Goal: Transaction & Acquisition: Purchase product/service

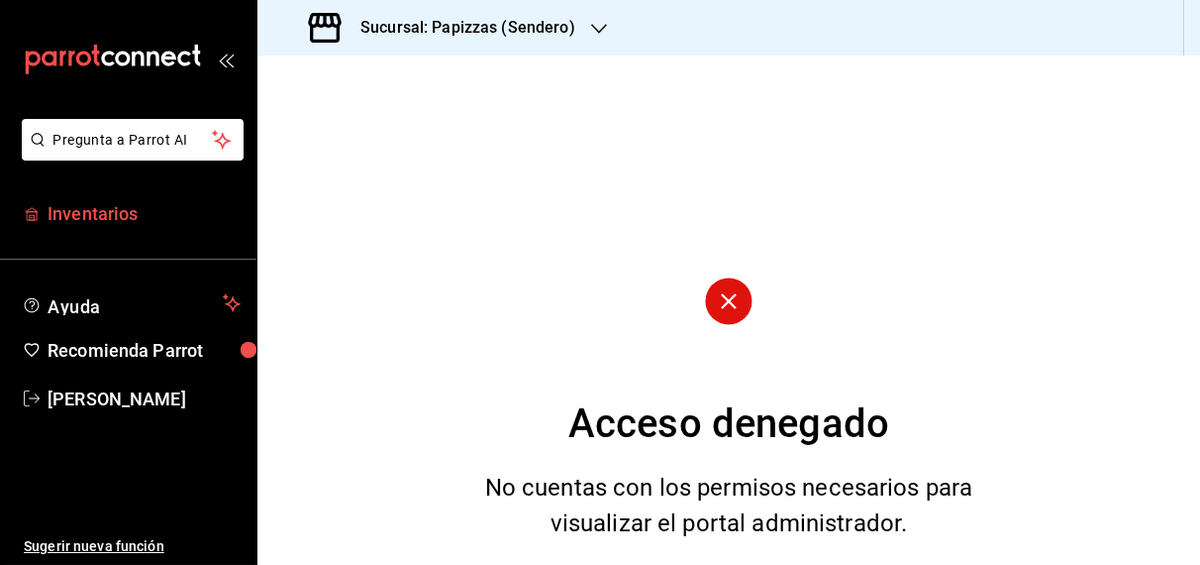
click at [88, 220] on span "Inventarios" at bounding box center [144, 213] width 193 height 27
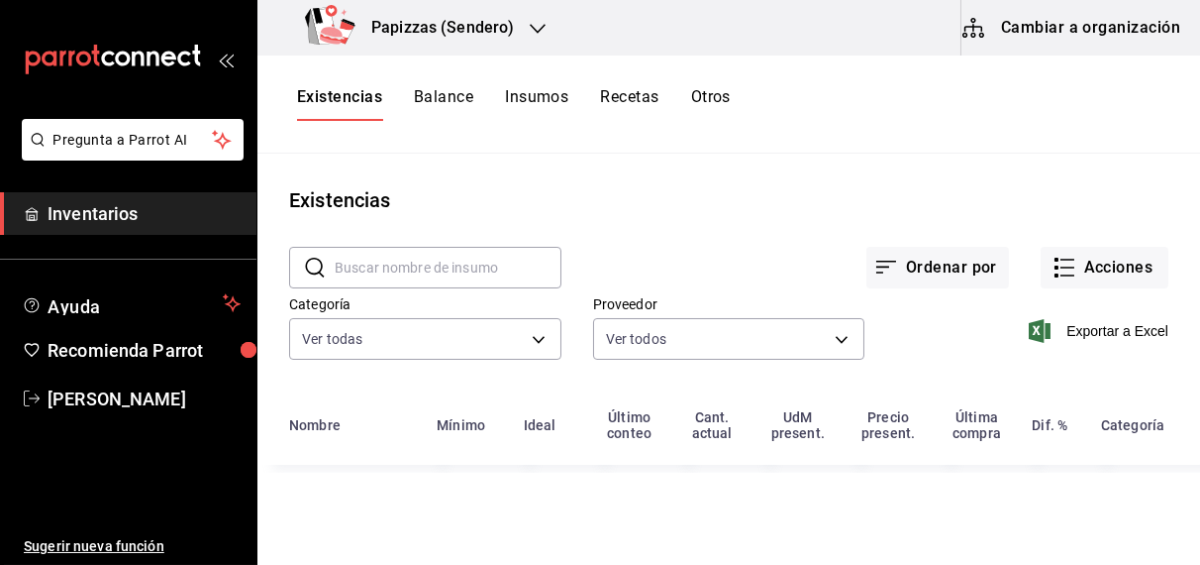
click at [539, 28] on icon "button" at bounding box center [538, 29] width 16 height 10
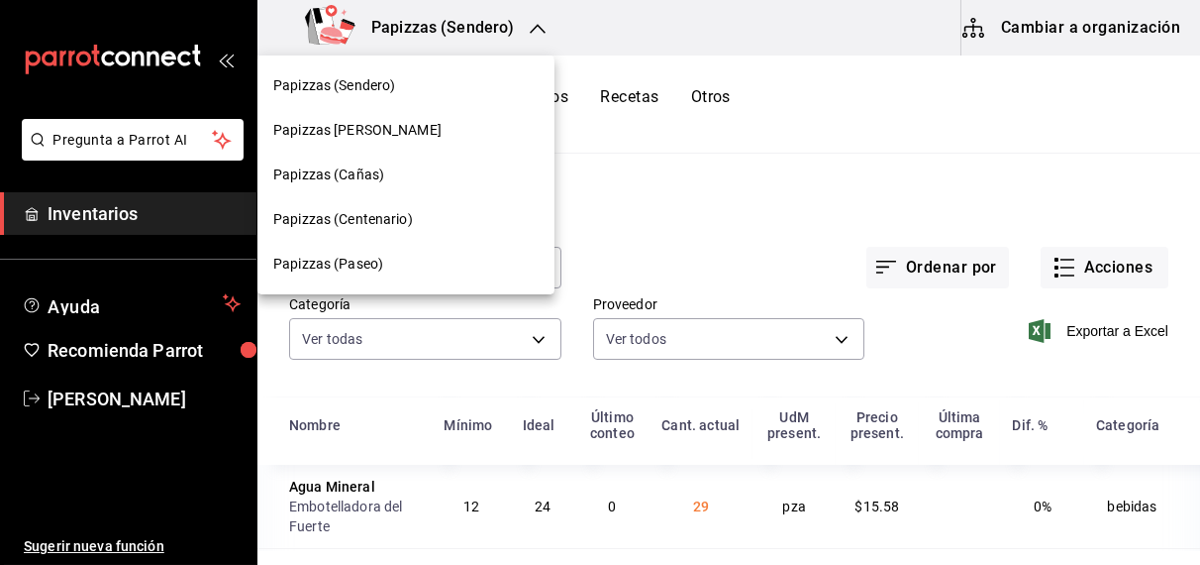
click at [539, 28] on div at bounding box center [600, 282] width 1200 height 565
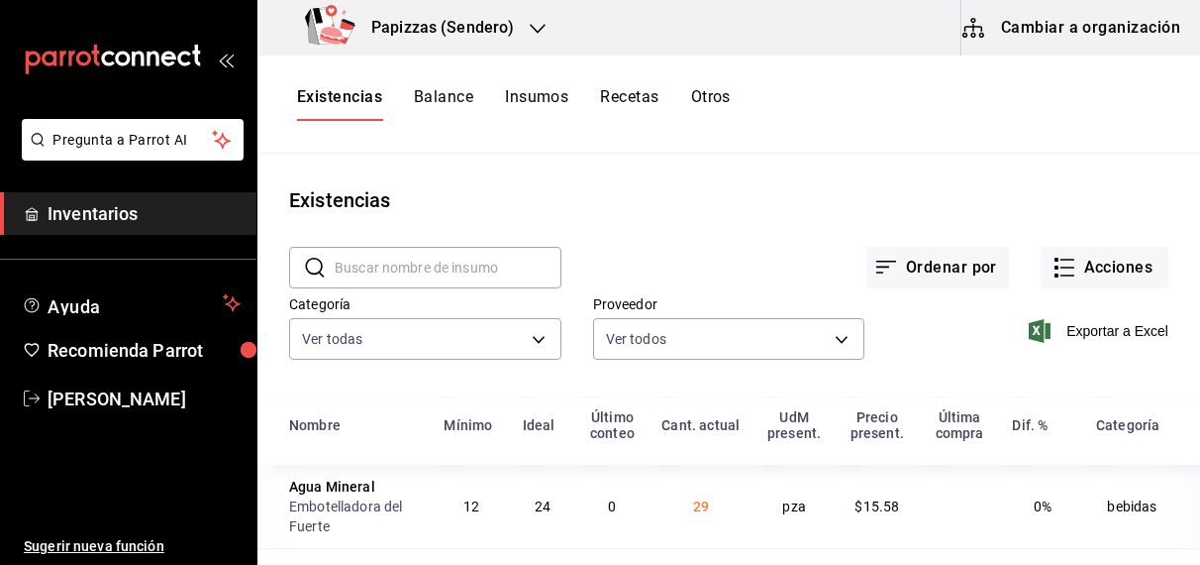
click at [531, 32] on icon "button" at bounding box center [538, 29] width 16 height 16
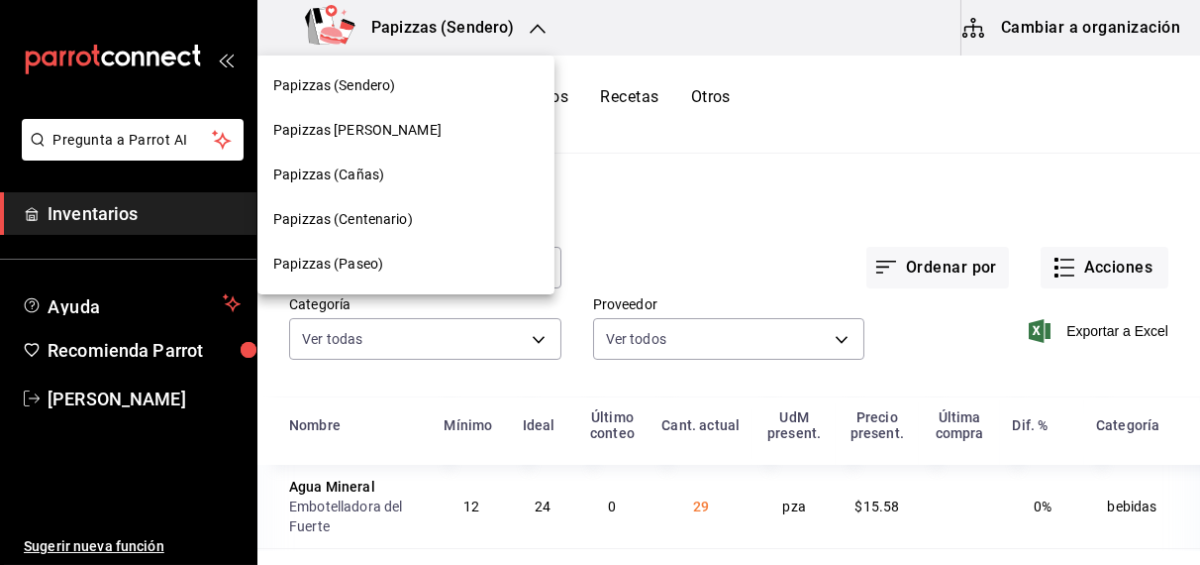
click at [332, 270] on span "Papizzas (Paseo)" at bounding box center [328, 264] width 110 height 21
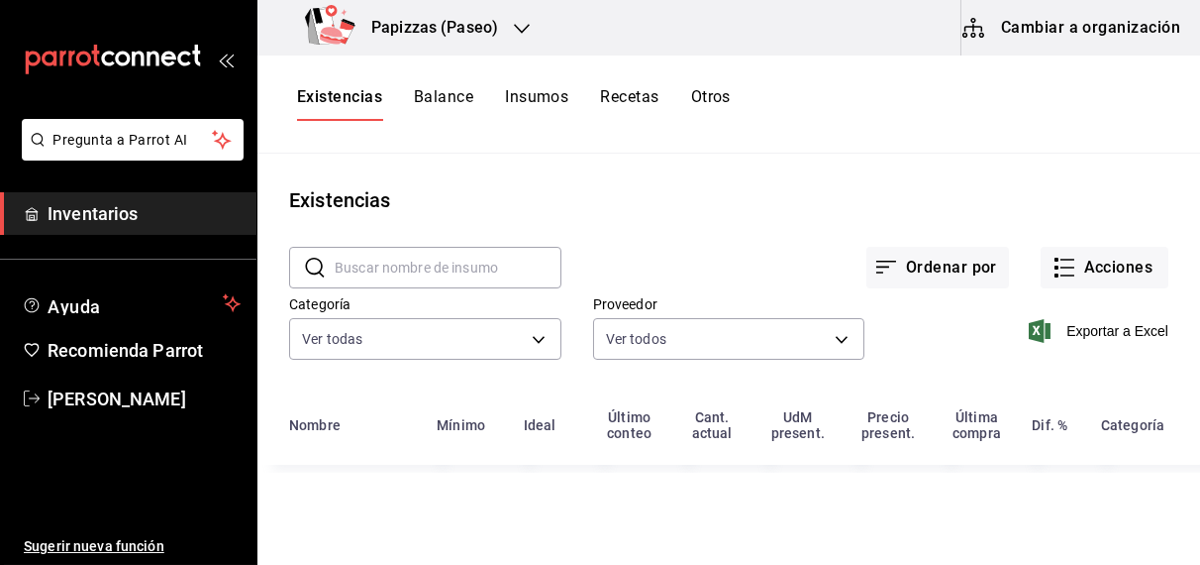
click at [362, 258] on input "text" at bounding box center [448, 268] width 227 height 40
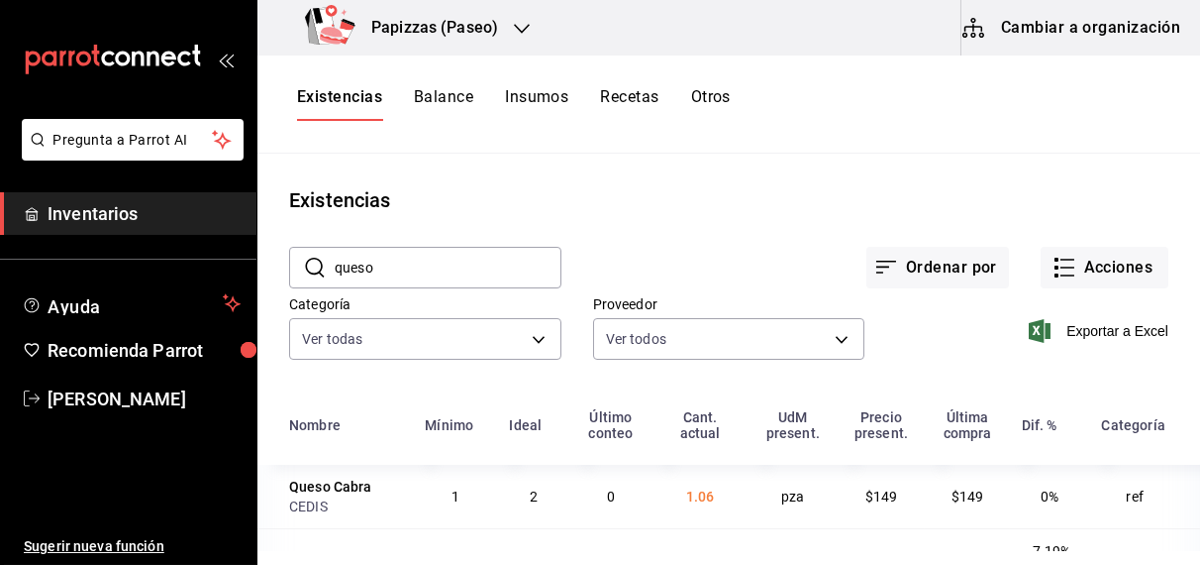
type input "queso"
click at [514, 28] on icon "button" at bounding box center [522, 29] width 16 height 16
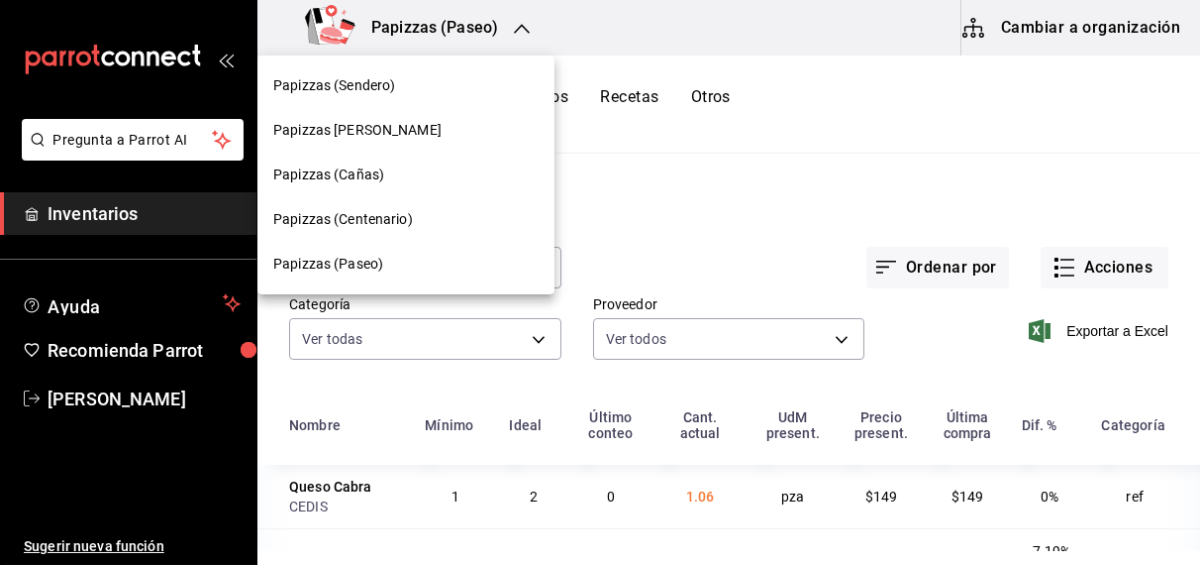
click at [397, 231] on div "Papizzas (Centenario)" at bounding box center [406, 219] width 297 height 45
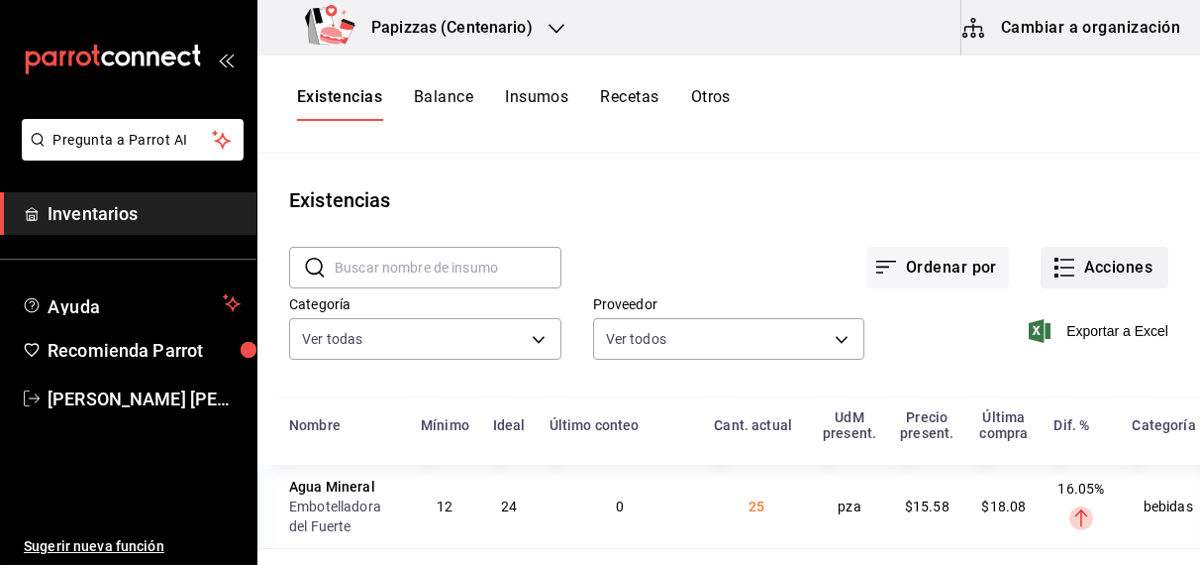
click at [1116, 265] on button "Acciones" at bounding box center [1105, 268] width 128 height 42
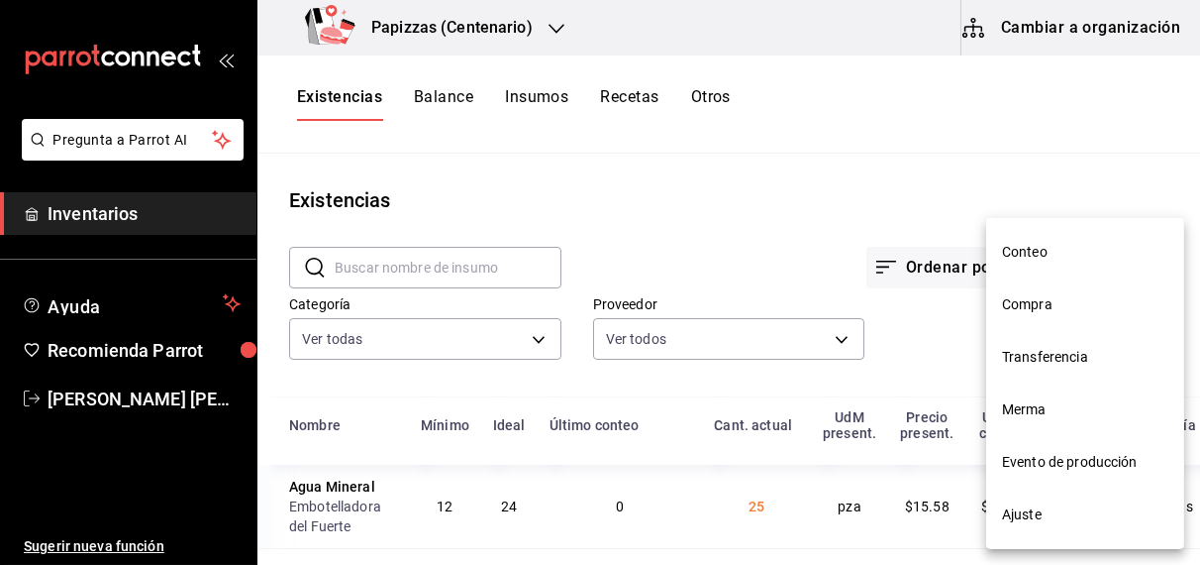
click at [1029, 316] on li "Compra" at bounding box center [1085, 304] width 198 height 52
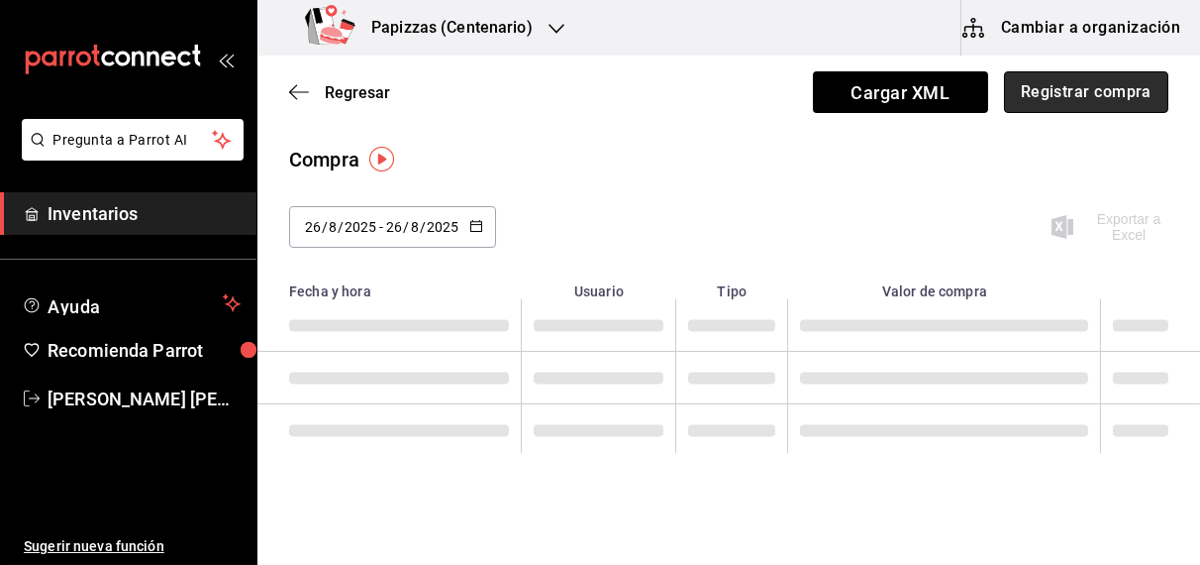
click at [1088, 103] on button "Registrar compra" at bounding box center [1086, 92] width 164 height 42
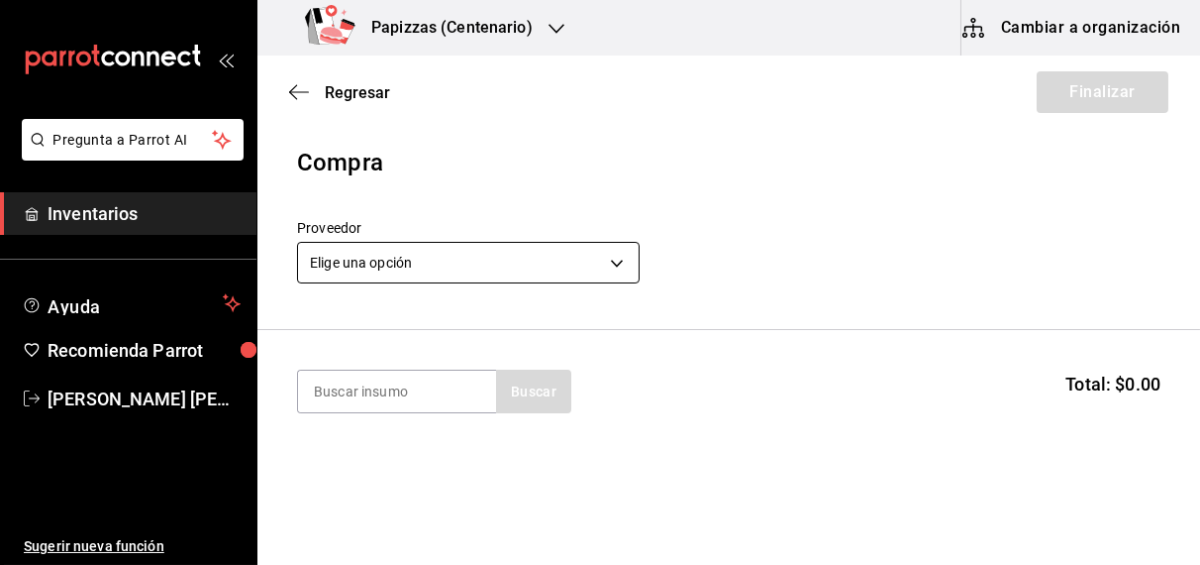
click at [508, 268] on body "Pregunta a Parrot AI Inventarios Ayuda Recomienda Parrot OBDULIA JANNETH CASTRO…" at bounding box center [600, 226] width 1200 height 453
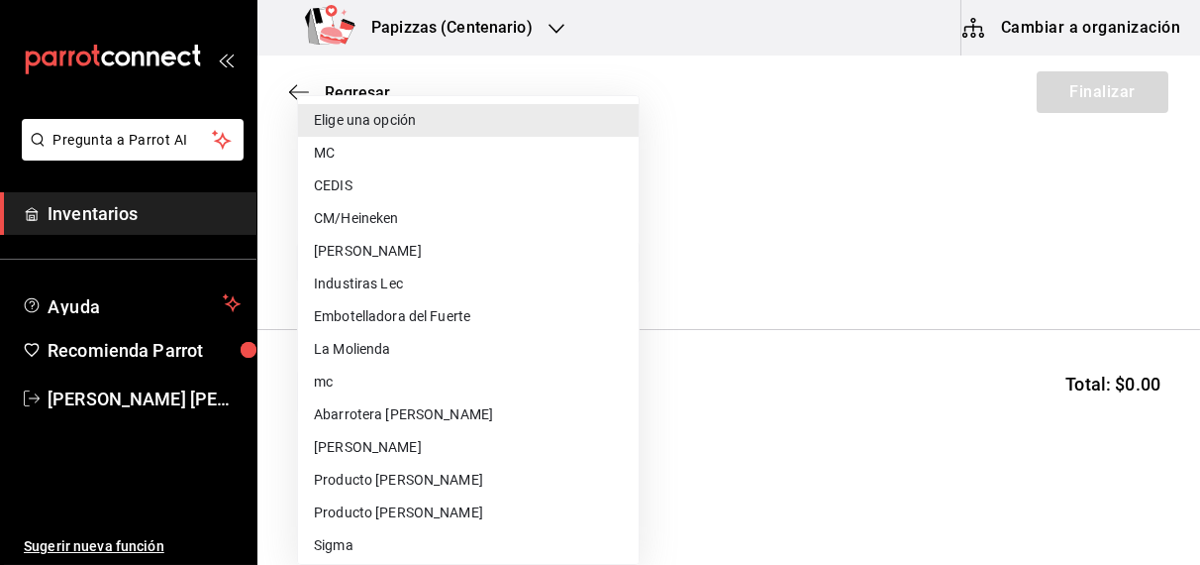
click at [340, 153] on li "MC" at bounding box center [468, 153] width 341 height 33
type input "59259b25-7b15-4529-a17f-fa8ef7e7484a"
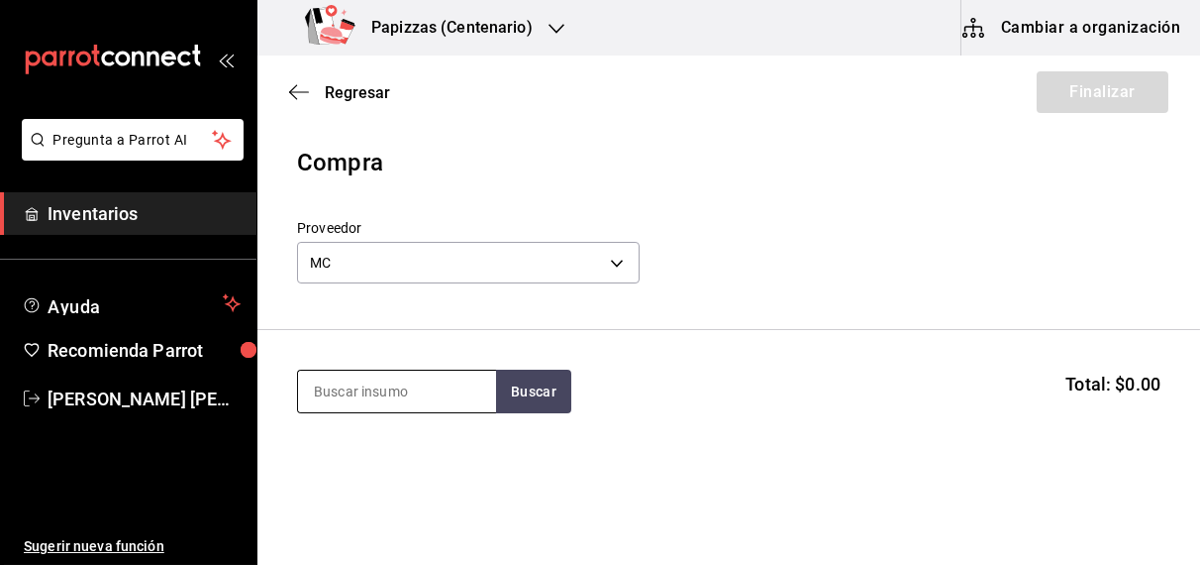
click at [387, 396] on input at bounding box center [397, 391] width 198 height 42
type input "polvo"
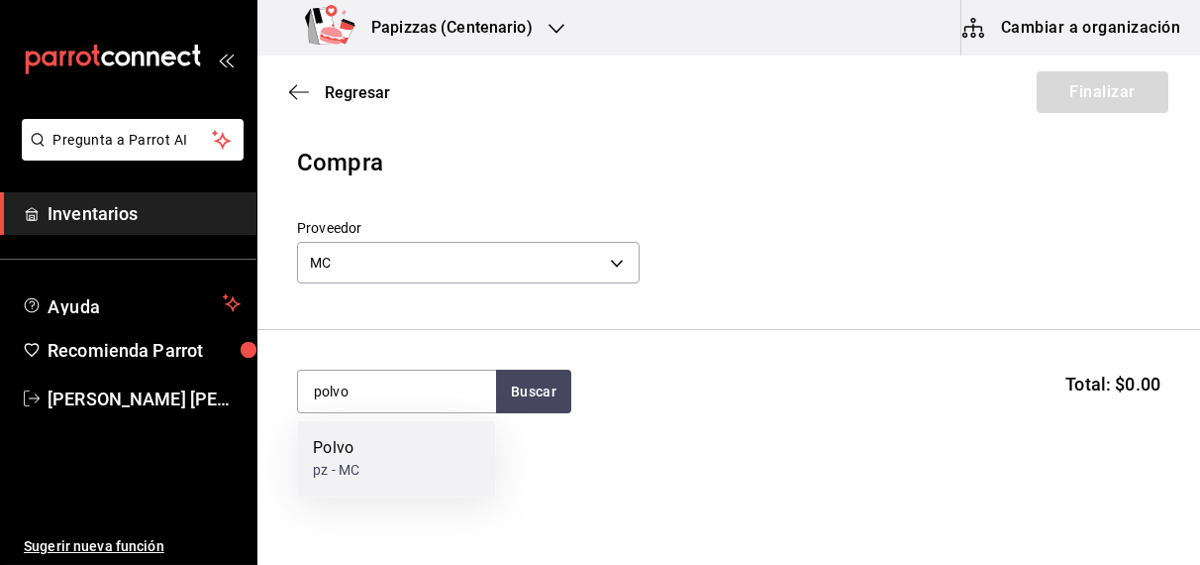
click at [358, 466] on div "pz - MC" at bounding box center [336, 471] width 47 height 21
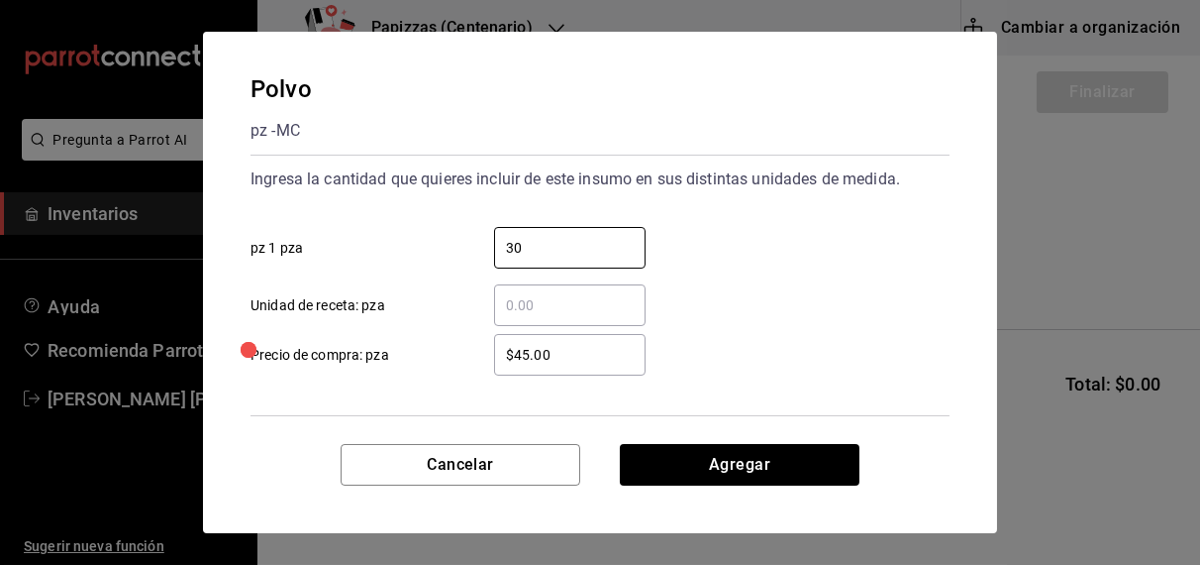
type input "30"
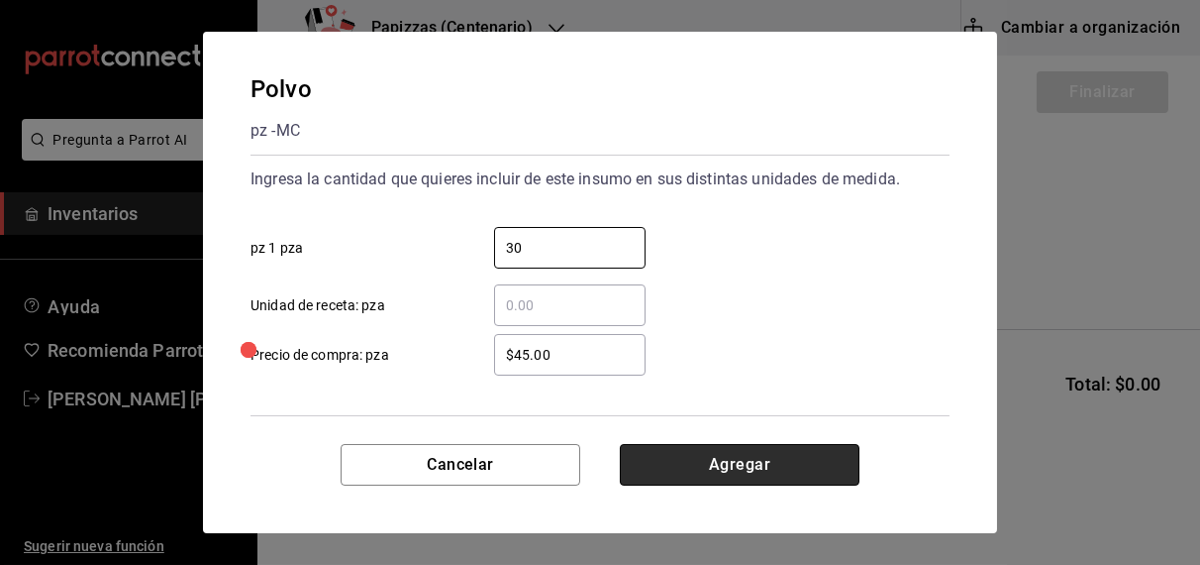
click at [761, 470] on button "Agregar" at bounding box center [740, 465] width 240 height 42
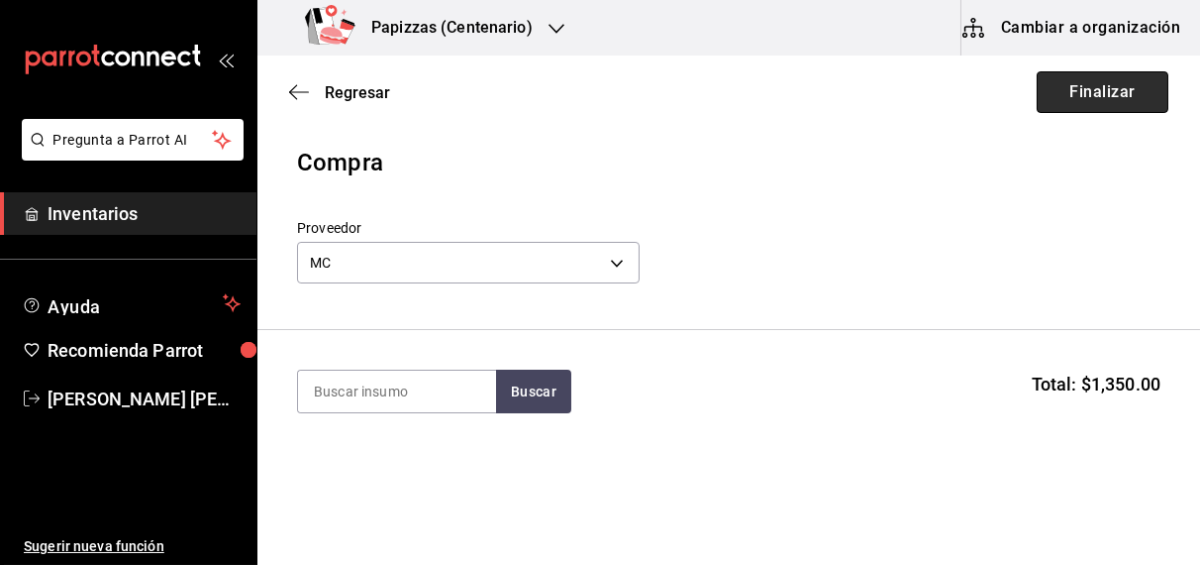
click at [1087, 103] on button "Finalizar" at bounding box center [1103, 92] width 132 height 42
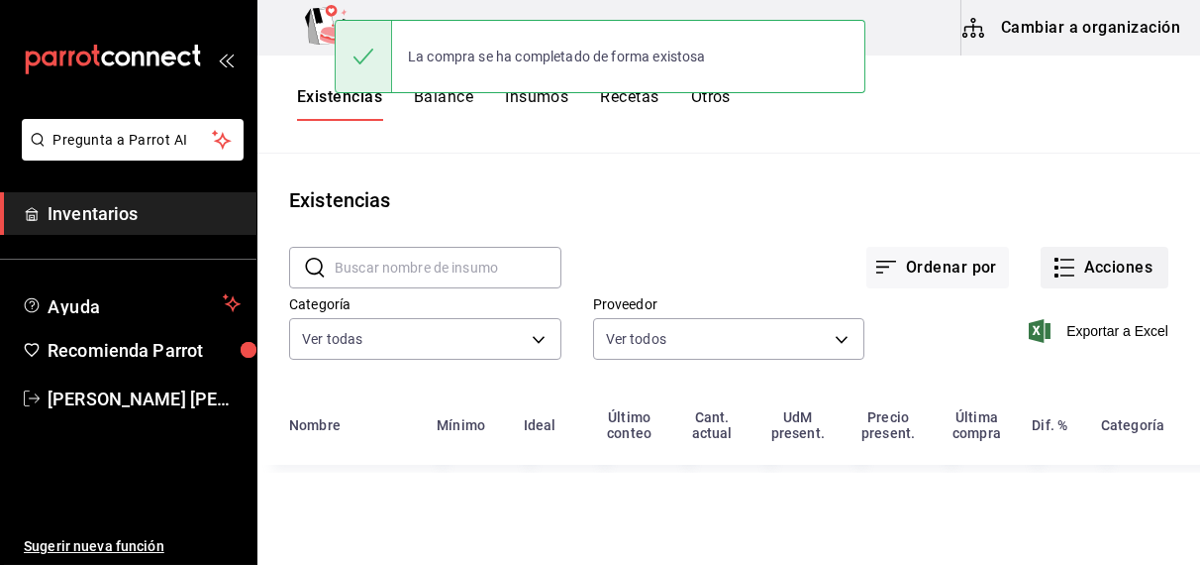
click at [1088, 270] on button "Acciones" at bounding box center [1105, 268] width 128 height 42
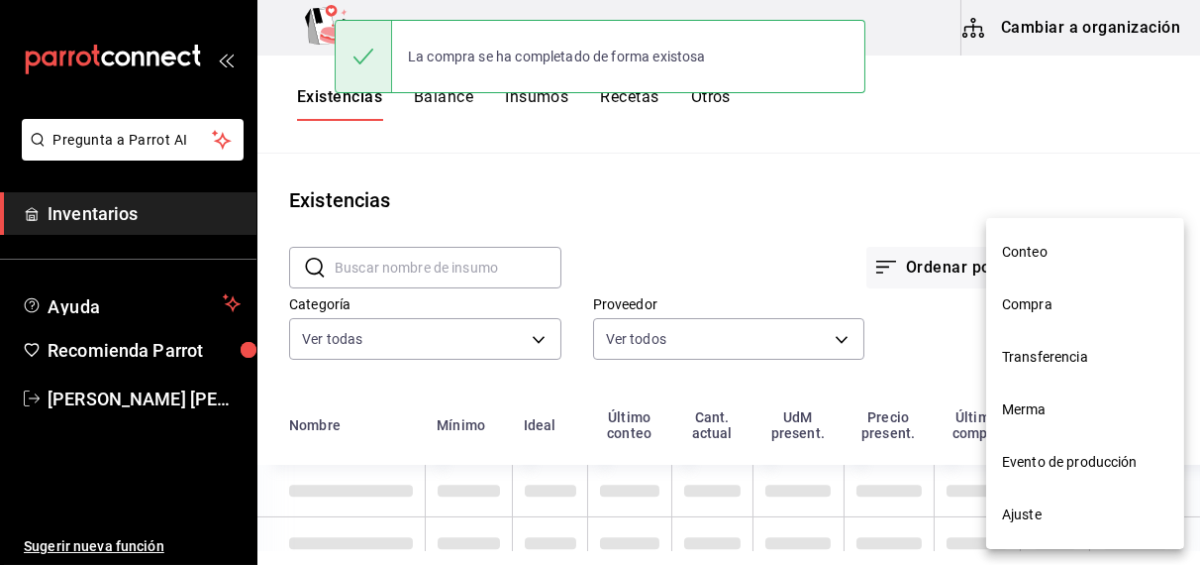
click at [1046, 252] on span "Conteo" at bounding box center [1085, 252] width 166 height 21
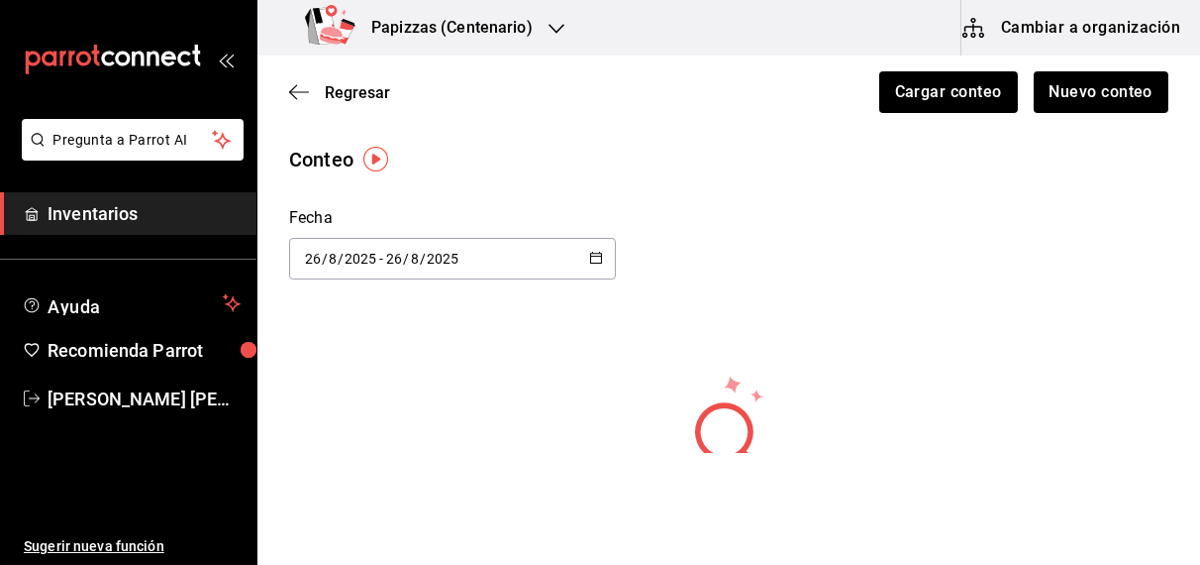
click at [308, 89] on icon "button" at bounding box center [299, 92] width 20 height 18
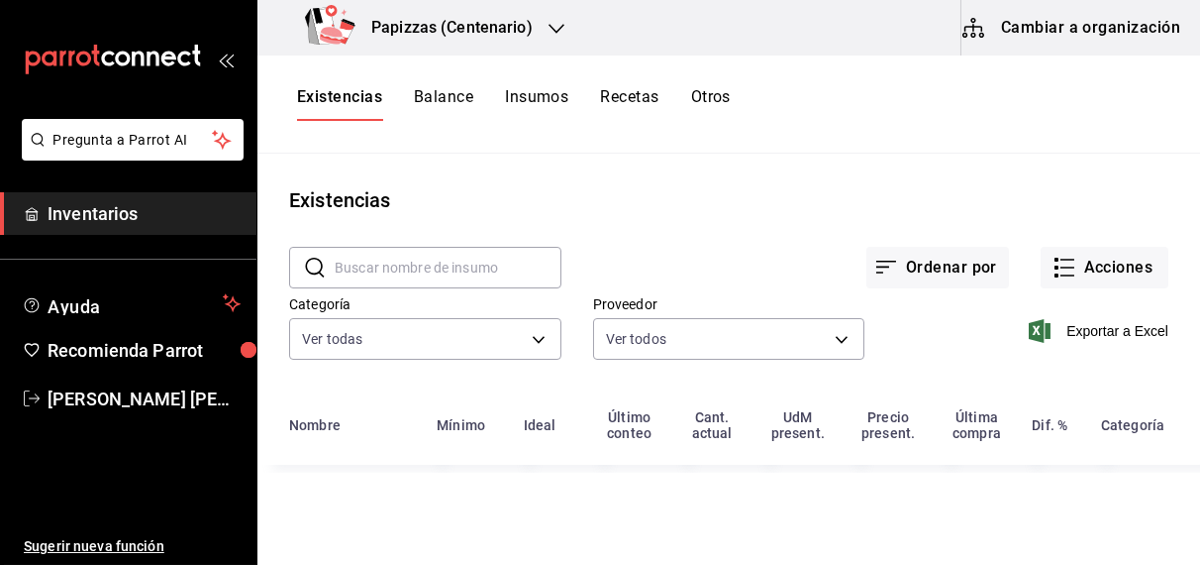
click at [1129, 277] on button "Acciones" at bounding box center [1105, 268] width 128 height 42
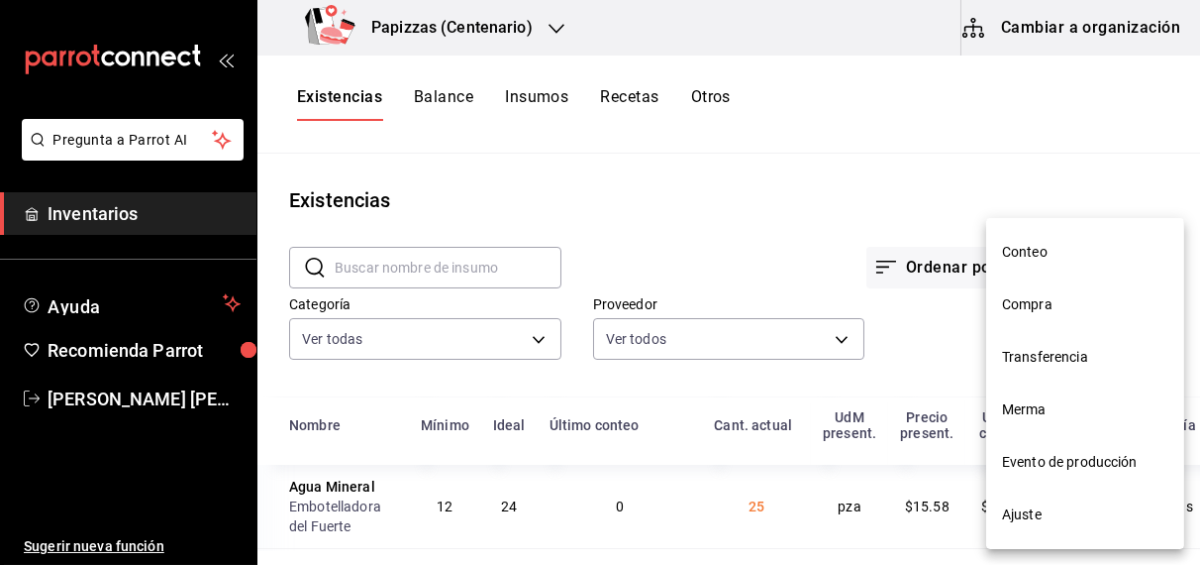
click at [1036, 306] on span "Compra" at bounding box center [1085, 304] width 166 height 21
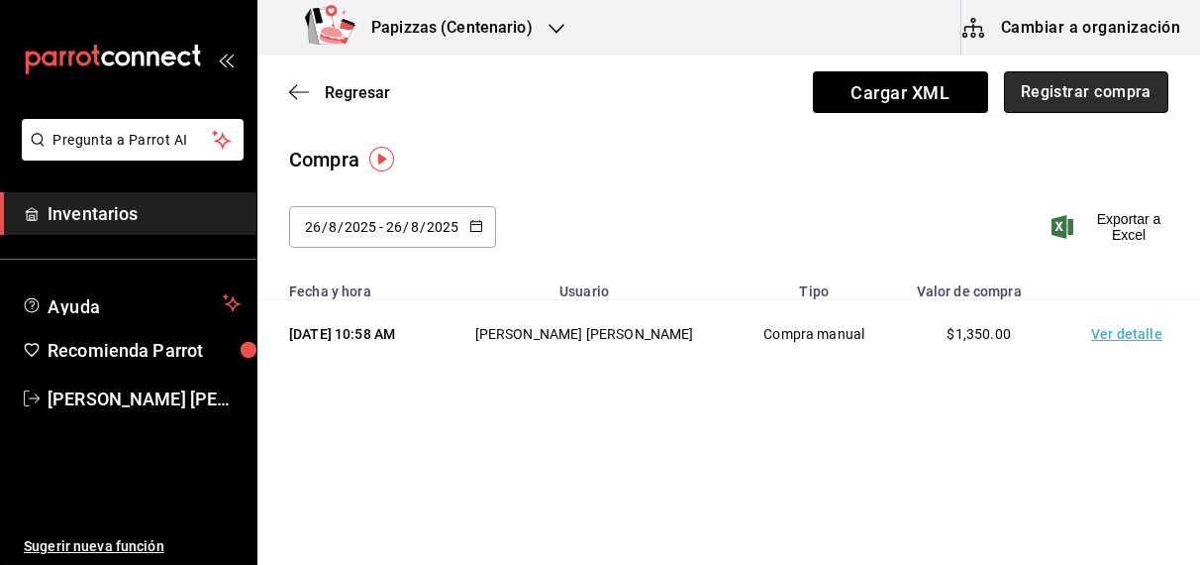
click at [1086, 87] on button "Registrar compra" at bounding box center [1086, 92] width 164 height 42
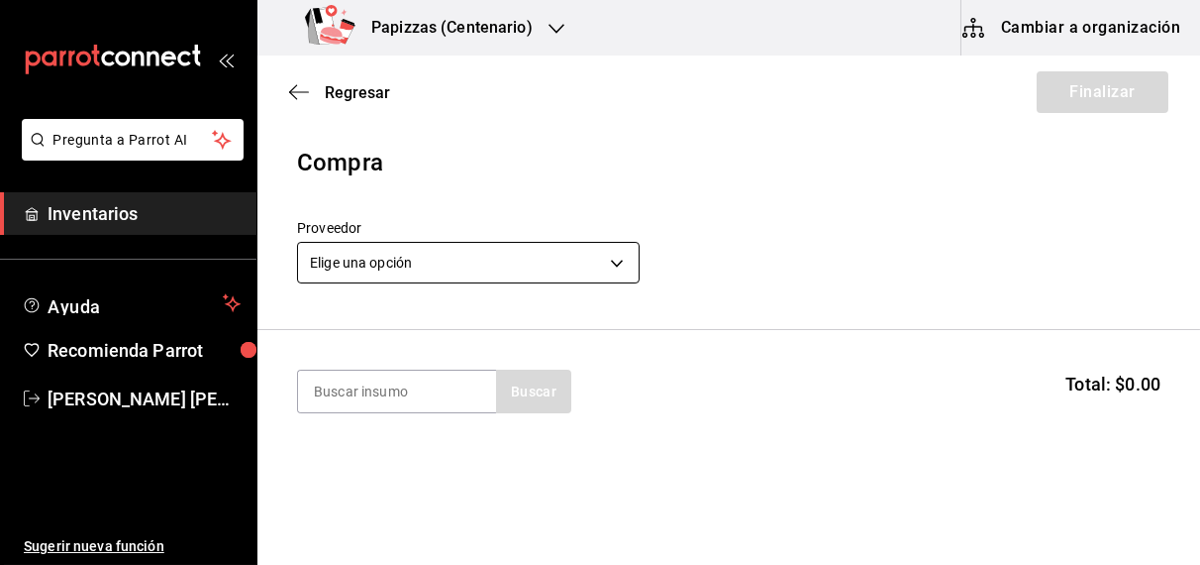
click at [467, 279] on body "Pregunta a Parrot AI Inventarios Ayuda Recomienda Parrot OBDULIA JANNETH CASTRO…" at bounding box center [600, 226] width 1200 height 453
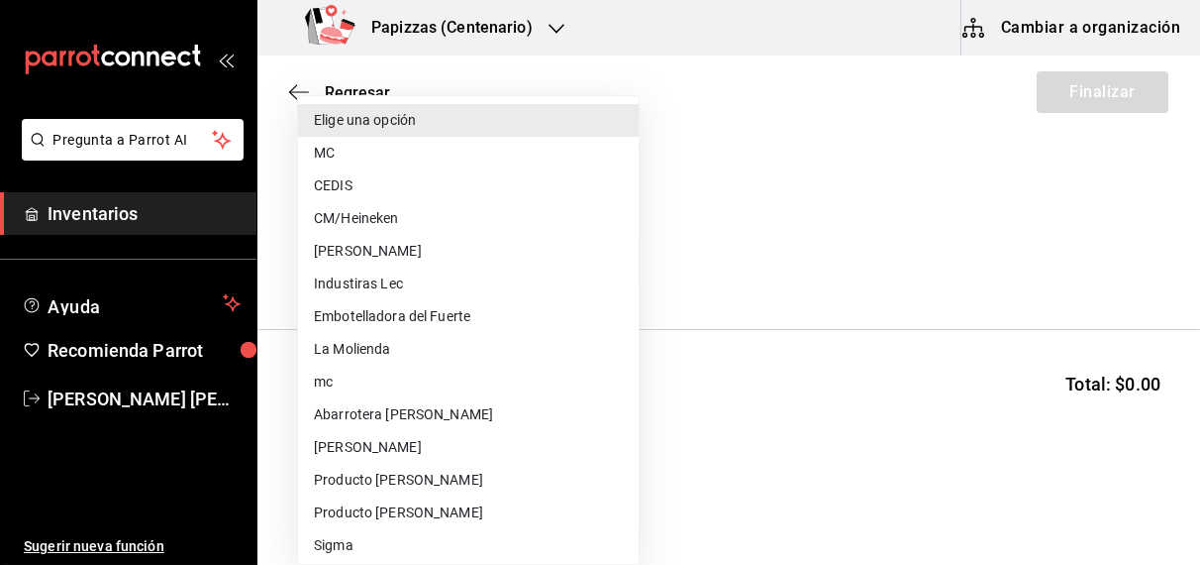
click at [347, 191] on li "CEDIS" at bounding box center [468, 185] width 341 height 33
type input "fd93c39f-859b-4130-830c-b038fbd442a0"
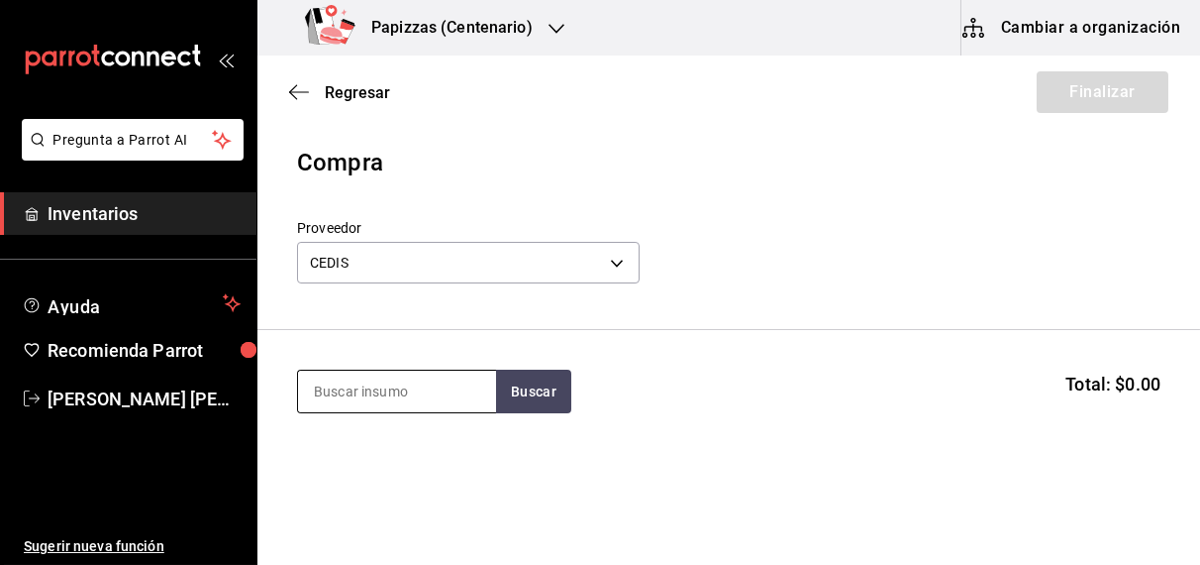
click at [373, 390] on input at bounding box center [397, 391] width 198 height 42
type input "HARINA"
click at [387, 486] on div "Harina 1 saco de 25kg - CEDIS" at bounding box center [396, 459] width 198 height 76
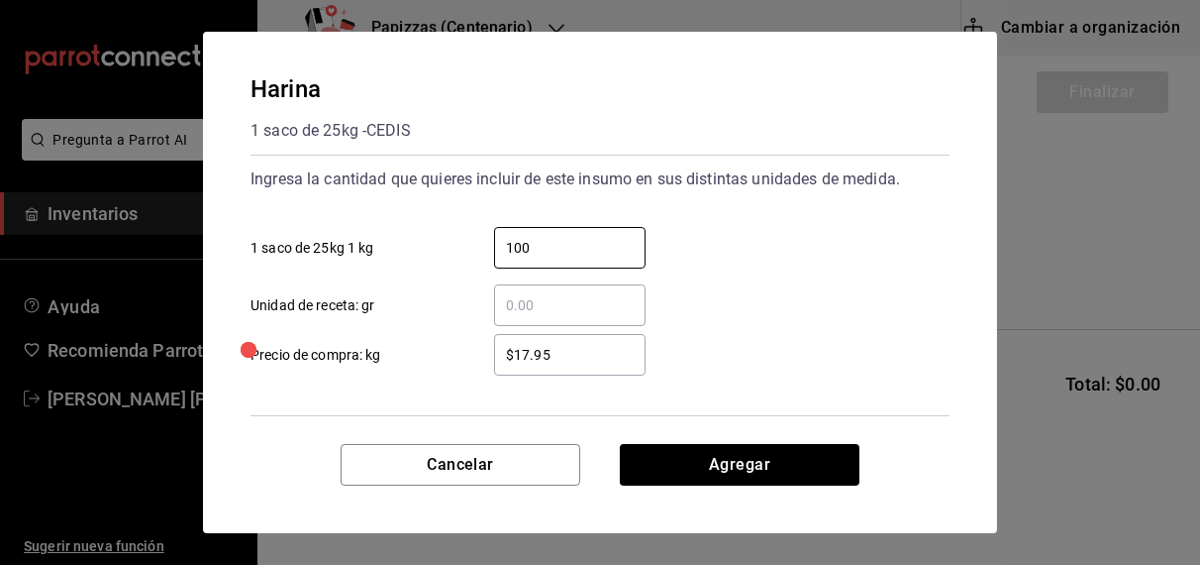
type input "100"
type input "1"
type input "$17.60"
click at [602, 299] on input "1" at bounding box center [570, 305] width 152 height 24
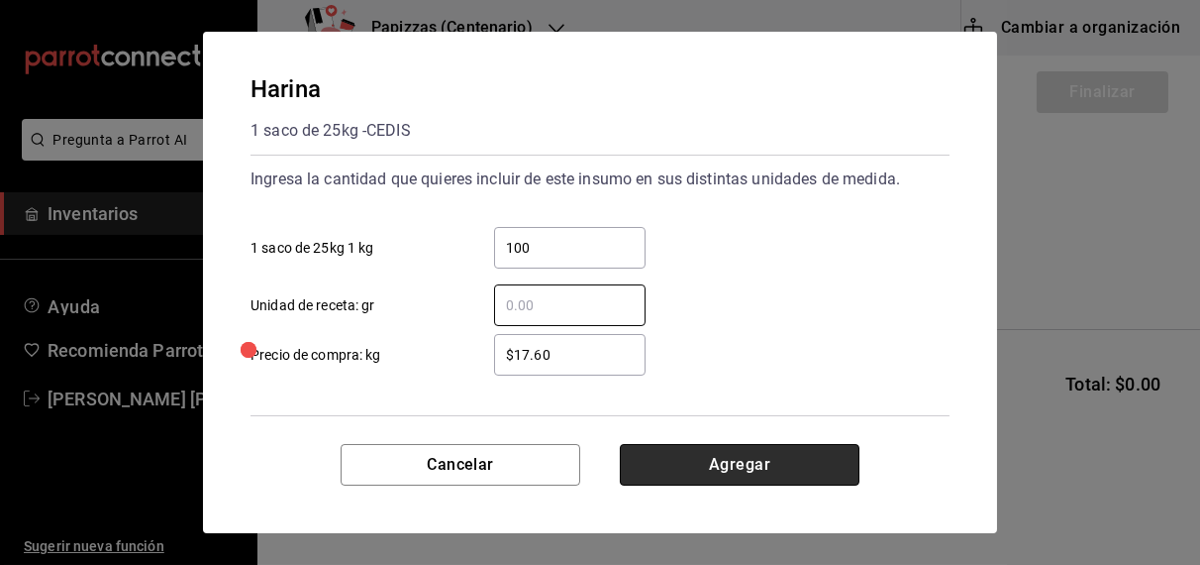
click at [779, 467] on button "Agregar" at bounding box center [740, 465] width 240 height 42
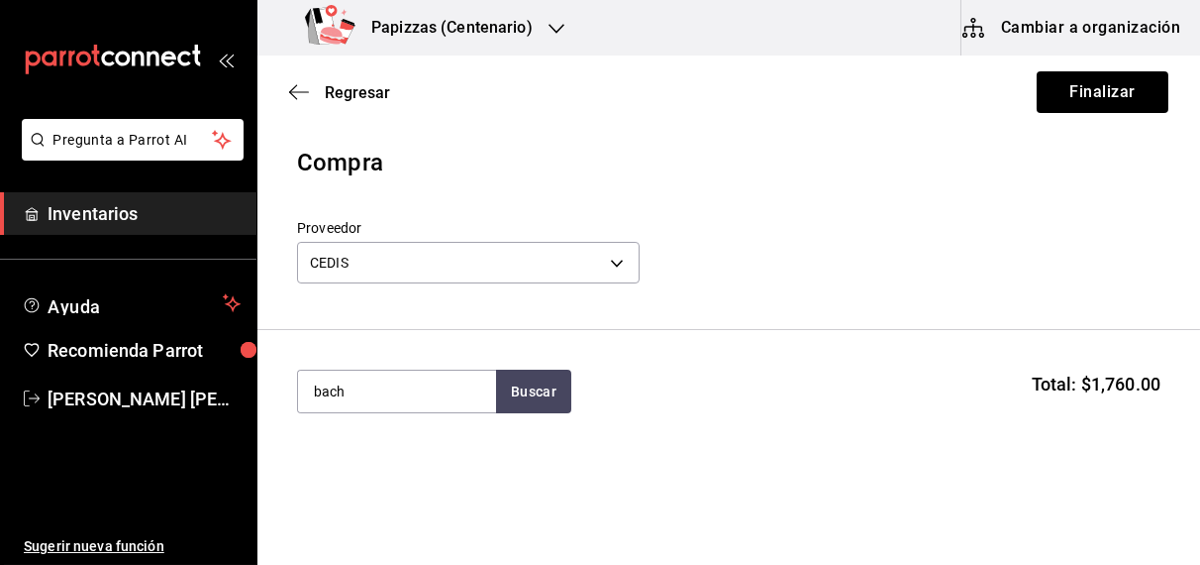
type input "bach"
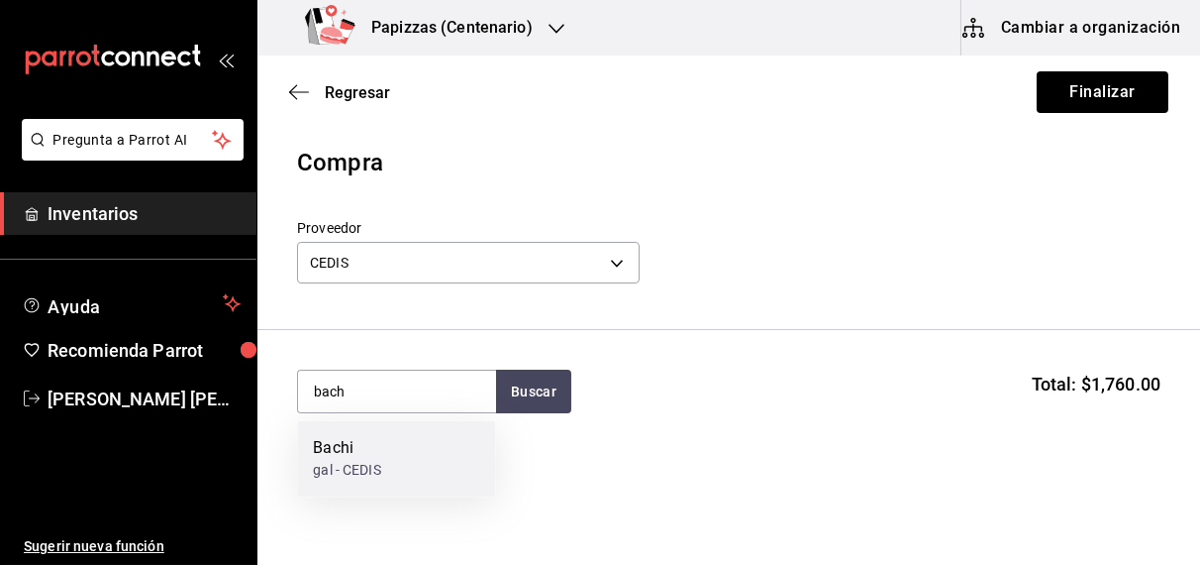
click at [355, 486] on div "Bachi gal - CEDIS" at bounding box center [396, 459] width 198 height 76
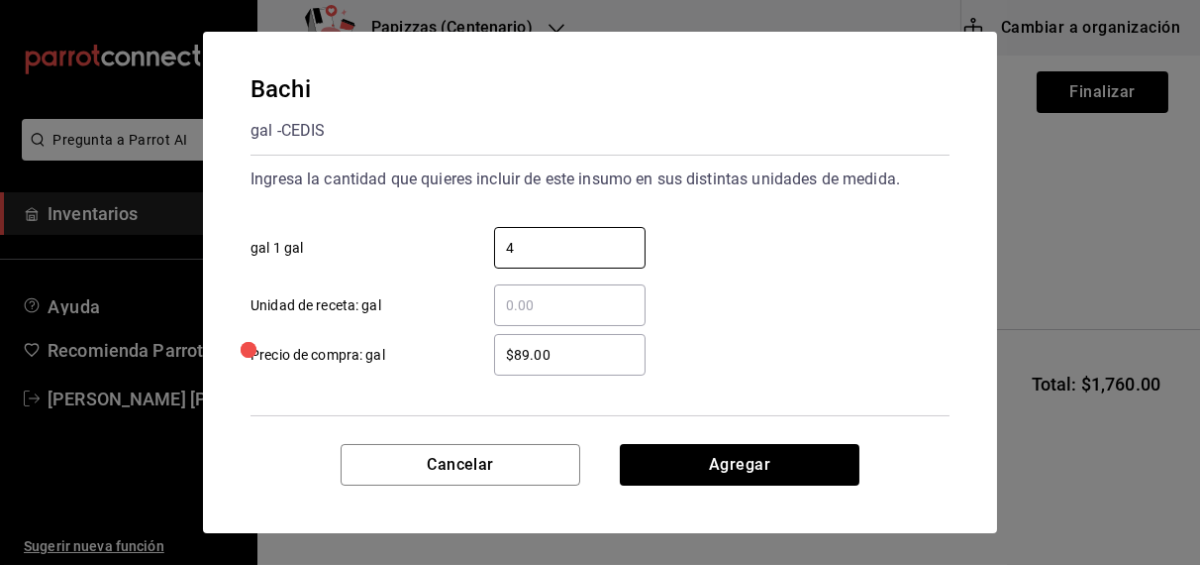
type input "4"
type input "$92.00"
click button "Agregar" at bounding box center [740, 465] width 240 height 42
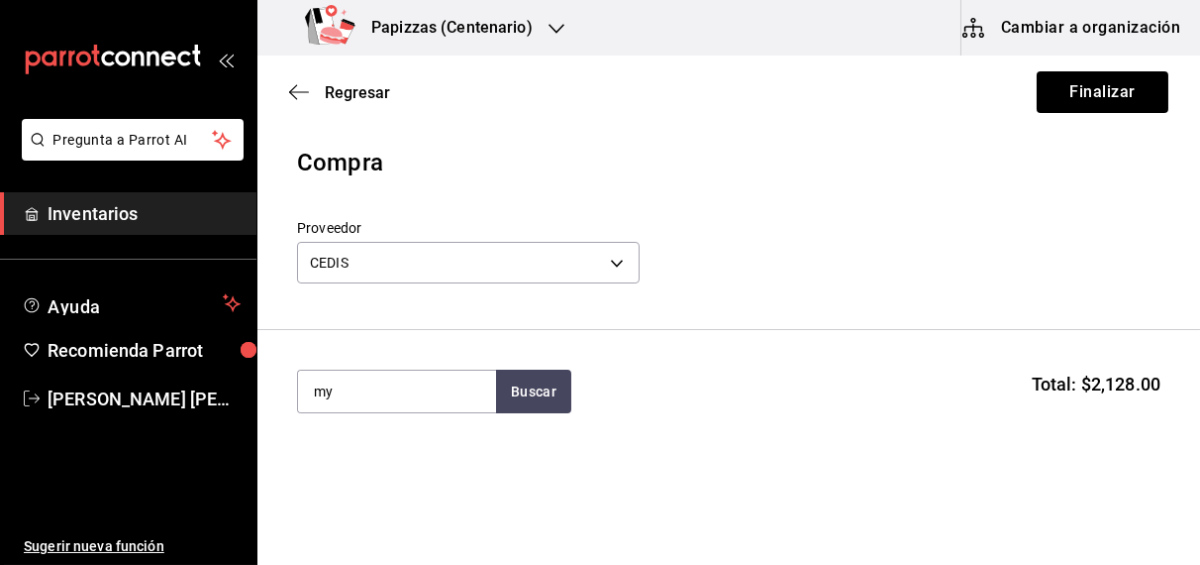
type input "m"
type input "ayo"
click at [350, 467] on div "gal - CEDIS" at bounding box center [350, 471] width 74 height 21
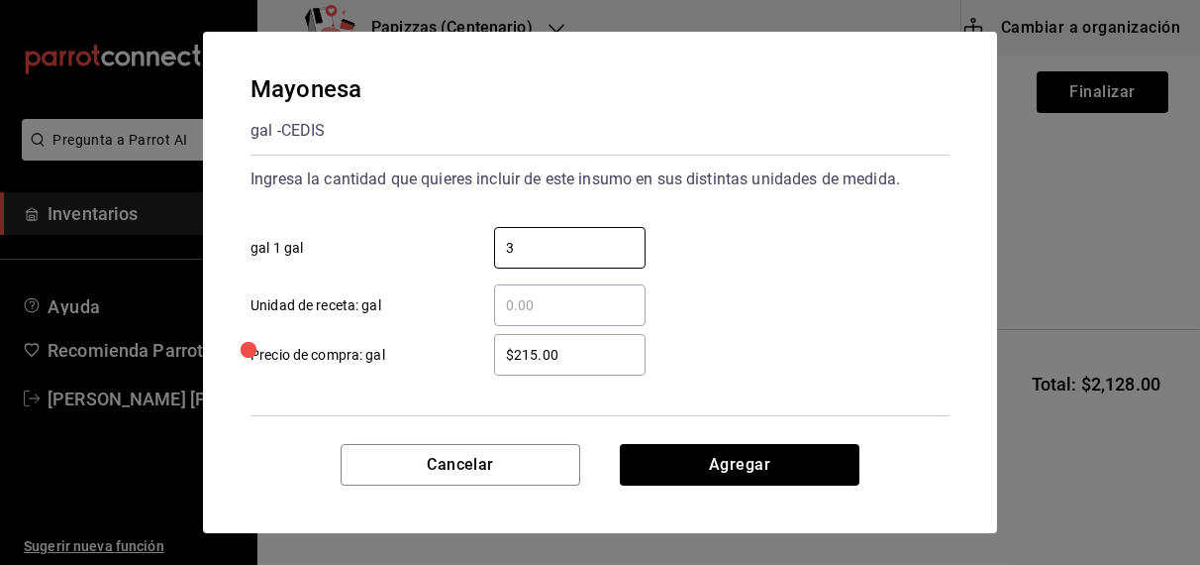
type input "3"
type input "$215"
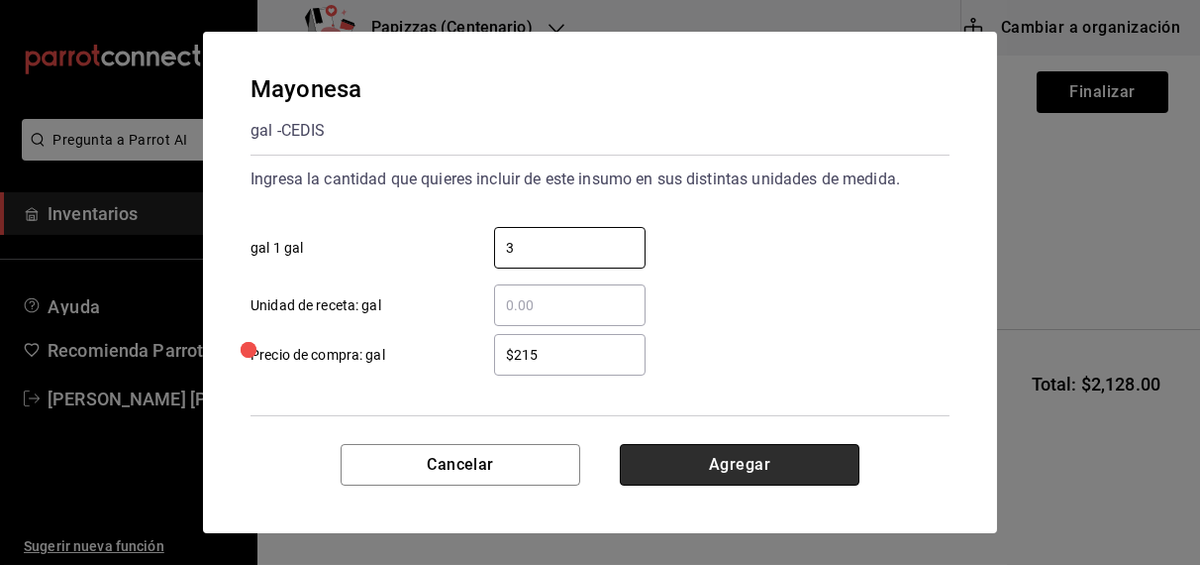
click at [733, 476] on button "Agregar" at bounding box center [740, 465] width 240 height 42
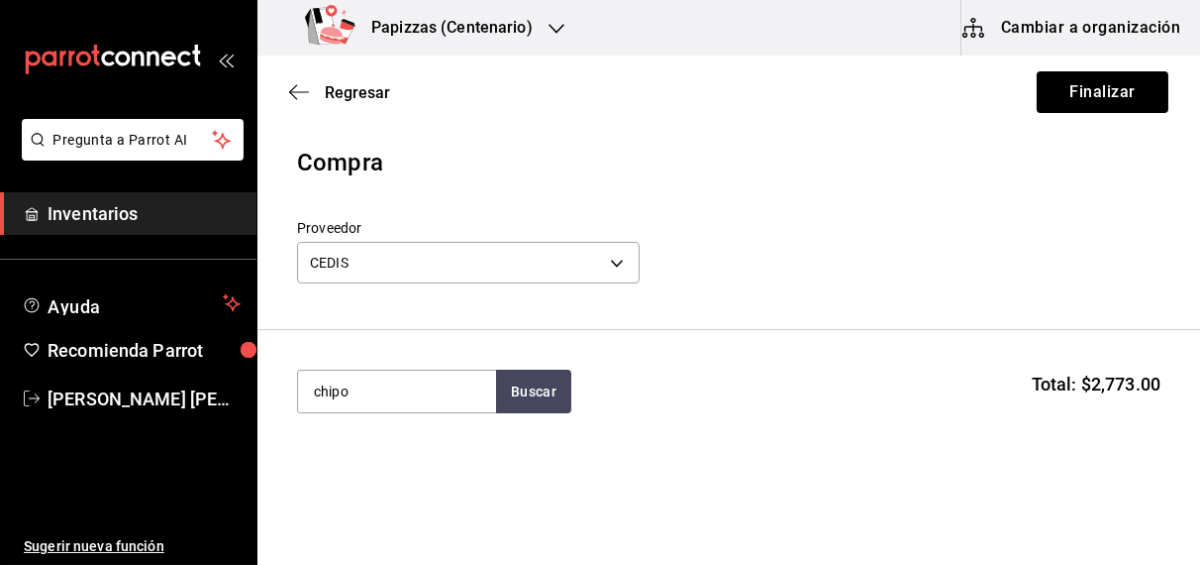
type input "chipo"
click at [353, 462] on div "1 bolsa 3kg - CEDIS" at bounding box center [373, 471] width 121 height 21
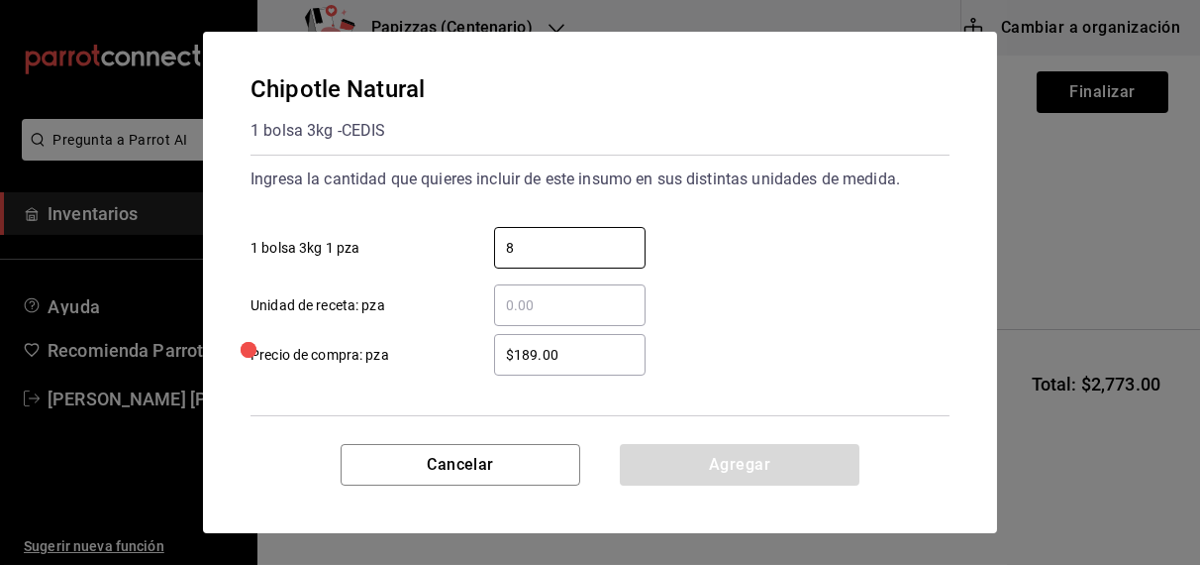
type input "8"
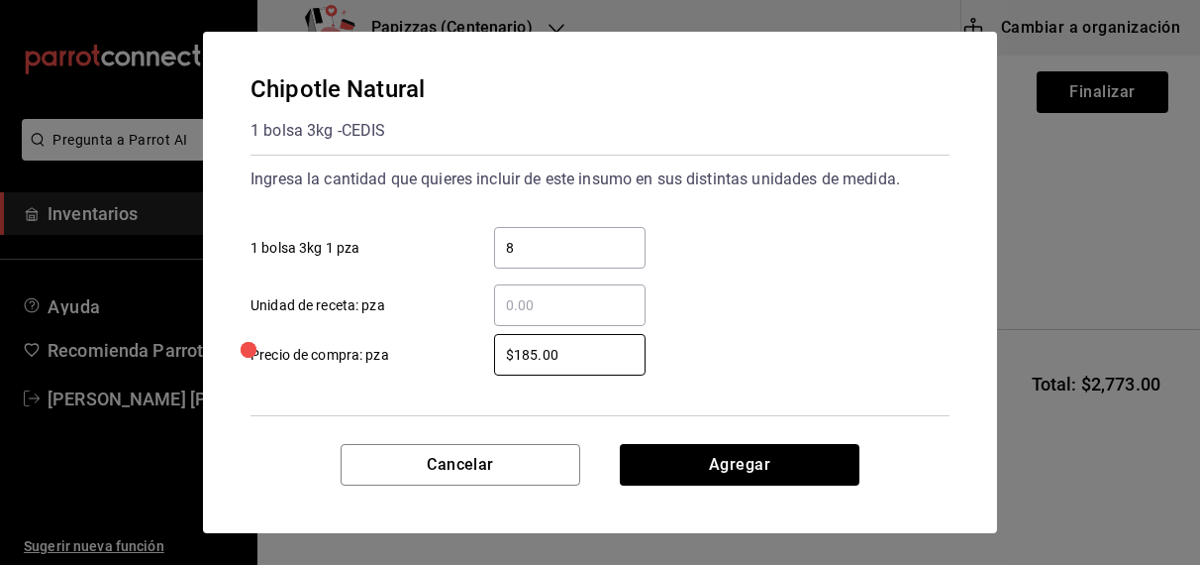
type input "$185.00"
click button "Agregar" at bounding box center [740, 465] width 240 height 42
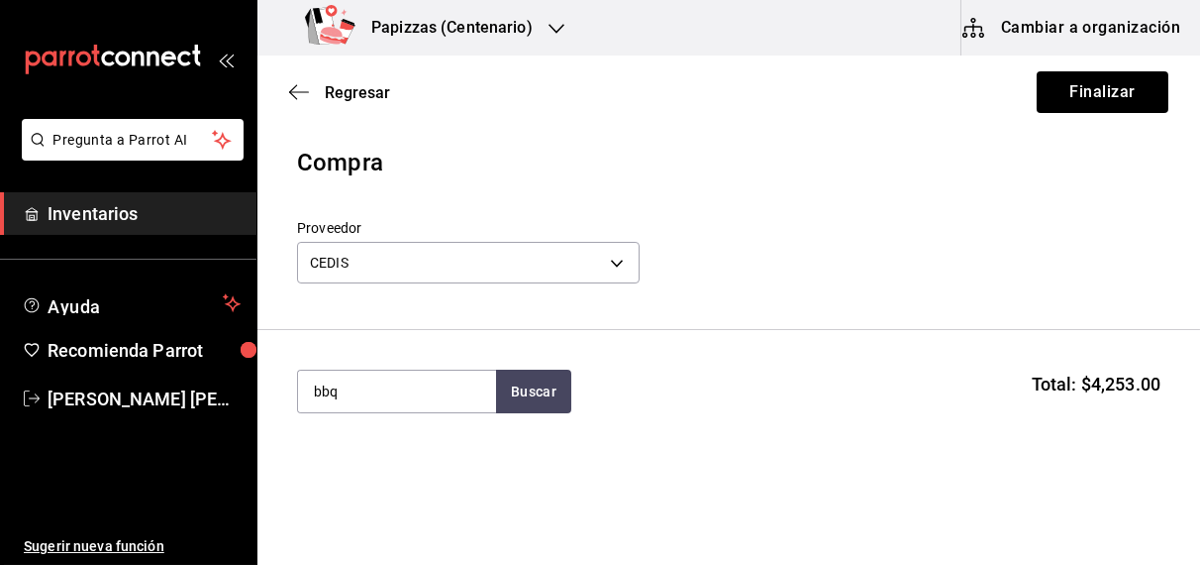
type input "bbq"
click at [344, 461] on div "gal - CEDIS" at bounding box center [346, 471] width 67 height 21
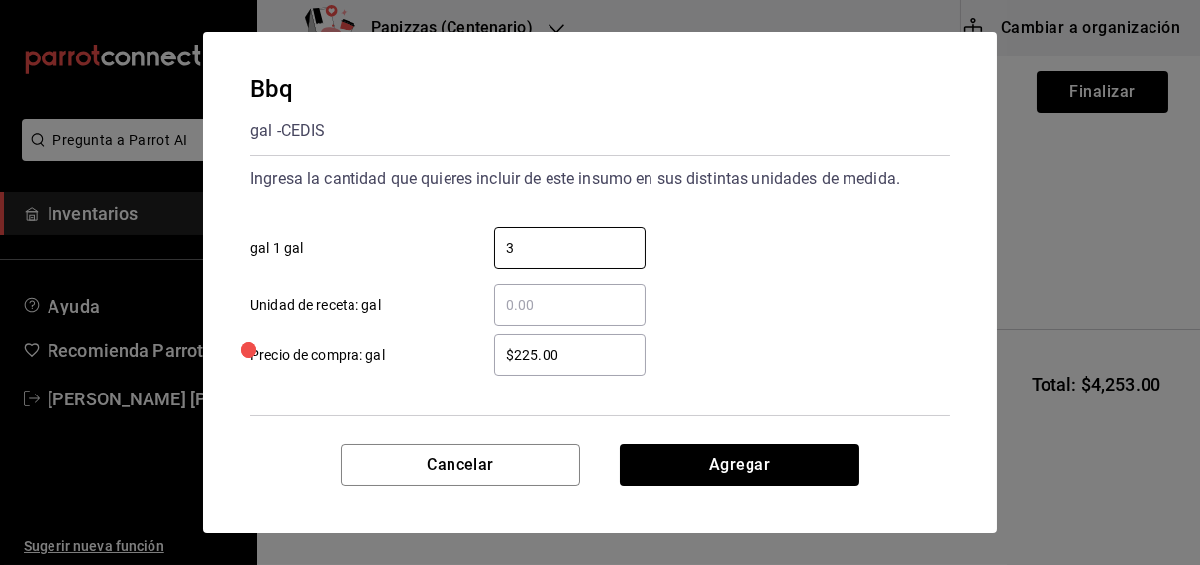
type input "3"
click button "Agregar" at bounding box center [740, 465] width 240 height 42
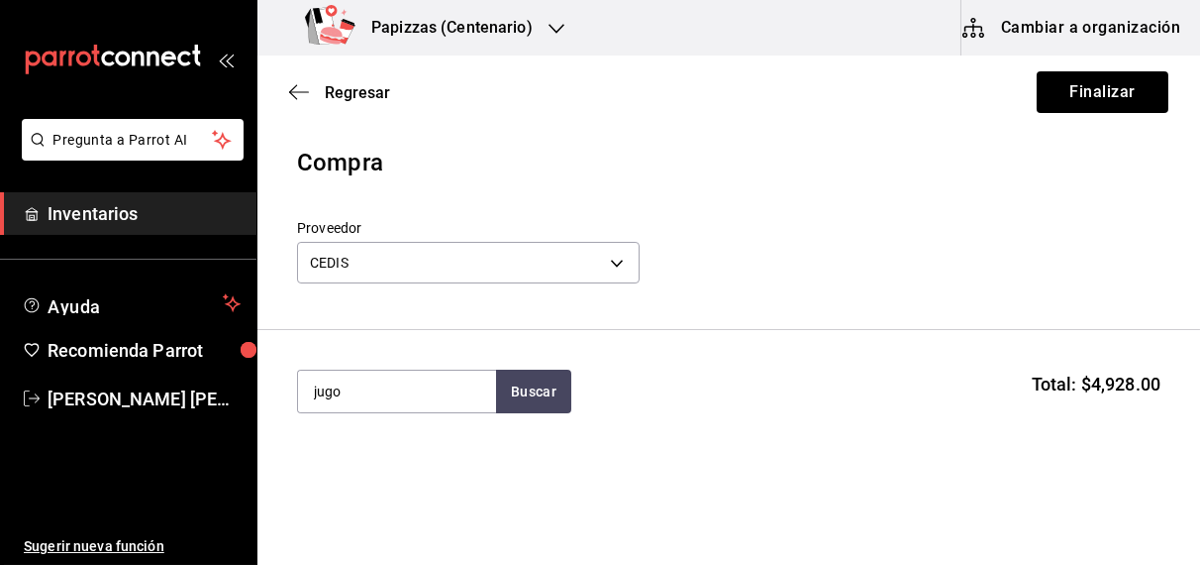
type input "jugo"
click at [371, 482] on div "Jugo de piña lt - CEDIS" at bounding box center [396, 459] width 198 height 76
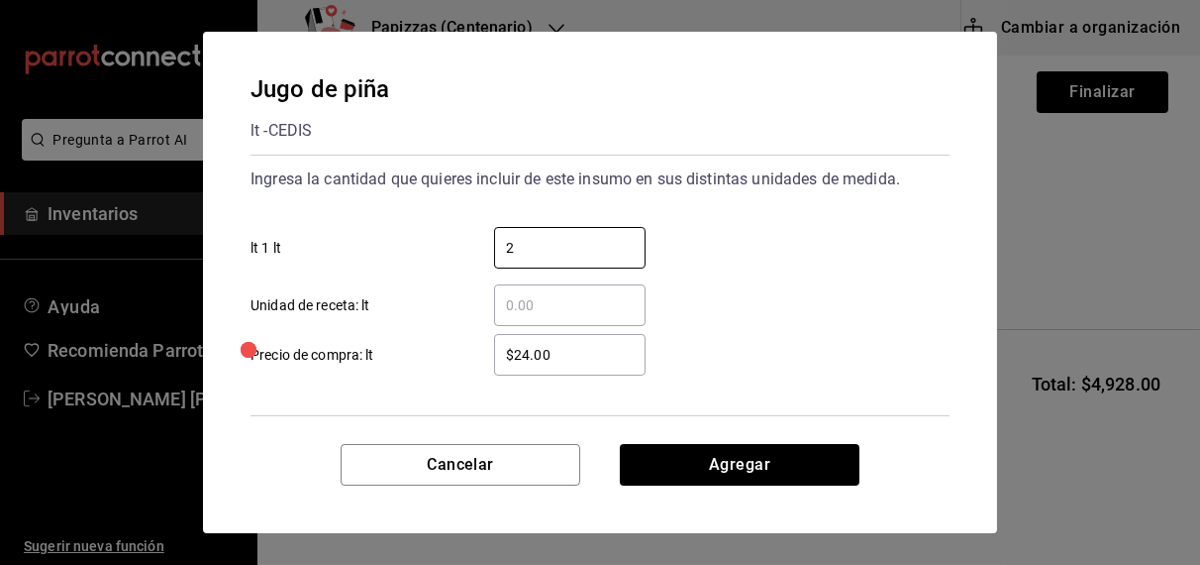
type input "2"
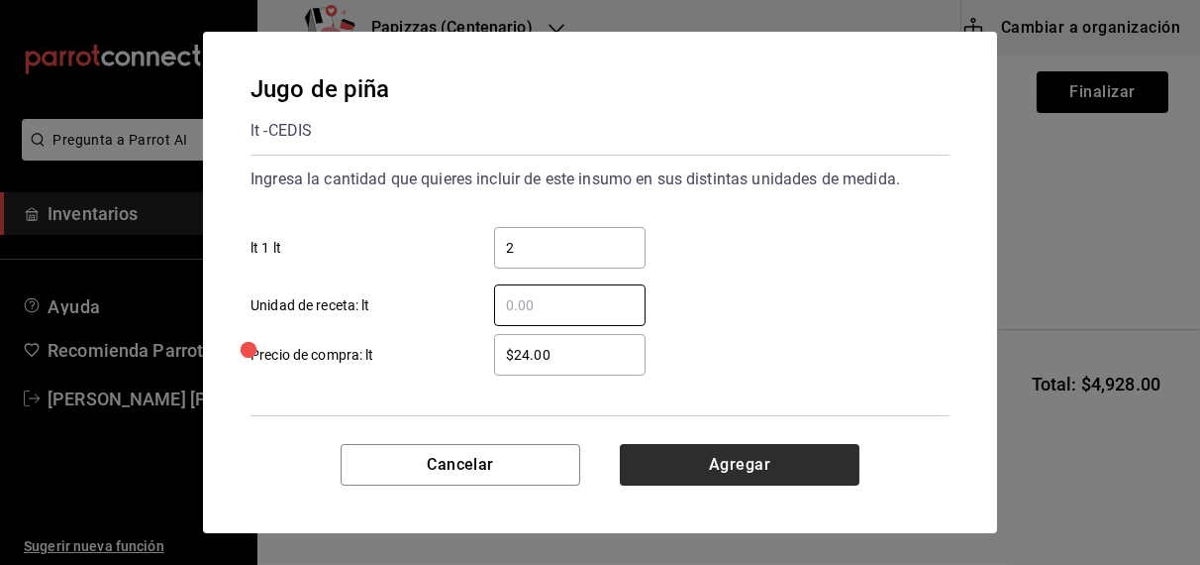
click at [679, 483] on button "Agregar" at bounding box center [740, 465] width 240 height 42
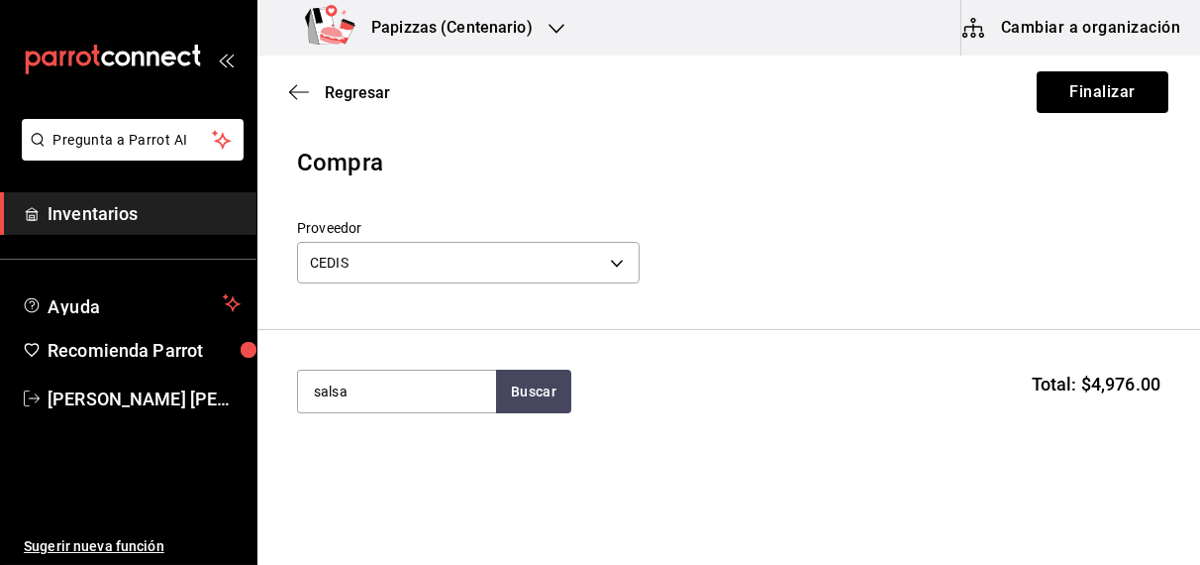
type input "salsa"
click at [373, 468] on div "1 bolsa 3kg - CEDIS" at bounding box center [373, 471] width 121 height 21
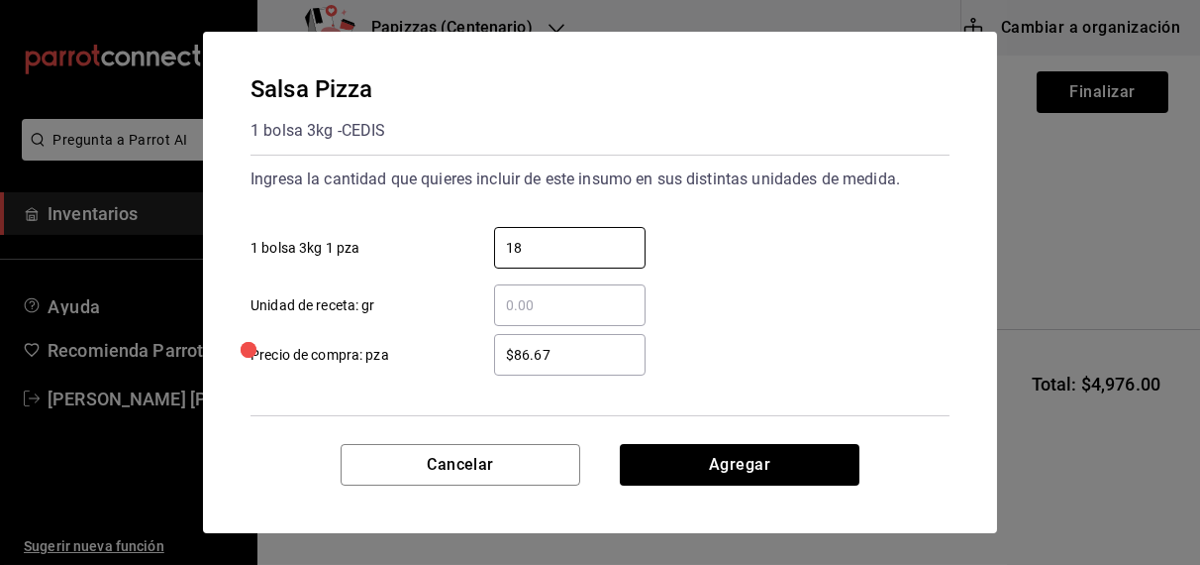
type input "18"
type input "$92.75"
click button "Agregar" at bounding box center [740, 465] width 240 height 42
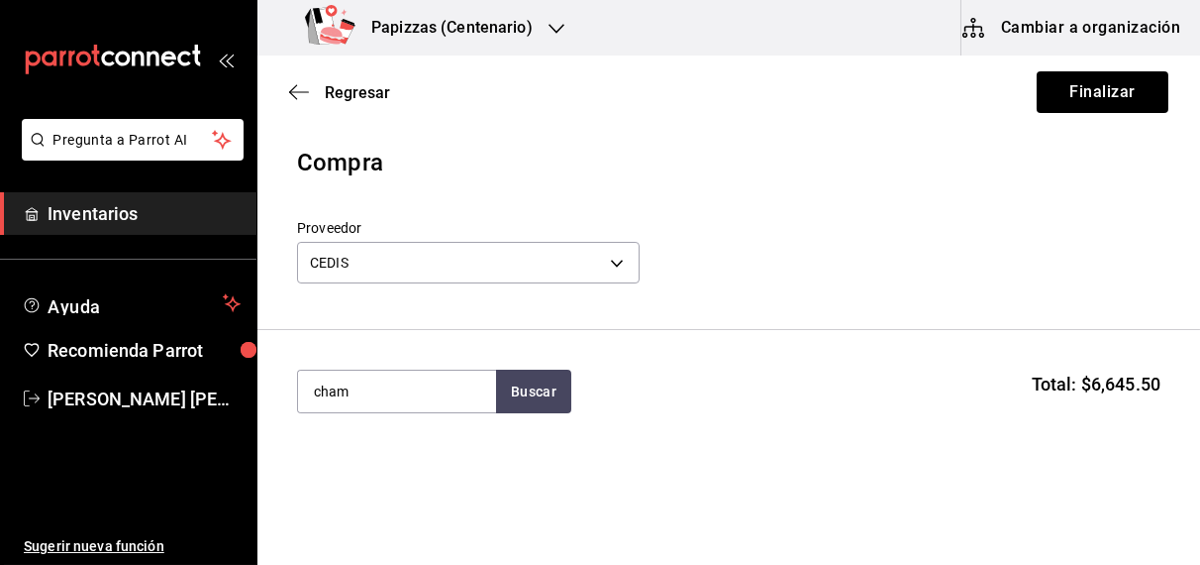
type input "cham"
click at [361, 479] on div "1 lata 2.8kg - CEDIS" at bounding box center [374, 471] width 123 height 21
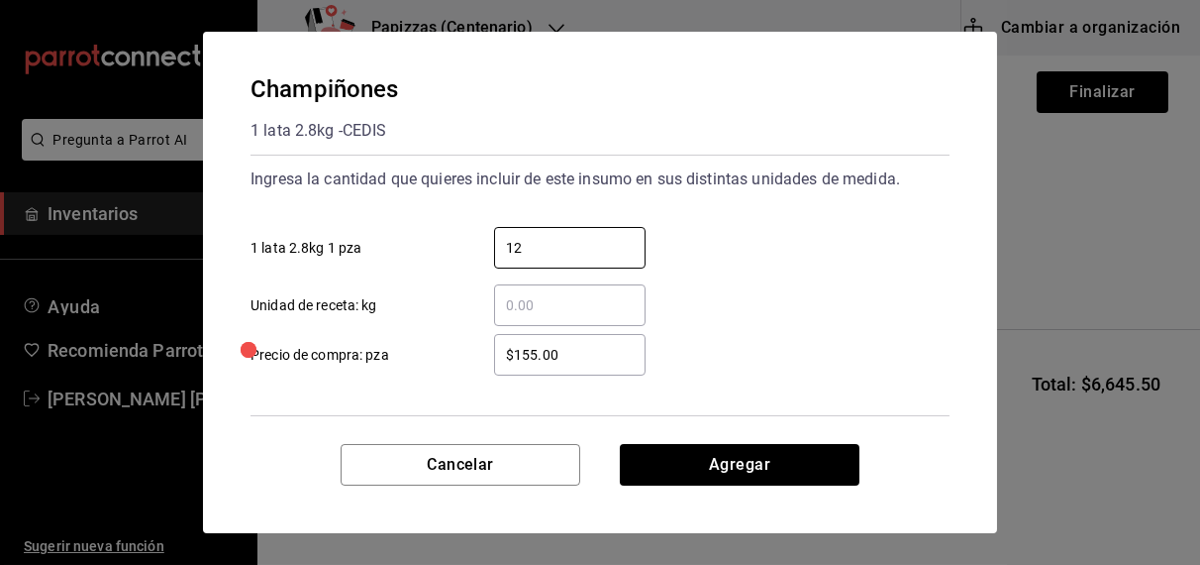
type input "12"
type input "$142.00"
click button "Agregar" at bounding box center [740, 465] width 240 height 42
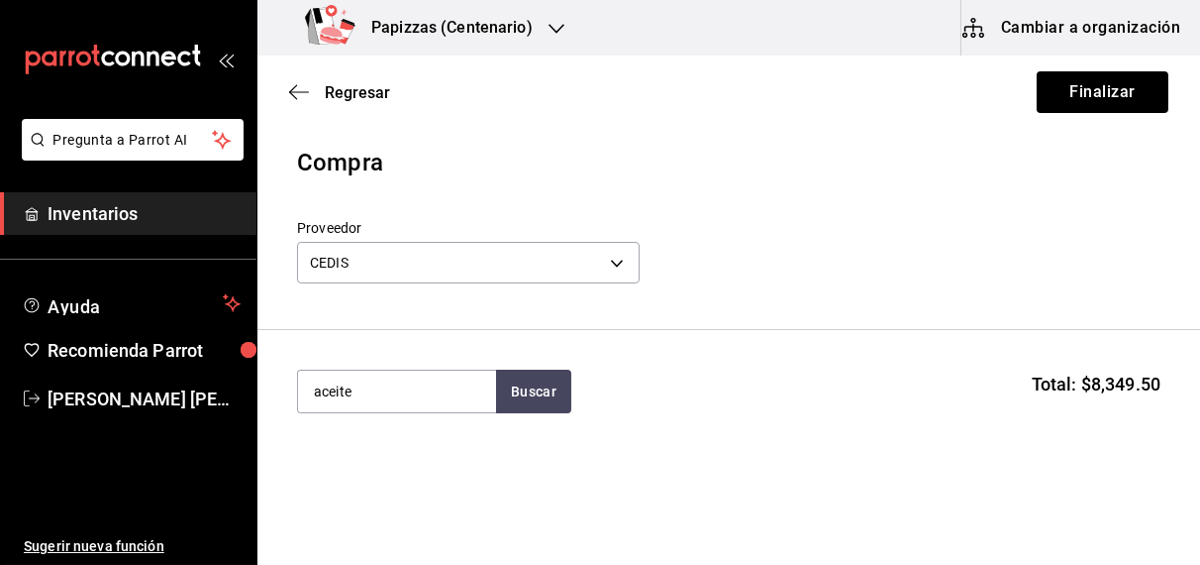
type input "aceite"
click at [350, 473] on div "1 botella de 800ml - CEDIS" at bounding box center [394, 471] width 162 height 21
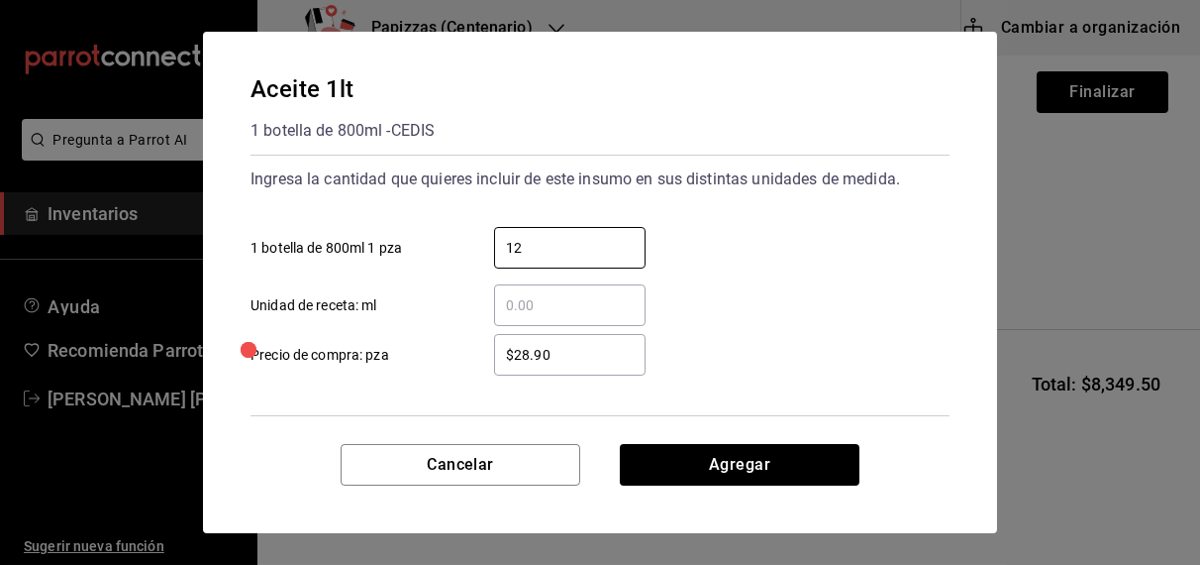
type input "12"
type input "$33.50"
click button "Agregar" at bounding box center [740, 465] width 240 height 42
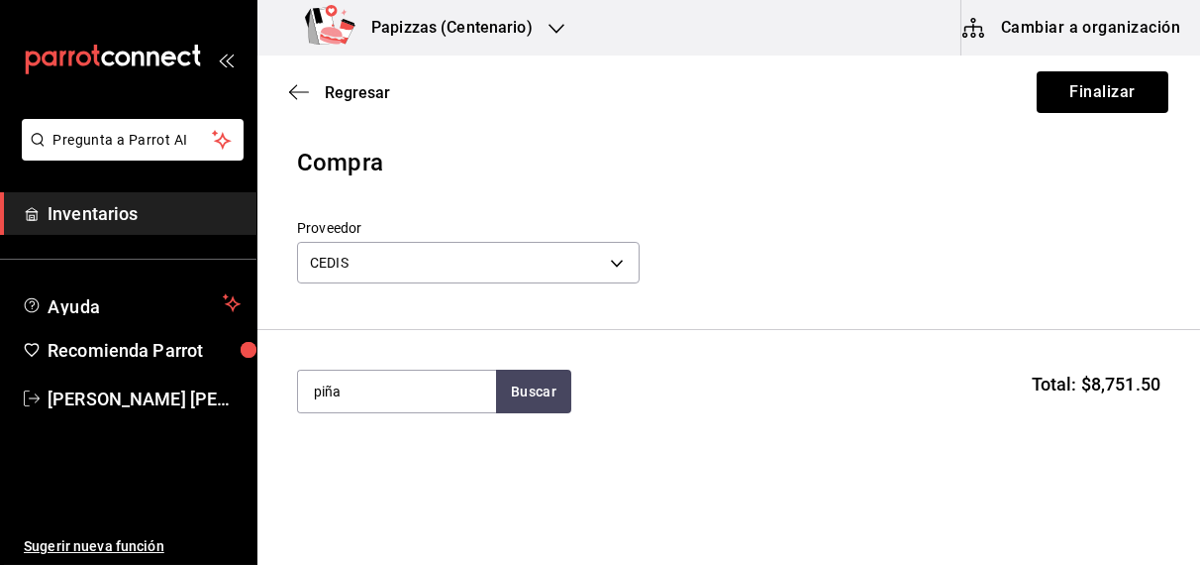
type input "piña"
click at [376, 464] on div "1 lata 3 kg - CEDIS" at bounding box center [395, 471] width 165 height 21
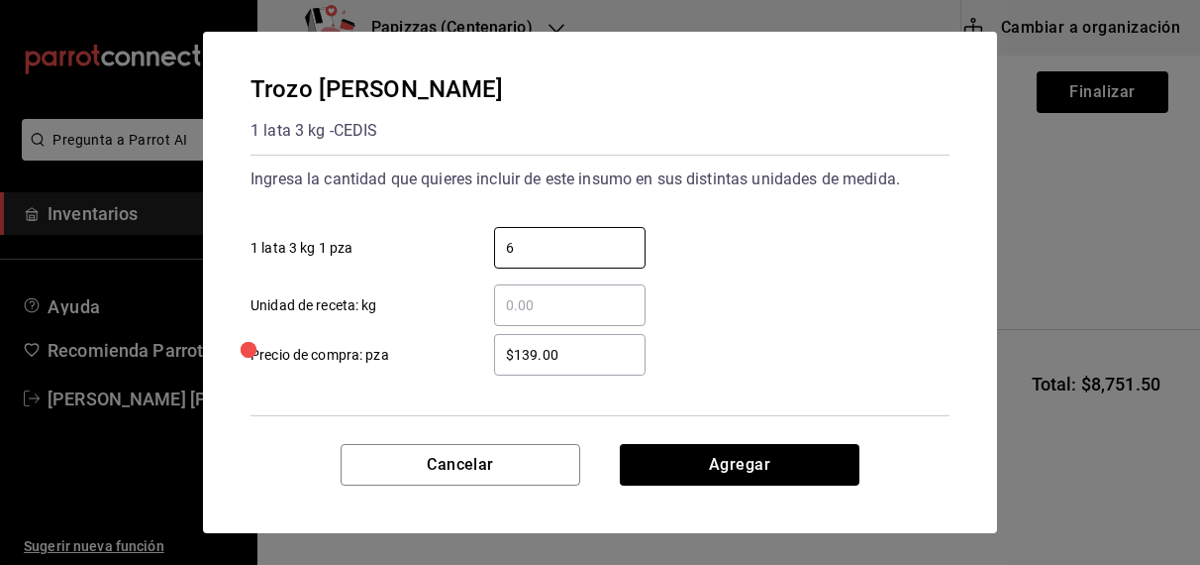
type input "6"
type input "$159.00"
click button "Agregar" at bounding box center [740, 465] width 240 height 42
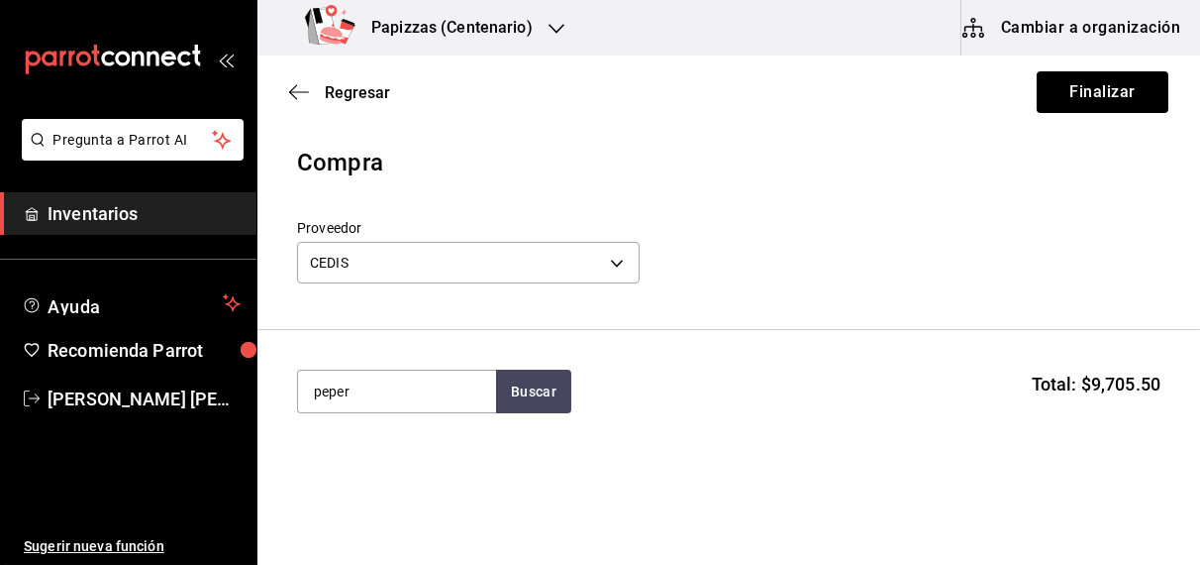
type input "peper"
click at [378, 480] on div "1 bolsa de 2.27kg - CEDIS" at bounding box center [392, 471] width 158 height 21
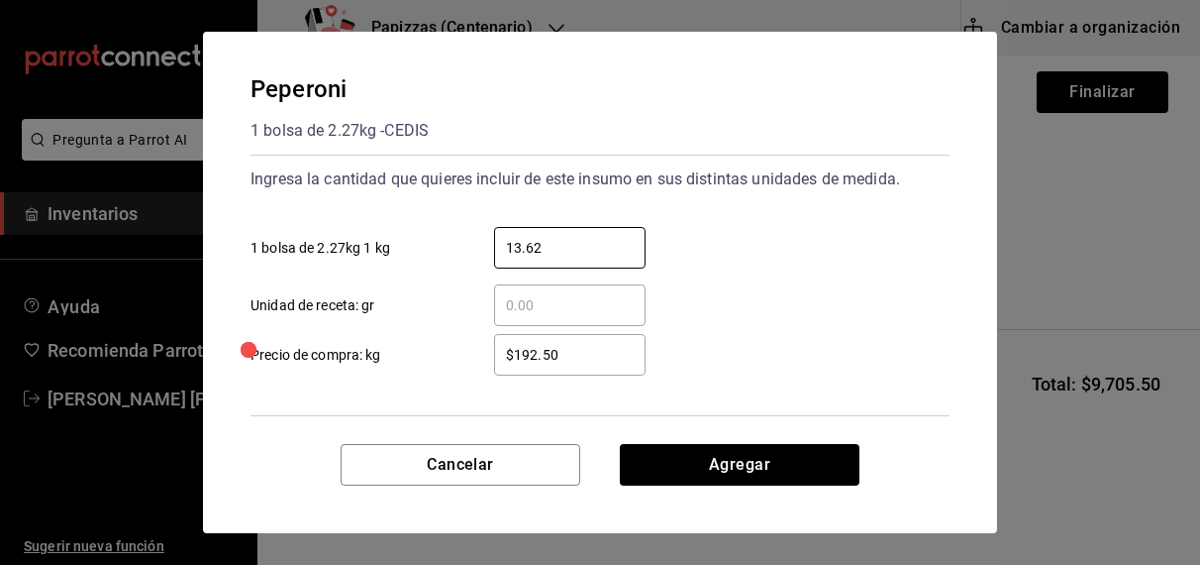
type input "13.62"
type input "$192.00"
click button "Agregar" at bounding box center [740, 465] width 240 height 42
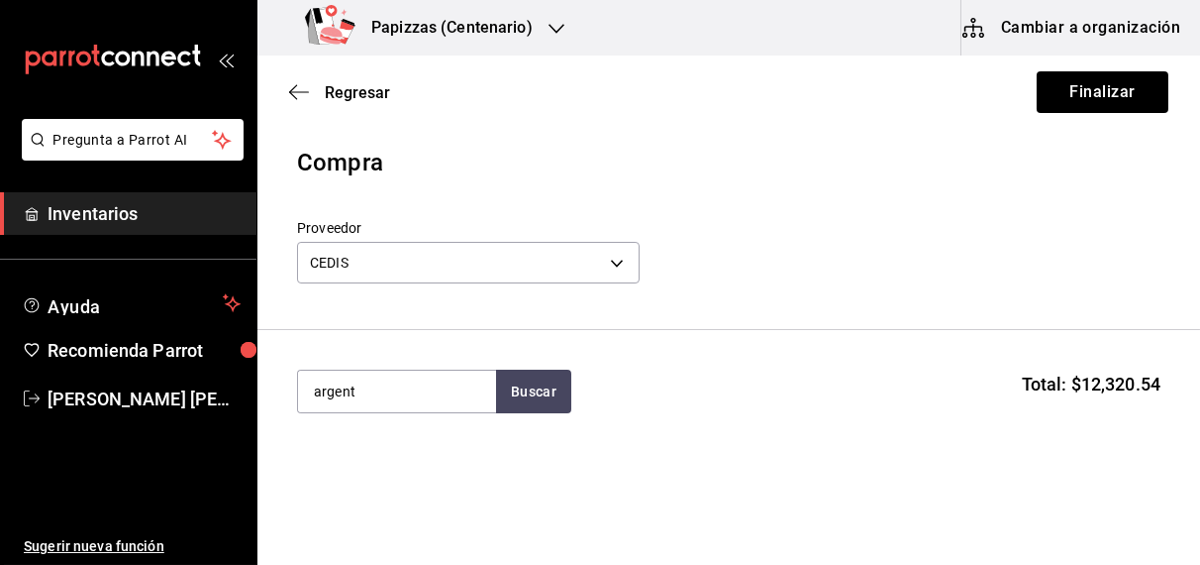
type input "argent"
click at [390, 466] on div "pz - CEDIS" at bounding box center [376, 471] width 126 height 21
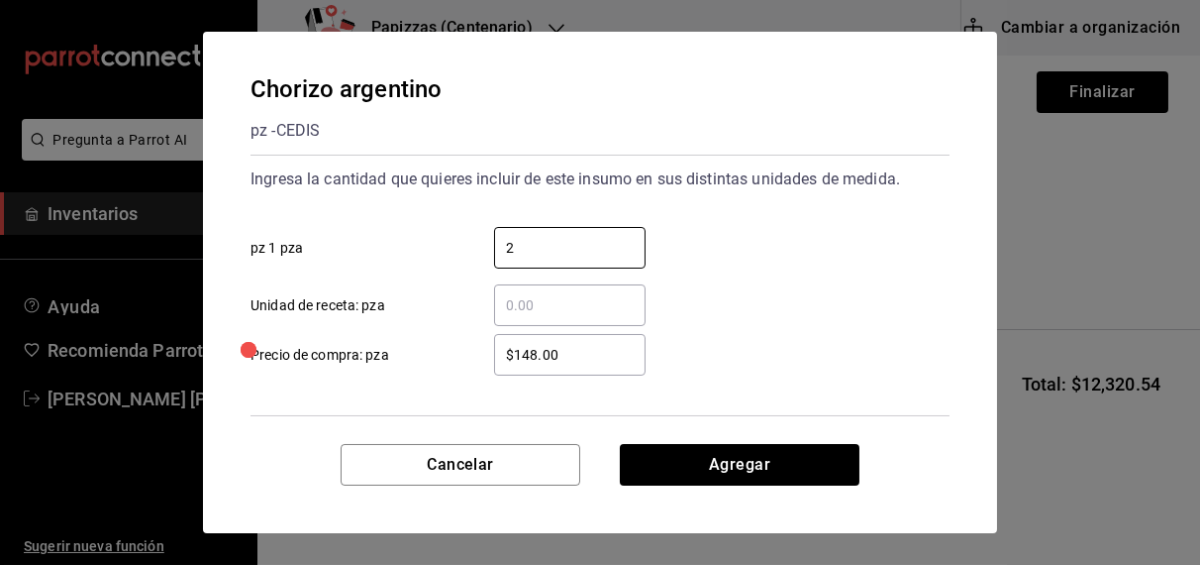
type input "2"
type input "$120.00"
click button "Agregar" at bounding box center [740, 465] width 240 height 42
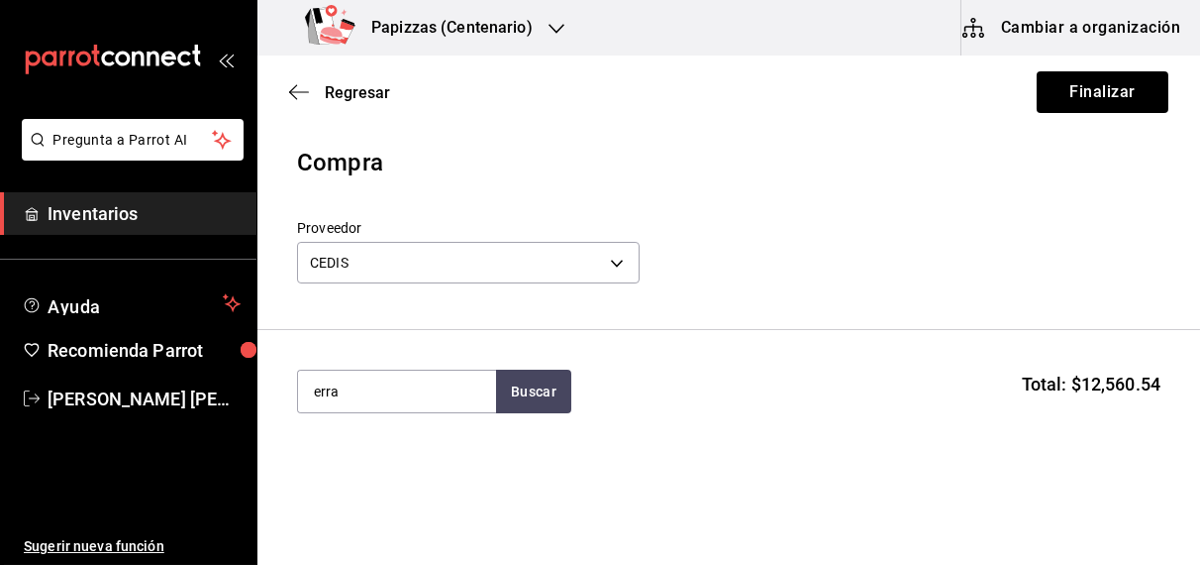
type input "erra"
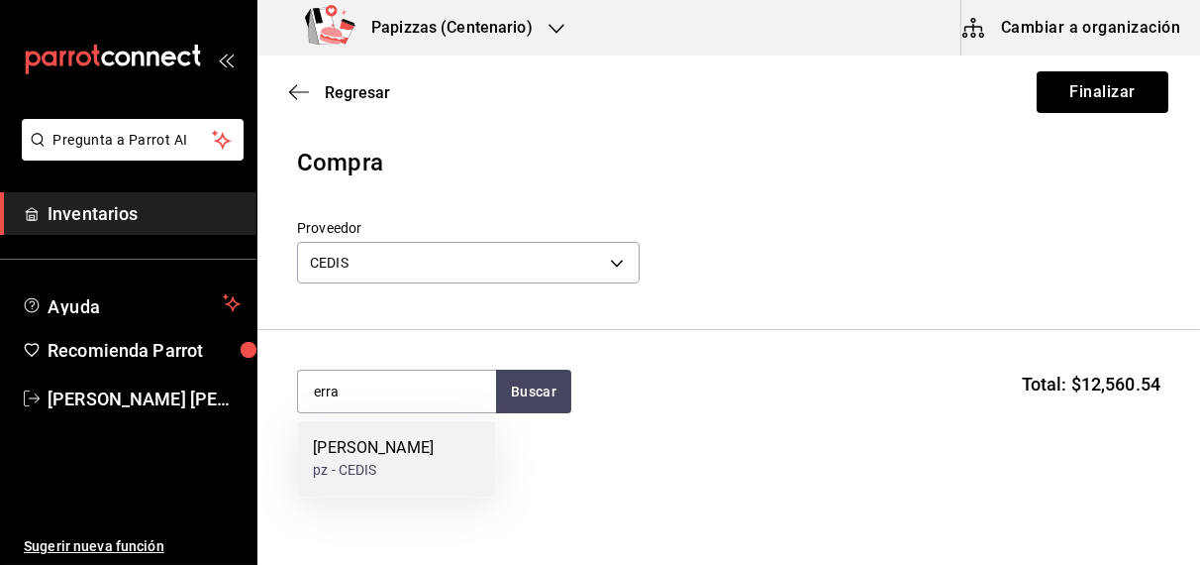
click at [358, 467] on div "pz - CEDIS" at bounding box center [373, 471] width 121 height 21
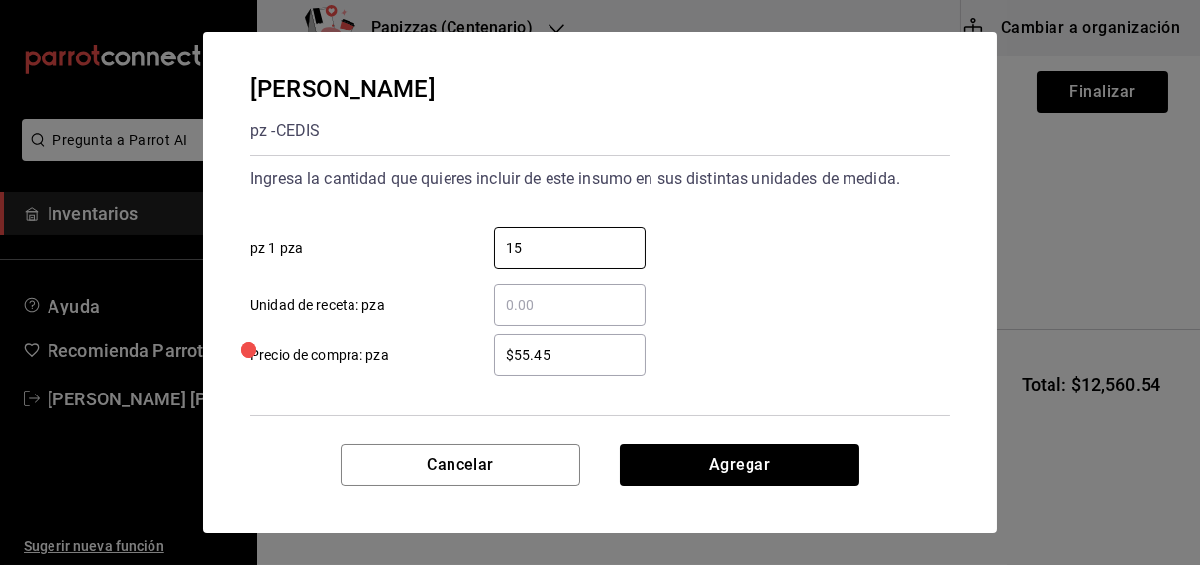
type input "15"
type input "$55.40"
click button "Agregar" at bounding box center [740, 465] width 240 height 42
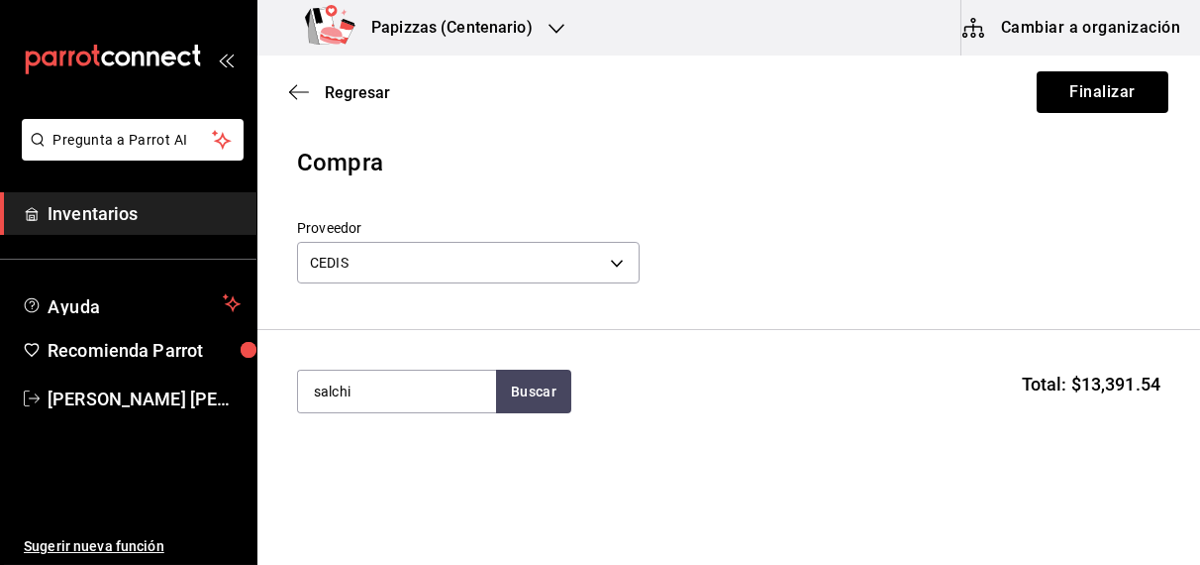
type input "salchi"
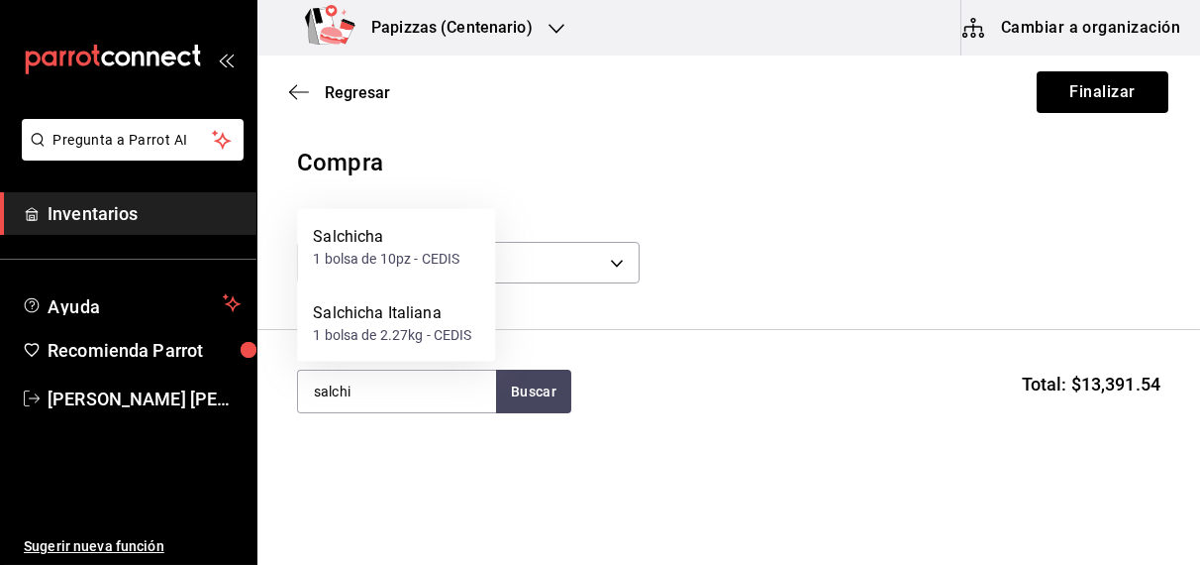
click at [373, 253] on div "1 bolsa de 10pz - CEDIS" at bounding box center [386, 259] width 147 height 21
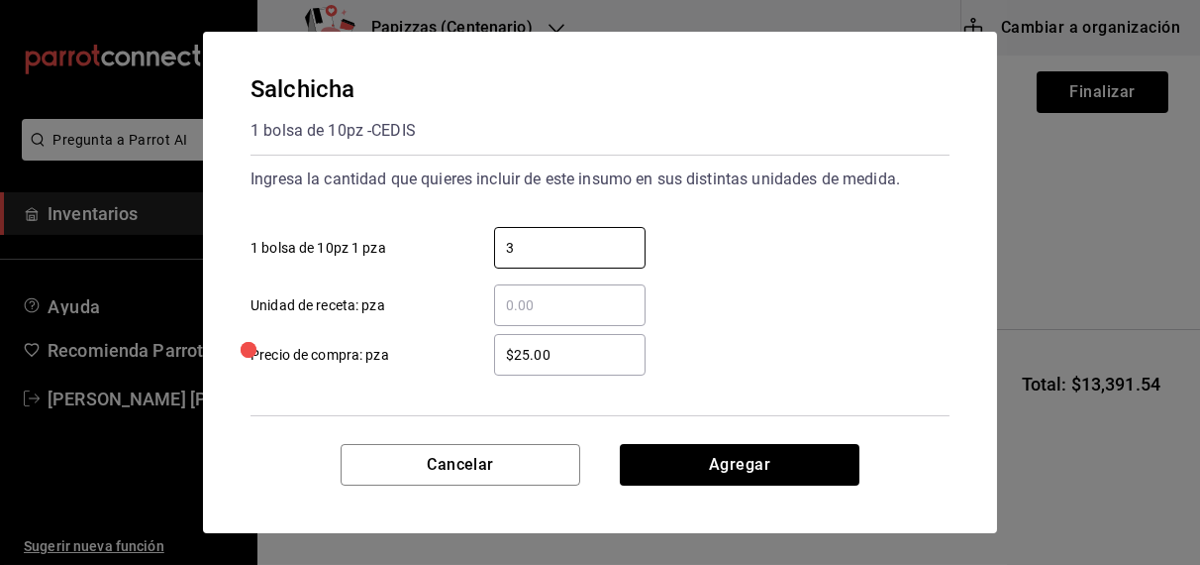
type input "3"
type input "$33.00"
click button "Agregar" at bounding box center [740, 465] width 240 height 42
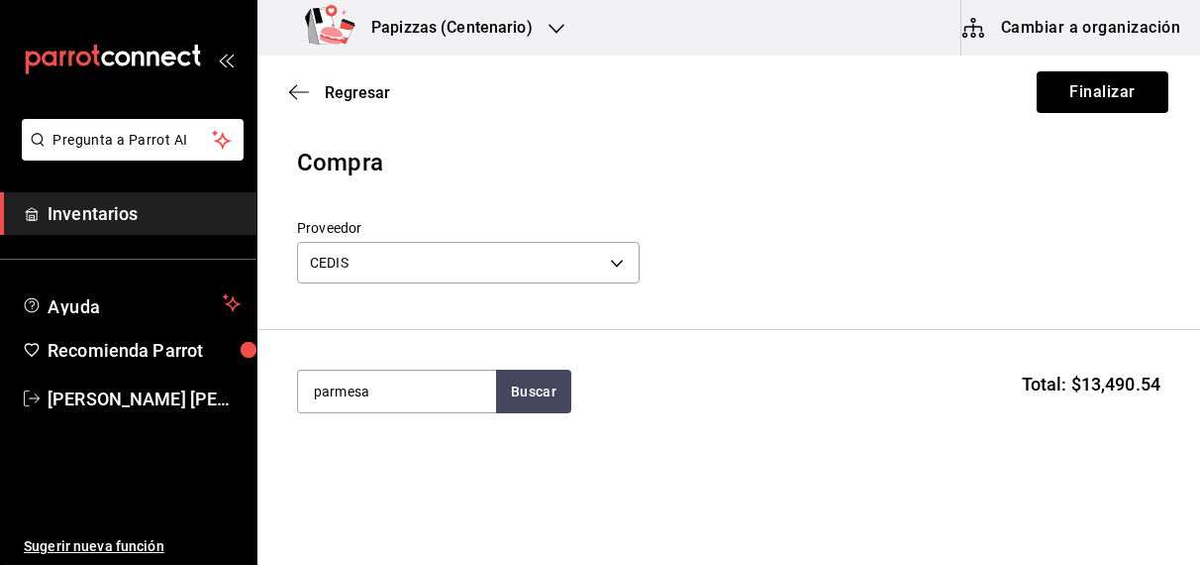
type input "parmesa"
click at [401, 469] on div "pz - CEDIS" at bounding box center [378, 471] width 130 height 21
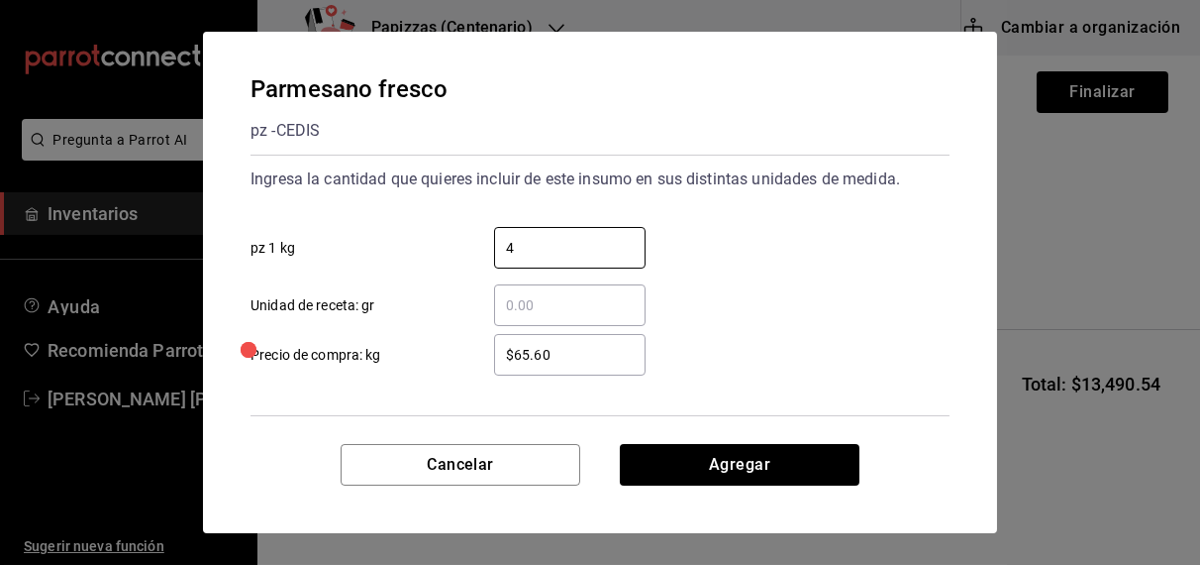
type input "4"
type input "$68.00"
click button "Agregar" at bounding box center [740, 465] width 240 height 42
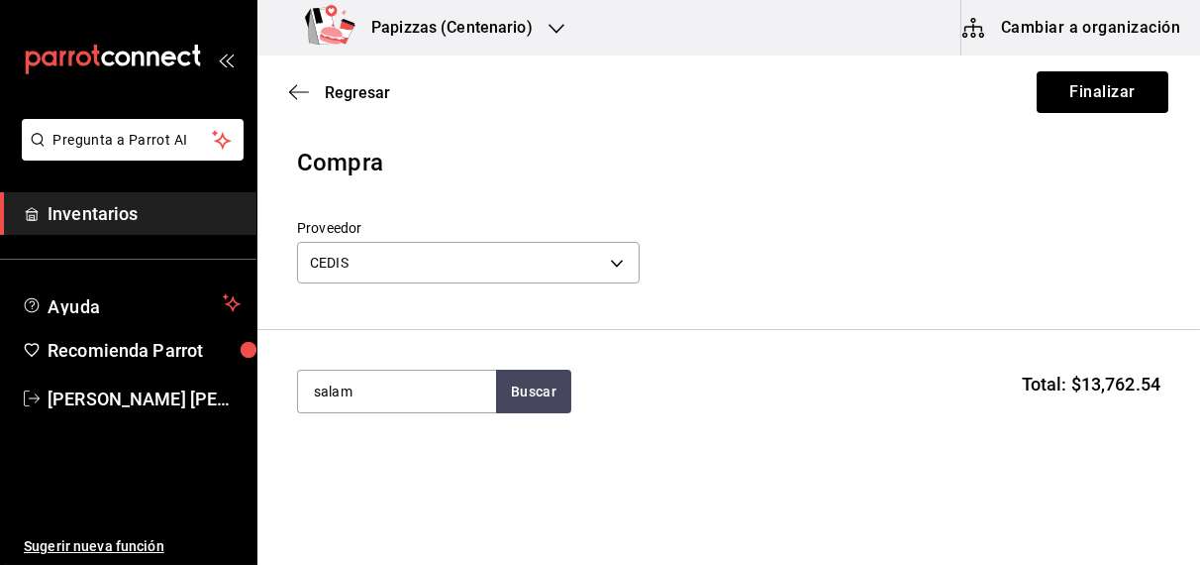
type input "salam"
click at [383, 476] on div "Salami kg - CEDIS" at bounding box center [396, 459] width 198 height 76
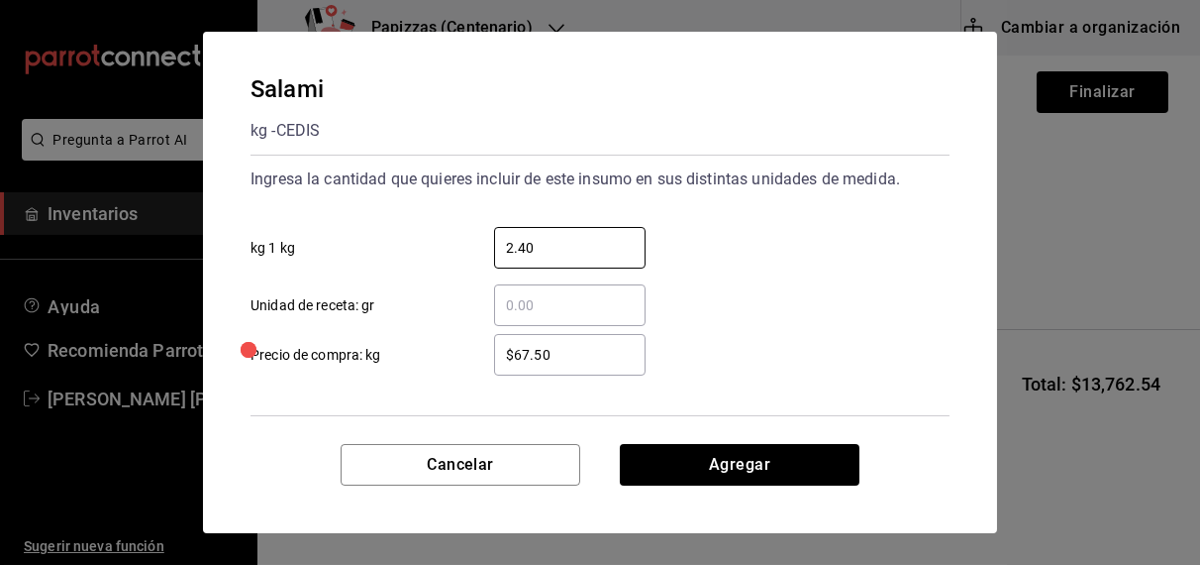
type input "2.40"
click button "Agregar" at bounding box center [740, 465] width 240 height 42
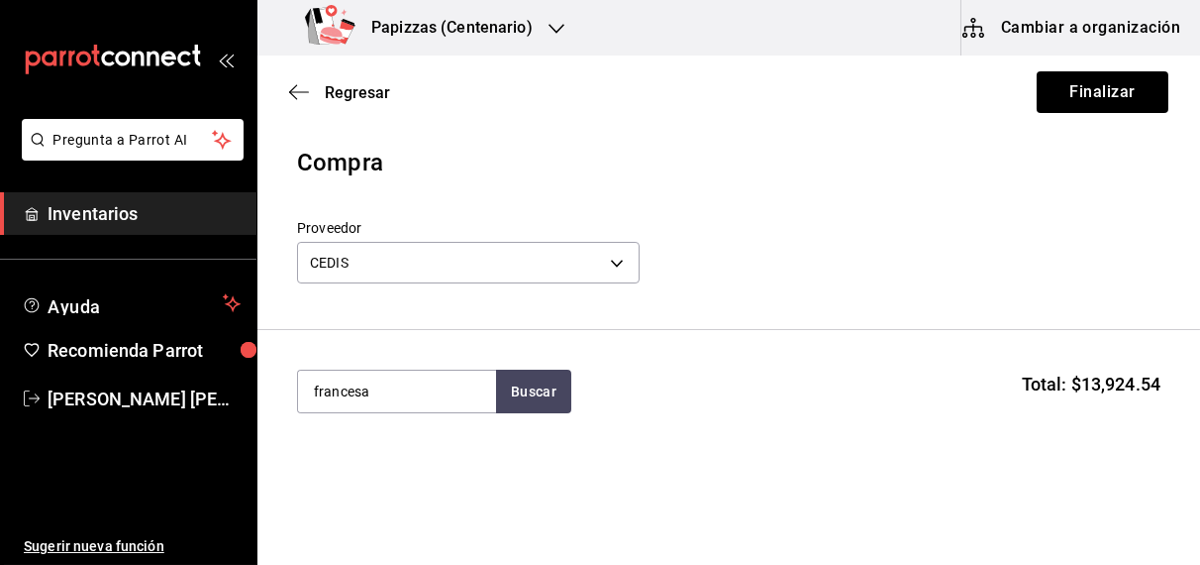
type input "francesa"
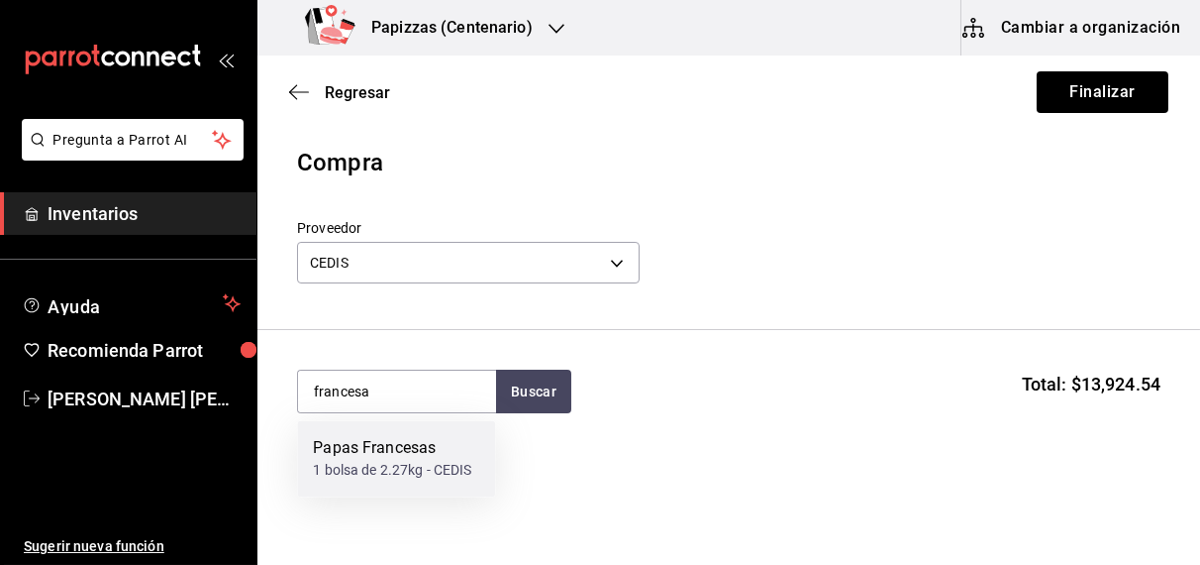
click at [391, 478] on div "1 bolsa de 2.27kg - CEDIS" at bounding box center [392, 471] width 158 height 21
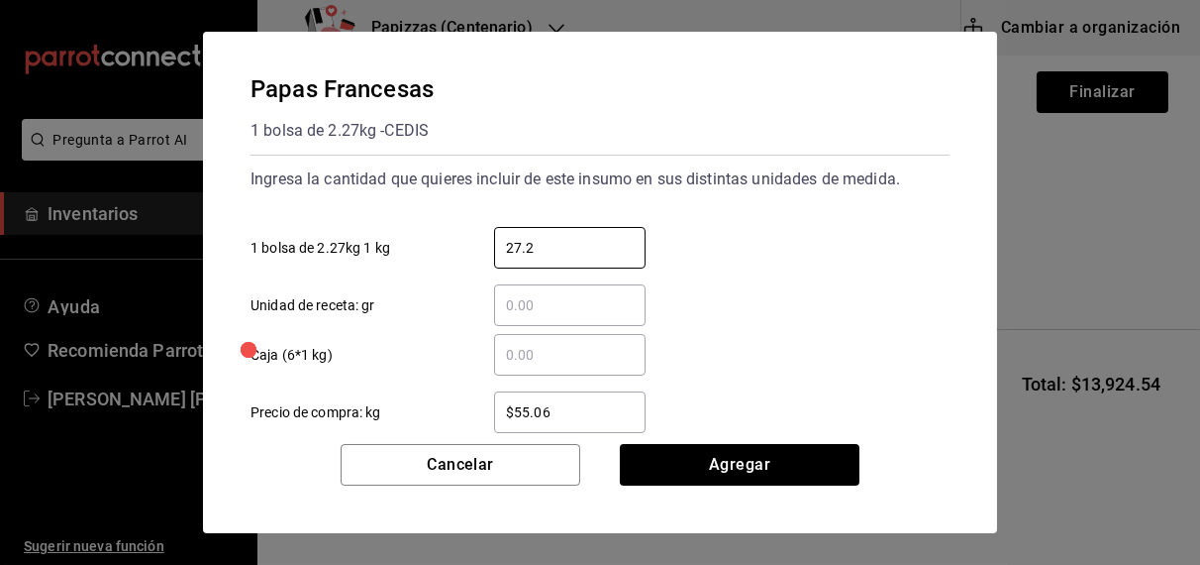
type input "27.24"
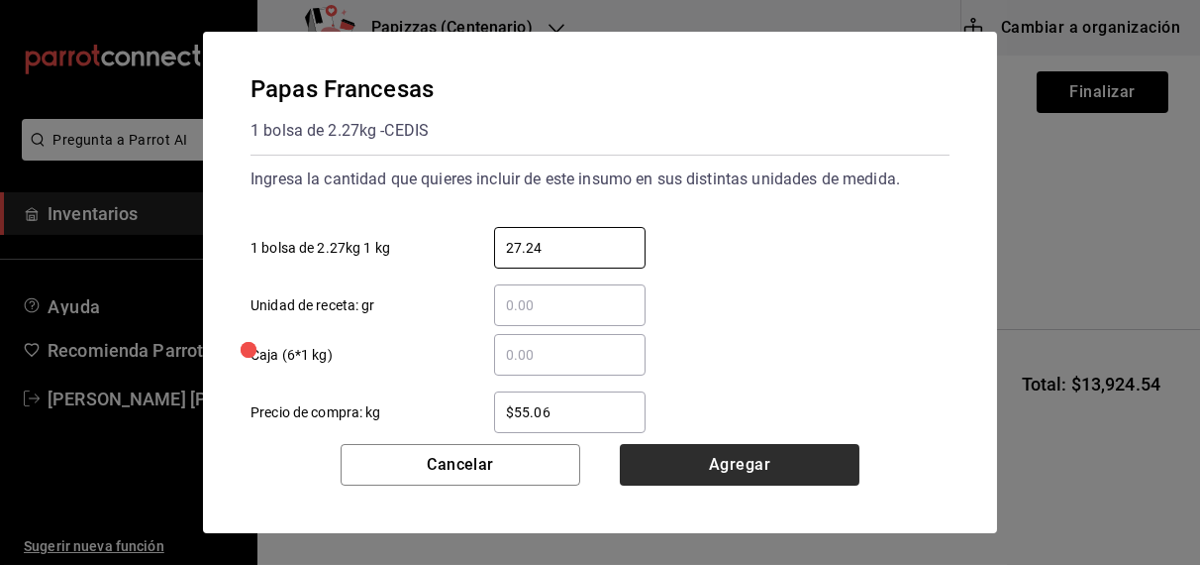
click at [718, 461] on button "Agregar" at bounding box center [740, 465] width 240 height 42
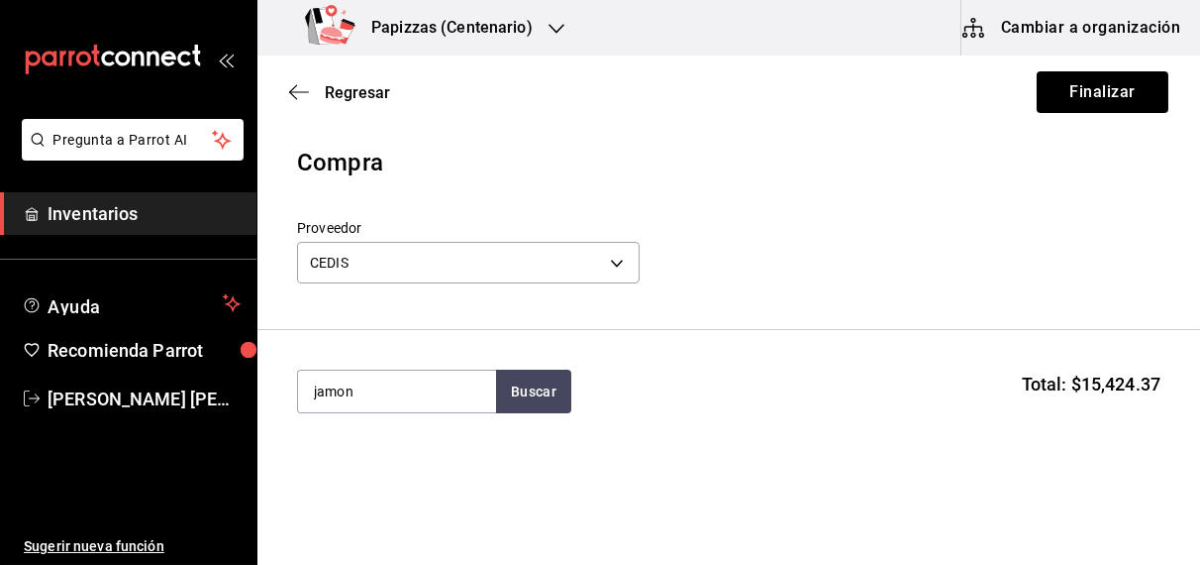
type input "jamon"
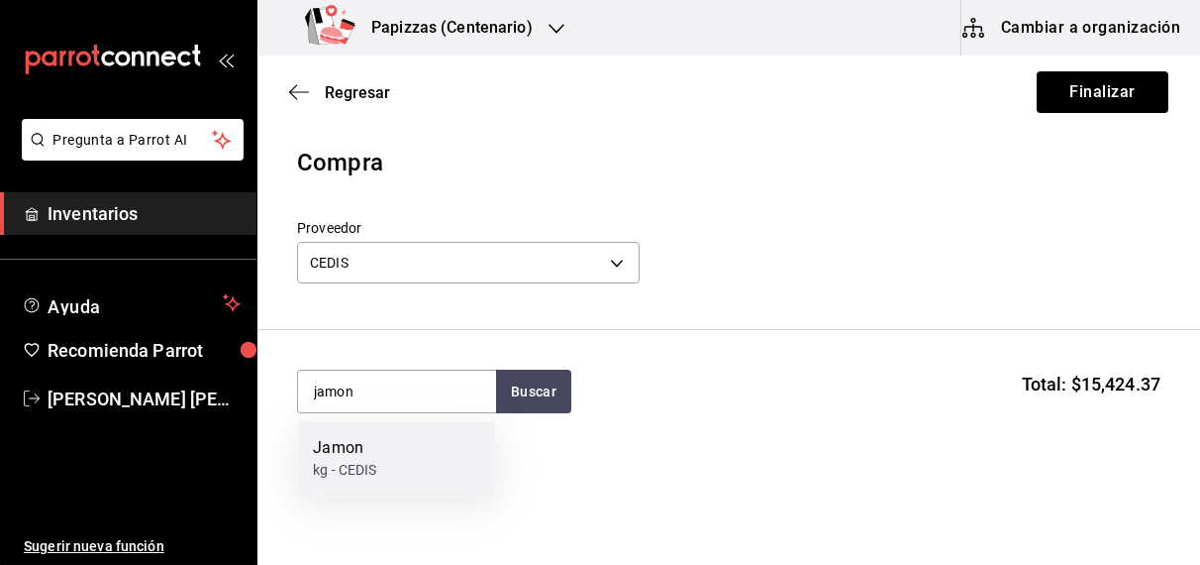
click at [361, 474] on div "kg - CEDIS" at bounding box center [344, 471] width 63 height 21
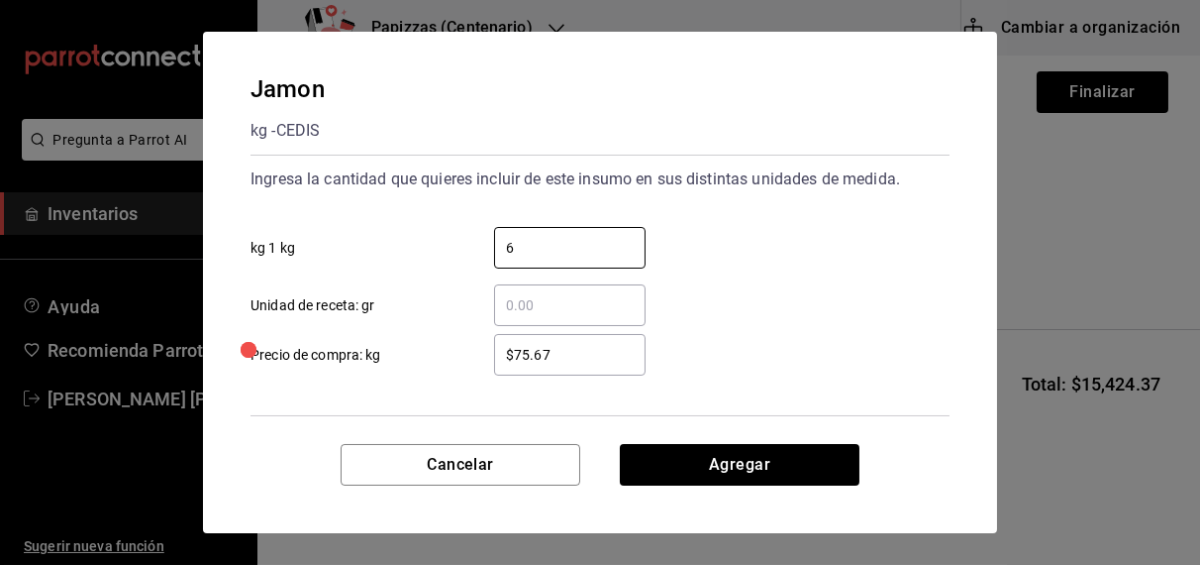
type input "6"
type input "$77.67"
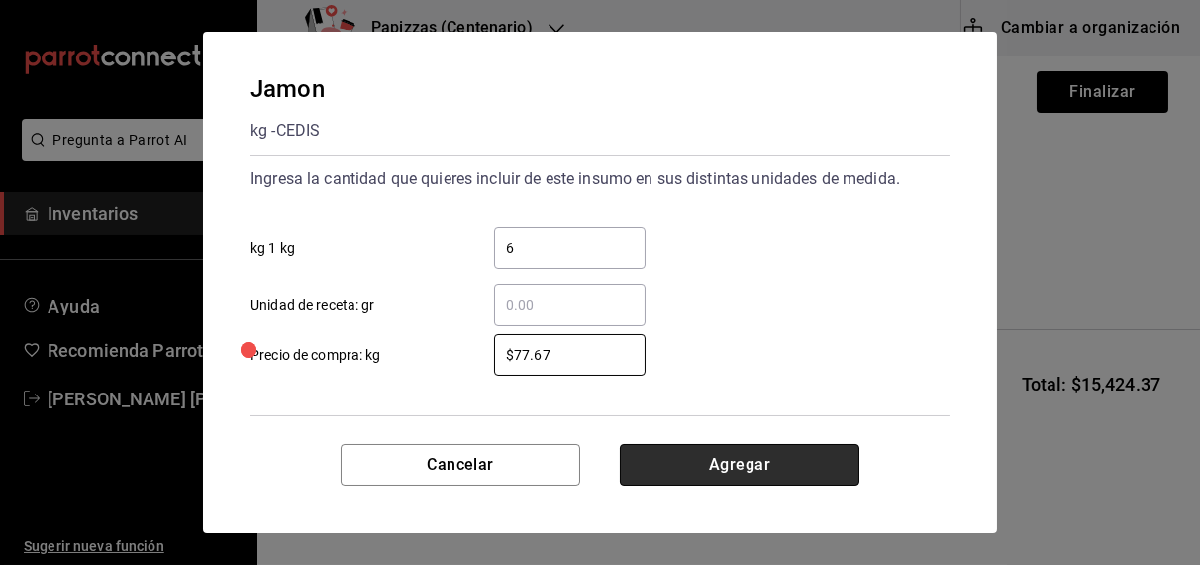
click at [733, 462] on button "Agregar" at bounding box center [740, 465] width 240 height 42
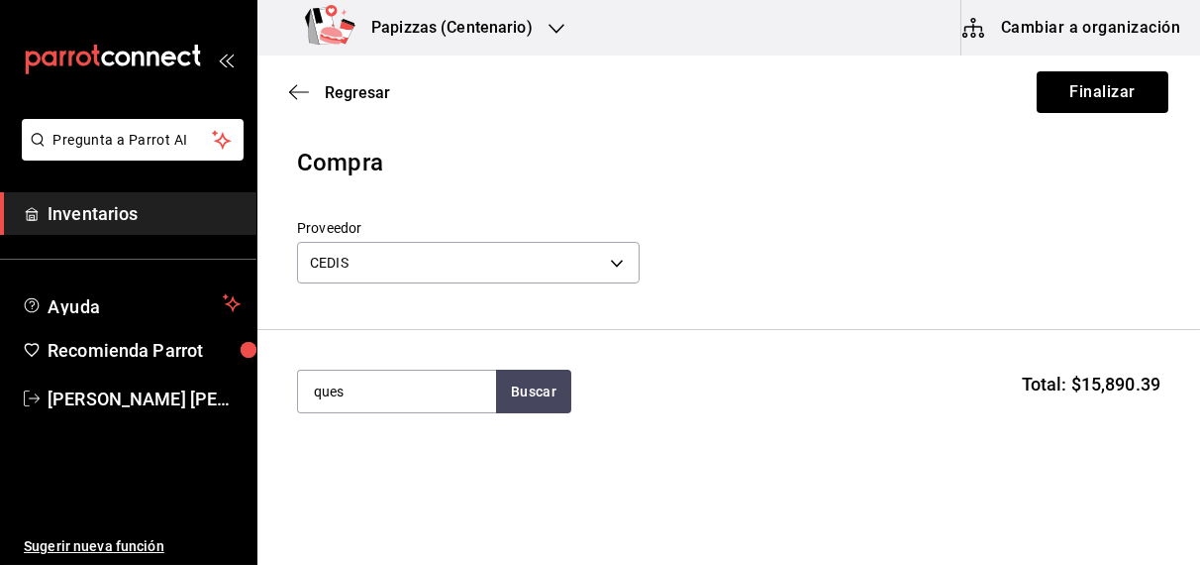
type input "ques"
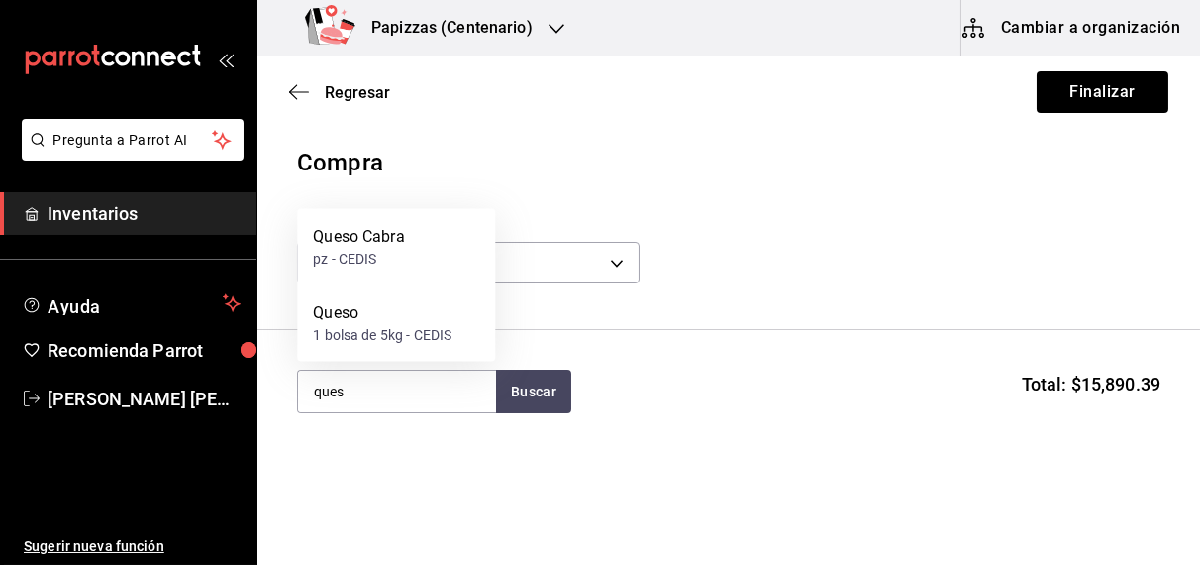
click at [359, 344] on div "1 bolsa de 5kg - CEDIS" at bounding box center [382, 335] width 139 height 21
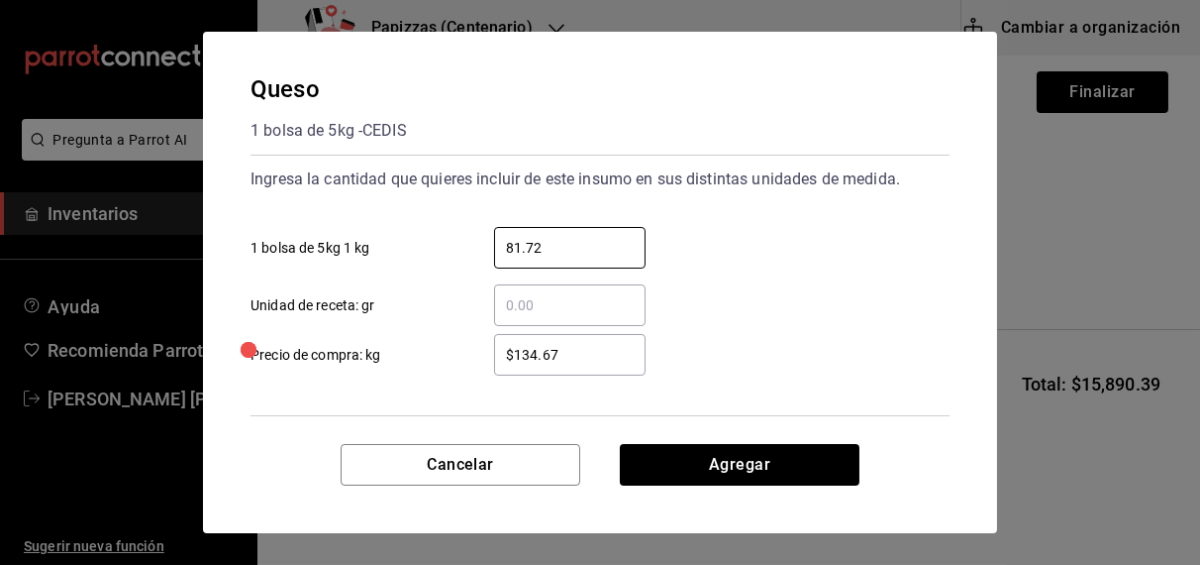
type input "81.72"
type input "$125.00"
click button "Agregar" at bounding box center [740, 465] width 240 height 42
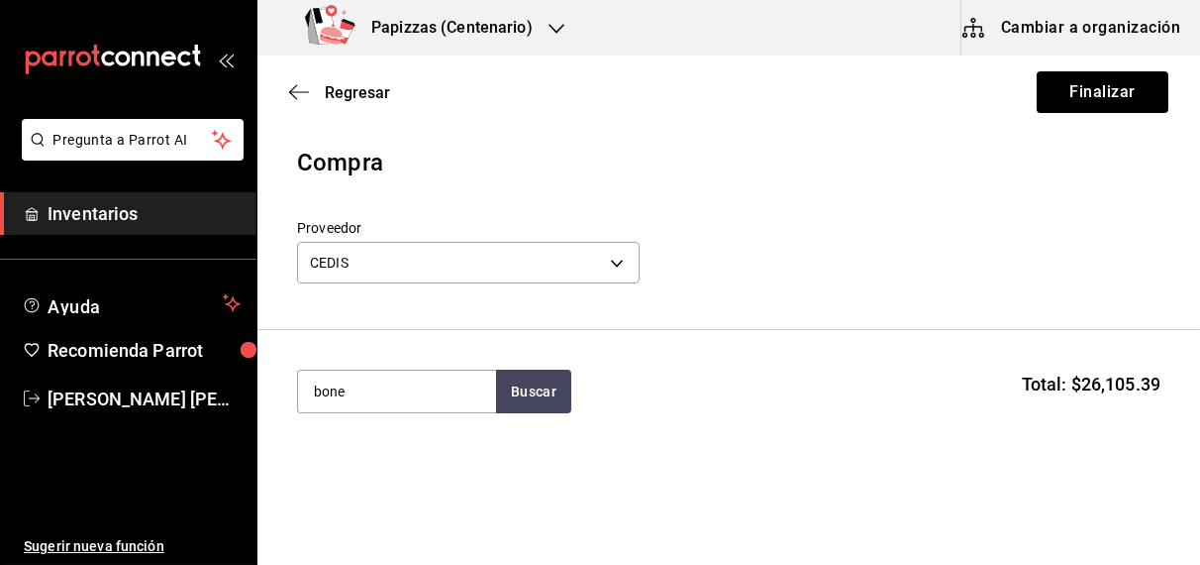
type input "bone"
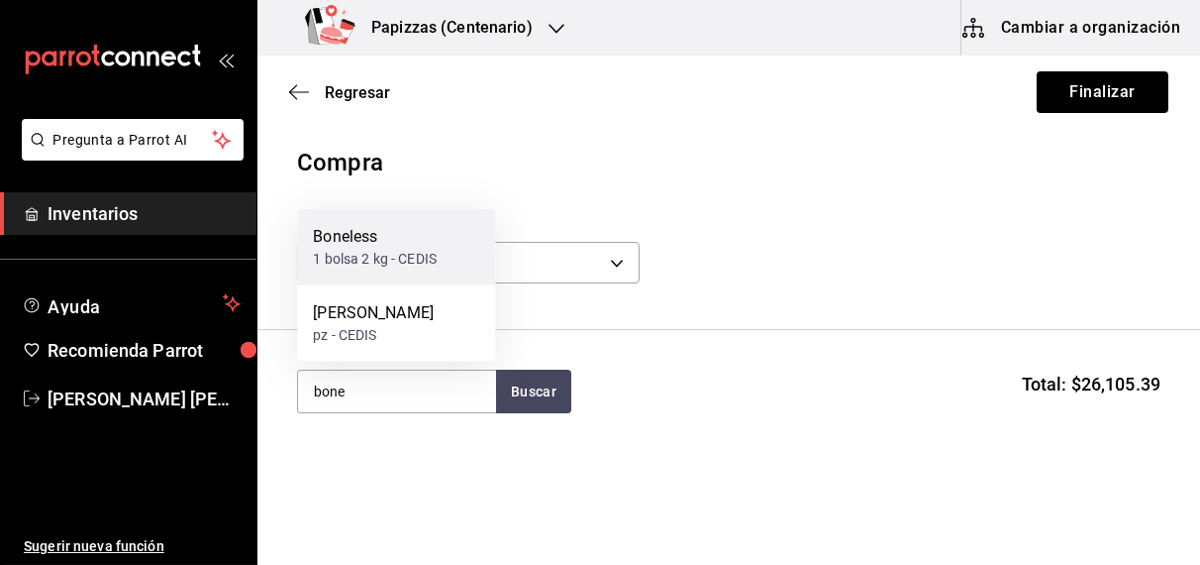
click at [385, 271] on div "Boneless 1 bolsa 2 kg - CEDIS" at bounding box center [396, 247] width 198 height 76
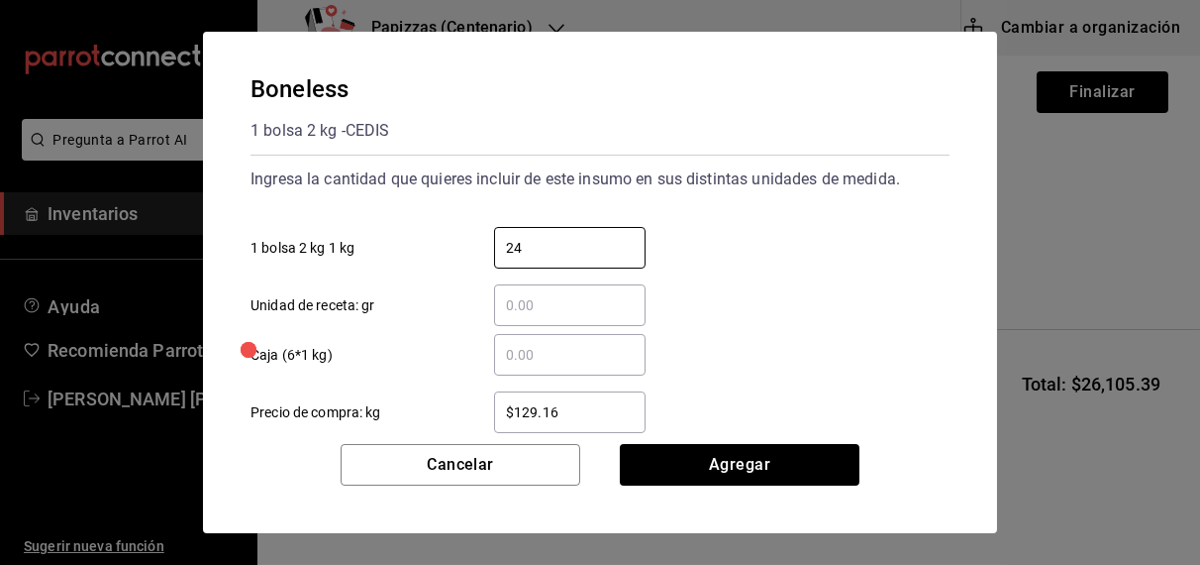
type input "24"
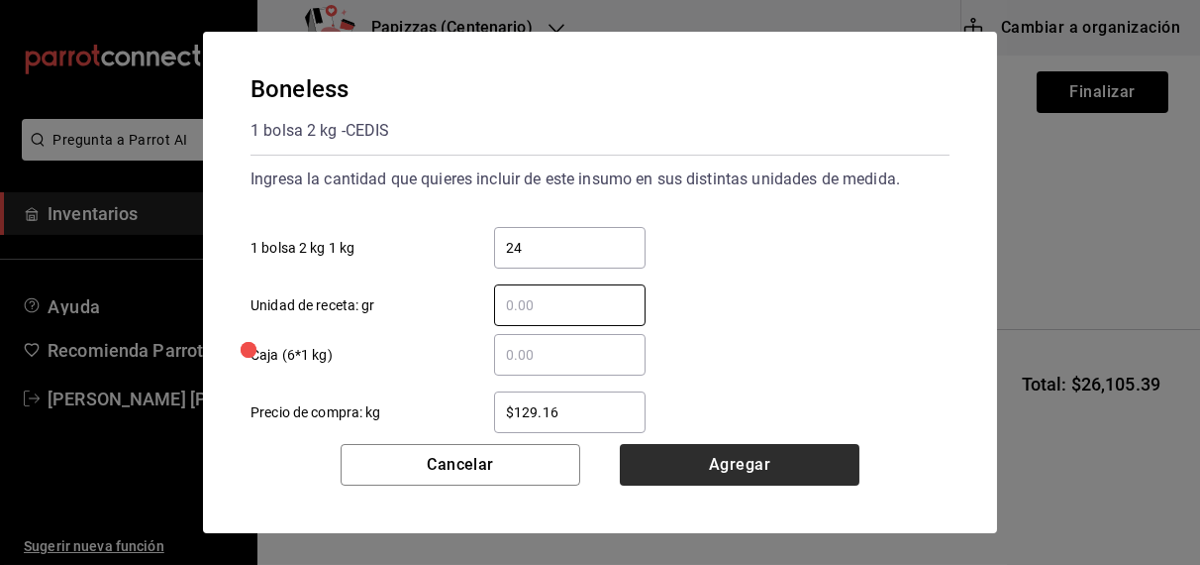
click at [727, 457] on button "Agregar" at bounding box center [740, 465] width 240 height 42
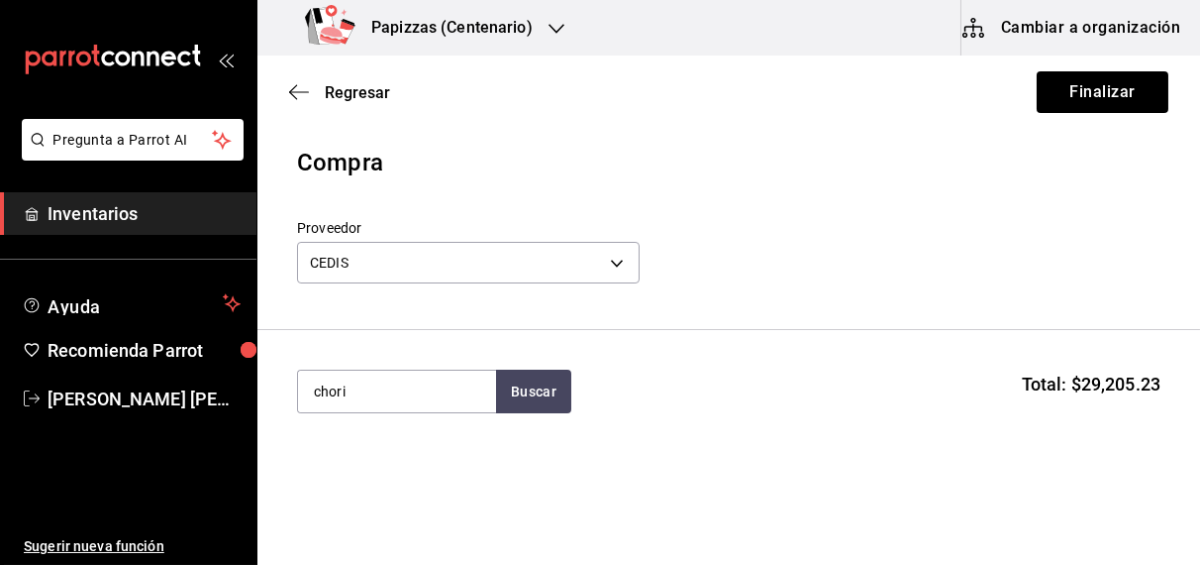
type input "chori"
click at [383, 473] on div "Chorizo kg - CEDIS" at bounding box center [396, 459] width 198 height 76
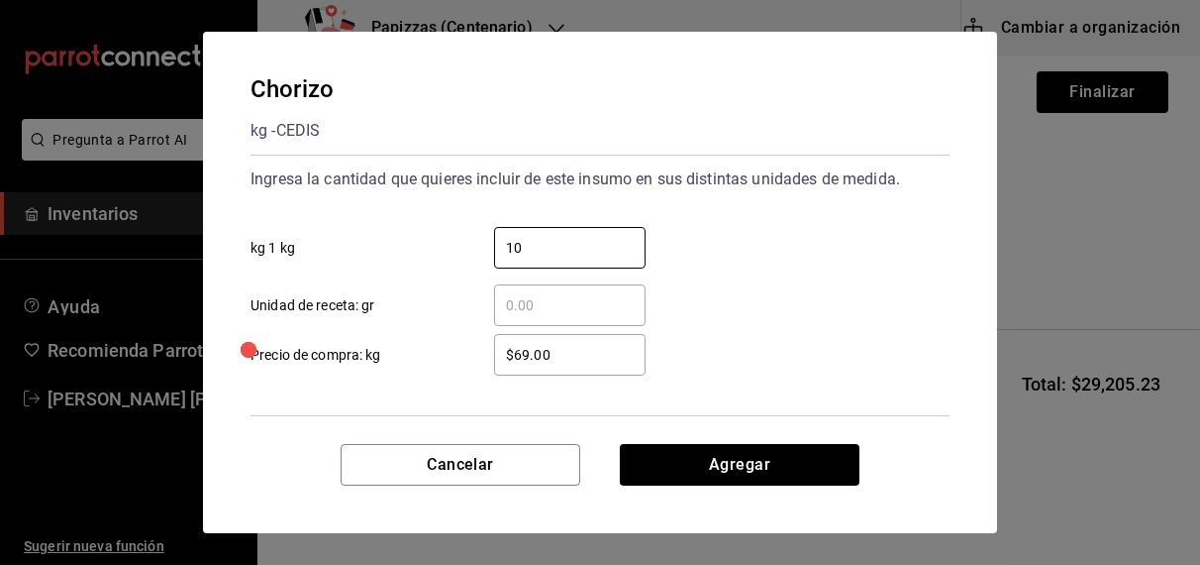
type input "10"
type input "$70.00"
click button "Agregar" at bounding box center [740, 465] width 240 height 42
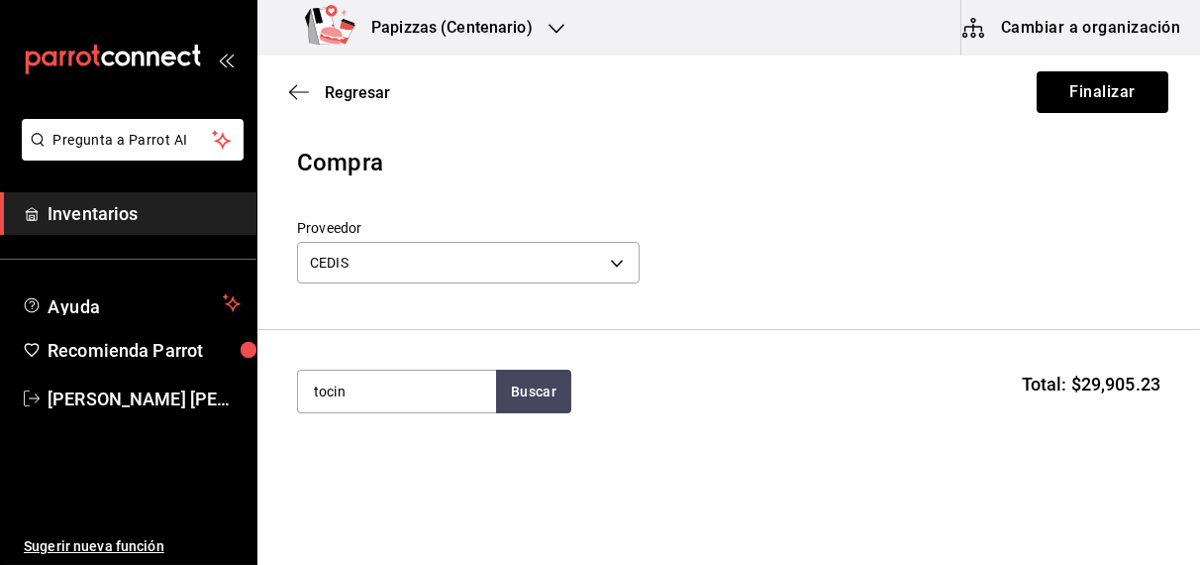
type input "tocin"
click at [366, 442] on div "Tocino" at bounding box center [344, 449] width 63 height 24
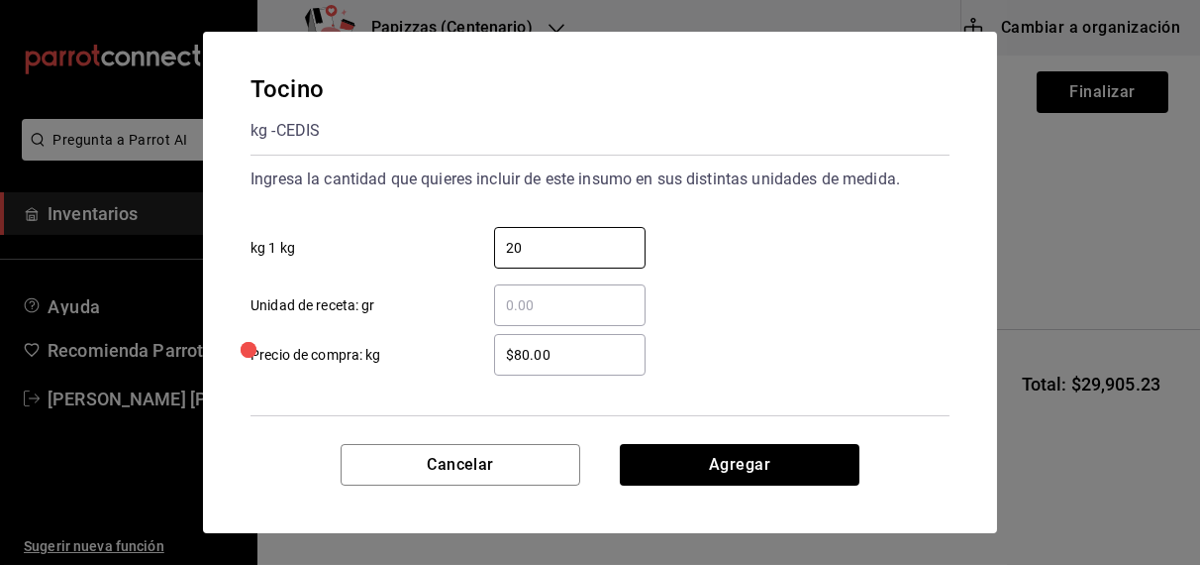
type input "20"
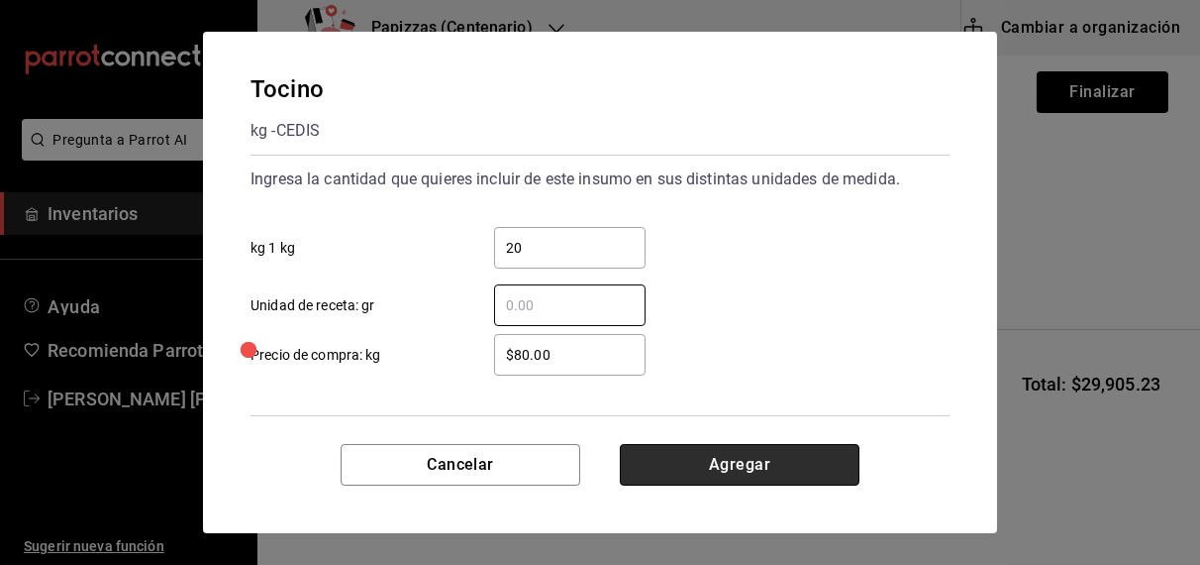
click at [723, 476] on button "Agregar" at bounding box center [740, 465] width 240 height 42
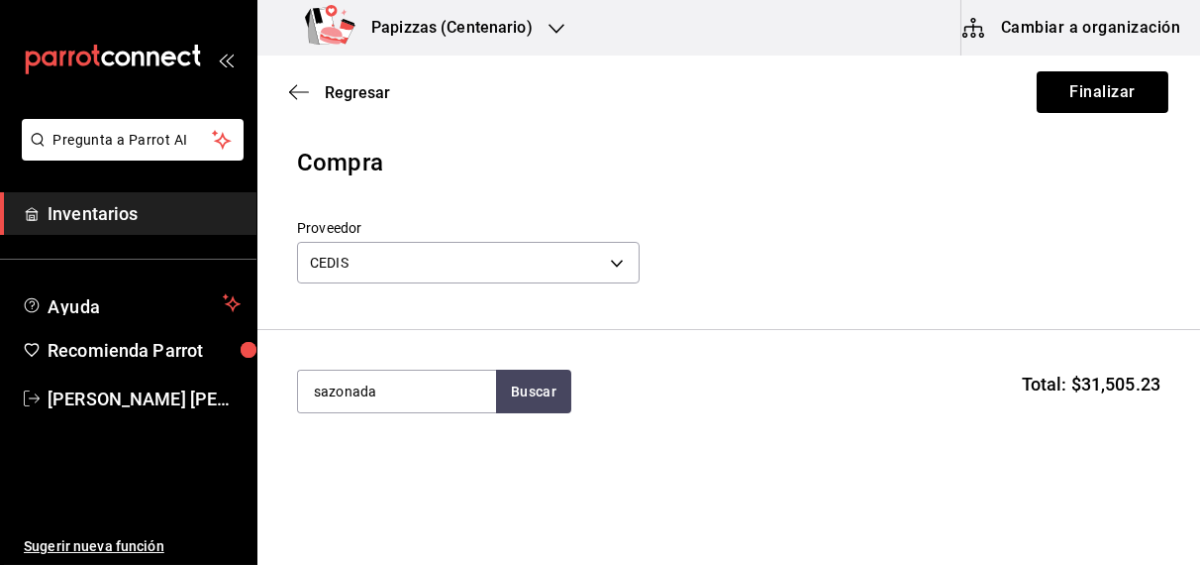
type input "sazonada"
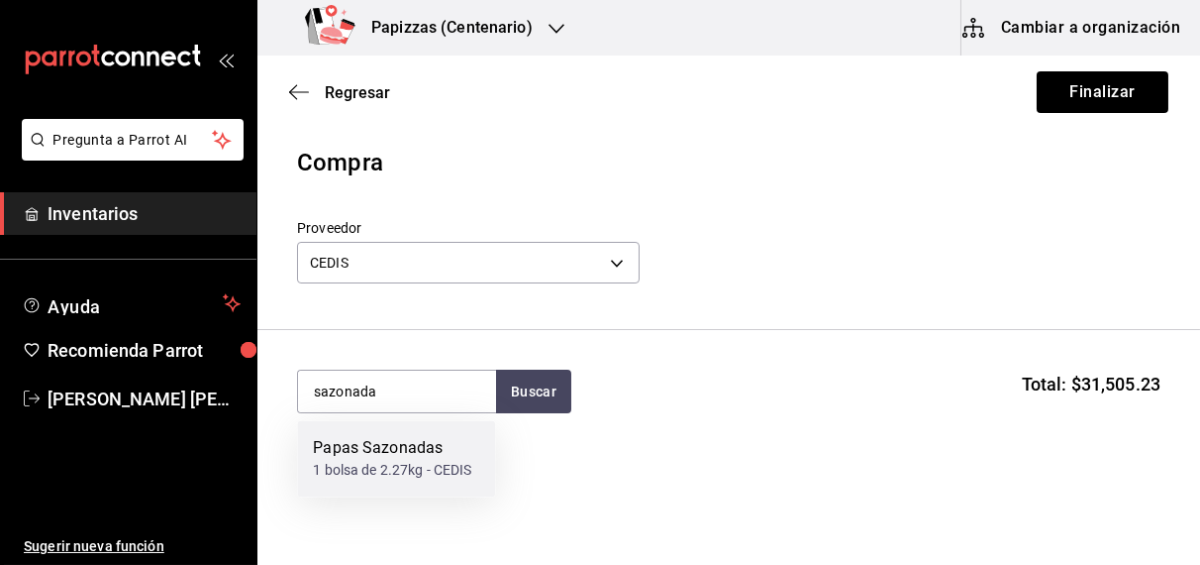
click at [380, 475] on div "1 bolsa de 2.27kg - CEDIS" at bounding box center [392, 471] width 158 height 21
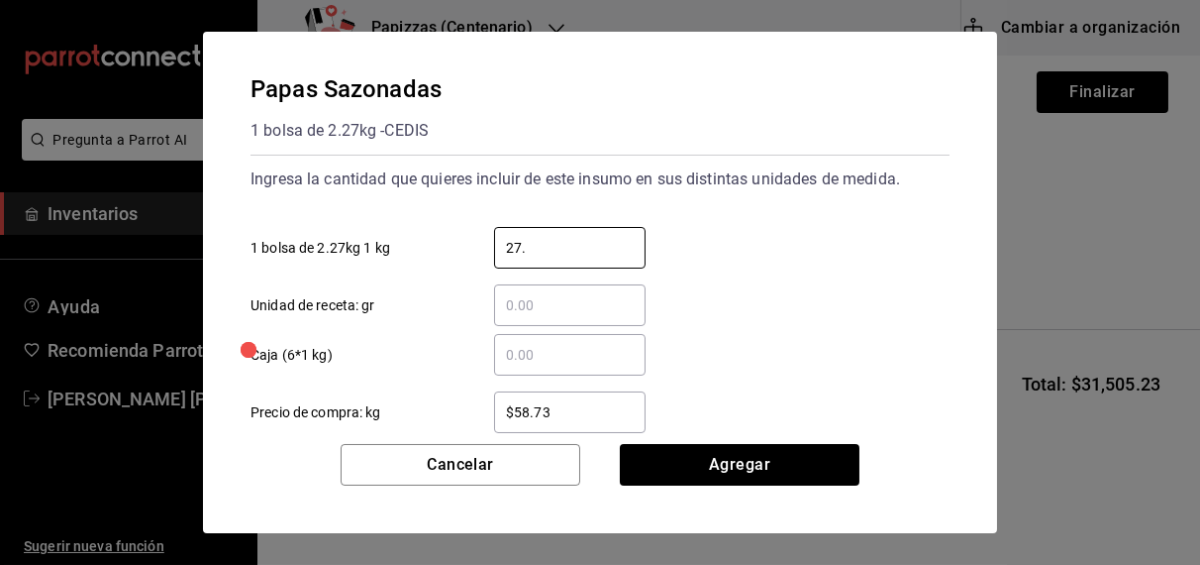
type input "27.24"
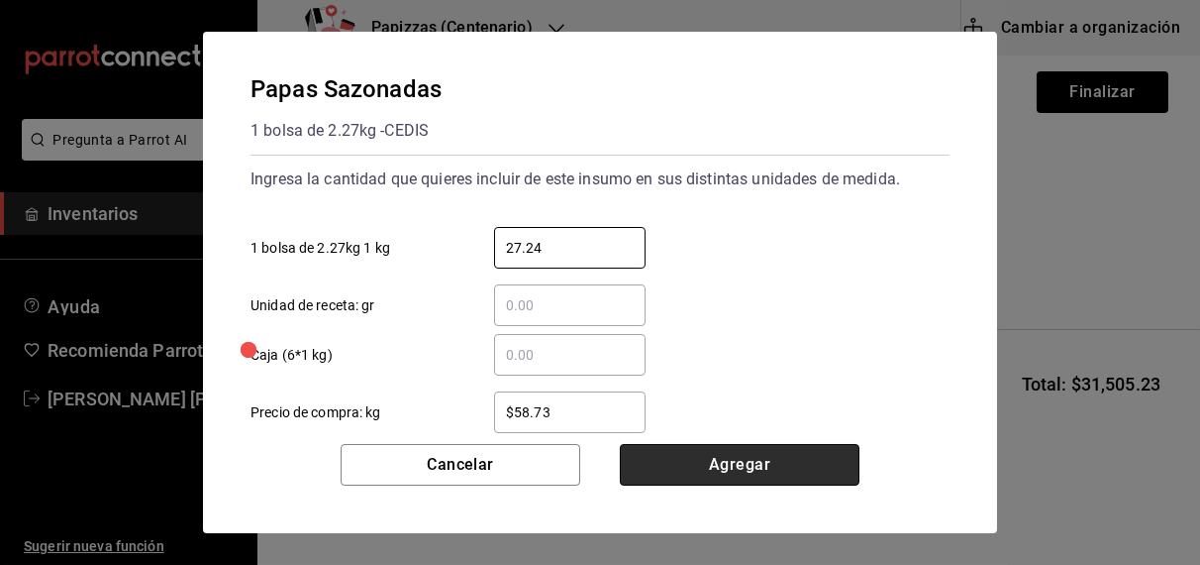
click at [726, 480] on button "Agregar" at bounding box center [740, 465] width 240 height 42
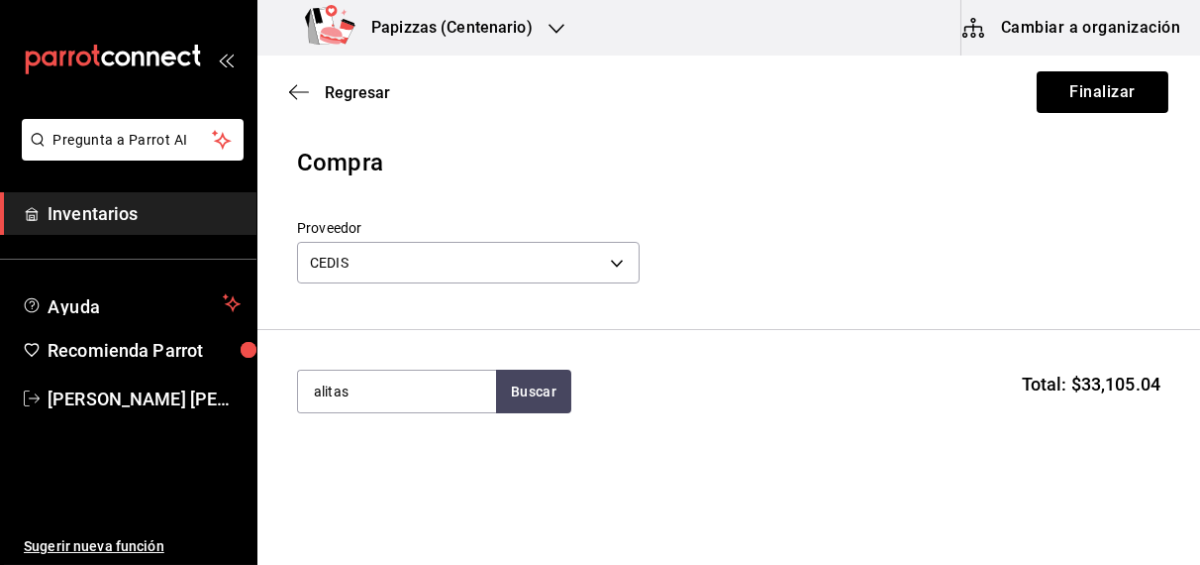
type input "alitas"
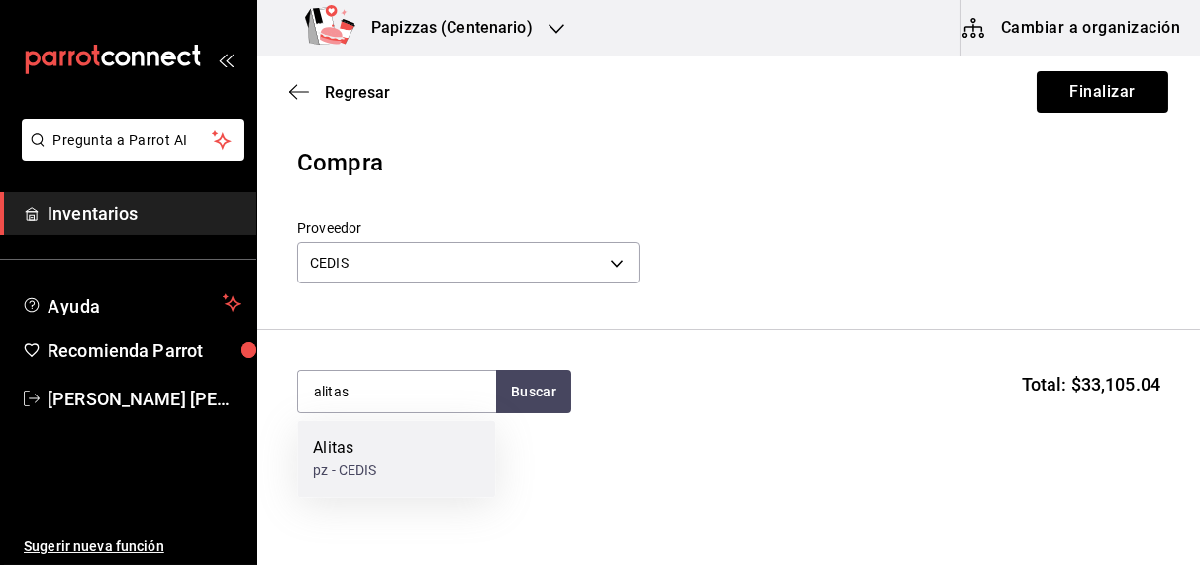
click at [358, 458] on div "Alitas" at bounding box center [344, 449] width 63 height 24
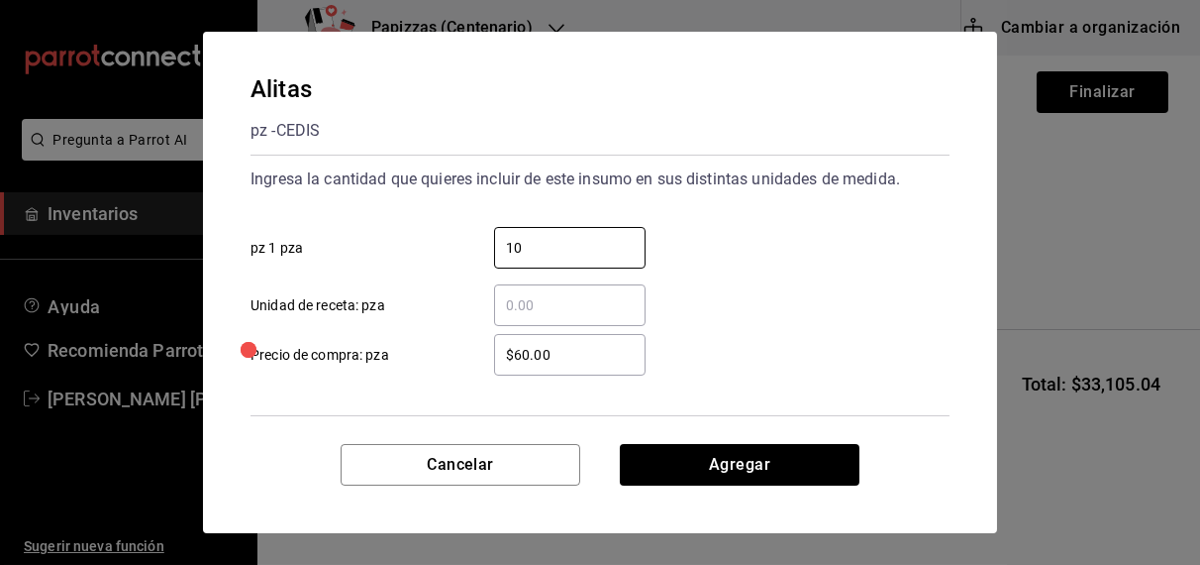
type input "10"
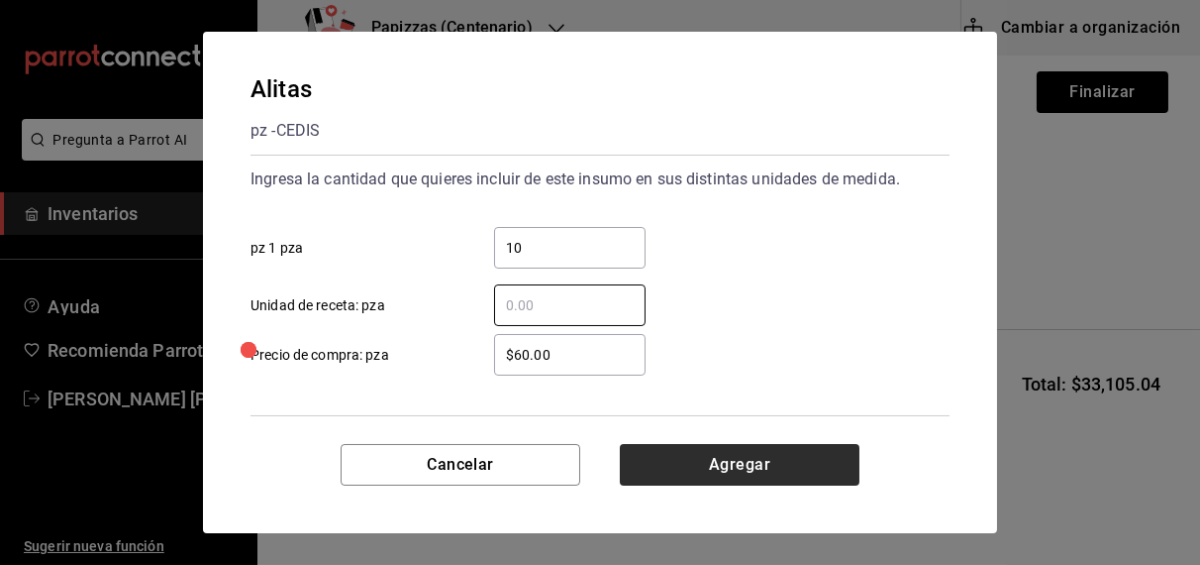
click at [705, 466] on button "Agregar" at bounding box center [740, 465] width 240 height 42
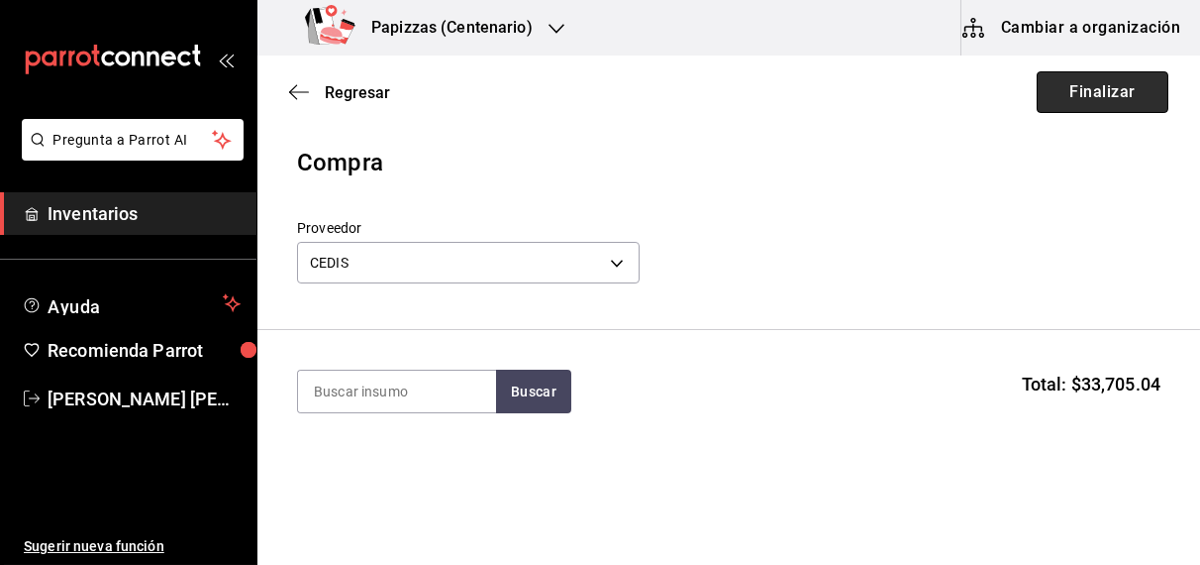
click at [1089, 95] on button "Finalizar" at bounding box center [1103, 92] width 132 height 42
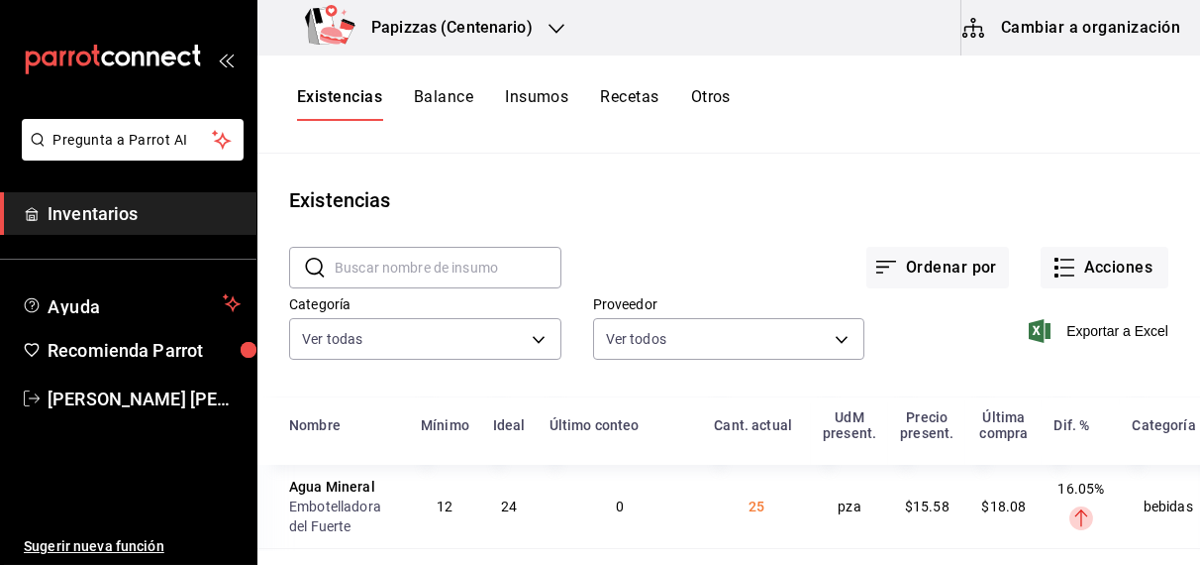
click at [553, 29] on icon "button" at bounding box center [557, 29] width 16 height 16
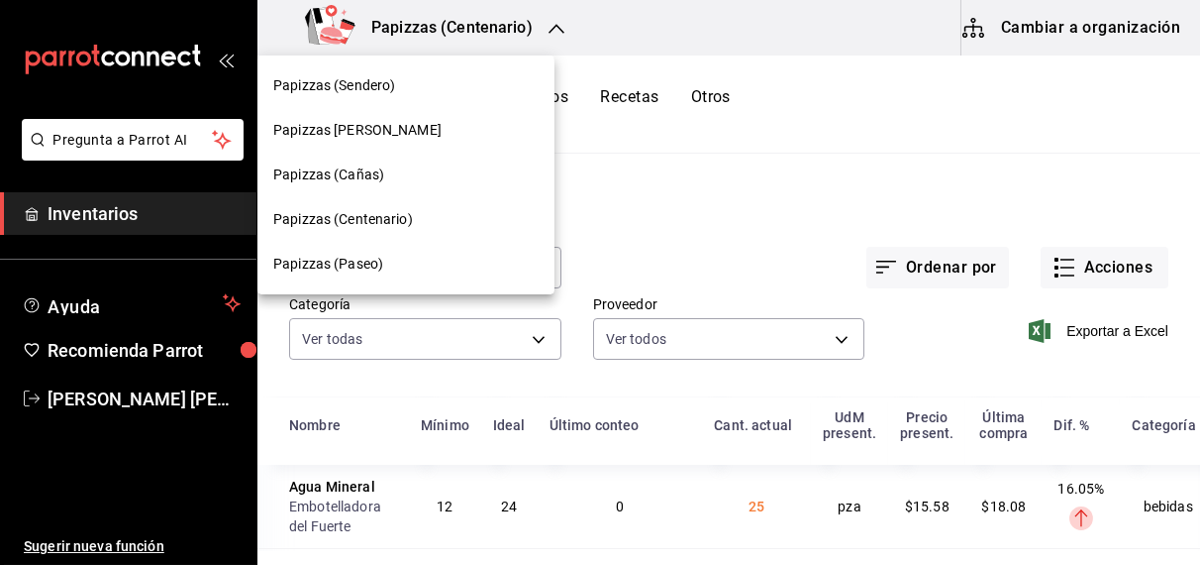
click at [363, 261] on span "Papizzas (Paseo)" at bounding box center [328, 264] width 110 height 21
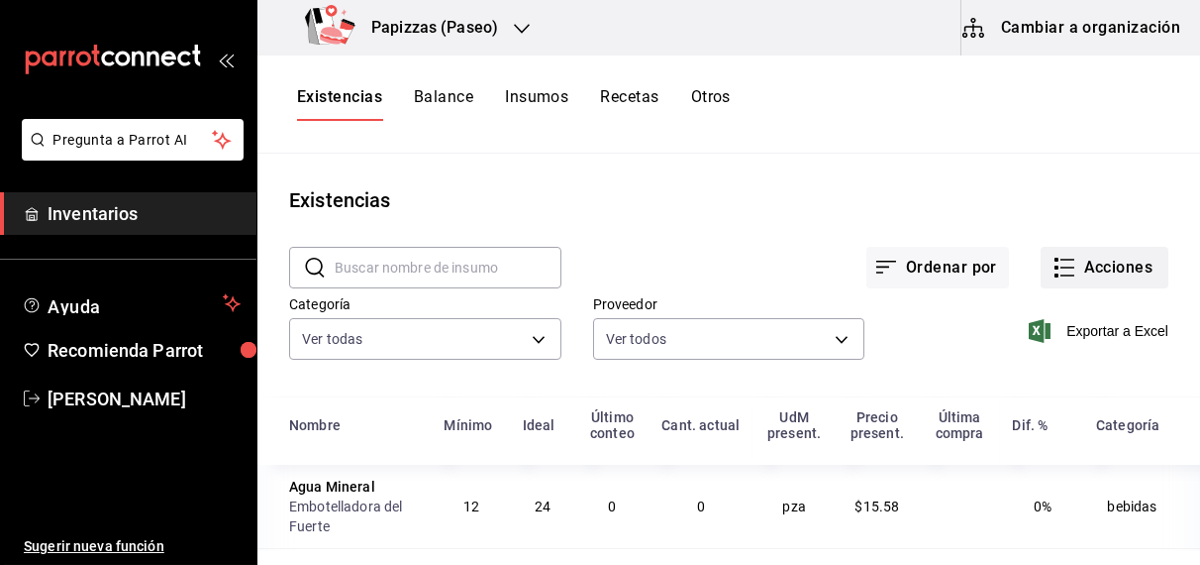
click at [1125, 272] on button "Acciones" at bounding box center [1105, 268] width 128 height 42
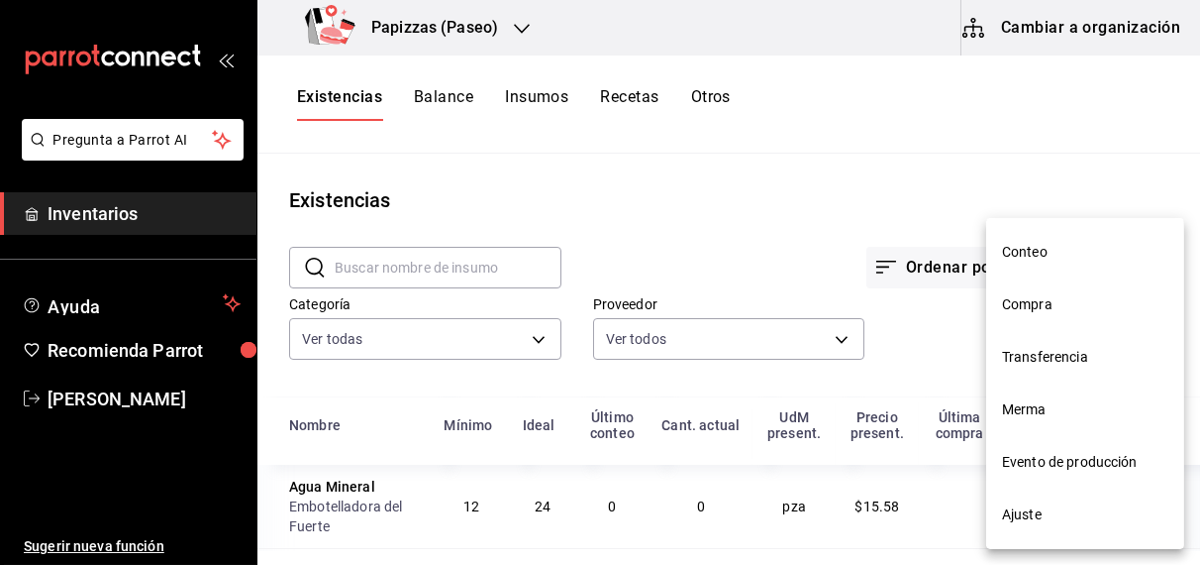
click at [1043, 306] on span "Compra" at bounding box center [1085, 304] width 166 height 21
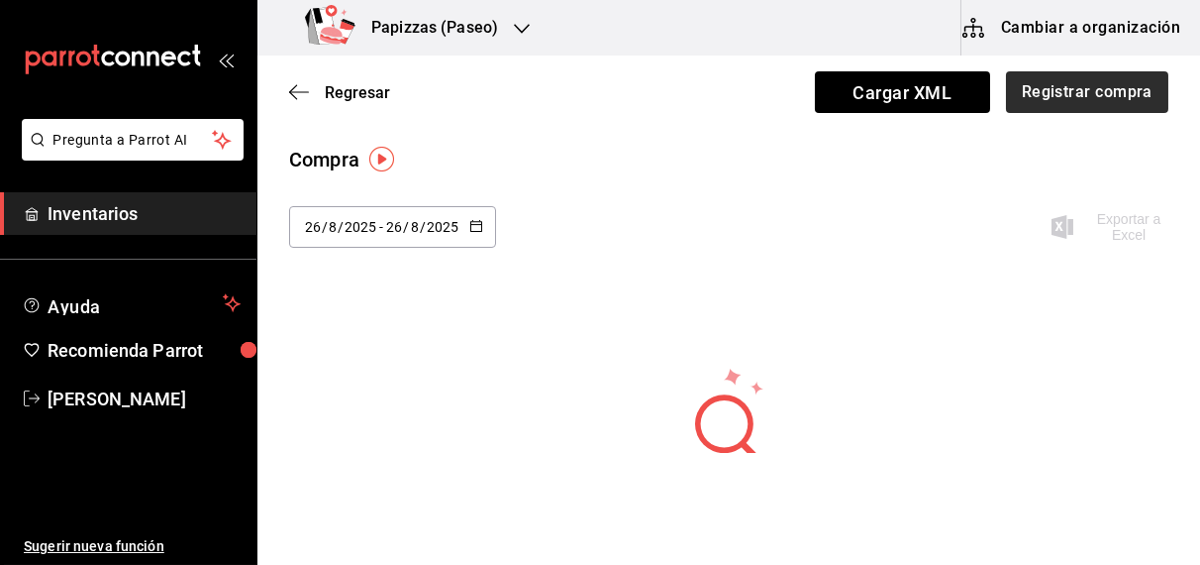
click at [1086, 84] on button "Registrar compra" at bounding box center [1087, 92] width 162 height 42
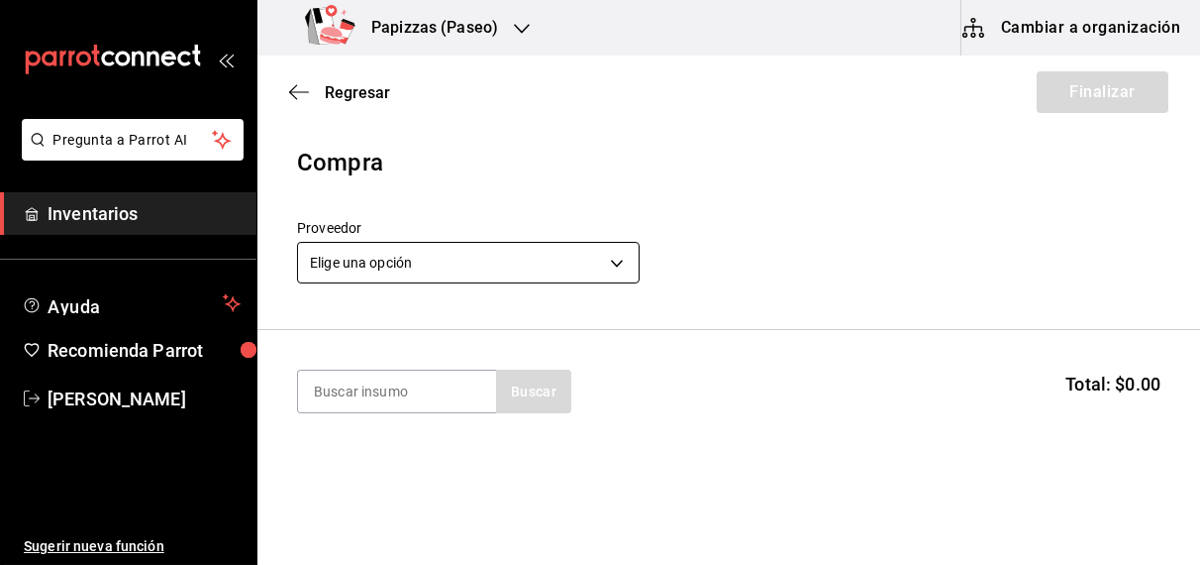
click at [477, 271] on body "Pregunta a Parrot AI Inventarios Ayuda Recomienda Parrot [PERSON_NAME] Sugerir …" at bounding box center [600, 226] width 1200 height 453
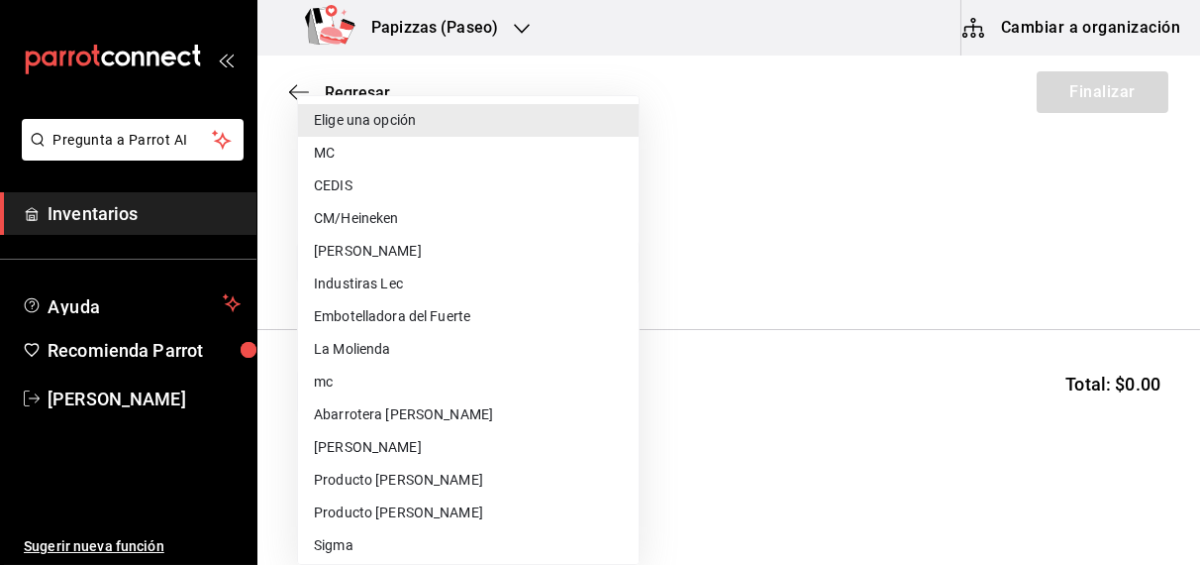
click at [341, 159] on li "MC" at bounding box center [468, 153] width 341 height 33
type input "59259b25-7b15-4529-a17f-fa8ef7e7484a"
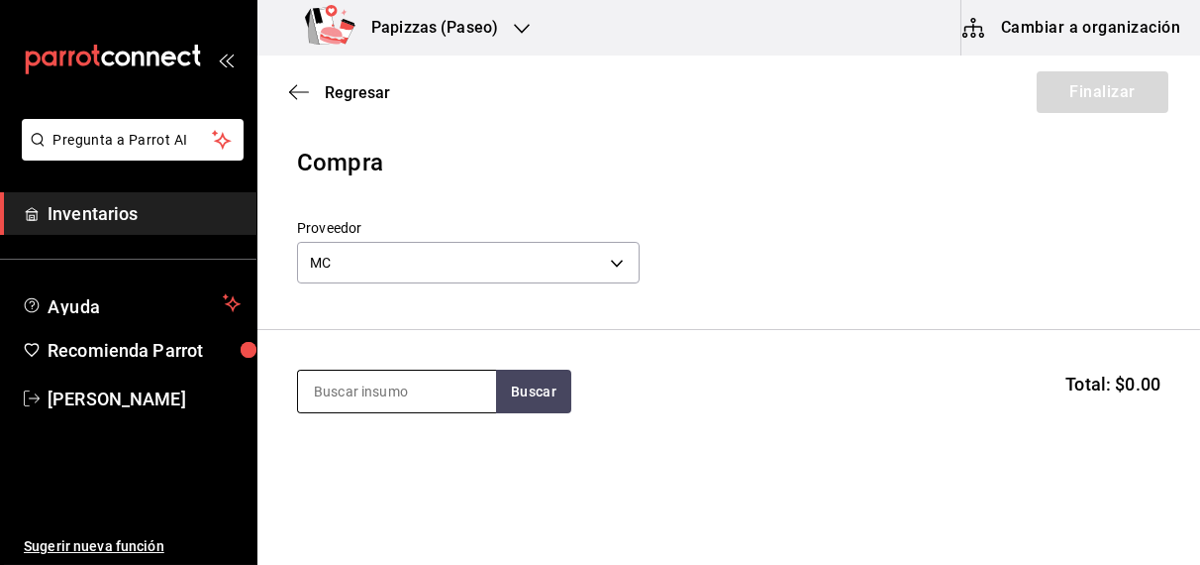
click at [365, 393] on input at bounding box center [397, 391] width 198 height 42
type input "polvo"
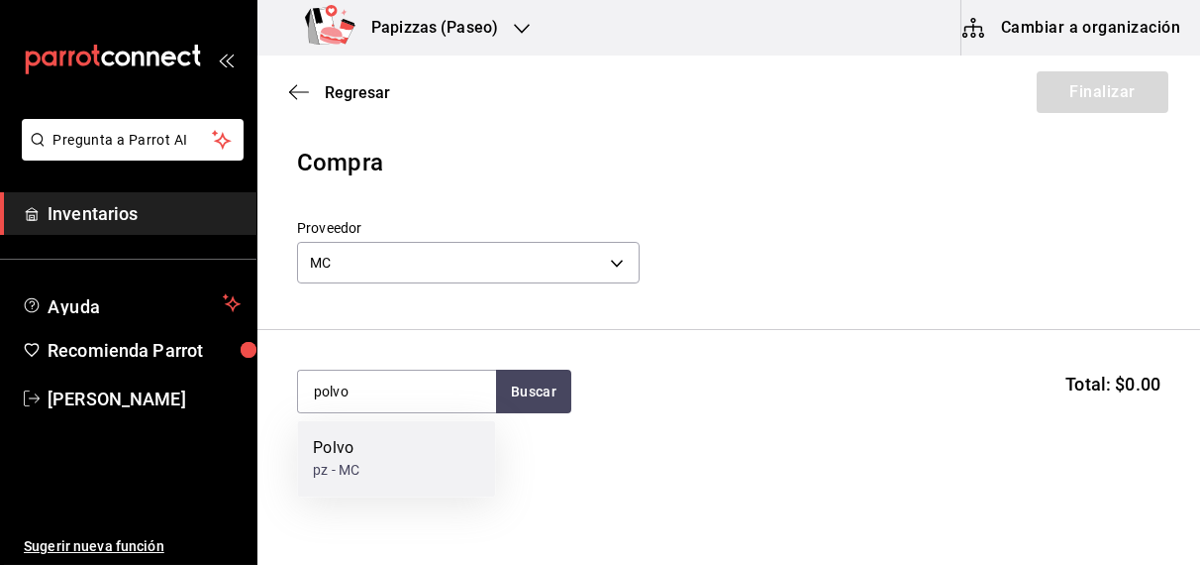
click at [358, 478] on div "pz - MC" at bounding box center [336, 471] width 47 height 21
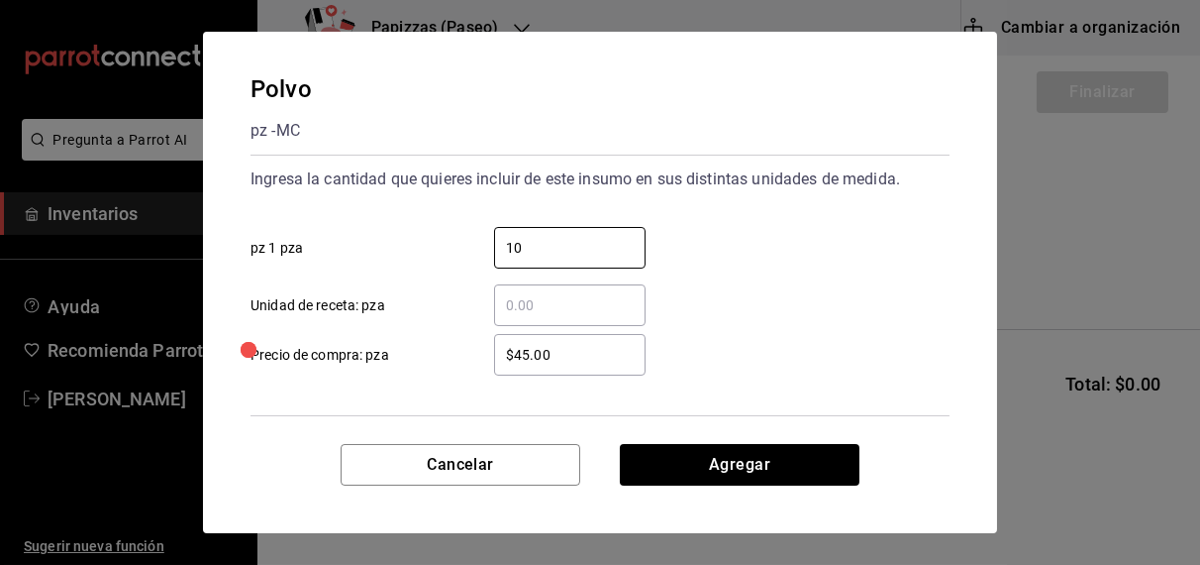
type input "10"
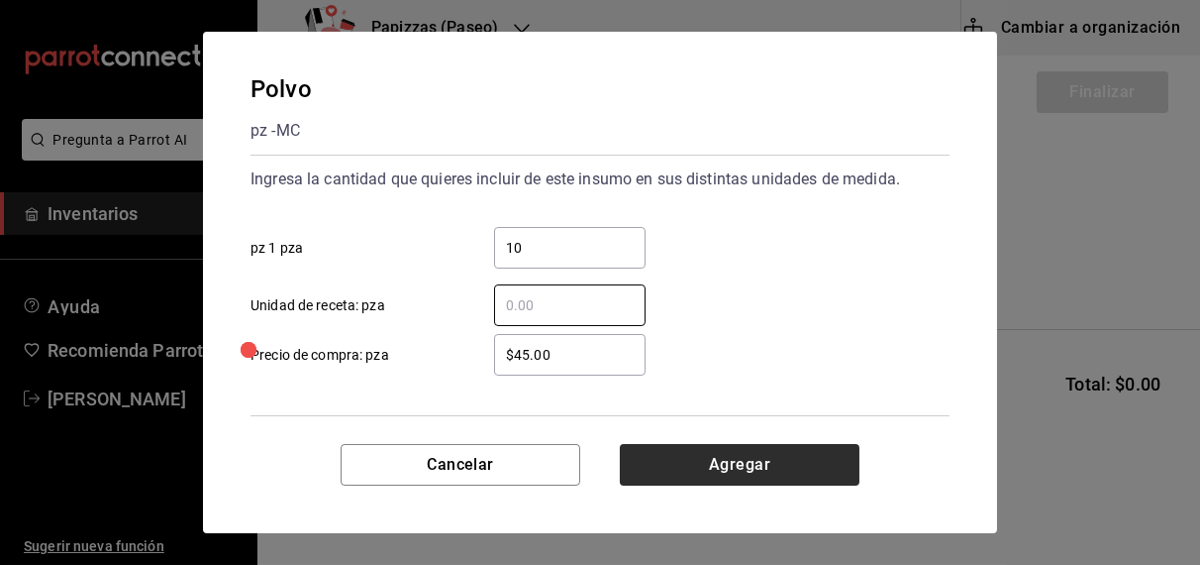
click at [773, 469] on button "Agregar" at bounding box center [740, 465] width 240 height 42
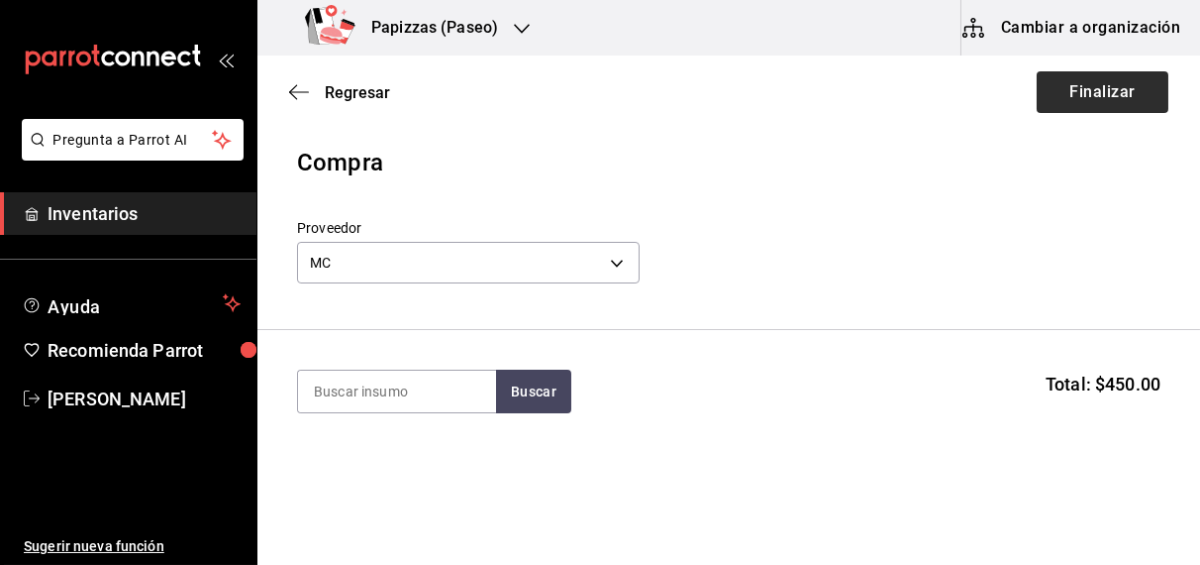
click at [1084, 96] on button "Finalizar" at bounding box center [1103, 92] width 132 height 42
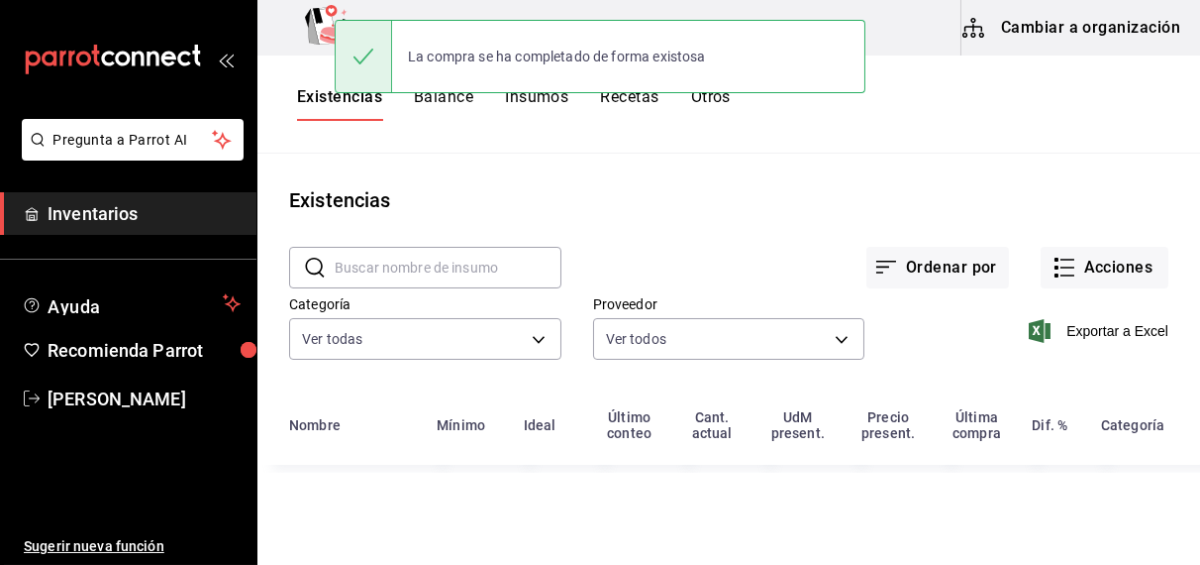
click at [1112, 262] on button "Acciones" at bounding box center [1105, 268] width 128 height 42
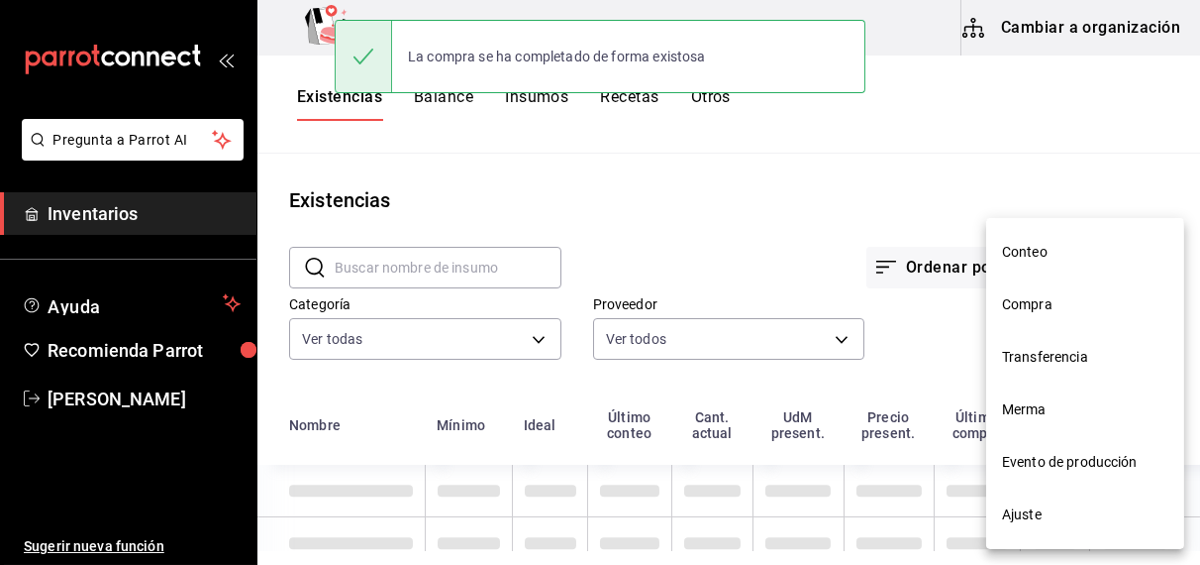
click at [1134, 265] on li "Conteo" at bounding box center [1085, 252] width 198 height 52
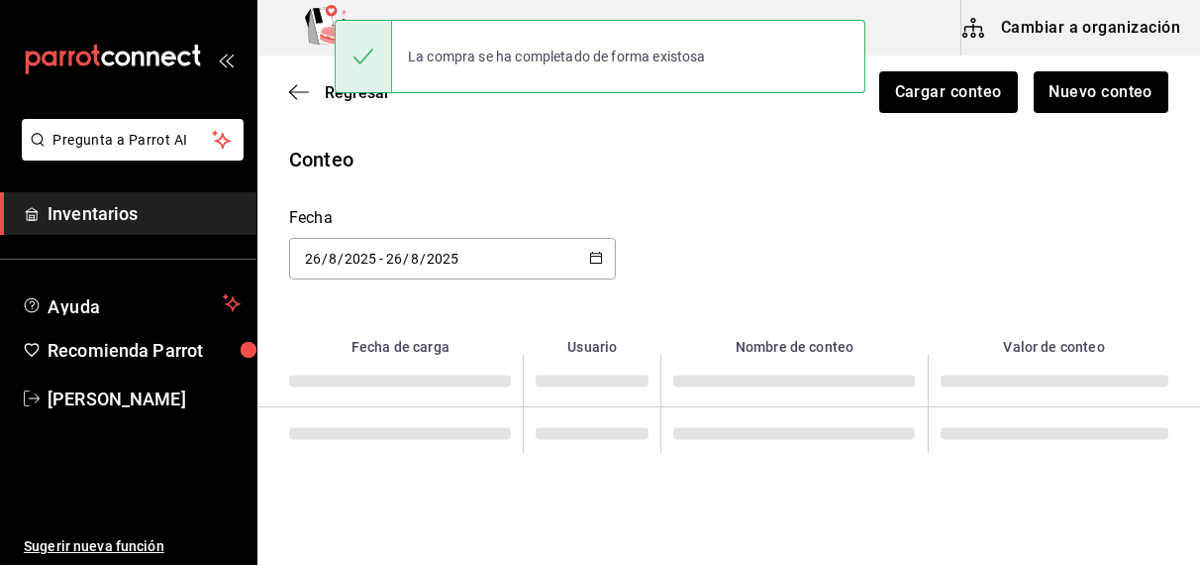
click at [1046, 309] on div "Conteo Fecha 2025-08-26 26 / 8 / 2025 - 2025-08-26 26 / 8 / 2025 Fecha de carga…" at bounding box center [729, 328] width 943 height 367
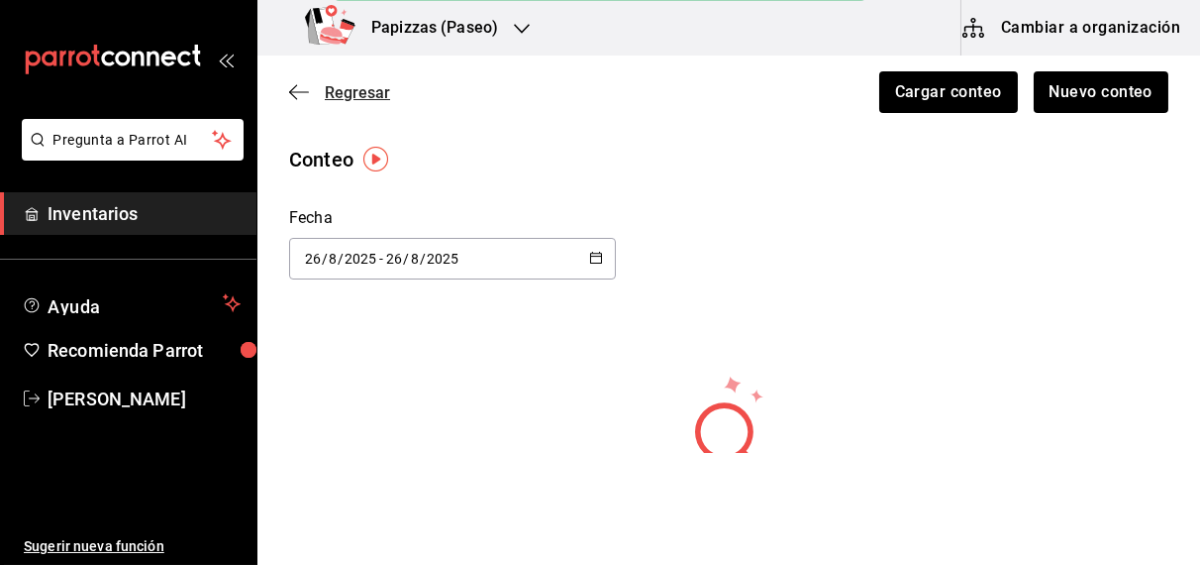
click at [310, 92] on span "Regresar" at bounding box center [339, 92] width 101 height 19
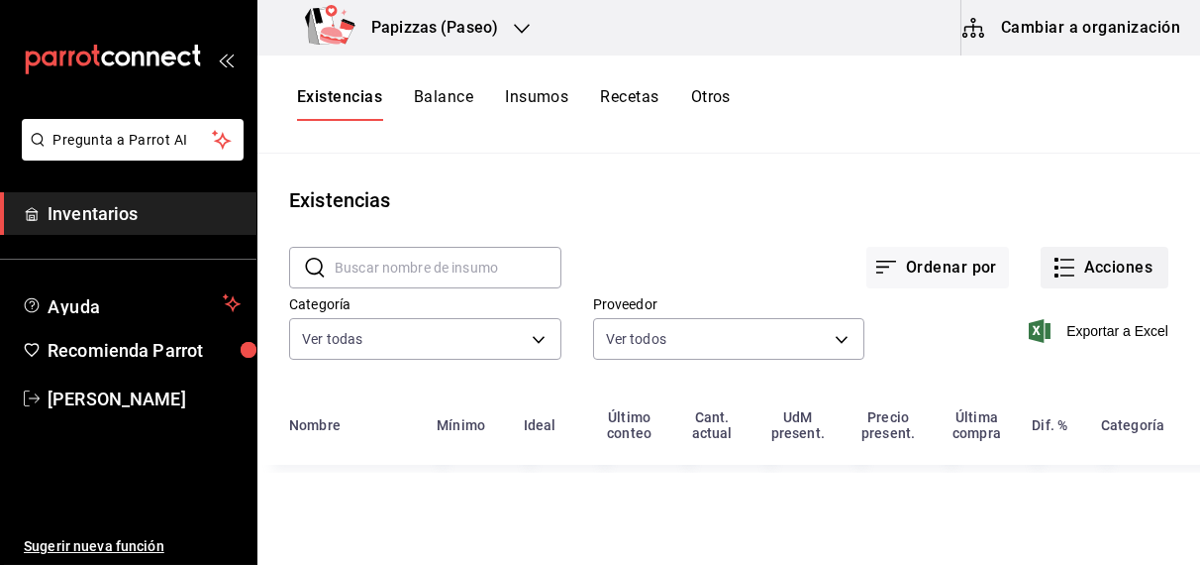
click at [1123, 275] on button "Acciones" at bounding box center [1105, 268] width 128 height 42
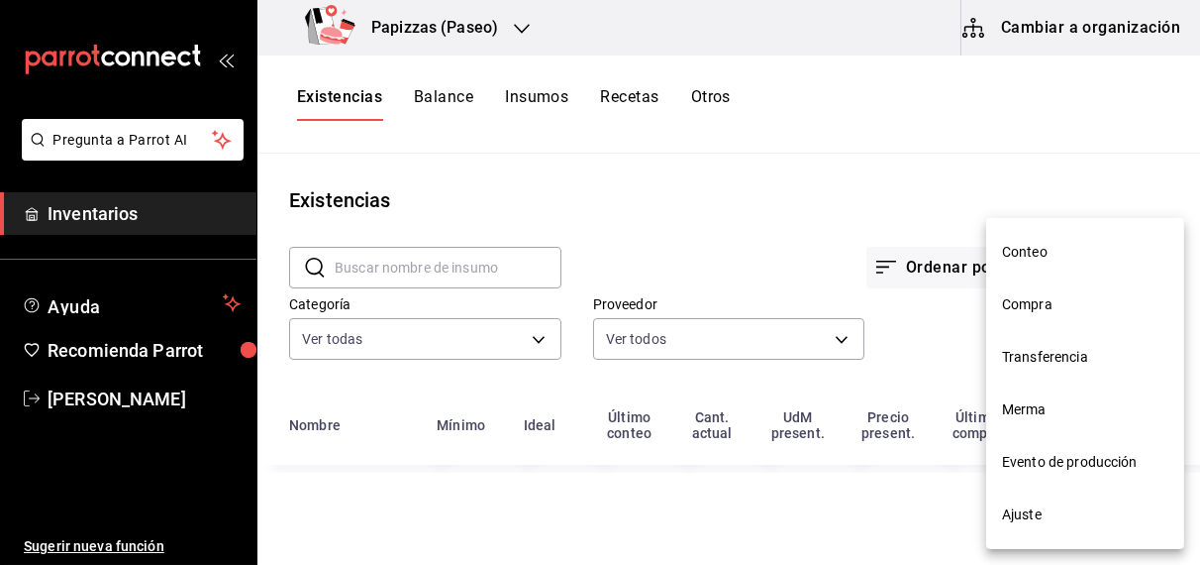
click at [1024, 306] on span "Compra" at bounding box center [1085, 304] width 166 height 21
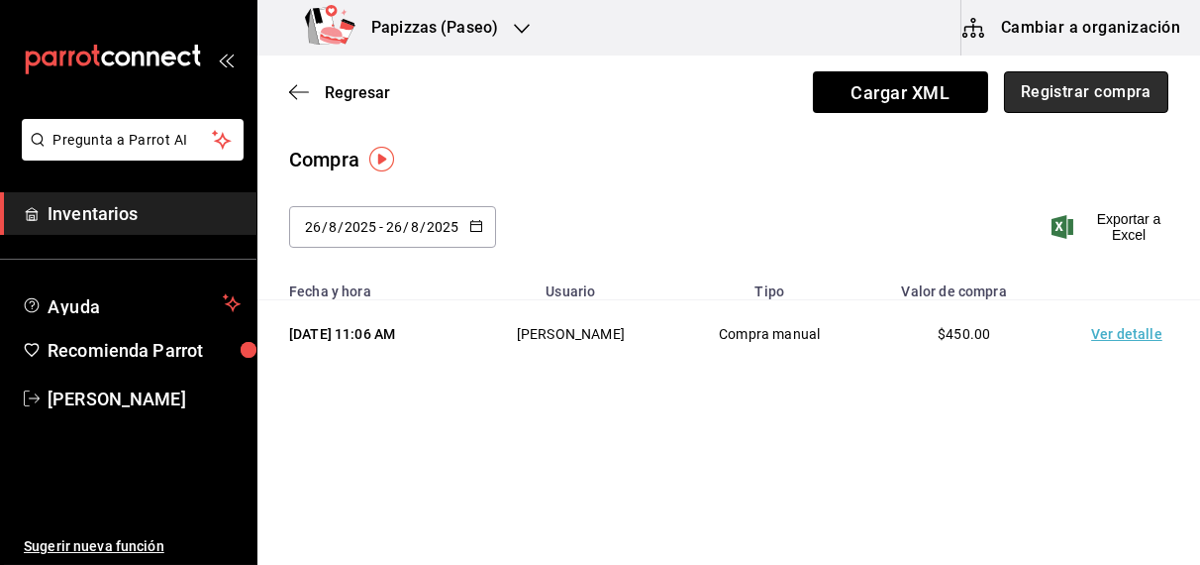
click at [1074, 101] on button "Registrar compra" at bounding box center [1086, 92] width 164 height 42
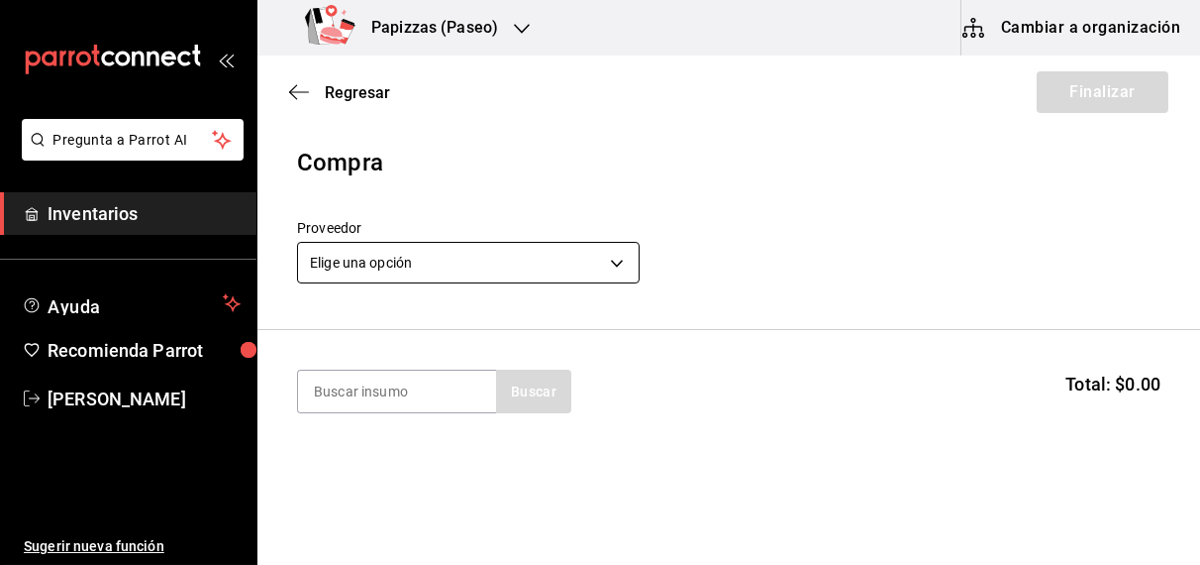
click at [441, 258] on body "Pregunta a Parrot AI Inventarios Ayuda Recomienda Parrot OBDULIA JANNETH CASTRO…" at bounding box center [600, 226] width 1200 height 453
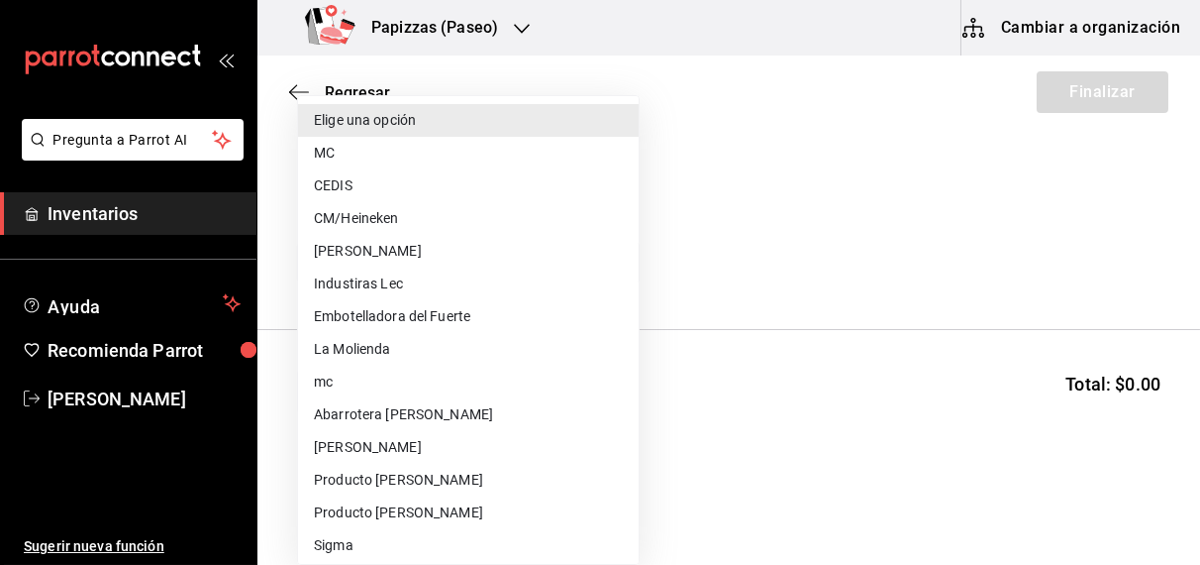
click at [338, 186] on li "CEDIS" at bounding box center [468, 185] width 341 height 33
type input "fd93c39f-859b-4130-830c-b038fbd442a0"
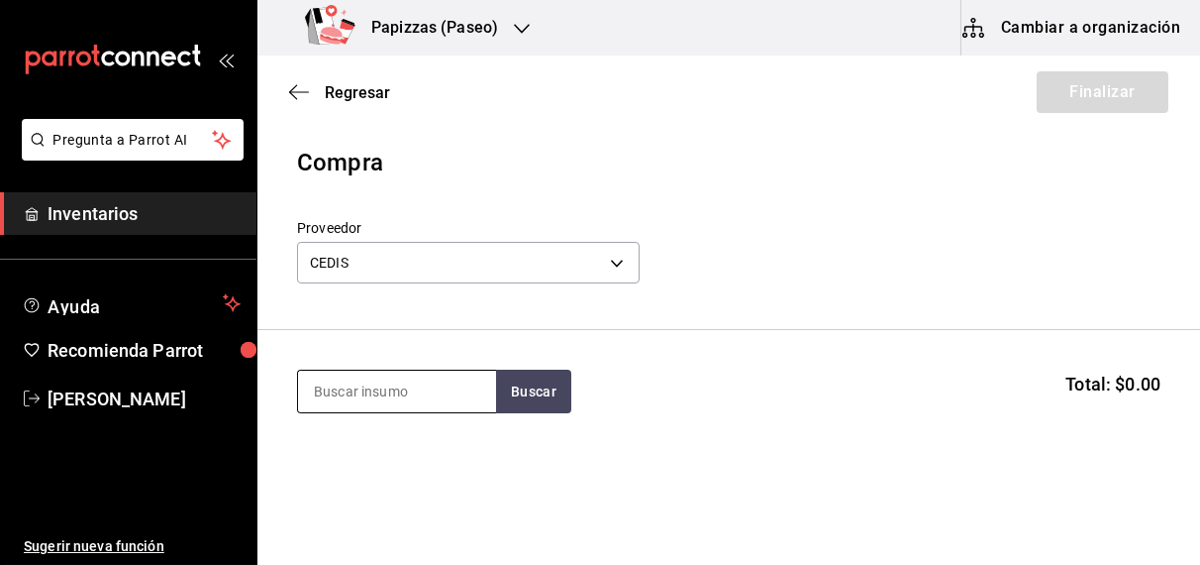
click at [380, 394] on input at bounding box center [397, 391] width 198 height 42
type input "harina"
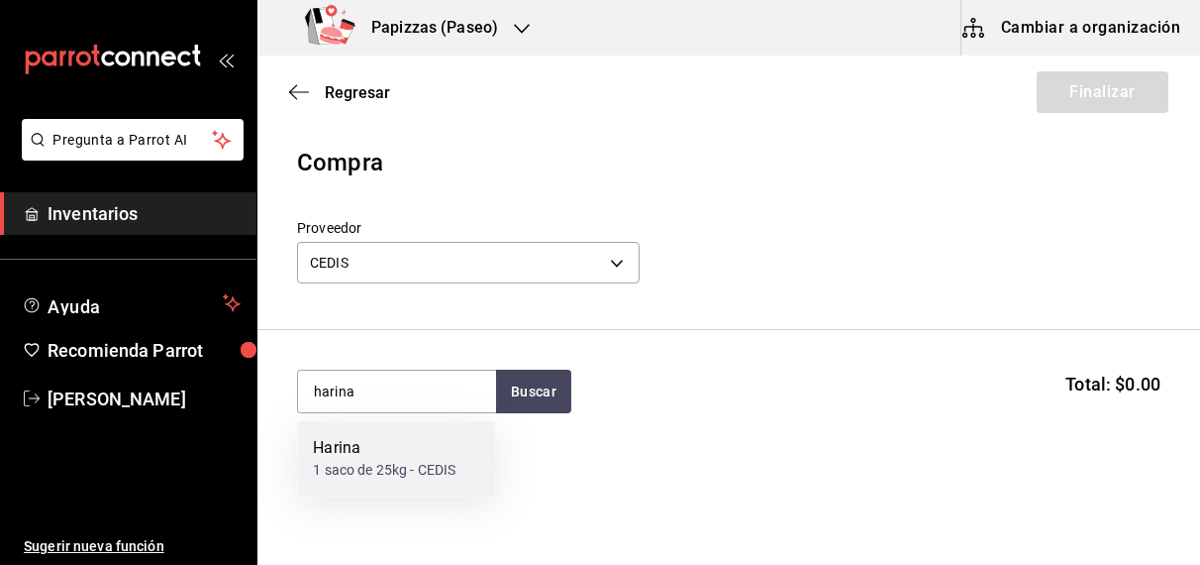
click at [387, 473] on div "1 saco de 25kg - CEDIS" at bounding box center [384, 471] width 143 height 21
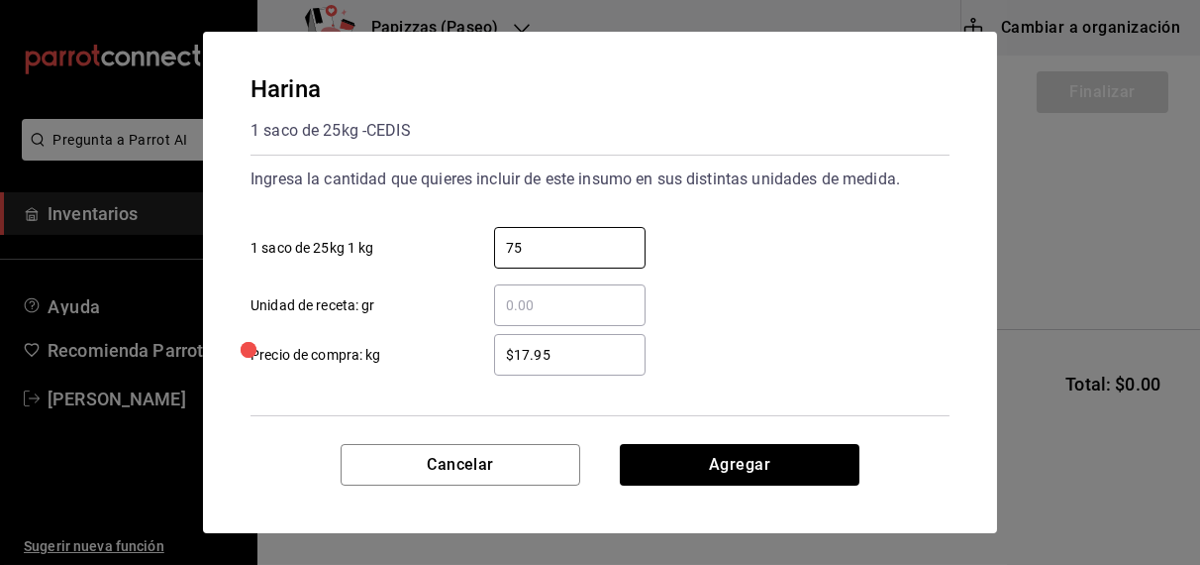
type input "75"
type input "$17.60"
click button "Agregar" at bounding box center [740, 465] width 240 height 42
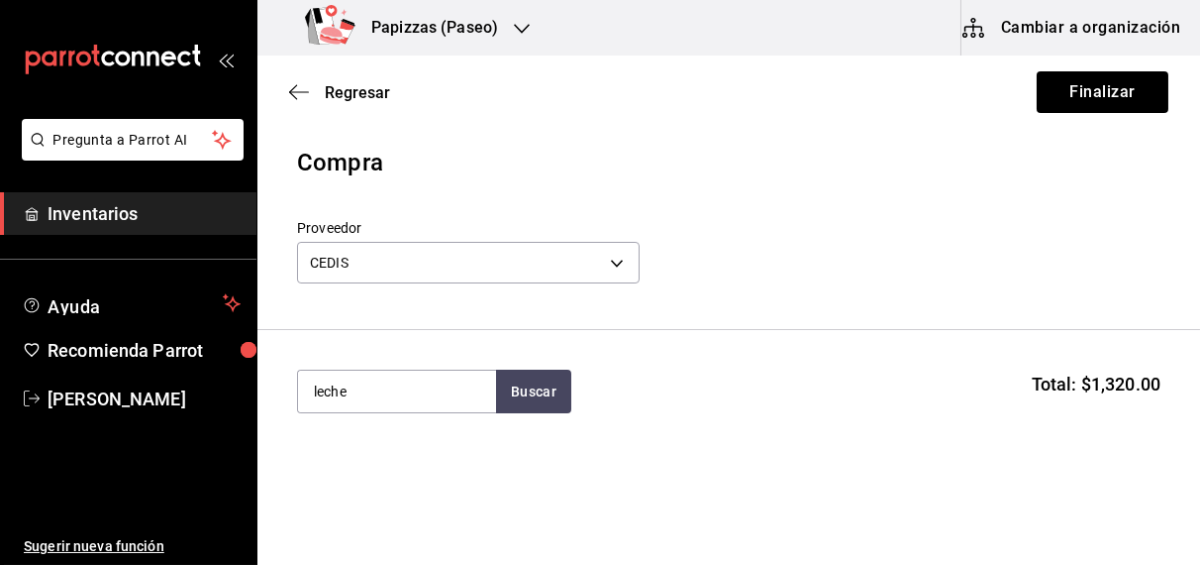
type input "leche"
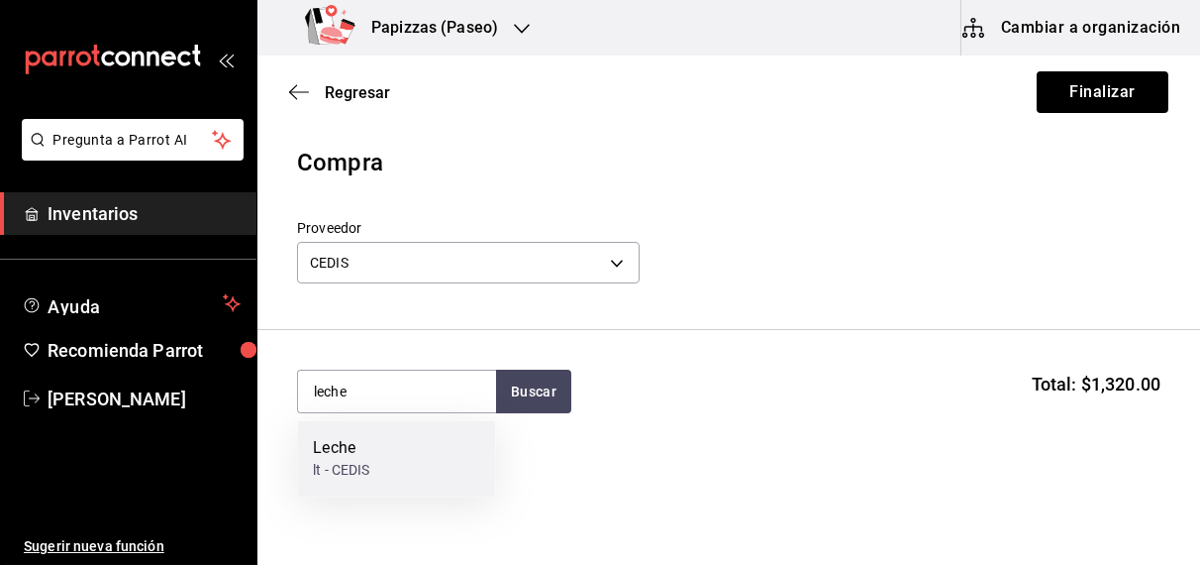
click at [327, 480] on div "Leche lt - CEDIS" at bounding box center [396, 459] width 198 height 76
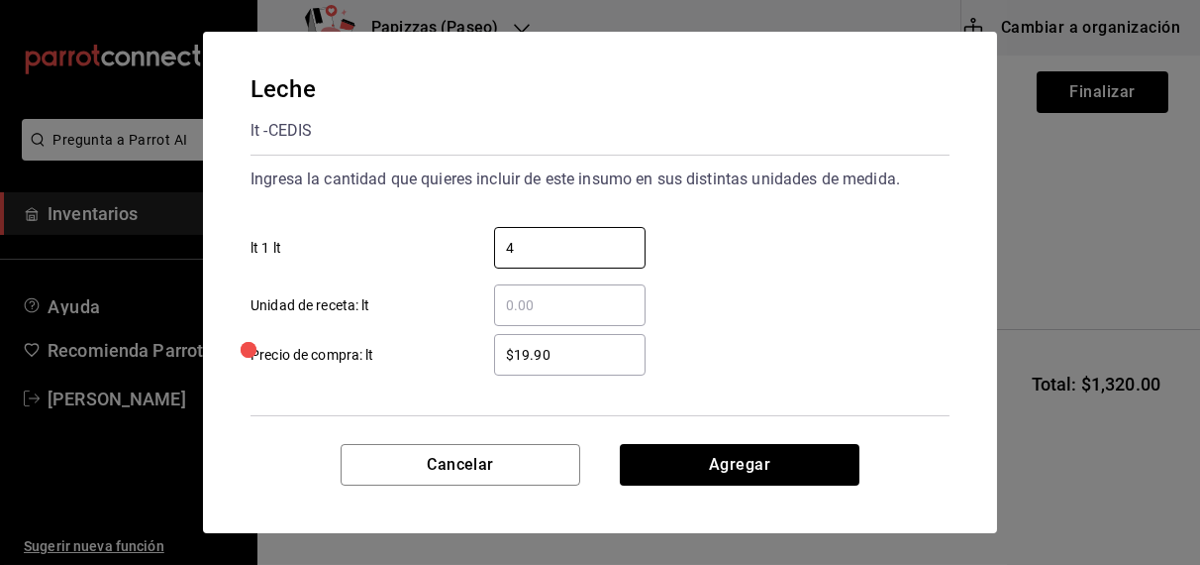
type input "4"
type input "$21.00"
click button "Agregar" at bounding box center [740, 465] width 240 height 42
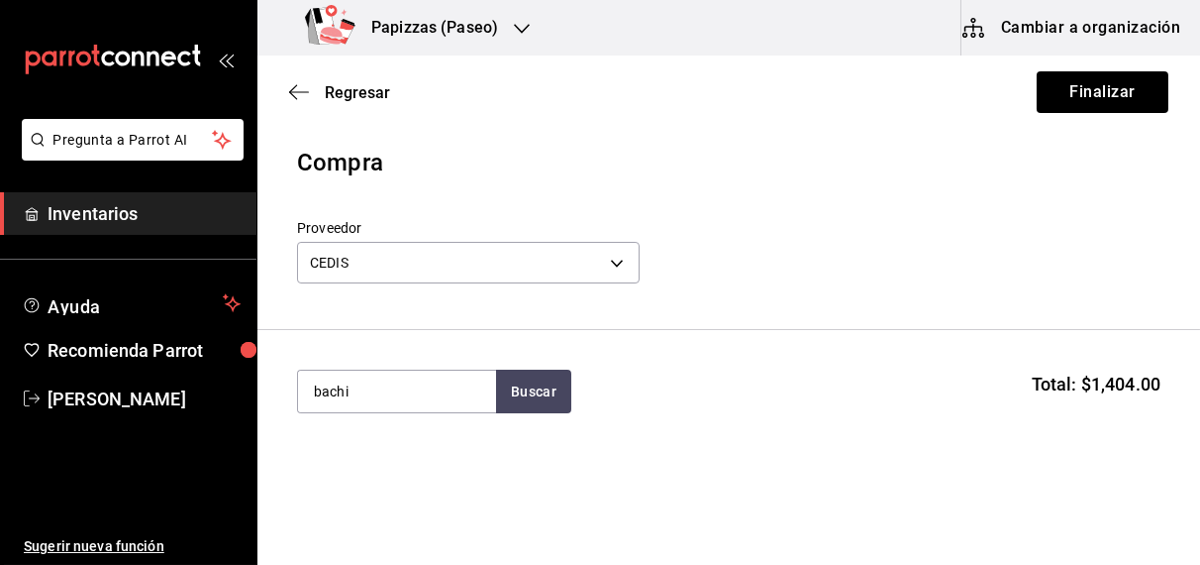
type input "bachi"
click at [341, 474] on div "gal - CEDIS" at bounding box center [346, 471] width 67 height 21
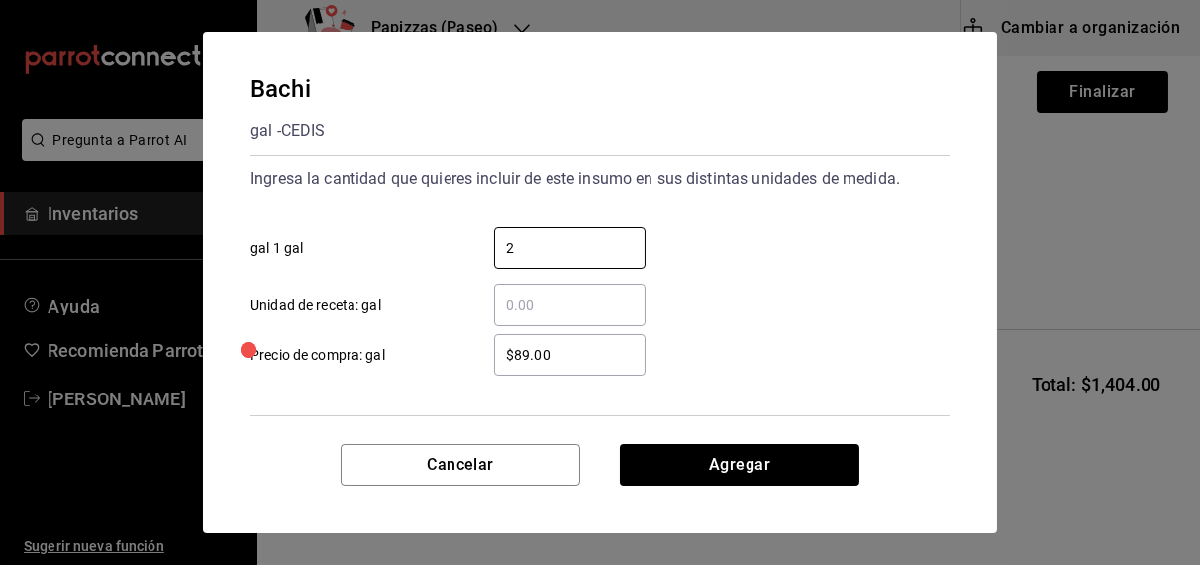
type input "2"
type input "$92.00"
click button "Agregar" at bounding box center [740, 465] width 240 height 42
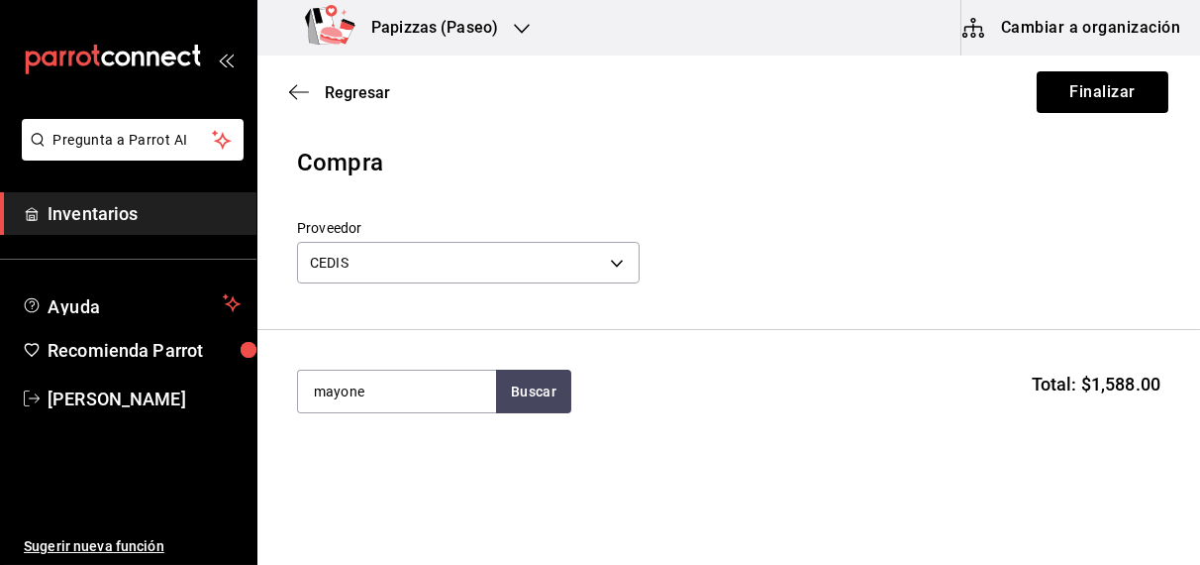
type input "mayone"
click at [351, 473] on div "gal - CEDIS" at bounding box center [350, 471] width 74 height 21
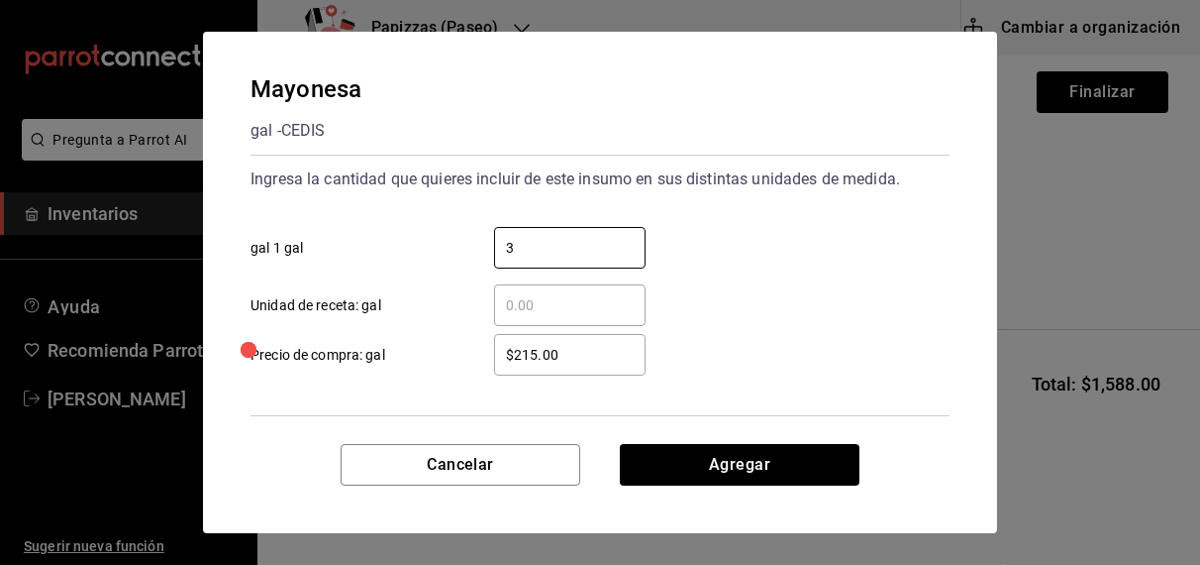
type input "3"
click button "Agregar" at bounding box center [740, 465] width 240 height 42
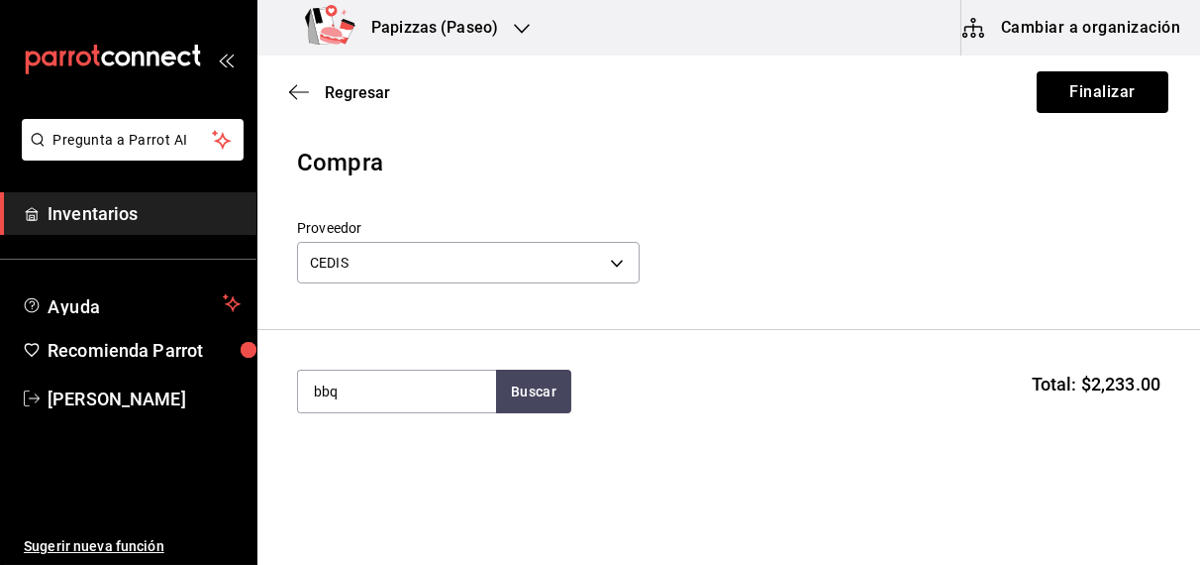
type input "bbq"
click at [353, 494] on div "Bbq gal - CEDIS" at bounding box center [396, 459] width 198 height 76
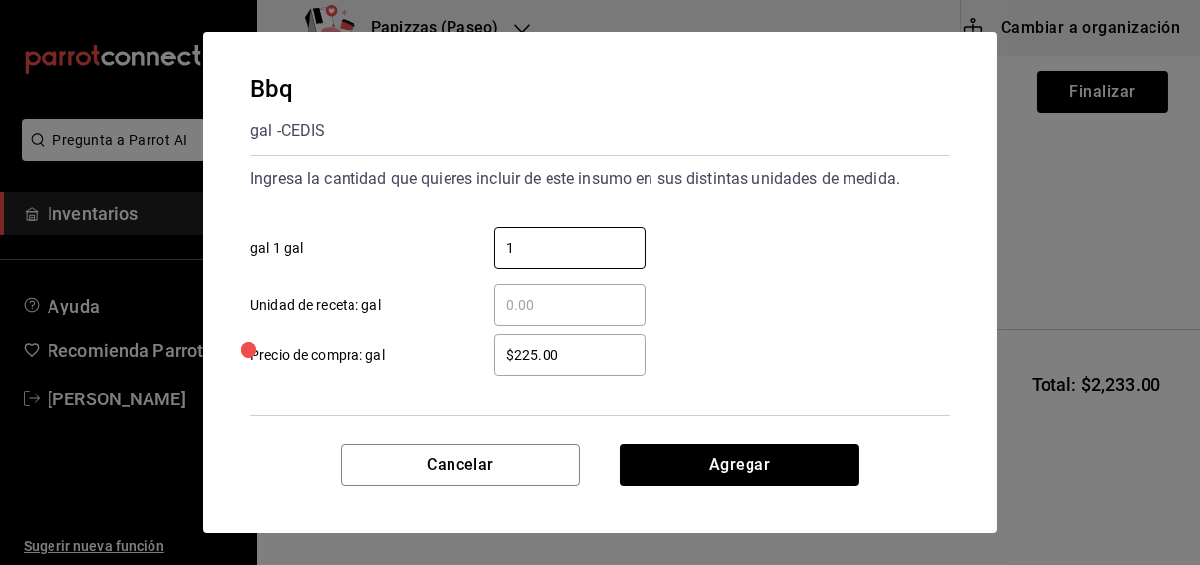
type input "1"
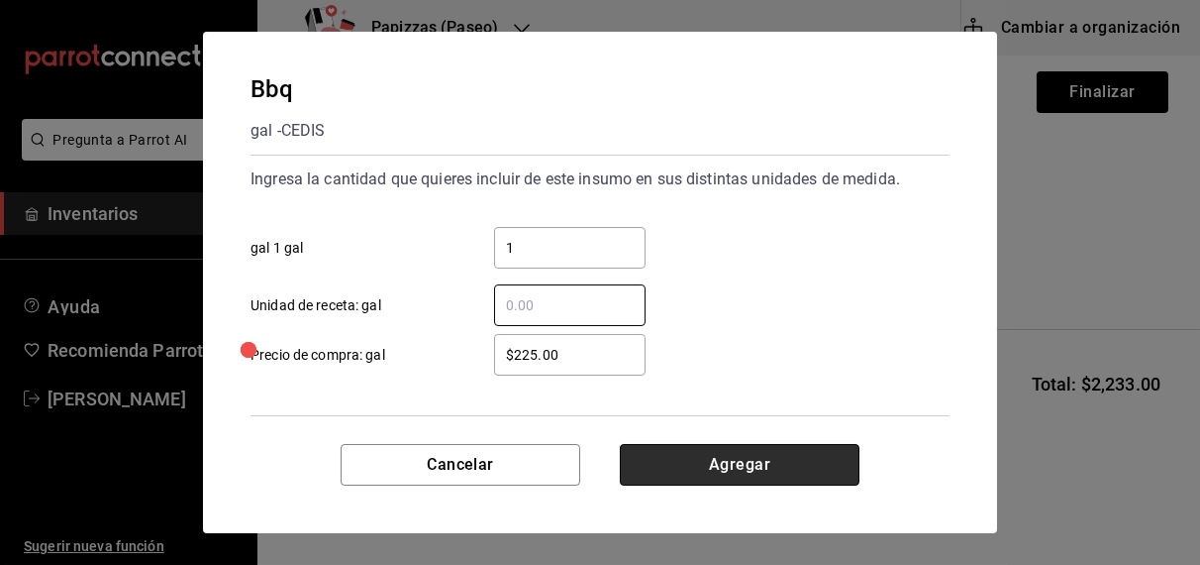
click at [690, 460] on button "Agregar" at bounding box center [740, 465] width 240 height 42
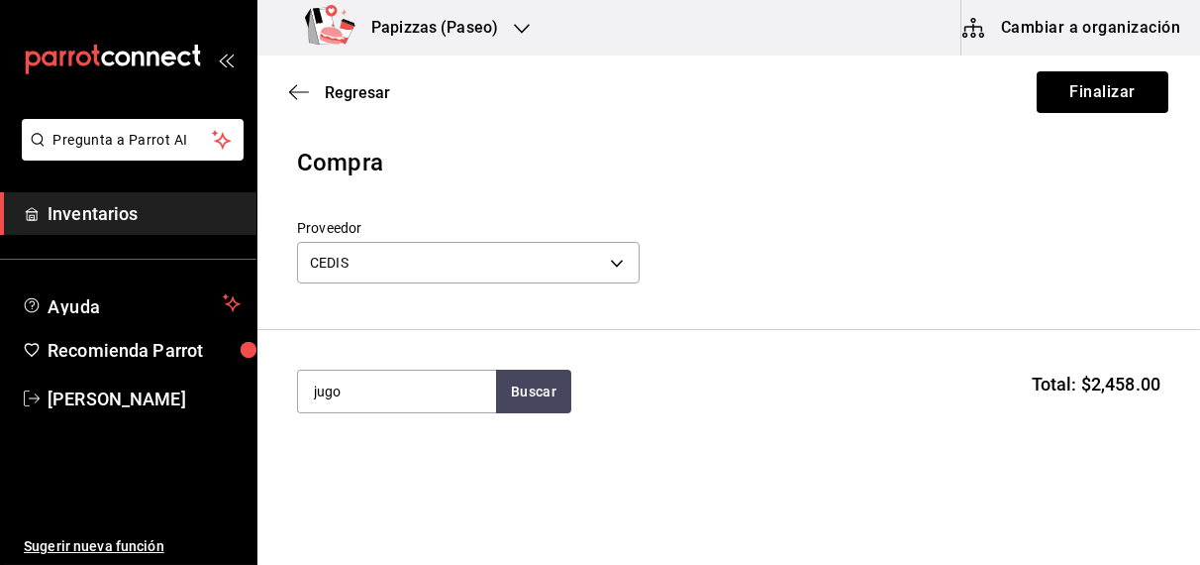
type input "jugo"
click at [356, 474] on div "lt - CEDIS" at bounding box center [359, 471] width 93 height 21
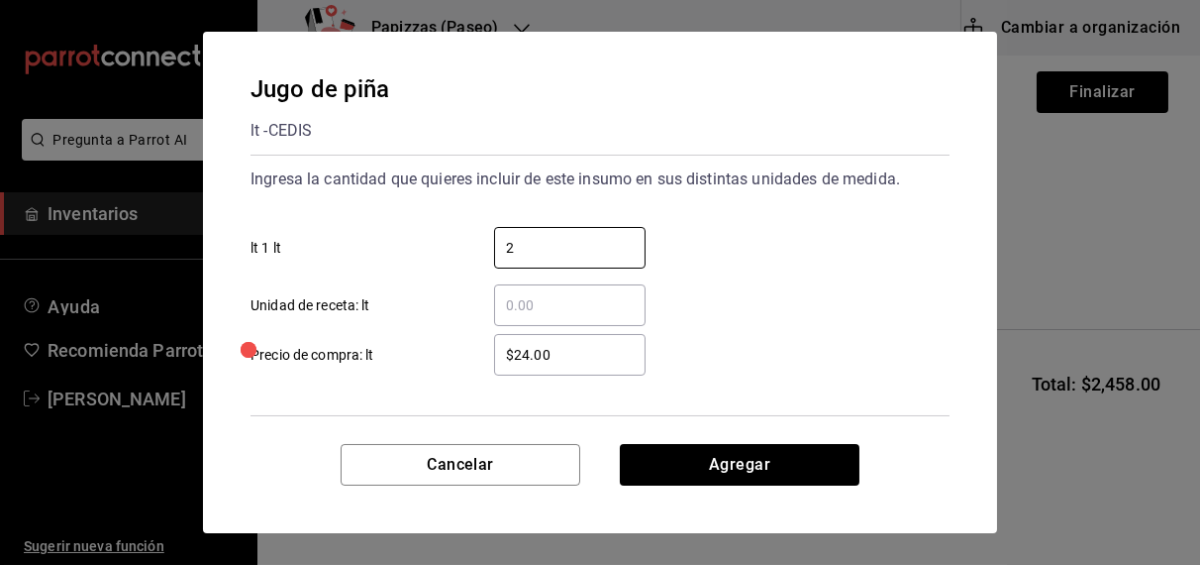
type input "2"
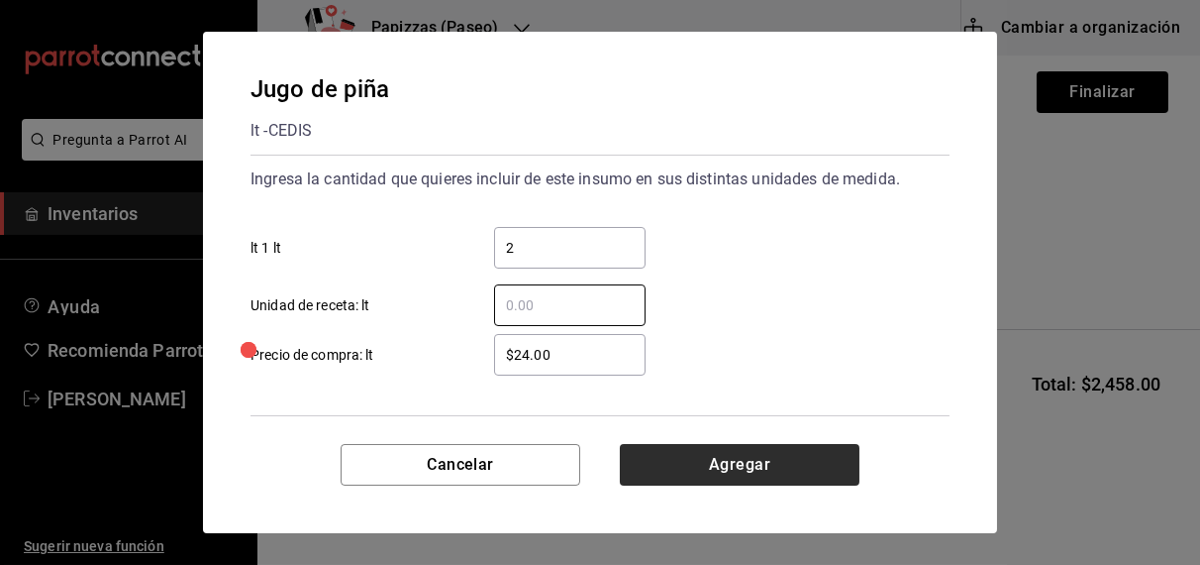
click at [733, 477] on button "Agregar" at bounding box center [740, 465] width 240 height 42
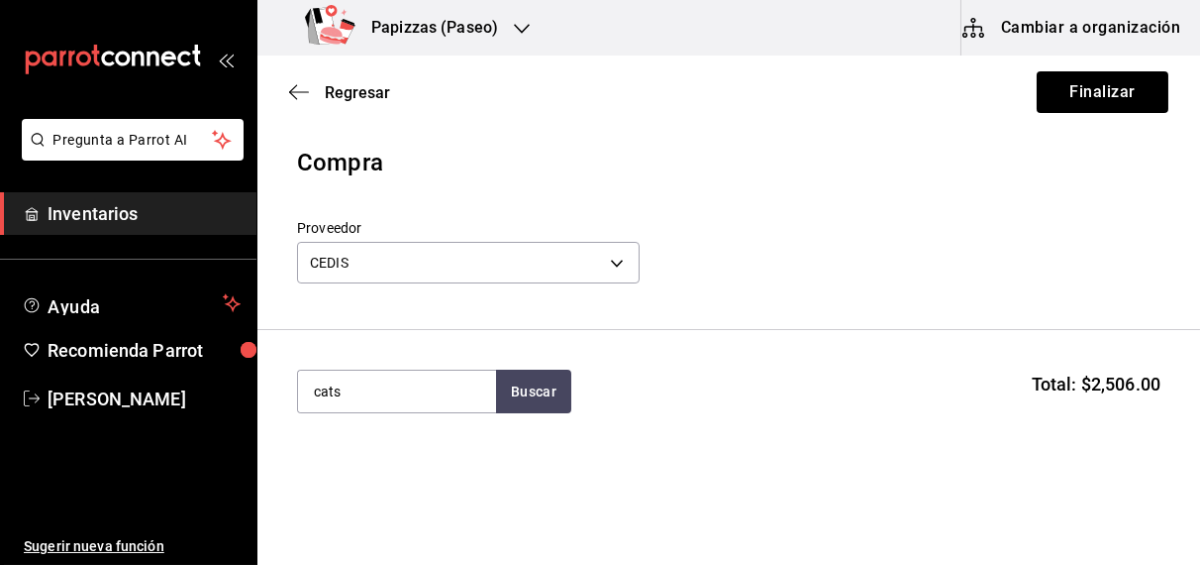
type input "cats"
click at [392, 465] on div "Catsup gal - CEDIS" at bounding box center [396, 459] width 198 height 76
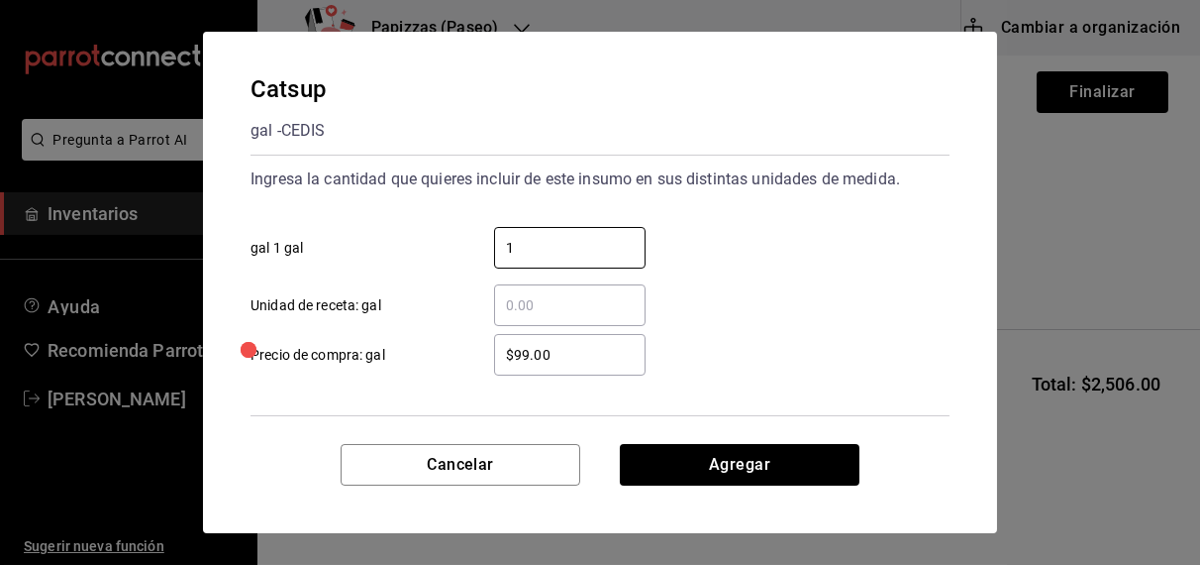
type input "1"
type input "$109.00"
click button "Agregar" at bounding box center [740, 465] width 240 height 42
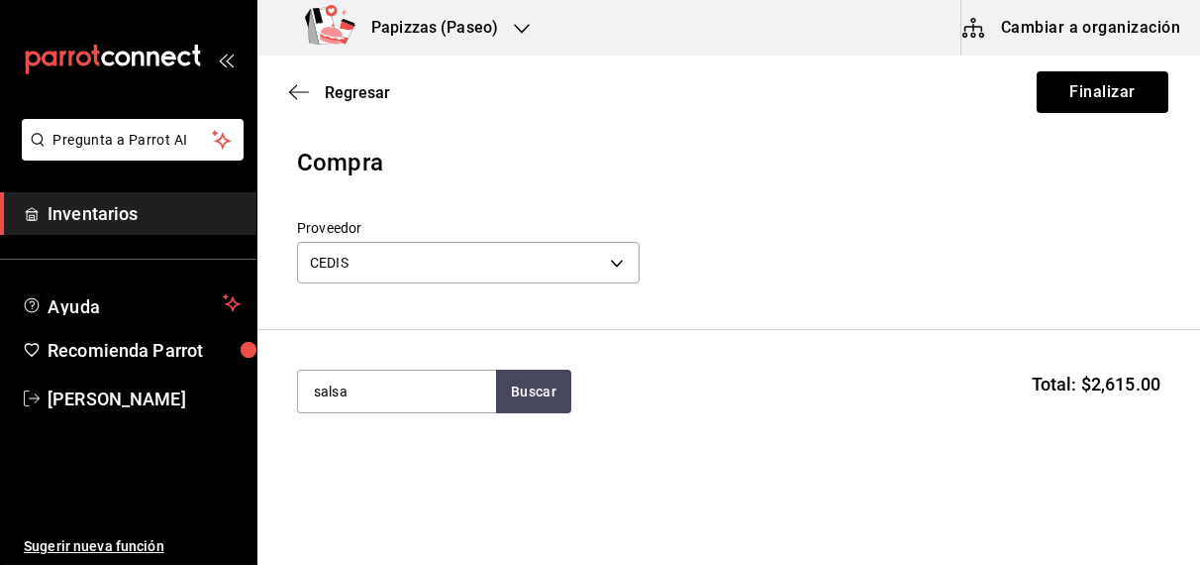
type input "salsa"
click at [376, 452] on div "Salsa Pizza" at bounding box center [373, 449] width 121 height 24
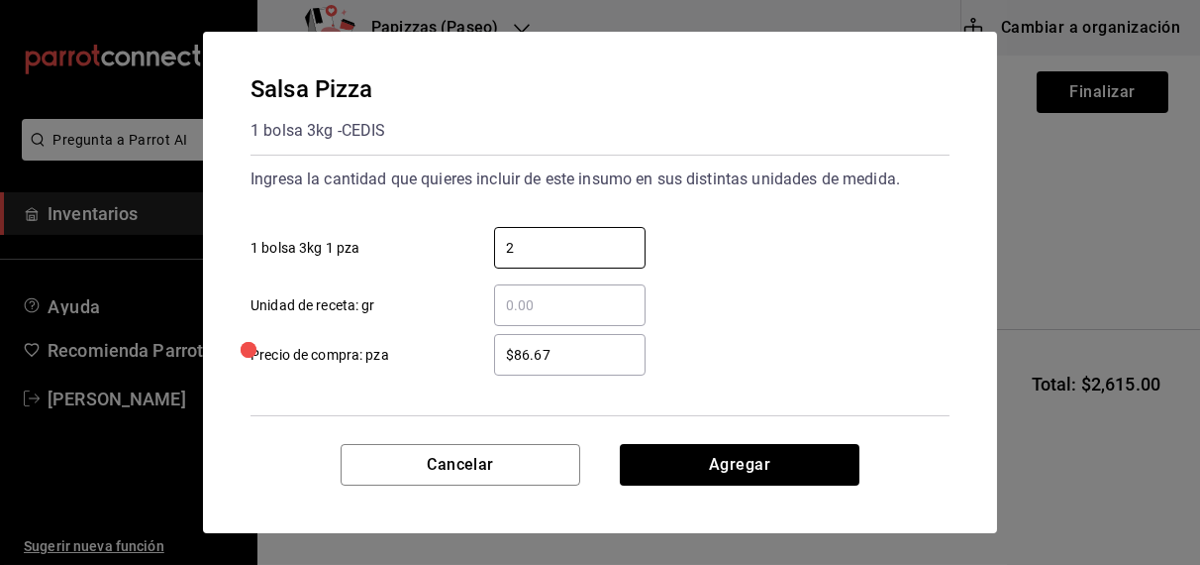
type input "2"
type input "$92.75"
click button "Agregar" at bounding box center [740, 465] width 240 height 42
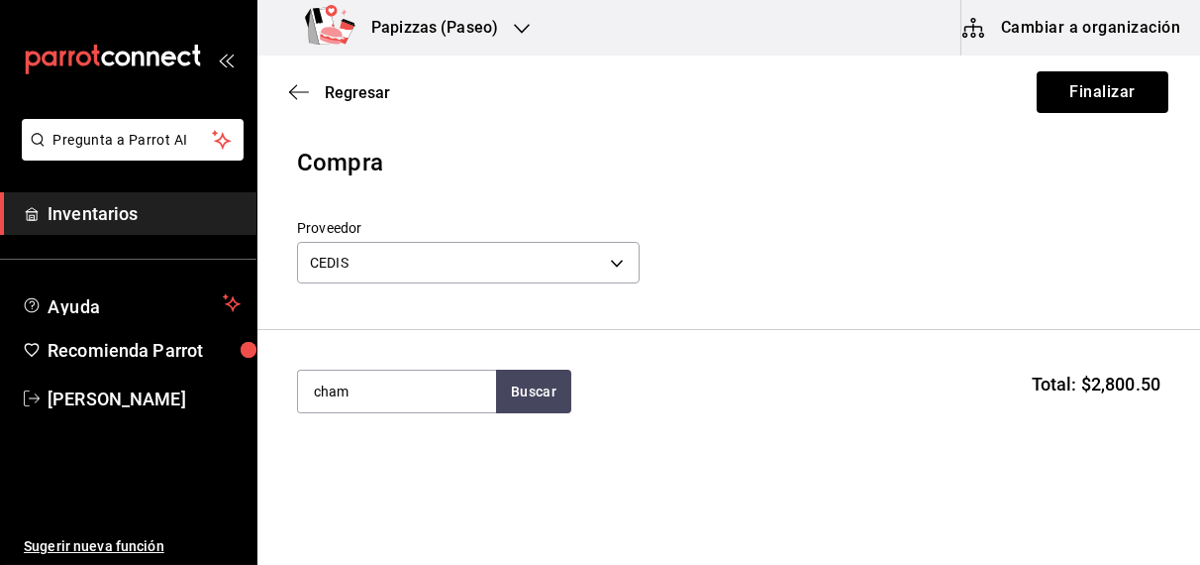
type input "cham"
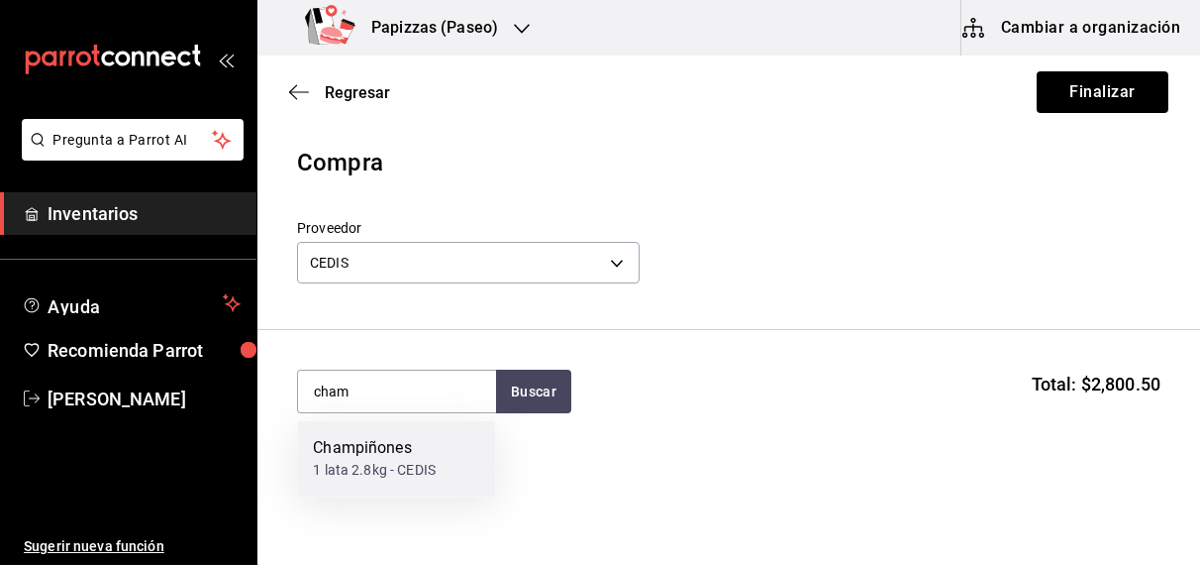
click at [372, 466] on div "1 lata 2.8kg - CEDIS" at bounding box center [374, 471] width 123 height 21
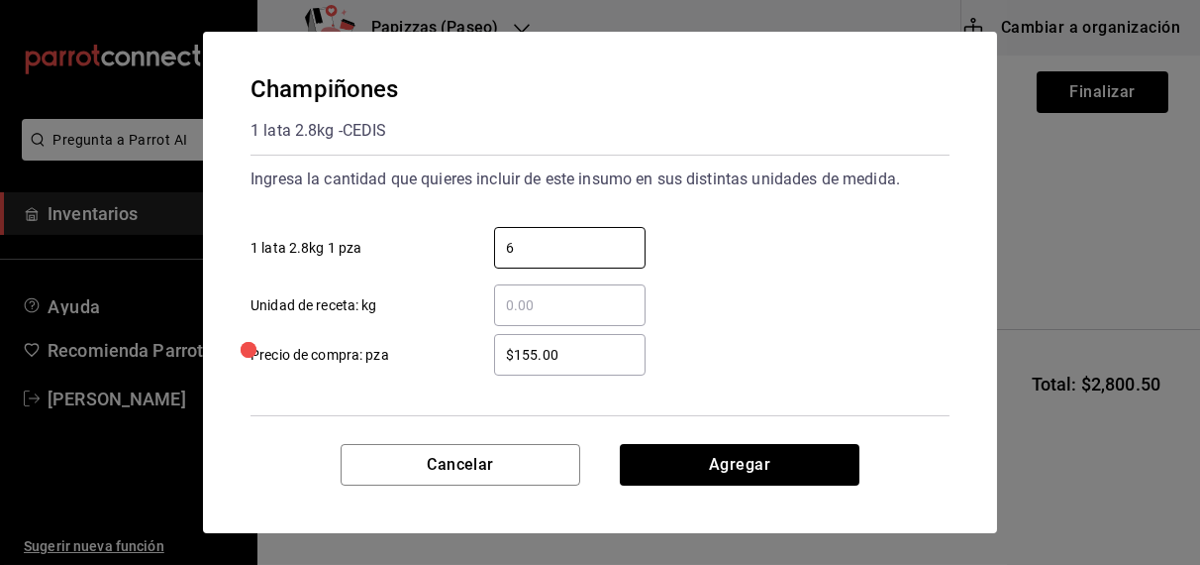
type input "6"
type input "$142.00"
click button "Agregar" at bounding box center [740, 465] width 240 height 42
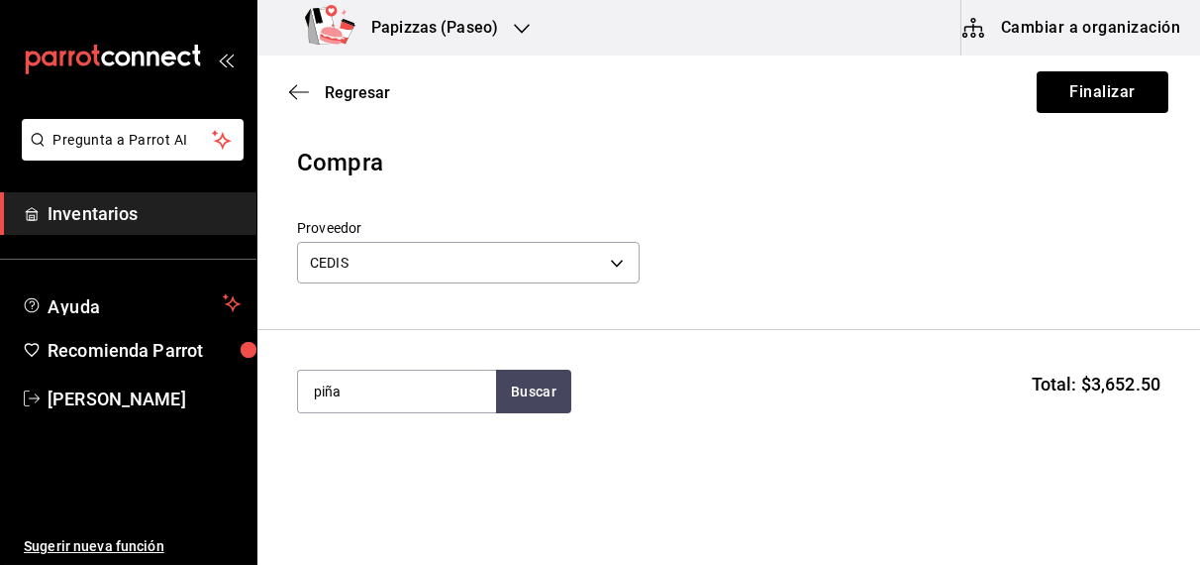
type input "piña"
click at [372, 466] on div "1 lata 3 kg - CEDIS" at bounding box center [395, 471] width 165 height 21
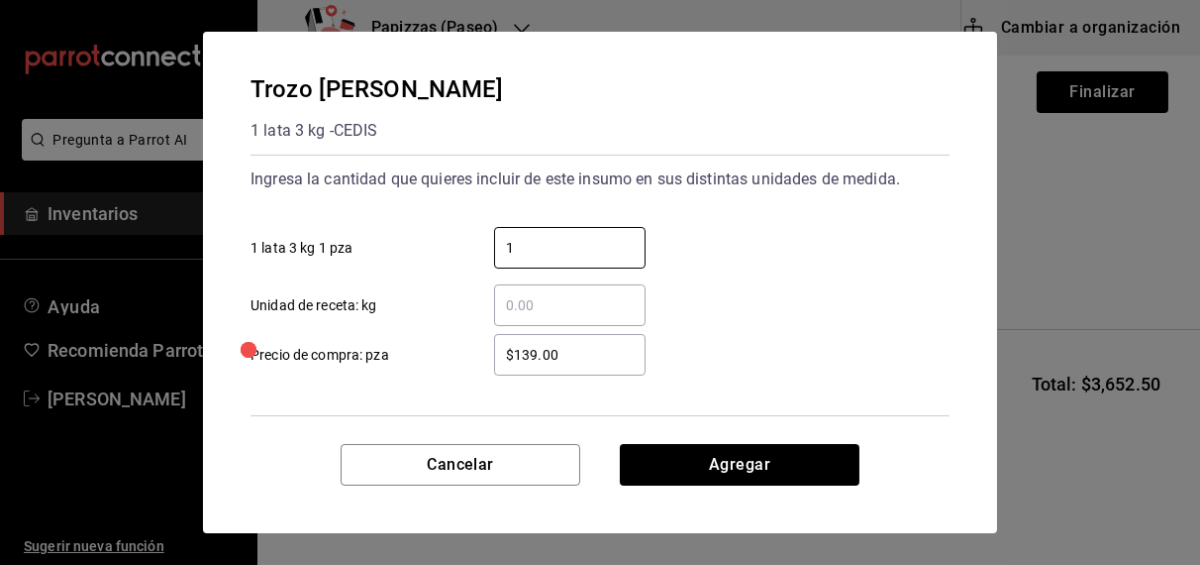
type input "1"
type input "$159.00"
click button "Agregar" at bounding box center [740, 465] width 240 height 42
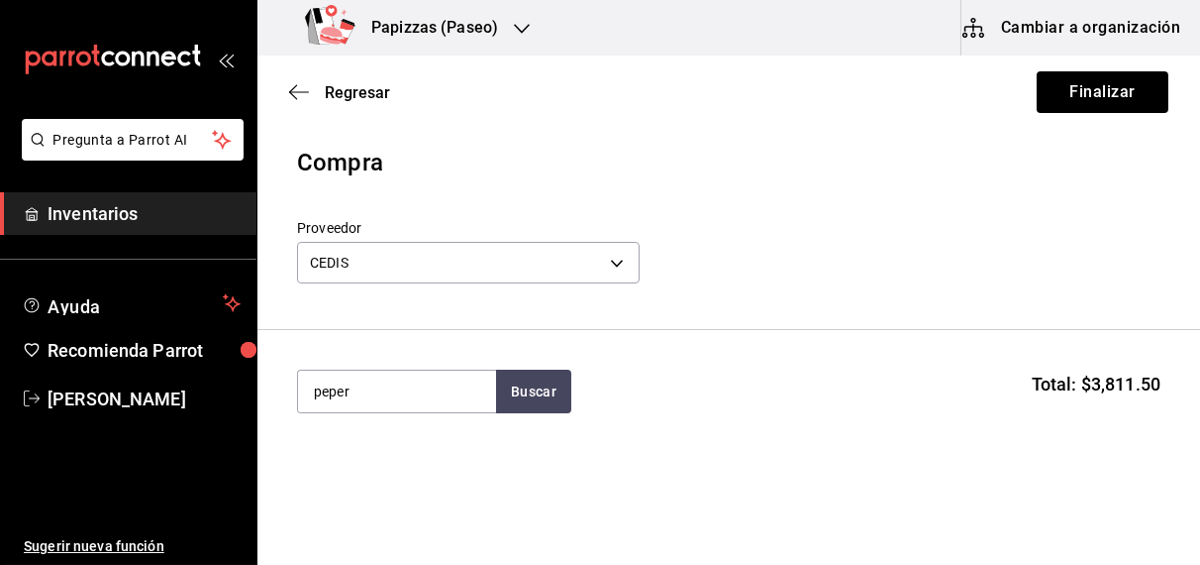
type input "peper"
click at [387, 476] on div "1 bolsa de 2.27kg - CEDIS" at bounding box center [392, 471] width 158 height 21
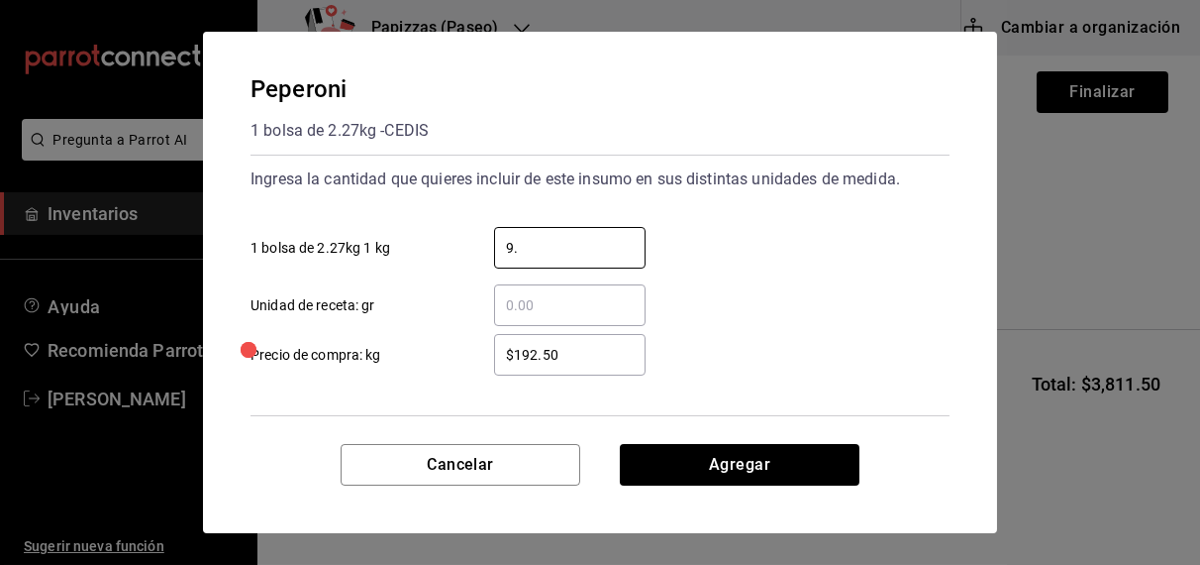
type input "9.08"
type input "$192.00"
click button "Agregar" at bounding box center [740, 465] width 240 height 42
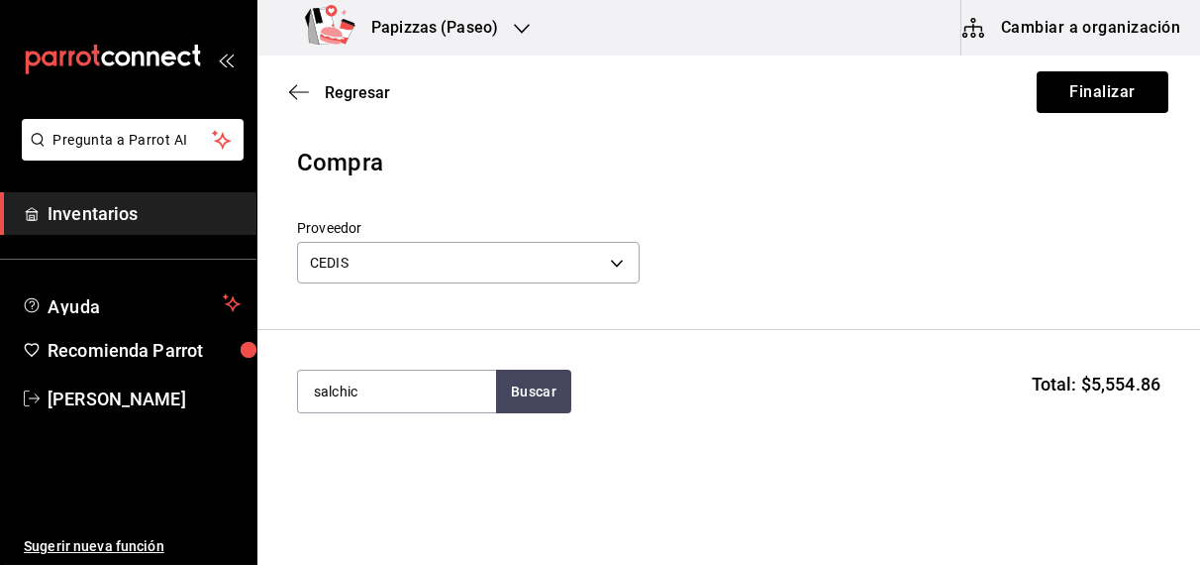
type input "salchic"
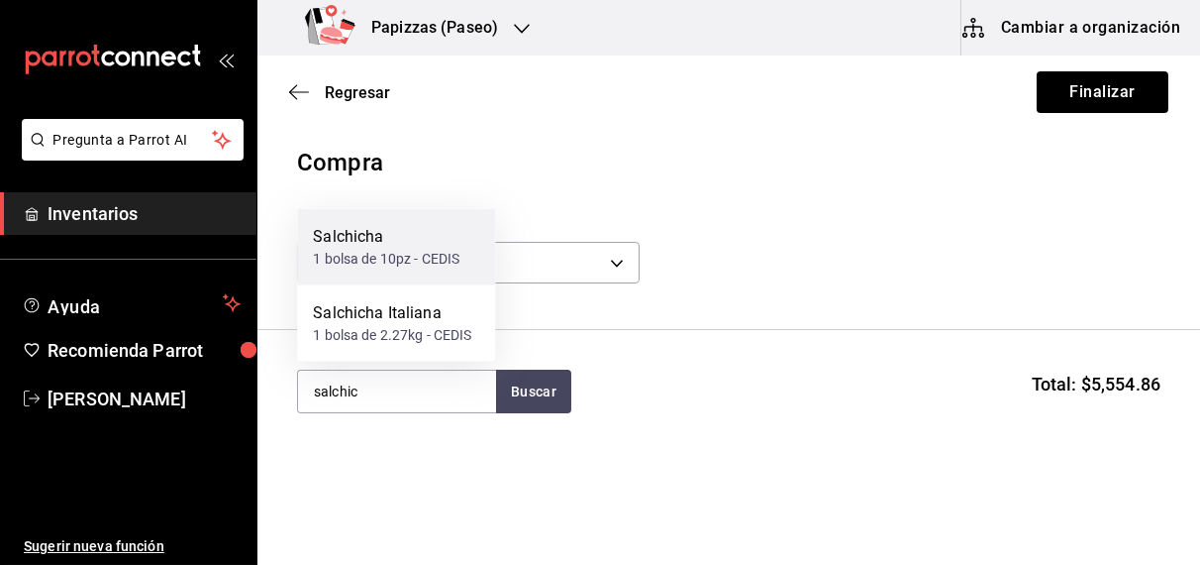
click at [396, 262] on div "1 bolsa de 10pz - CEDIS" at bounding box center [386, 259] width 147 height 21
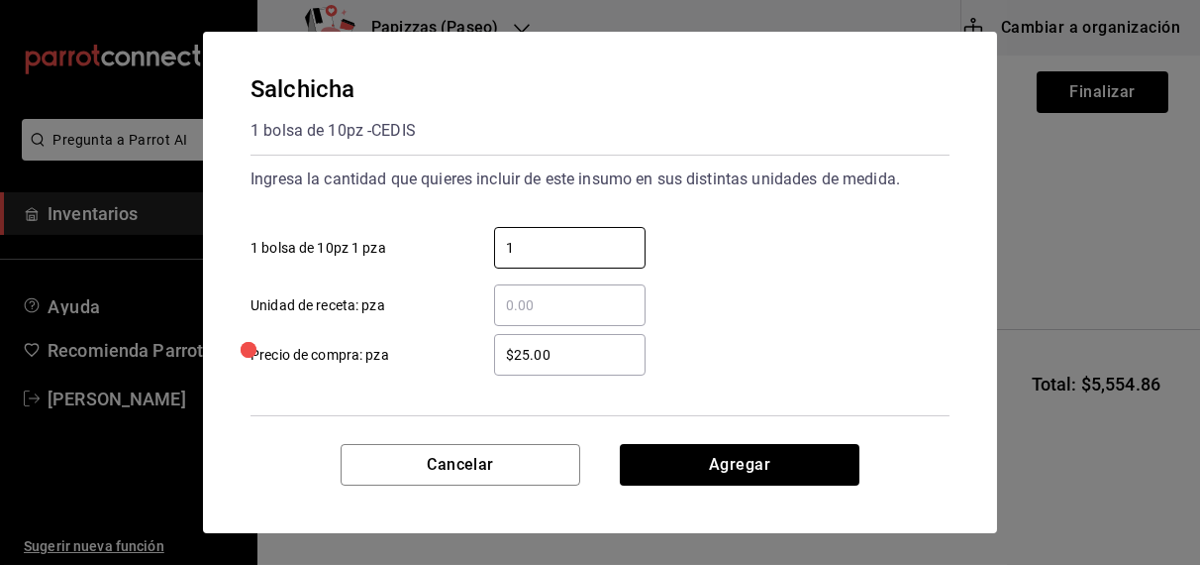
type input "1"
type input "$33.00"
click button "Agregar" at bounding box center [740, 465] width 240 height 42
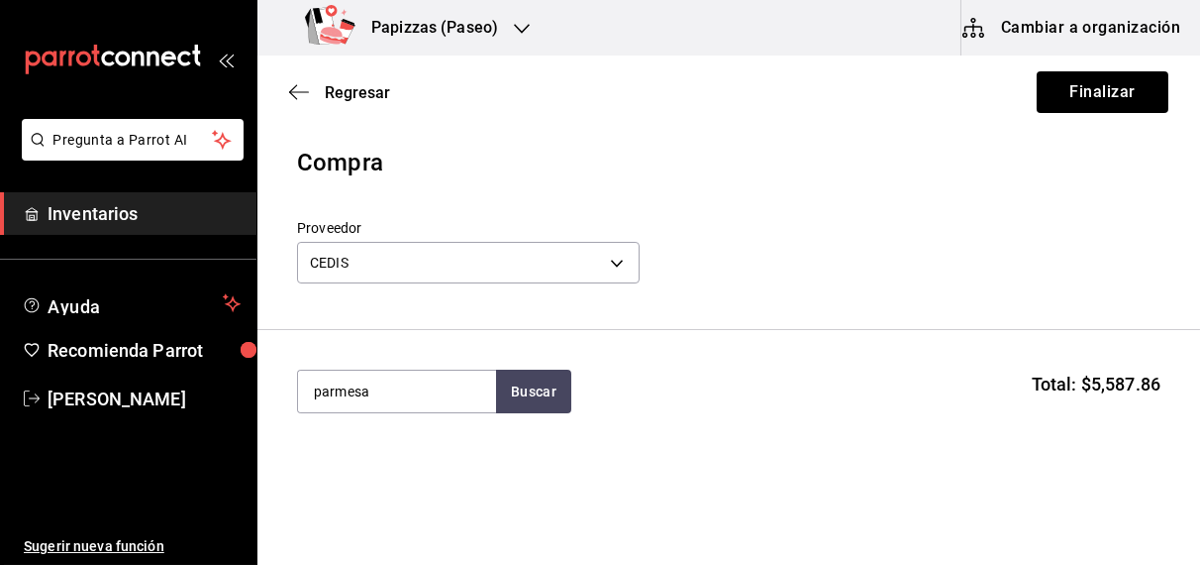
type input "parmesa"
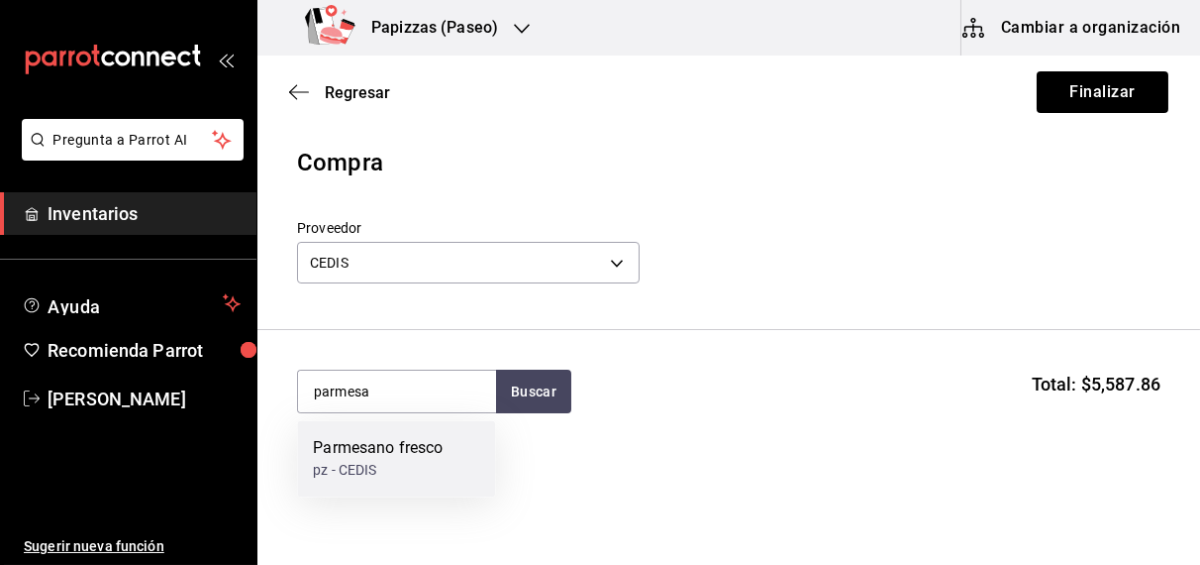
click at [367, 464] on div "pz - CEDIS" at bounding box center [378, 471] width 130 height 21
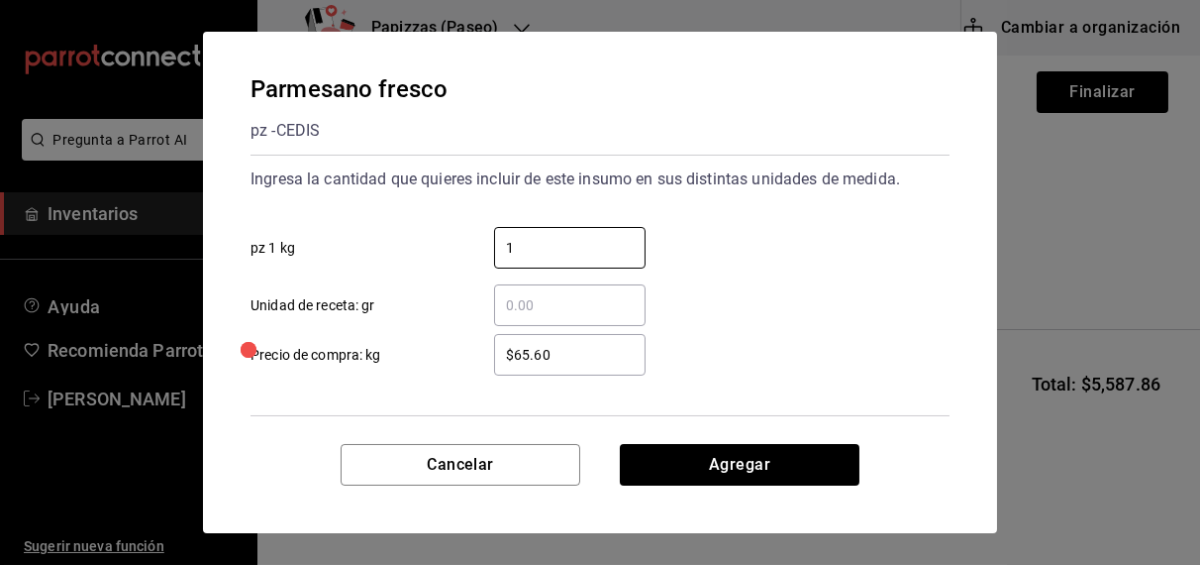
type input "1"
type input "$68.00"
click button "Agregar" at bounding box center [740, 465] width 240 height 42
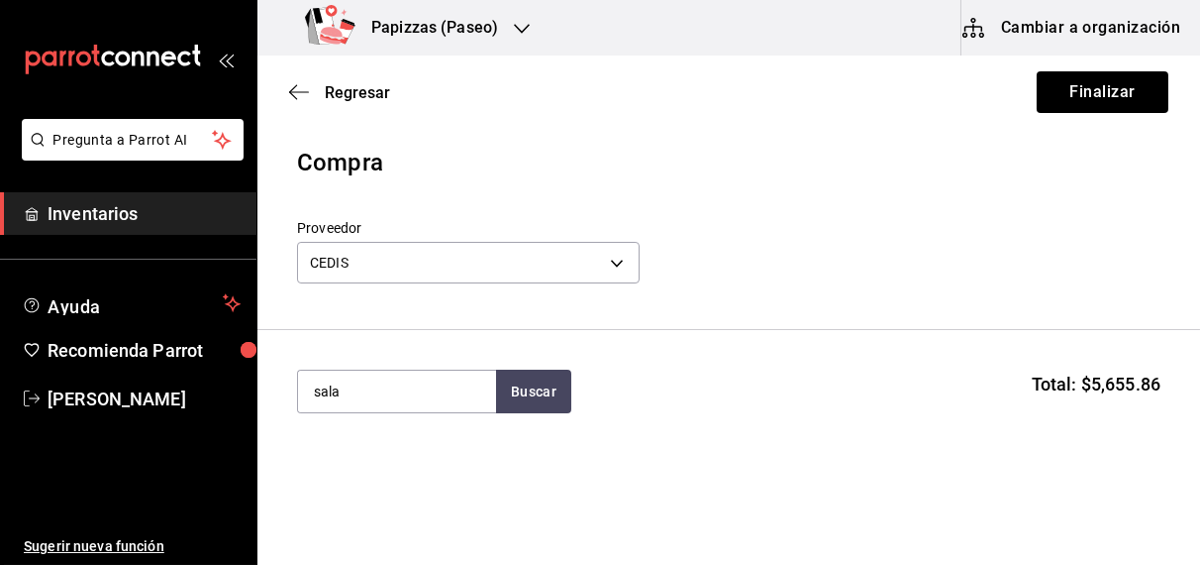
type input "sala"
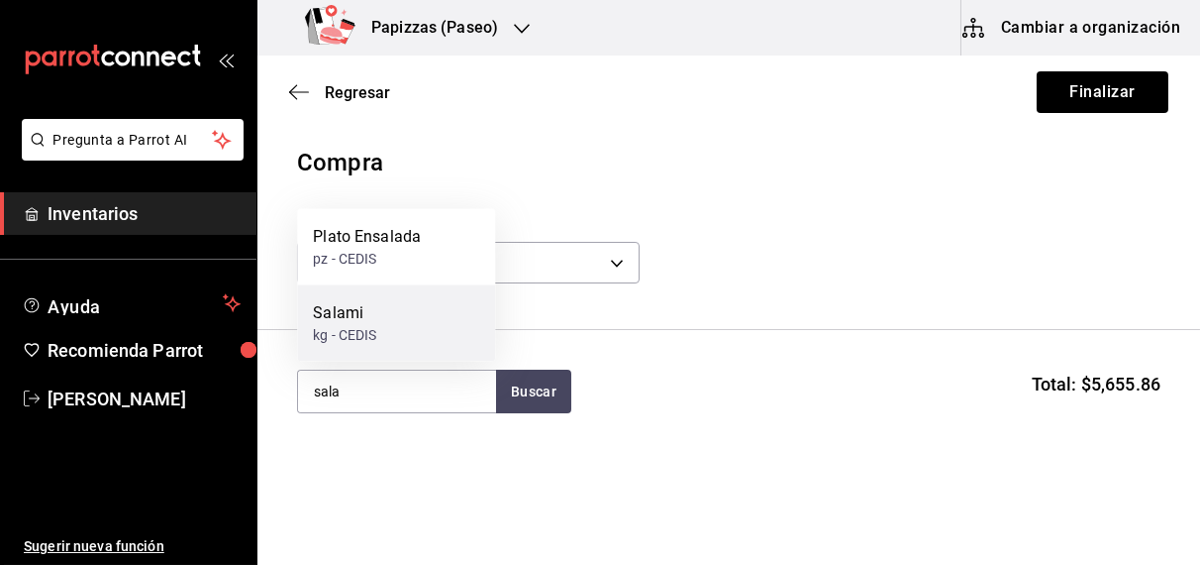
click at [383, 343] on div "Salami kg - CEDIS" at bounding box center [396, 323] width 198 height 76
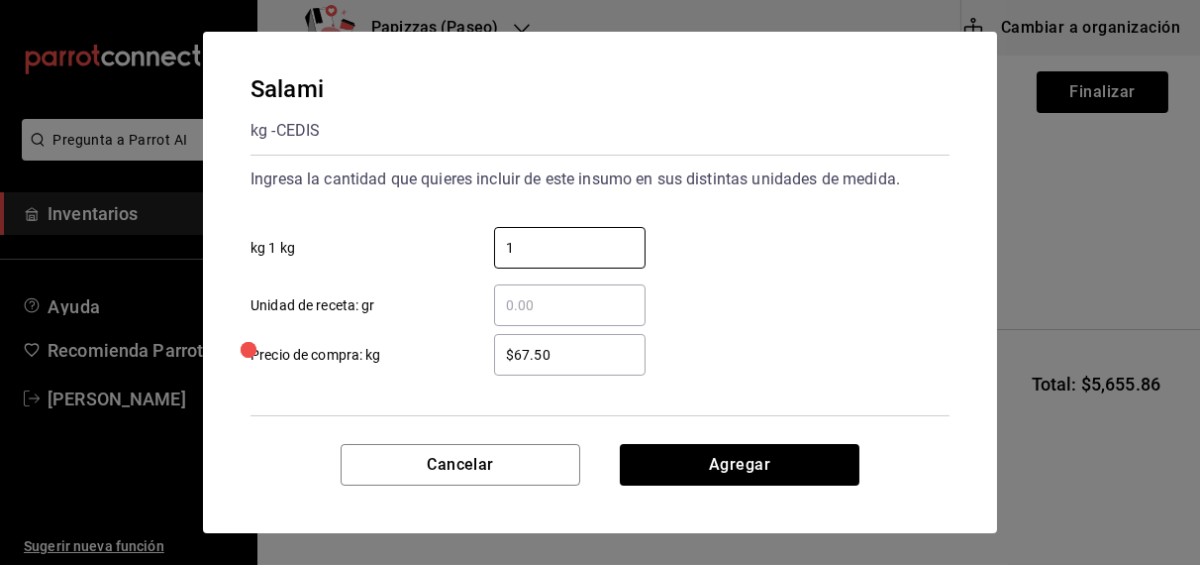
type input "1"
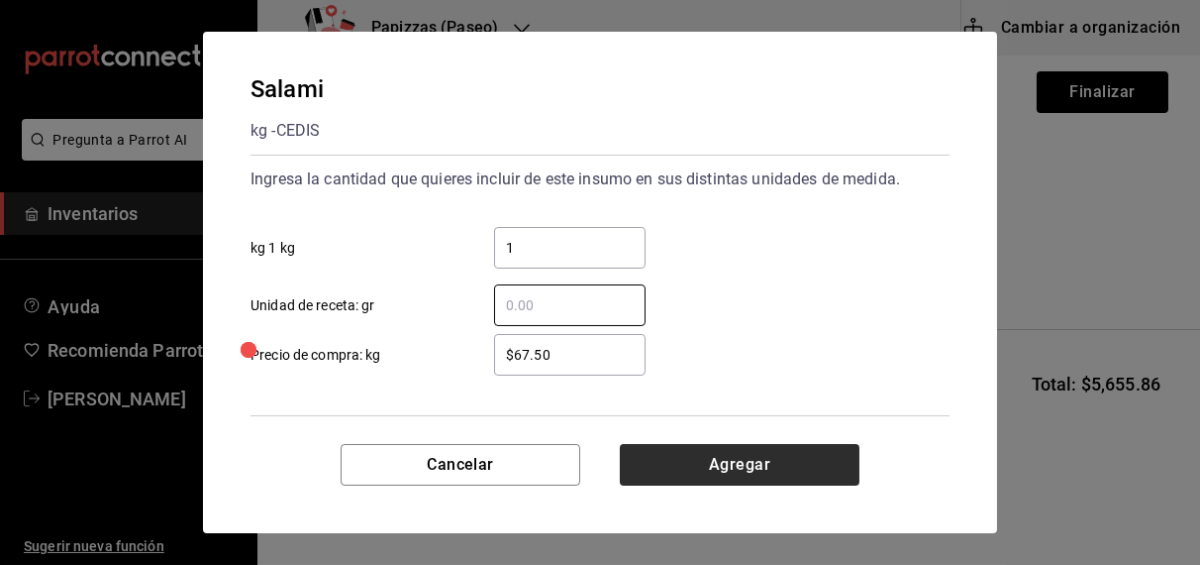
click at [750, 466] on button "Agregar" at bounding box center [740, 465] width 240 height 42
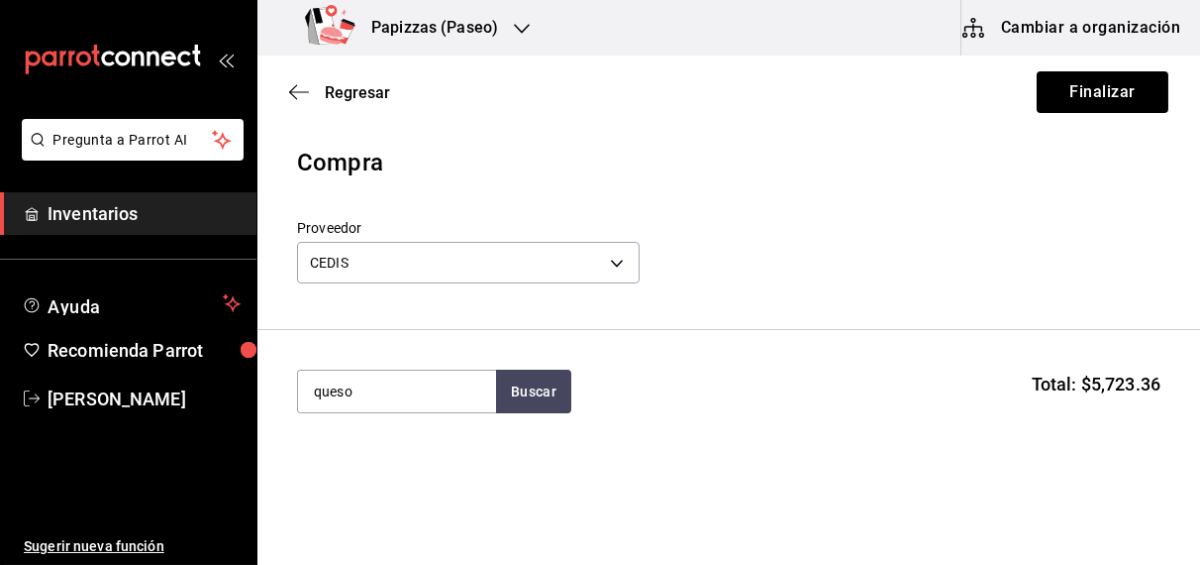
type input "queso"
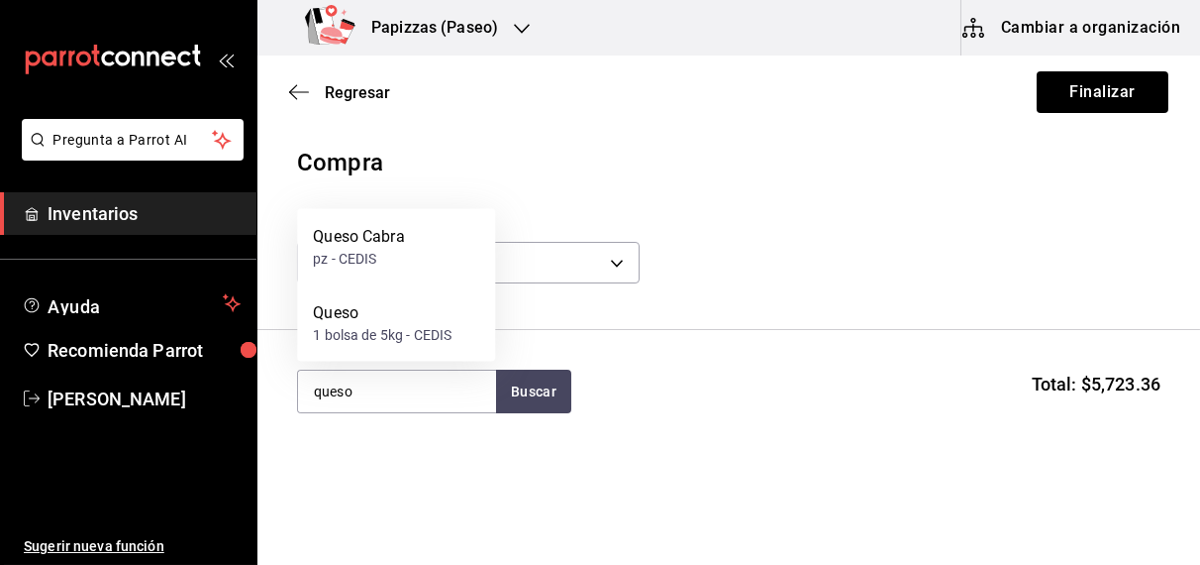
click at [398, 342] on div "1 bolsa de 5kg - CEDIS" at bounding box center [382, 335] width 139 height 21
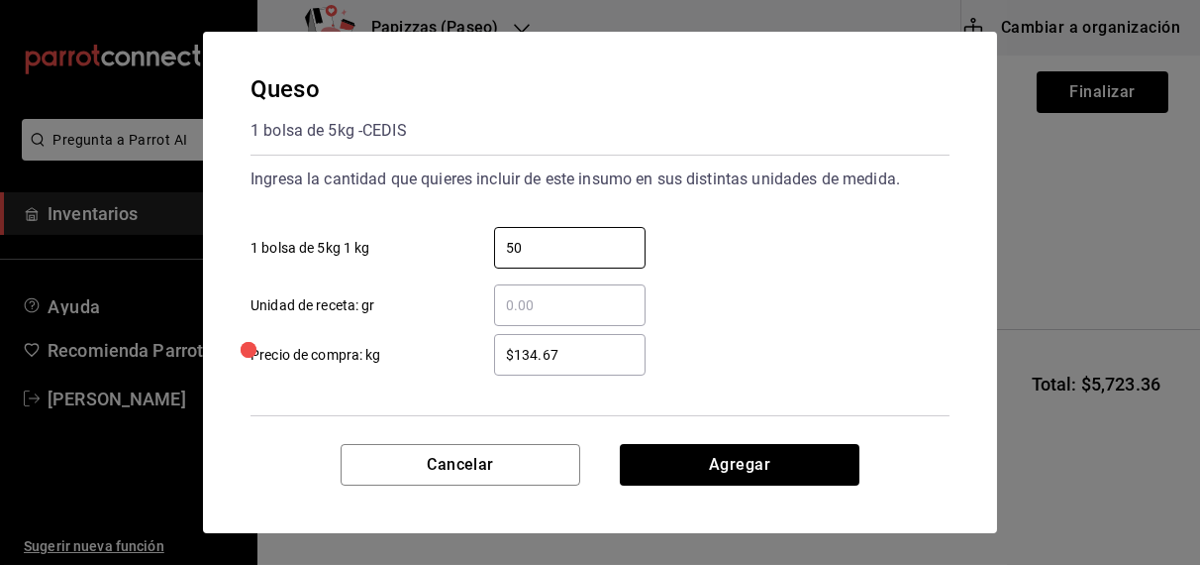
type input "50"
type input "$125.00"
click button "Agregar" at bounding box center [740, 465] width 240 height 42
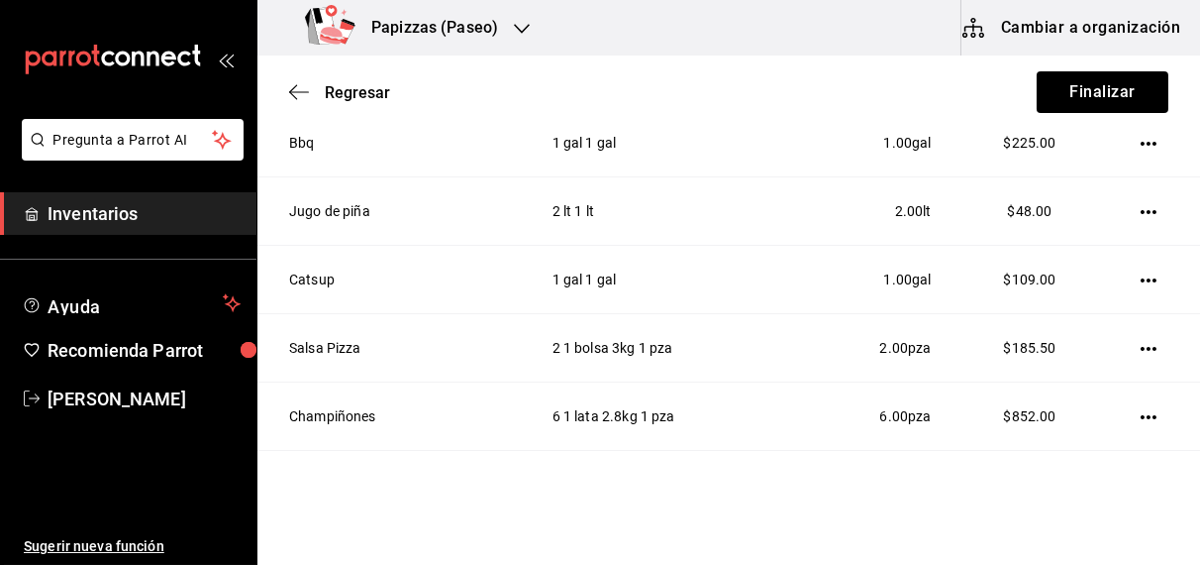
scroll to position [649, 0]
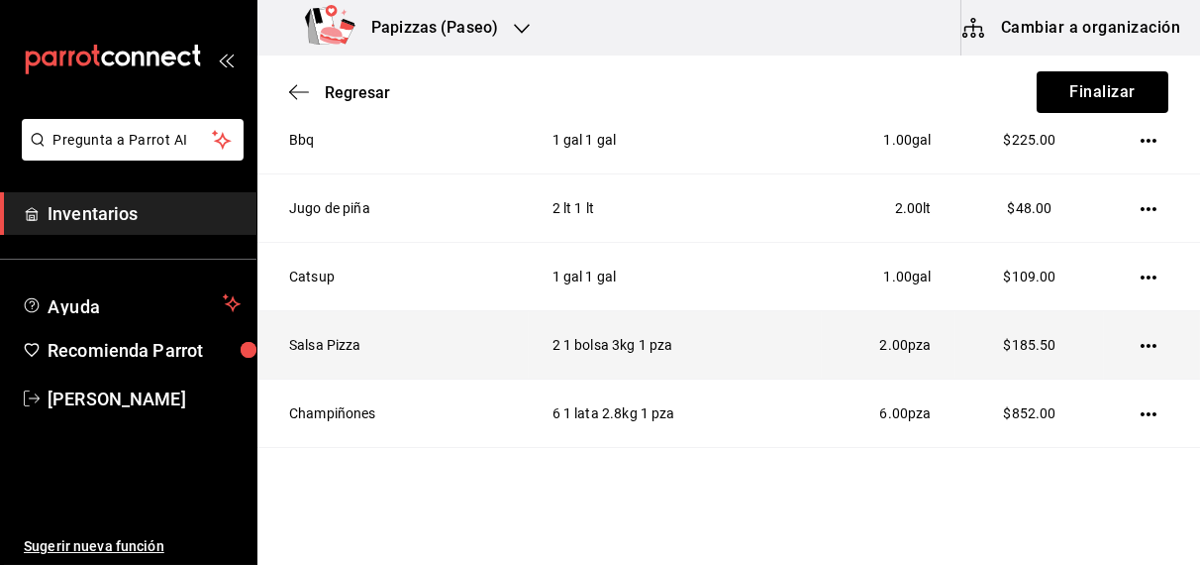
click at [1141, 344] on icon "button" at bounding box center [1149, 346] width 16 height 4
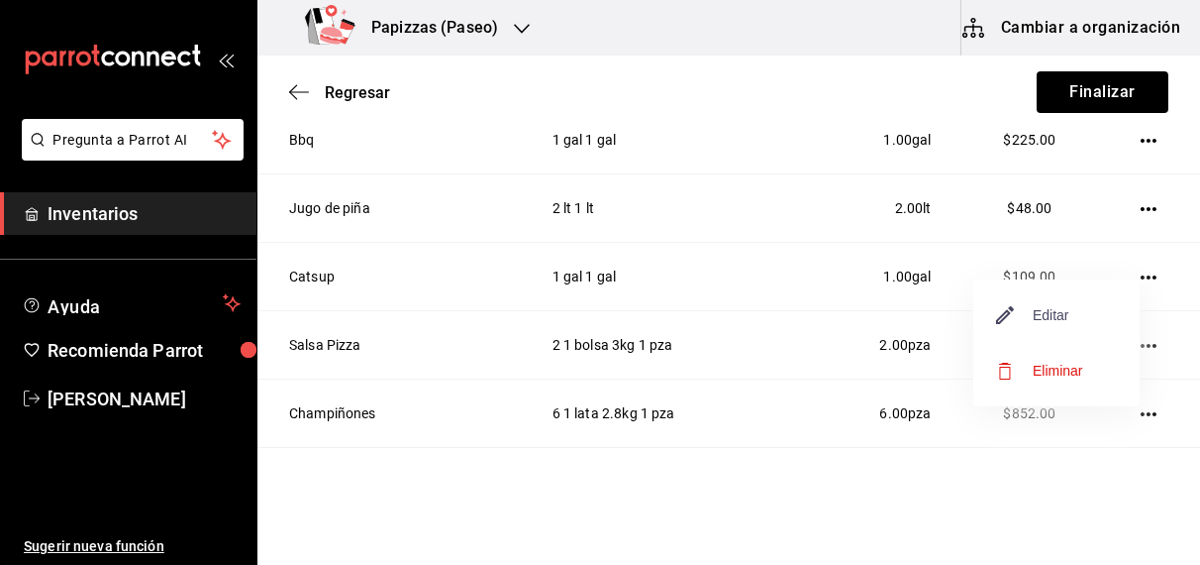
click at [1059, 314] on span "Editar" at bounding box center [1033, 315] width 72 height 24
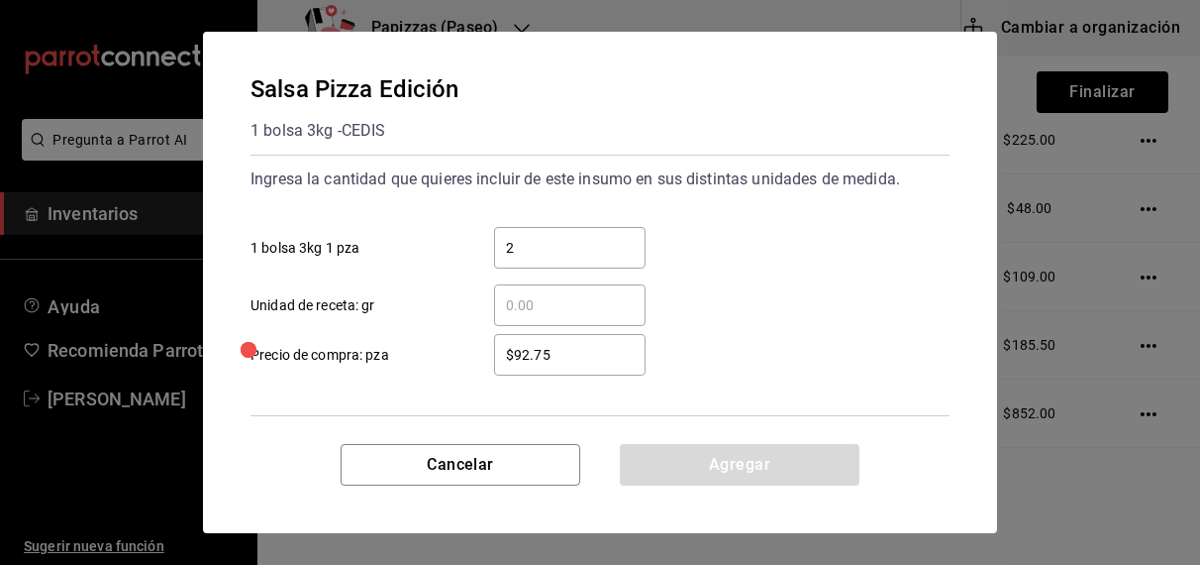
click at [599, 251] on input "2" at bounding box center [570, 248] width 152 height 24
type input "6"
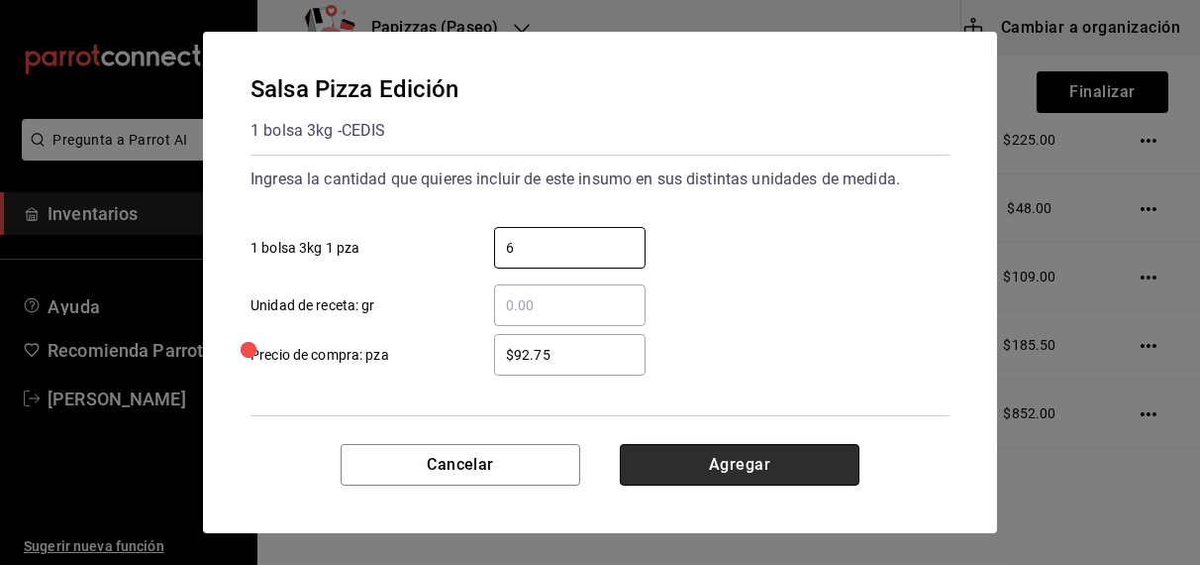
click at [756, 466] on button "Agregar" at bounding box center [740, 465] width 240 height 42
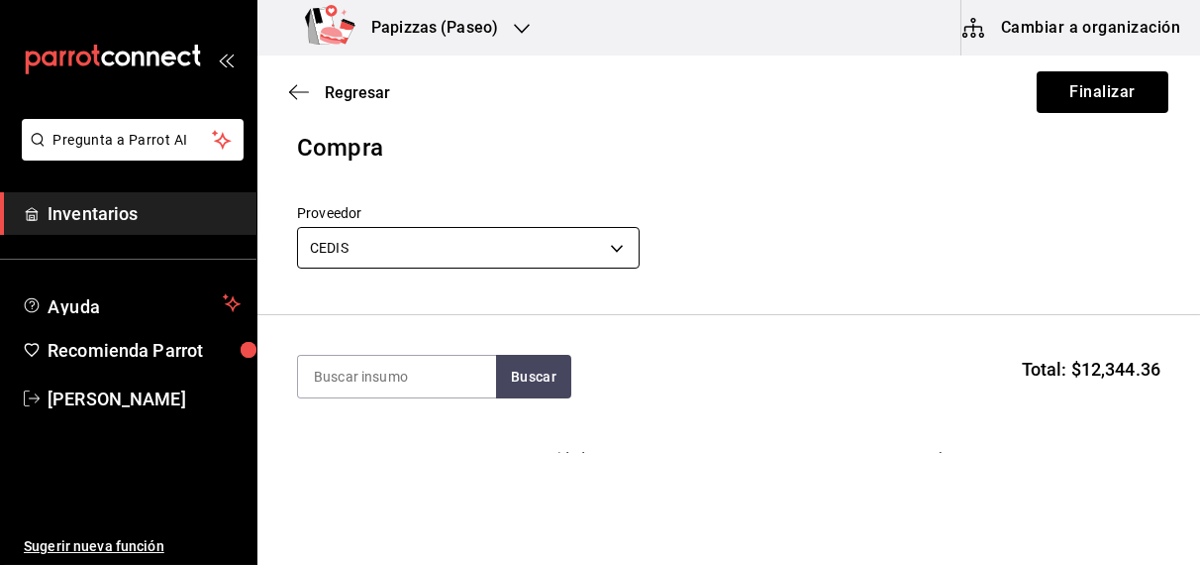
scroll to position [0, 0]
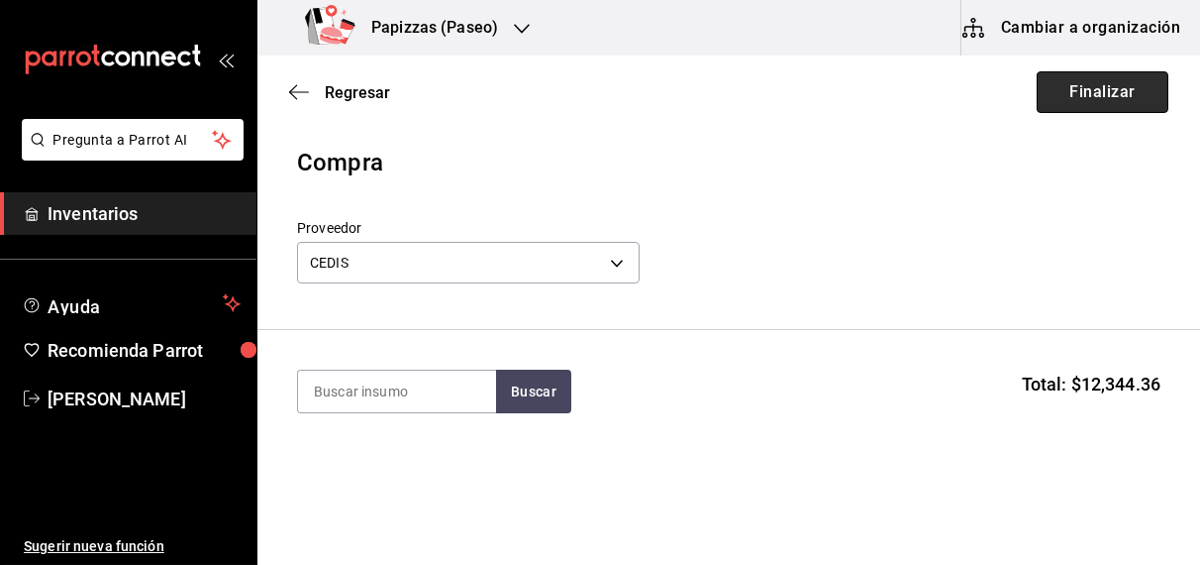
click at [1095, 88] on button "Finalizar" at bounding box center [1103, 92] width 132 height 42
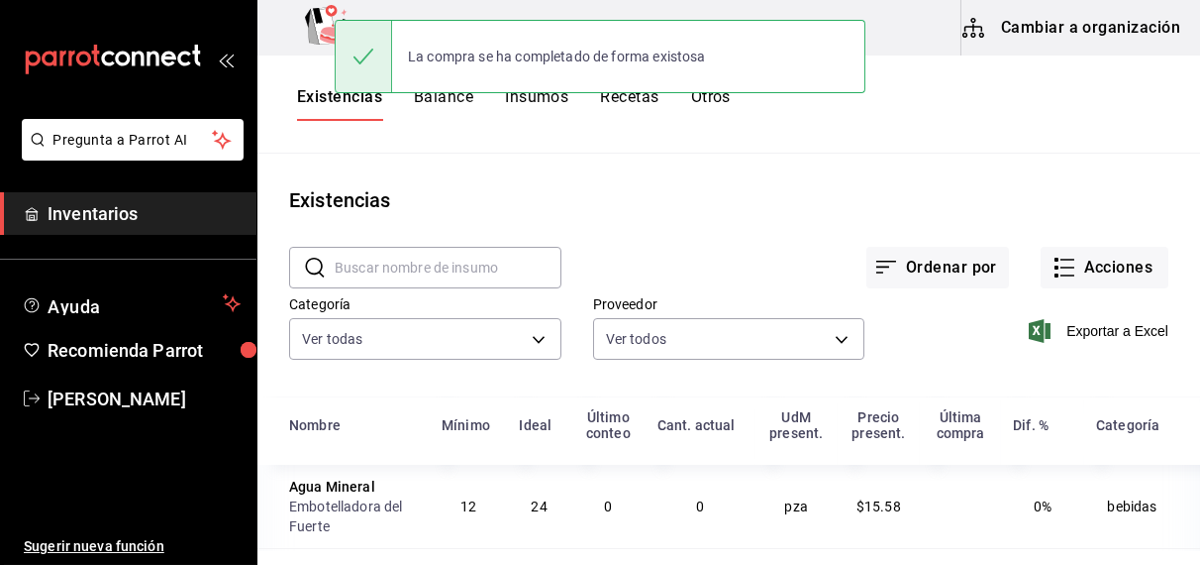
click at [671, 196] on div "Existencias" at bounding box center [729, 200] width 943 height 30
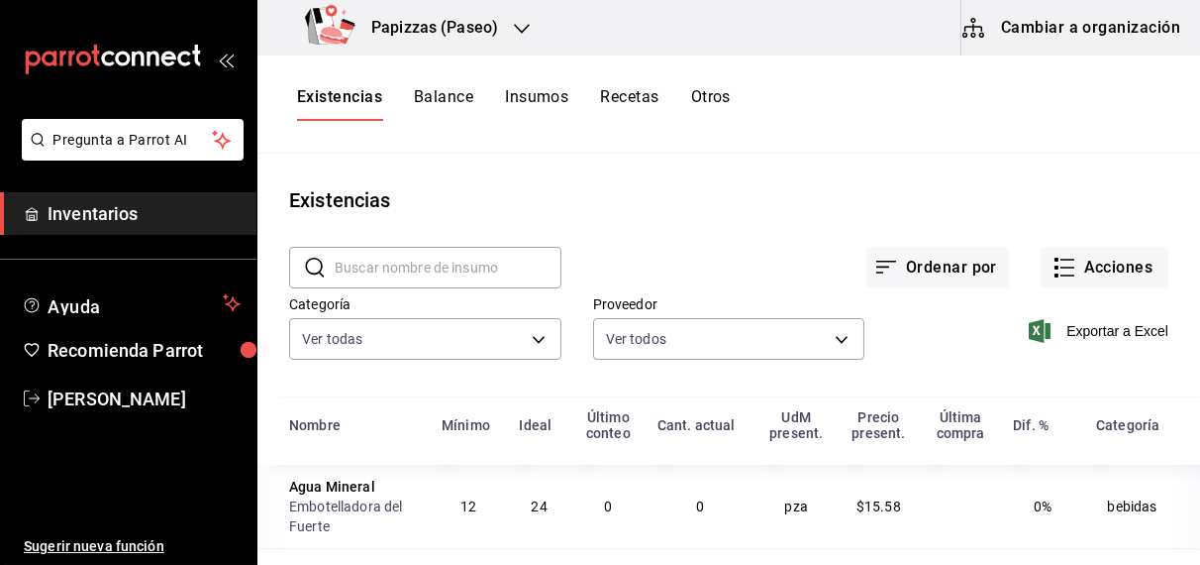
click at [471, 23] on h3 "Papizzas (Paseo)" at bounding box center [427, 28] width 143 height 24
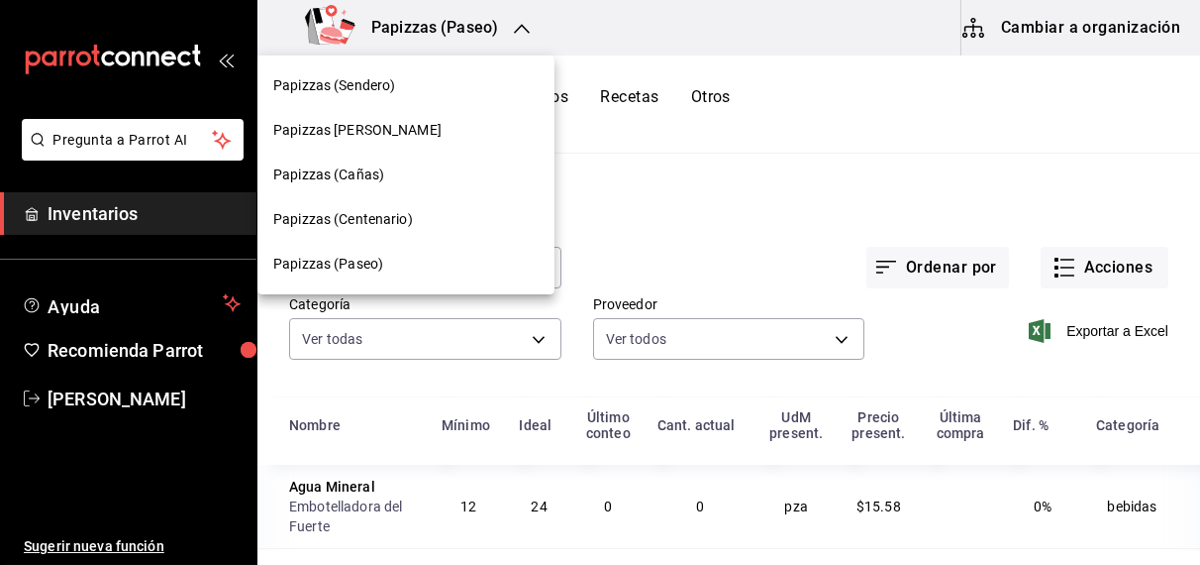
click at [378, 85] on span "Papizzas (Sendero)" at bounding box center [334, 85] width 122 height 21
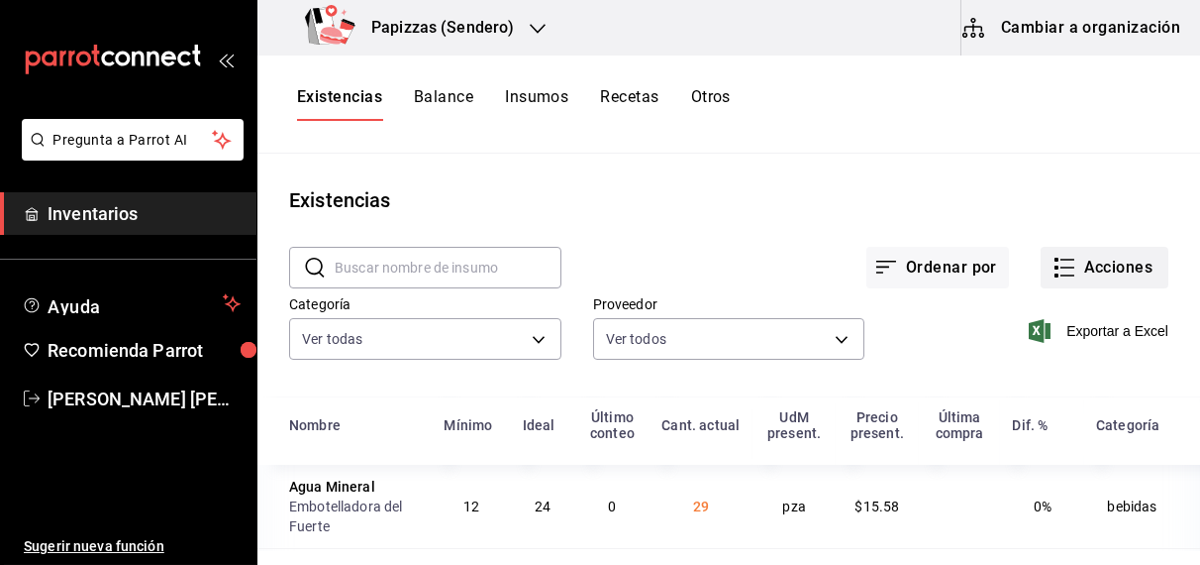
click at [1133, 271] on button "Acciones" at bounding box center [1105, 268] width 128 height 42
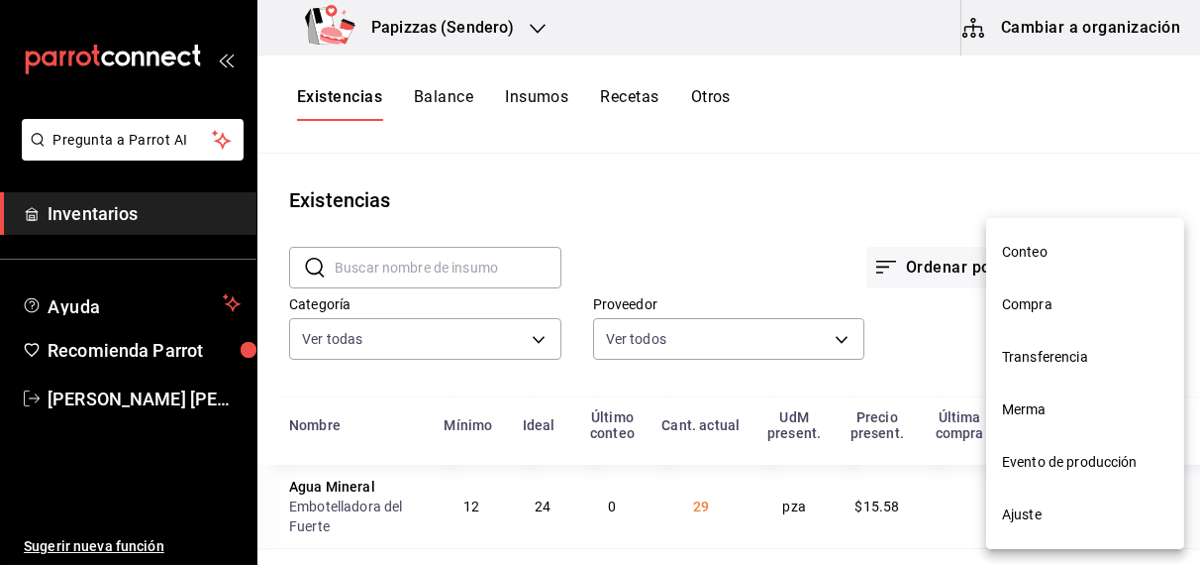
click at [1042, 313] on span "Compra" at bounding box center [1085, 304] width 166 height 21
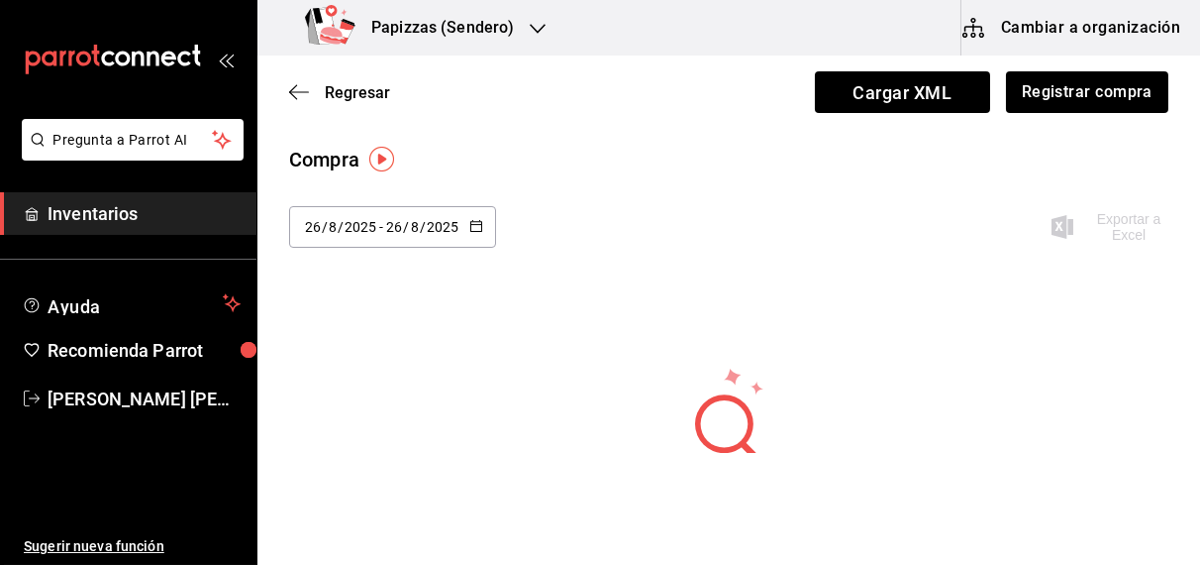
click at [480, 227] on icon "button" at bounding box center [476, 226] width 14 height 14
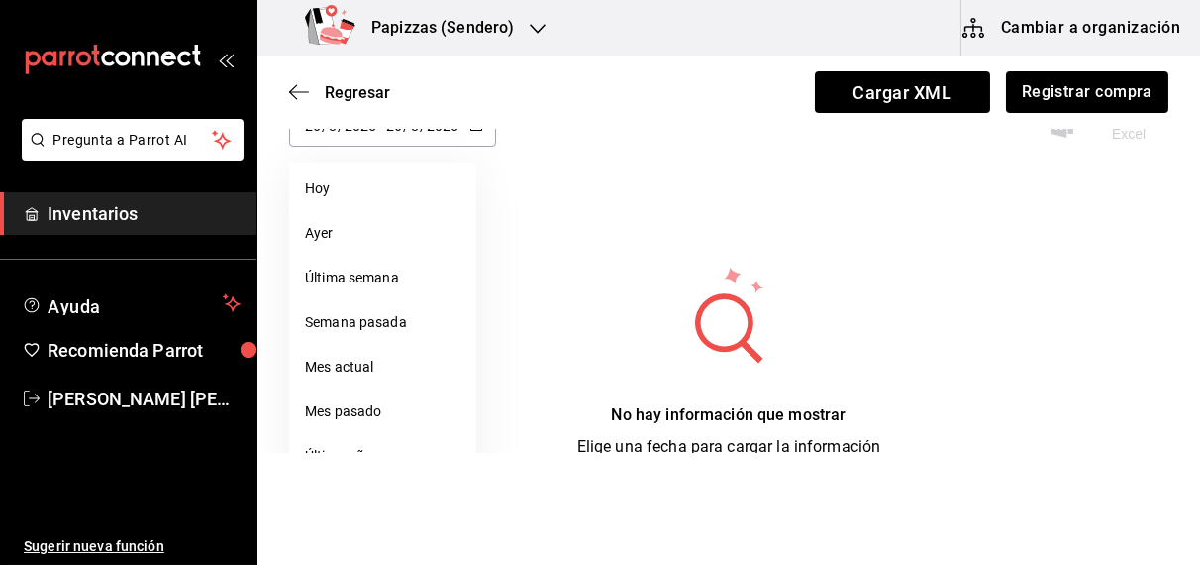
scroll to position [174, 0]
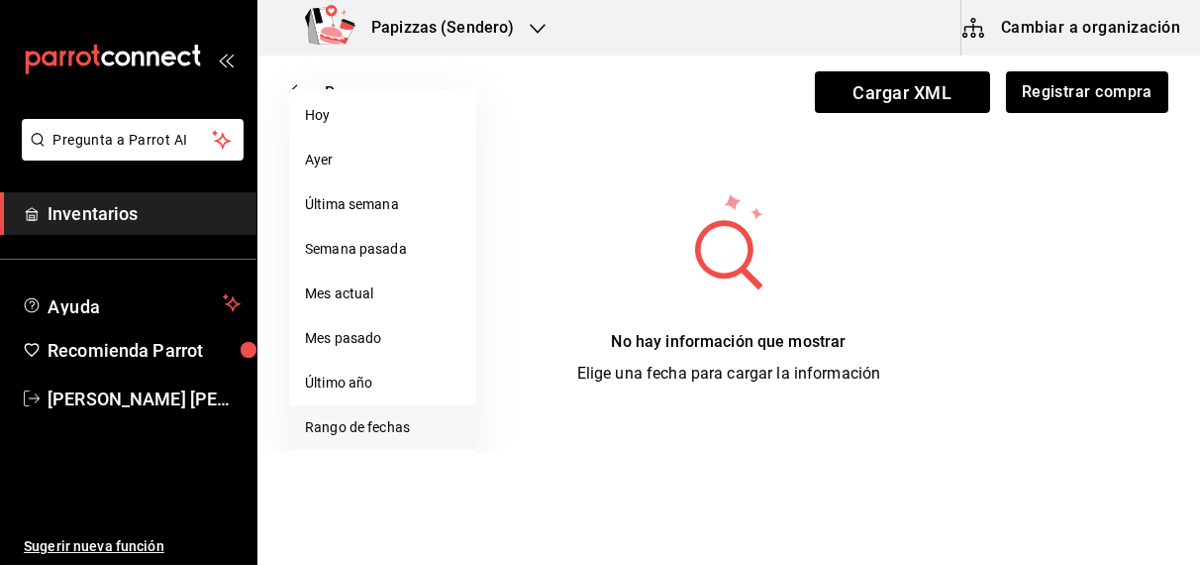
click at [367, 429] on li "Rango de fechas" at bounding box center [382, 427] width 187 height 45
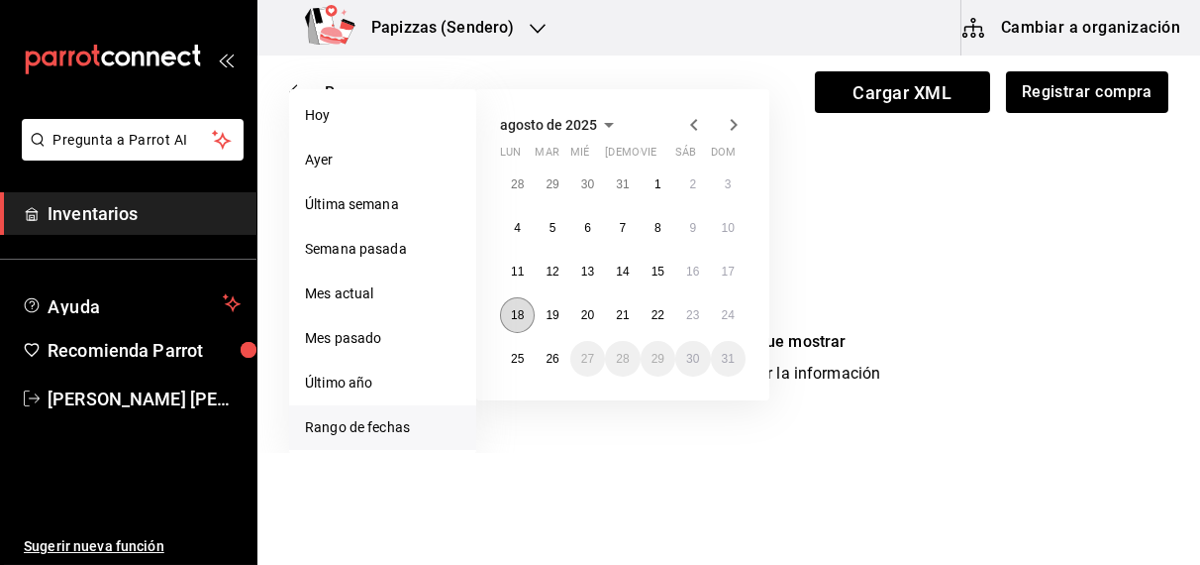
click at [522, 316] on abbr "18" at bounding box center [517, 315] width 13 height 14
click at [547, 361] on abbr "26" at bounding box center [552, 359] width 13 height 14
type input "2025-08-18"
type input "18"
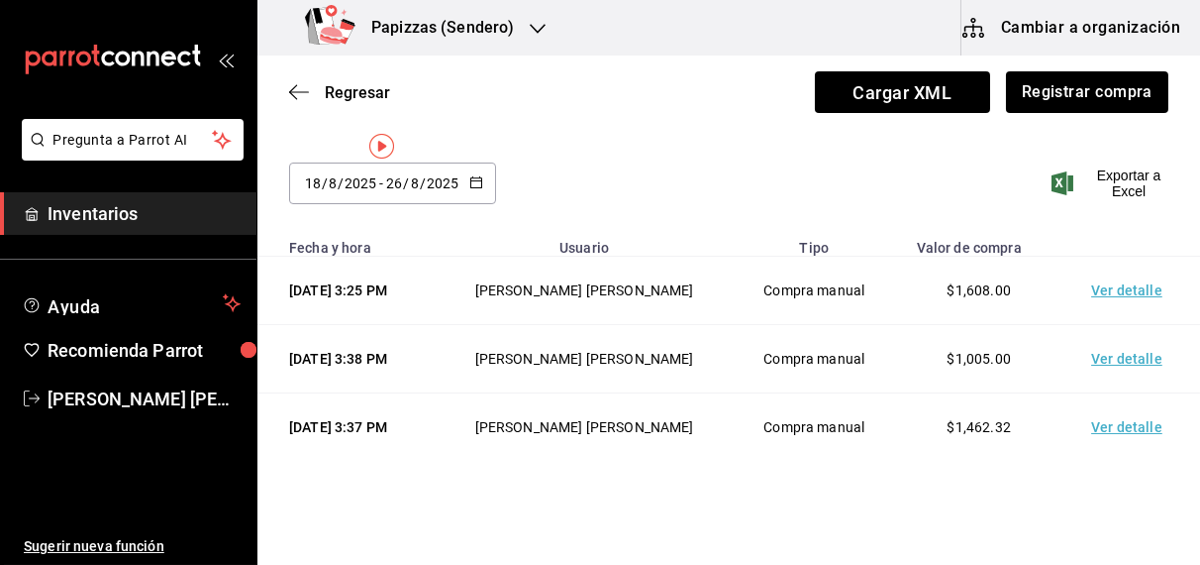
scroll to position [0, 0]
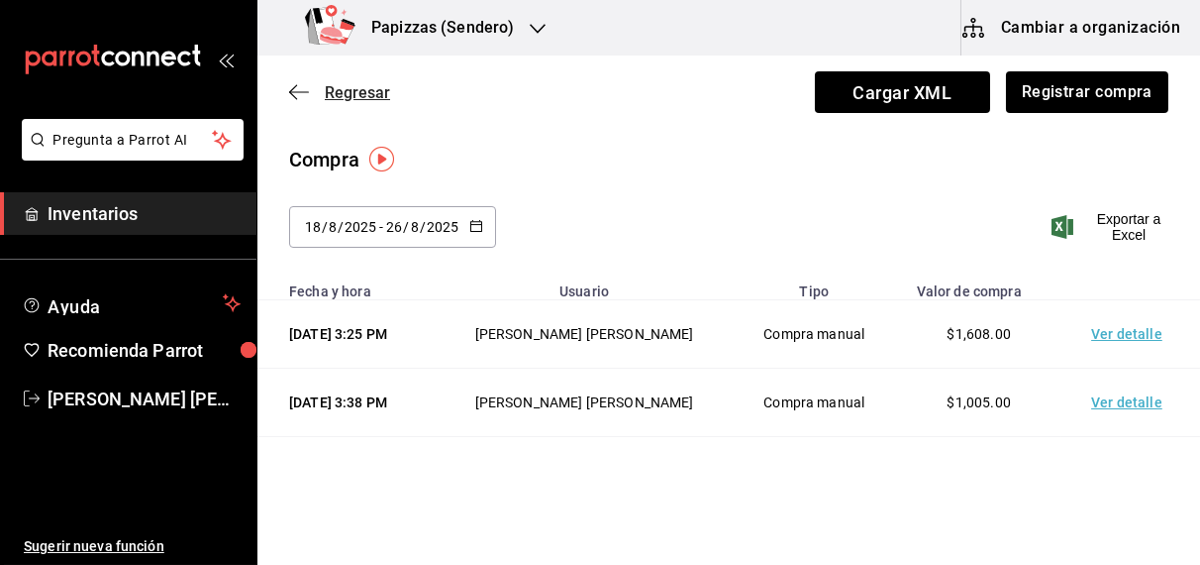
click at [358, 88] on span "Regresar" at bounding box center [357, 92] width 65 height 19
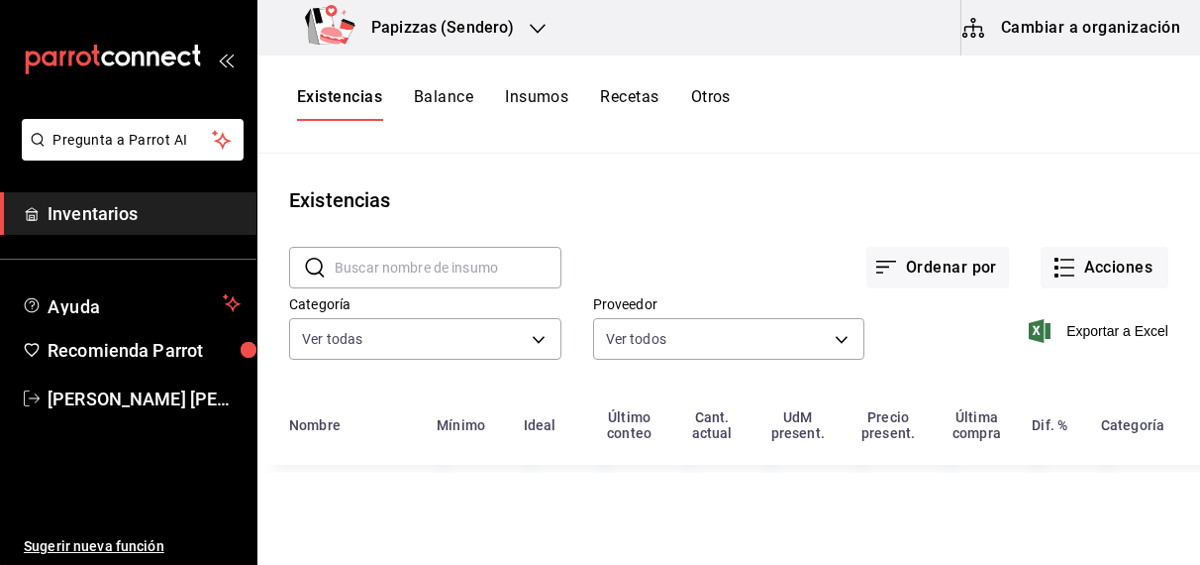
click at [694, 102] on button "Otros" at bounding box center [711, 104] width 40 height 34
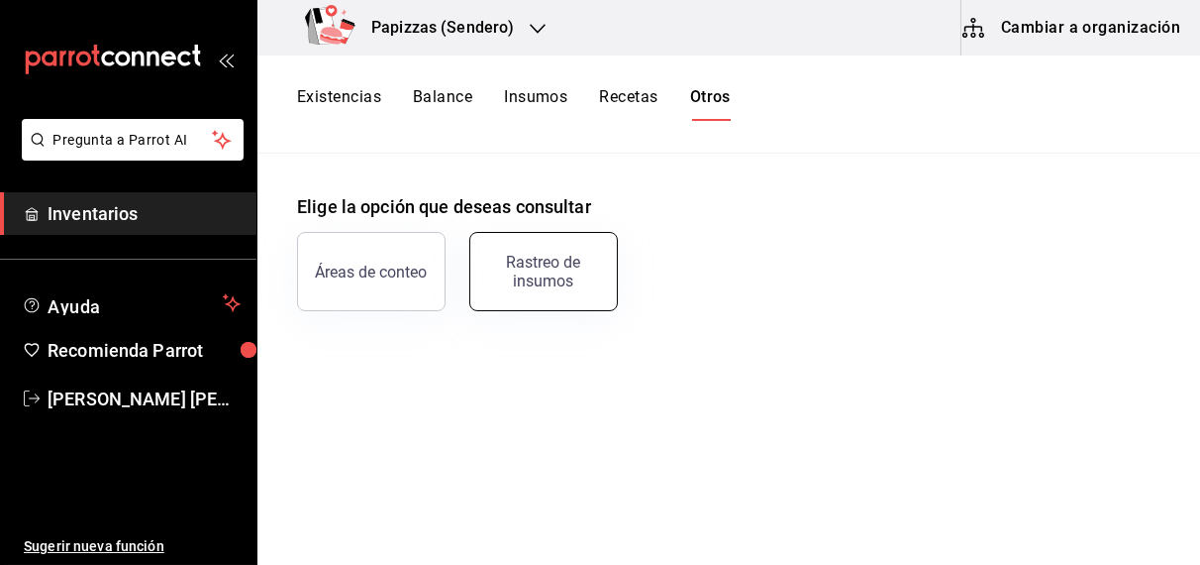
click at [516, 280] on div "Rastreo de insumos" at bounding box center [543, 272] width 123 height 38
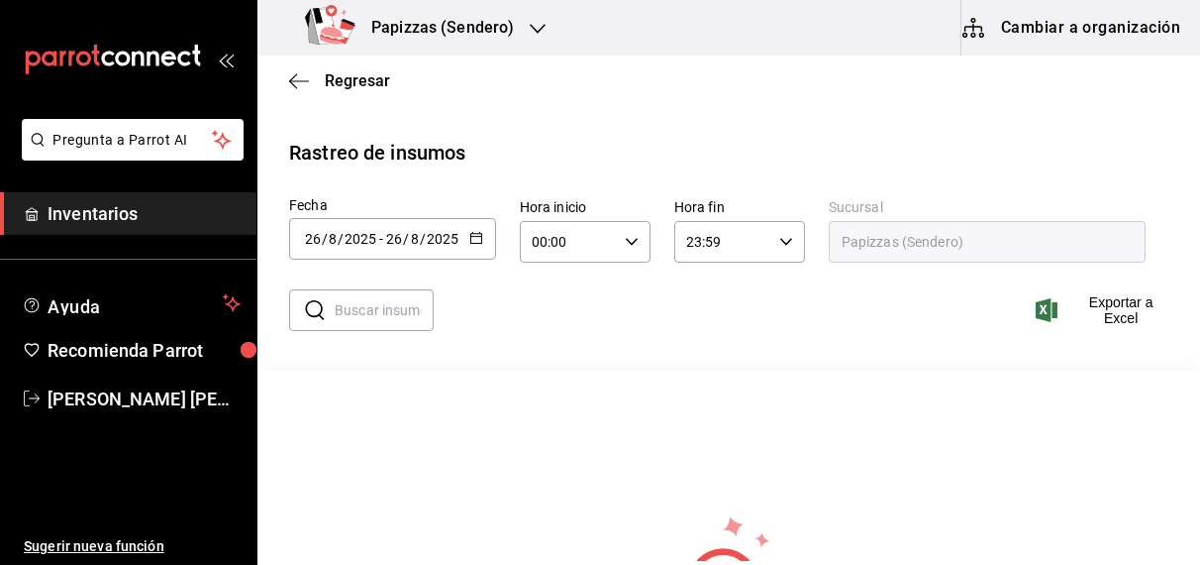
click at [469, 243] on icon "button" at bounding box center [476, 238] width 14 height 14
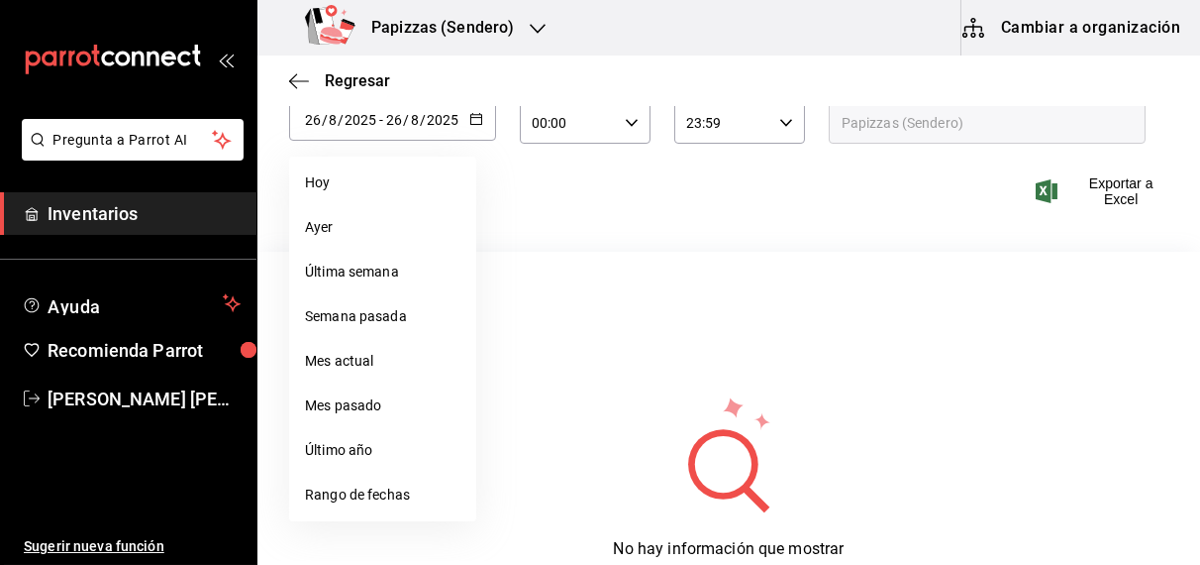
scroll to position [159, 0]
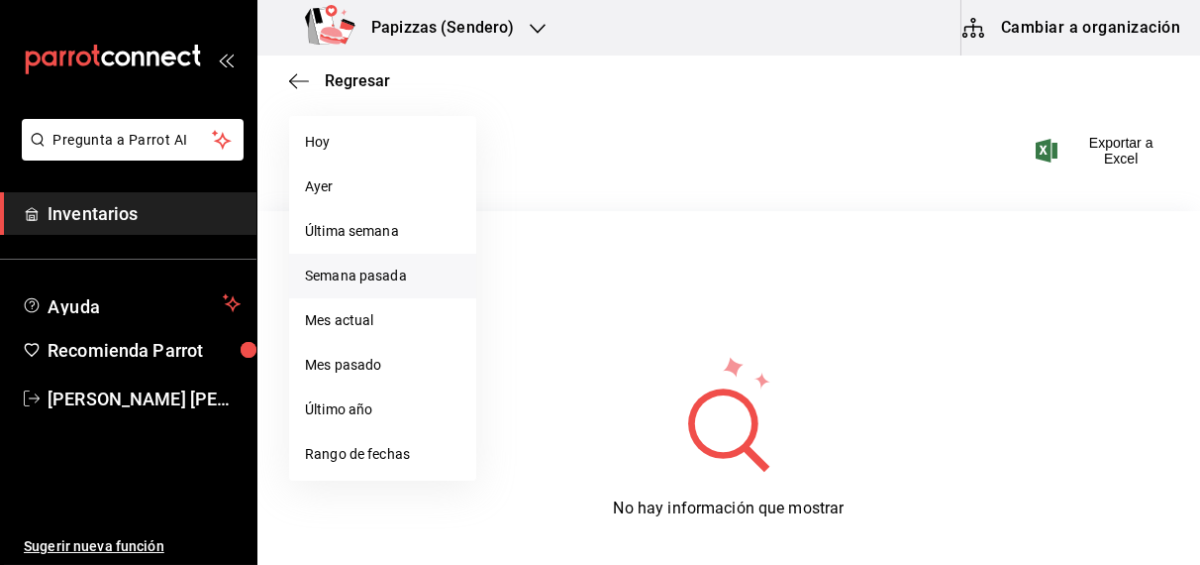
click at [375, 282] on li "Semana pasada" at bounding box center [382, 276] width 187 height 45
type input "2025-08-17"
type input "17"
type input "2025-08-23"
type input "23"
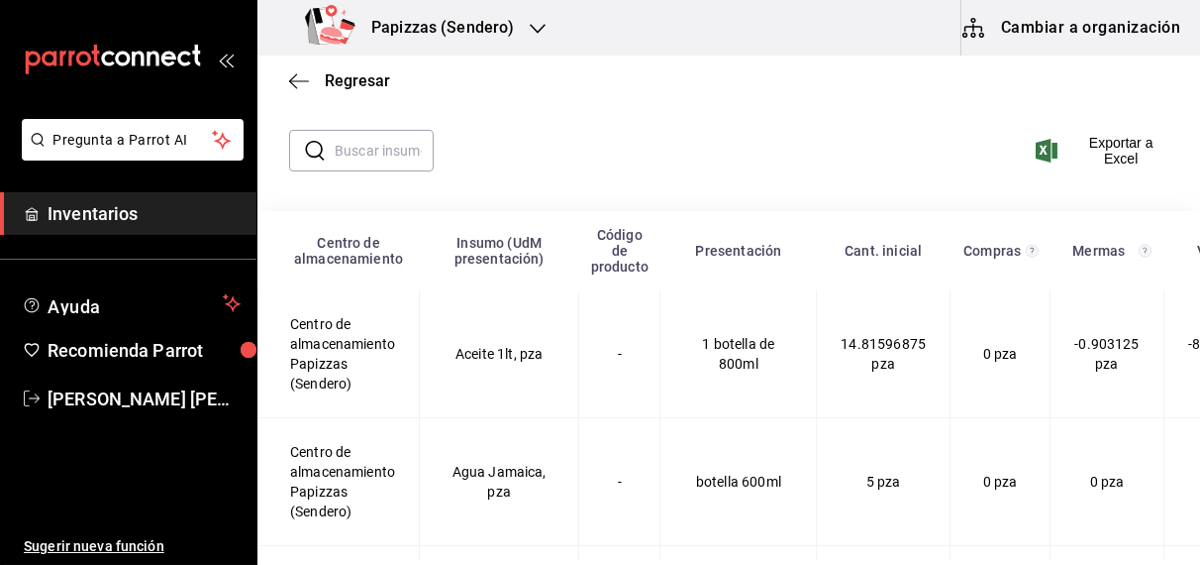
click at [378, 114] on div "​ ​ Exportar a Excel" at bounding box center [721, 158] width 959 height 105
click at [367, 160] on input "text" at bounding box center [384, 151] width 99 height 40
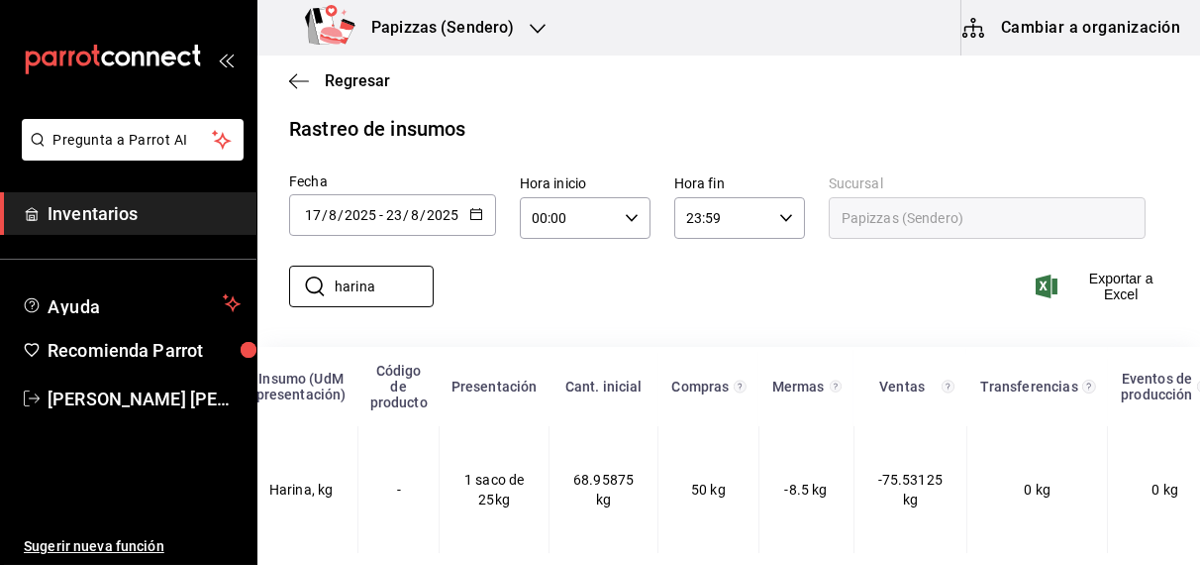
scroll to position [0, 0]
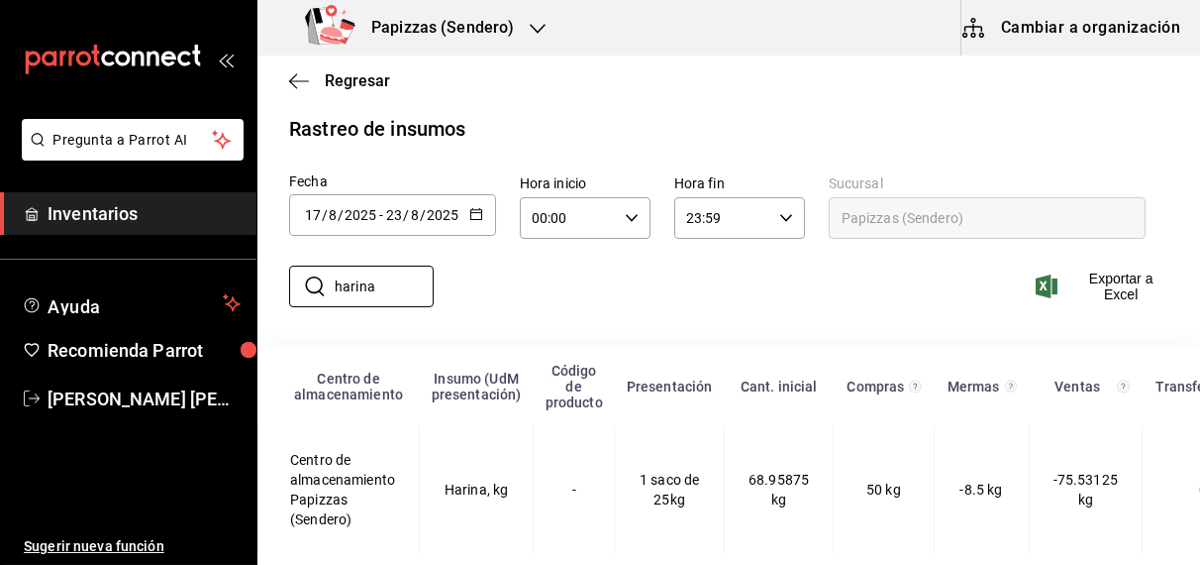
type input "harina"
click at [469, 207] on icon "button" at bounding box center [476, 214] width 14 height 14
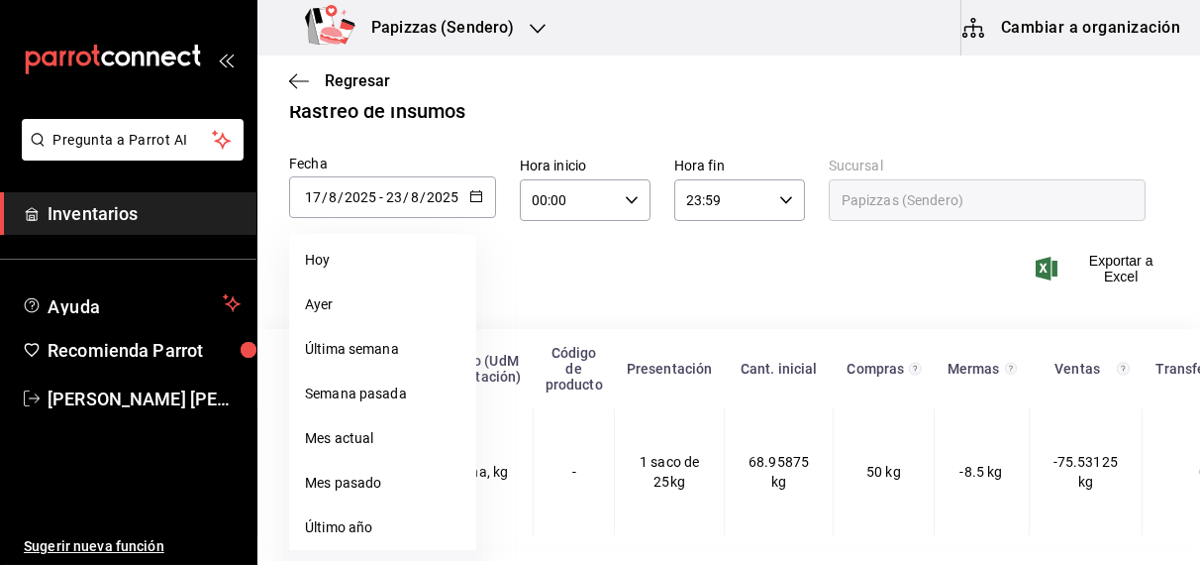
scroll to position [78, 0]
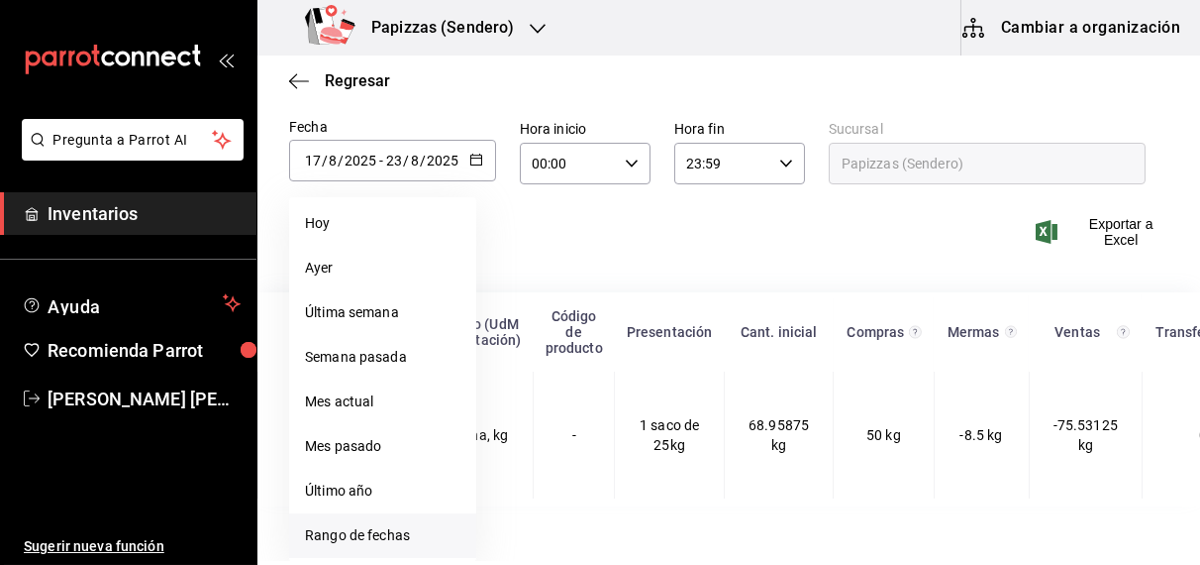
click at [346, 541] on li "Rango de fechas" at bounding box center [382, 535] width 187 height 45
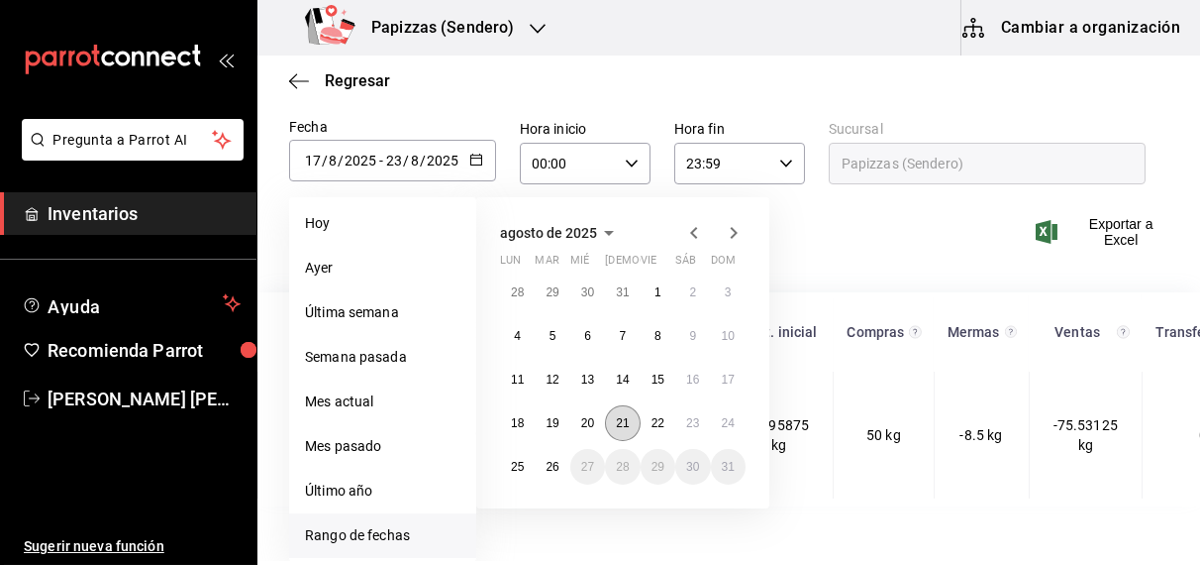
click at [628, 421] on abbr "21" at bounding box center [622, 423] width 13 height 14
click at [551, 469] on abbr "26" at bounding box center [552, 467] width 13 height 14
type input "2025-08-21"
type input "21"
type input "[DATE]"
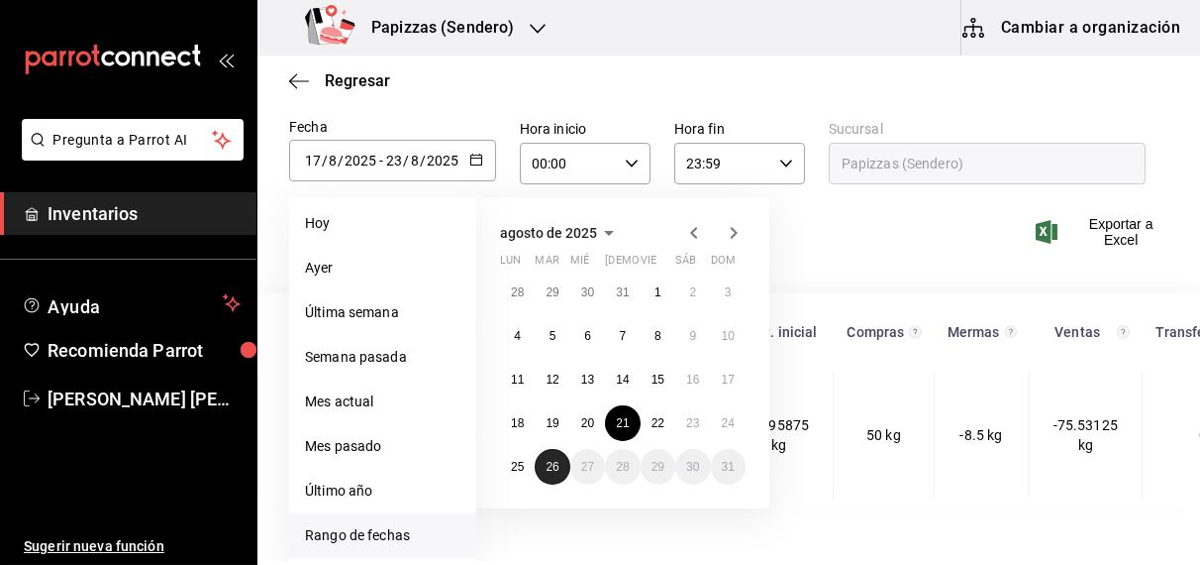
type input "26"
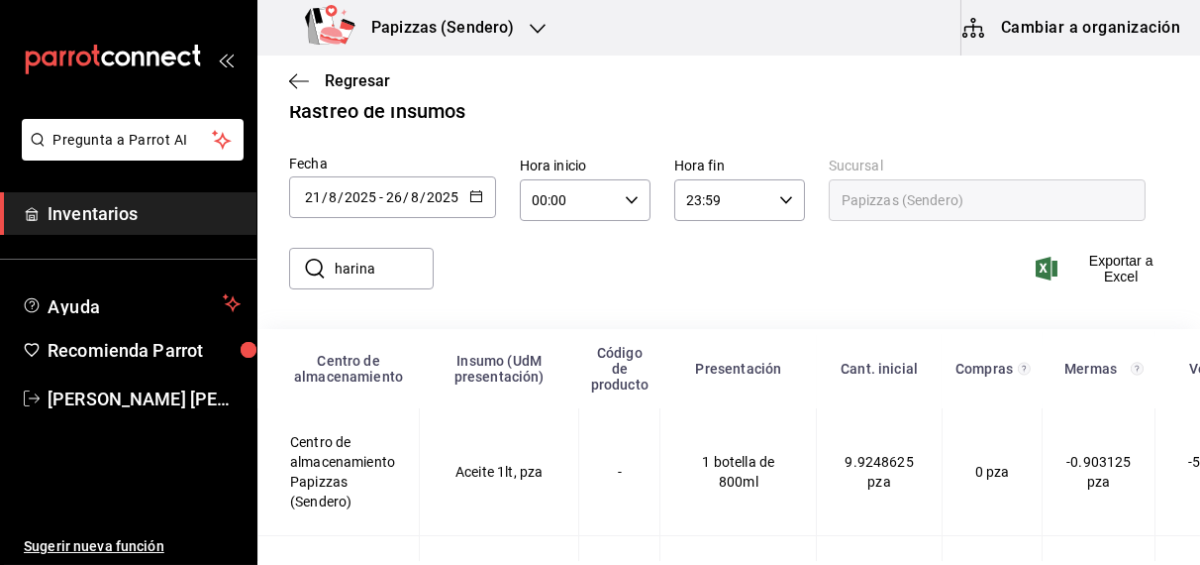
click at [390, 245] on div "​ harina ​" at bounding box center [353, 268] width 160 height 57
click at [387, 258] on input "harina" at bounding box center [384, 269] width 99 height 40
click at [387, 258] on input "harin" at bounding box center [384, 269] width 99 height 40
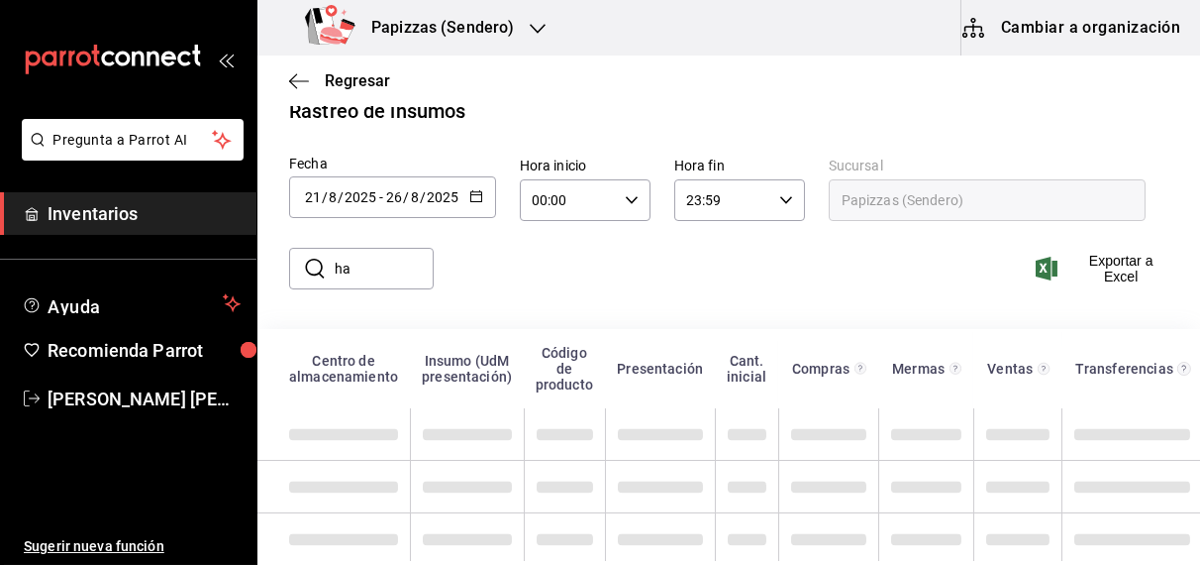
type input "h"
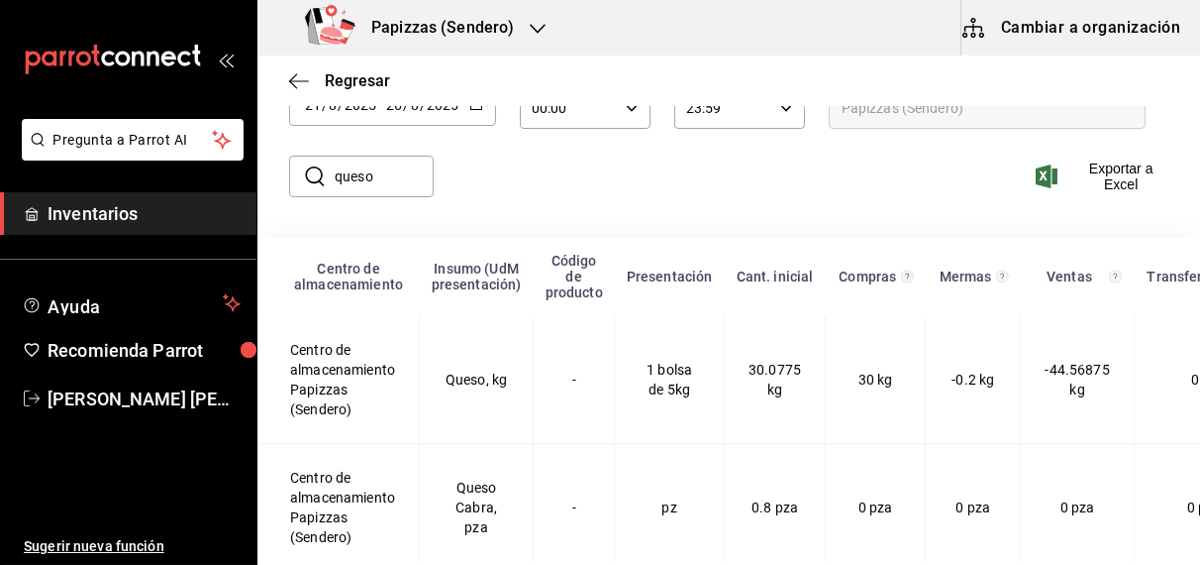
scroll to position [168, 0]
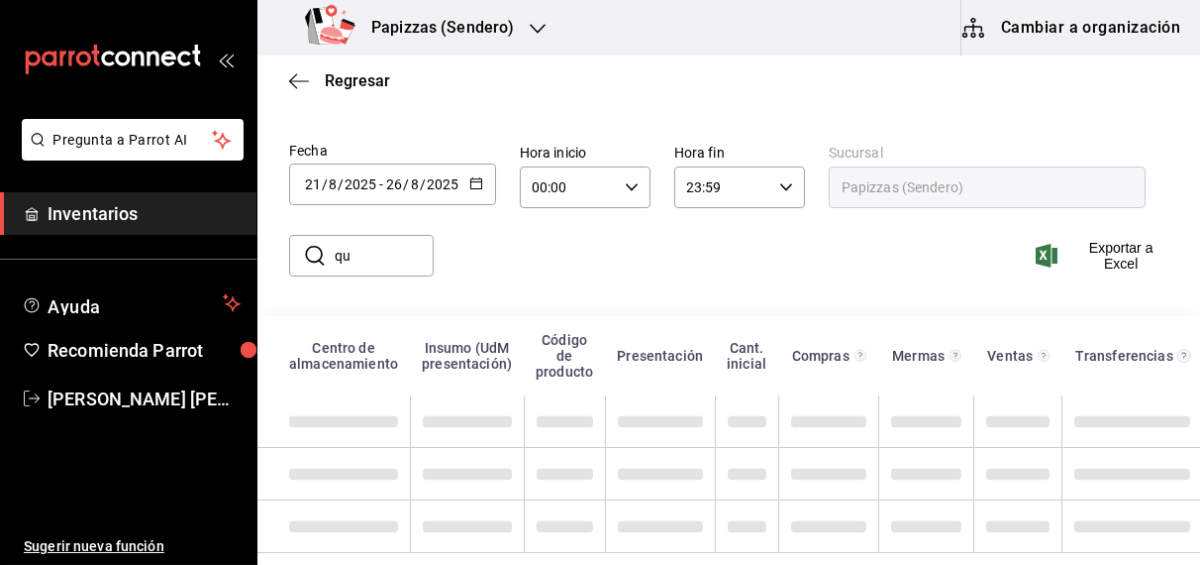
type input "q"
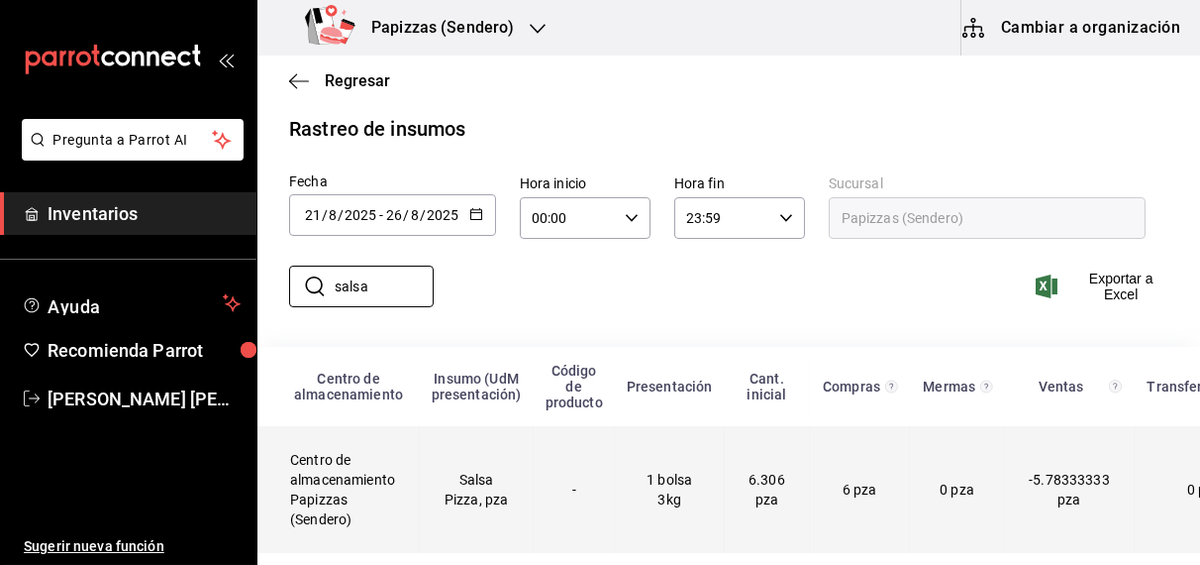
type input "salsa"
click at [845, 455] on td "6 pza" at bounding box center [859, 489] width 100 height 127
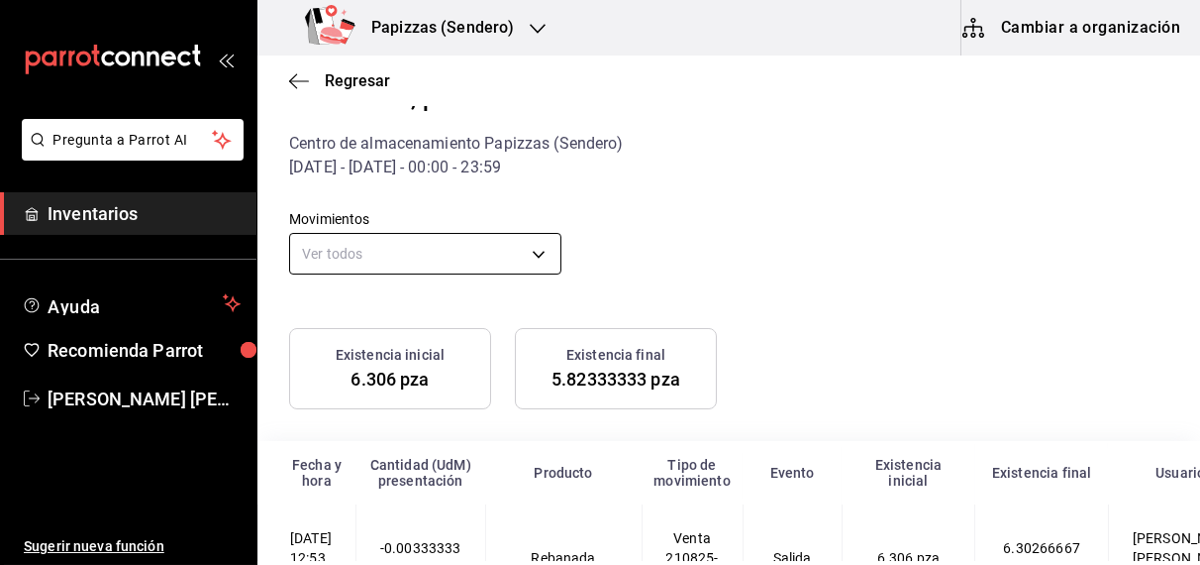
click at [465, 247] on body "Pregunta a Parrot AI Inventarios Ayuda Recomienda Parrot OBDULIA JANNETH CASTRO…" at bounding box center [600, 280] width 1200 height 561
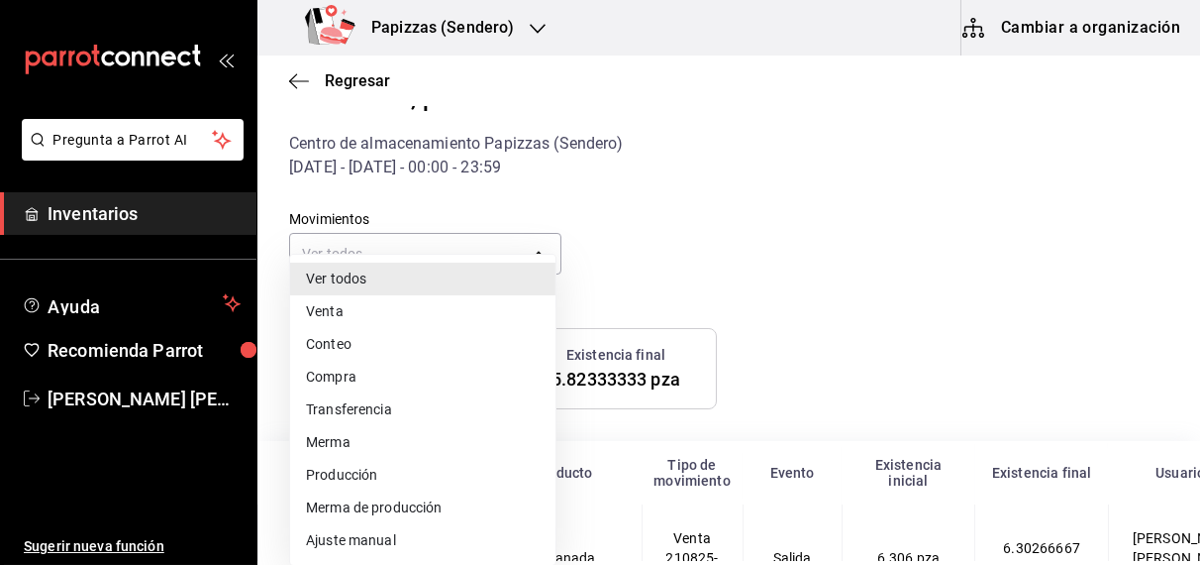
click at [358, 375] on li "Compra" at bounding box center [422, 377] width 265 height 33
type input "PURCHASE"
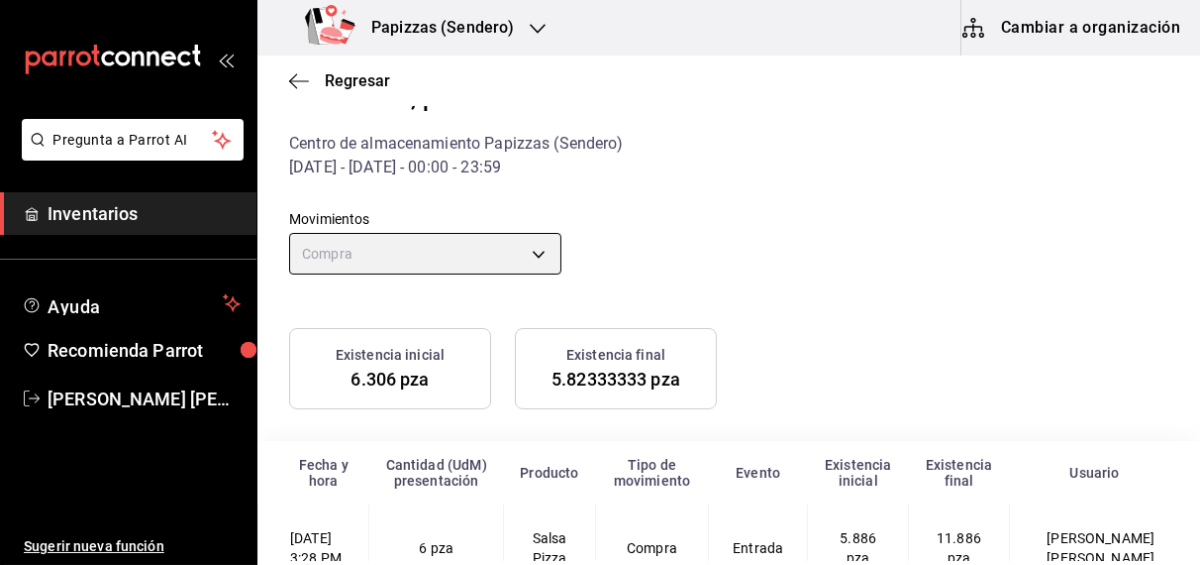
scroll to position [120, 0]
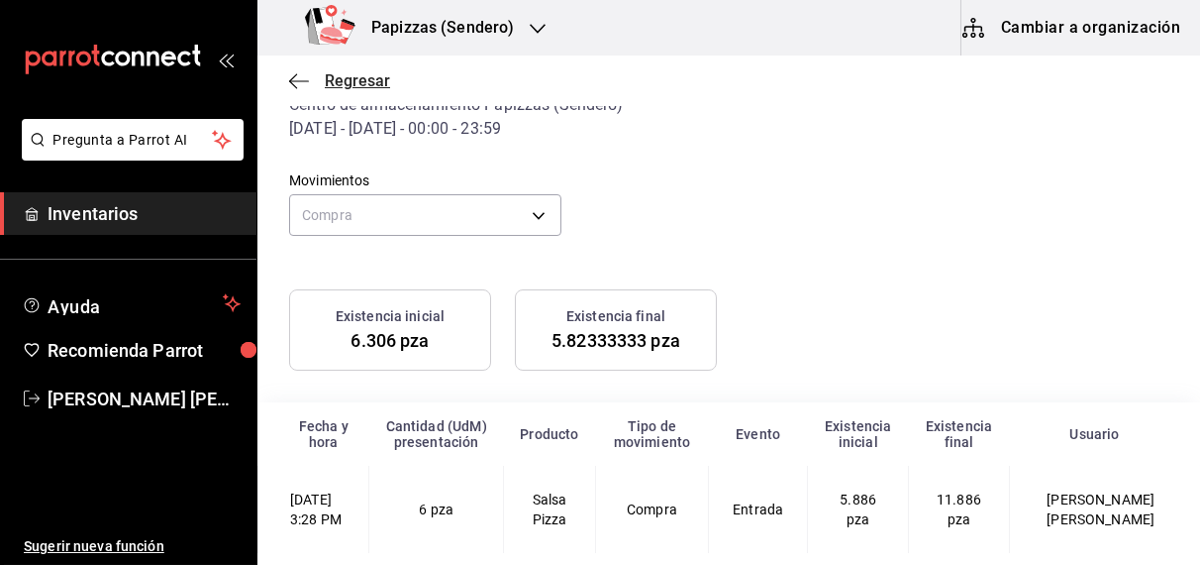
click at [364, 84] on span "Regresar" at bounding box center [357, 80] width 65 height 19
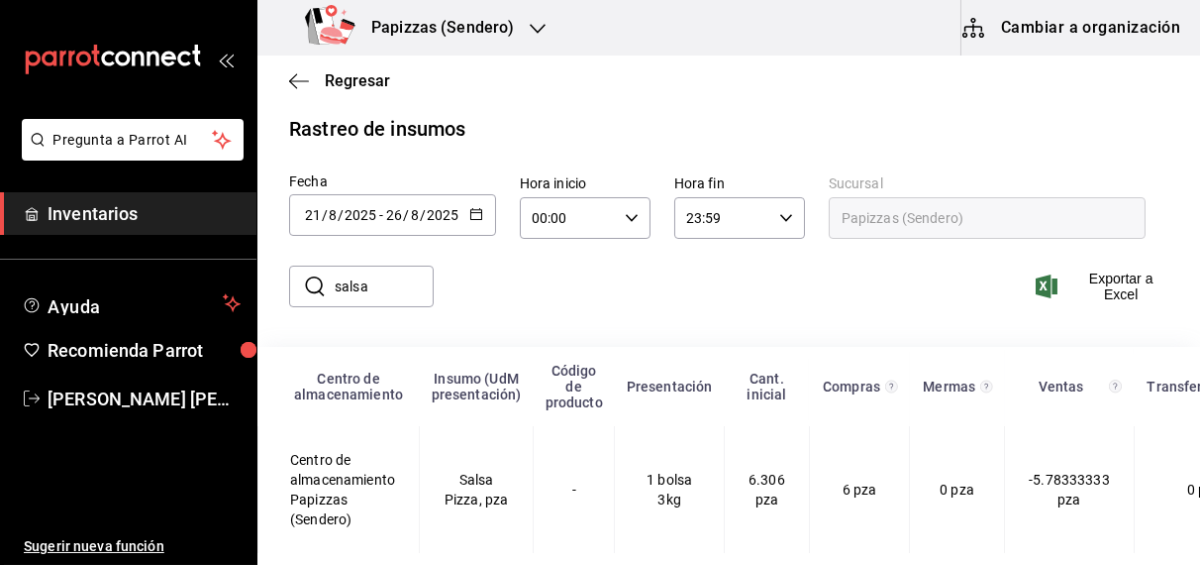
scroll to position [42, 0]
click at [364, 84] on span "Regresar" at bounding box center [357, 80] width 65 height 19
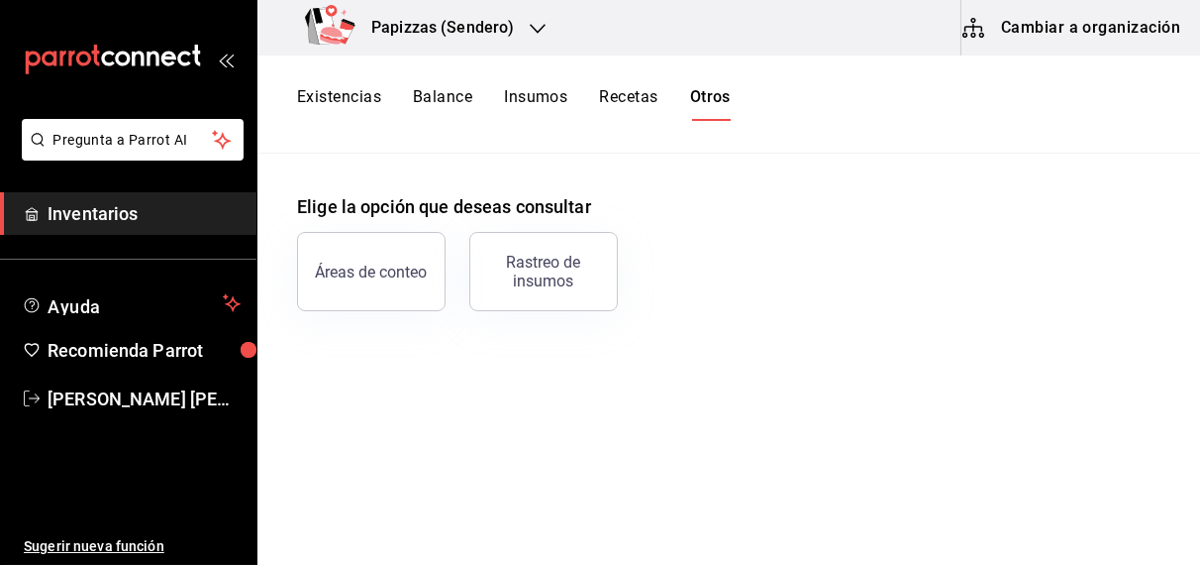
click at [343, 92] on button "Existencias" at bounding box center [339, 104] width 84 height 34
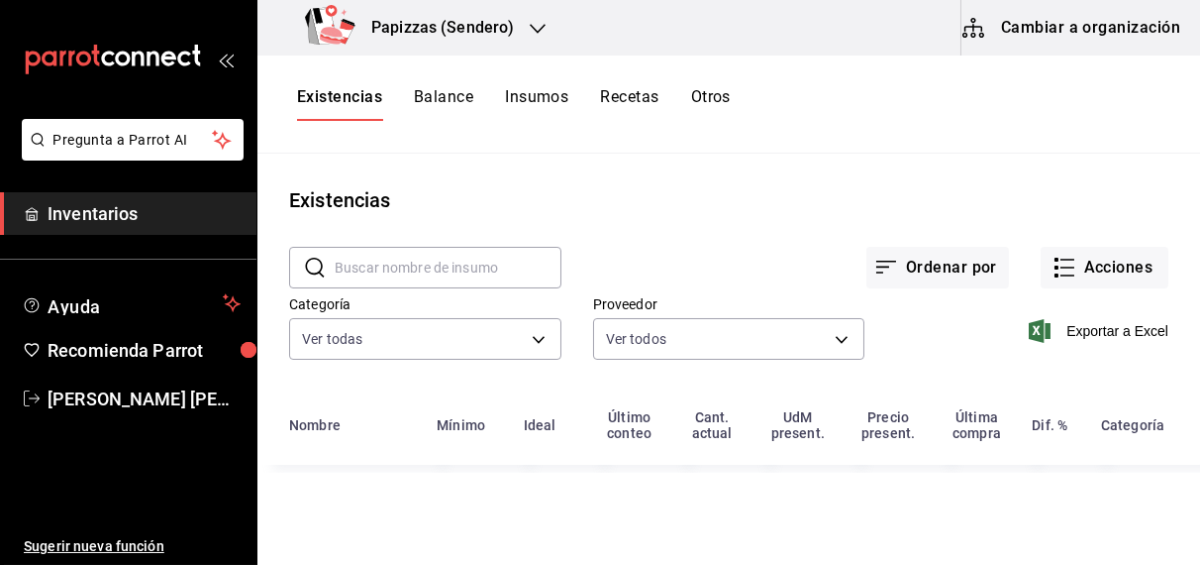
click at [416, 263] on input "text" at bounding box center [448, 268] width 227 height 40
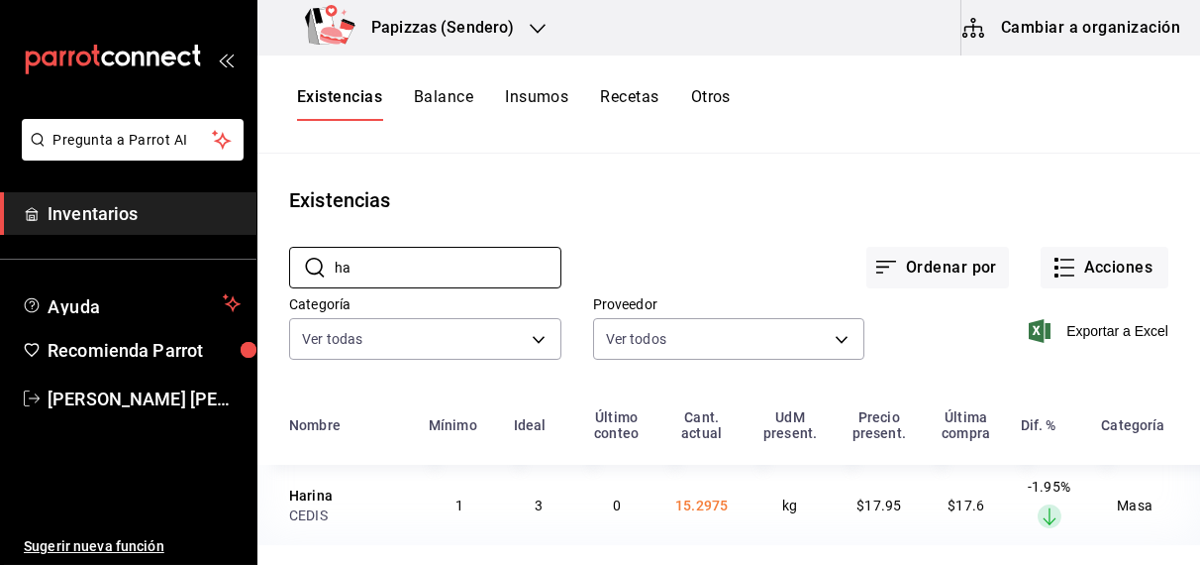
type input "h"
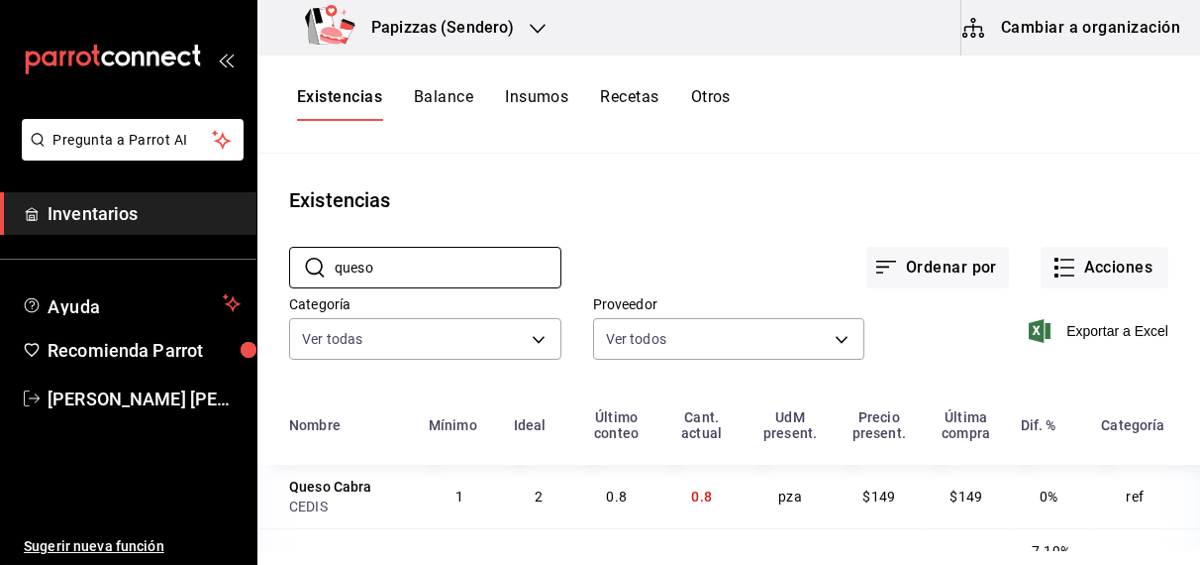
scroll to position [68, 0]
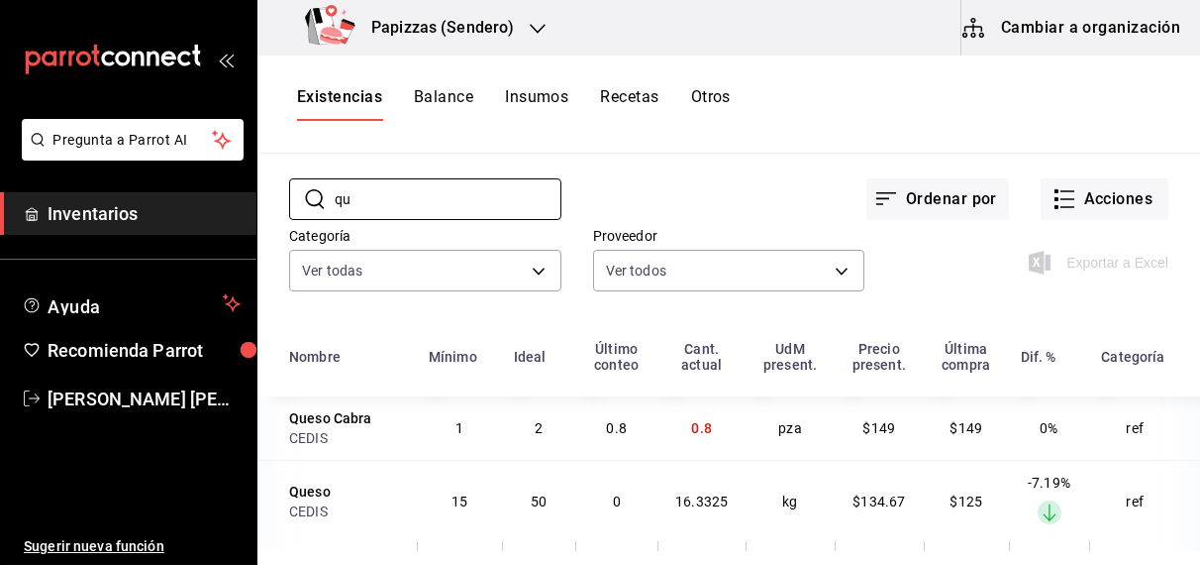
type input "q"
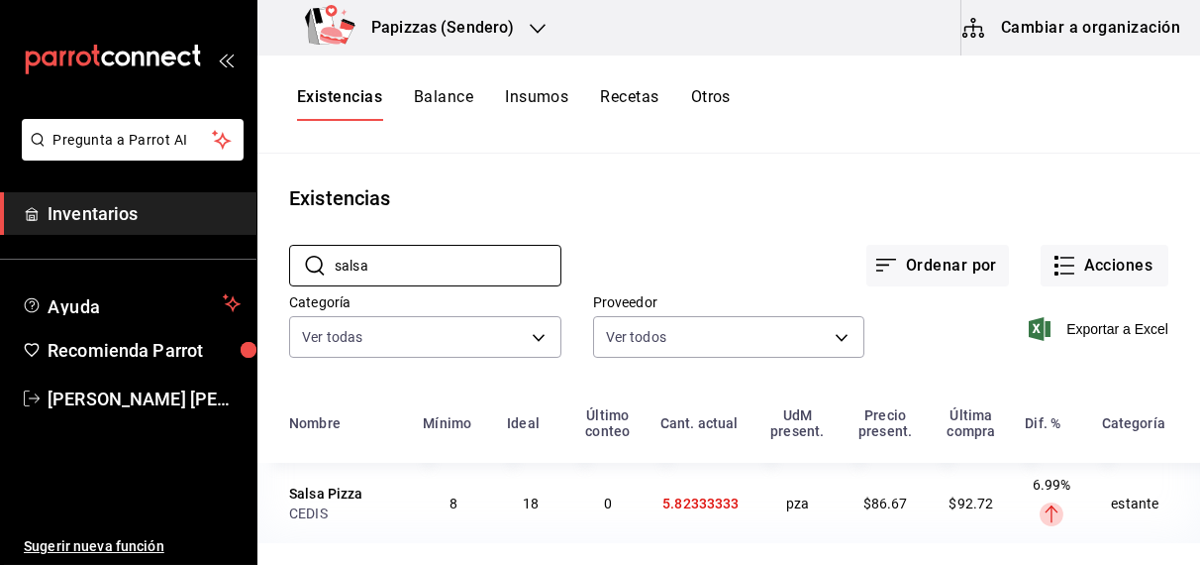
scroll to position [4, 0]
type input "salsa"
click at [1100, 263] on button "Acciones" at bounding box center [1105, 266] width 128 height 42
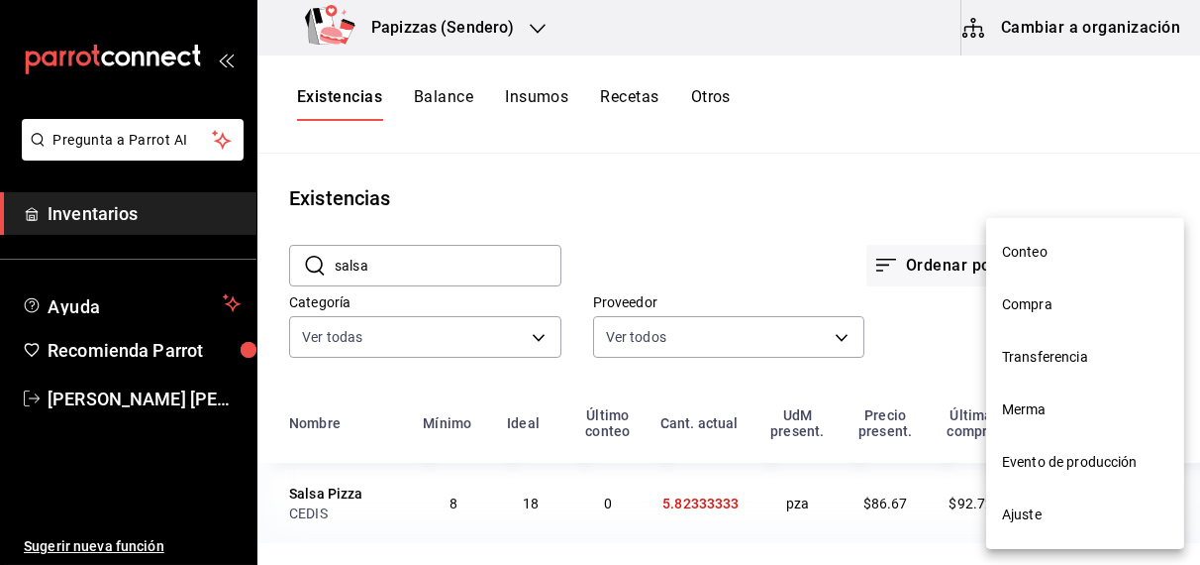
click at [1049, 307] on span "Compra" at bounding box center [1085, 304] width 166 height 21
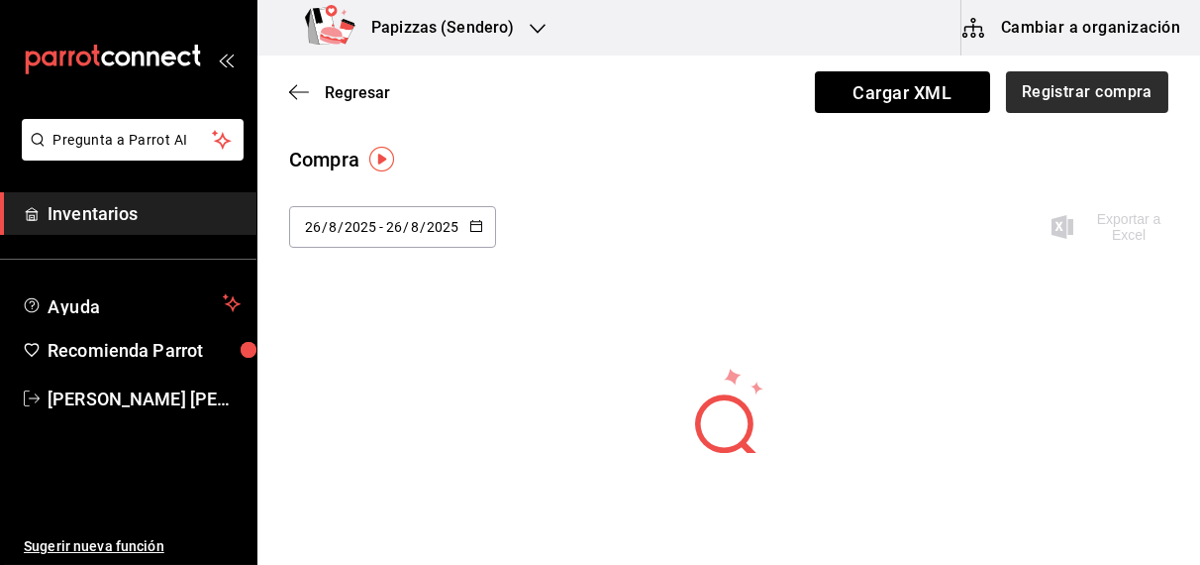
click at [1057, 92] on button "Registrar compra" at bounding box center [1087, 92] width 162 height 42
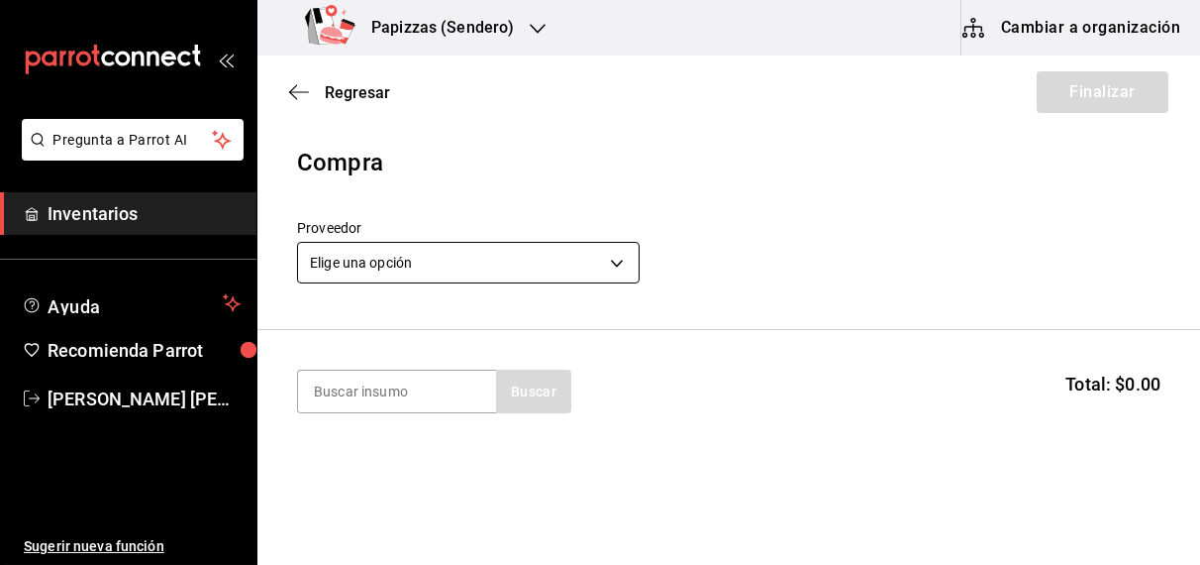
click at [497, 280] on body "Pregunta a Parrot AI Inventarios Ayuda Recomienda Parrot OBDULIA JANNETH CASTRO…" at bounding box center [600, 226] width 1200 height 453
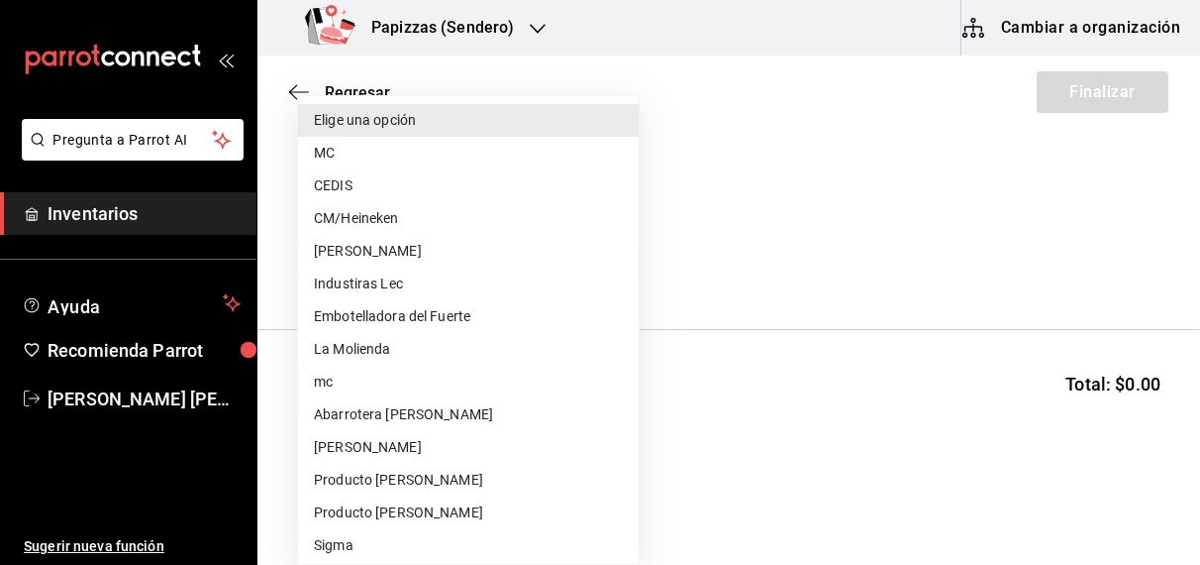
click at [361, 189] on li "CEDIS" at bounding box center [468, 185] width 341 height 33
type input "fd93c39f-859b-4130-830c-b038fbd442a0"
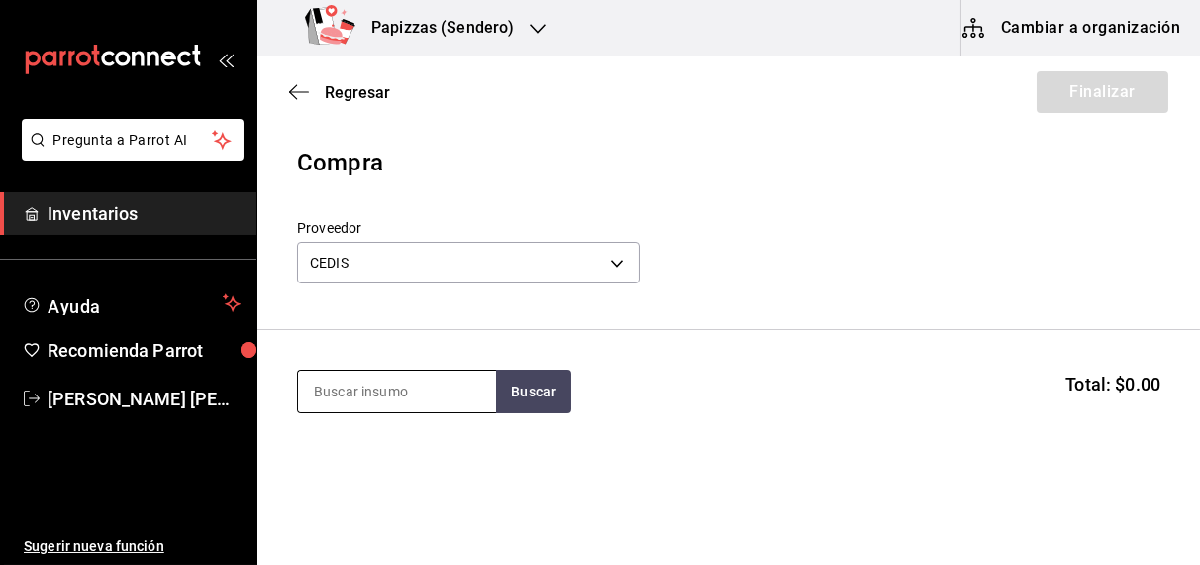
click at [432, 387] on input at bounding box center [397, 391] width 198 height 42
type input "harina"
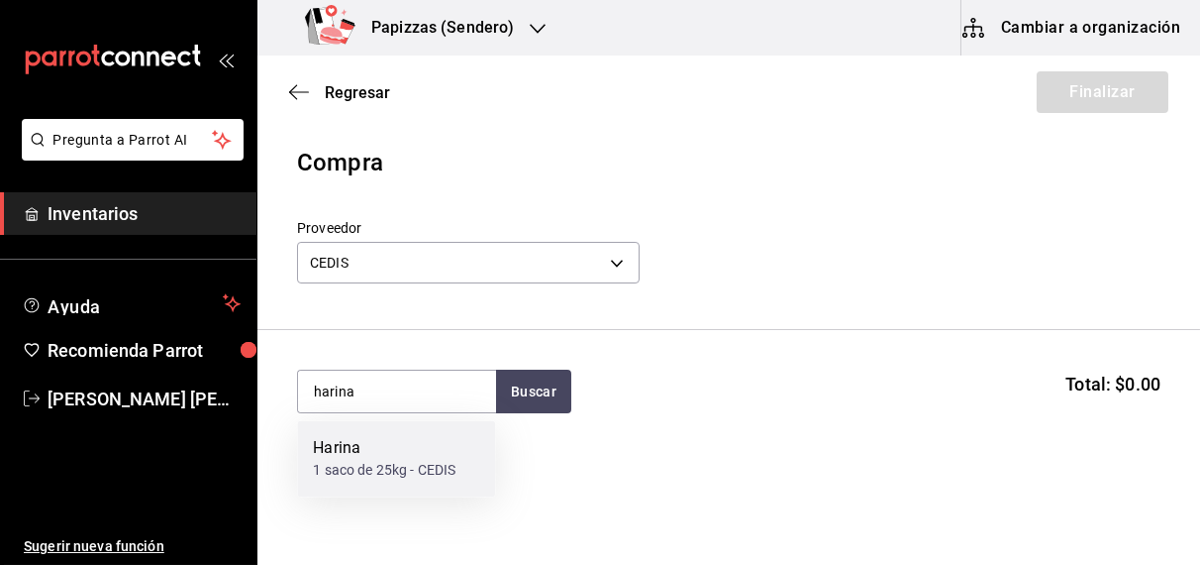
click at [374, 480] on div "Harina 1 saco de 25kg - CEDIS" at bounding box center [396, 459] width 198 height 76
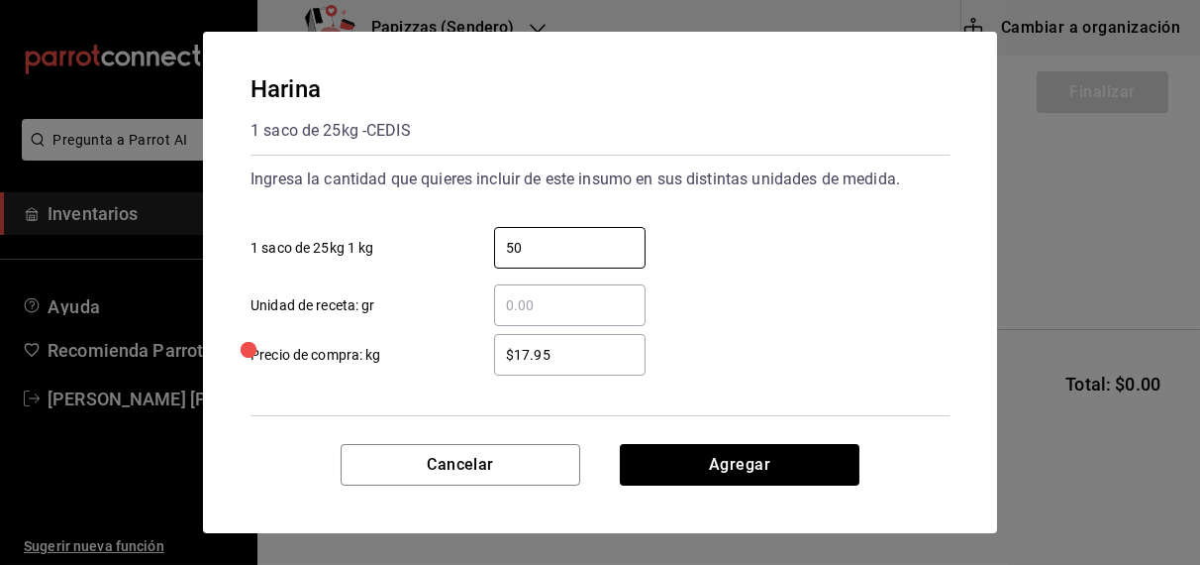
type input "50"
type input "$17.60"
click button "Agregar" at bounding box center [740, 465] width 240 height 42
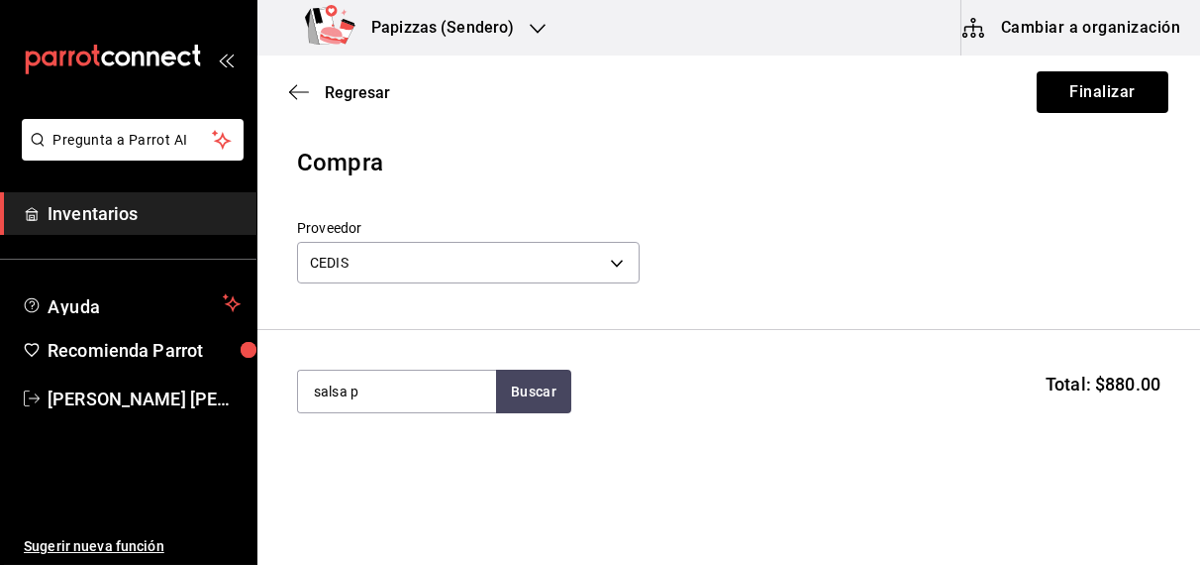
type input "salsa p"
click at [382, 469] on div "1 bolsa 3kg - CEDIS" at bounding box center [373, 471] width 121 height 21
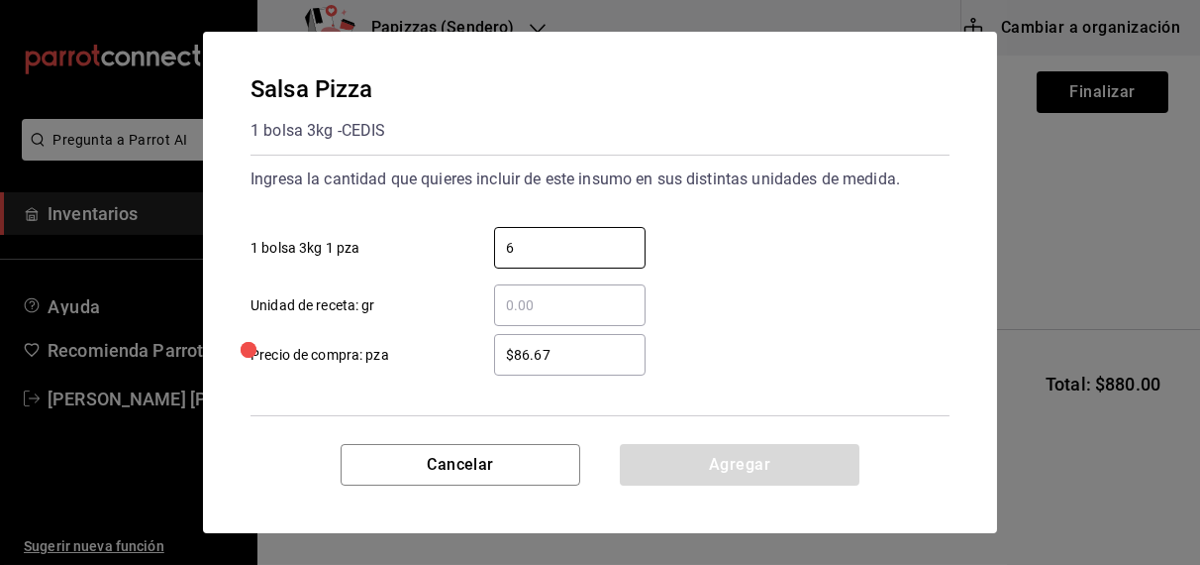
type input "6"
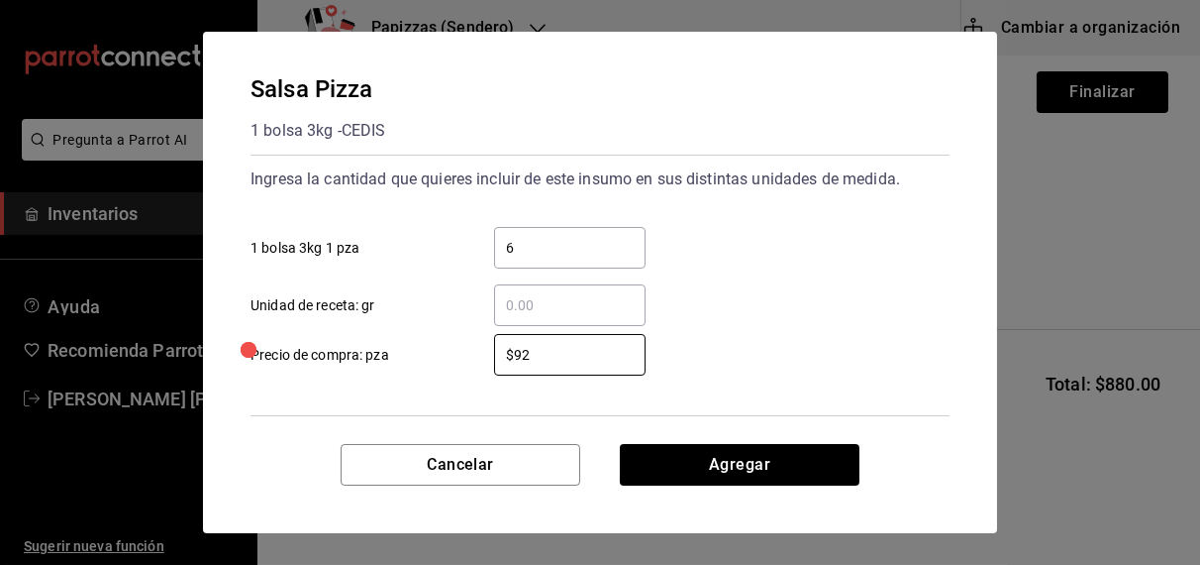
type input "$92.75"
click button "Agregar" at bounding box center [740, 465] width 240 height 42
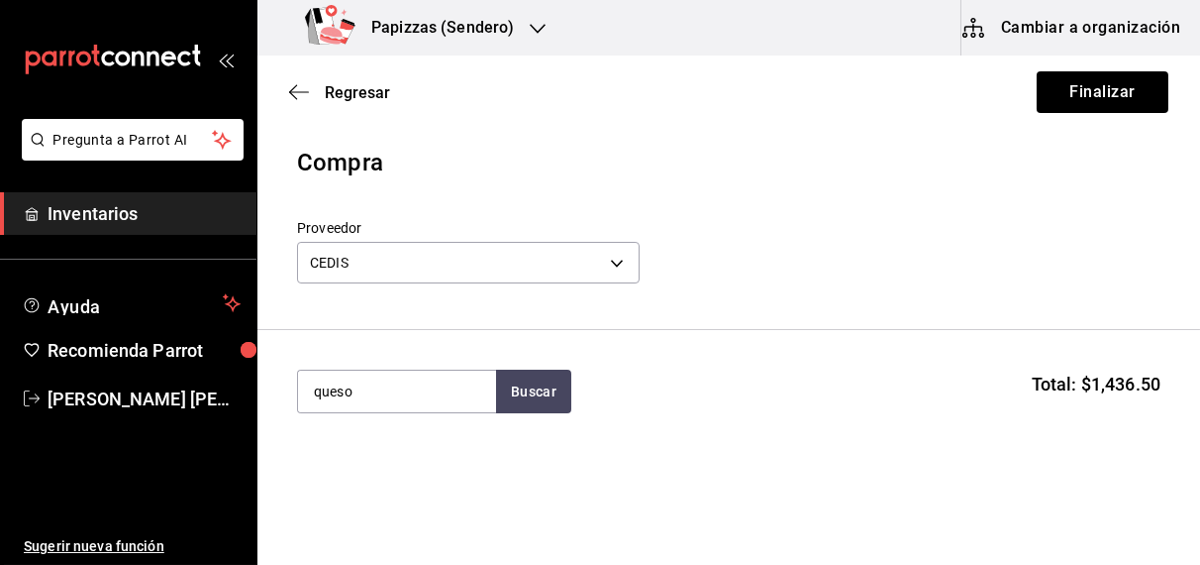
type input "queso"
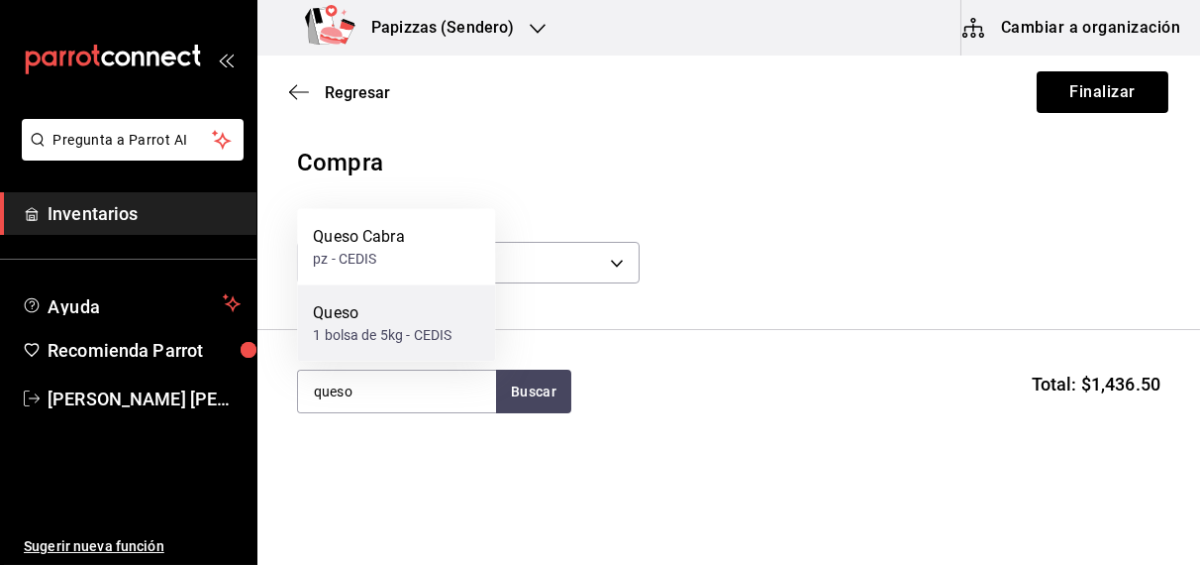
click at [375, 323] on div "Queso" at bounding box center [382, 313] width 139 height 24
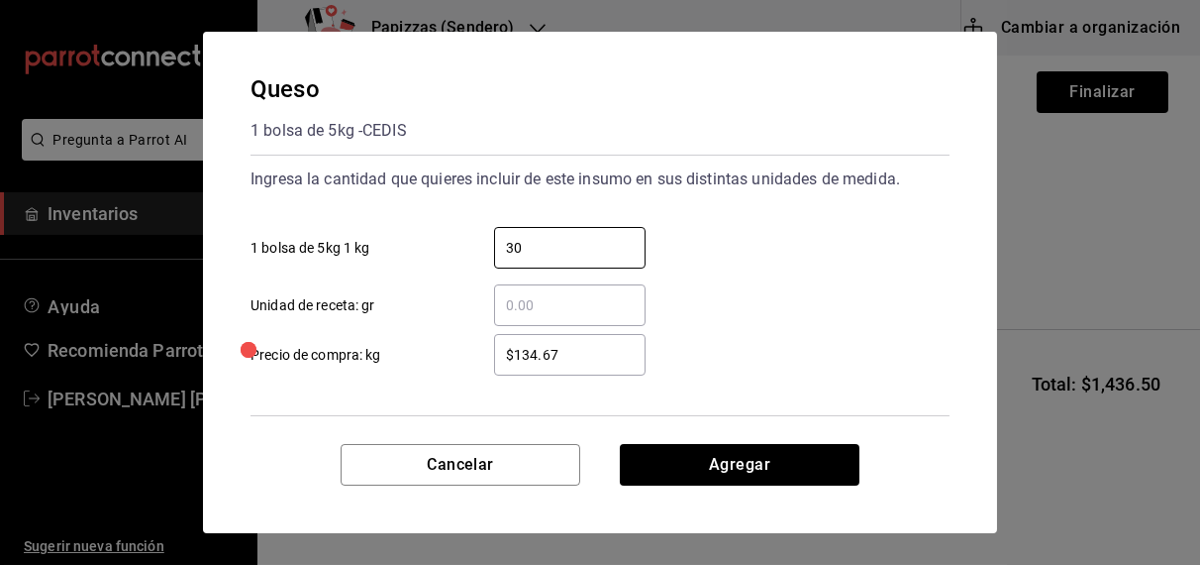
type input "30"
type input "$125.00"
click button "Agregar" at bounding box center [740, 465] width 240 height 42
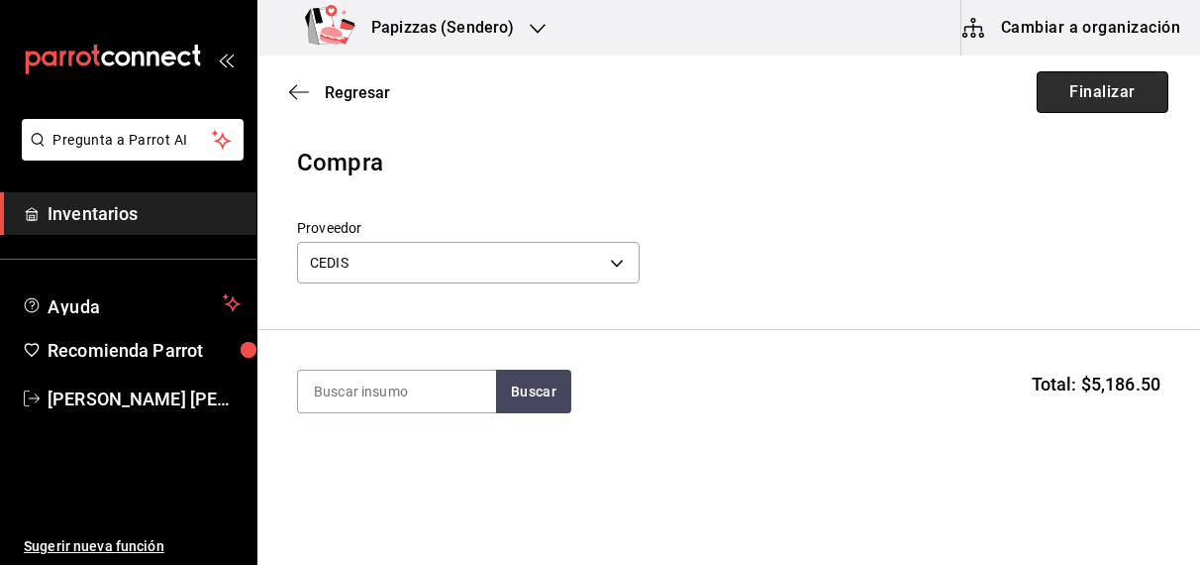
click at [1095, 83] on button "Finalizar" at bounding box center [1103, 92] width 132 height 42
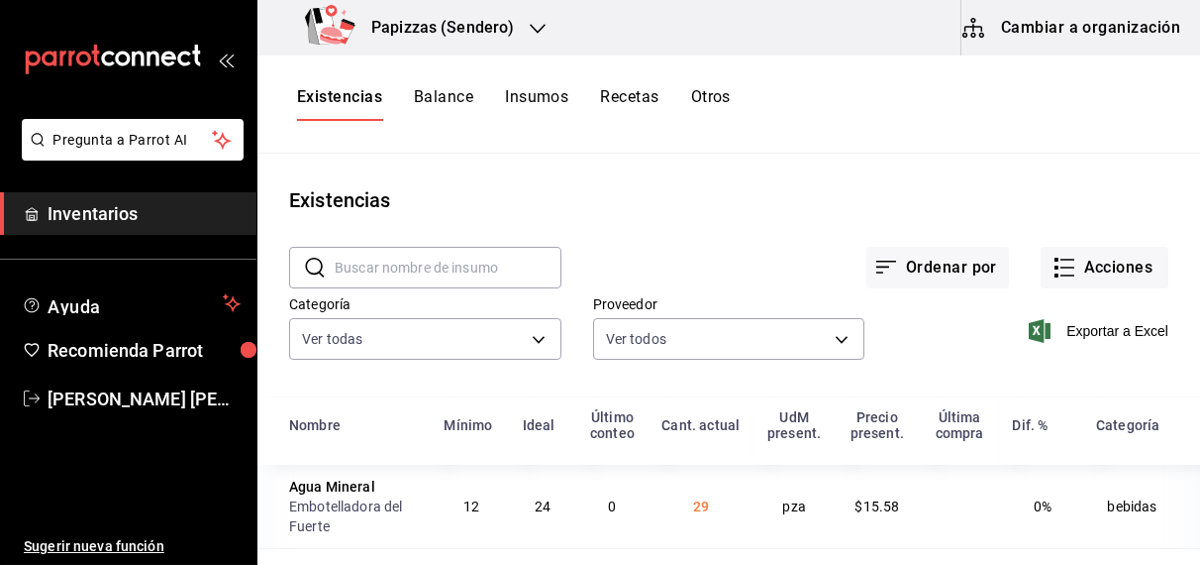
click at [533, 29] on icon "button" at bounding box center [538, 29] width 16 height 16
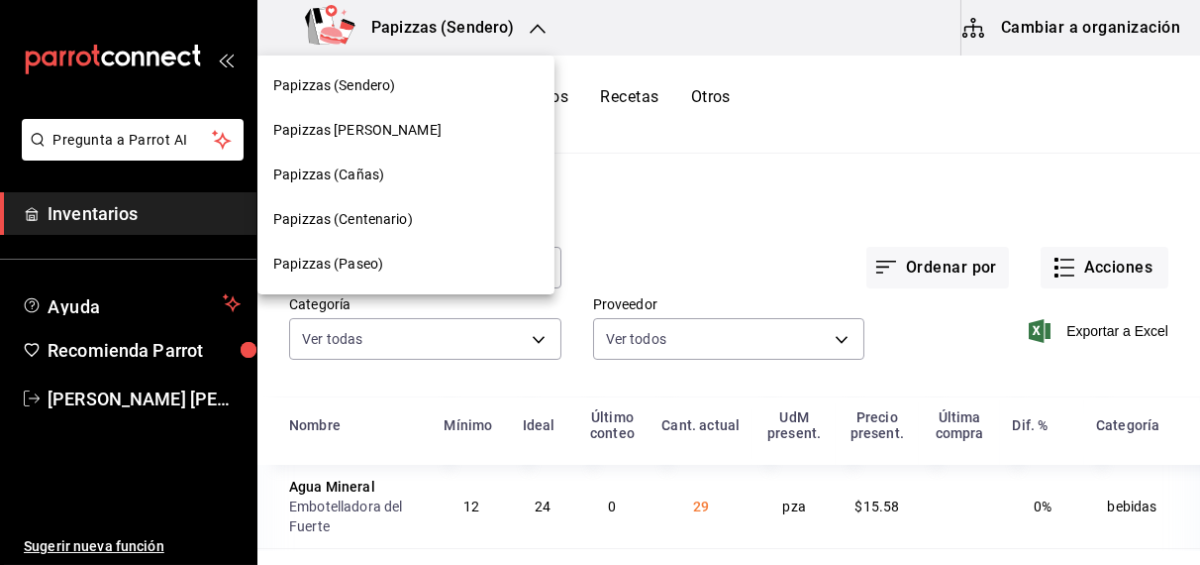
click at [364, 181] on span "Papizzas (Cañas)" at bounding box center [328, 174] width 111 height 21
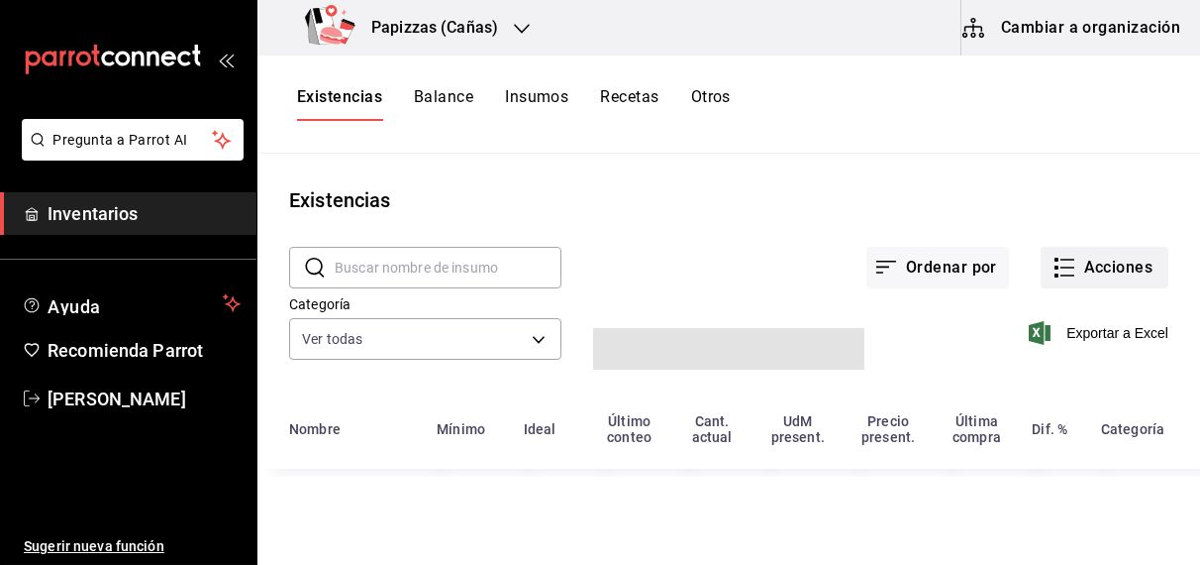
click at [1103, 270] on button "Acciones" at bounding box center [1105, 268] width 128 height 42
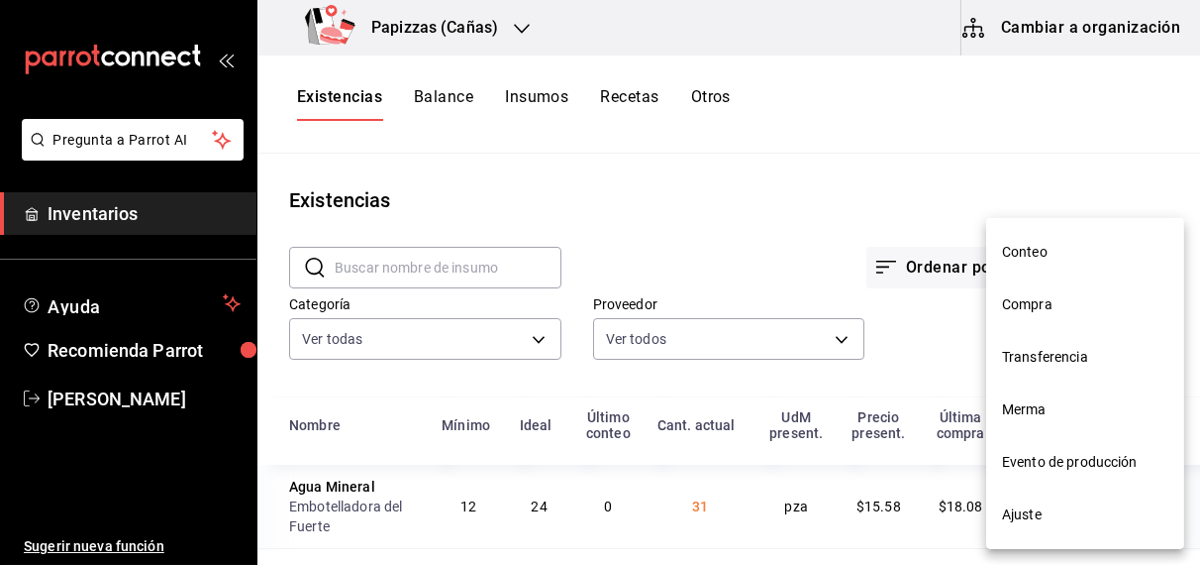
click at [1044, 302] on span "Compra" at bounding box center [1085, 304] width 166 height 21
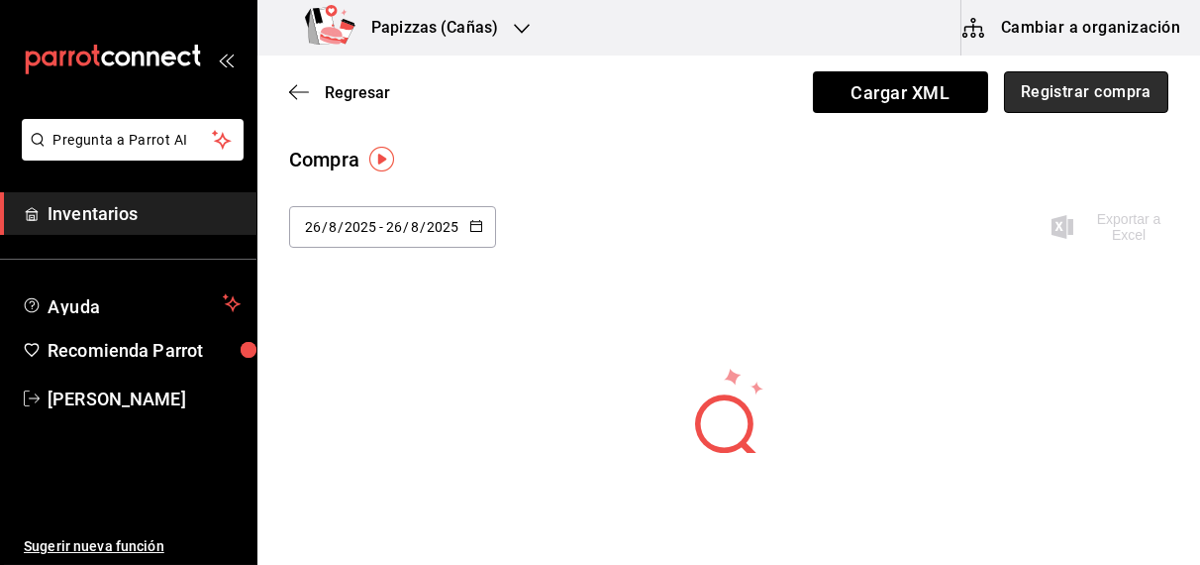
click at [1061, 92] on button "Registrar compra" at bounding box center [1086, 92] width 164 height 42
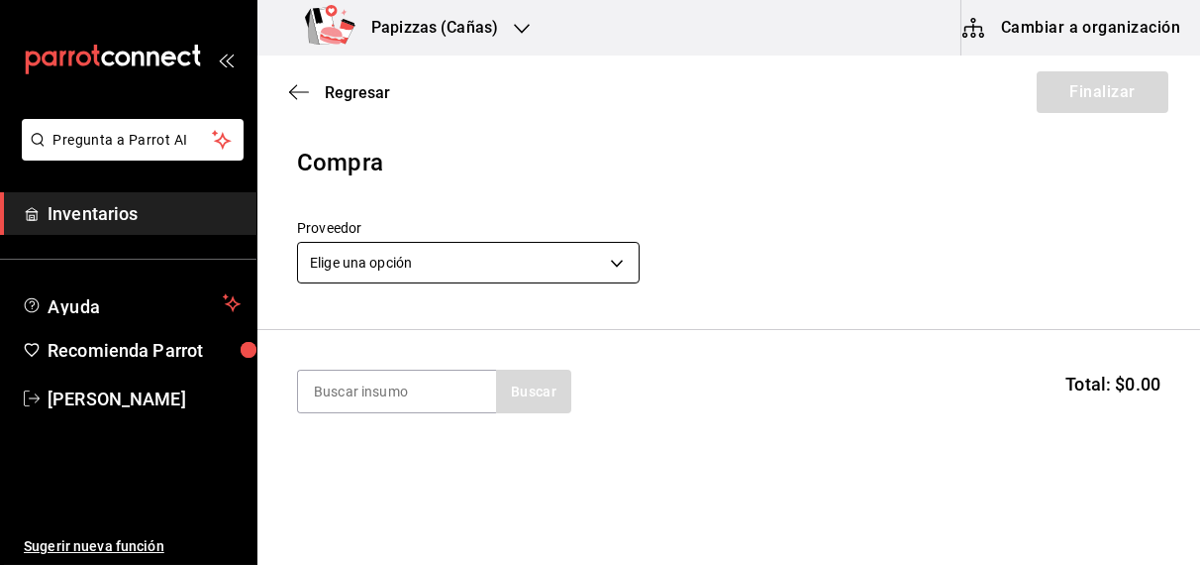
click at [364, 276] on body "Pregunta a Parrot AI Inventarios Ayuda Recomienda Parrot [PERSON_NAME] Sugerir …" at bounding box center [600, 226] width 1200 height 453
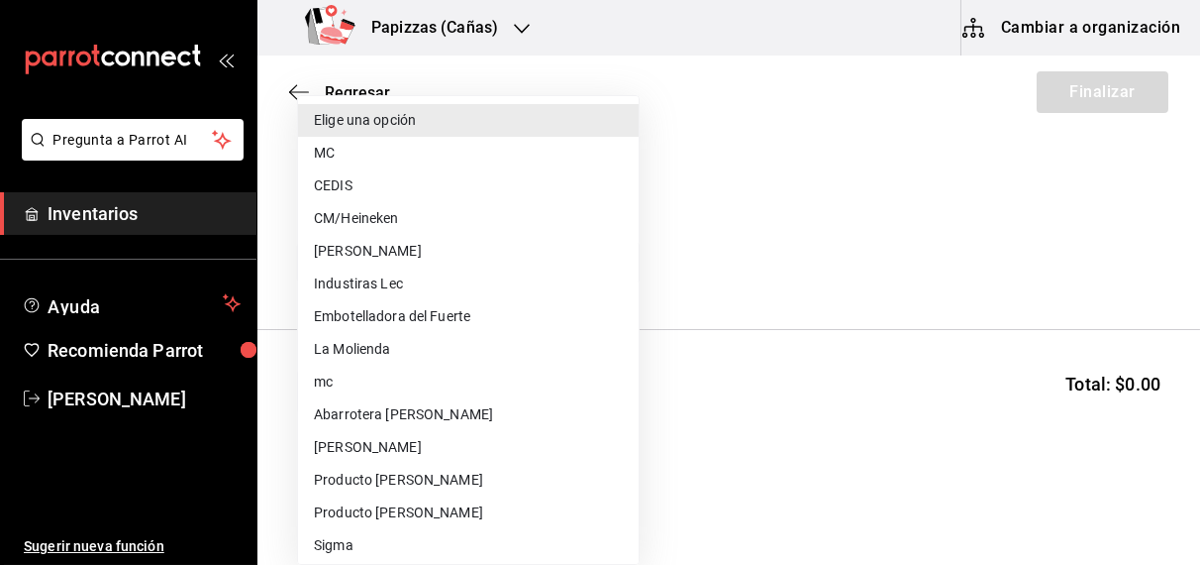
click at [358, 184] on li "CEDIS" at bounding box center [468, 185] width 341 height 33
type input "fd93c39f-859b-4130-830c-b038fbd442a0"
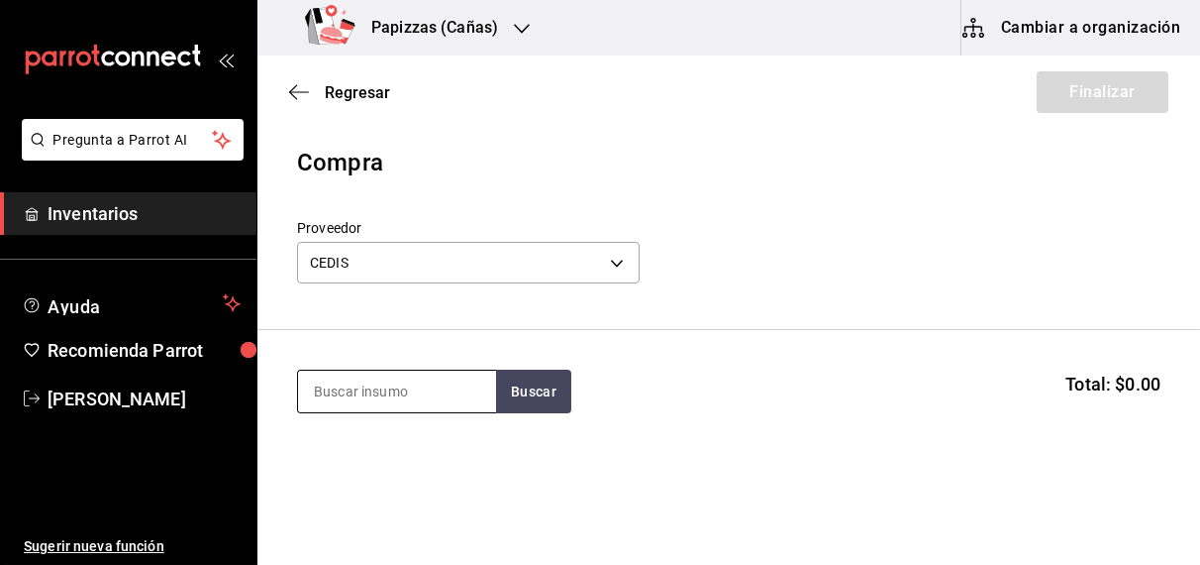
click at [364, 388] on input at bounding box center [397, 391] width 198 height 42
type input "chorizo"
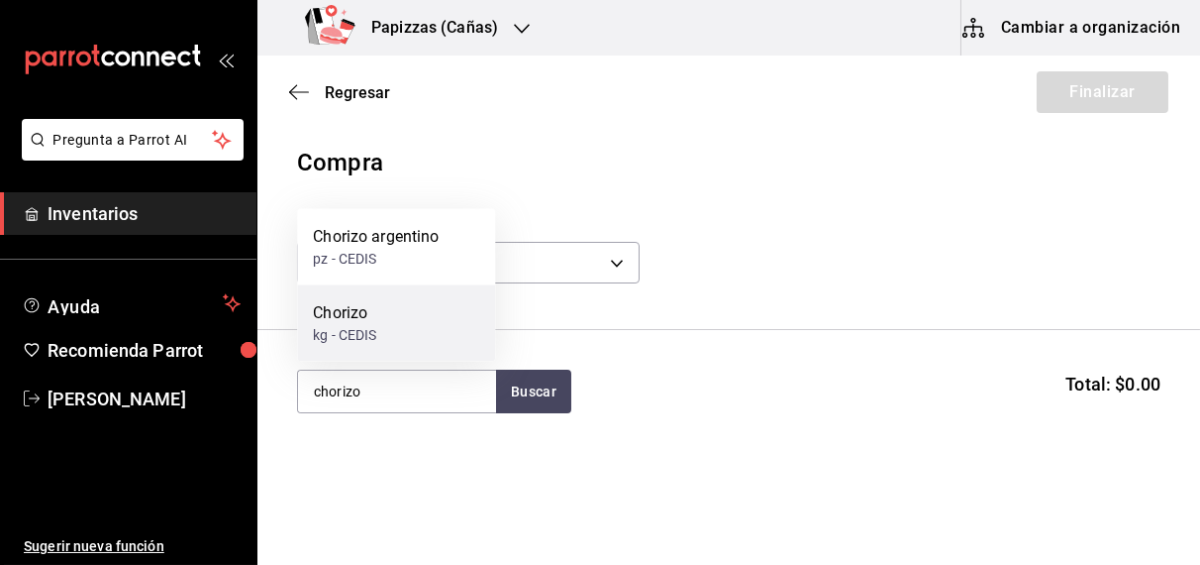
click at [385, 332] on div "Chorizo kg - CEDIS" at bounding box center [396, 323] width 198 height 76
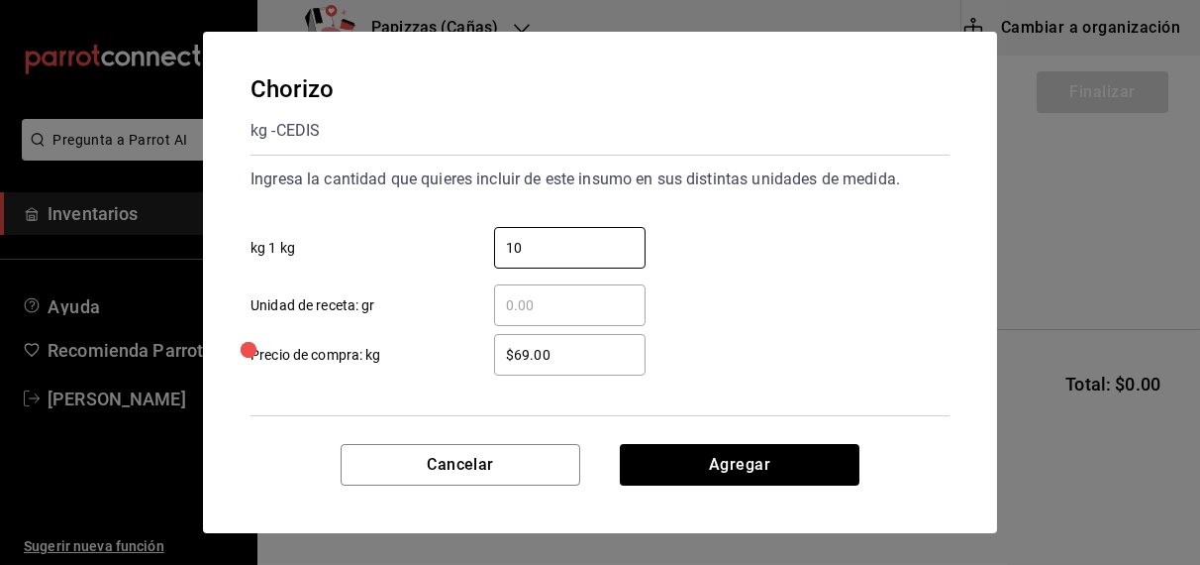
type input "10"
type input "$70.00"
click button "Agregar" at bounding box center [740, 465] width 240 height 42
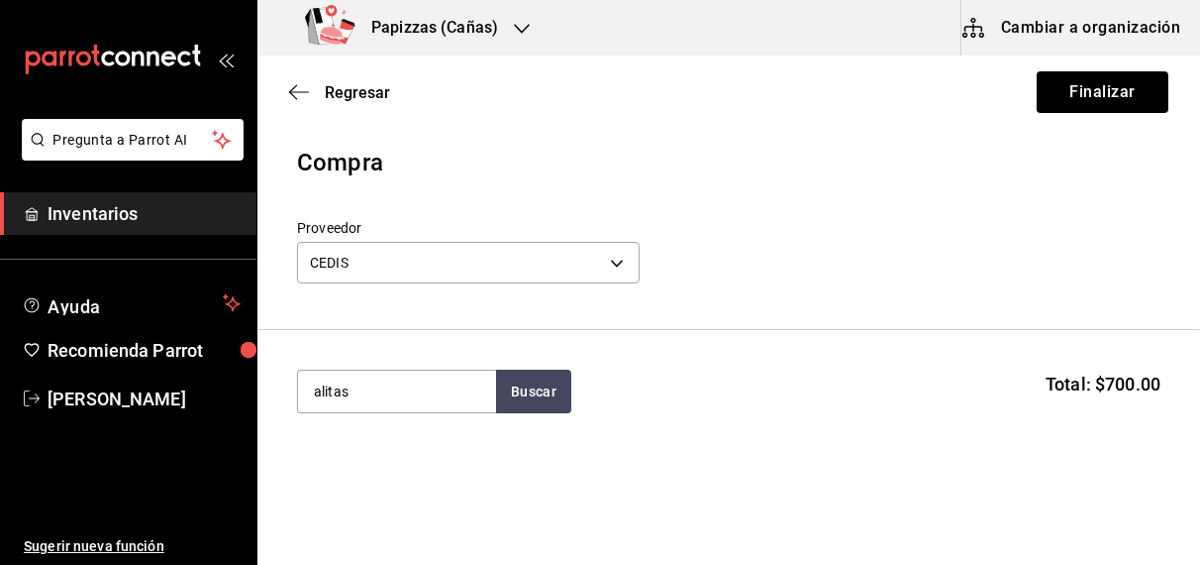
type input "alitas"
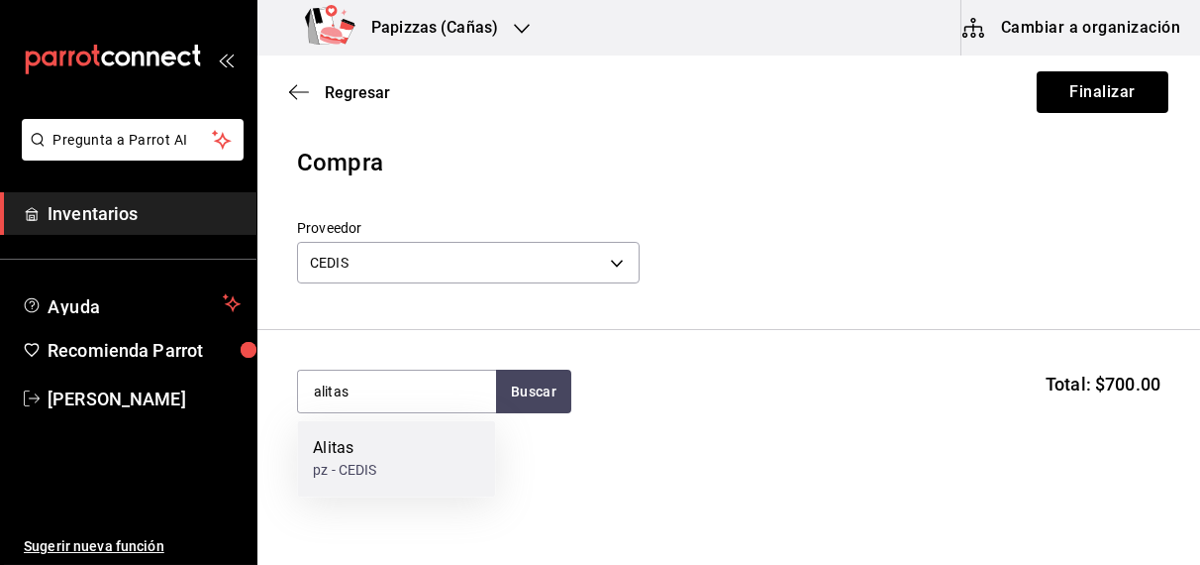
click at [375, 481] on div "[PERSON_NAME]" at bounding box center [396, 459] width 198 height 76
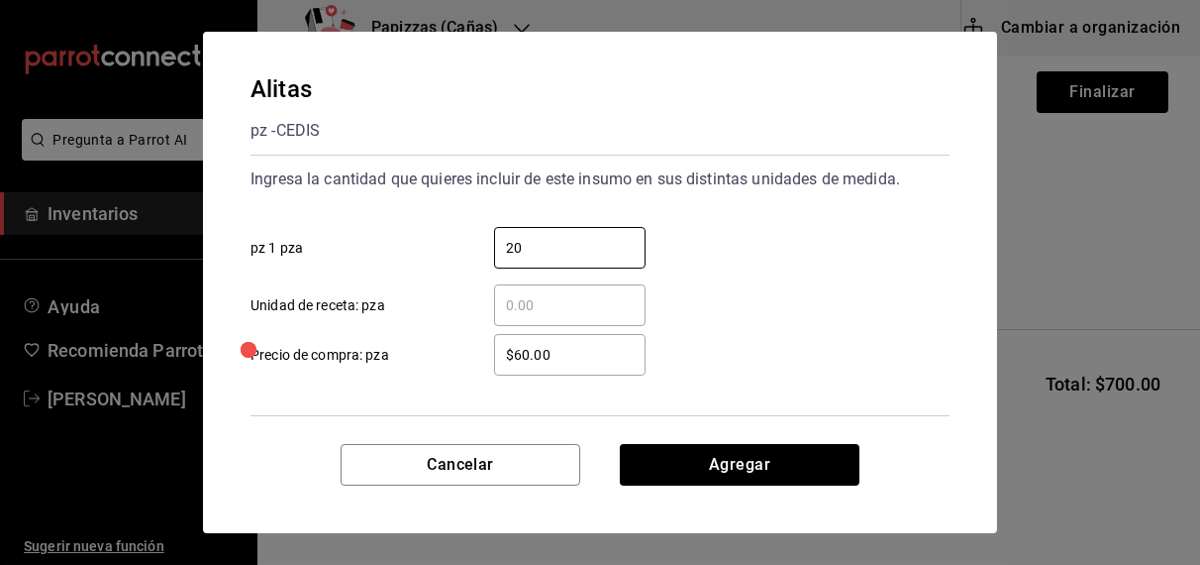
type input "20"
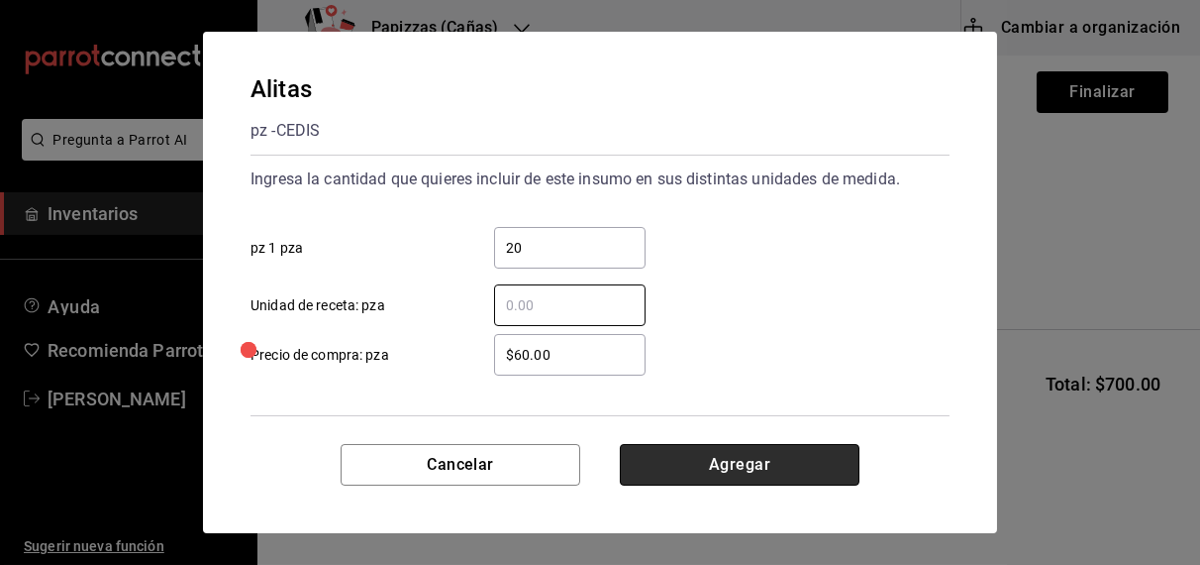
click at [740, 469] on button "Agregar" at bounding box center [740, 465] width 240 height 42
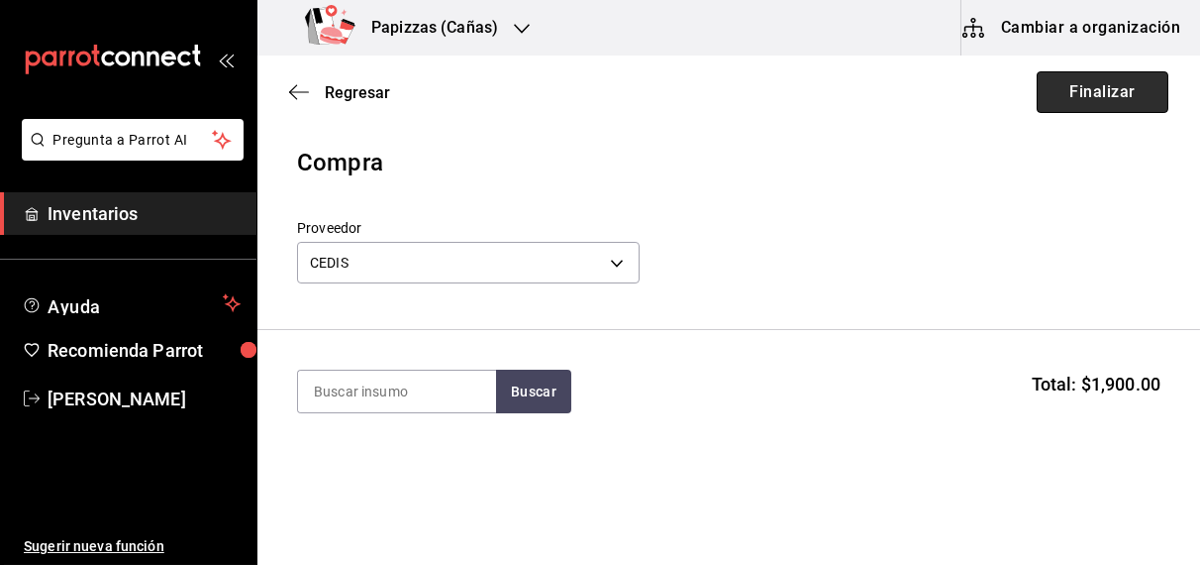
click at [1112, 91] on button "Finalizar" at bounding box center [1103, 92] width 132 height 42
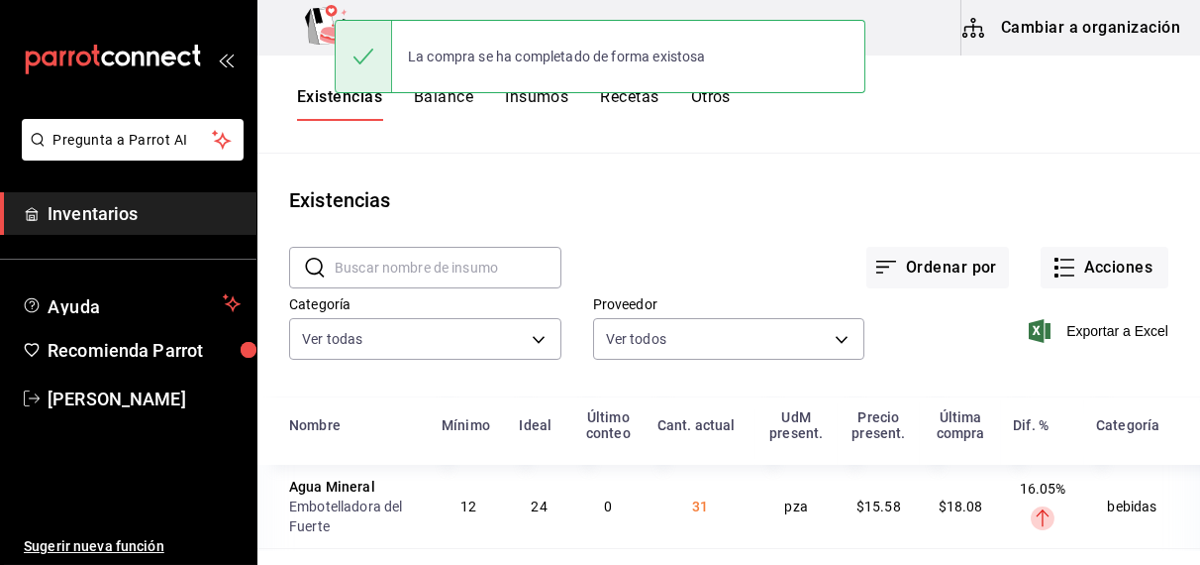
click at [468, 269] on input "text" at bounding box center [448, 268] width 227 height 40
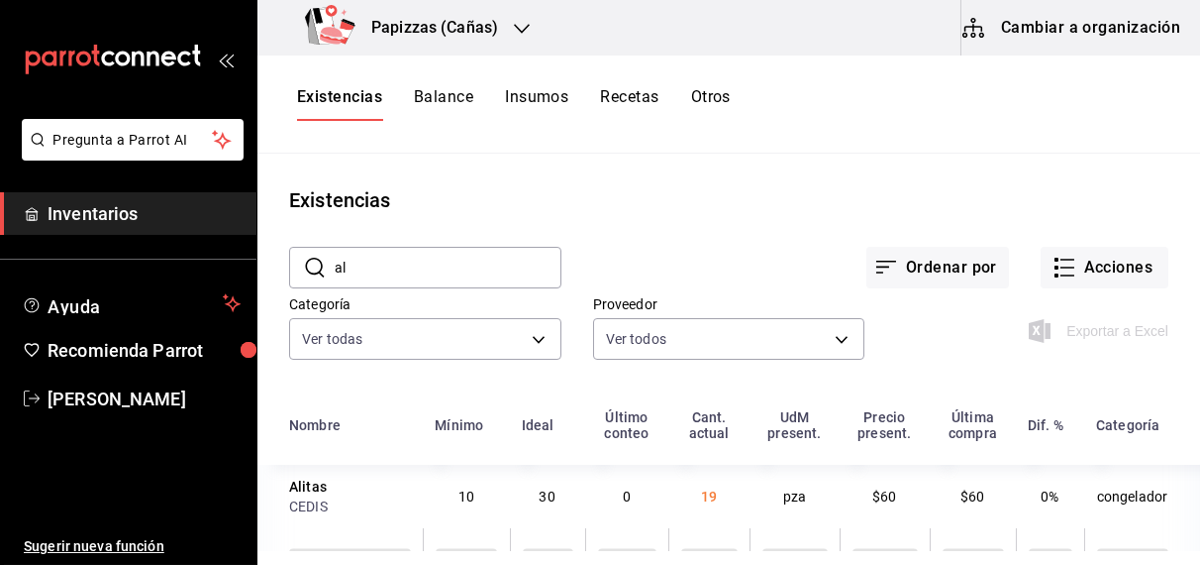
type input "a"
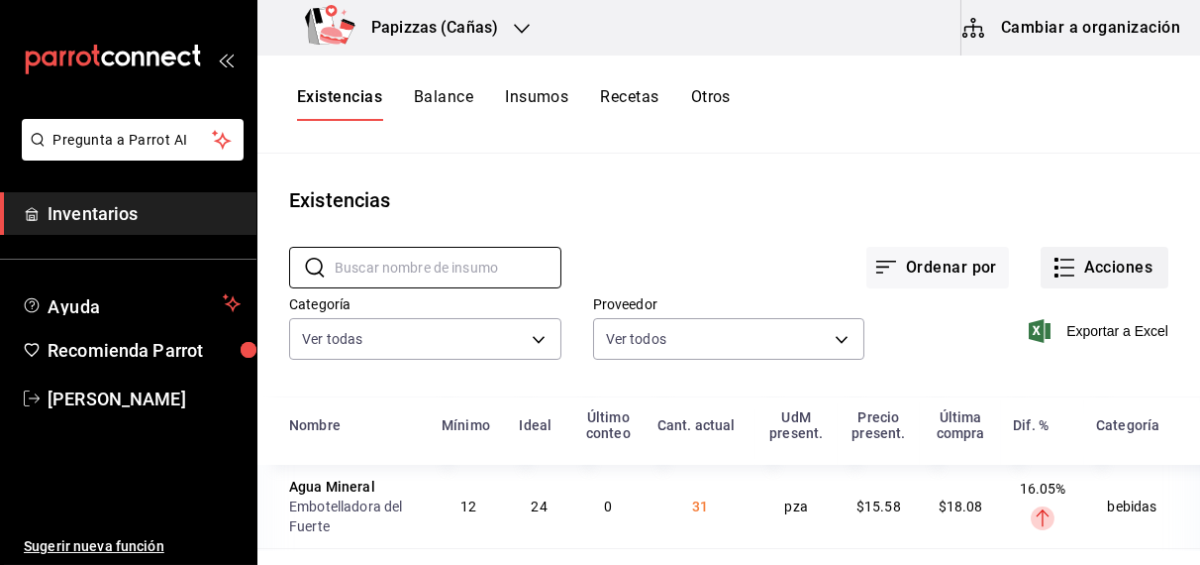
click at [1104, 277] on button "Acciones" at bounding box center [1105, 268] width 128 height 42
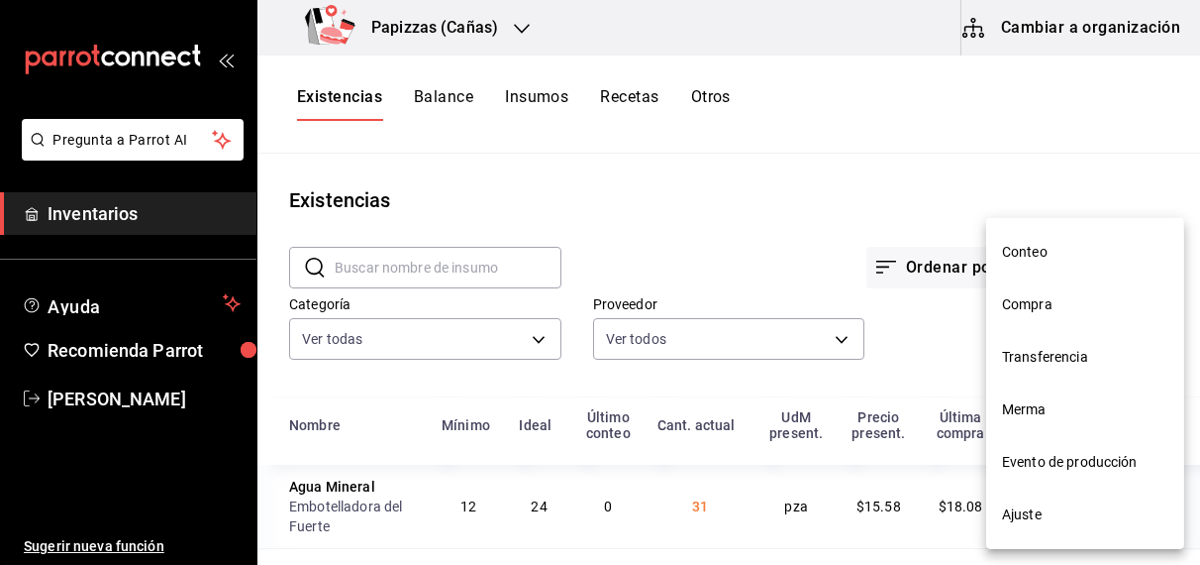
click at [1047, 313] on span "Compra" at bounding box center [1085, 304] width 166 height 21
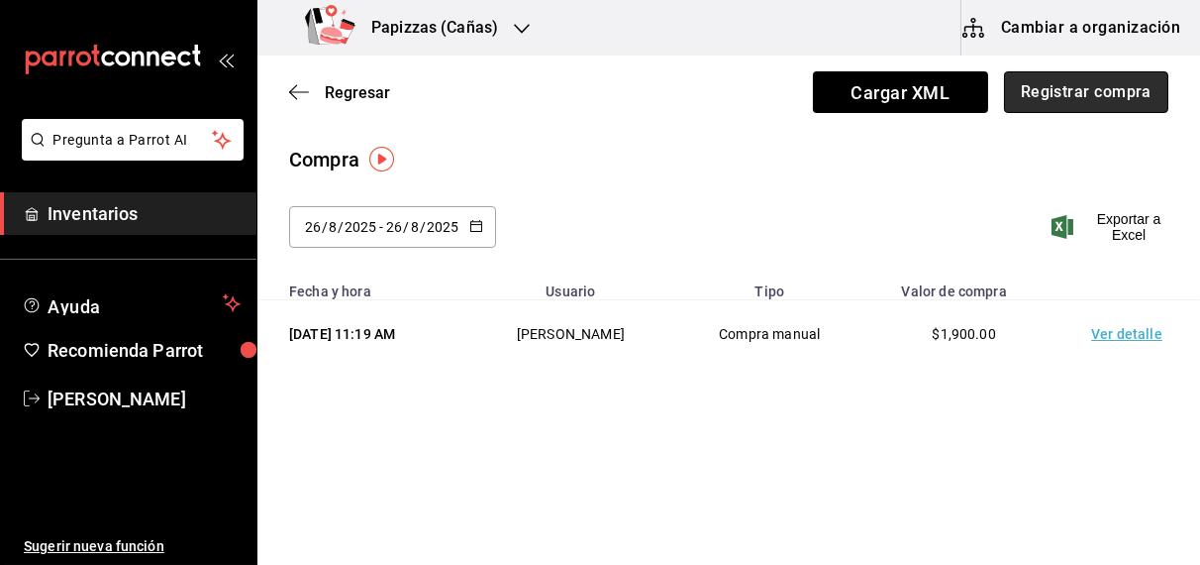
click at [1089, 96] on button "Registrar compra" at bounding box center [1086, 92] width 164 height 42
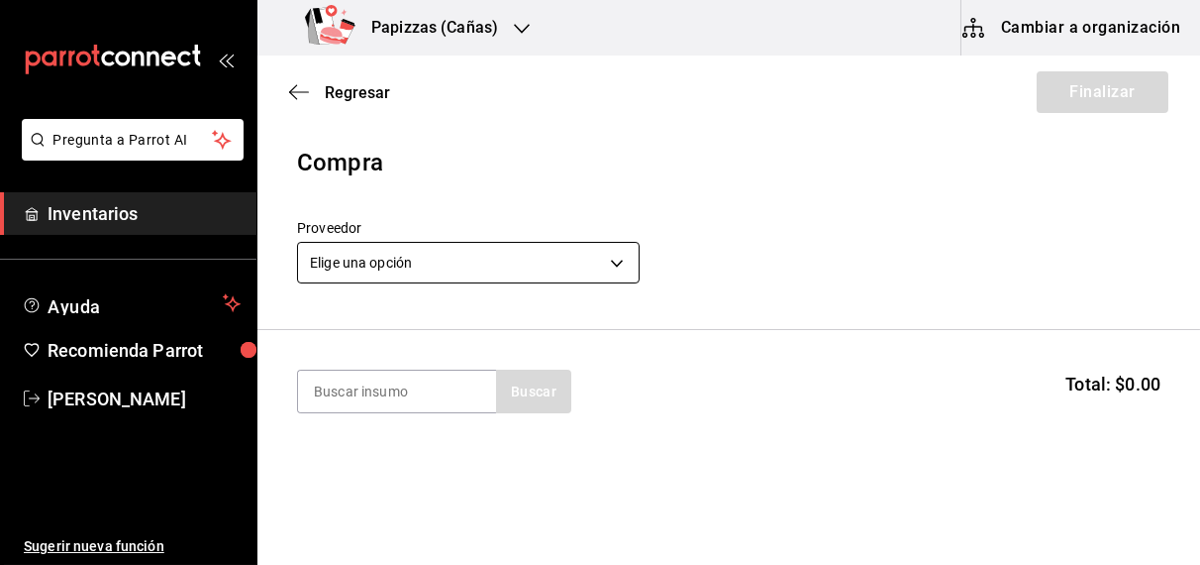
click at [514, 270] on body "Pregunta a Parrot AI Inventarios Ayuda Recomienda Parrot [PERSON_NAME] Sugerir …" at bounding box center [600, 226] width 1200 height 453
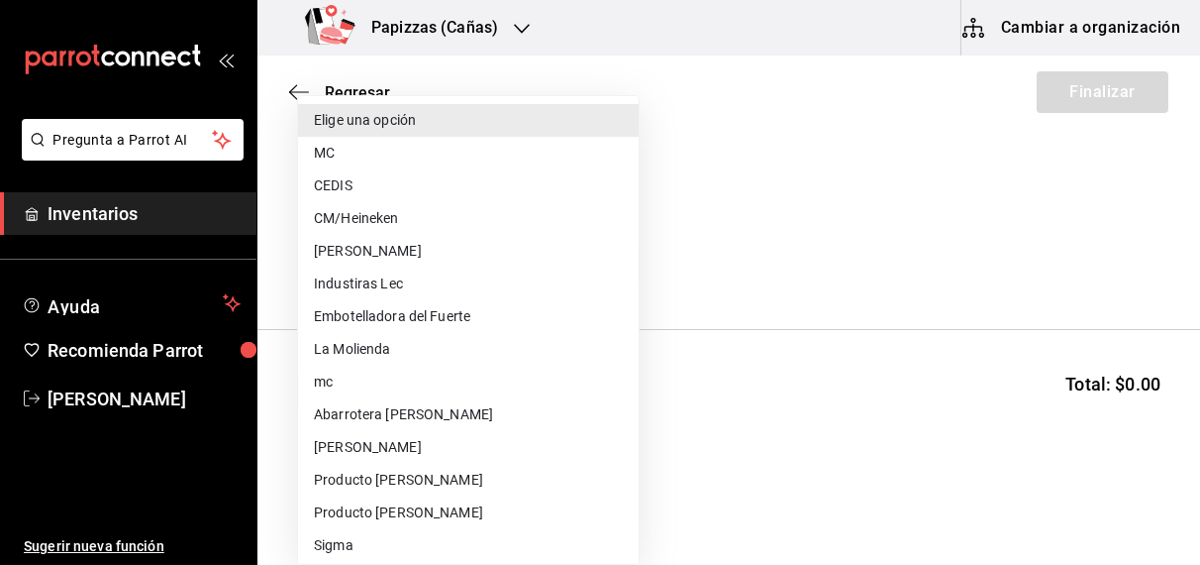
click at [440, 315] on li "Embotelladora del Fuerte" at bounding box center [468, 316] width 341 height 33
type input "2a449e60-1878-40e8-ba60-5a9907f89e6b"
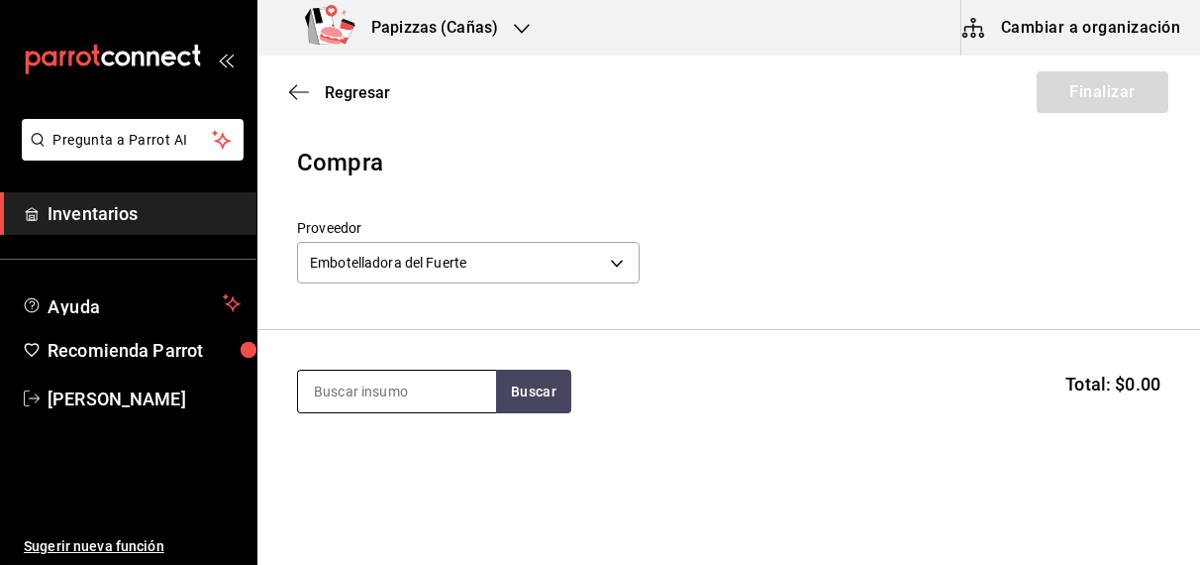
click at [389, 393] on input at bounding box center [397, 391] width 198 height 42
type input "negro"
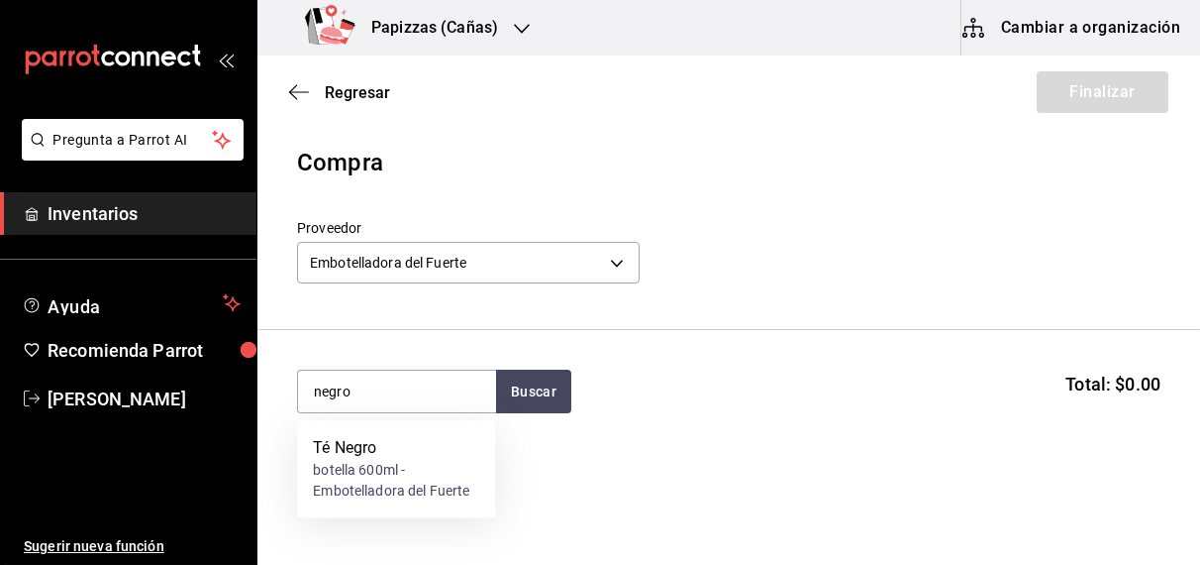
click at [388, 473] on div "botella 600ml - Embotelladora del Fuerte" at bounding box center [396, 482] width 166 height 42
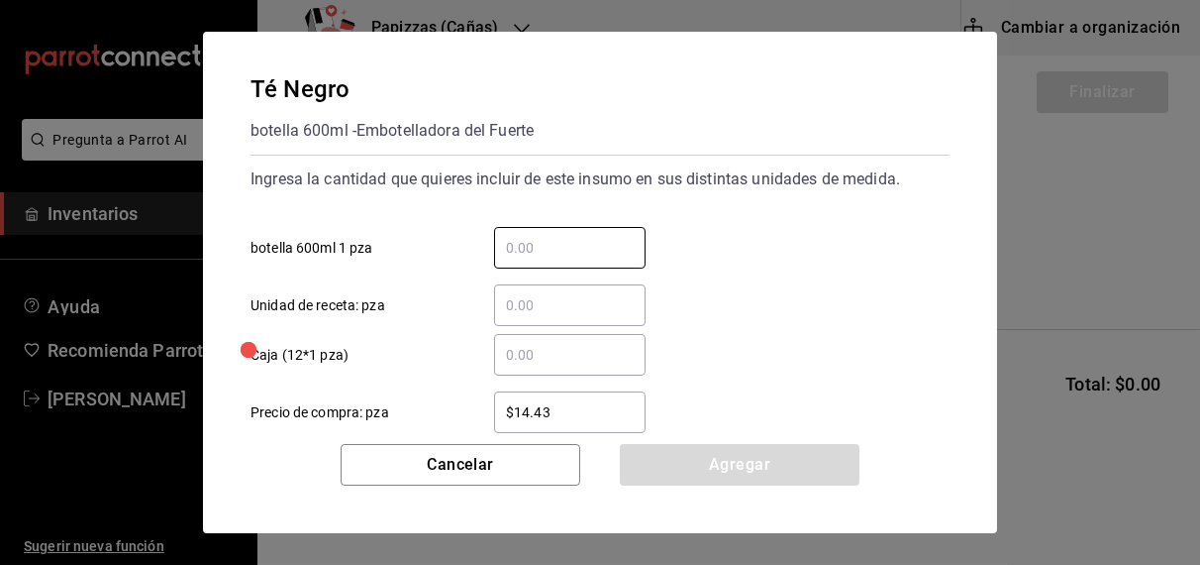
type input "8"
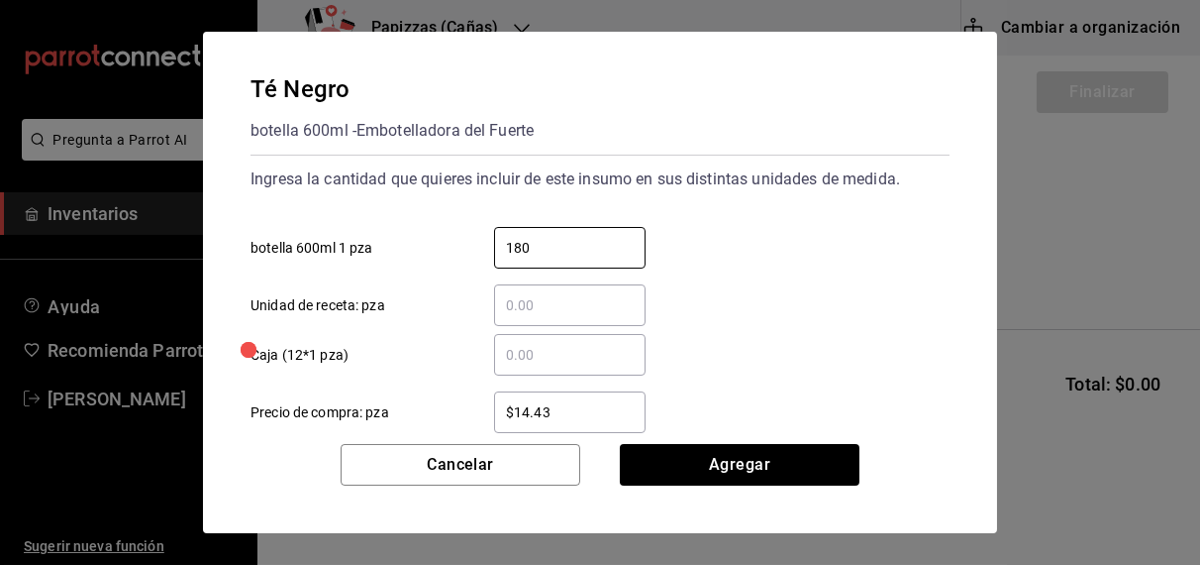
type input "180"
type input "1"
type input "$17.65"
click button "Agregar" at bounding box center [740, 465] width 240 height 42
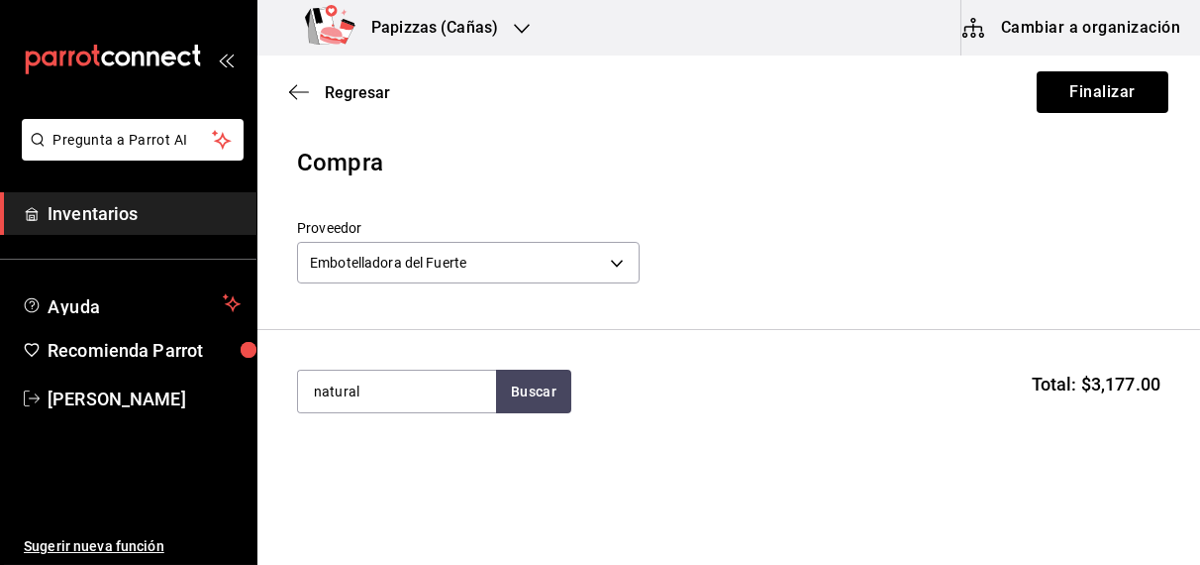
type input "natural"
click at [358, 473] on div "botella 600ml - Embotelladora del Fuerte" at bounding box center [396, 482] width 166 height 42
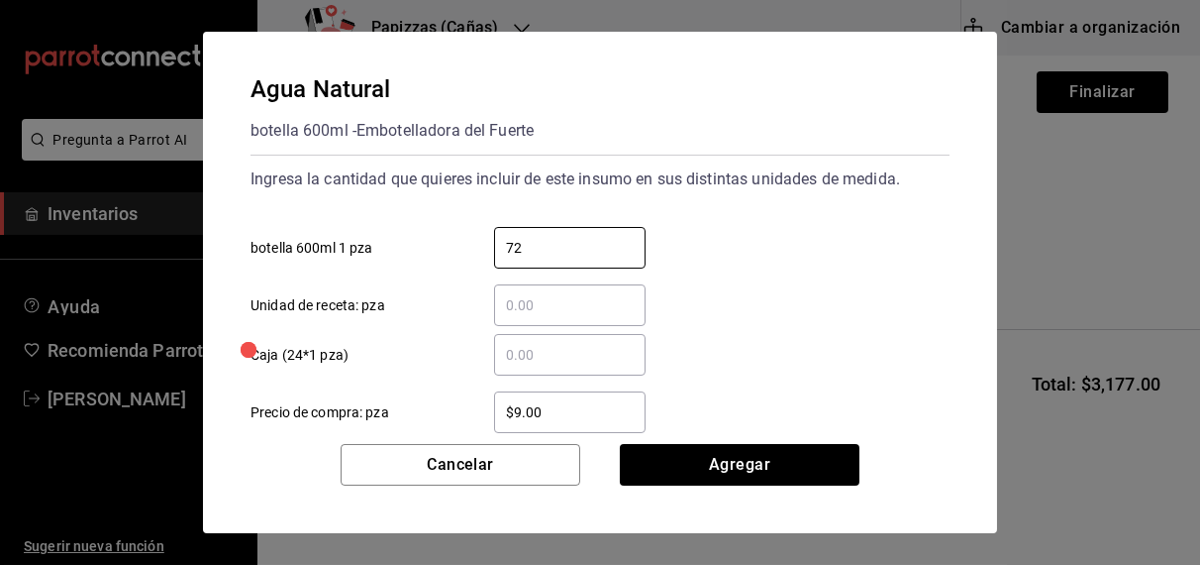
type input "72"
type input "$9.81"
click button "Agregar" at bounding box center [740, 465] width 240 height 42
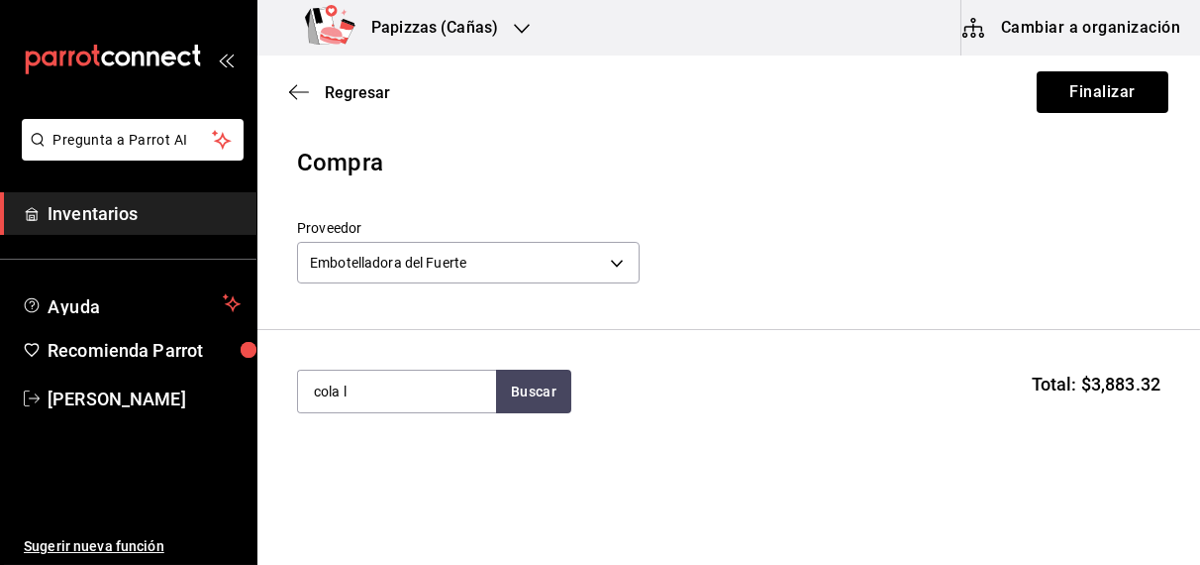
type input "cola l"
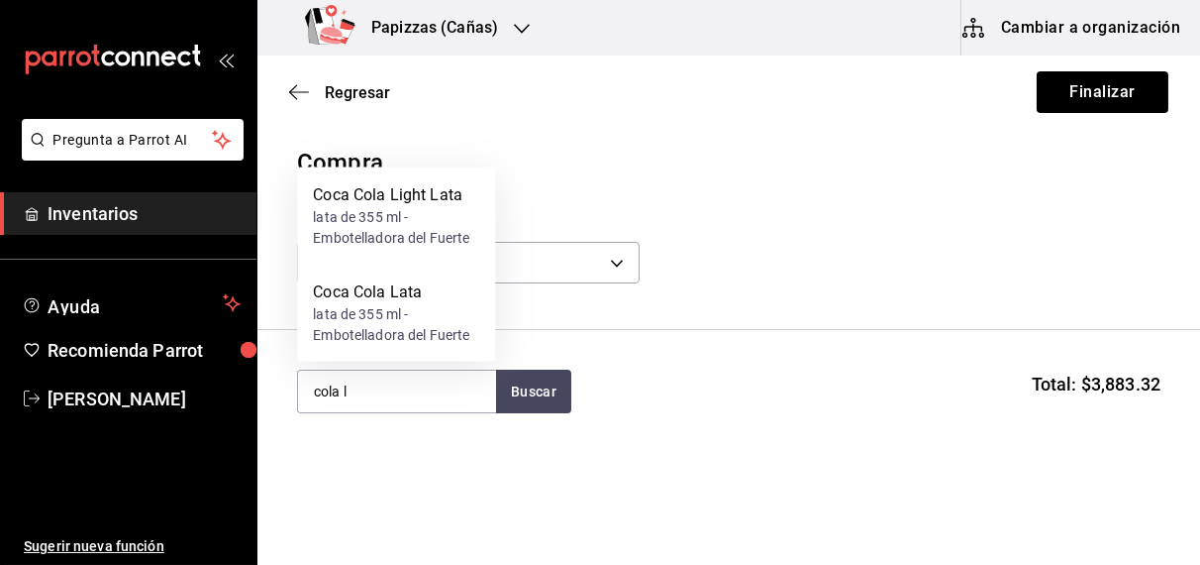
click at [390, 322] on div "lata de 355 ml - Embotelladora del Fuerte" at bounding box center [396, 325] width 166 height 42
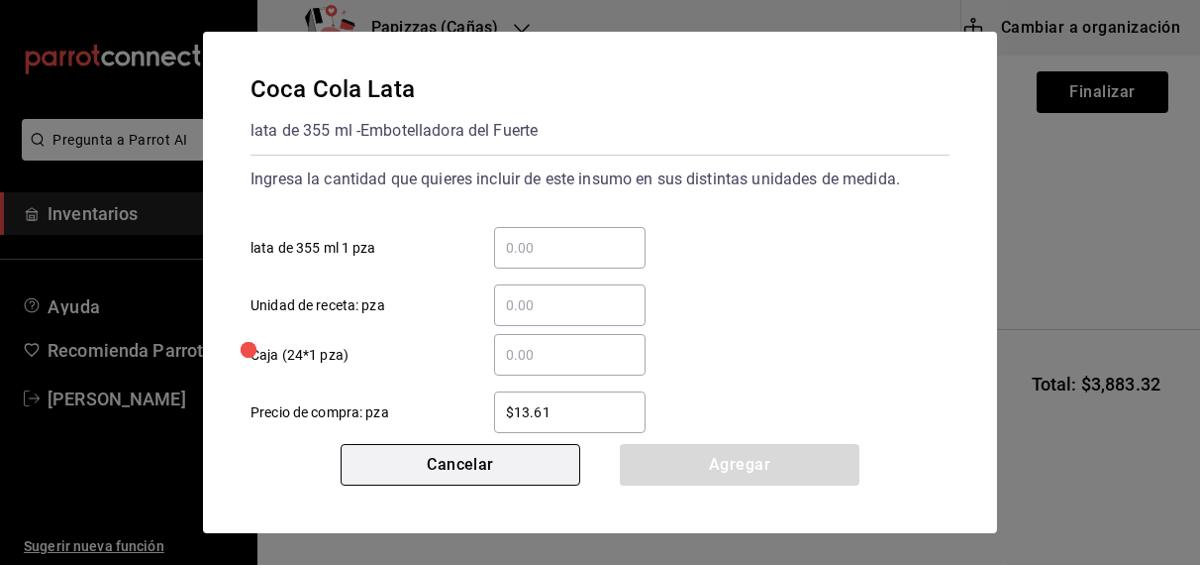
click at [453, 464] on button "Cancelar" at bounding box center [461, 465] width 240 height 42
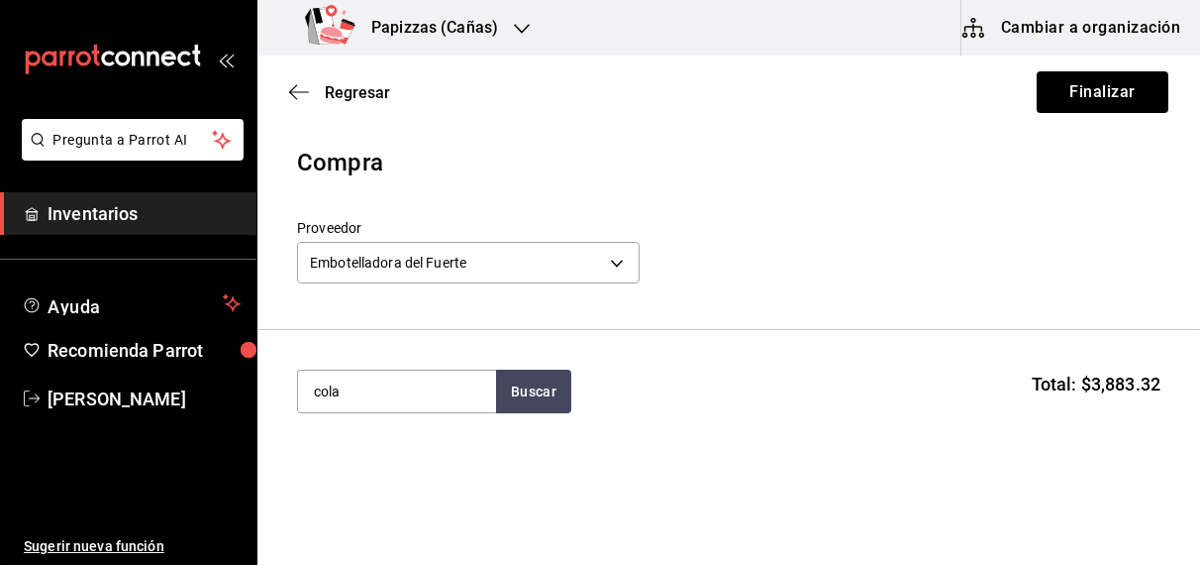
type input "cola l"
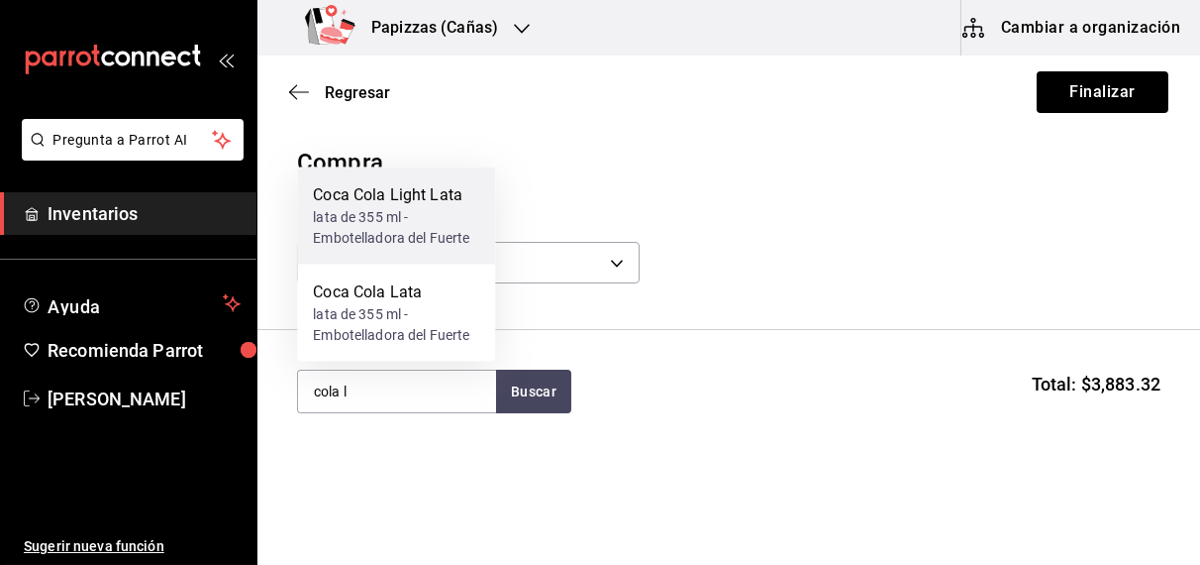
click at [417, 223] on div "lata de 355 ml - Embotelladora del Fuerte" at bounding box center [396, 228] width 166 height 42
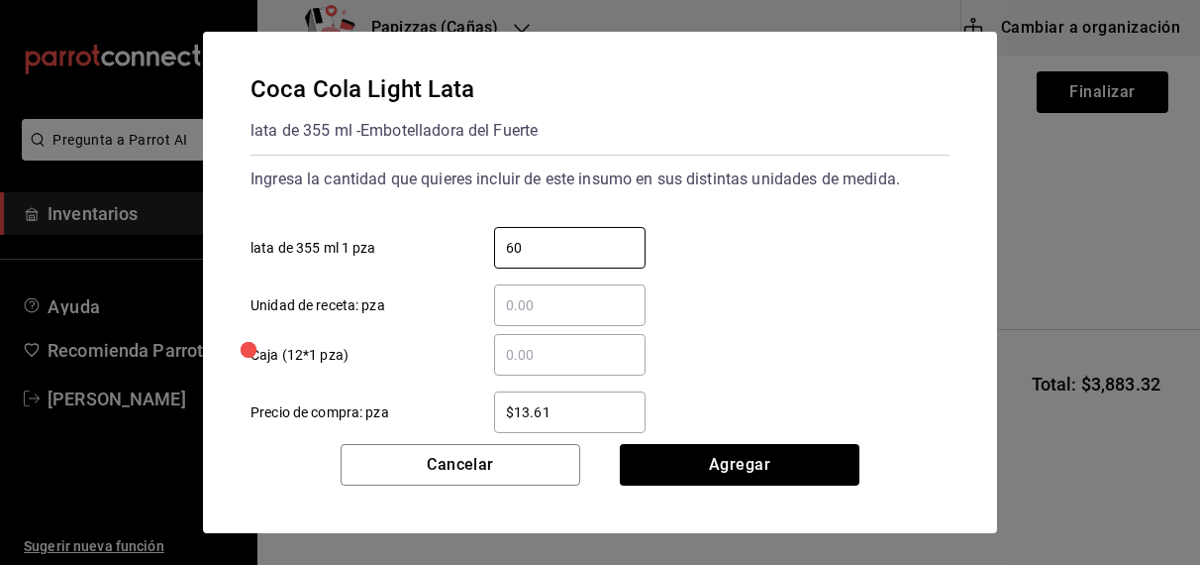
type input "60"
type input "$17.65"
click button "Agregar" at bounding box center [740, 465] width 240 height 42
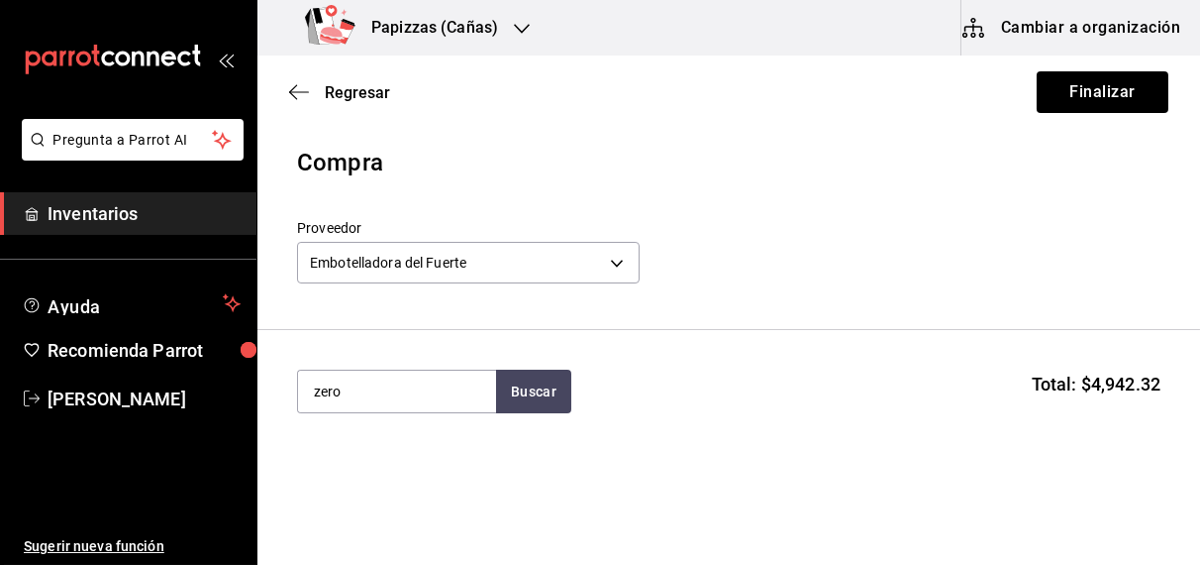
type input "zero"
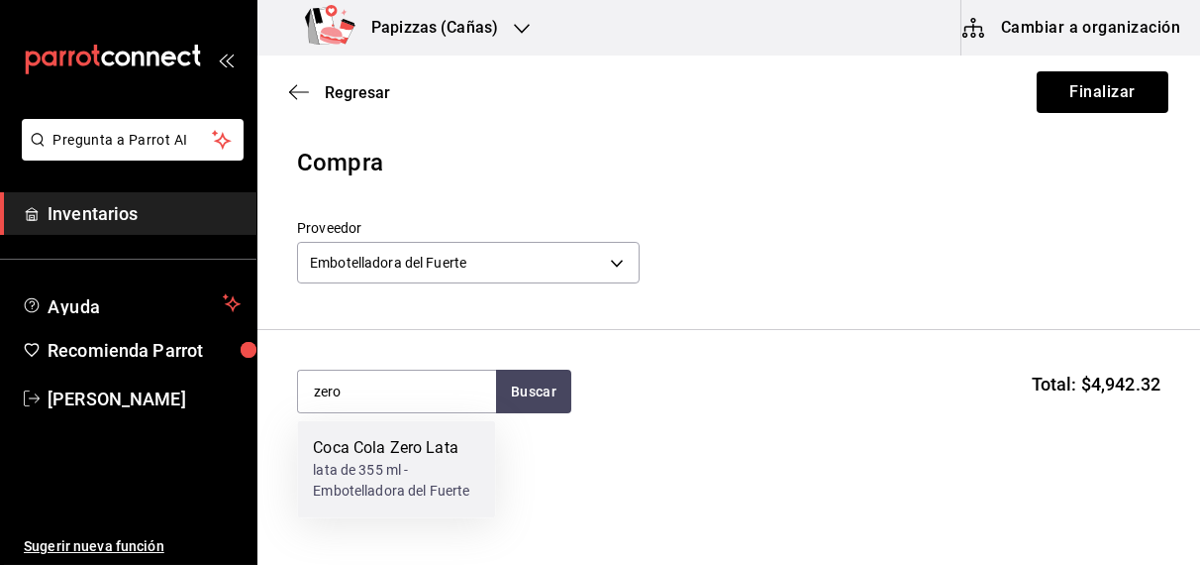
click at [382, 479] on div "lata de 355 ml - Embotelladora del Fuerte" at bounding box center [396, 482] width 166 height 42
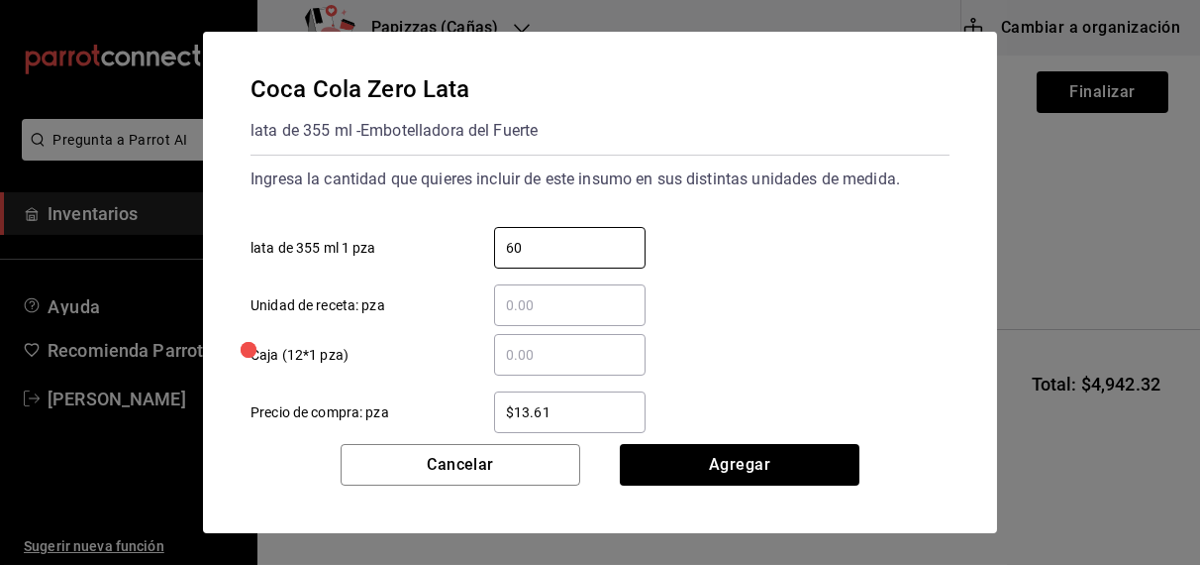
type input "60"
type input "$17.65"
click button "Agregar" at bounding box center [740, 465] width 240 height 42
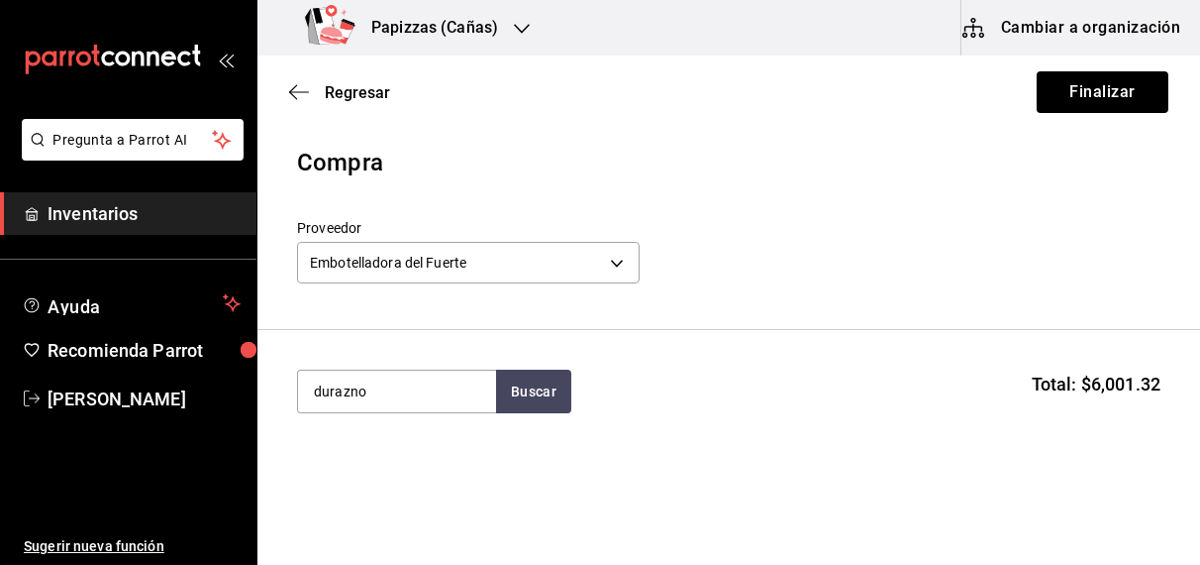
type input "durazno"
click at [379, 490] on div "botella 600ml - Embotelladora del Fuerte" at bounding box center [396, 482] width 166 height 42
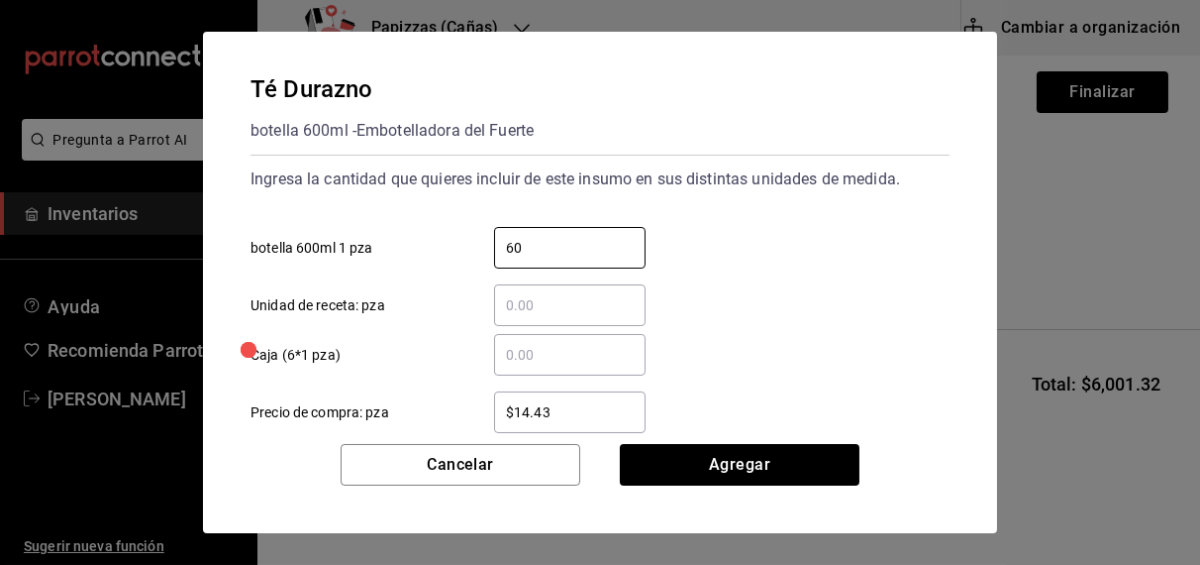
type input "60"
type input "$16.75"
click button "Agregar" at bounding box center [740, 465] width 240 height 42
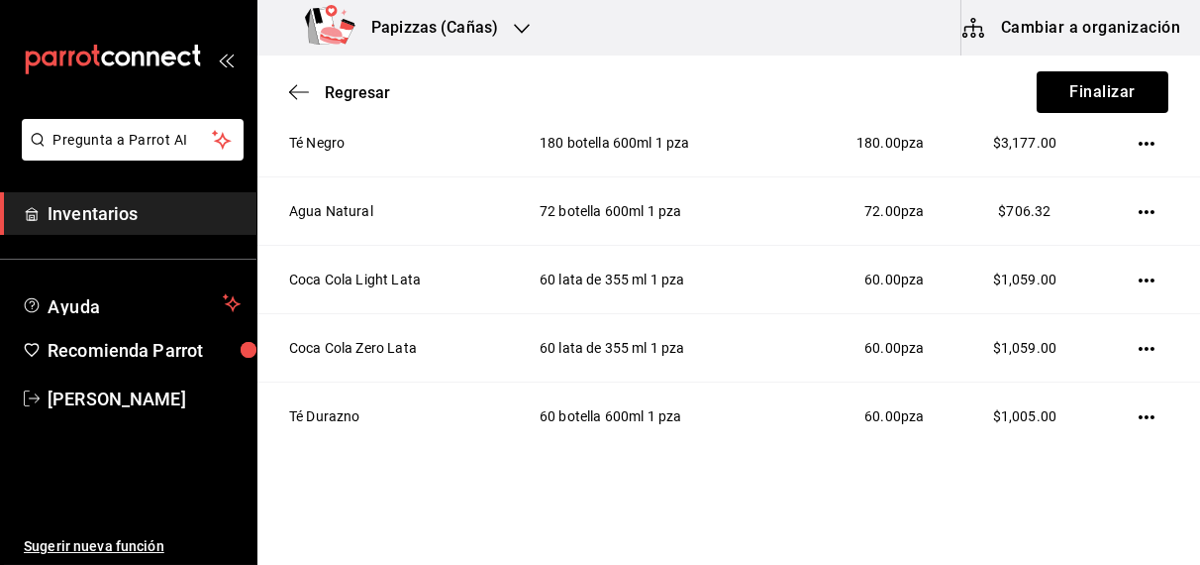
scroll to position [381, 0]
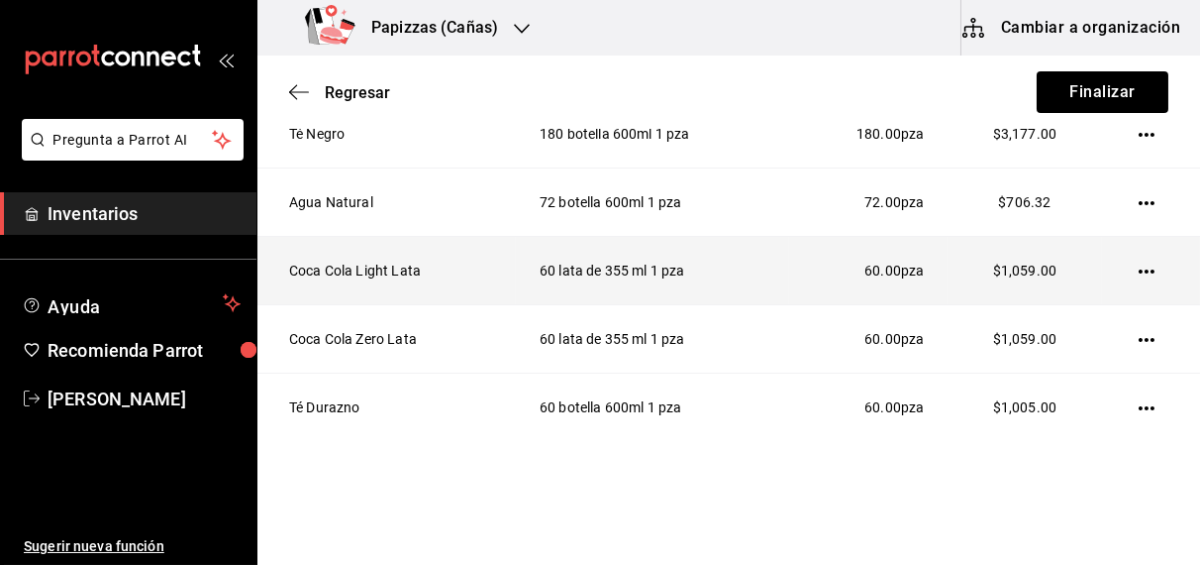
click at [1146, 246] on td at bounding box center [1151, 271] width 98 height 68
click at [1139, 273] on icon "button" at bounding box center [1147, 271] width 16 height 16
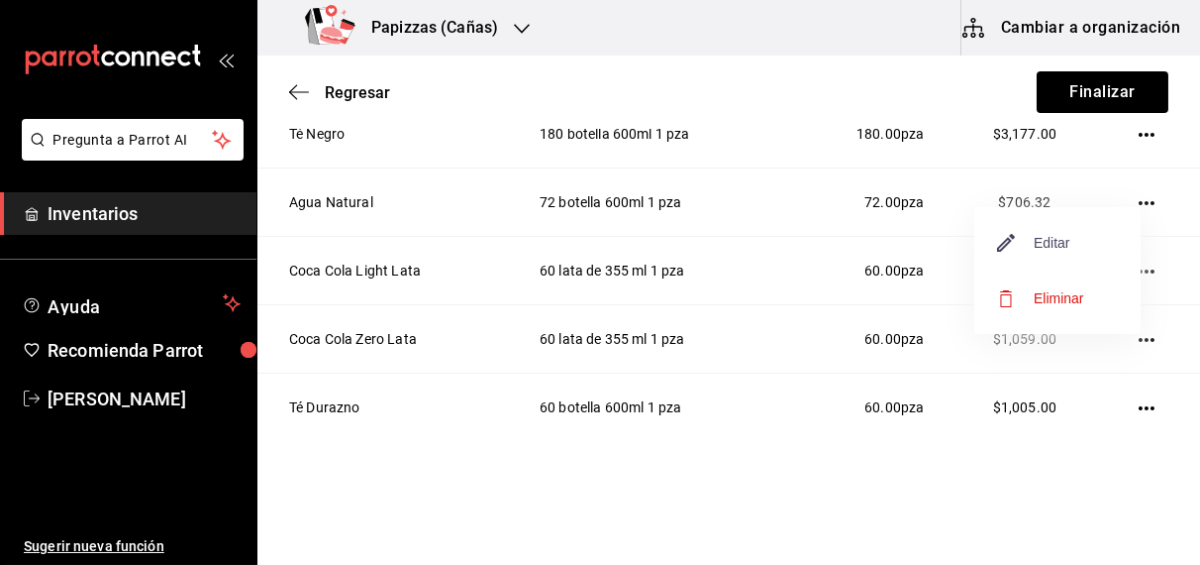
click at [1063, 242] on span "Editar" at bounding box center [1034, 243] width 72 height 24
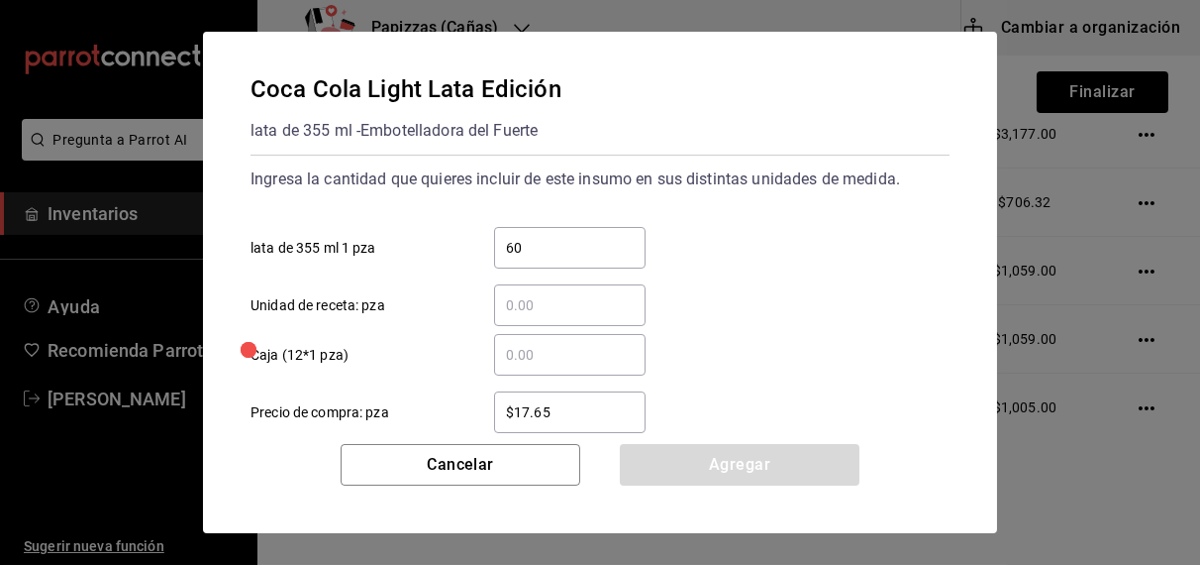
click at [573, 357] on input "​ Caja (12*1 pza)" at bounding box center [570, 355] width 152 height 24
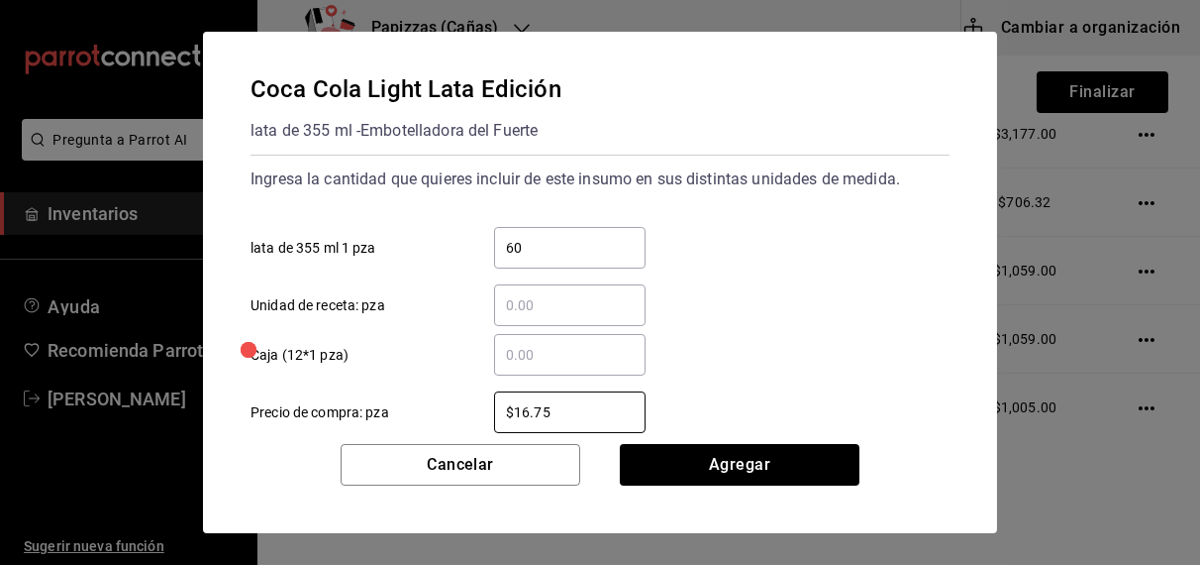
type input "$16.75"
click button "Agregar" at bounding box center [740, 465] width 240 height 42
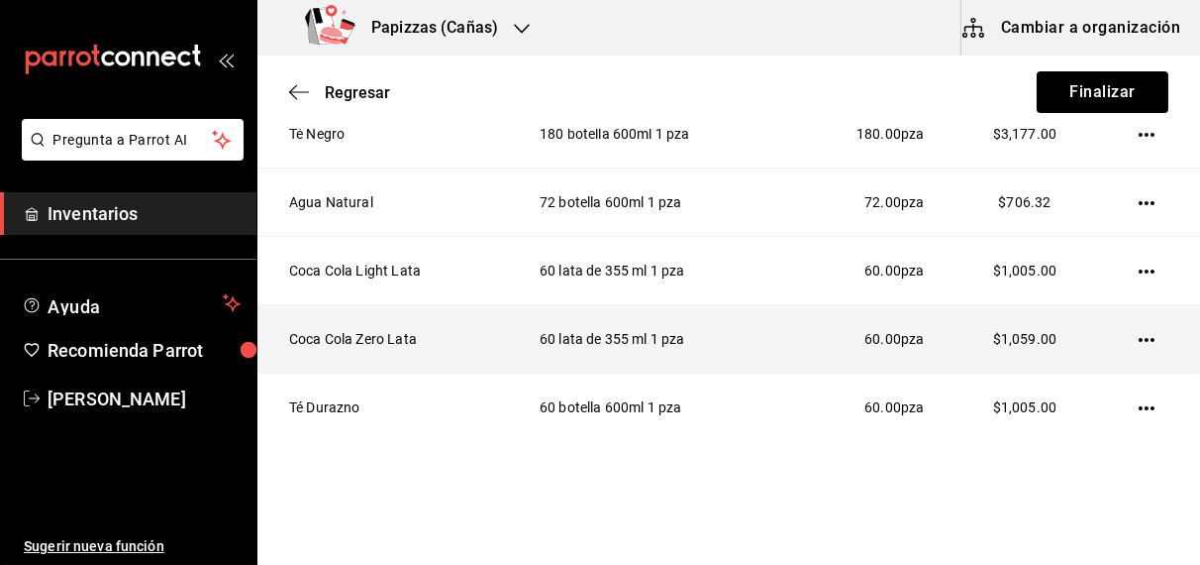
click at [1139, 332] on icon "button" at bounding box center [1147, 340] width 16 height 16
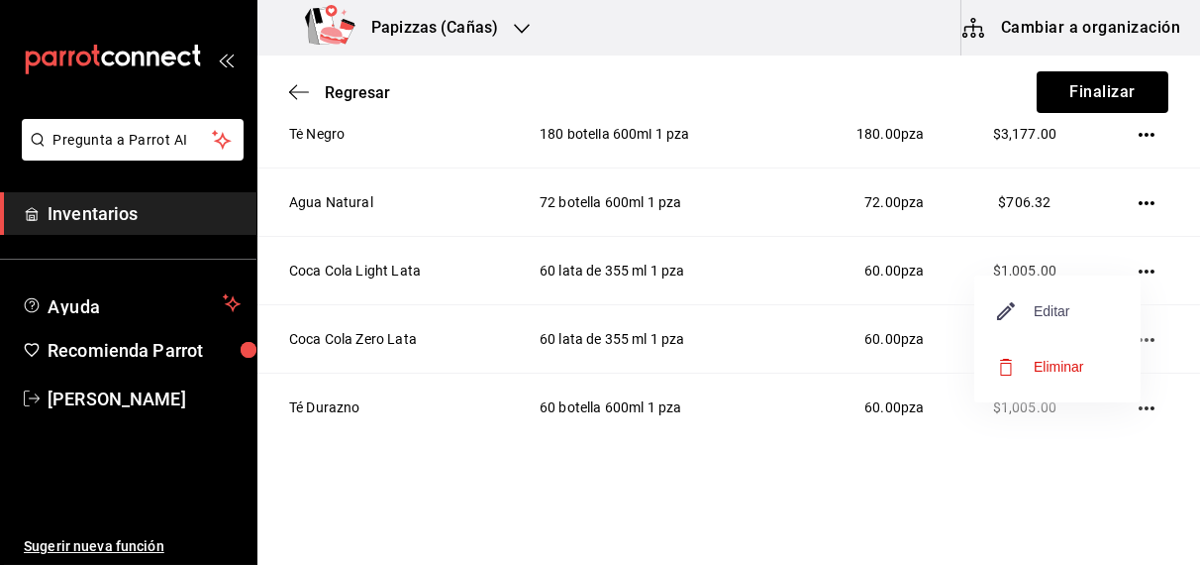
click at [1068, 316] on span "Editar" at bounding box center [1034, 311] width 72 height 24
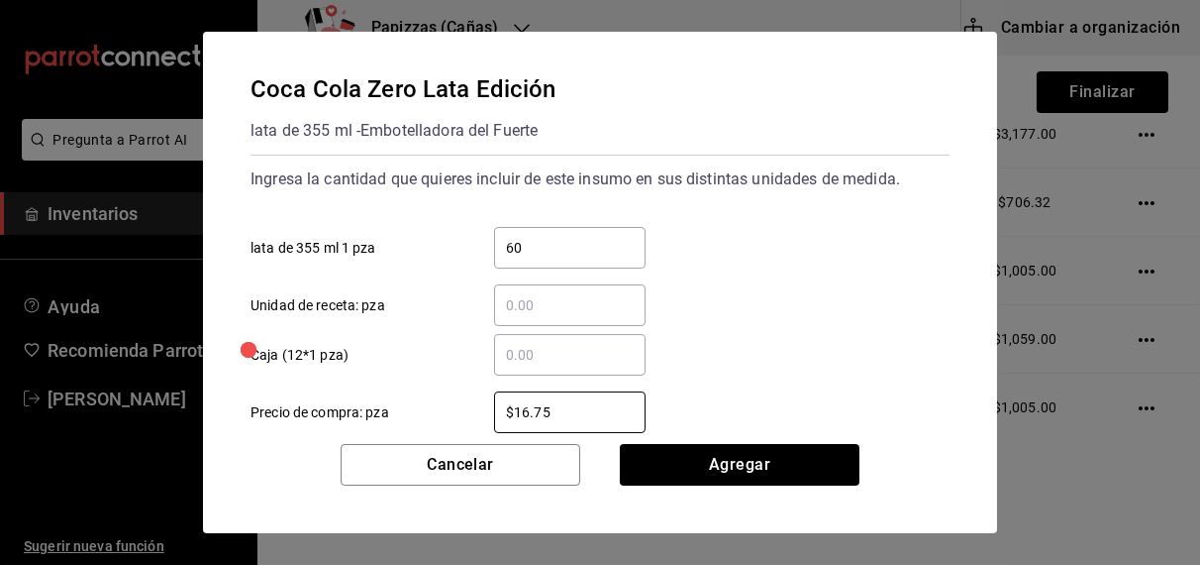
type input "$16.75"
click button "Agregar" at bounding box center [740, 465] width 240 height 42
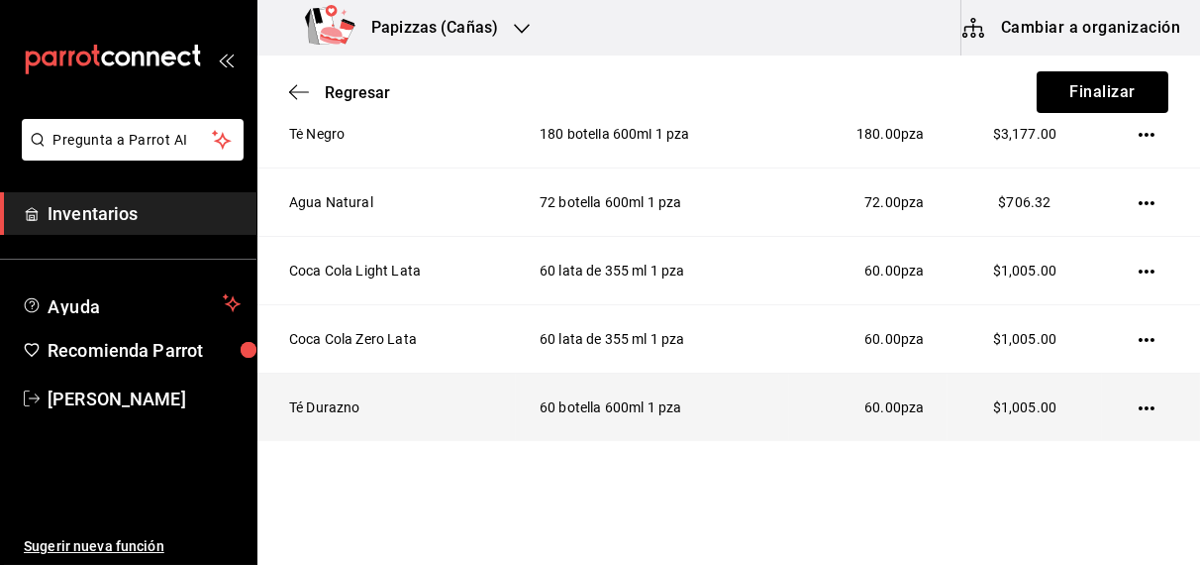
click at [1139, 407] on icon "button" at bounding box center [1147, 408] width 16 height 4
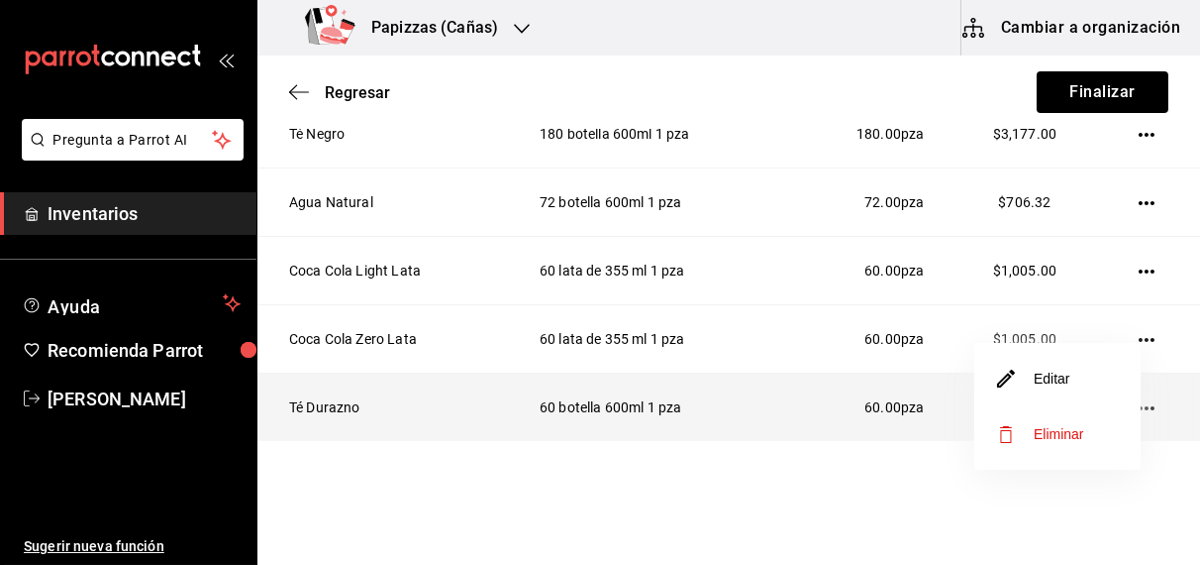
click at [1069, 376] on span "Editar" at bounding box center [1034, 378] width 72 height 24
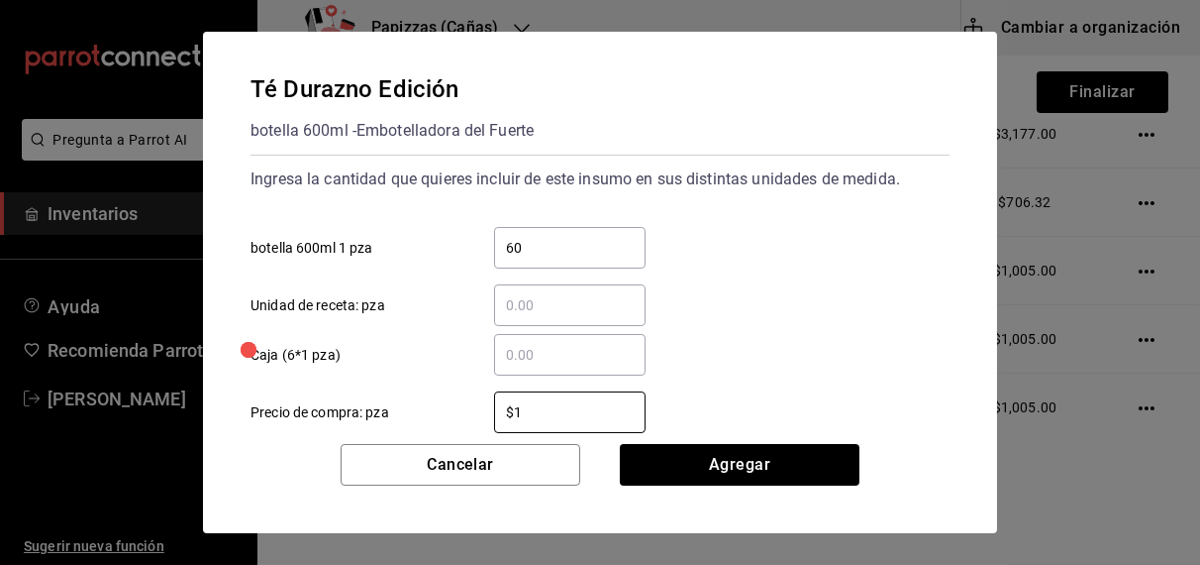
type input "$16.75"
click button "Agregar" at bounding box center [740, 465] width 240 height 42
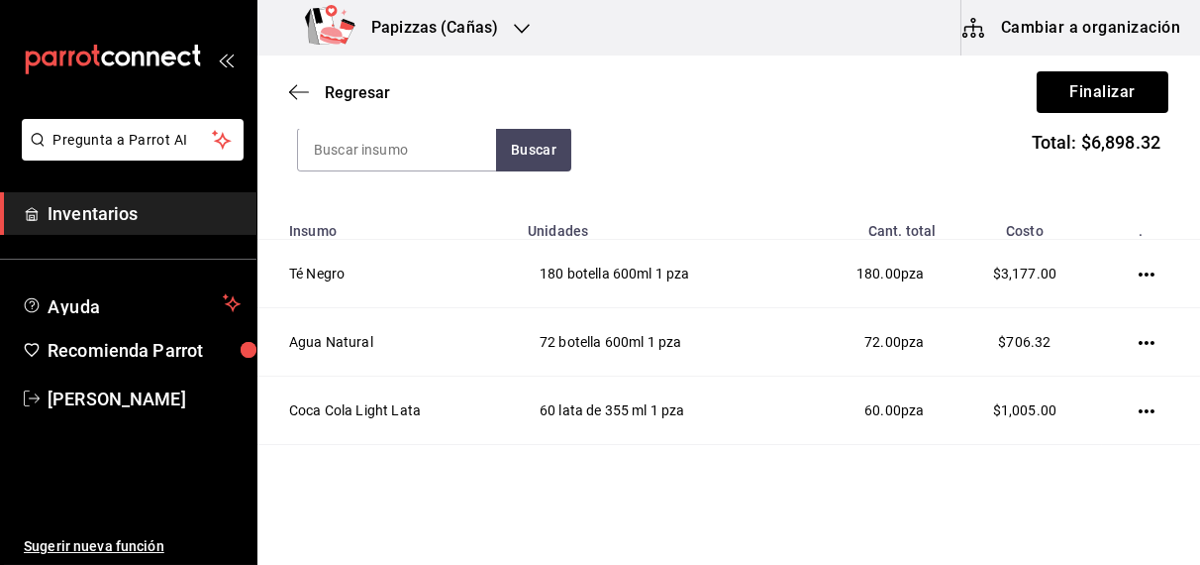
scroll to position [235, 0]
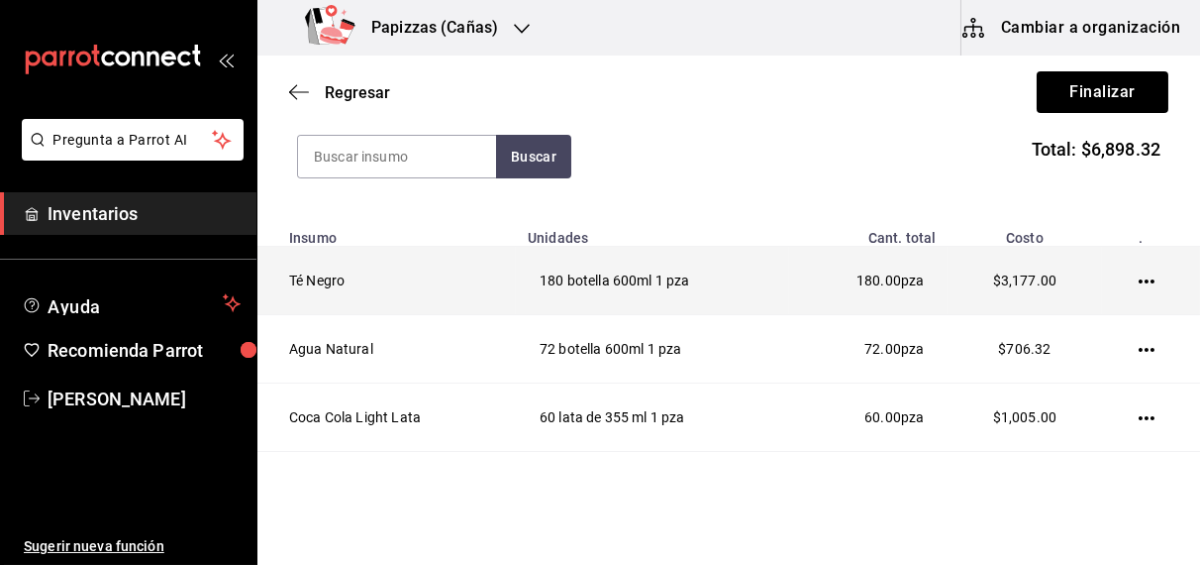
click at [1139, 273] on icon "button" at bounding box center [1147, 281] width 16 height 16
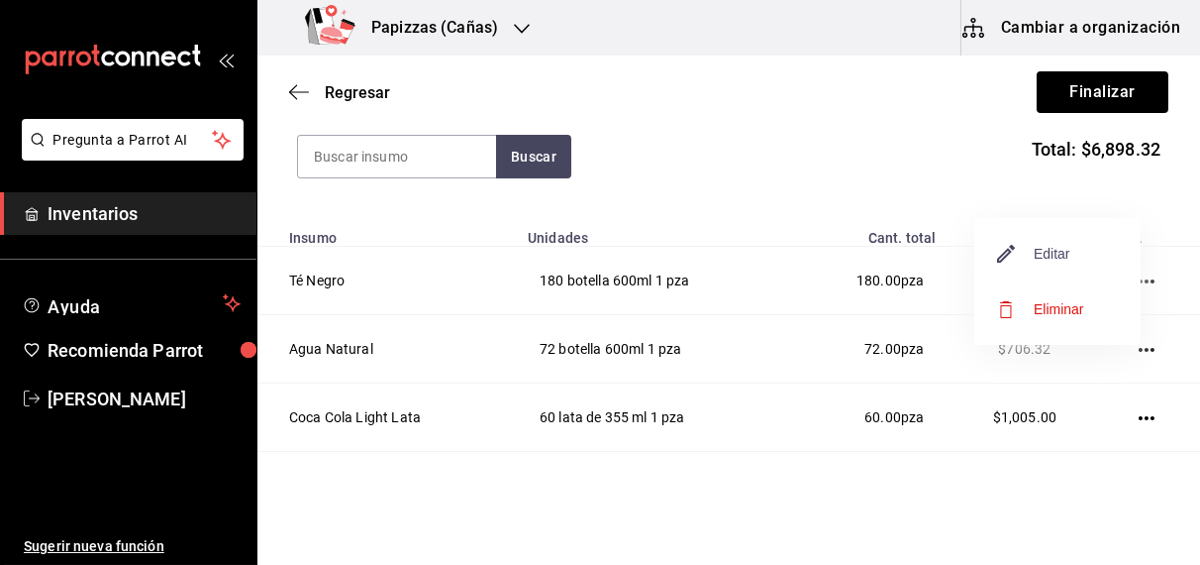
click at [1064, 253] on span "Editar" at bounding box center [1034, 254] width 72 height 24
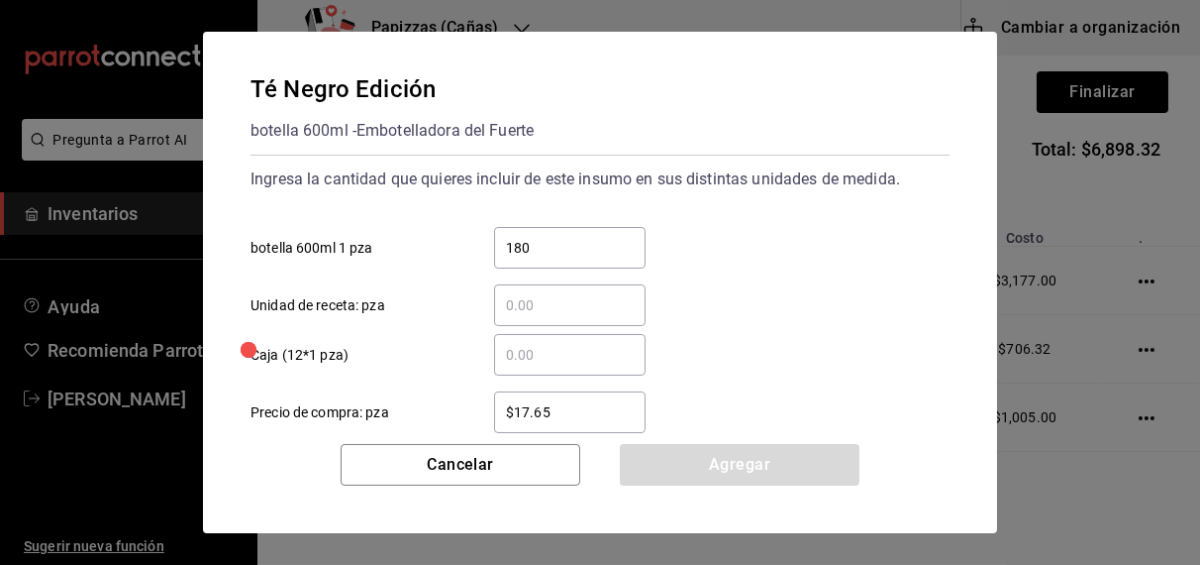
click at [604, 408] on input "$17.65" at bounding box center [570, 412] width 152 height 24
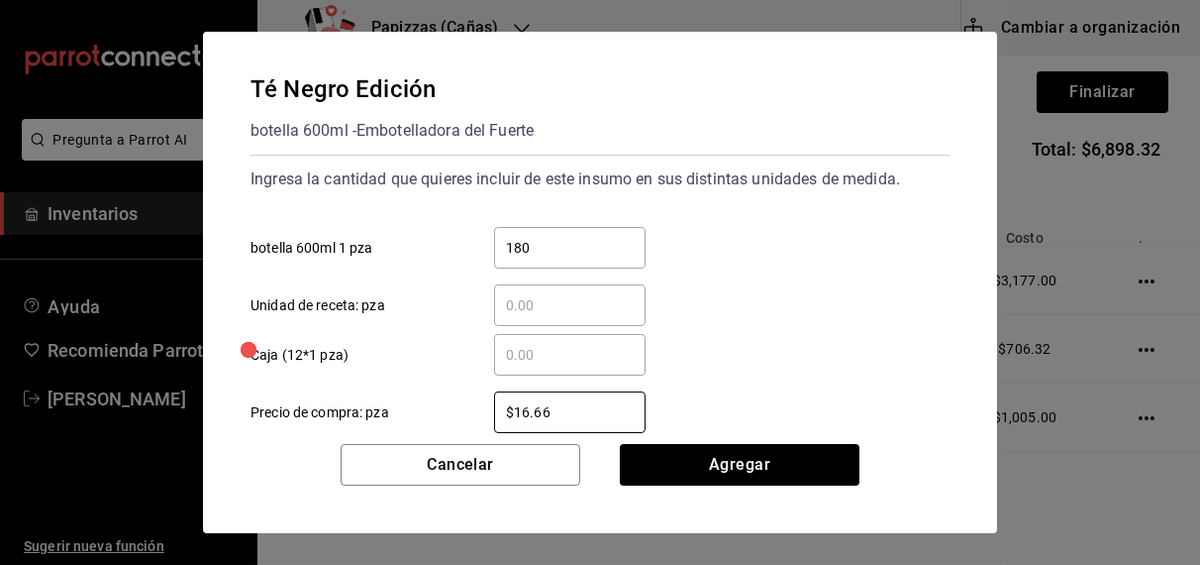
type input "$16.66"
click button "Agregar" at bounding box center [740, 465] width 240 height 42
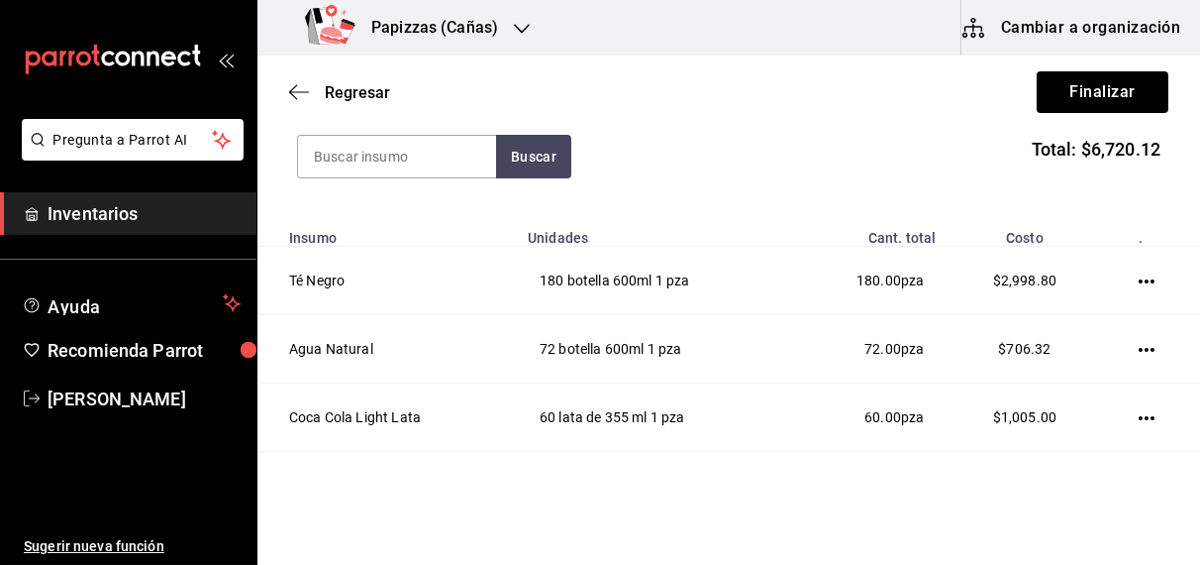
click at [1139, 280] on icon "button" at bounding box center [1147, 281] width 16 height 4
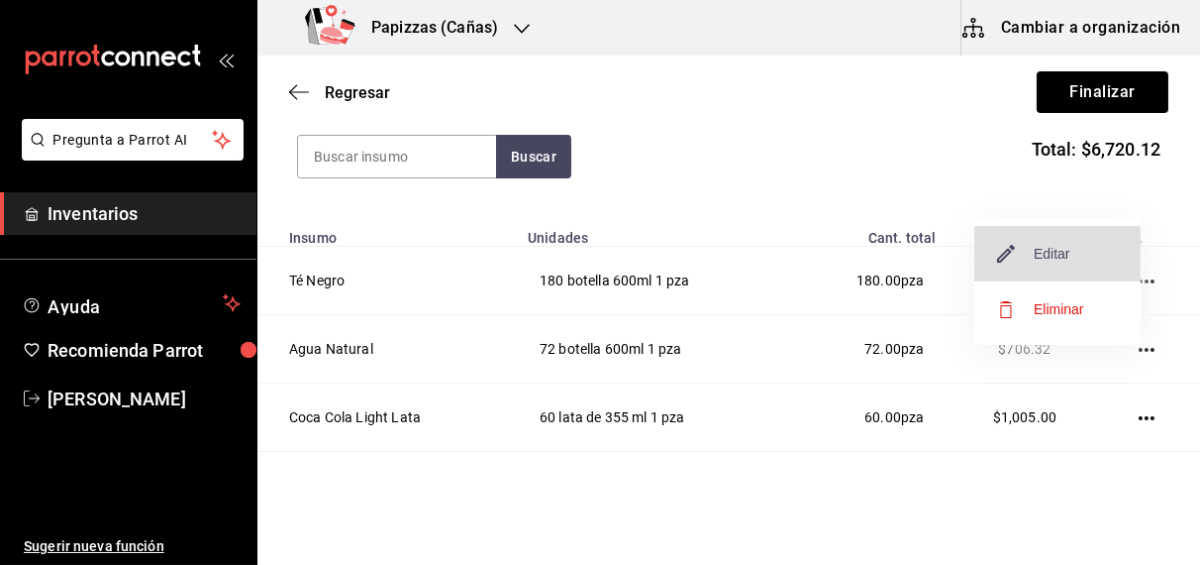
click at [1063, 253] on span "Editar" at bounding box center [1034, 254] width 72 height 24
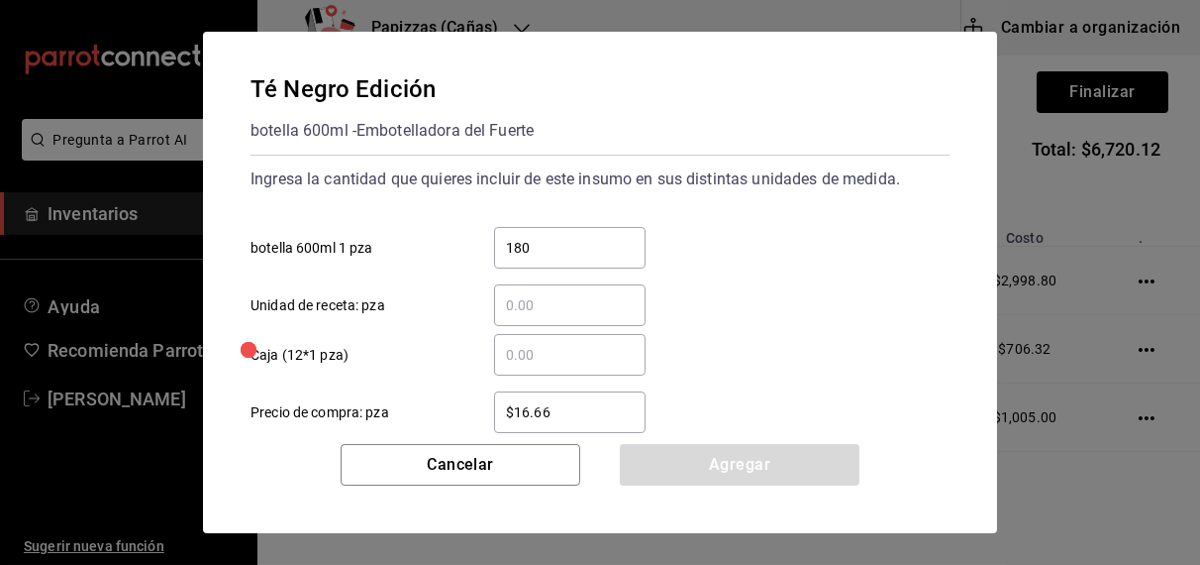
click at [599, 415] on input "$16.66" at bounding box center [570, 412] width 152 height 24
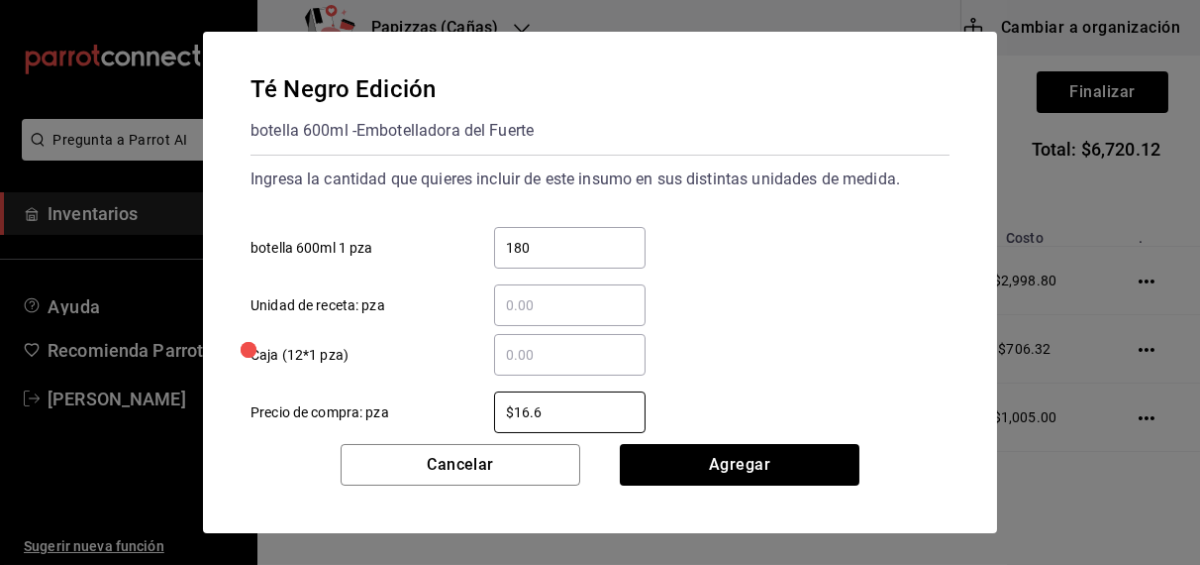
type input "$16.69"
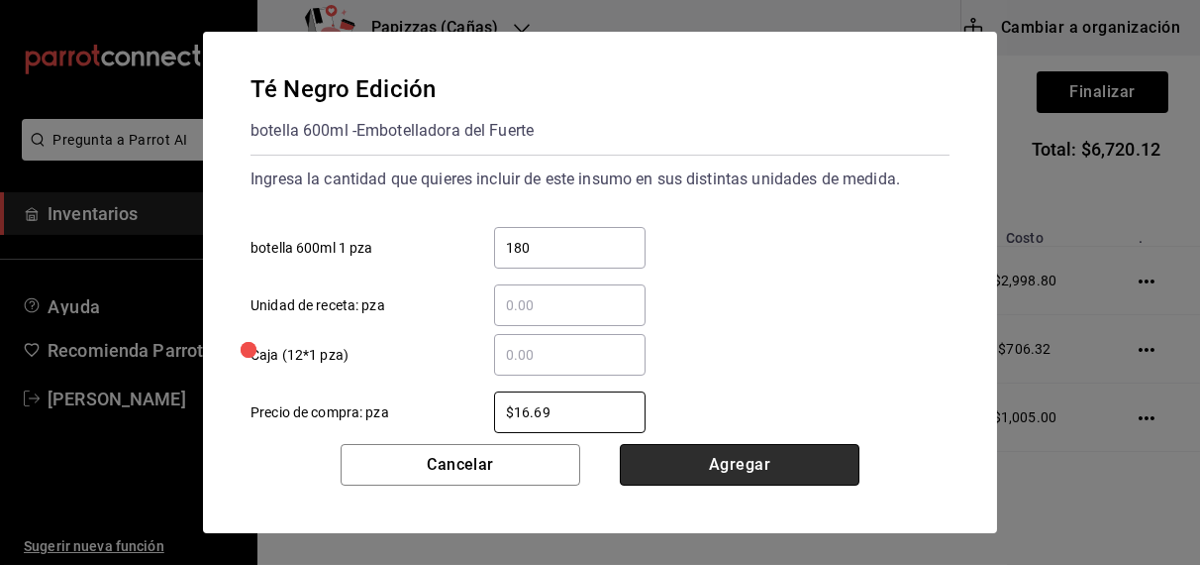
click at [736, 460] on button "Agregar" at bounding box center [740, 465] width 240 height 42
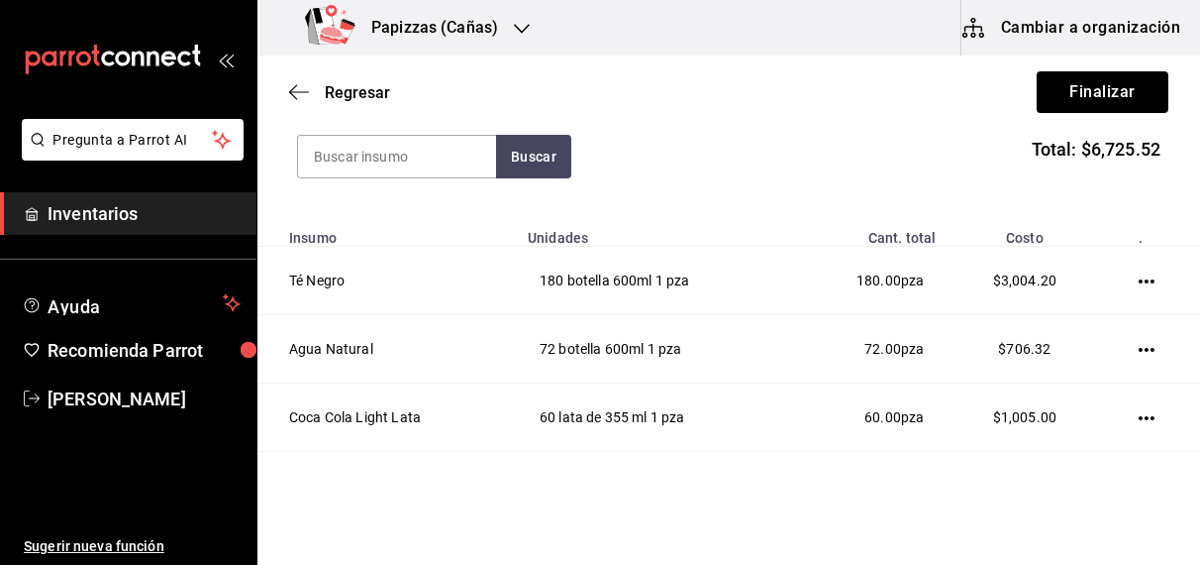
click at [1139, 280] on icon "button" at bounding box center [1147, 281] width 16 height 4
click at [1059, 254] on span "Editar" at bounding box center [1034, 254] width 72 height 24
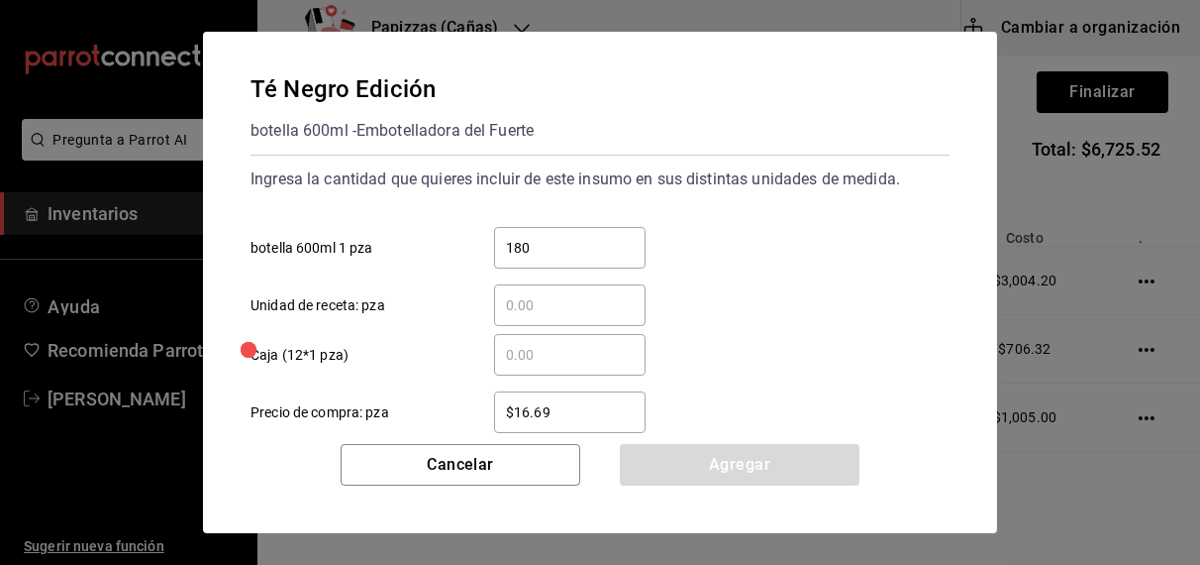
click at [620, 350] on input "​ Caja (12*1 pza)" at bounding box center [570, 355] width 152 height 24
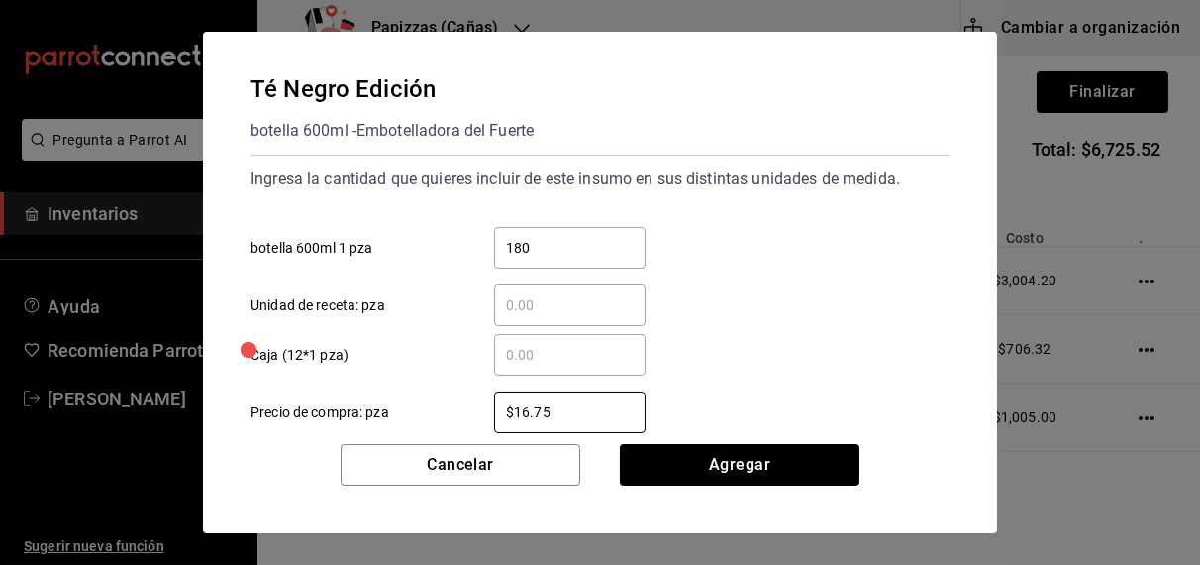
type input "$16.75"
click button "Agregar" at bounding box center [740, 465] width 240 height 42
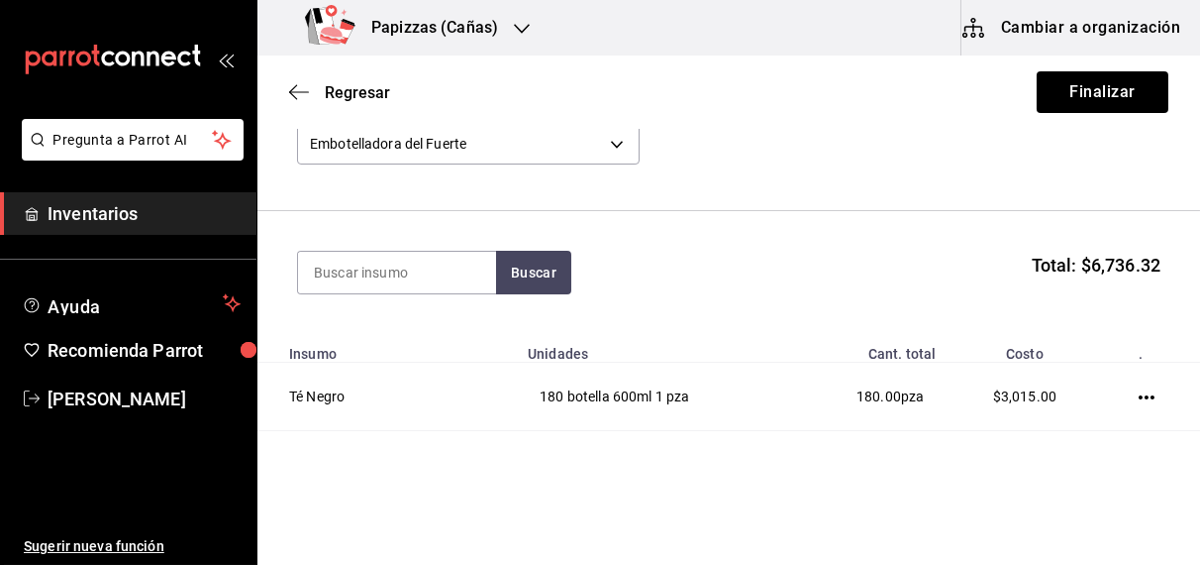
scroll to position [115, 0]
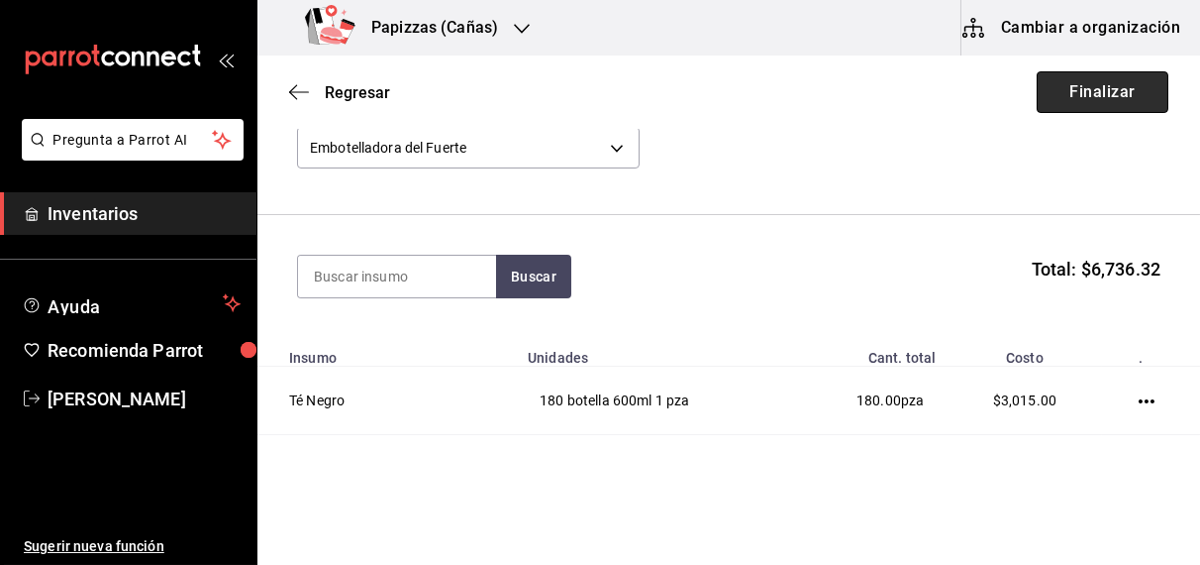
click at [1097, 85] on button "Finalizar" at bounding box center [1103, 92] width 132 height 42
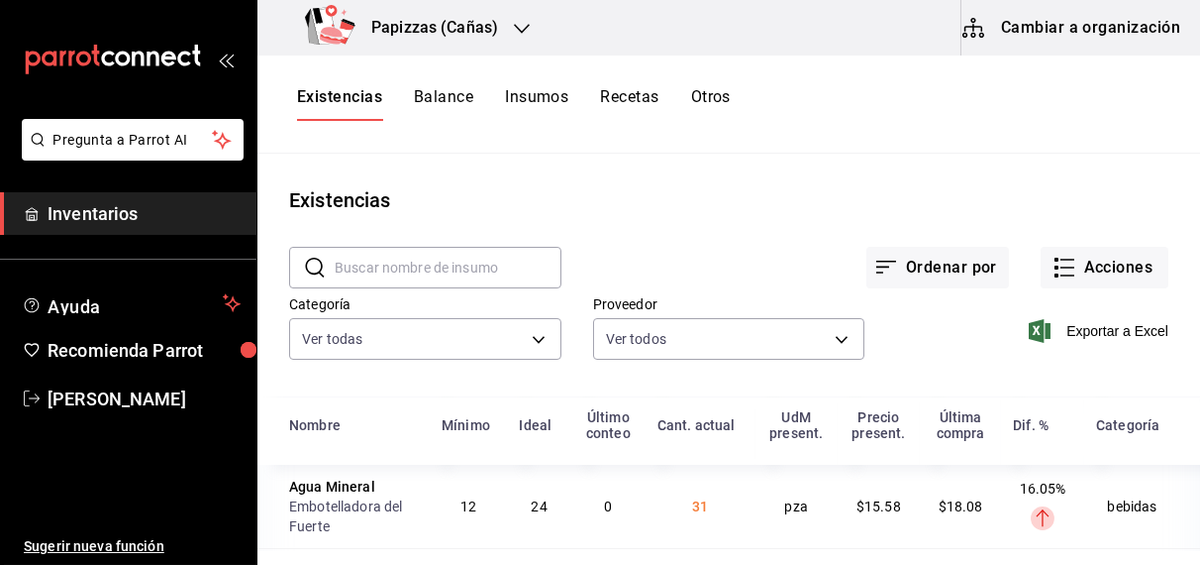
click at [516, 35] on icon "button" at bounding box center [522, 29] width 16 height 16
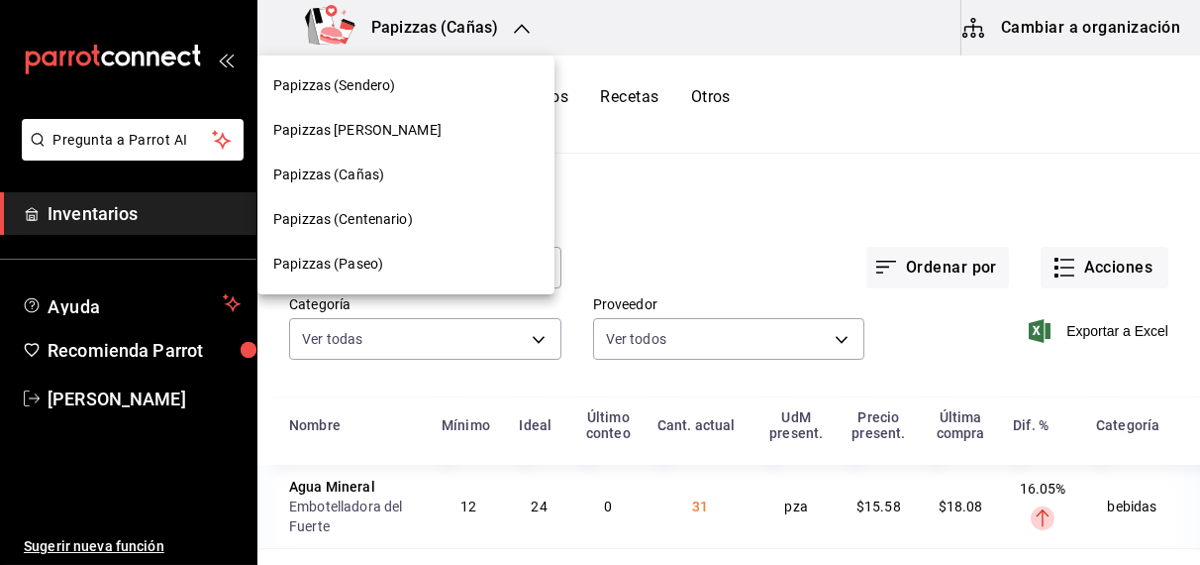
click at [346, 273] on span "Papizzas (Paseo)" at bounding box center [328, 264] width 110 height 21
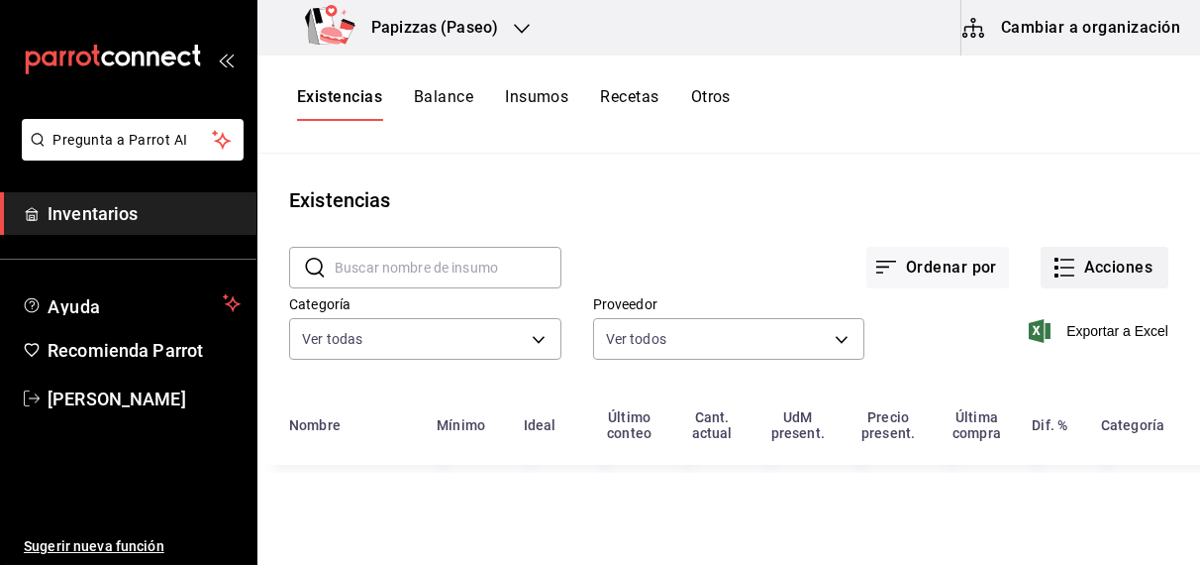
click at [1090, 263] on button "Acciones" at bounding box center [1105, 268] width 128 height 42
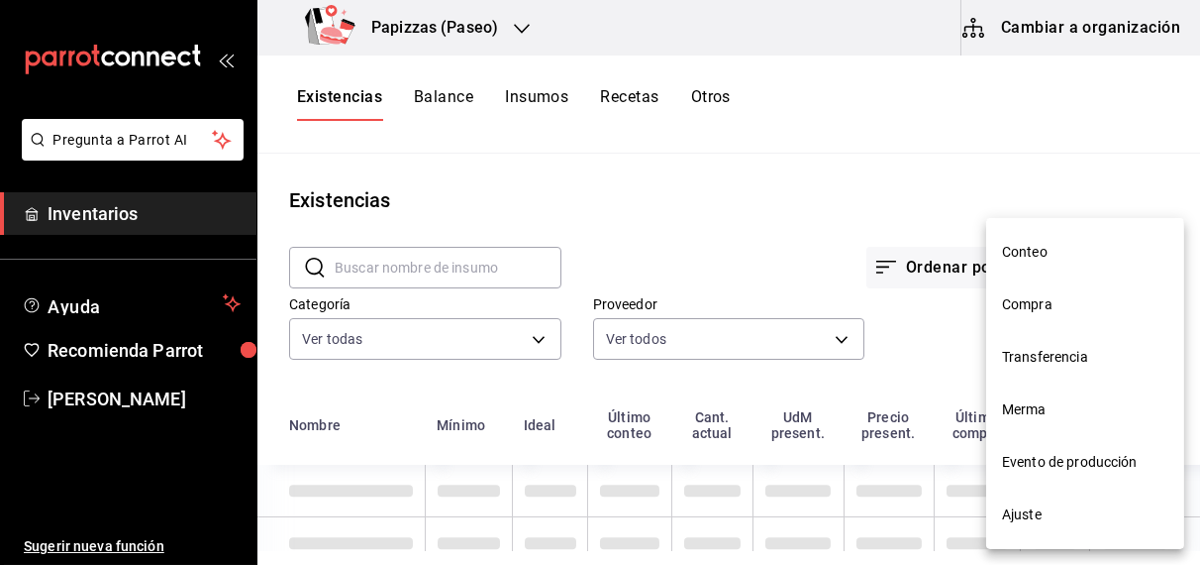
click at [1026, 314] on span "Compra" at bounding box center [1085, 304] width 166 height 21
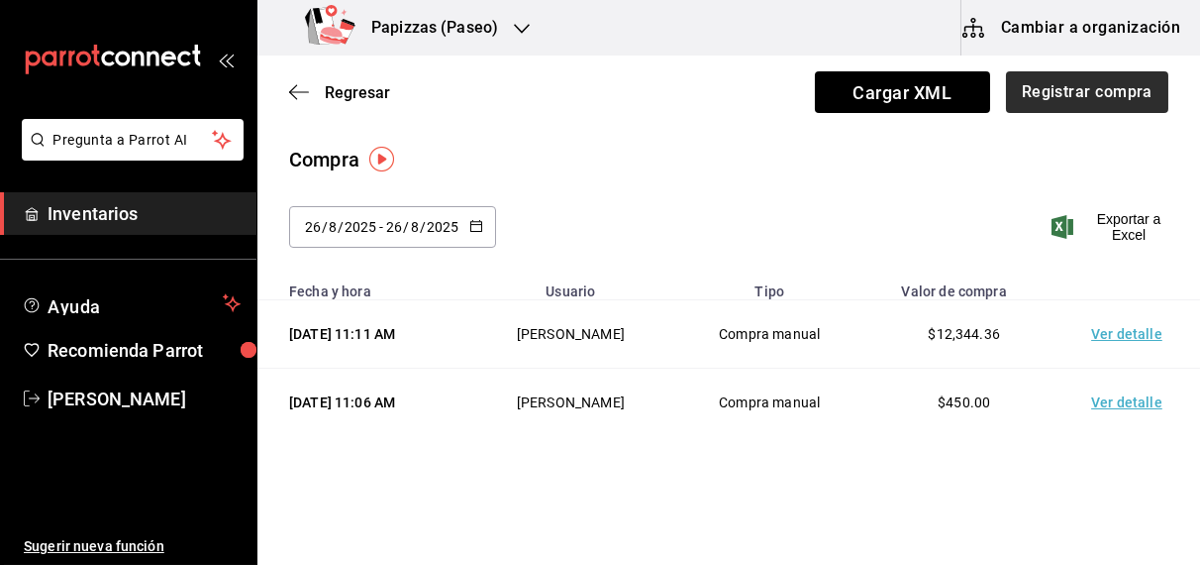
click at [1077, 91] on button "Registrar compra" at bounding box center [1087, 92] width 162 height 42
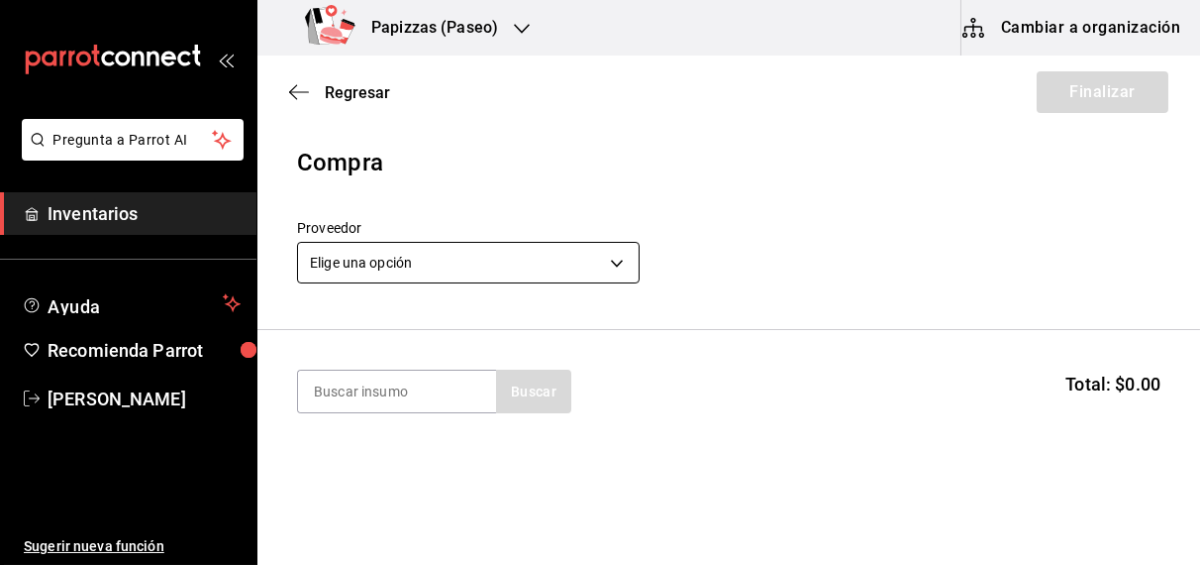
click at [468, 257] on body "Pregunta a Parrot AI Inventarios Ayuda Recomienda Parrot [PERSON_NAME] Sugerir …" at bounding box center [600, 226] width 1200 height 453
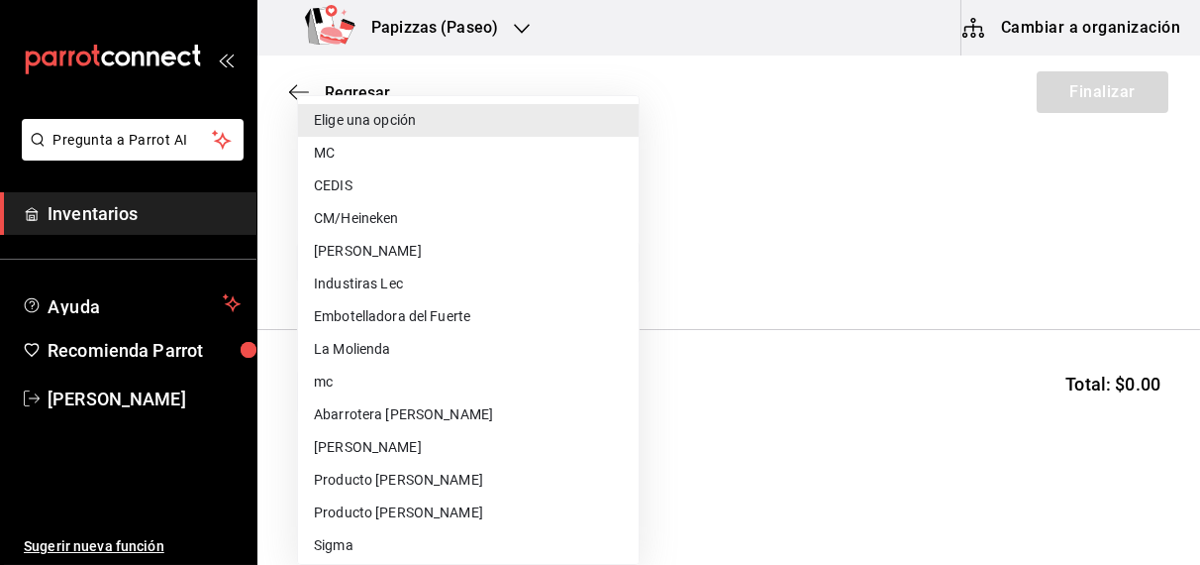
click at [339, 158] on li "MC" at bounding box center [468, 153] width 341 height 33
type input "59259b25-7b15-4529-a17f-fa8ef7e7484a"
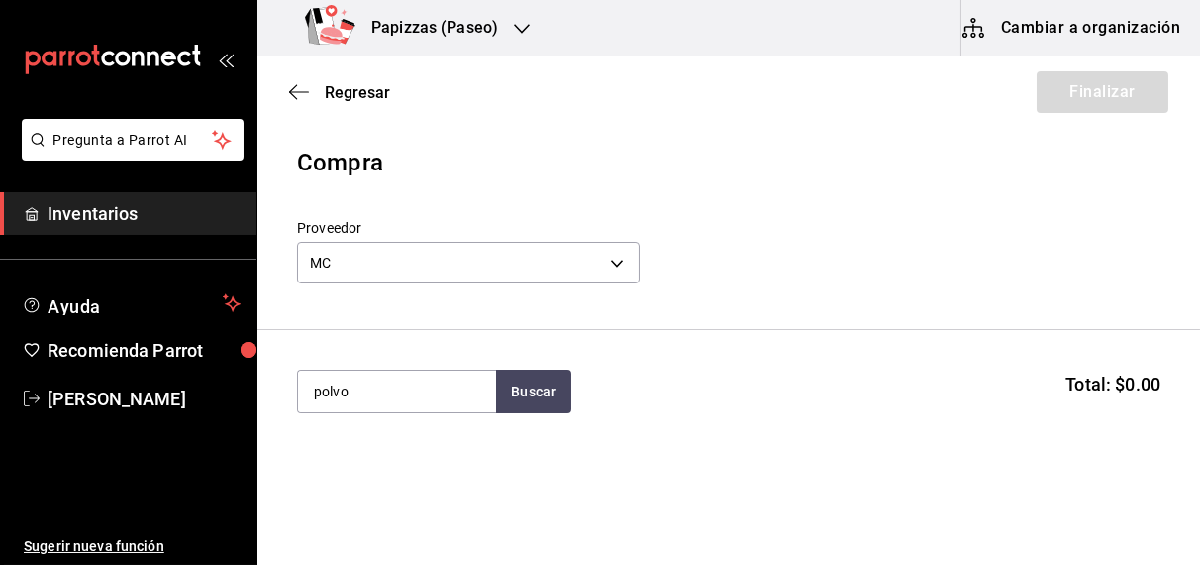
type input "polvo"
click at [496, 369] on button "Buscar" at bounding box center [533, 391] width 75 height 44
click at [541, 405] on button "Buscar" at bounding box center [533, 391] width 75 height 44
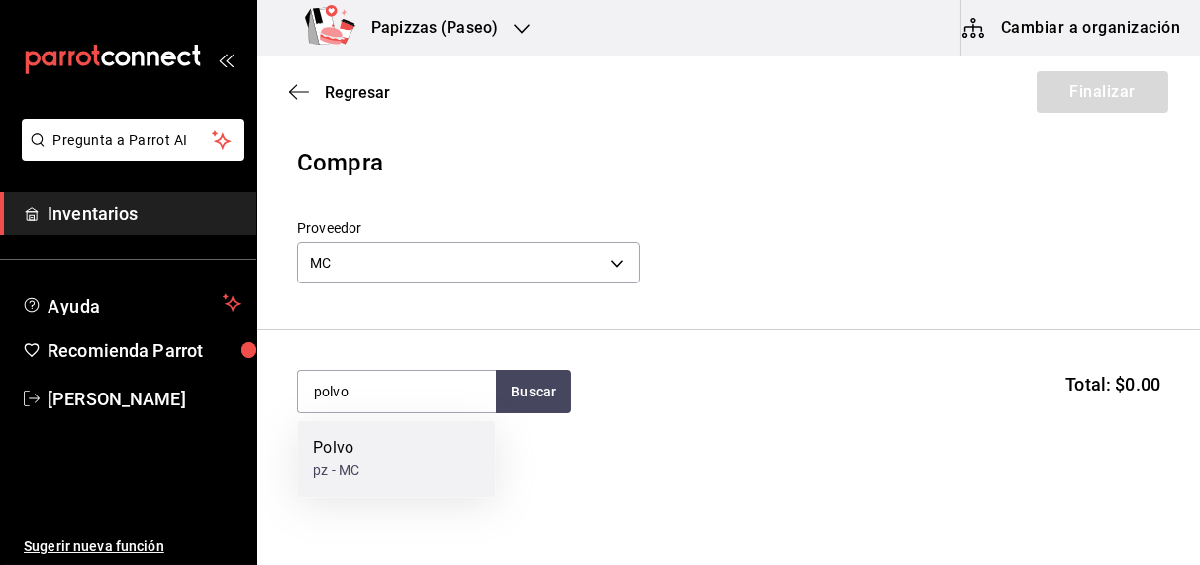
click at [366, 482] on div "Polvo pz - MC" at bounding box center [396, 459] width 198 height 76
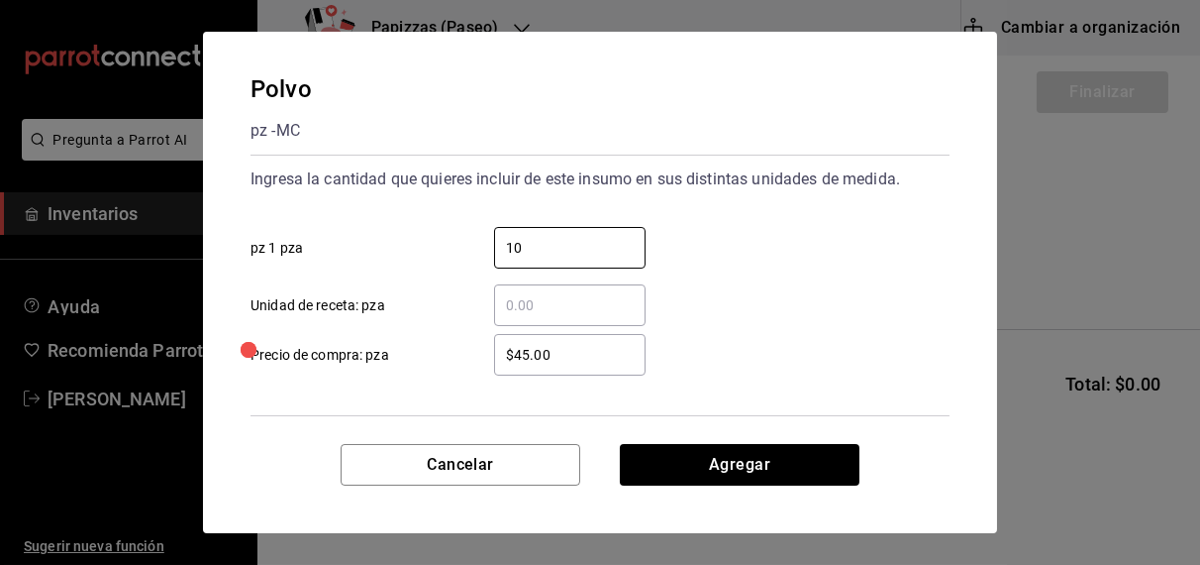
type input "10"
click button "Agregar" at bounding box center [740, 465] width 240 height 42
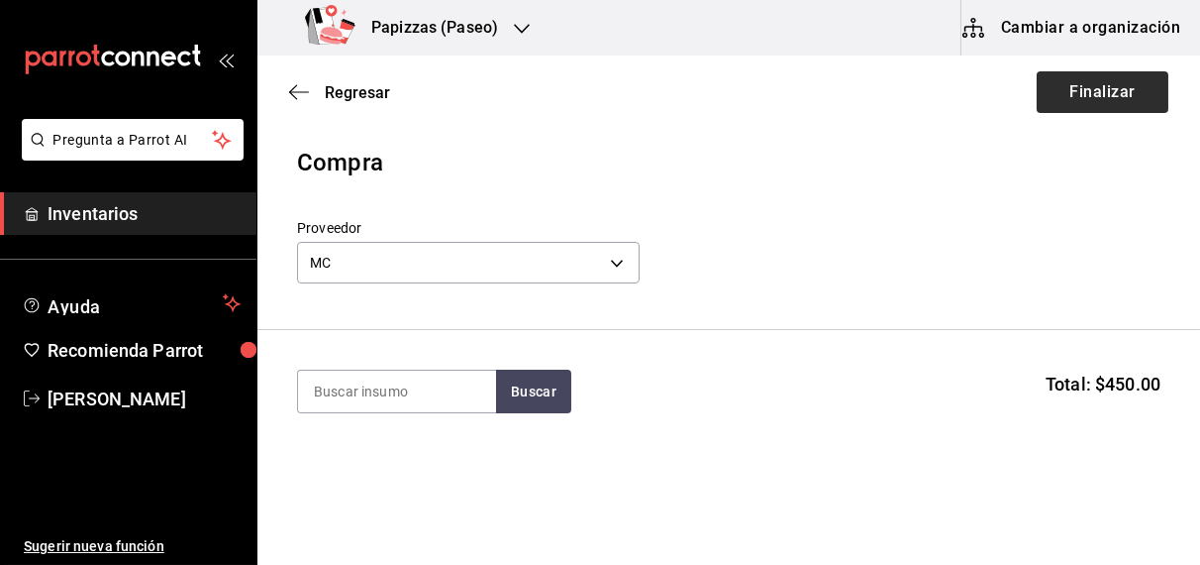
click at [1079, 72] on button "Finalizar" at bounding box center [1103, 92] width 132 height 42
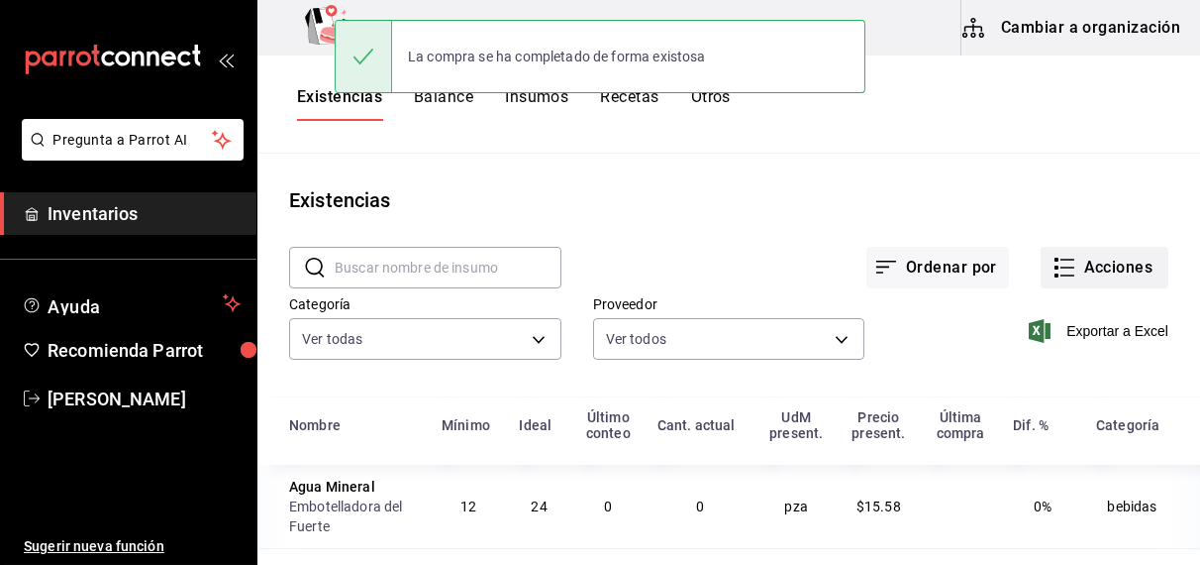
click at [1103, 264] on button "Acciones" at bounding box center [1105, 268] width 128 height 42
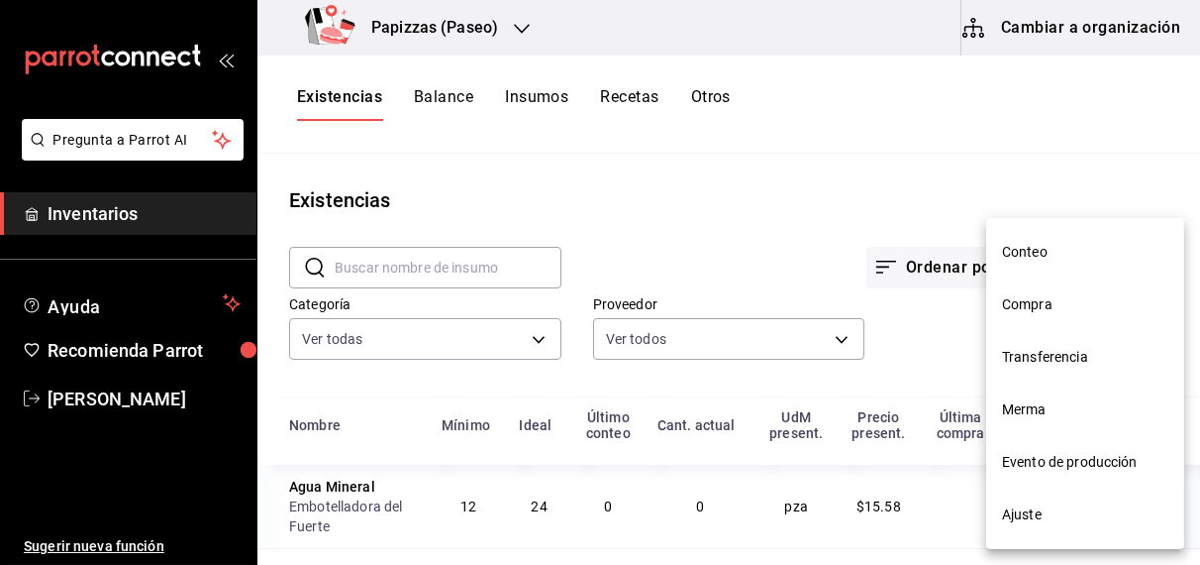
click at [1043, 310] on span "Compra" at bounding box center [1085, 304] width 166 height 21
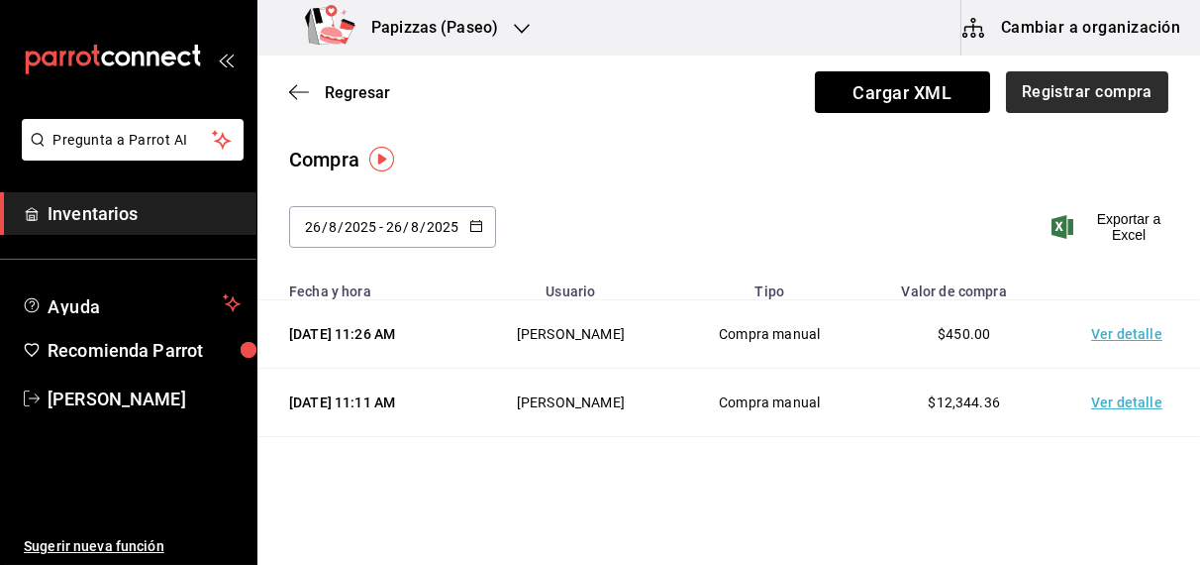
click at [1089, 90] on button "Registrar compra" at bounding box center [1087, 92] width 162 height 42
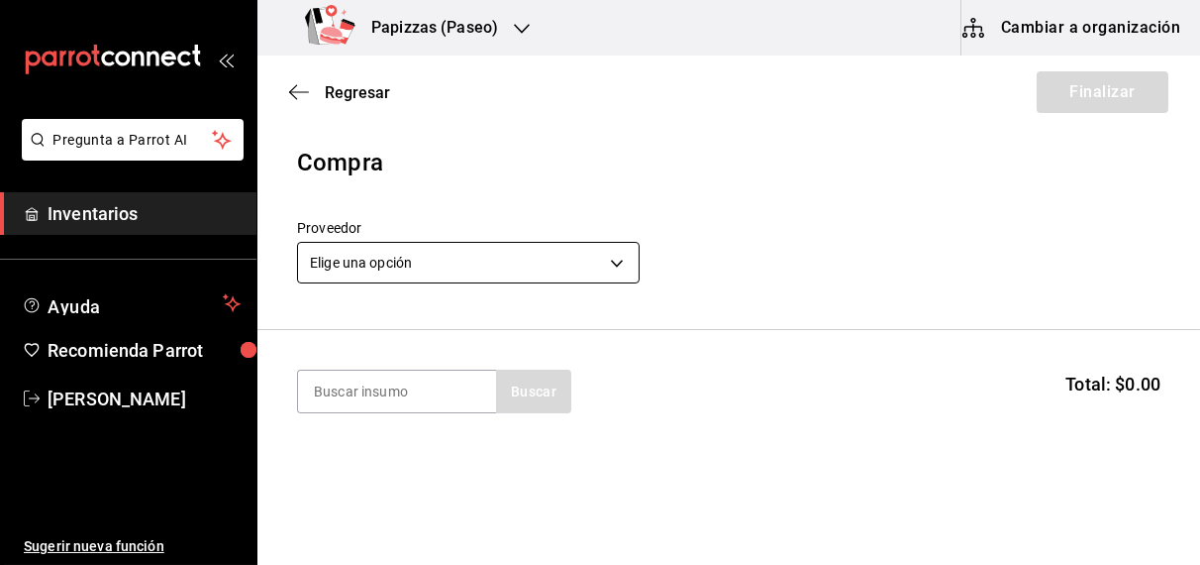
click at [475, 272] on body "Pregunta a Parrot AI Inventarios Ayuda Recomienda Parrot [PERSON_NAME] Sugerir …" at bounding box center [600, 226] width 1200 height 453
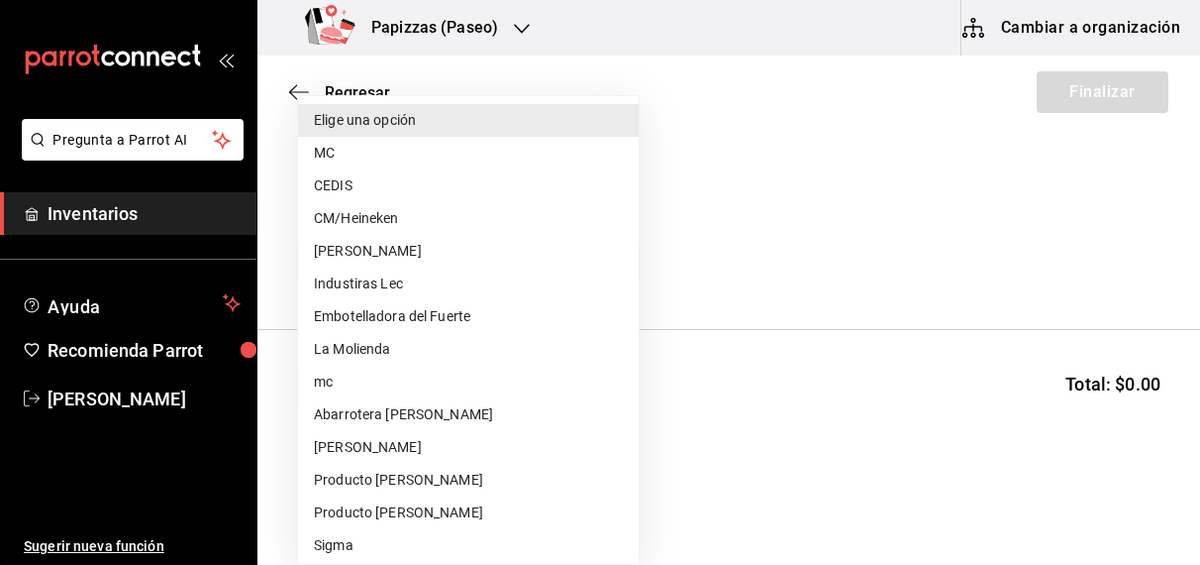
click at [360, 194] on li "CEDIS" at bounding box center [468, 185] width 341 height 33
type input "fd93c39f-859b-4130-830c-b038fbd442a0"
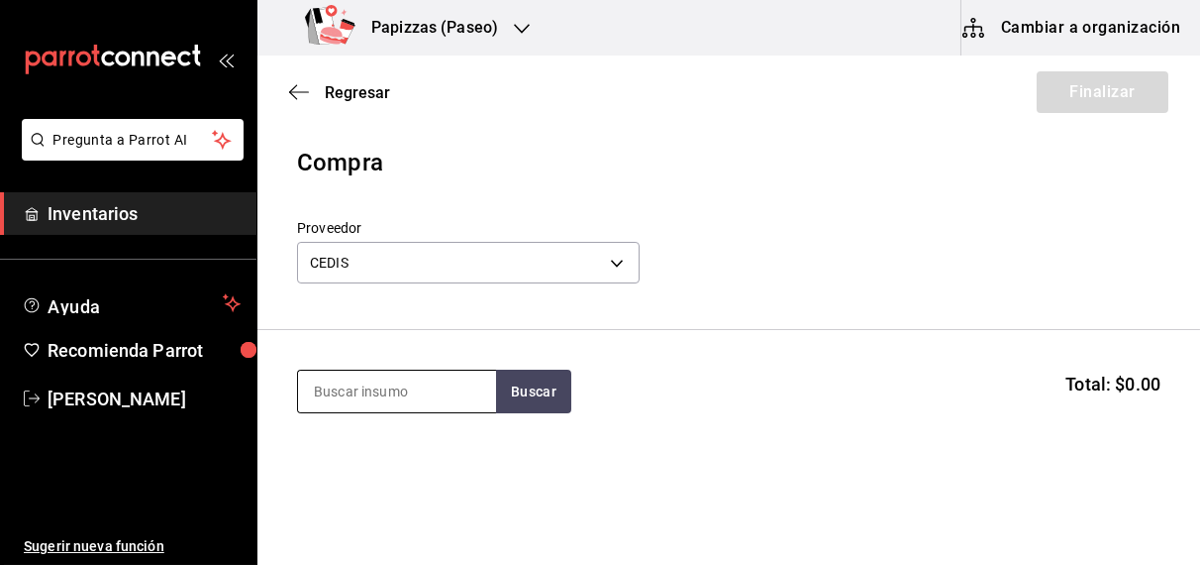
click at [393, 390] on input at bounding box center [397, 391] width 198 height 42
type input "harina"
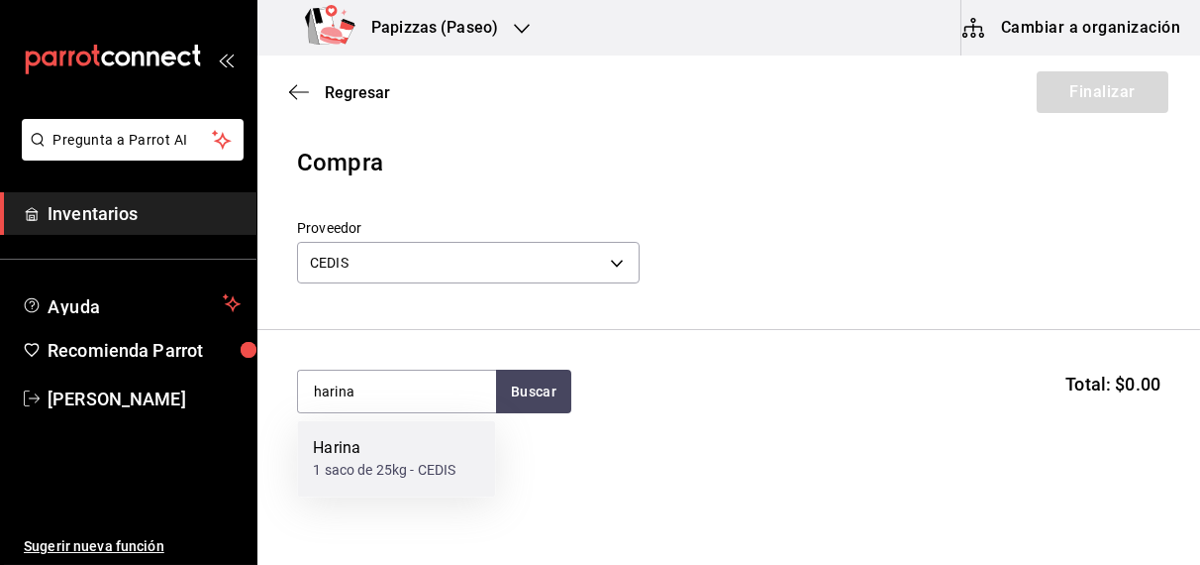
click at [364, 490] on div "Harina 1 saco de 25kg - CEDIS" at bounding box center [396, 459] width 198 height 76
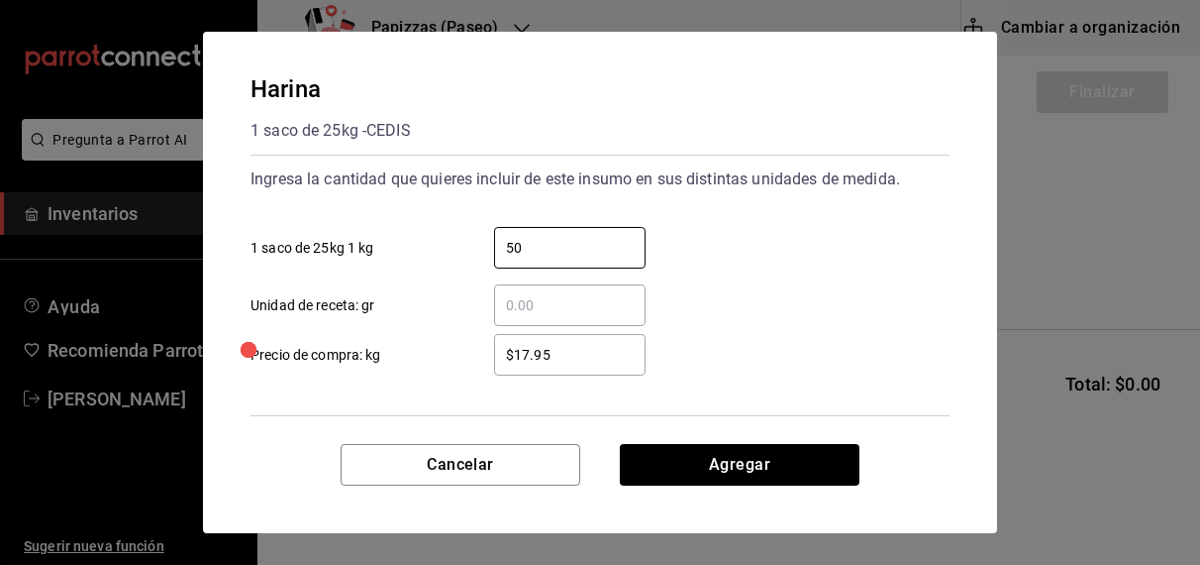
type input "50"
type input "$17.60"
click button "Agregar" at bounding box center [740, 465] width 240 height 42
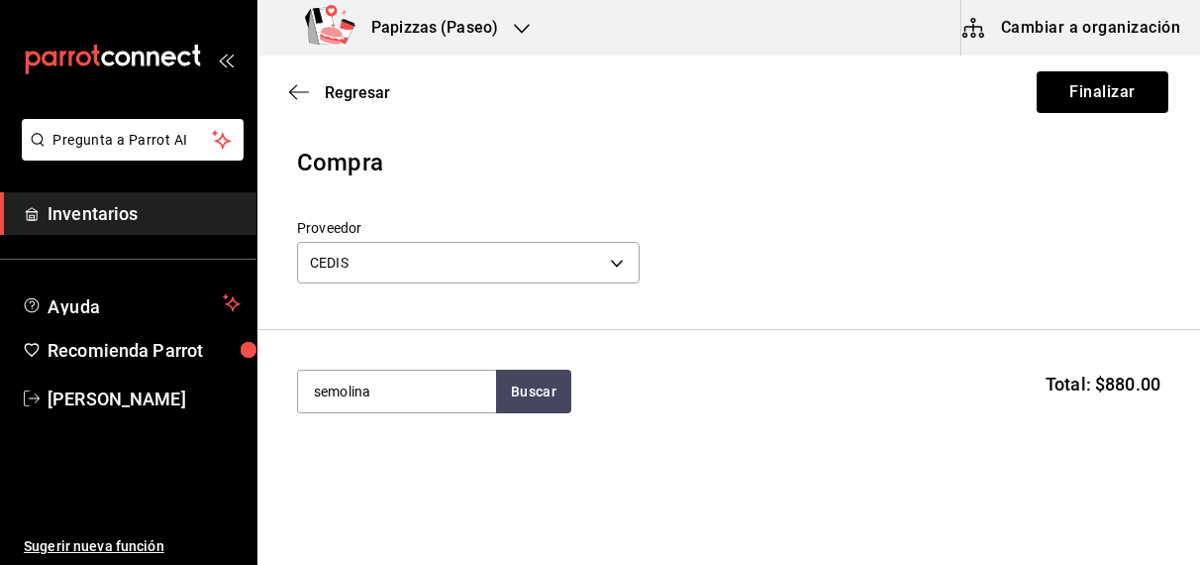
type input "semolina"
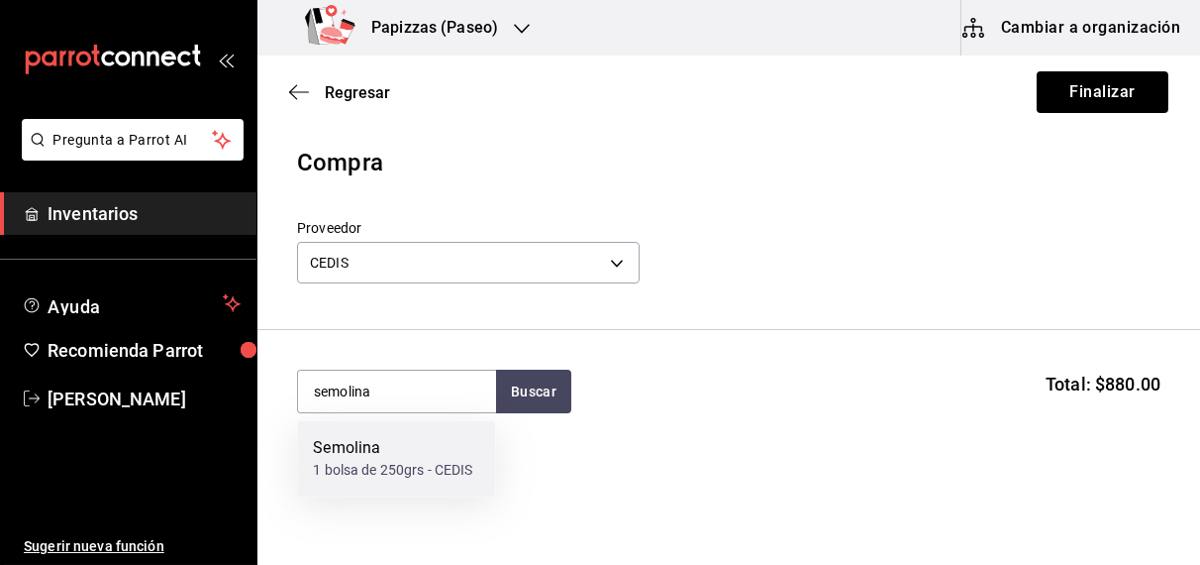
click at [375, 456] on div "Semolina" at bounding box center [392, 449] width 159 height 24
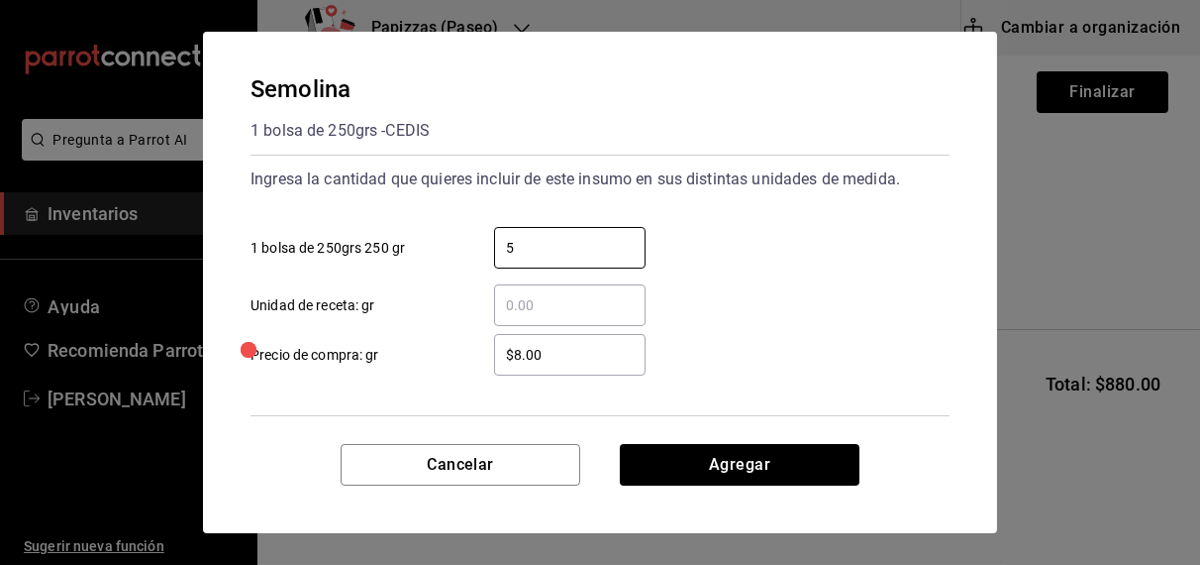
type input "5"
type input "$31.18"
click button "Agregar" at bounding box center [740, 465] width 240 height 42
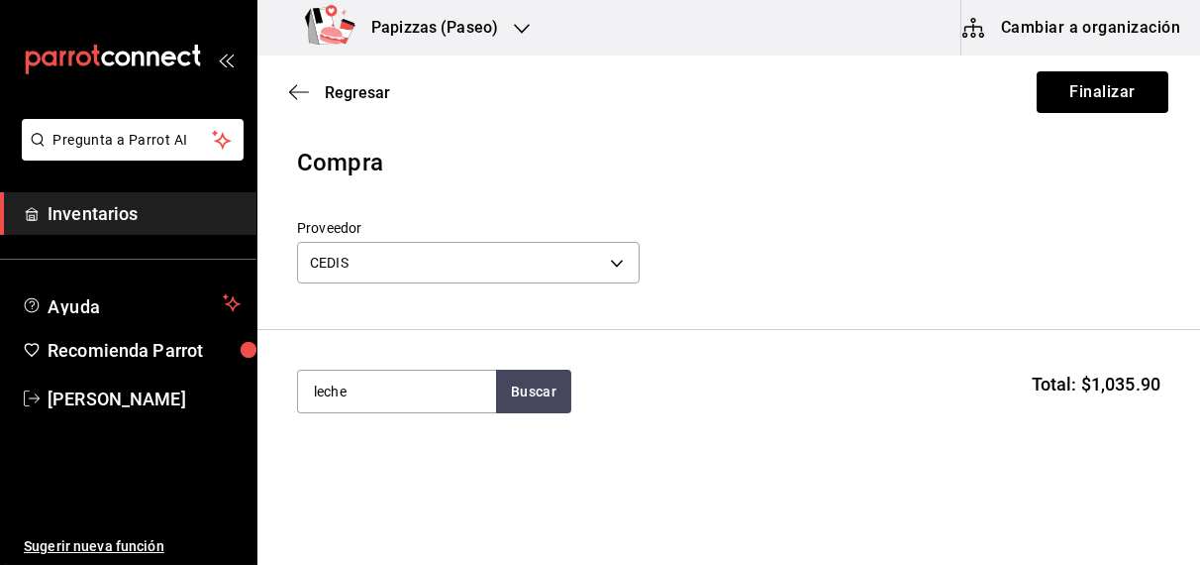
type input "leche"
click at [355, 462] on div "lt - CEDIS" at bounding box center [341, 471] width 56 height 21
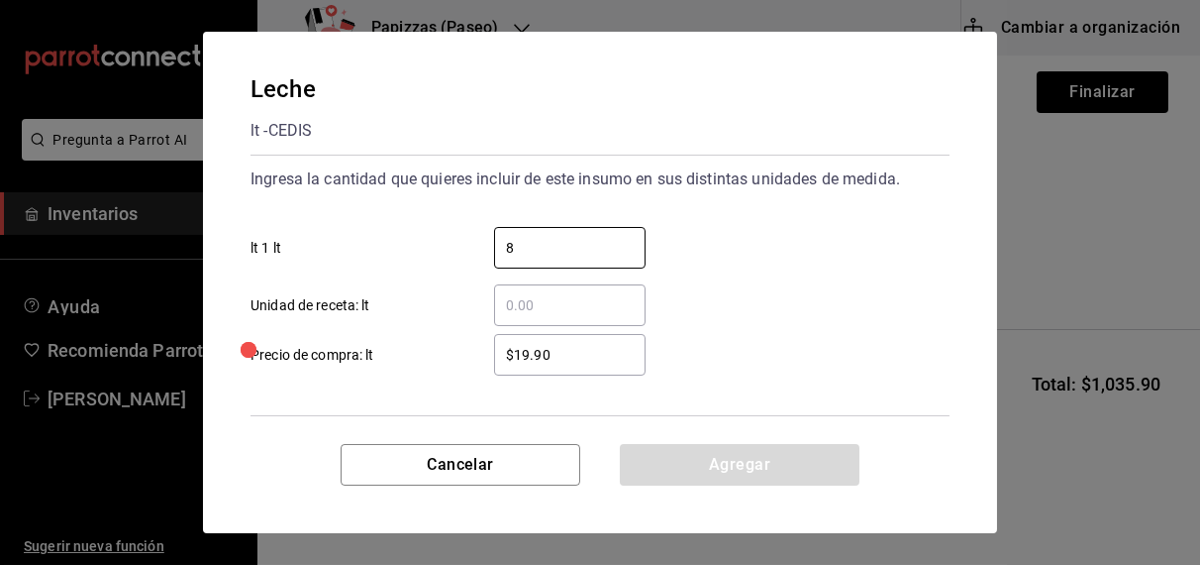
type input "8"
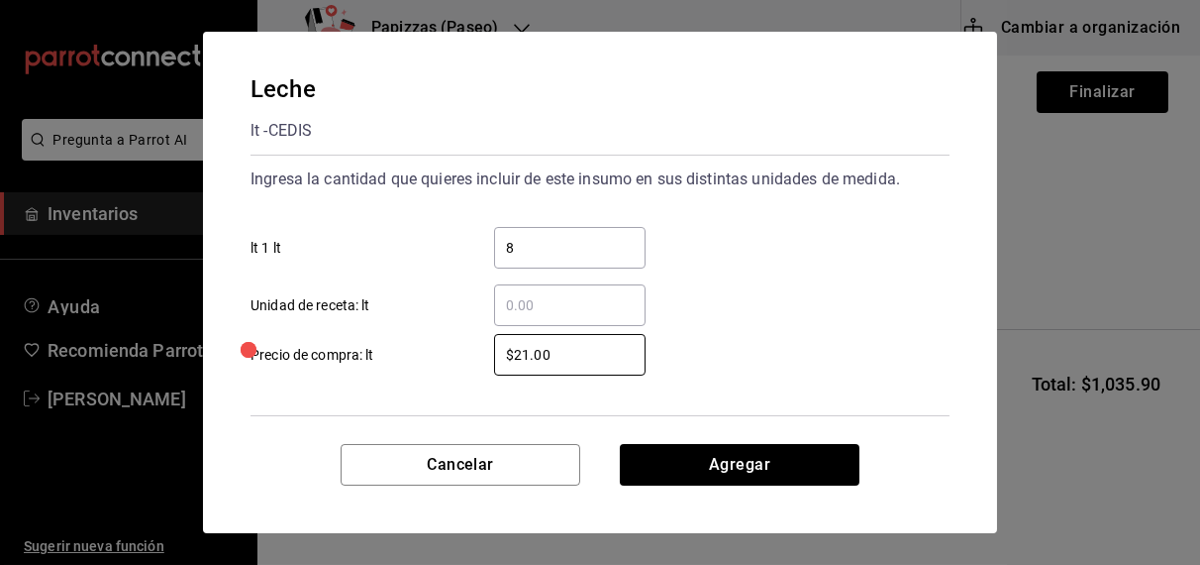
type input "$21.00"
click button "Agregar" at bounding box center [740, 465] width 240 height 42
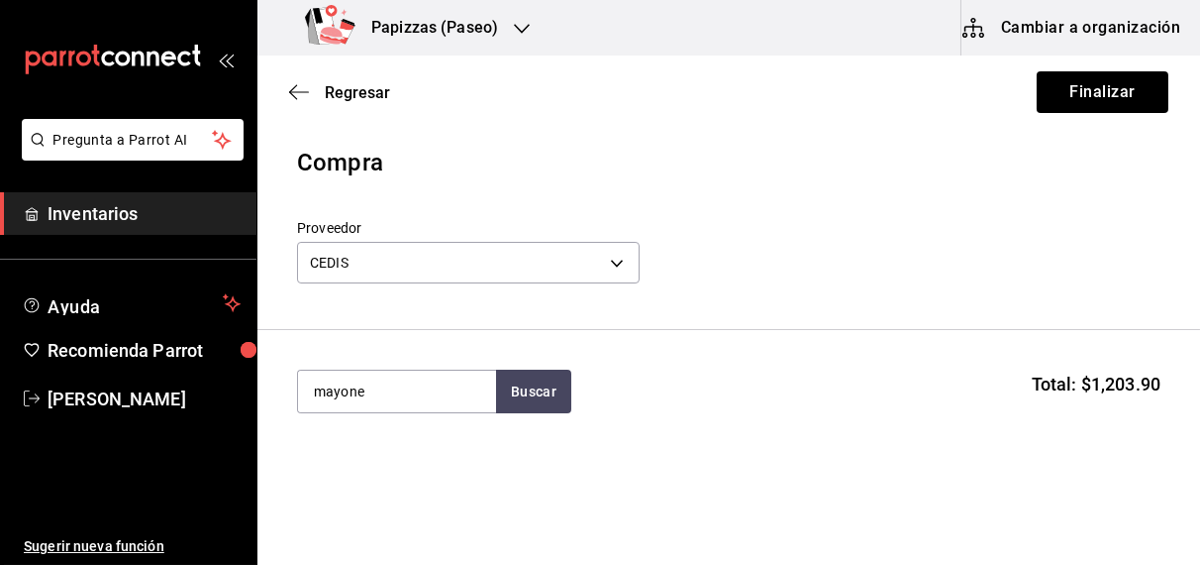
type input "mayone"
click at [367, 465] on div "gal - CEDIS" at bounding box center [350, 471] width 74 height 21
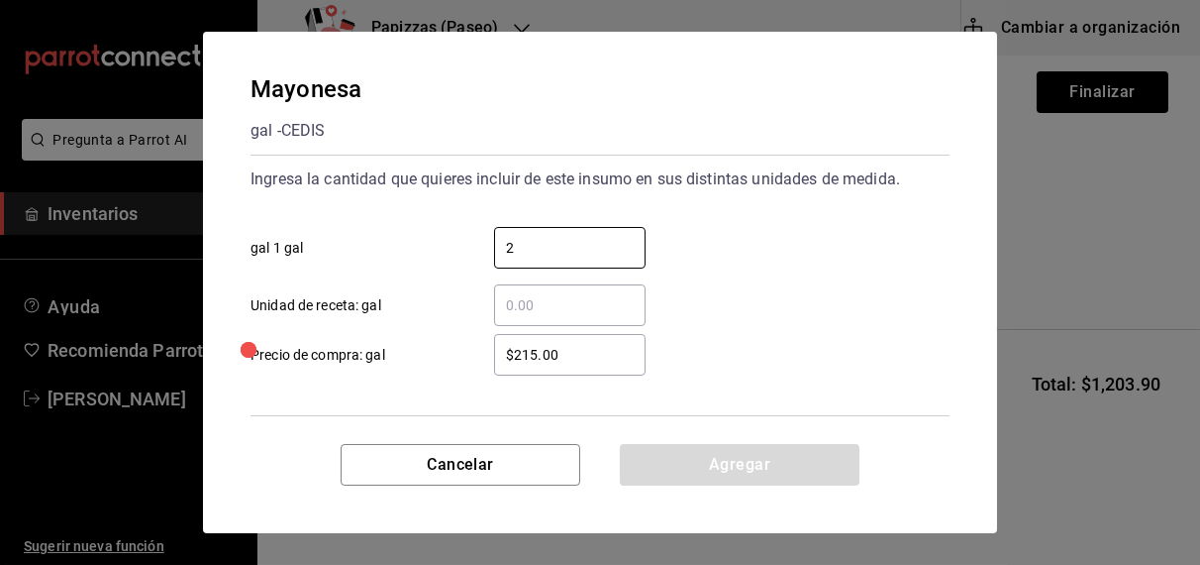
type input "2"
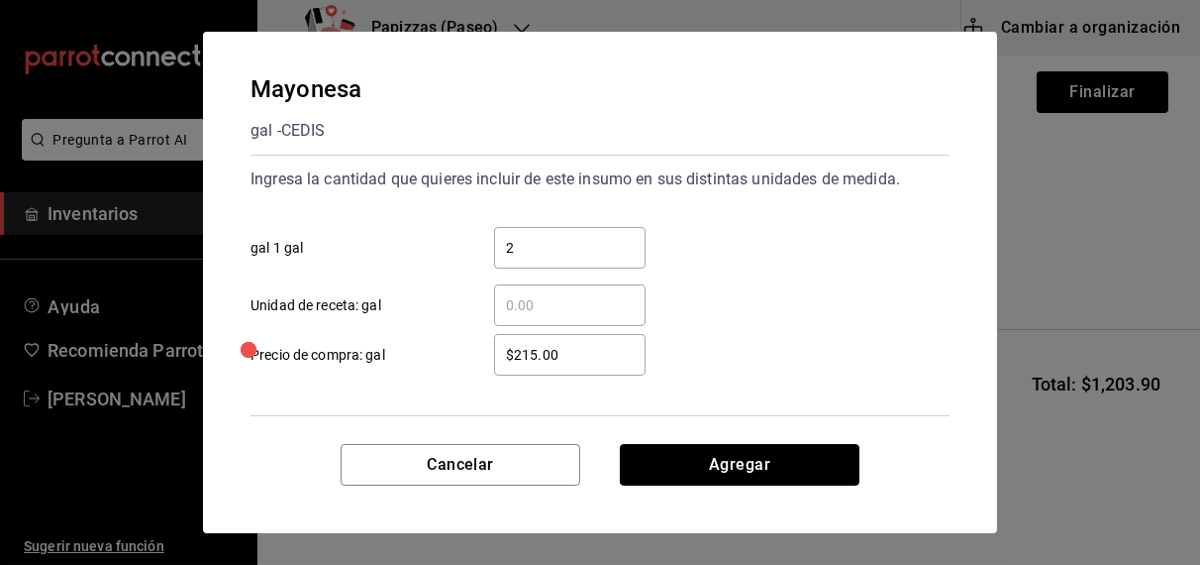
click button "Agregar" at bounding box center [740, 465] width 240 height 42
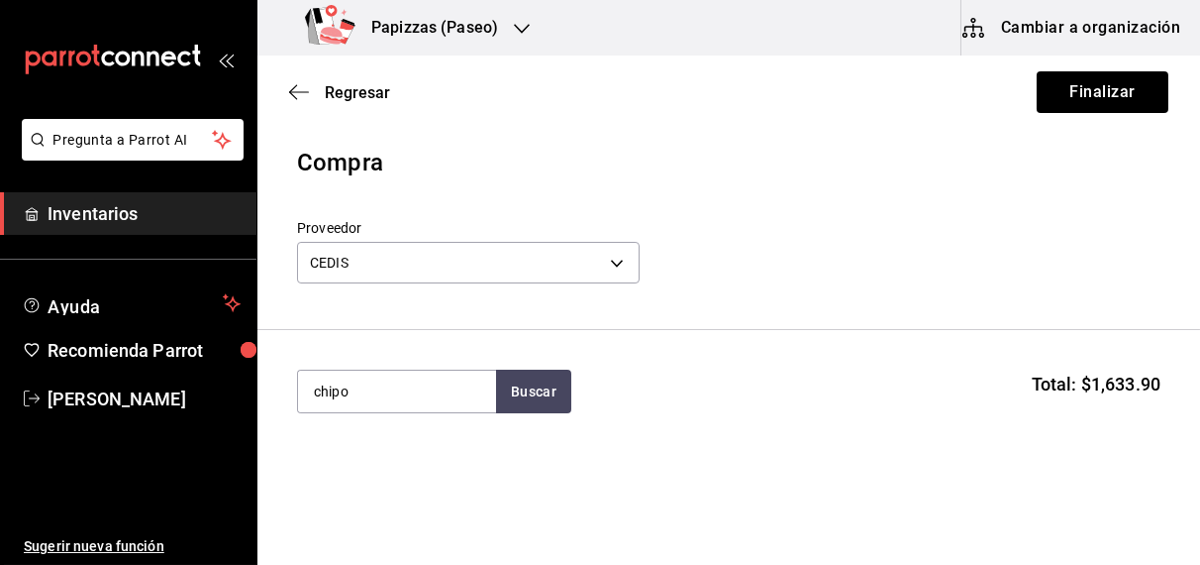
type input "chipo"
click at [367, 465] on div "1 bolsa 3kg - CEDIS" at bounding box center [373, 471] width 121 height 21
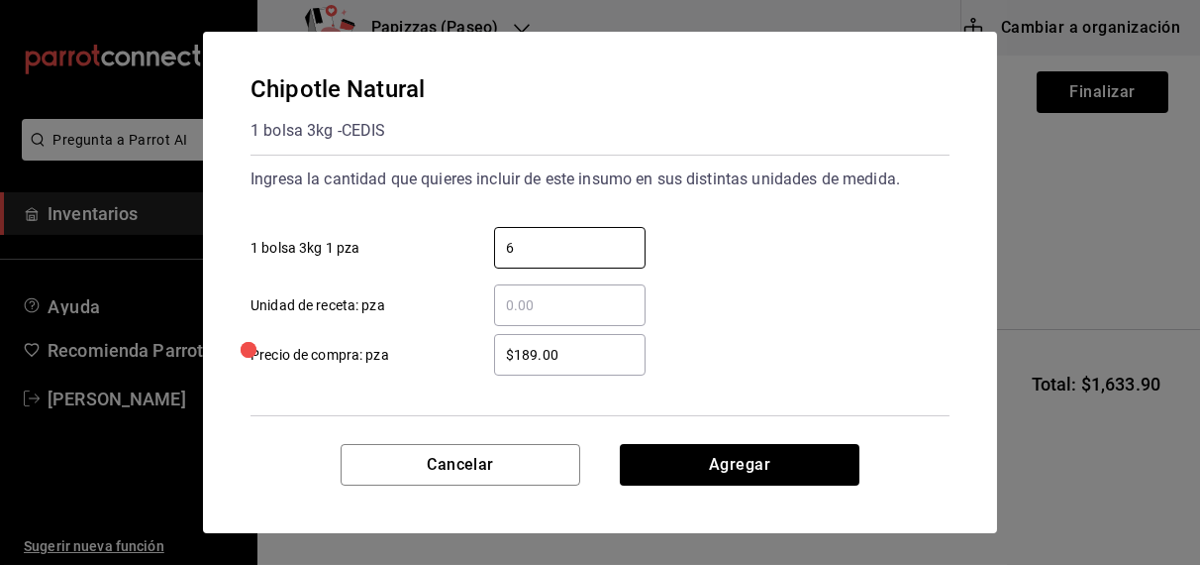
type input "6"
type input "$185.00"
click button "Agregar" at bounding box center [740, 465] width 240 height 42
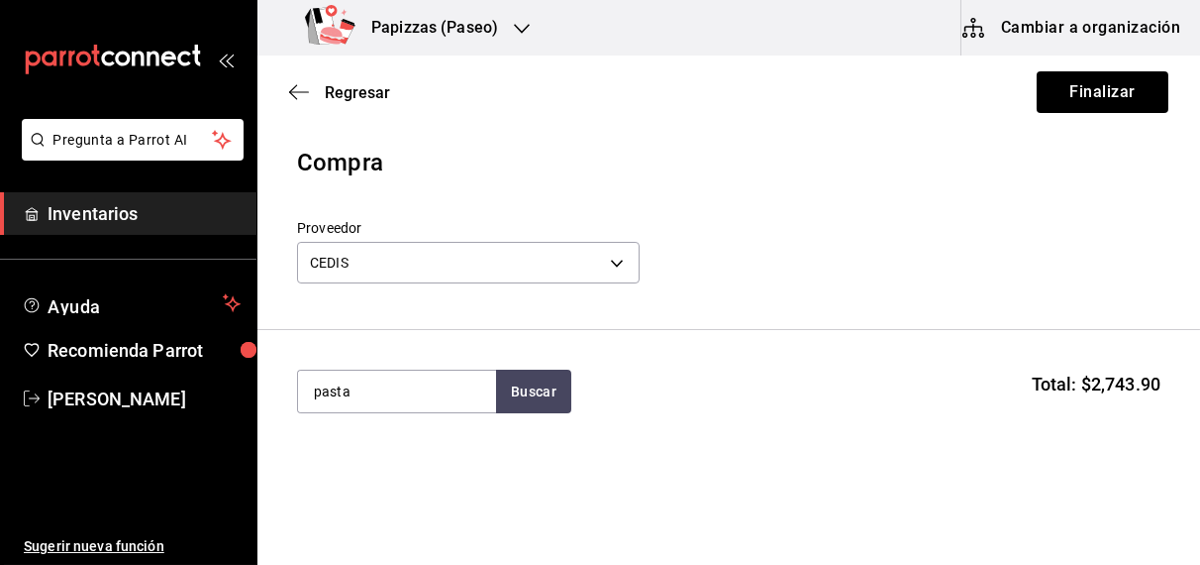
type input "pasta"
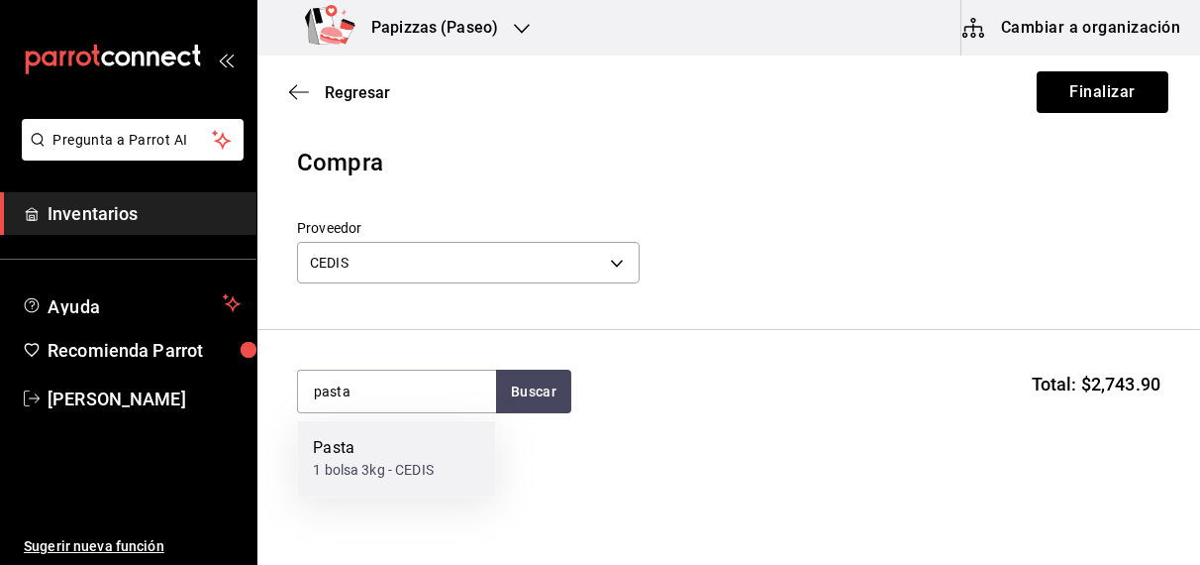
click at [397, 455] on div "Pasta" at bounding box center [373, 449] width 121 height 24
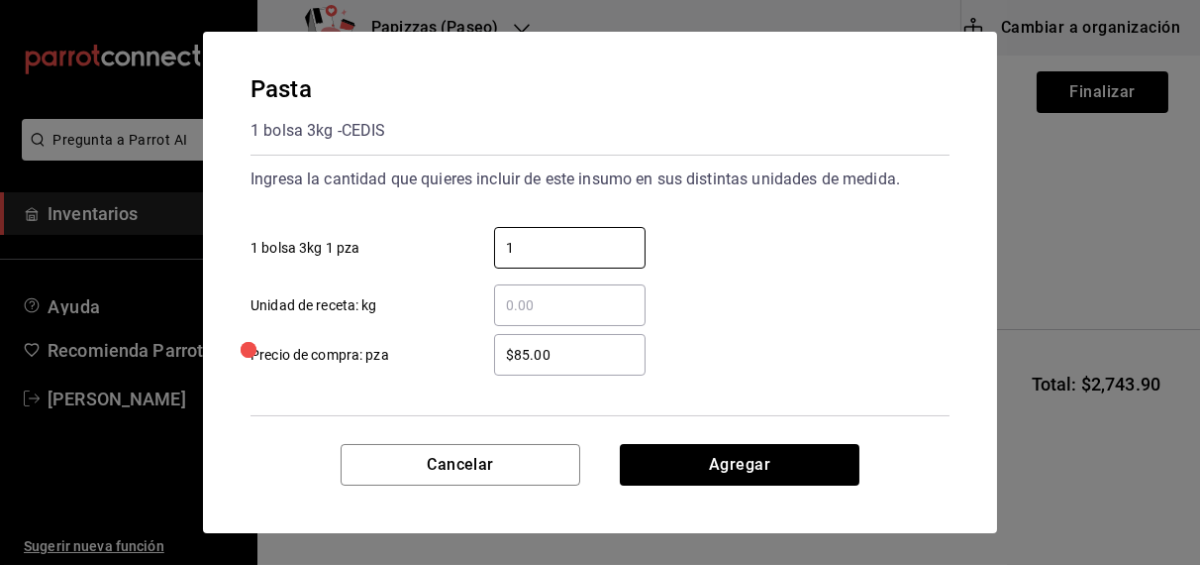
type input "1"
type input "$91.00"
click button "Agregar" at bounding box center [740, 465] width 240 height 42
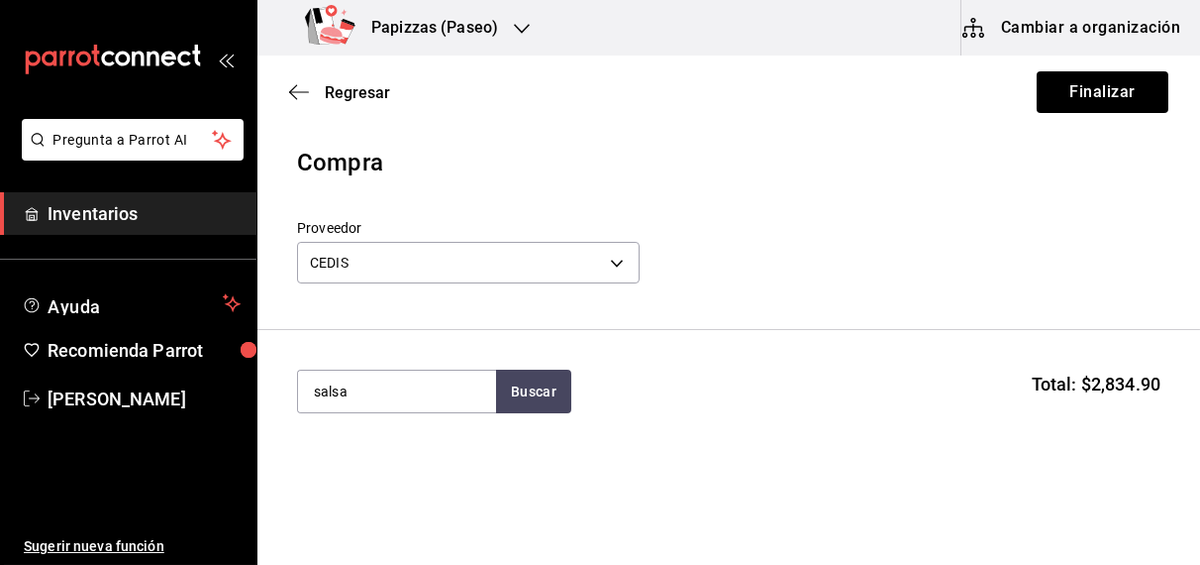
type input "salsa"
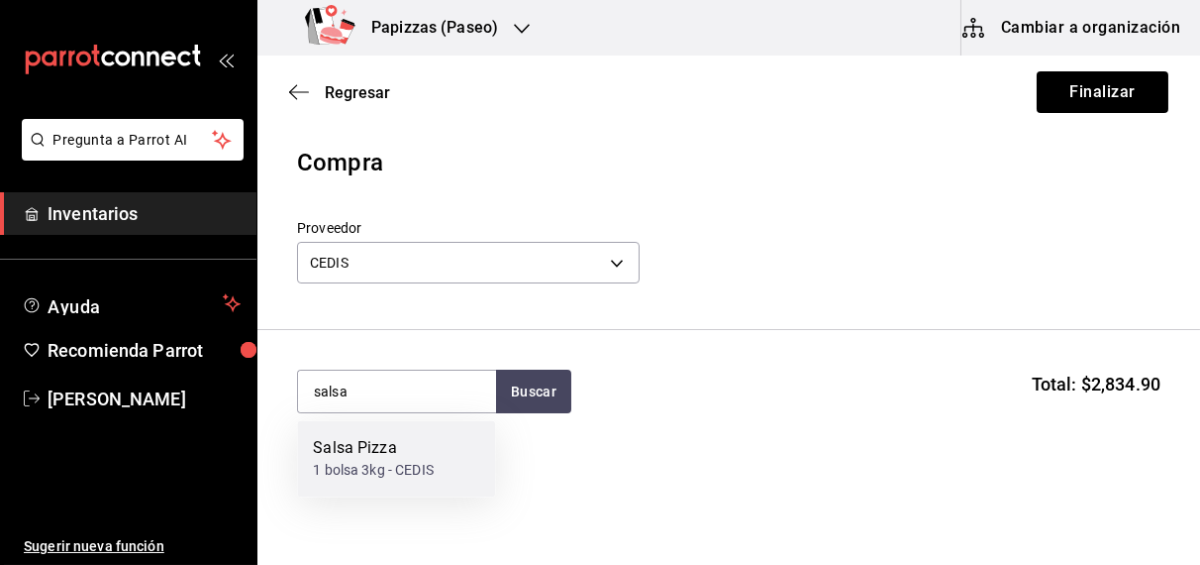
click at [357, 475] on div "1 bolsa 3kg - CEDIS" at bounding box center [373, 471] width 121 height 21
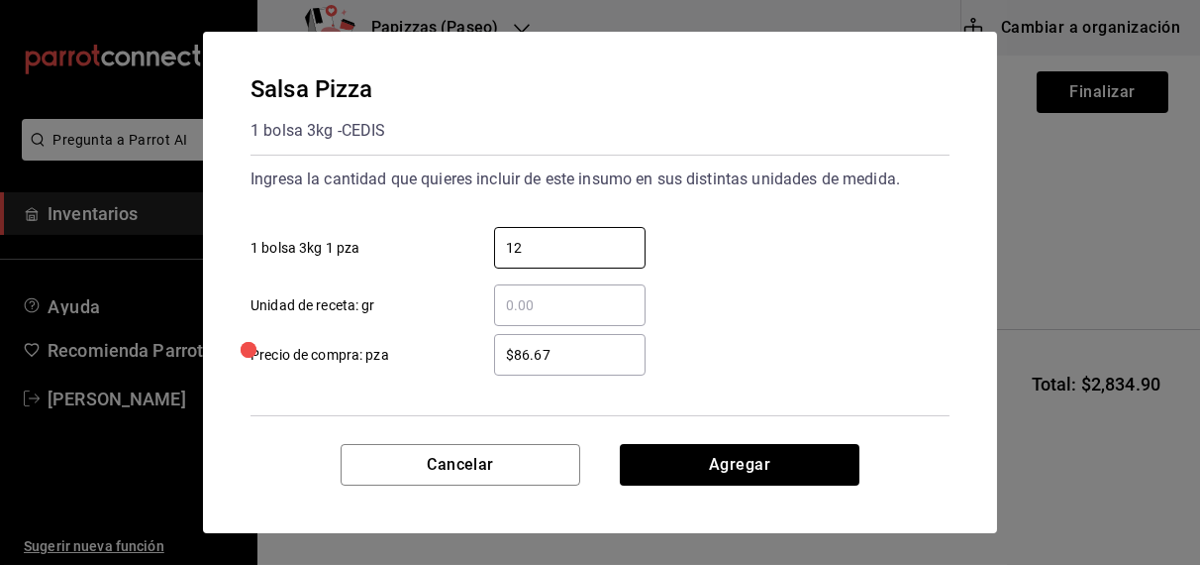
type input "12"
type input "$92.75"
click button "Agregar" at bounding box center [740, 465] width 240 height 42
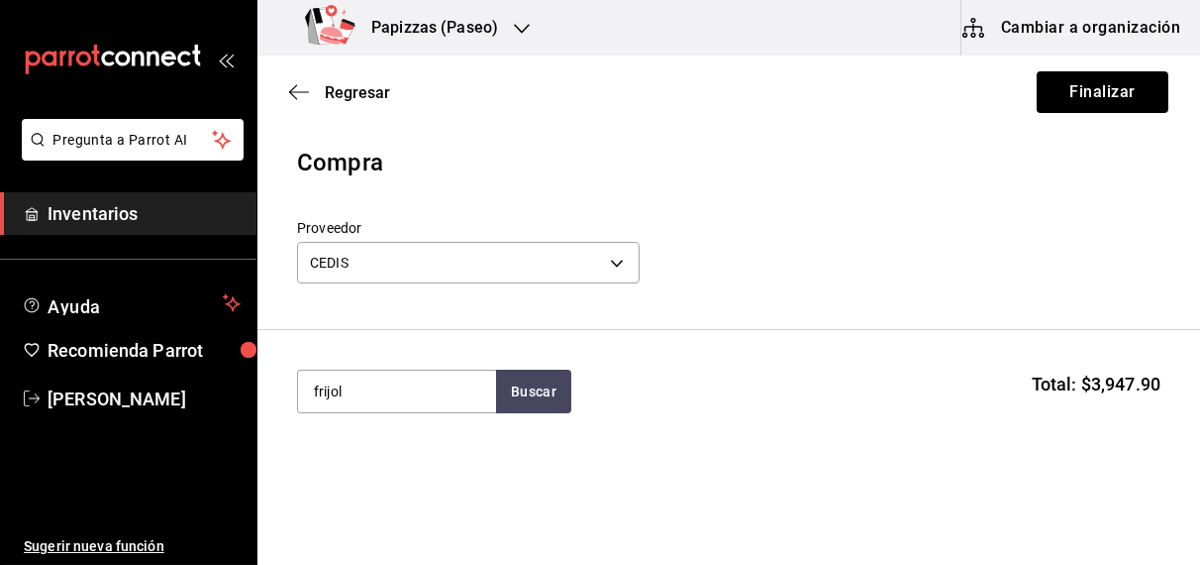
type input "frijol"
click at [402, 474] on div "Frijol pz - CEDIS" at bounding box center [396, 459] width 198 height 76
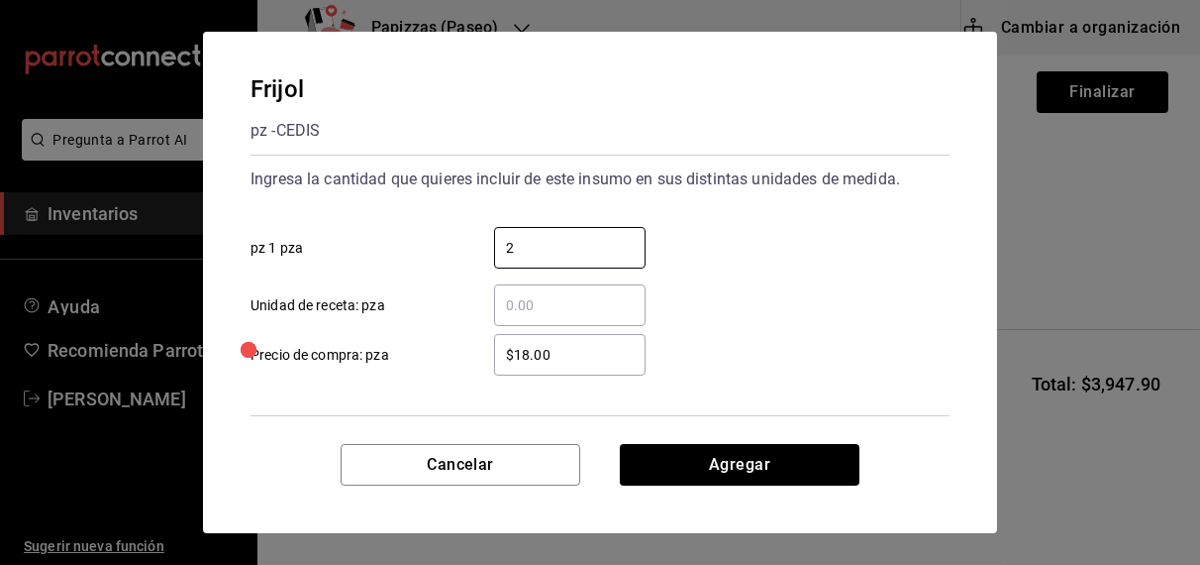
type input "2"
type input "$16.00"
click button "Agregar" at bounding box center [740, 465] width 240 height 42
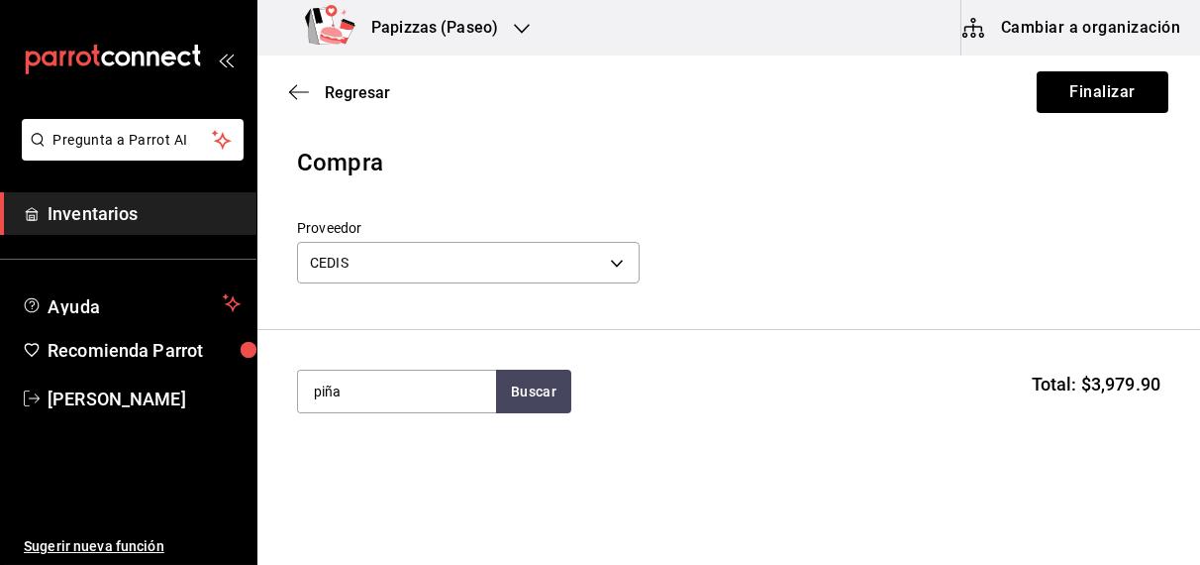
type input "piña"
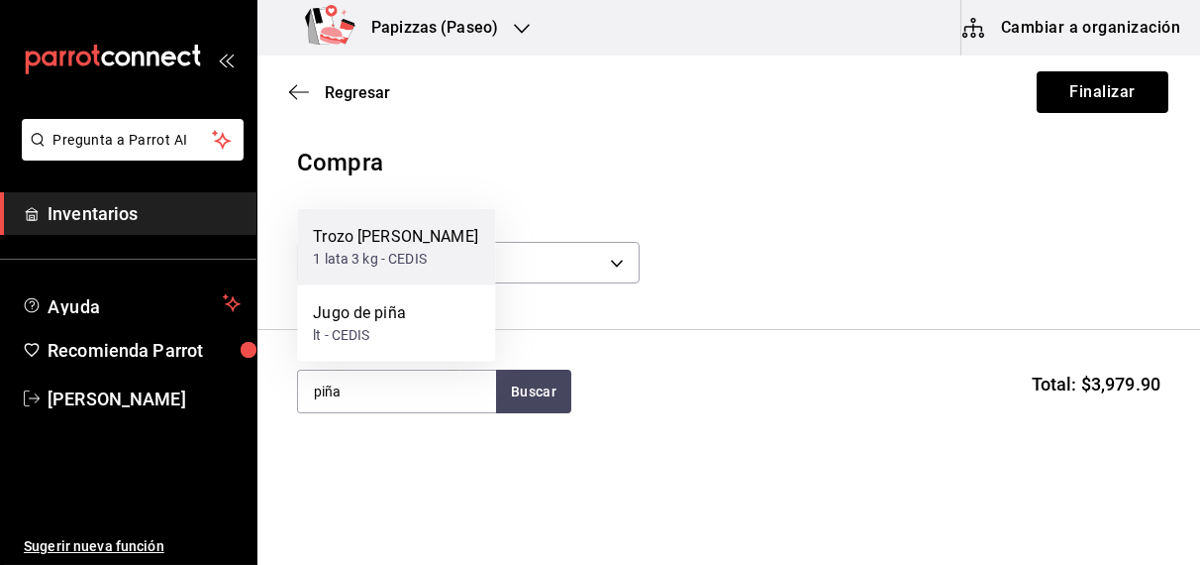
click at [394, 263] on div "1 lata 3 kg - CEDIS" at bounding box center [395, 259] width 165 height 21
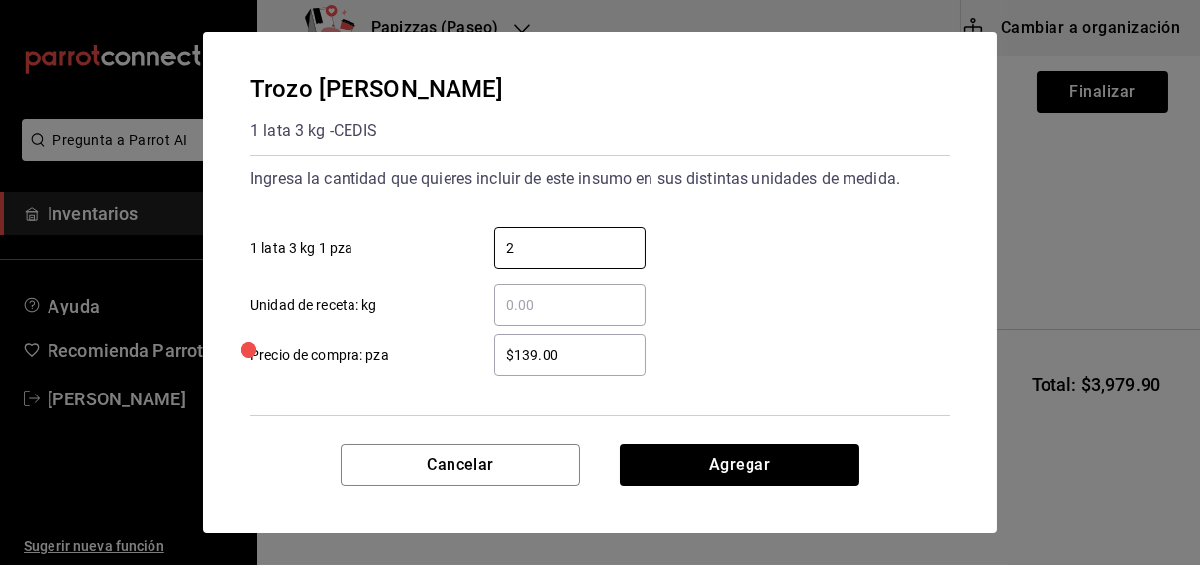
type input "2"
type input "$159.00"
click button "Agregar" at bounding box center [740, 465] width 240 height 42
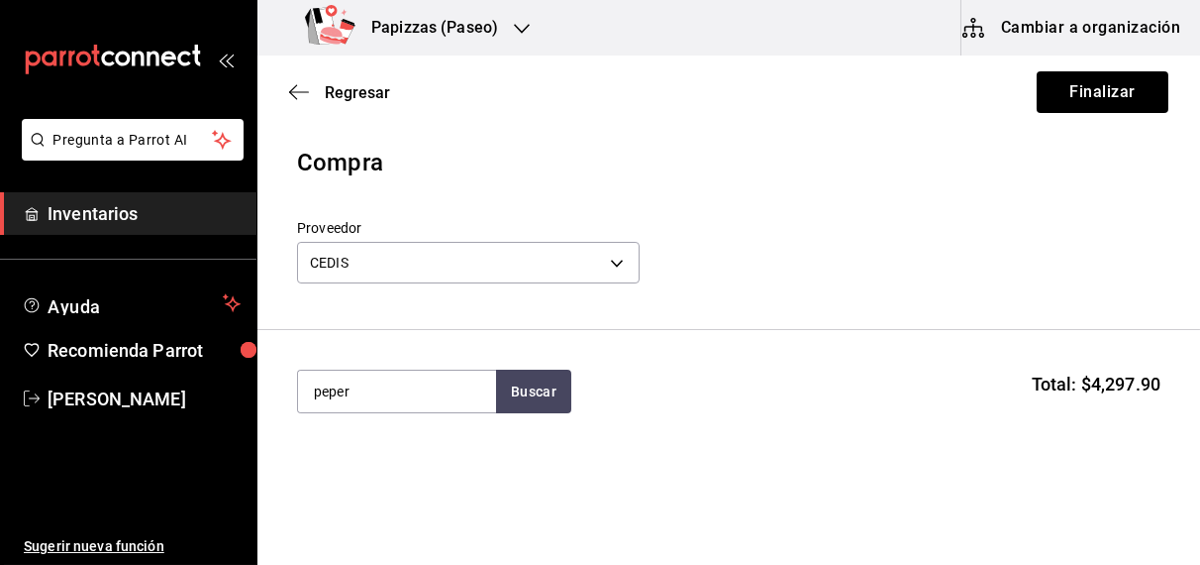
type input "peper"
click at [403, 469] on div "1 bolsa de 2.27kg - CEDIS" at bounding box center [392, 471] width 158 height 21
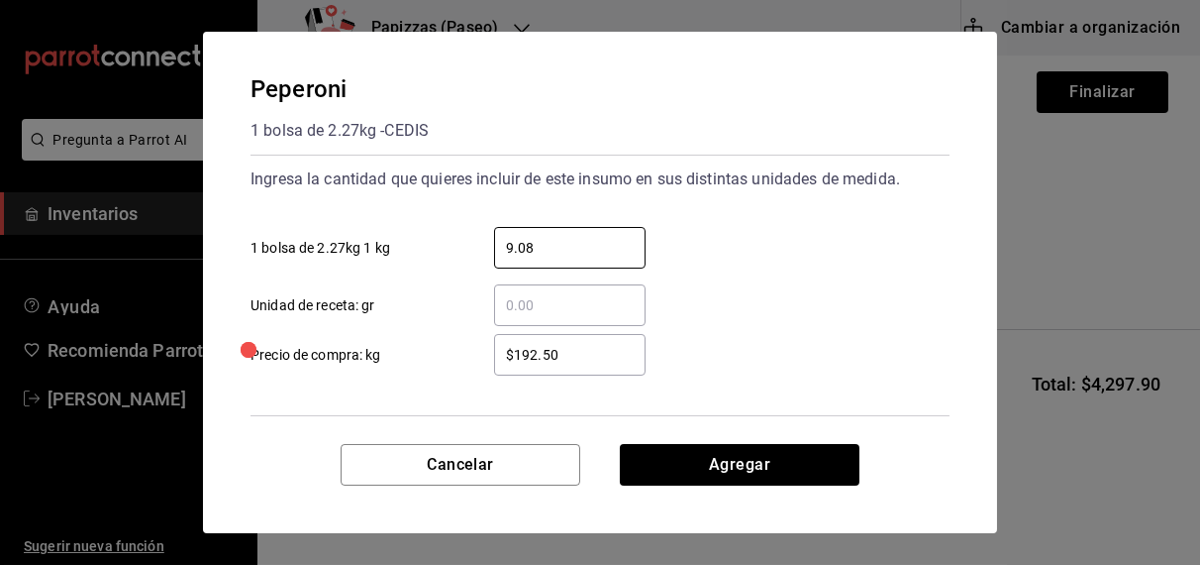
type input "9.08"
type input "$192.00"
click button "Agregar" at bounding box center [740, 465] width 240 height 42
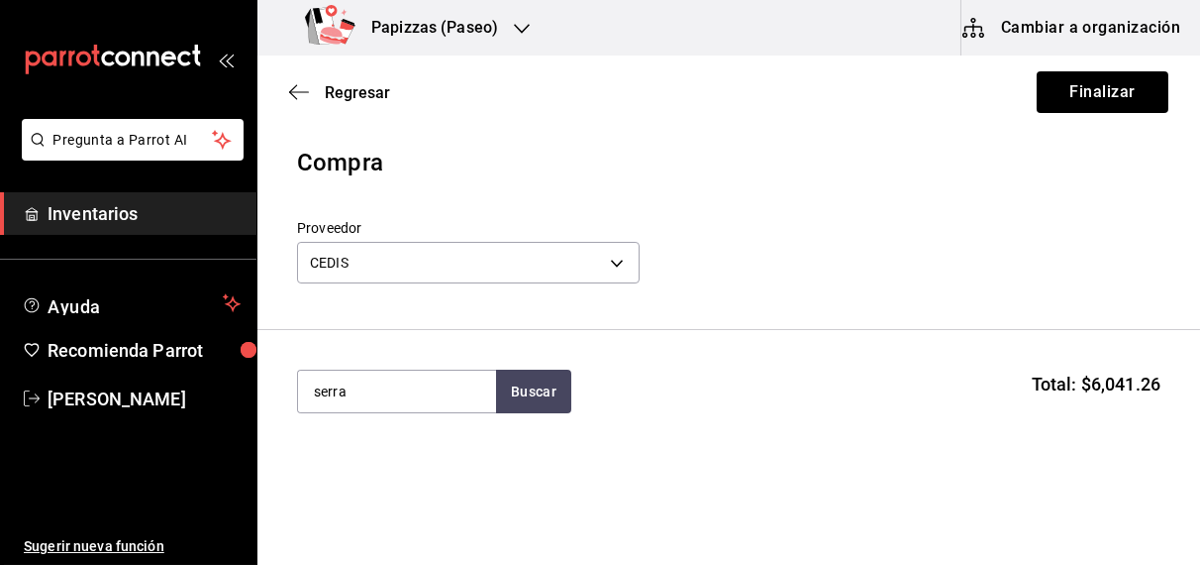
type input "serra"
click at [393, 463] on div "pz - CEDIS" at bounding box center [373, 471] width 121 height 21
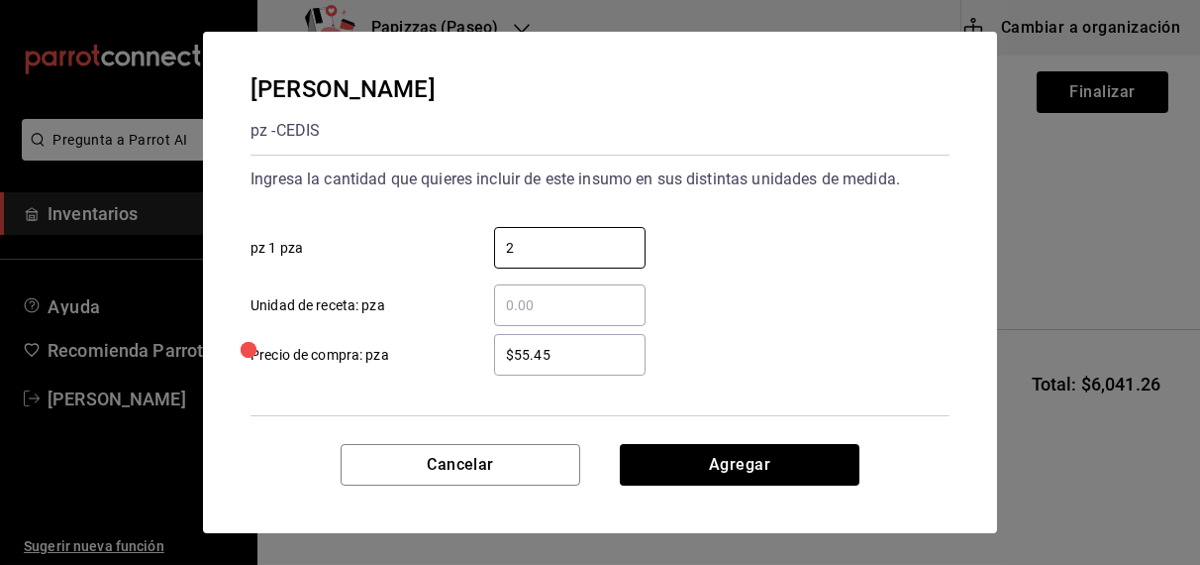
type input "2"
type input "$55.40"
click button "Agregar" at bounding box center [740, 465] width 240 height 42
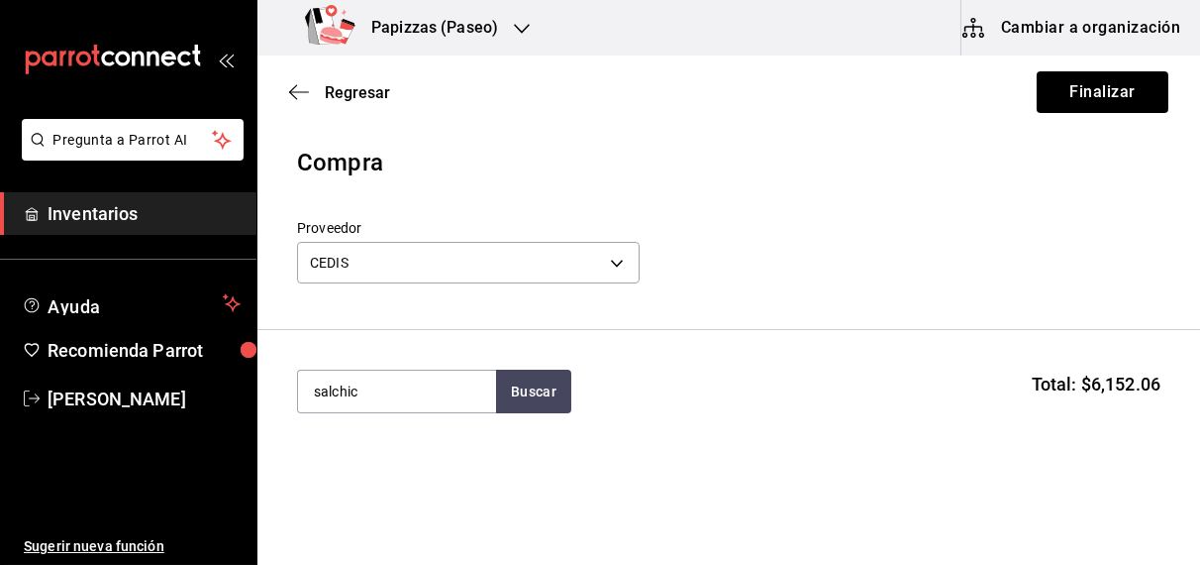
type input "salchic"
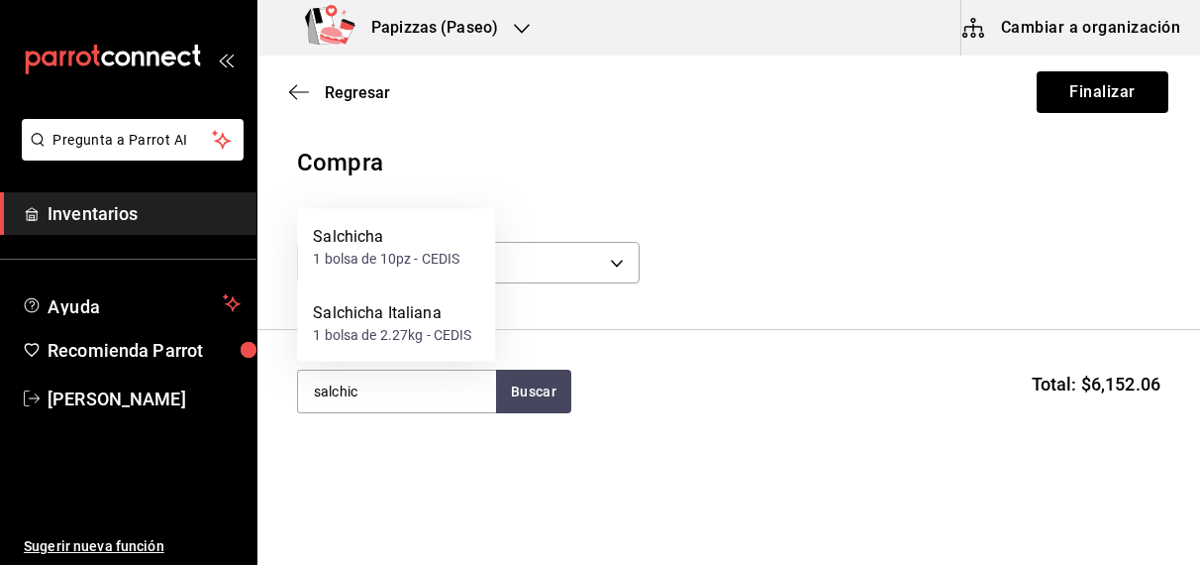
click at [395, 266] on div "1 bolsa de 10pz - CEDIS" at bounding box center [386, 259] width 147 height 21
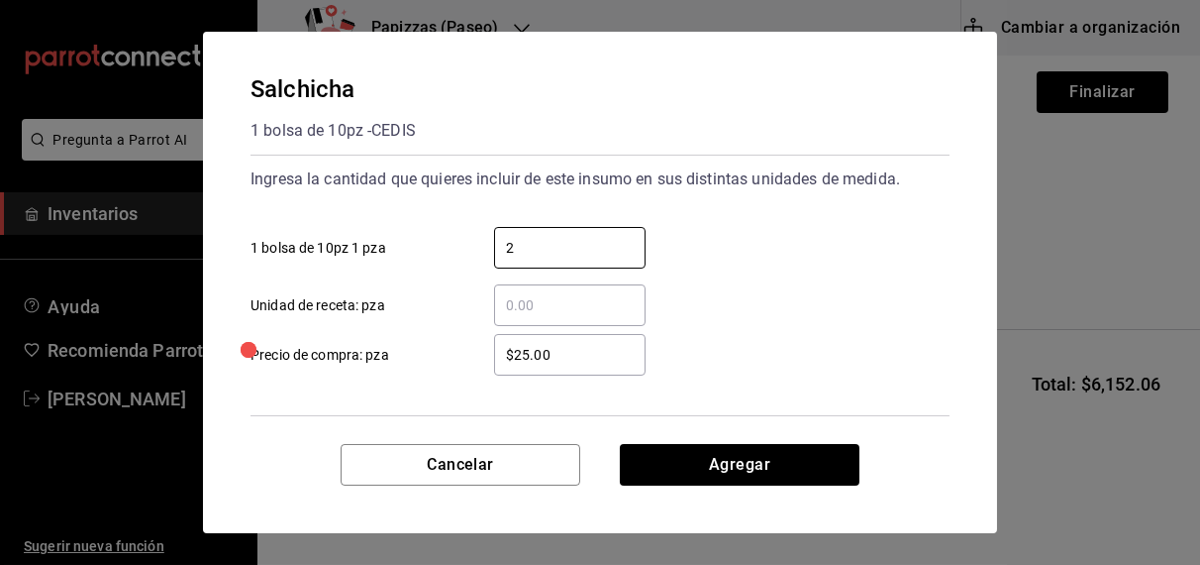
type input "2"
type input "$33.00"
type input "2"
type input "1"
click button "Agregar" at bounding box center [740, 465] width 240 height 42
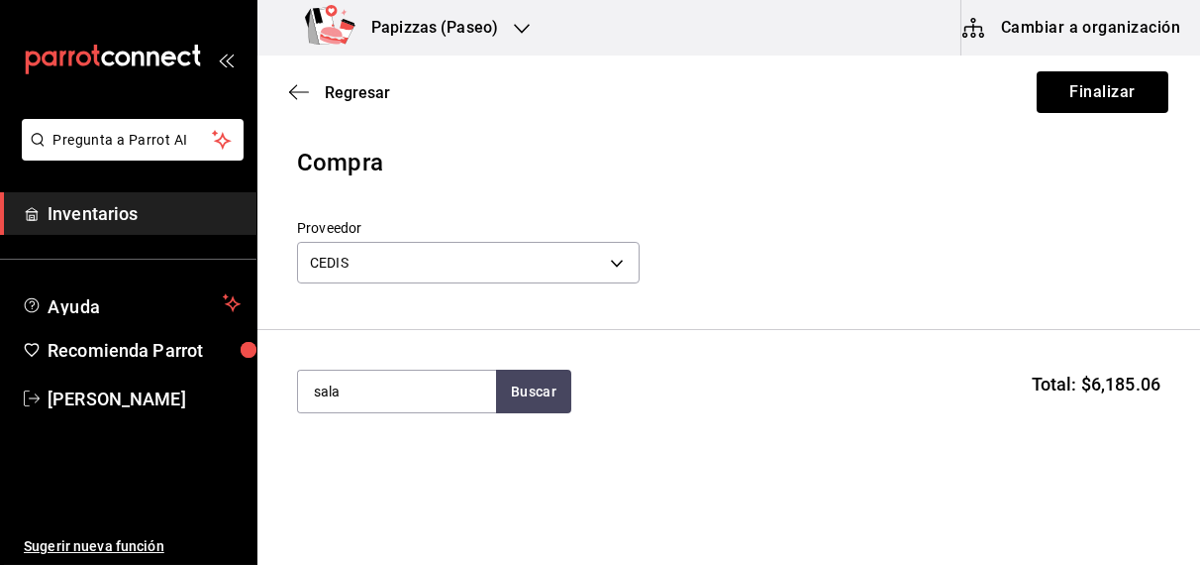
type input "sala"
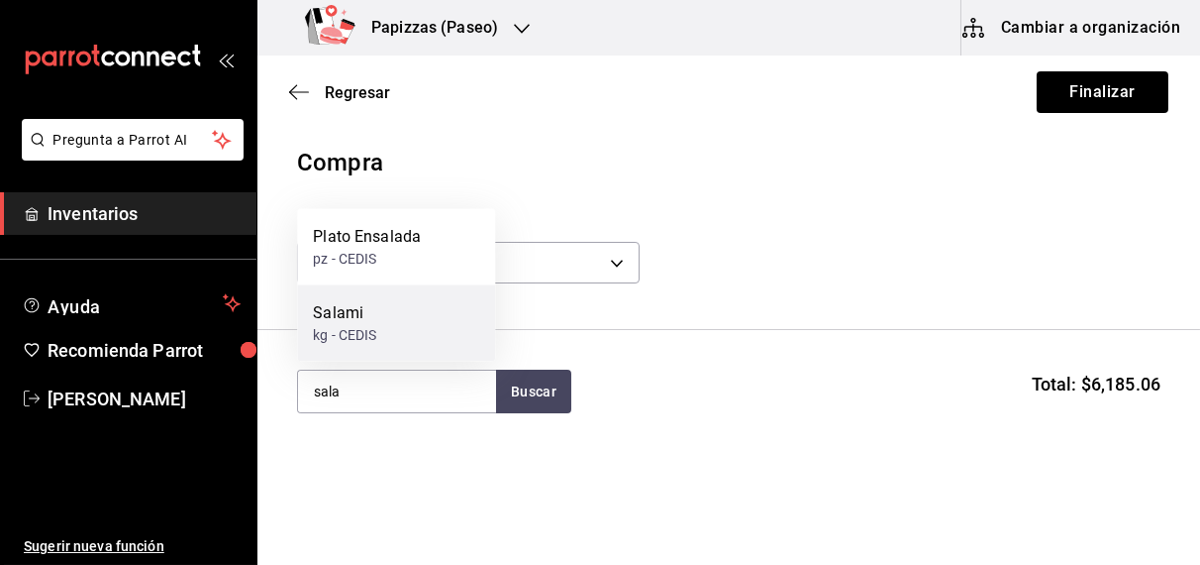
click at [361, 337] on div "kg - CEDIS" at bounding box center [344, 335] width 63 height 21
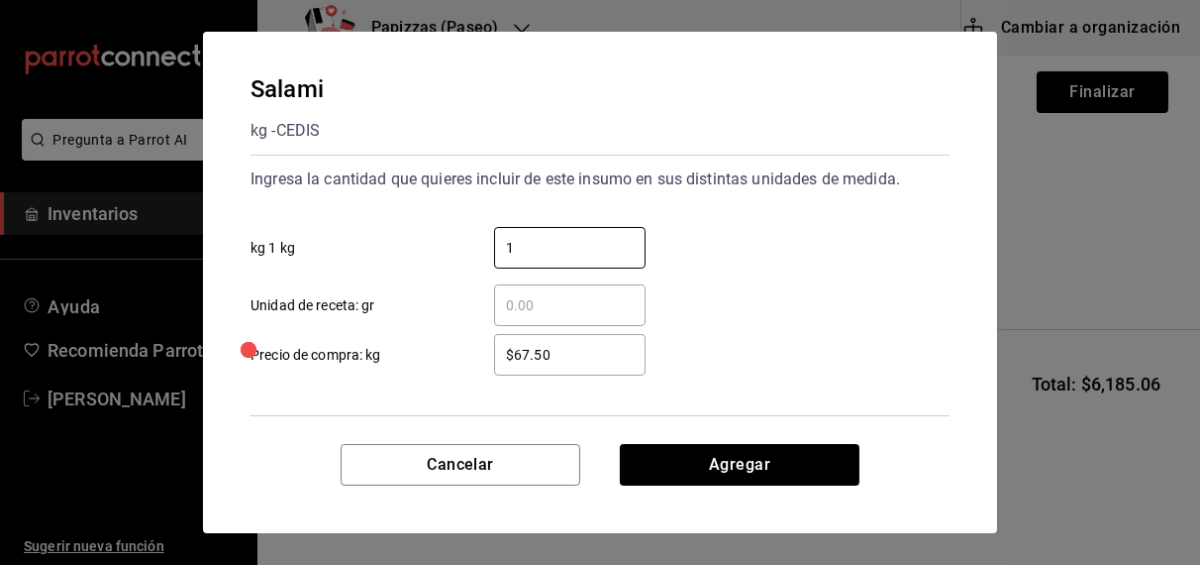
type input "1"
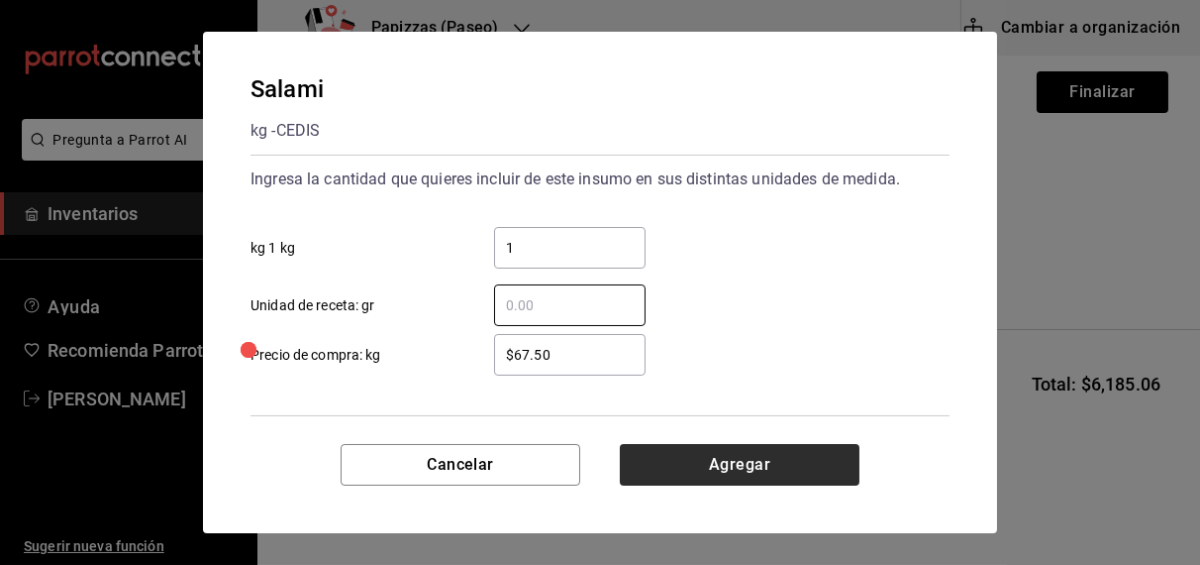
click at [733, 471] on button "Agregar" at bounding box center [740, 465] width 240 height 42
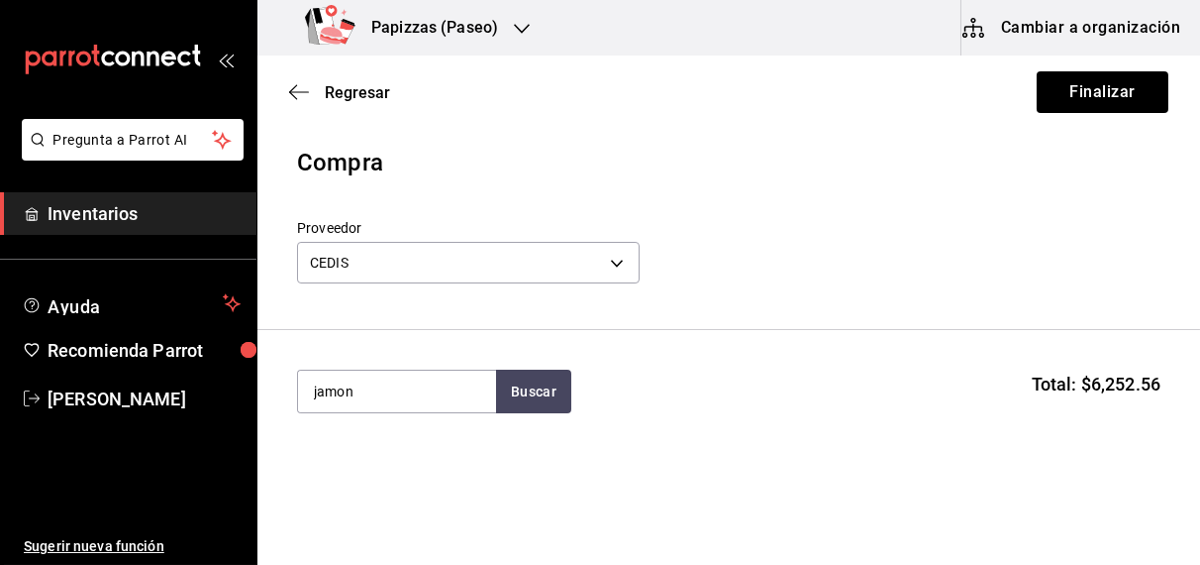
type input "jamon"
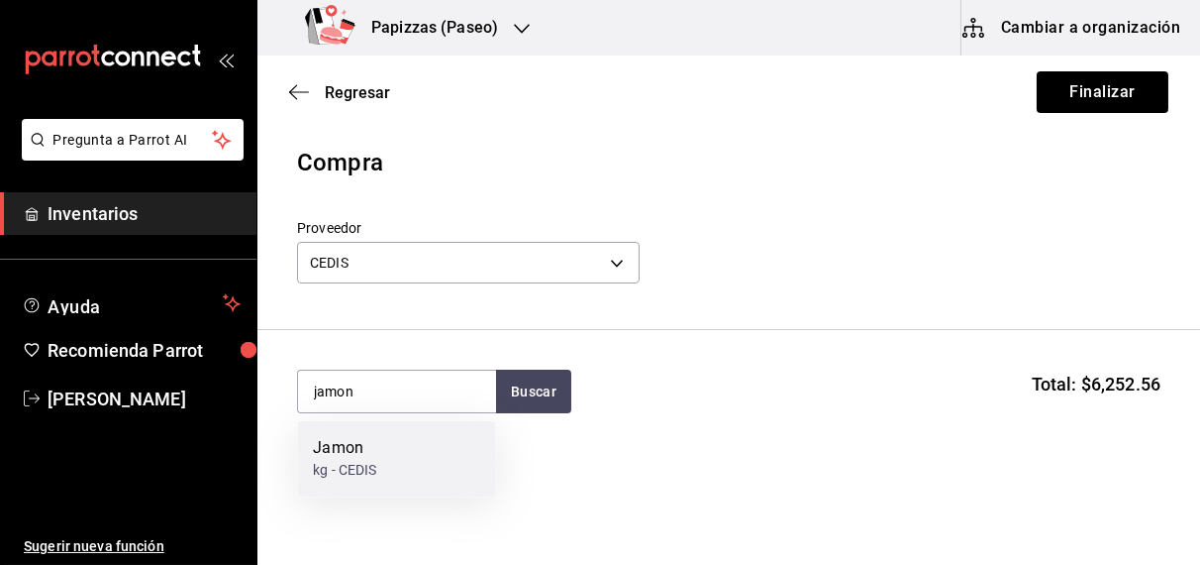
click at [351, 476] on div "kg - CEDIS" at bounding box center [344, 471] width 63 height 21
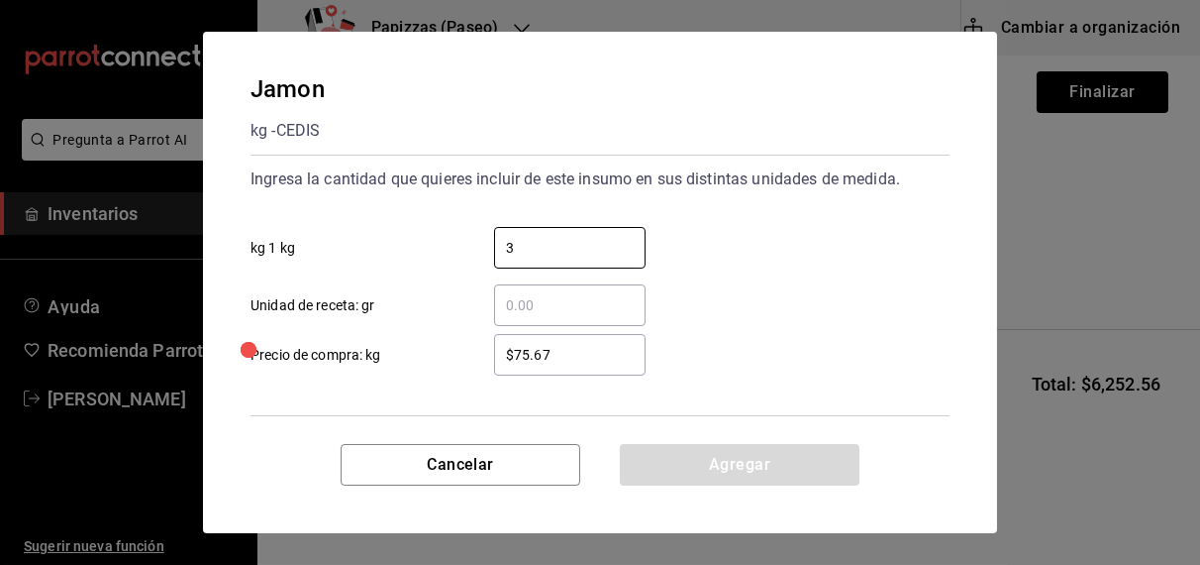
type input "3"
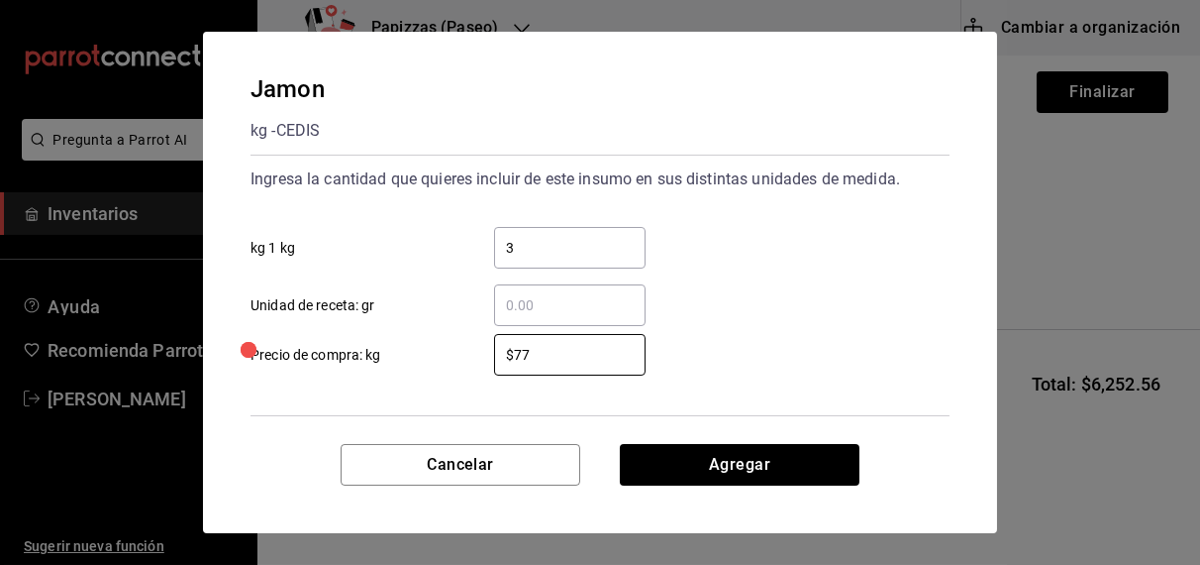
type input "$77.67"
click button "Agregar" at bounding box center [740, 465] width 240 height 42
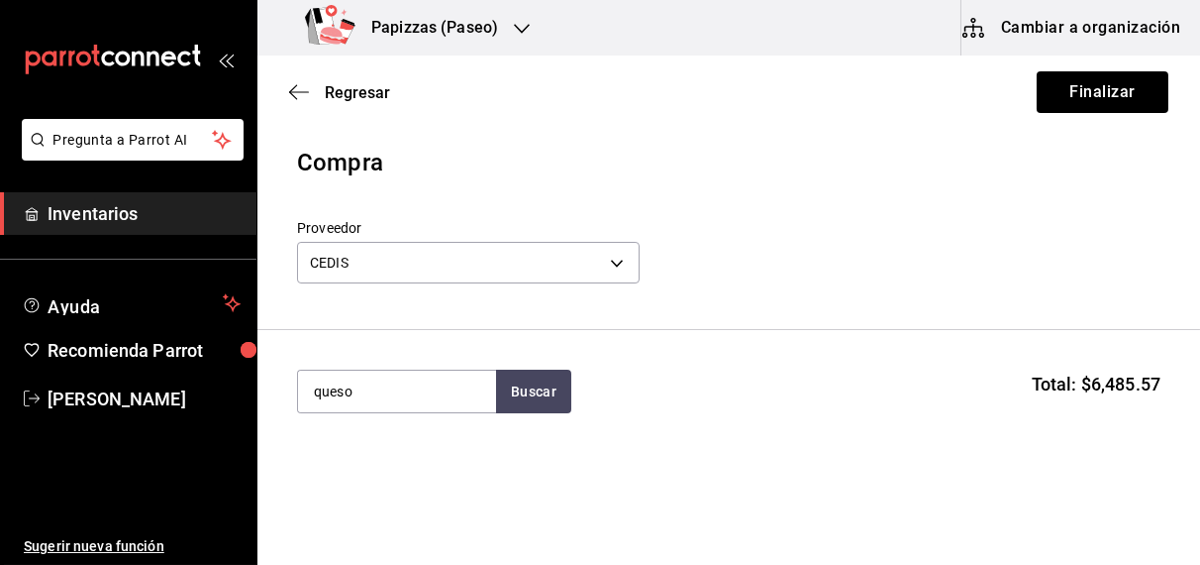
type input "queso"
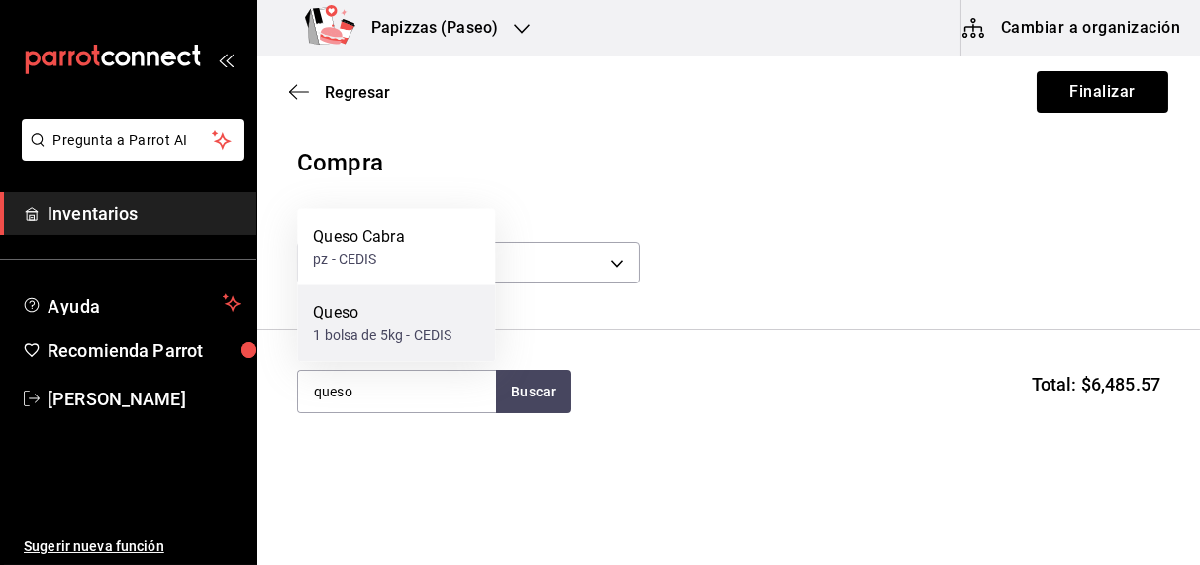
click at [371, 332] on div "1 bolsa de 5kg - CEDIS" at bounding box center [382, 335] width 139 height 21
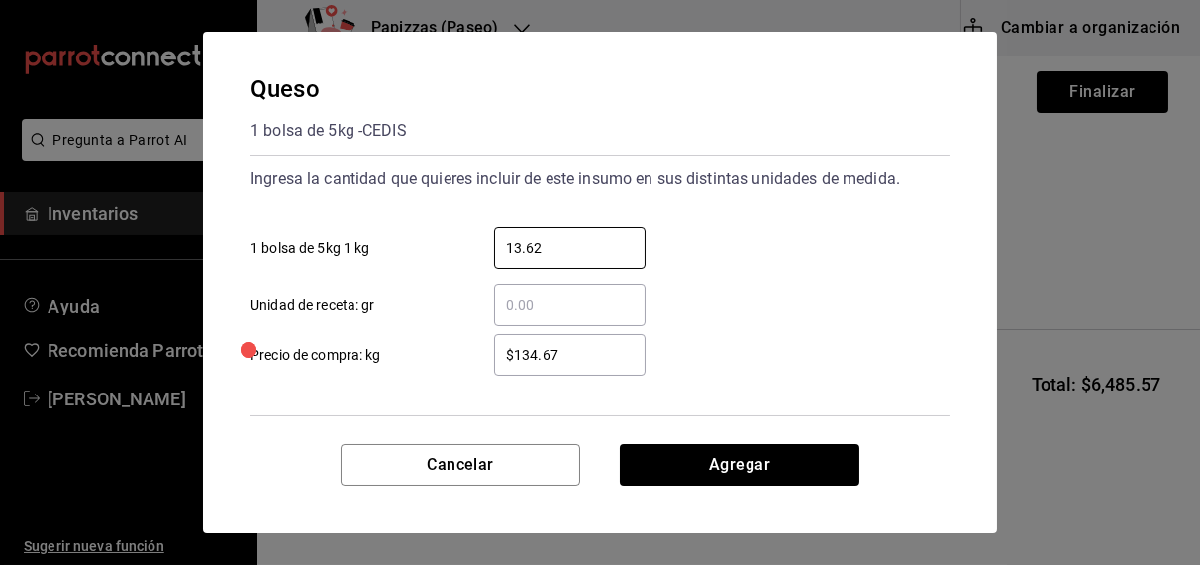
type input "13.62"
type input "$125.00"
click button "Agregar" at bounding box center [740, 465] width 240 height 42
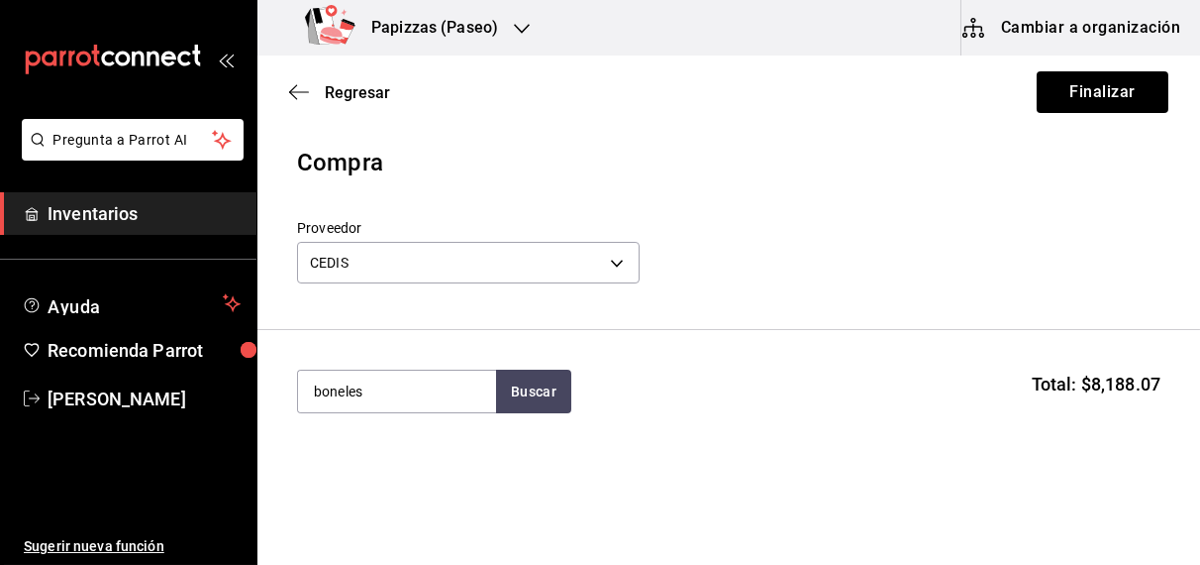
type input "boneles"
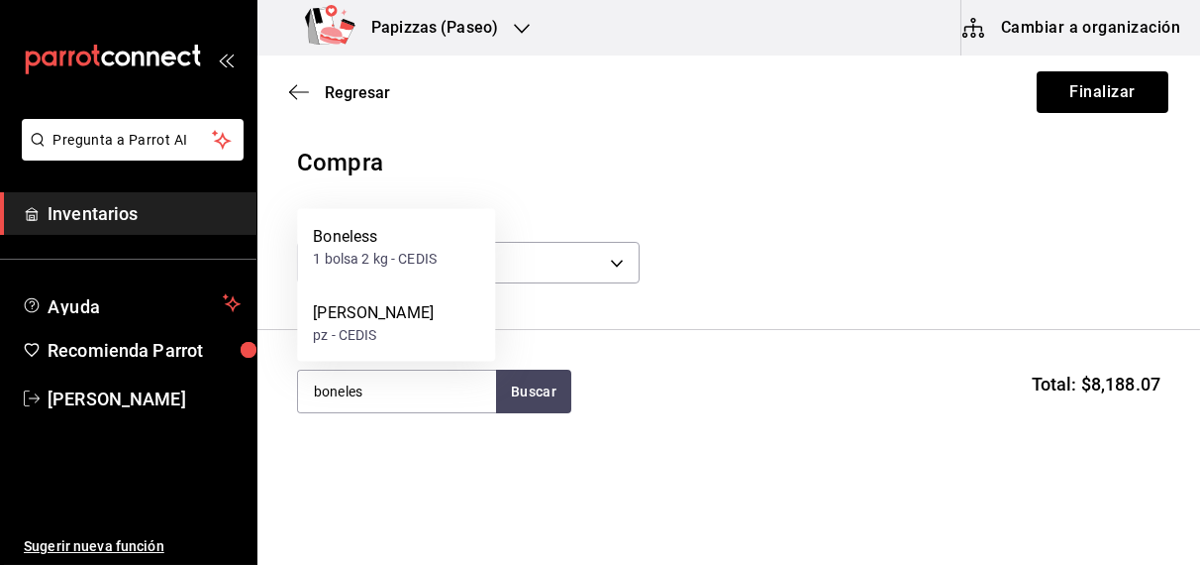
click at [399, 258] on div "1 bolsa 2 kg - CEDIS" at bounding box center [375, 259] width 124 height 21
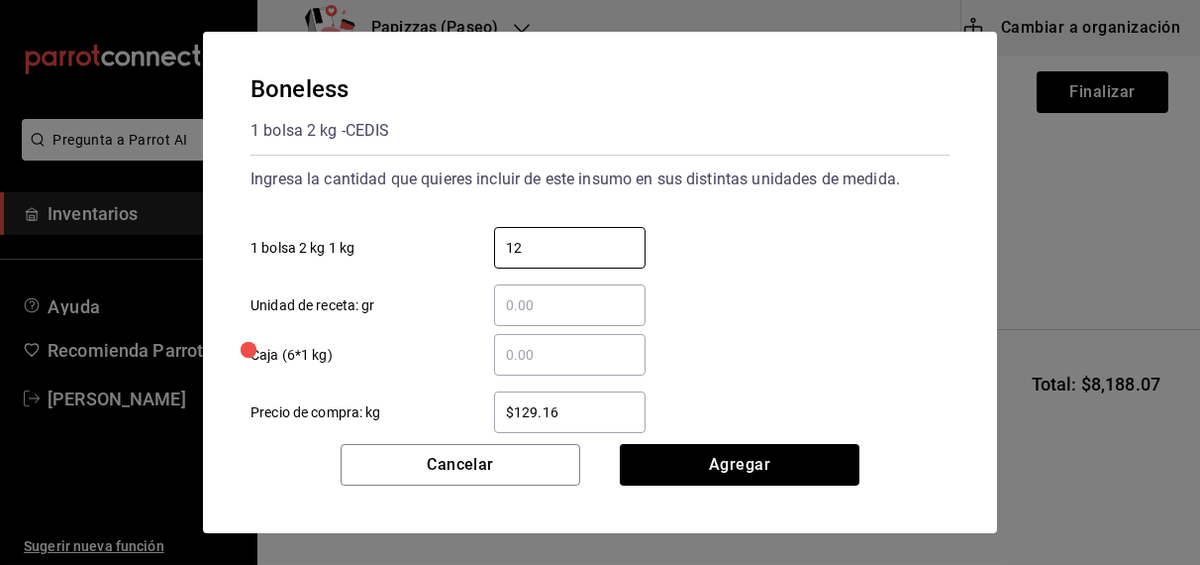
type input "12"
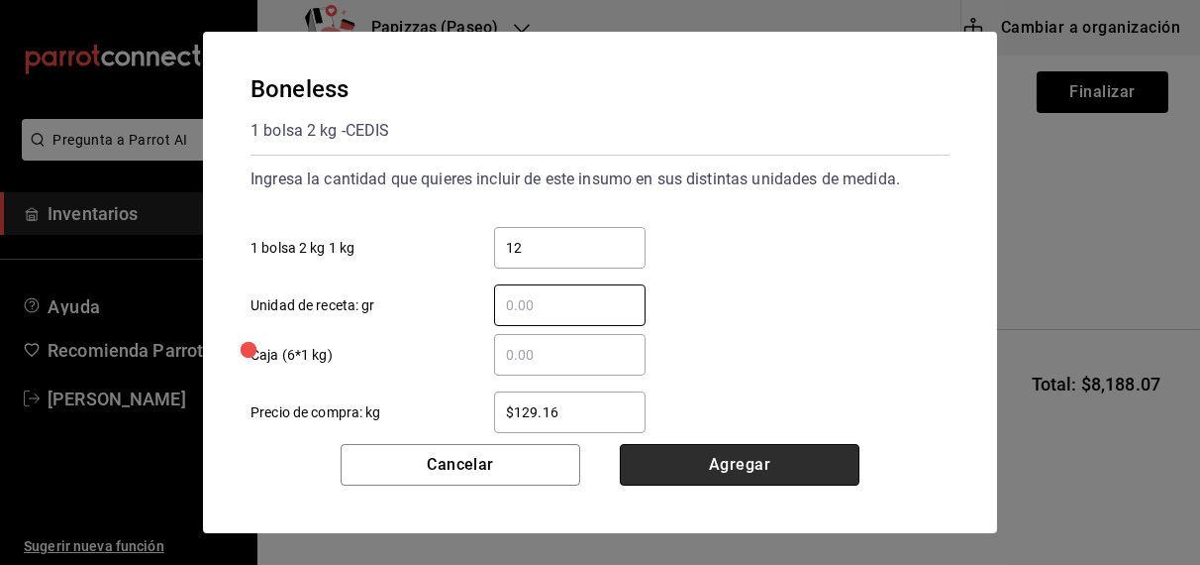
click at [731, 467] on button "Agregar" at bounding box center [740, 465] width 240 height 42
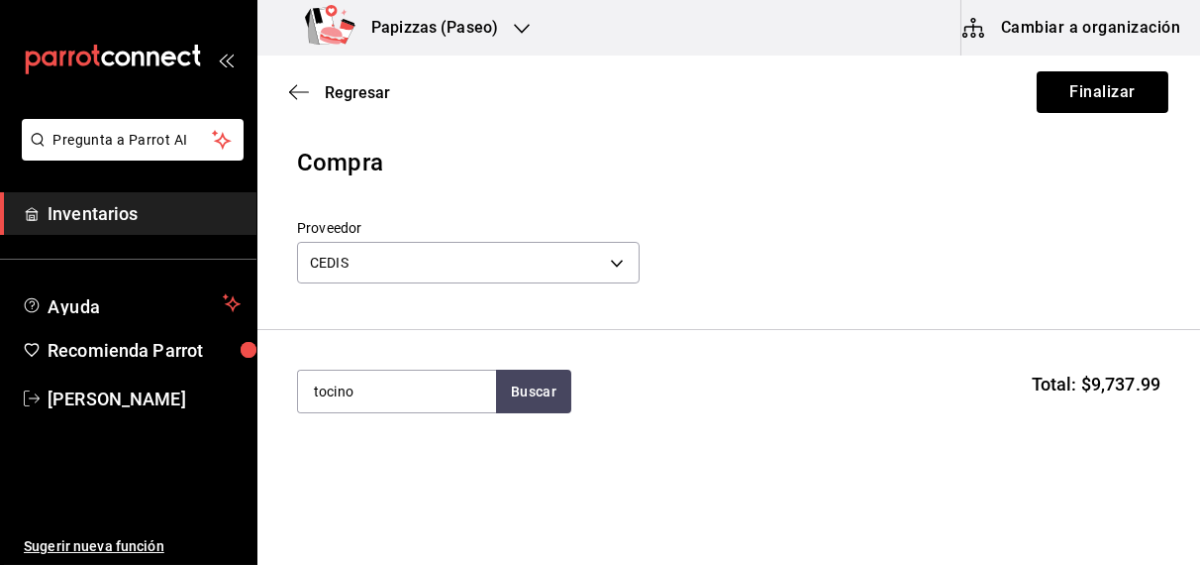
type input "tocino"
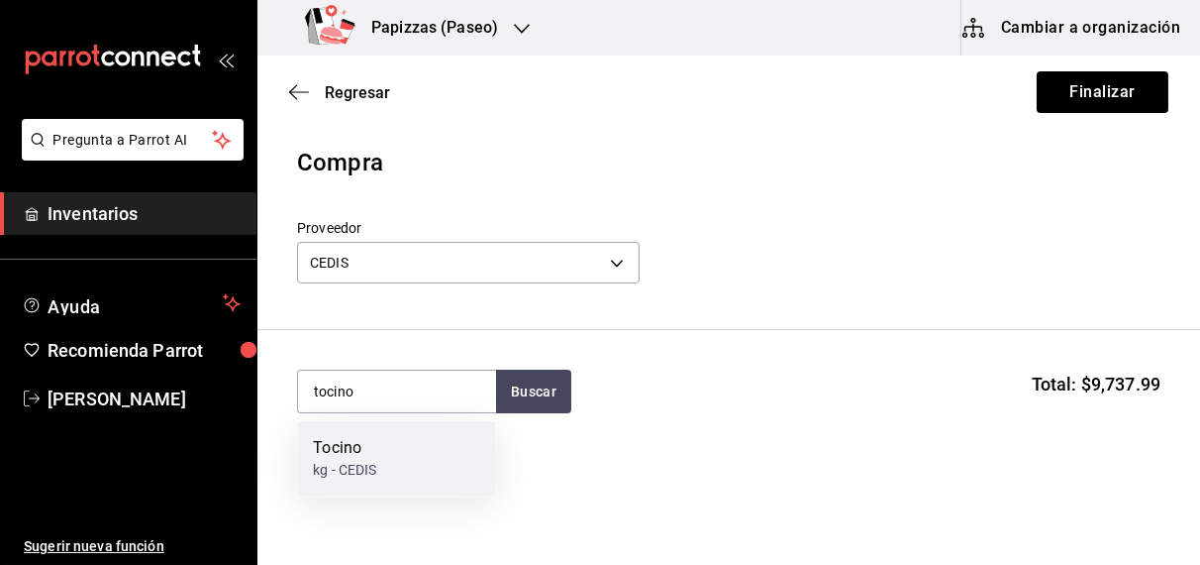
click at [341, 465] on div "kg - CEDIS" at bounding box center [344, 471] width 63 height 21
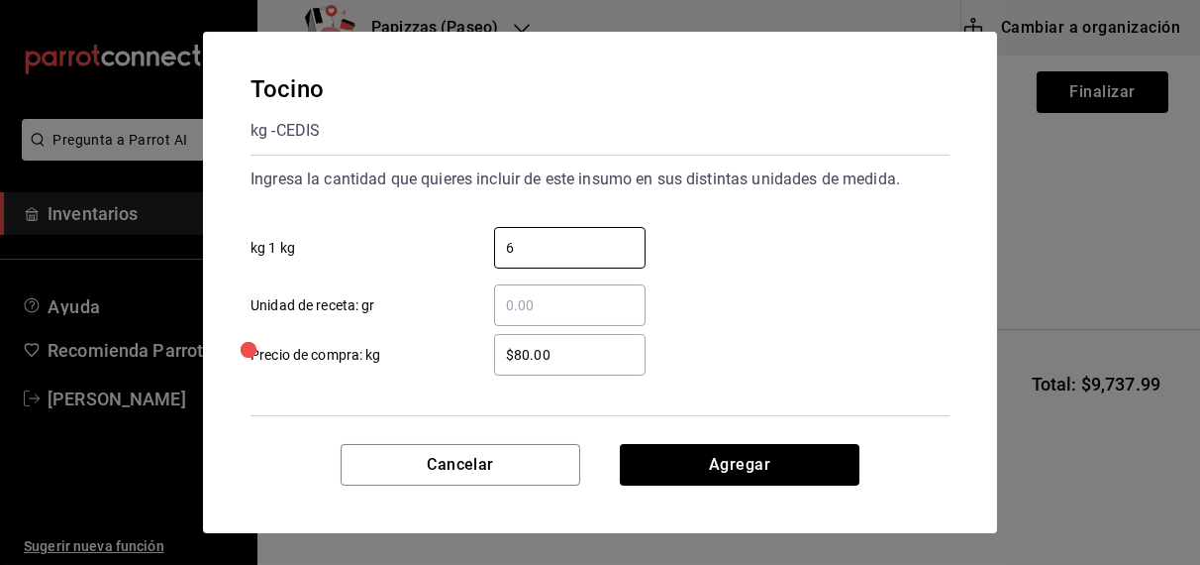
type input "6"
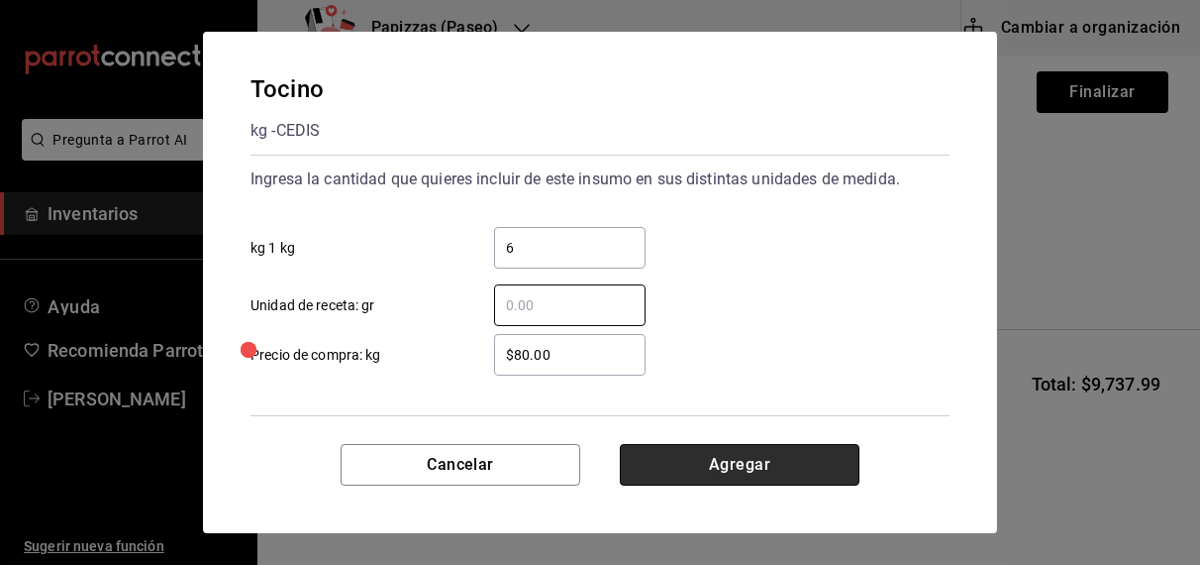
click at [755, 470] on button "Agregar" at bounding box center [740, 465] width 240 height 42
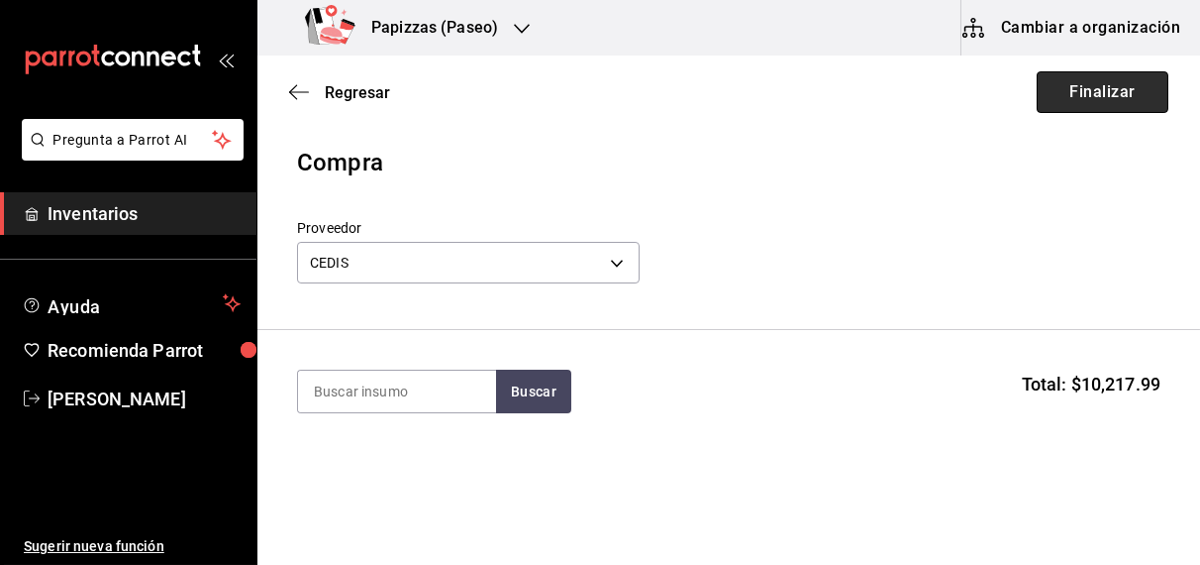
click at [1093, 93] on button "Finalizar" at bounding box center [1103, 92] width 132 height 42
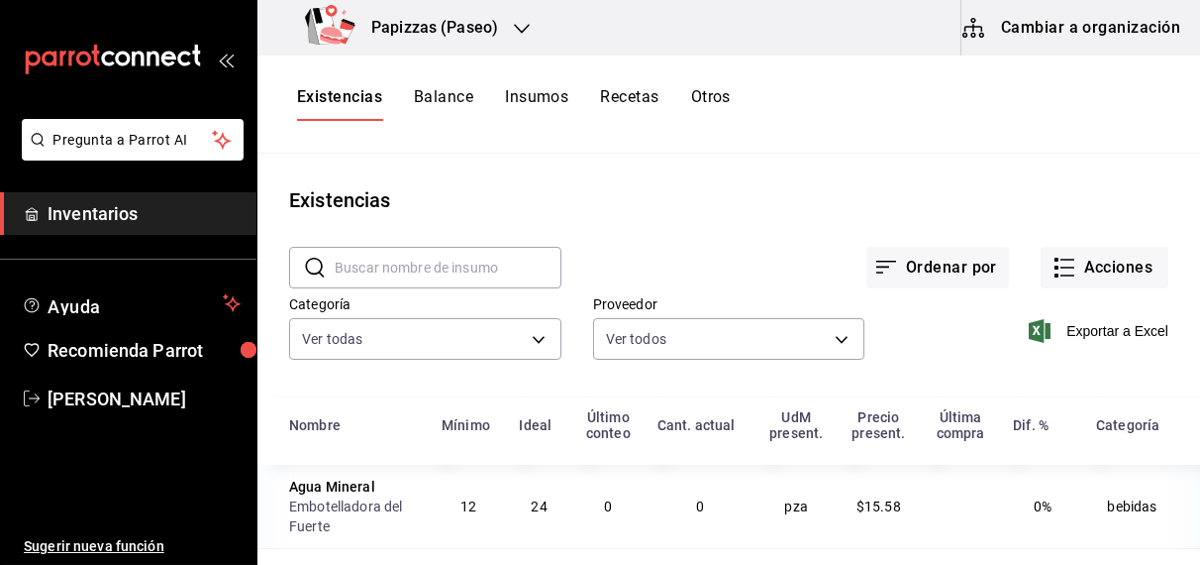
click at [524, 29] on icon "button" at bounding box center [522, 29] width 16 height 10
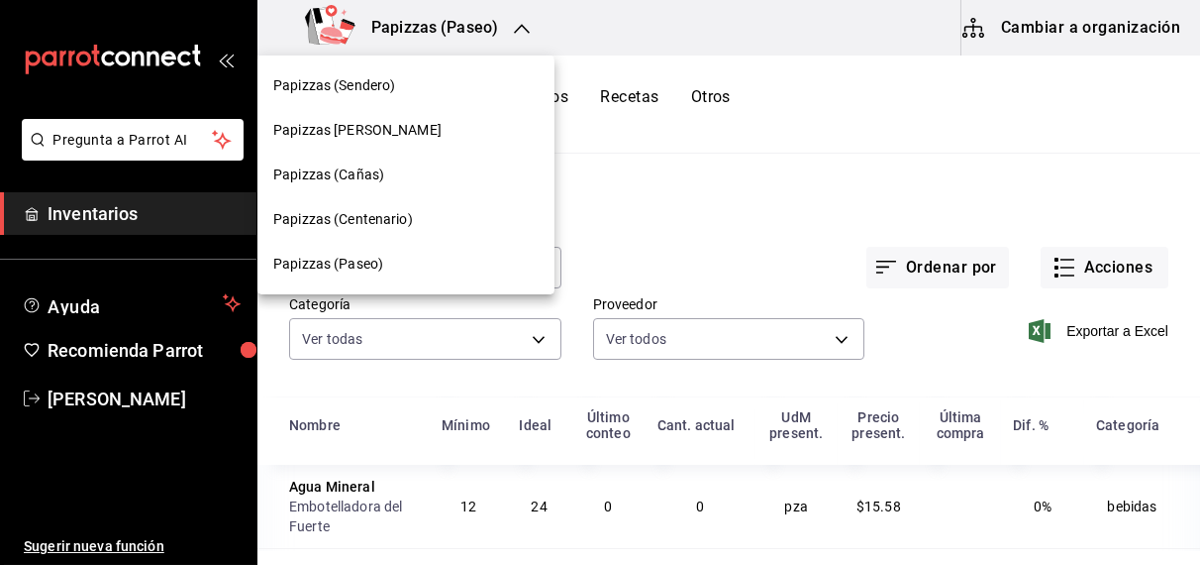
click at [387, 216] on span "Papizzas (Centenario)" at bounding box center [343, 219] width 140 height 21
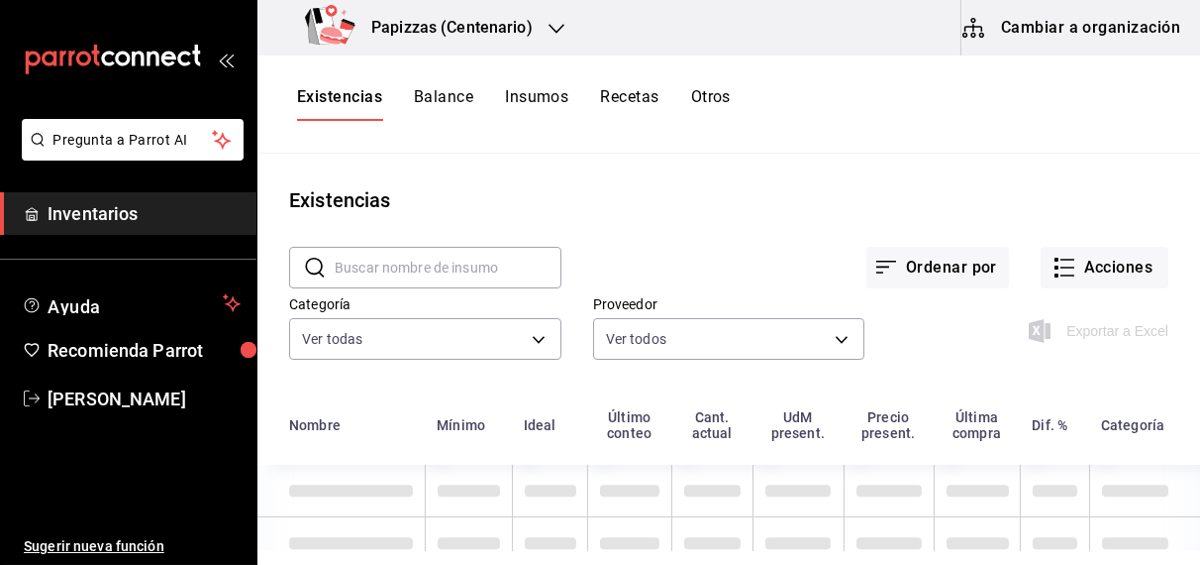
click at [54, 0] on div "mailbox folders" at bounding box center [128, 59] width 257 height 119
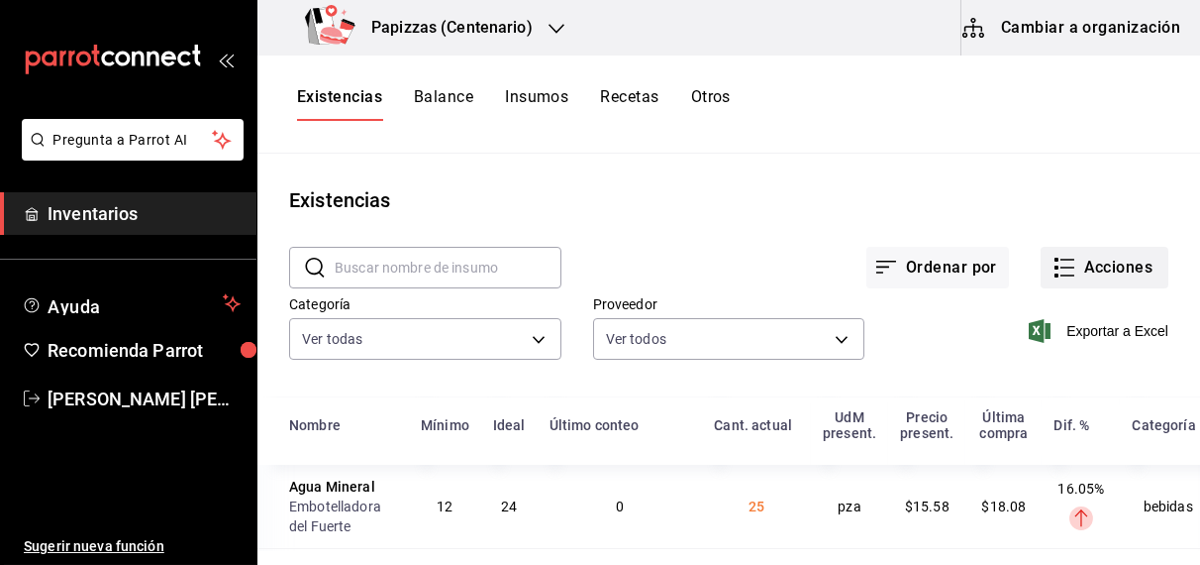
click at [1114, 258] on button "Acciones" at bounding box center [1105, 268] width 128 height 42
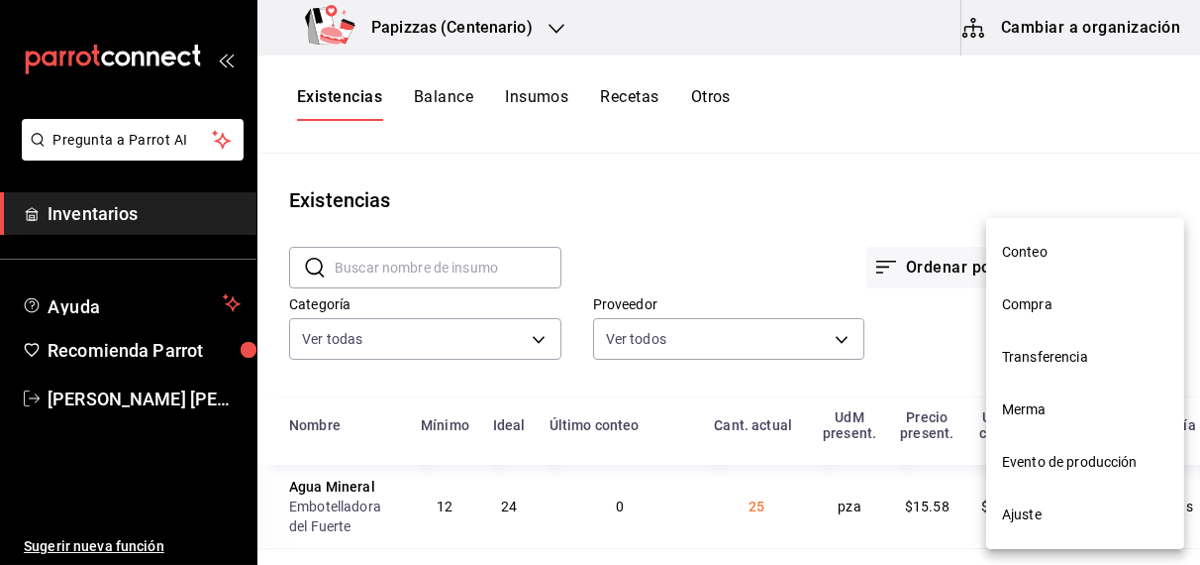
click at [1043, 307] on span "Compra" at bounding box center [1085, 304] width 166 height 21
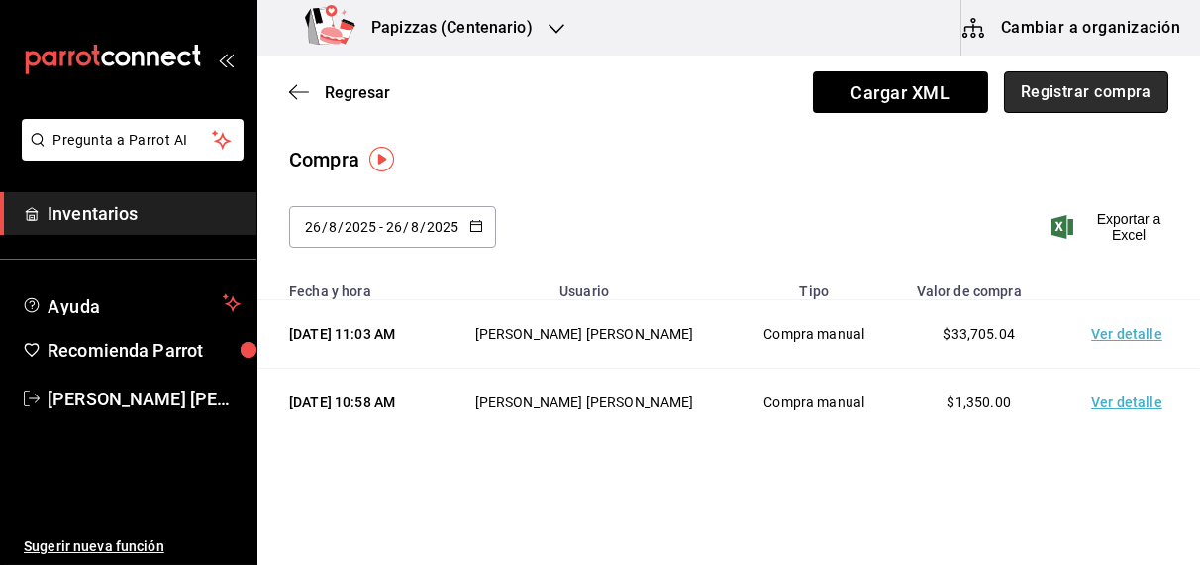
click at [1086, 87] on button "Registrar compra" at bounding box center [1086, 92] width 164 height 42
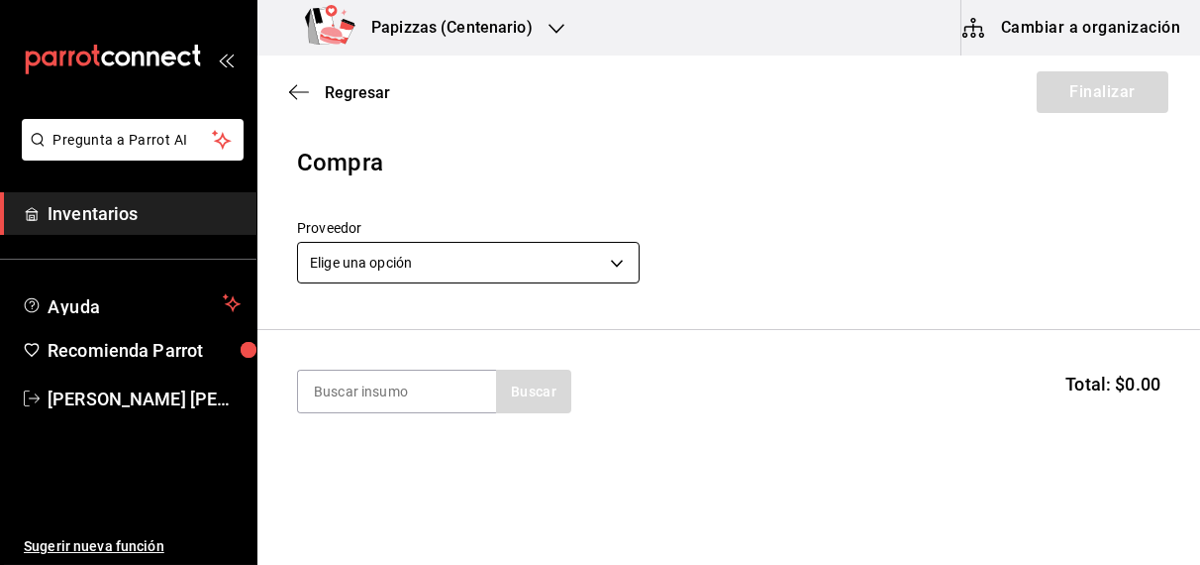
click at [509, 259] on body "Pregunta a Parrot AI Inventarios Ayuda Recomienda Parrot [PERSON_NAME] [PERSON_…" at bounding box center [600, 226] width 1200 height 453
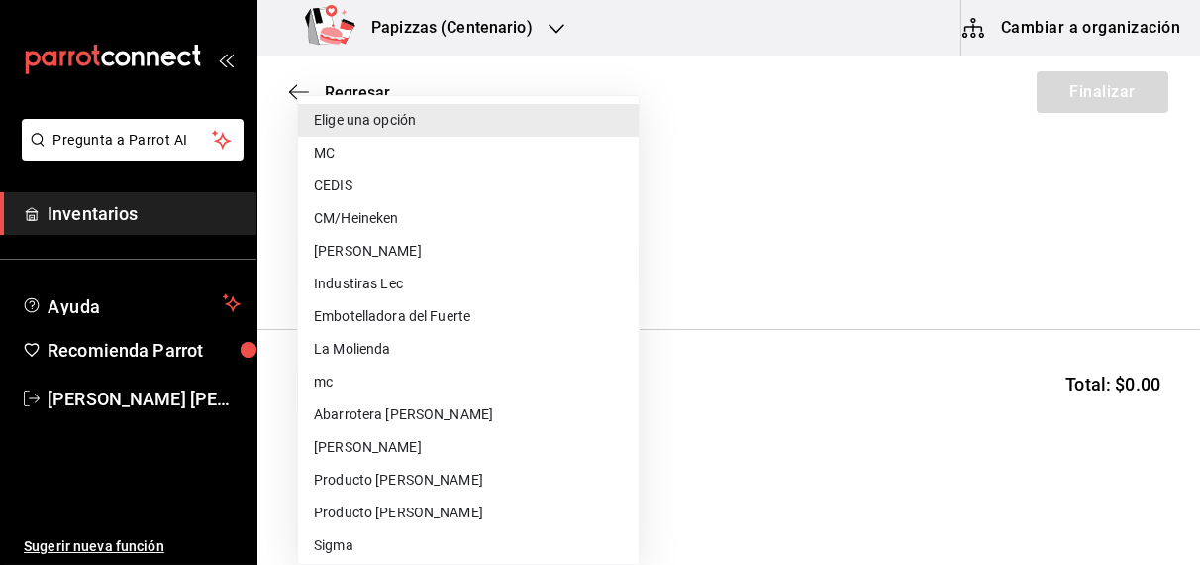
click at [346, 191] on li "CEDIS" at bounding box center [468, 185] width 341 height 33
type input "fd93c39f-859b-4130-830c-b038fbd442a0"
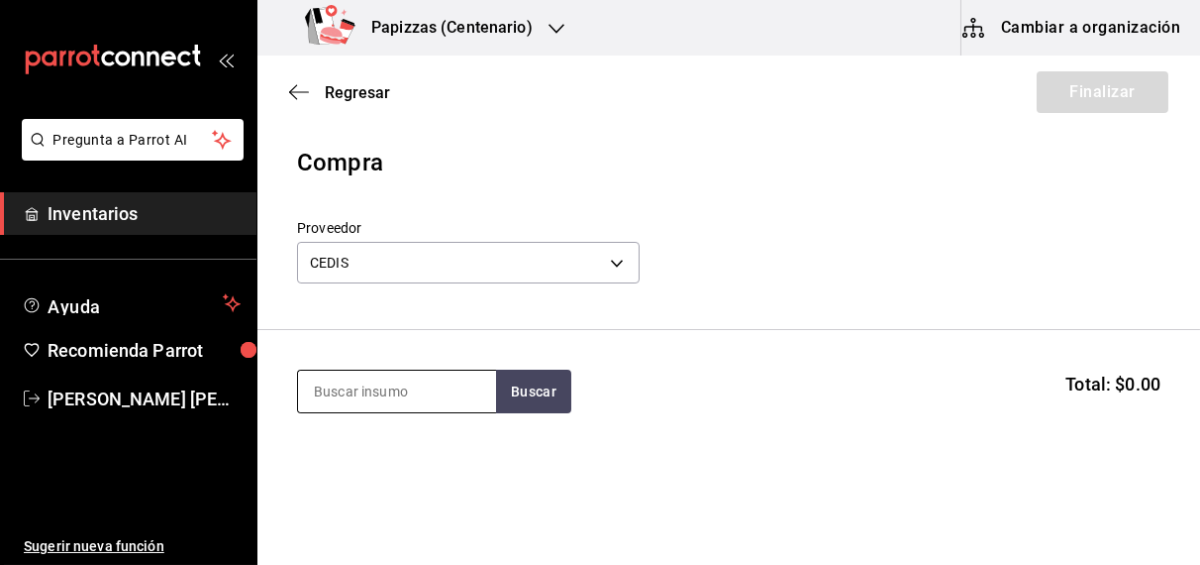
click at [382, 394] on input at bounding box center [397, 391] width 198 height 42
type input "harina"
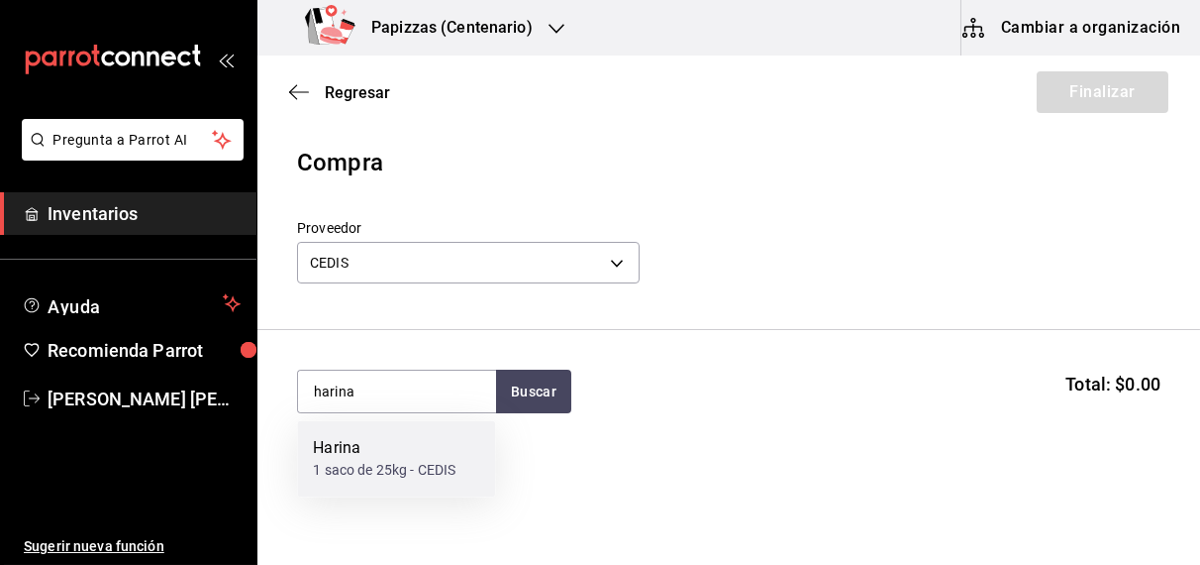
click at [367, 470] on div "1 saco de 25kg - CEDIS" at bounding box center [384, 471] width 143 height 21
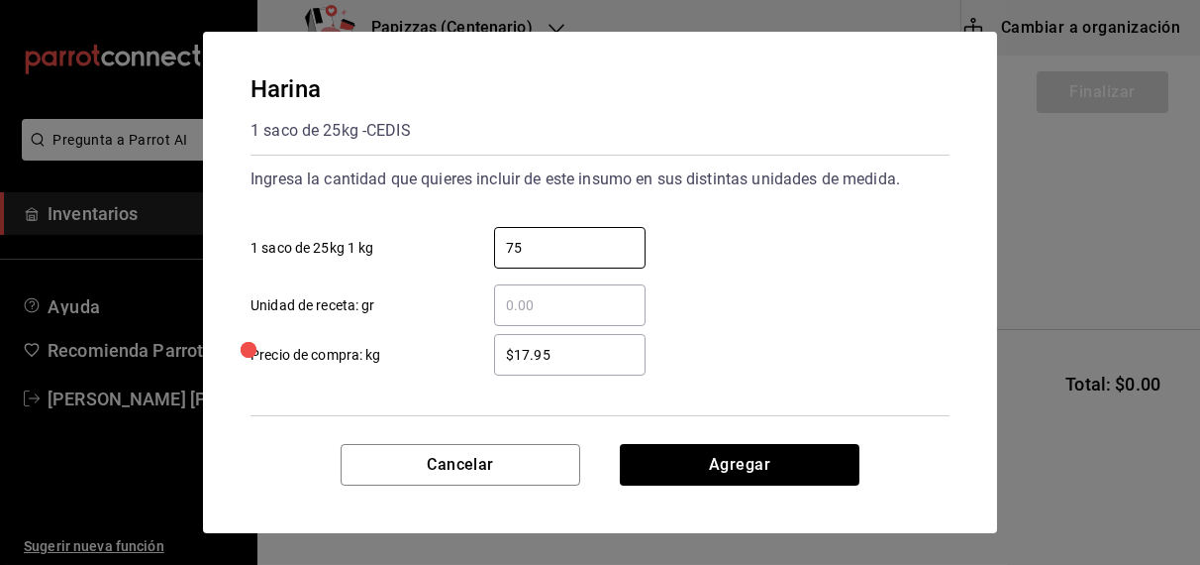
type input "75"
type input "$16.70"
click button "Agregar" at bounding box center [740, 465] width 240 height 42
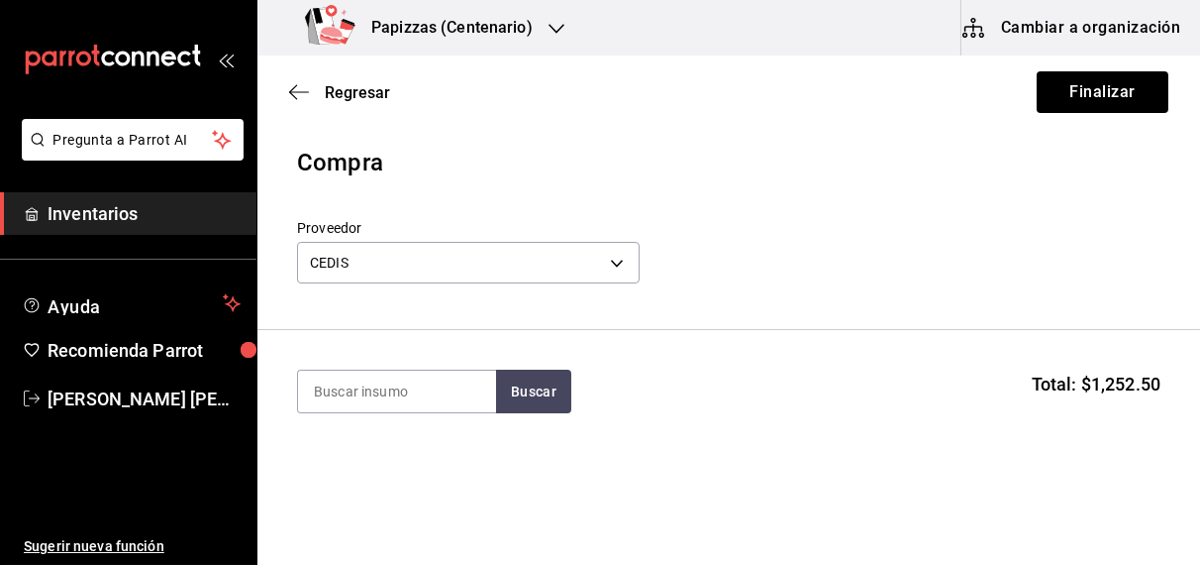
scroll to position [87, 0]
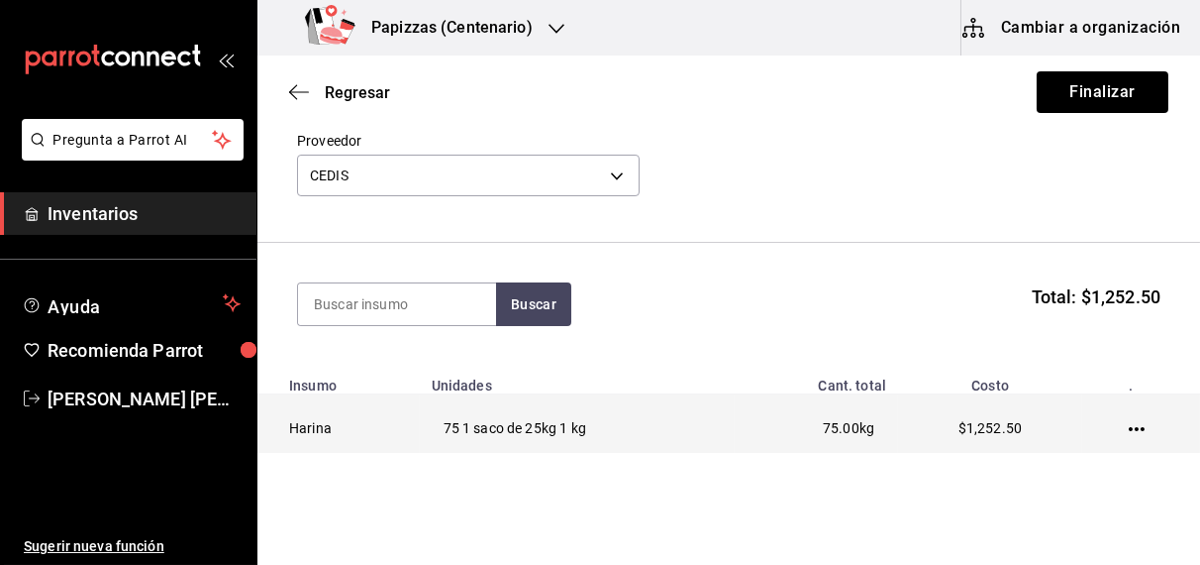
click at [1129, 429] on icon "button" at bounding box center [1137, 429] width 16 height 16
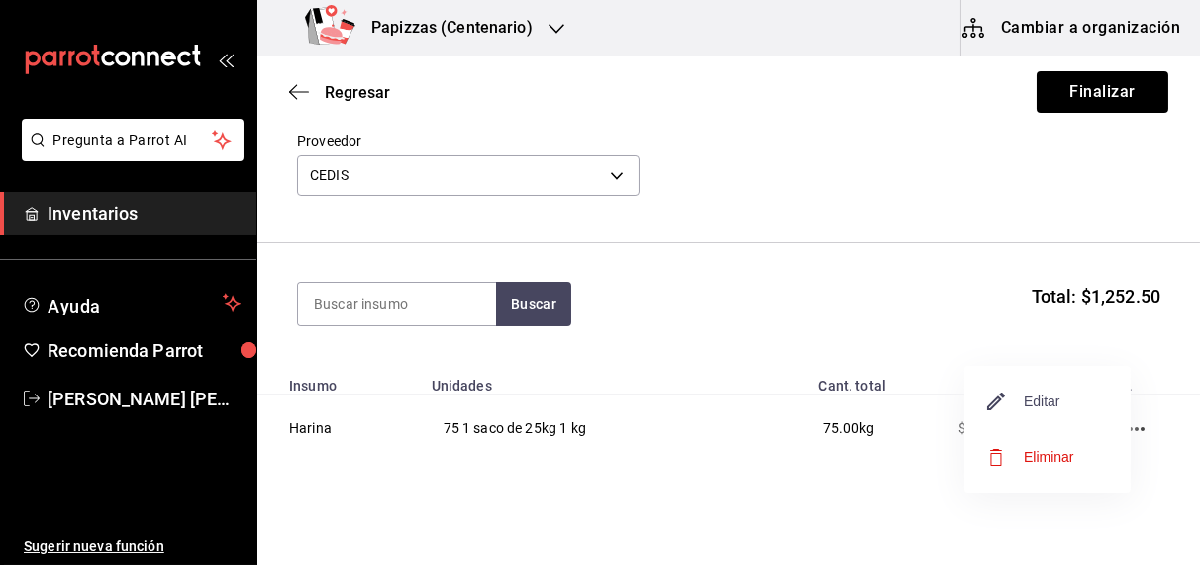
click at [1035, 406] on span "Editar" at bounding box center [1024, 401] width 72 height 24
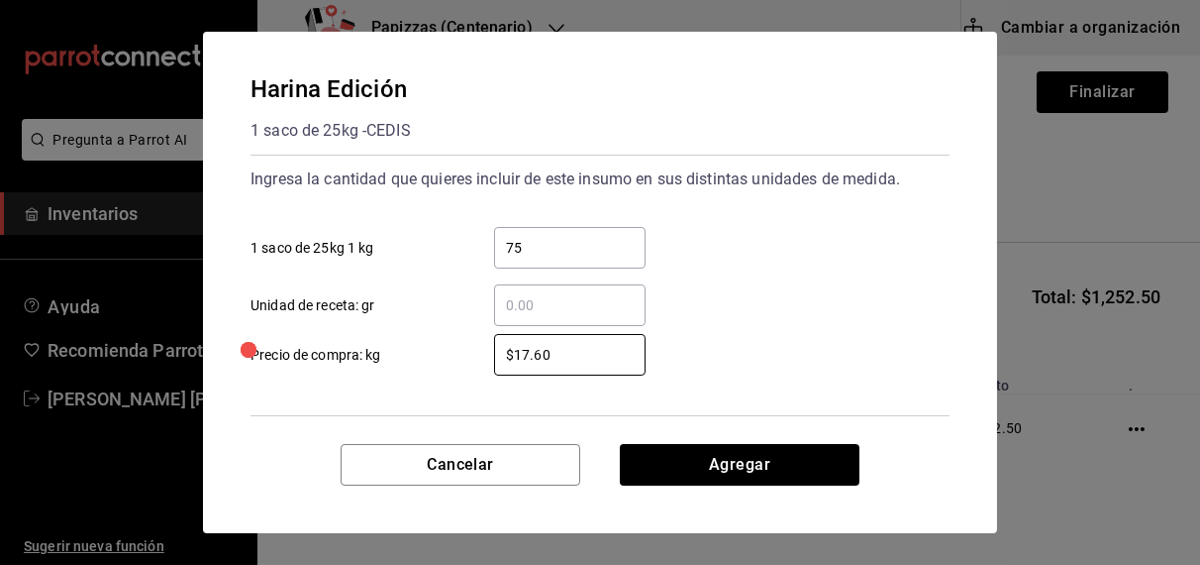
type input "$17.60"
click button "Agregar" at bounding box center [740, 465] width 240 height 42
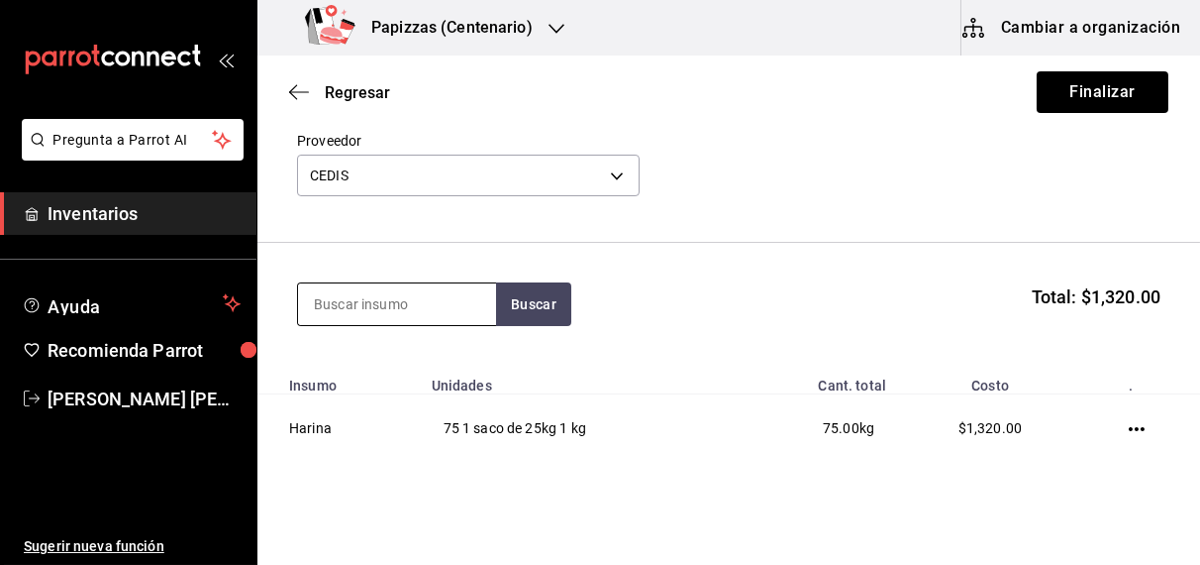
click at [391, 301] on input at bounding box center [397, 304] width 198 height 42
type input "semolina"
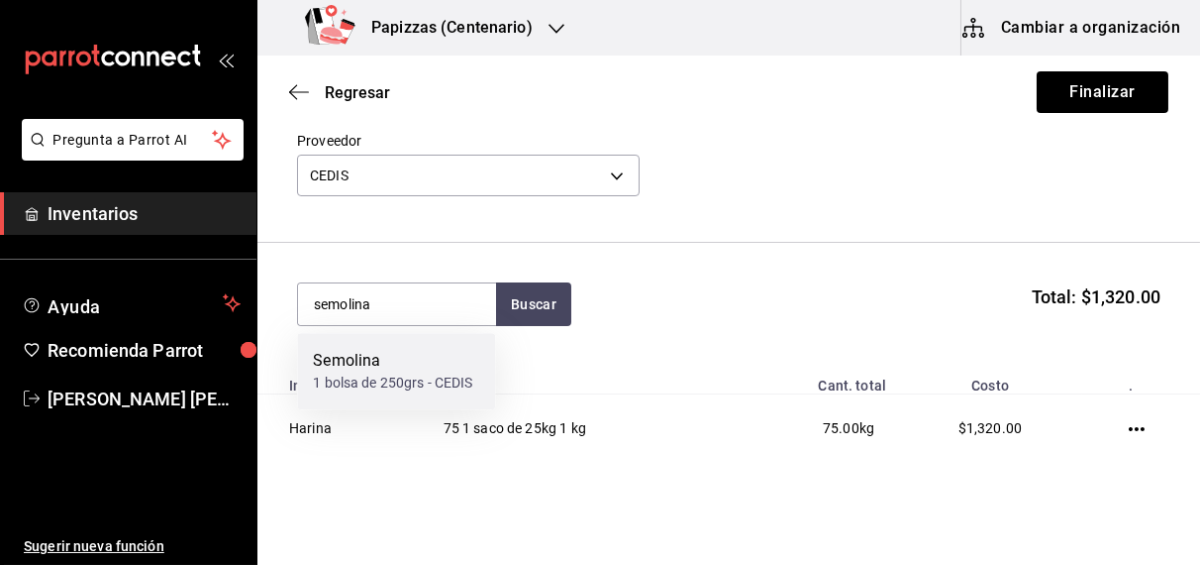
click at [371, 380] on div "1 bolsa de 250grs - CEDIS" at bounding box center [392, 382] width 159 height 21
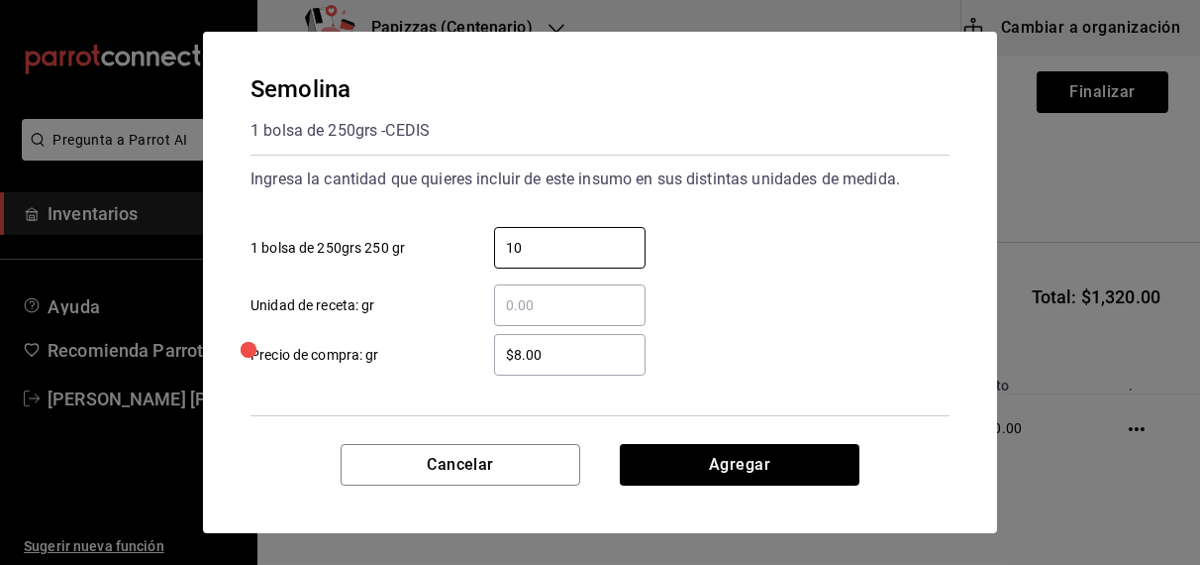
type input "10"
type input "$31.18"
click button "Agregar" at bounding box center [740, 465] width 240 height 42
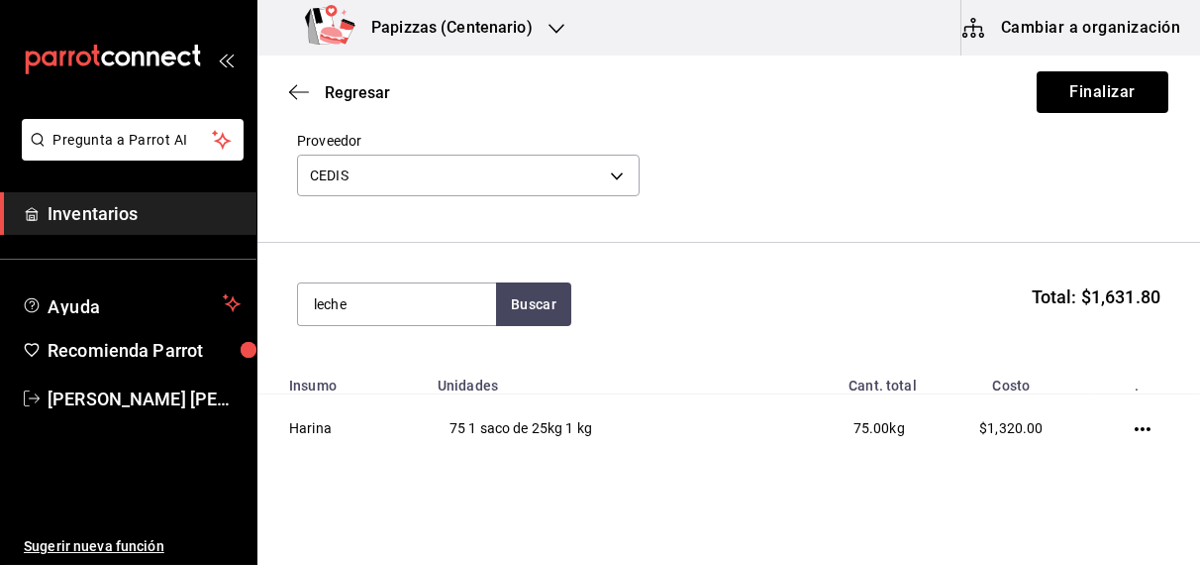
type input "leche"
click at [356, 374] on div "lt - CEDIS" at bounding box center [341, 382] width 56 height 21
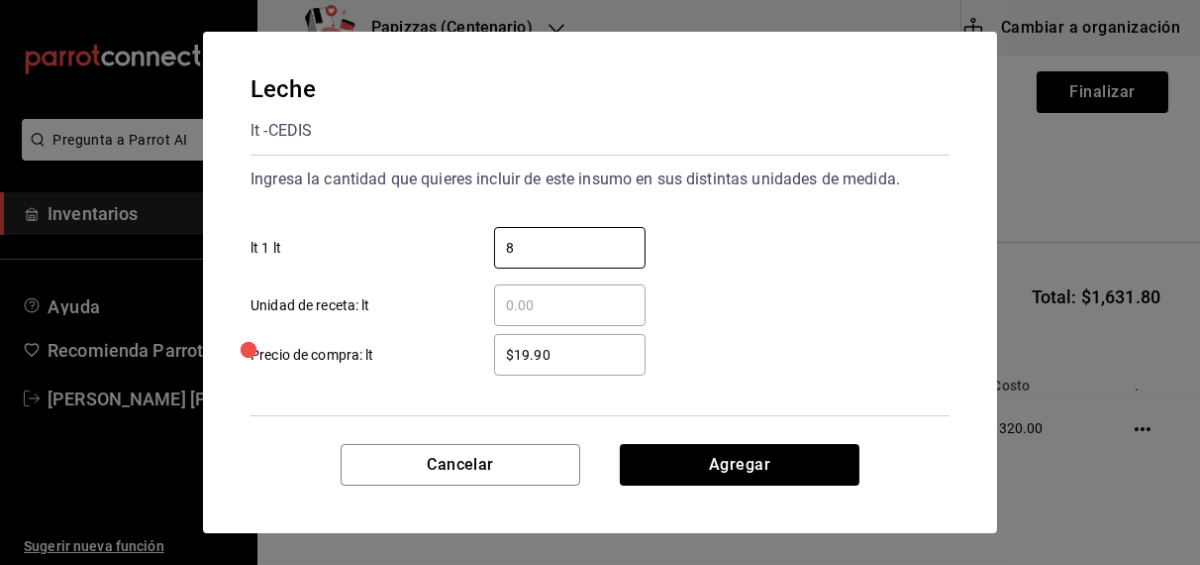
type input "8"
type input "$21.00"
click button "Agregar" at bounding box center [740, 465] width 240 height 42
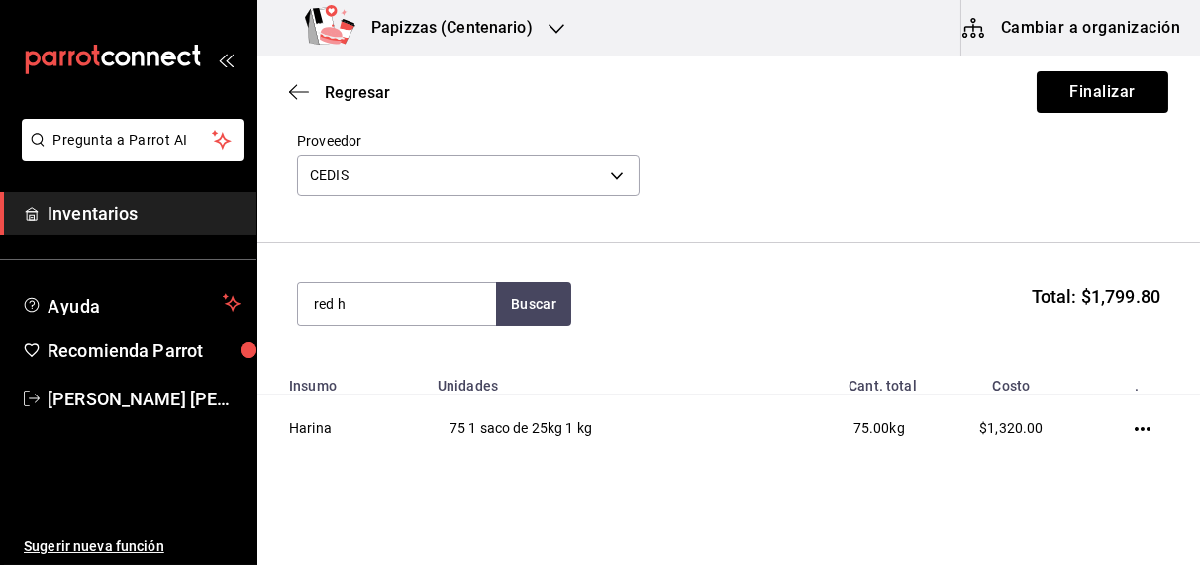
type input "red h"
click at [356, 374] on div "gal - CEDIS" at bounding box center [346, 382] width 67 height 21
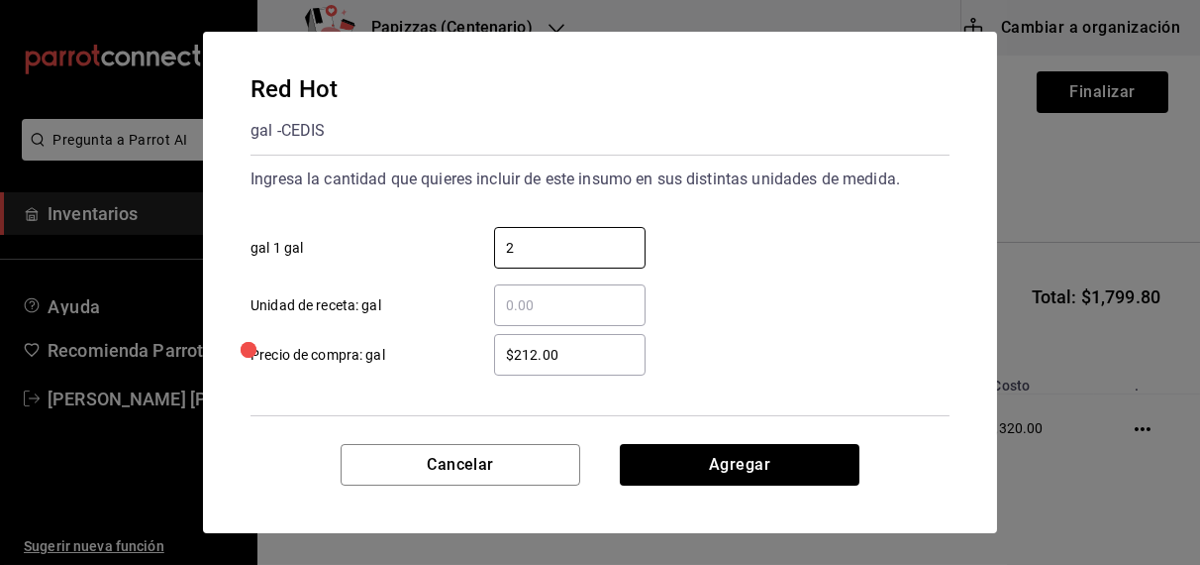
type input "2"
type input "$221.00"
click button "Agregar" at bounding box center [740, 465] width 240 height 42
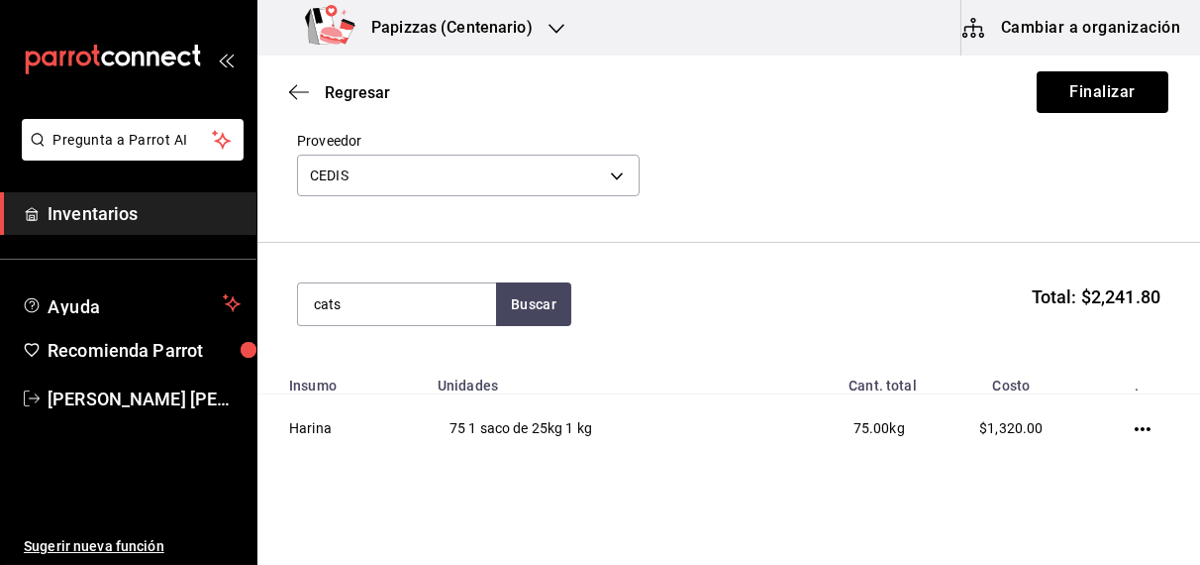
type input "cats"
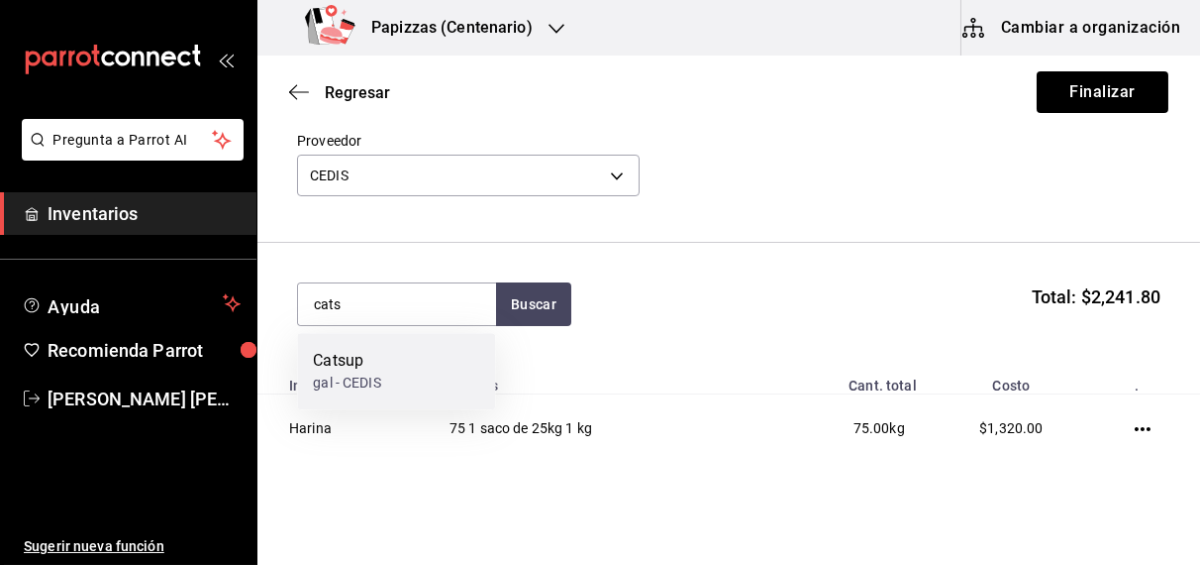
click at [355, 383] on div "gal - CEDIS" at bounding box center [346, 382] width 67 height 21
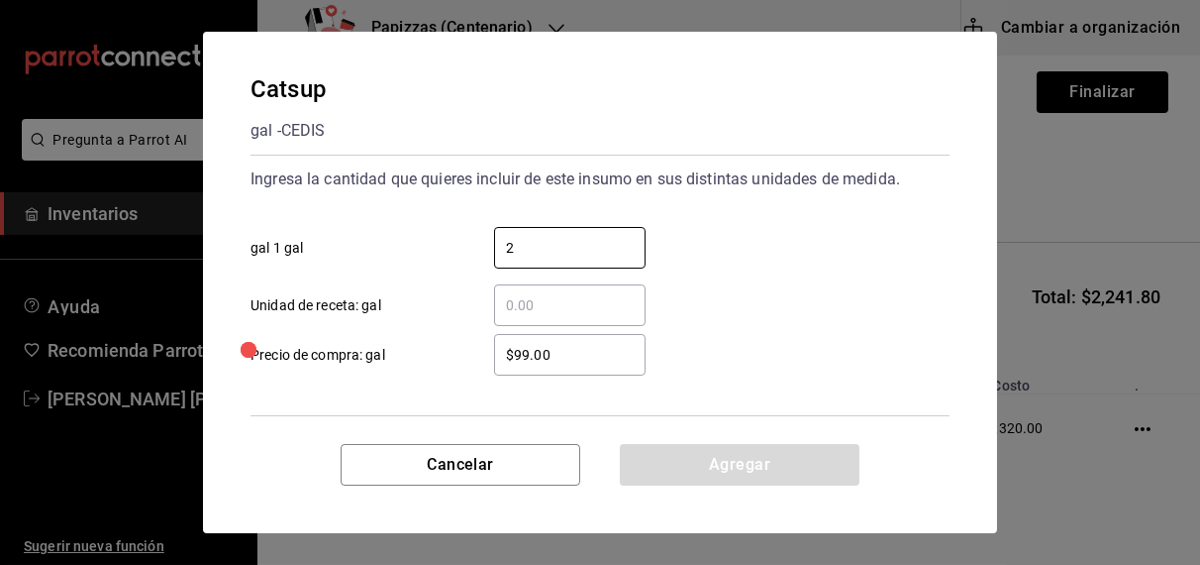
type input "2"
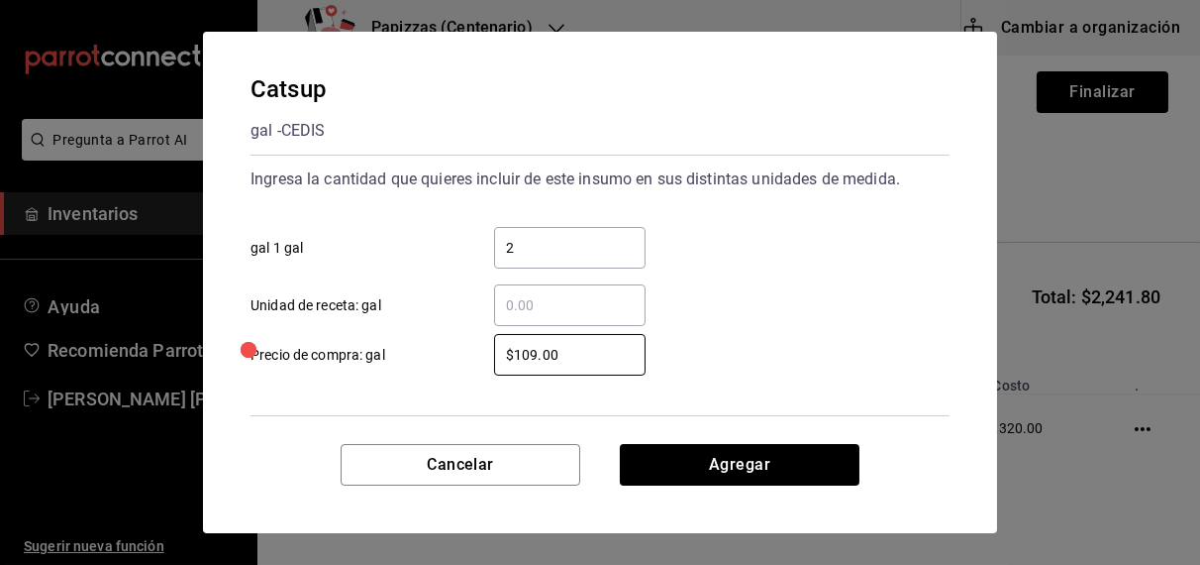
type input "$109.00"
click button "Agregar" at bounding box center [740, 465] width 240 height 42
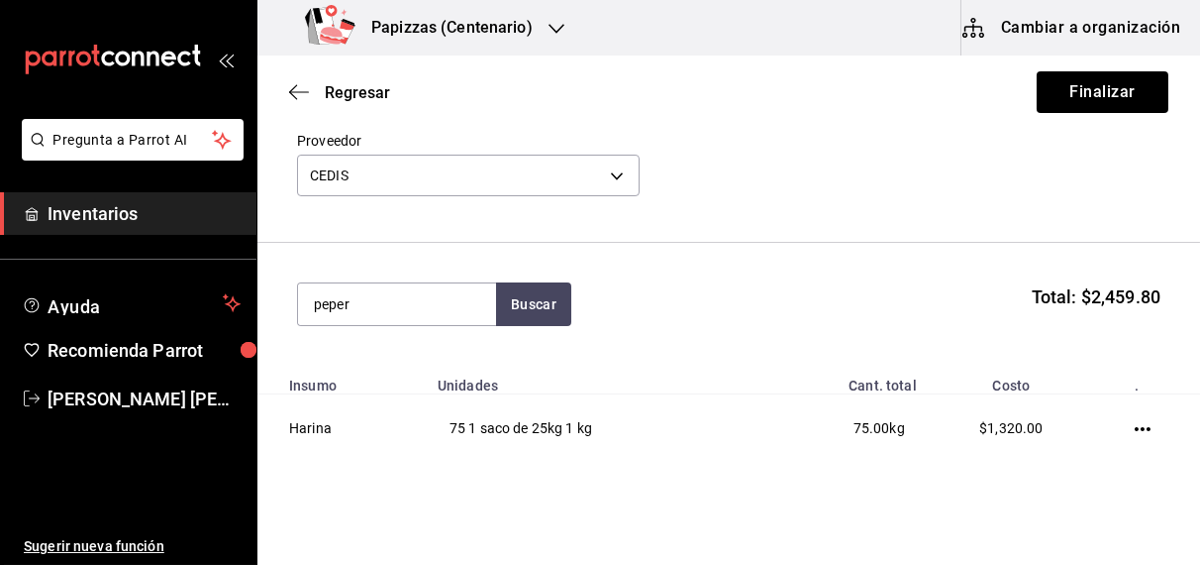
type input "peper"
click at [366, 387] on div "1 bolsa de 2.27kg - CEDIS" at bounding box center [392, 382] width 158 height 21
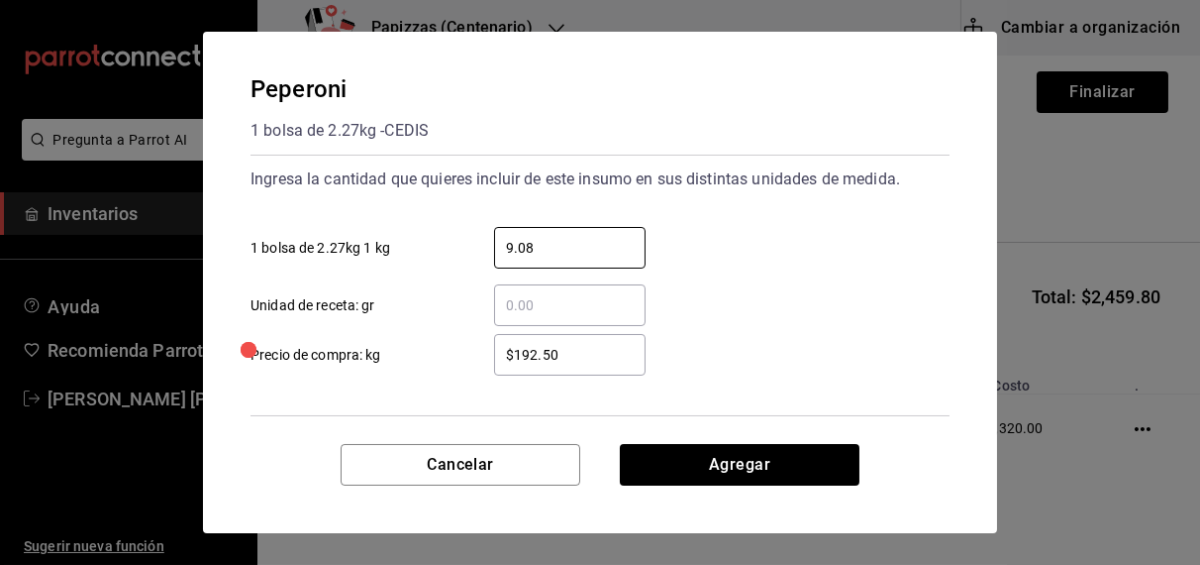
type input "9.08"
type input "$192.00"
click button "Agregar" at bounding box center [740, 465] width 240 height 42
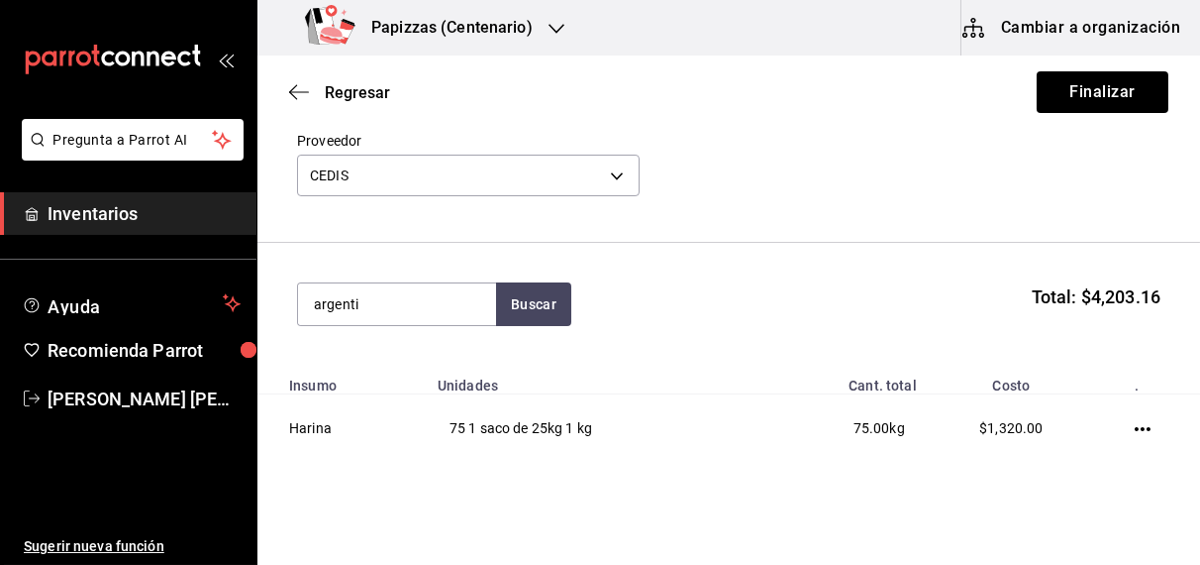
type input "argenti"
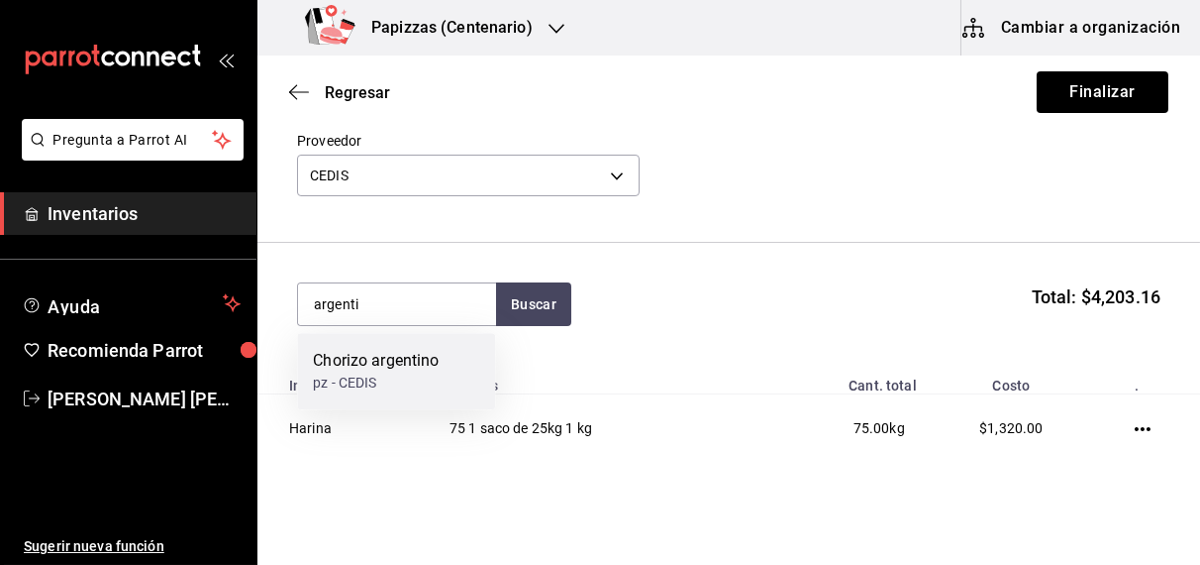
click at [394, 379] on div "pz - CEDIS" at bounding box center [376, 382] width 126 height 21
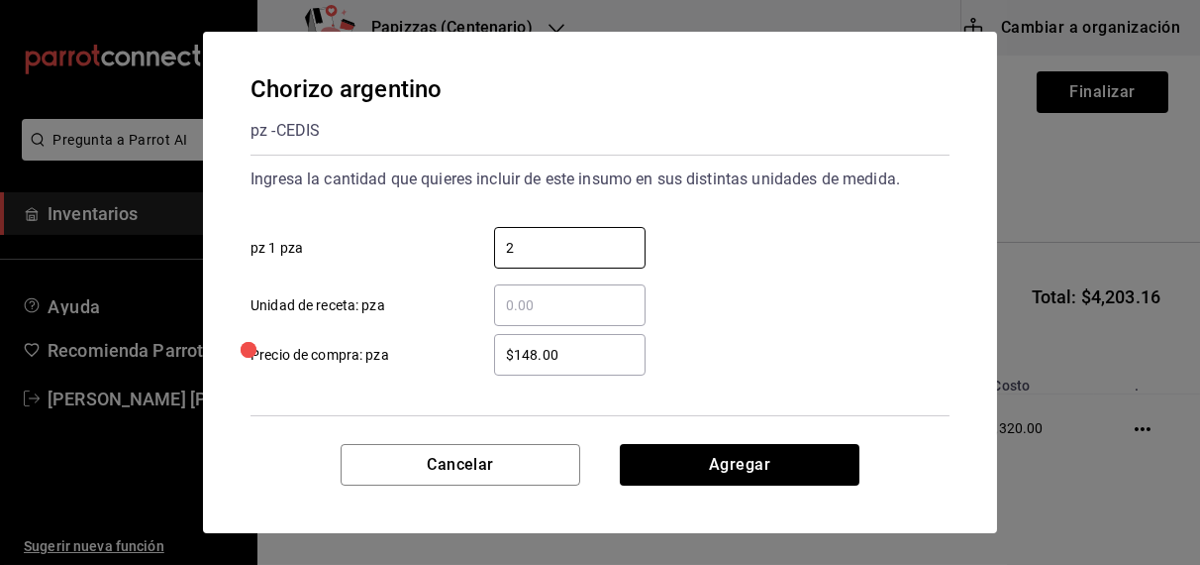
type input "2"
type input "$120.00"
click button "Agregar" at bounding box center [740, 465] width 240 height 42
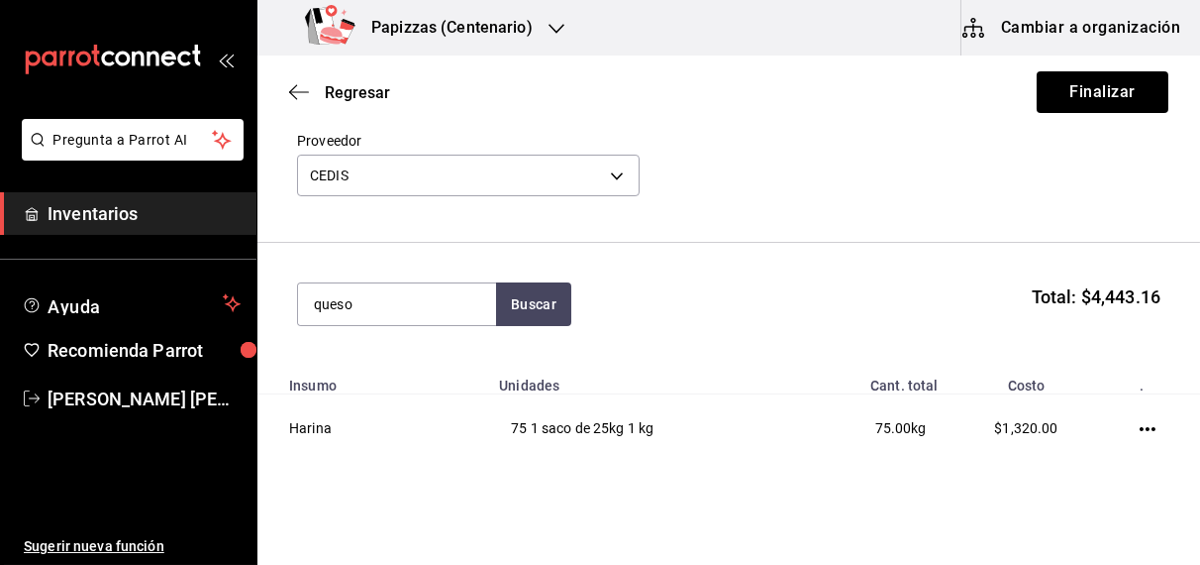
type input "queso"
click at [357, 468] on div "1 bolsa de 5kg - CEDIS" at bounding box center [382, 459] width 139 height 21
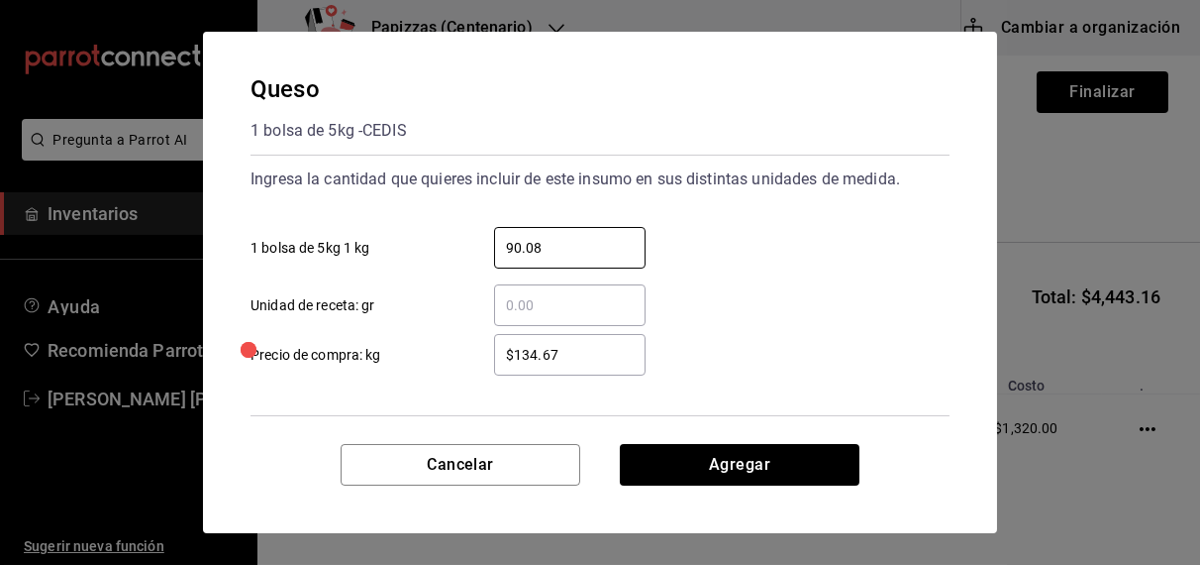
type input "90.08"
type input "$125.00"
click button "Agregar" at bounding box center [740, 465] width 240 height 42
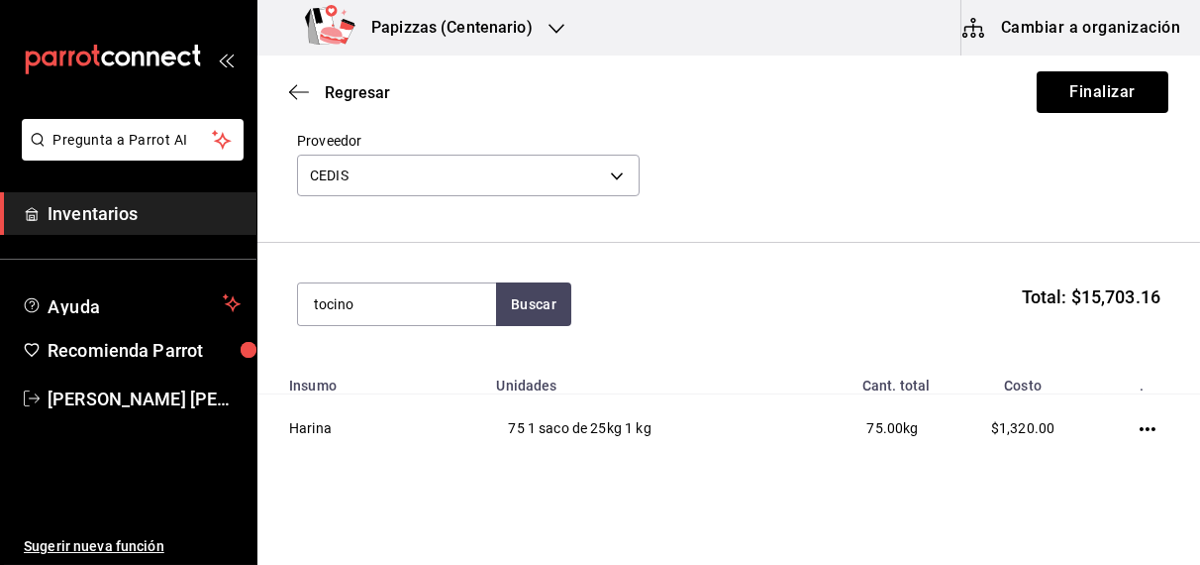
type input "tocino"
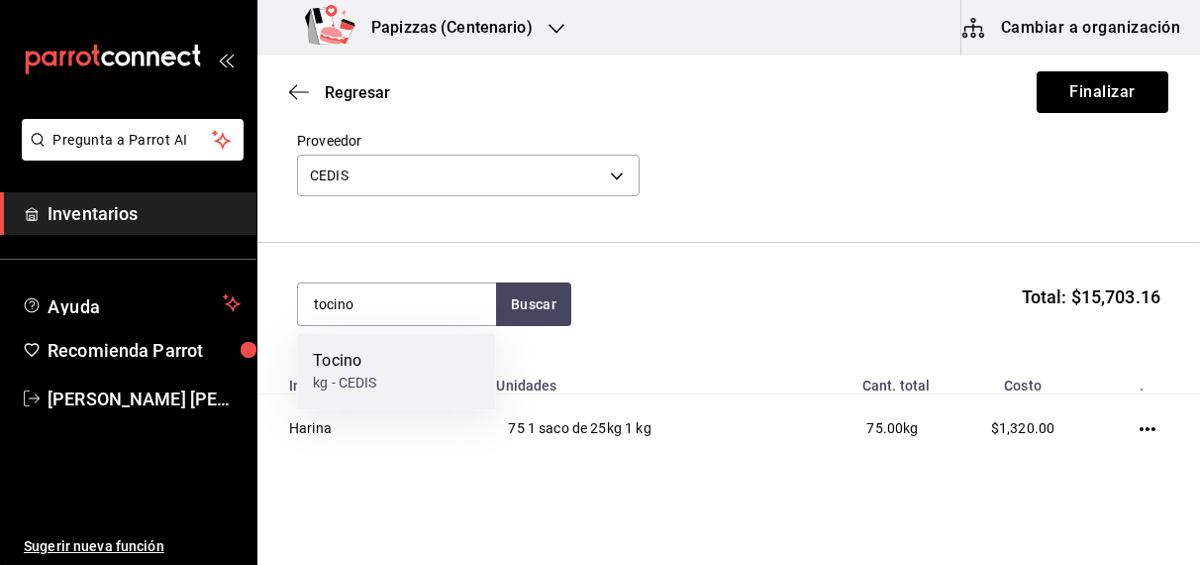
click at [371, 385] on div "kg - CEDIS" at bounding box center [344, 382] width 63 height 21
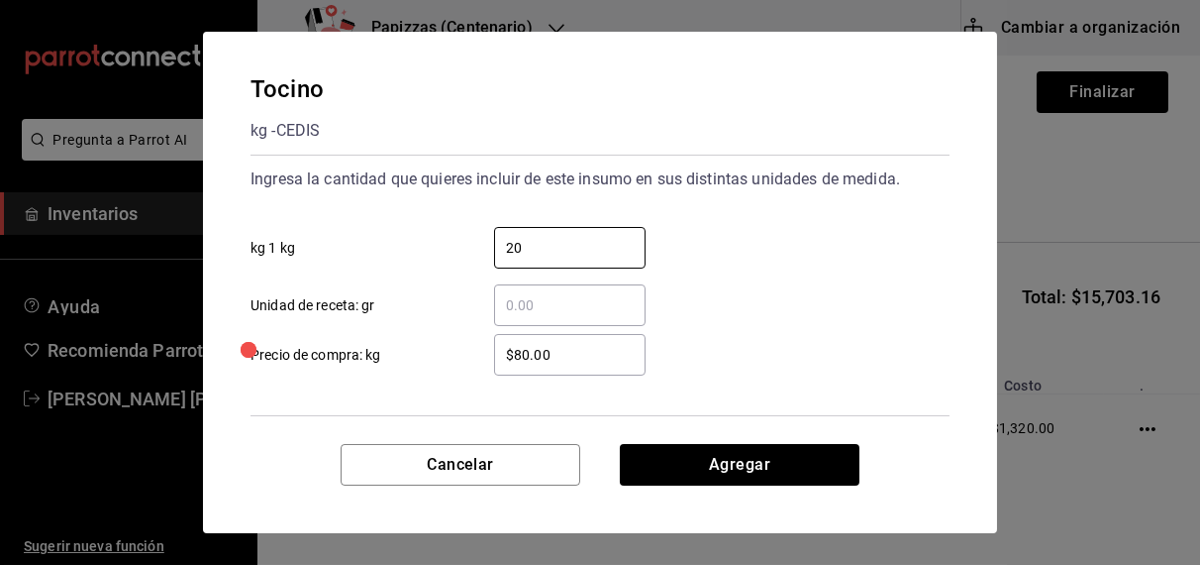
type input "20"
click button "Agregar" at bounding box center [740, 465] width 240 height 42
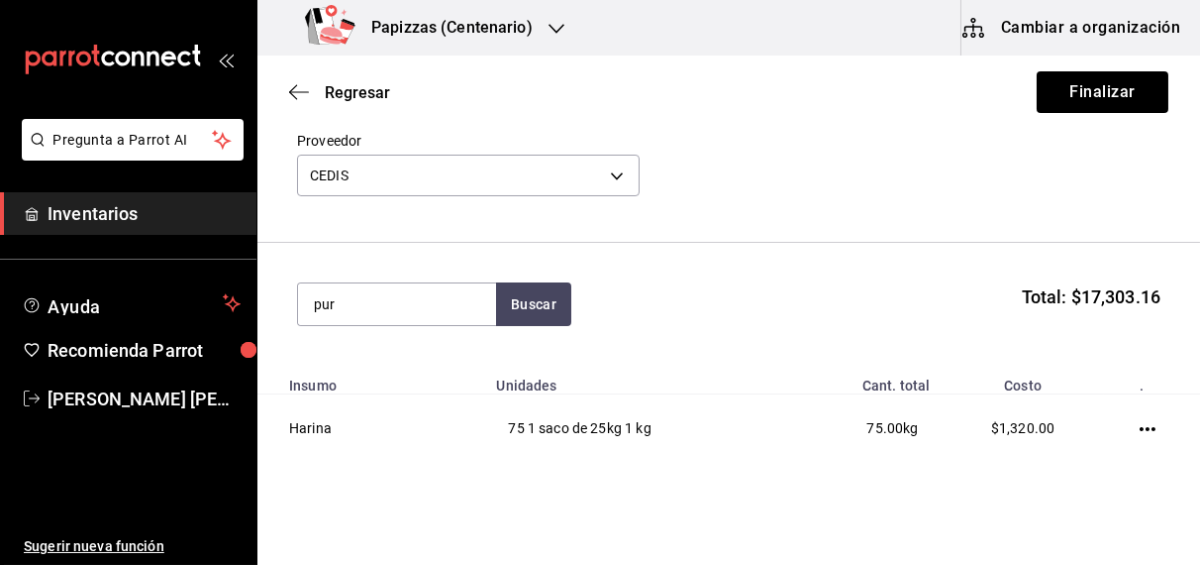
type input "pur"
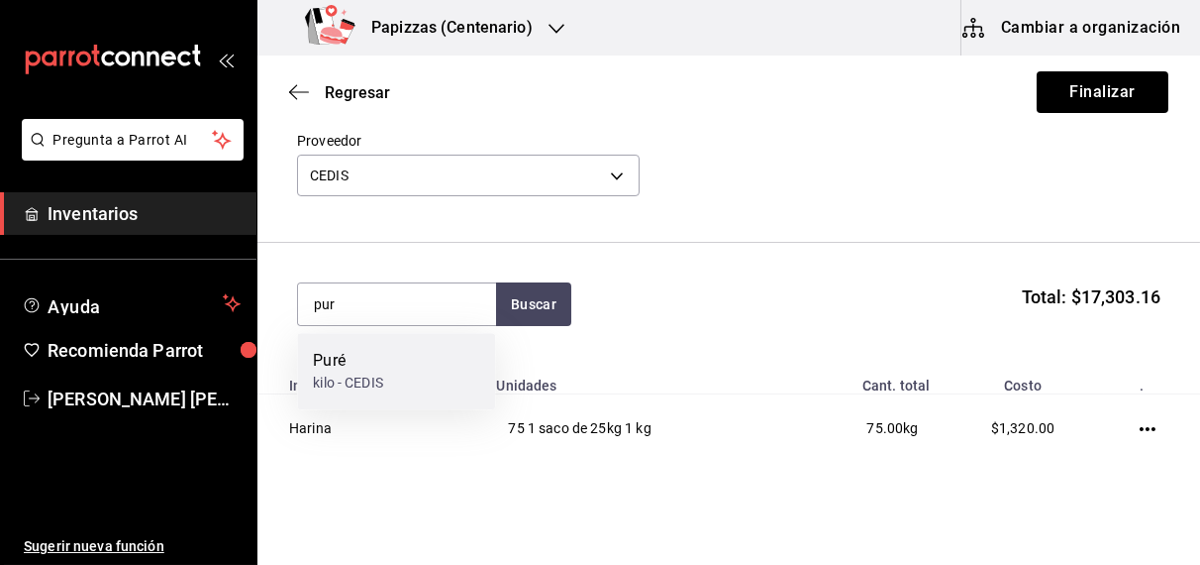
click at [342, 370] on div "Puré" at bounding box center [348, 361] width 70 height 24
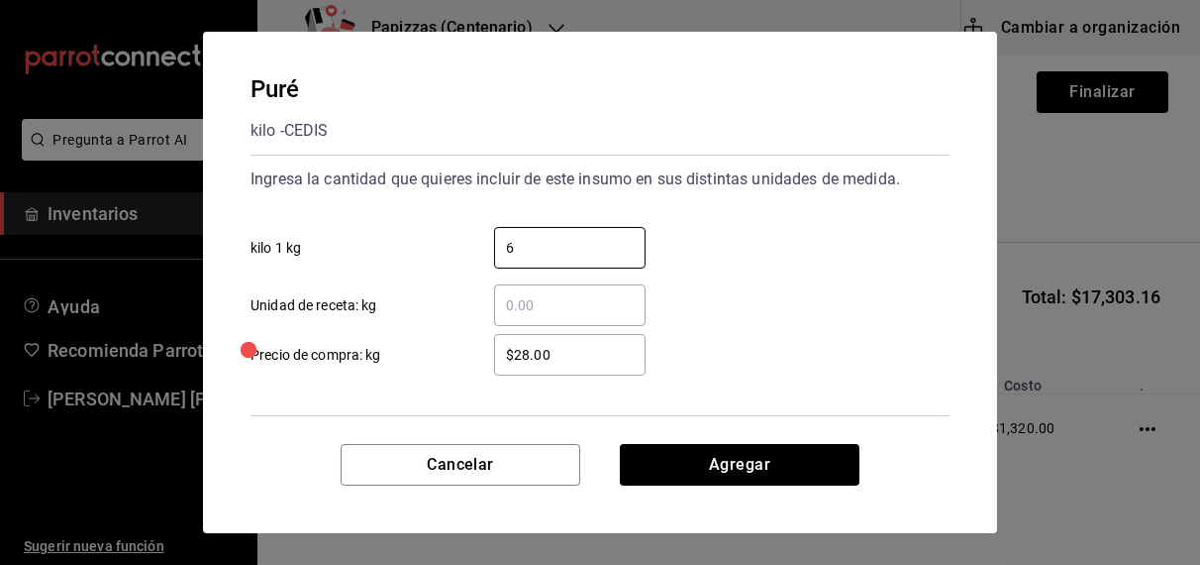
type input "6"
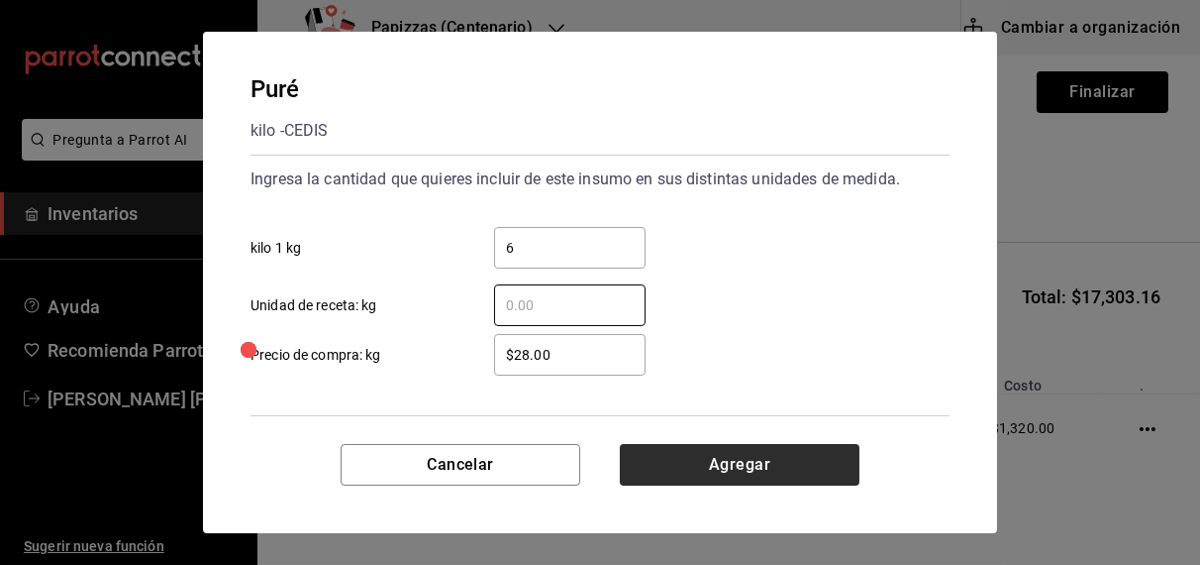
click at [754, 469] on button "Agregar" at bounding box center [740, 465] width 240 height 42
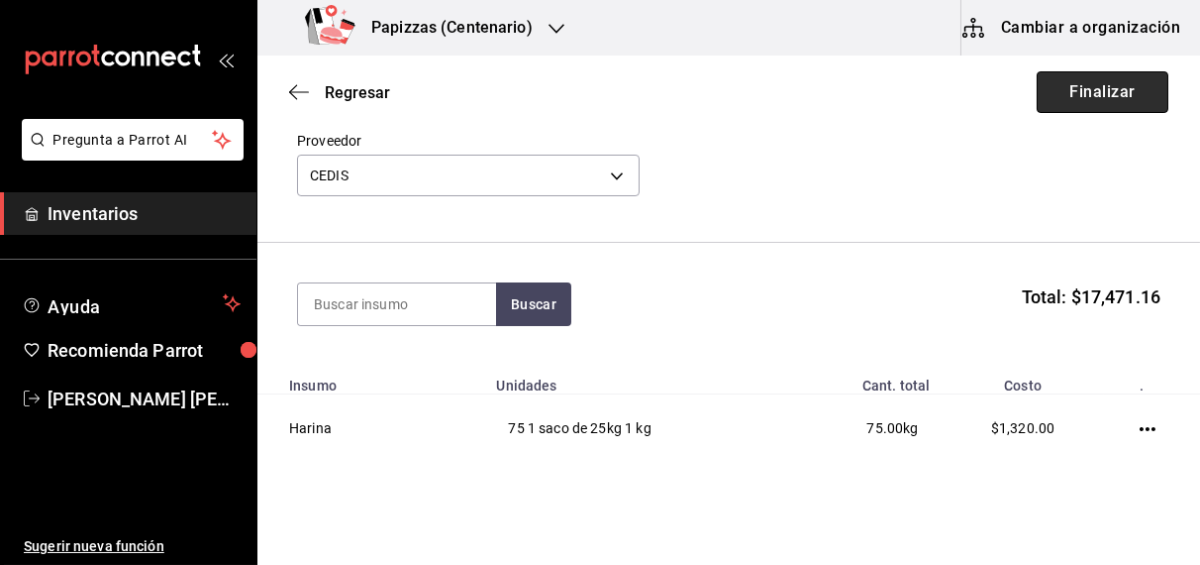
click at [1088, 106] on button "Finalizar" at bounding box center [1103, 92] width 132 height 42
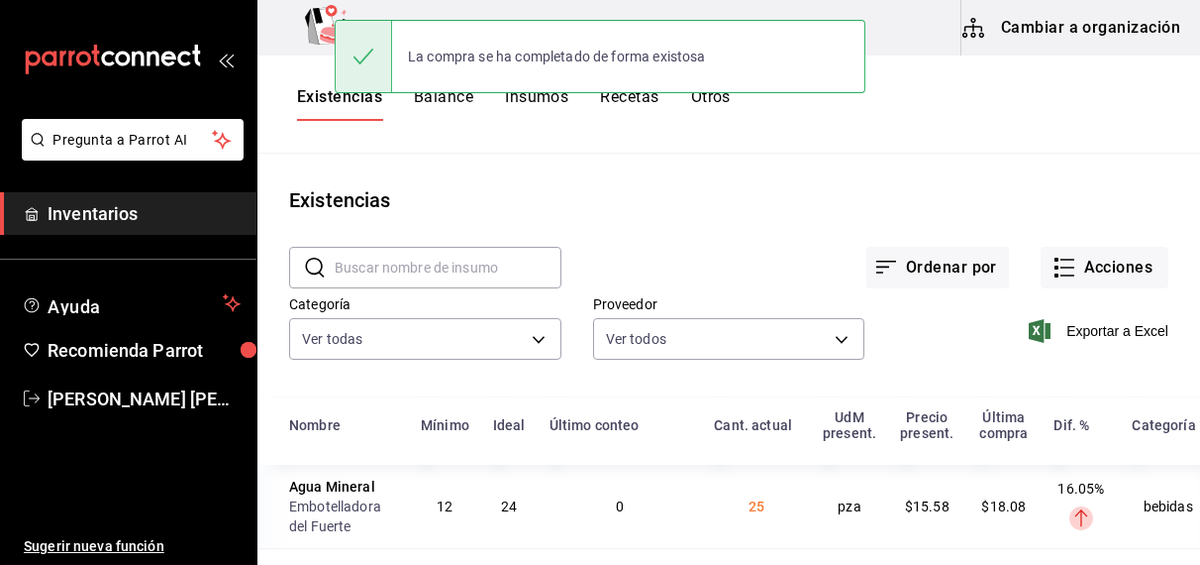
click at [725, 100] on button "Otros" at bounding box center [711, 104] width 40 height 34
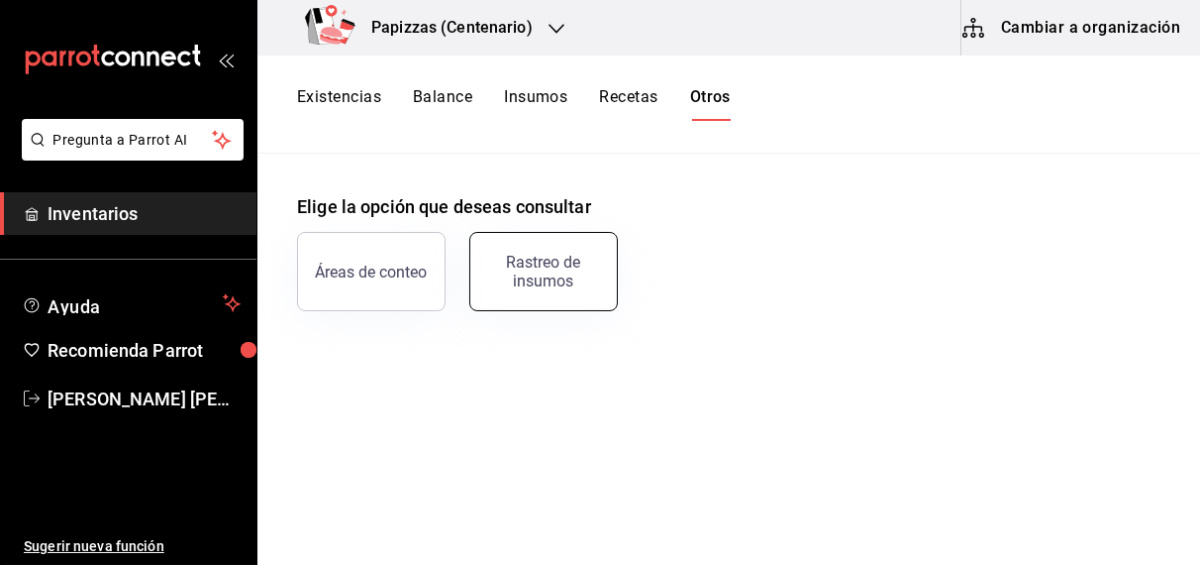
click at [574, 250] on button "Rastreo de insumos" at bounding box center [543, 271] width 149 height 79
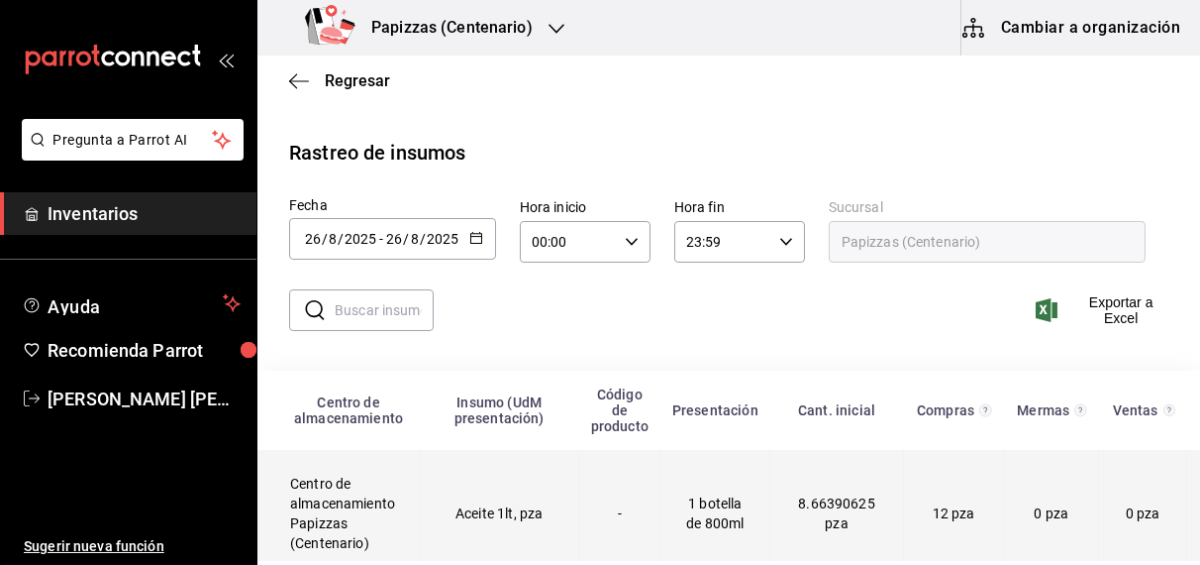
click at [521, 540] on td "Aceite 1lt, pza" at bounding box center [499, 514] width 159 height 128
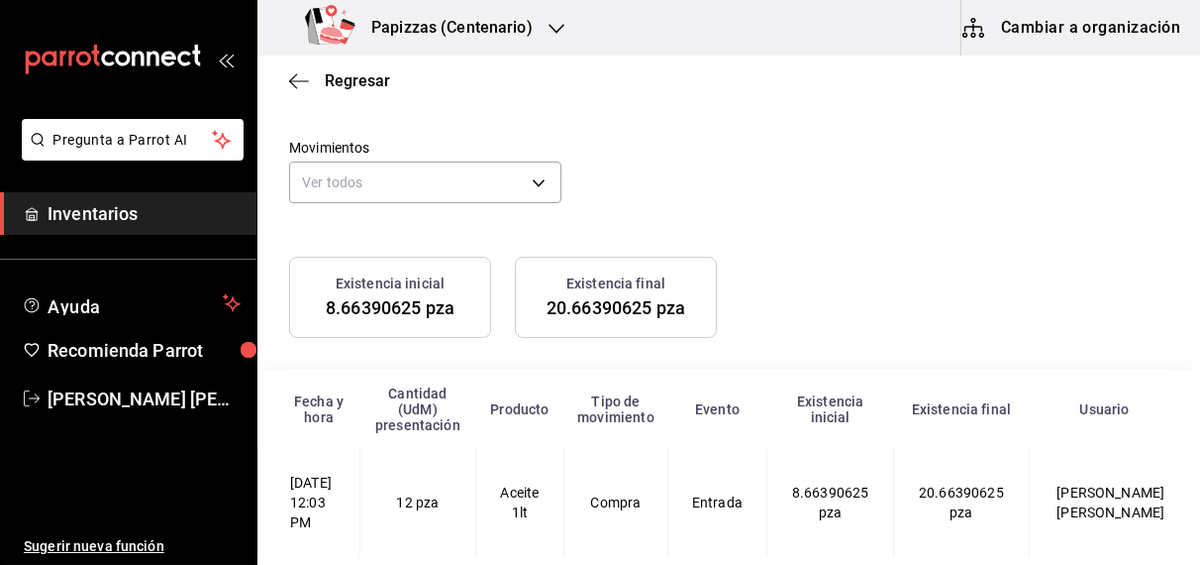
scroll to position [138, 0]
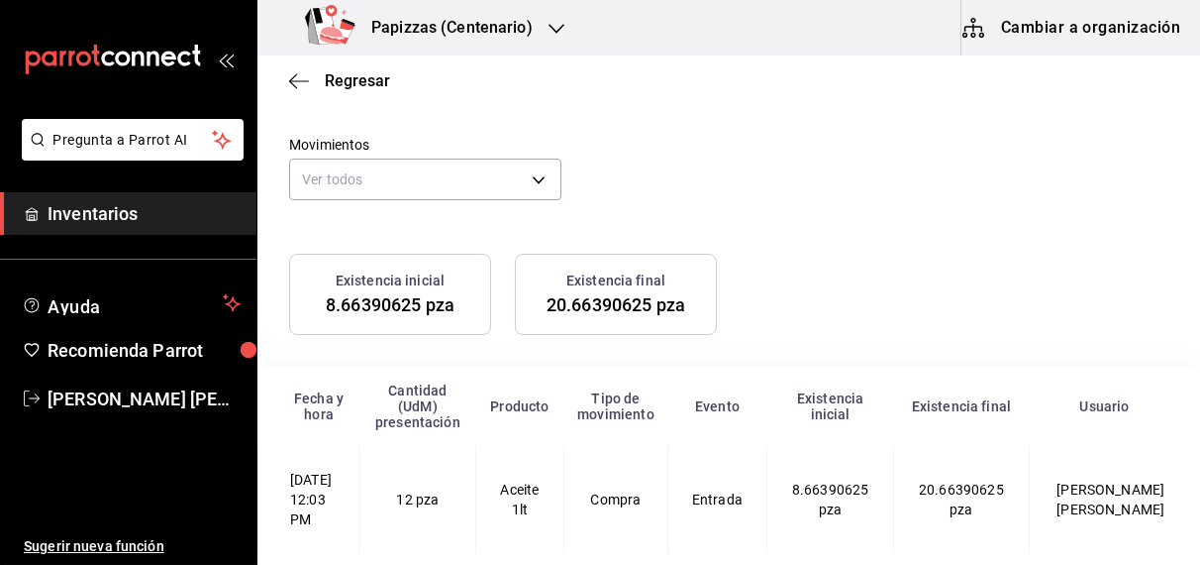
click at [366, 77] on span "Regresar" at bounding box center [357, 80] width 65 height 19
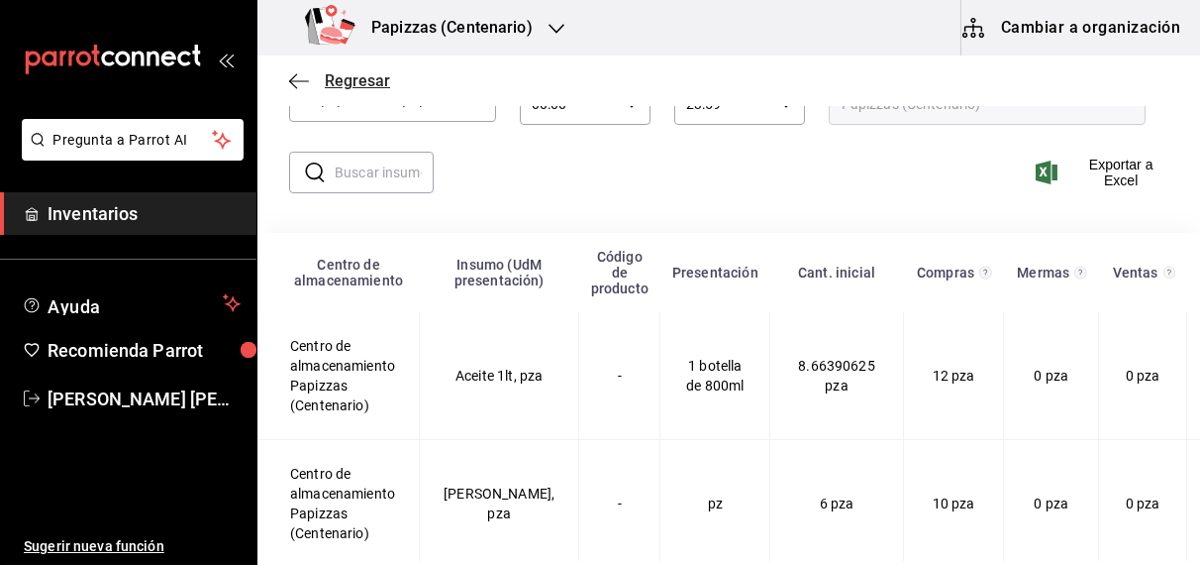
click at [358, 89] on span "Regresar" at bounding box center [357, 80] width 65 height 19
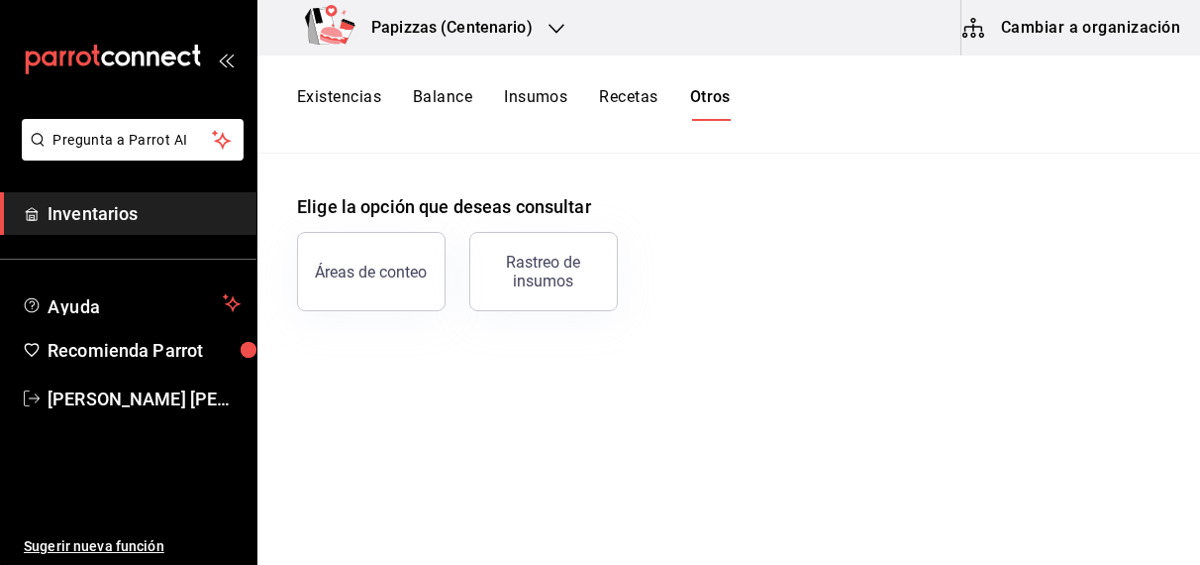
click at [458, 99] on button "Balance" at bounding box center [442, 104] width 59 height 34
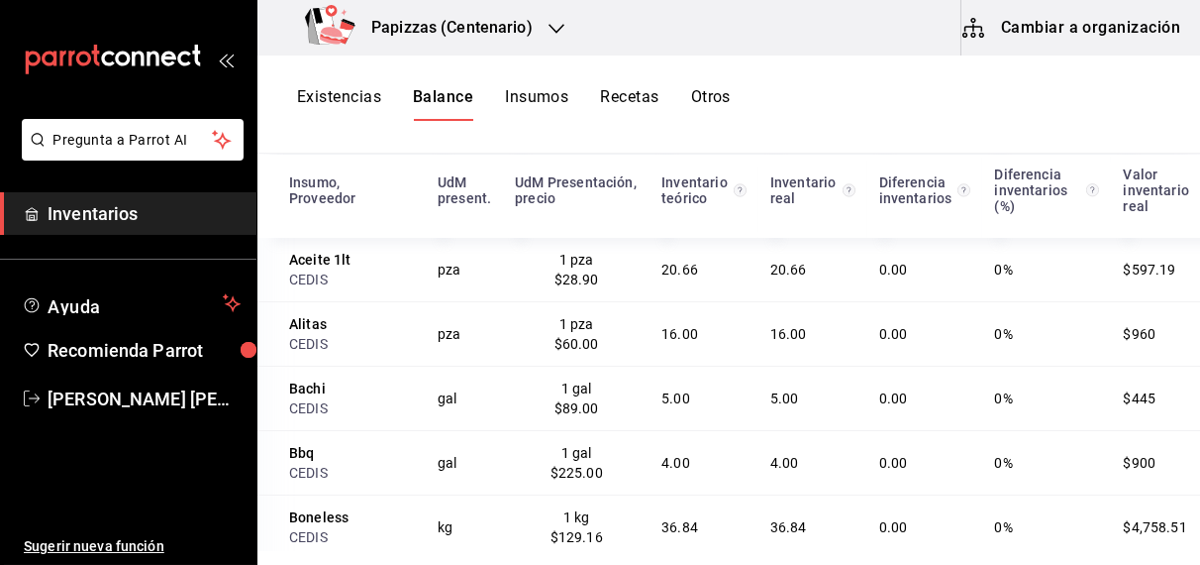
click at [712, 94] on button "Otros" at bounding box center [711, 104] width 40 height 34
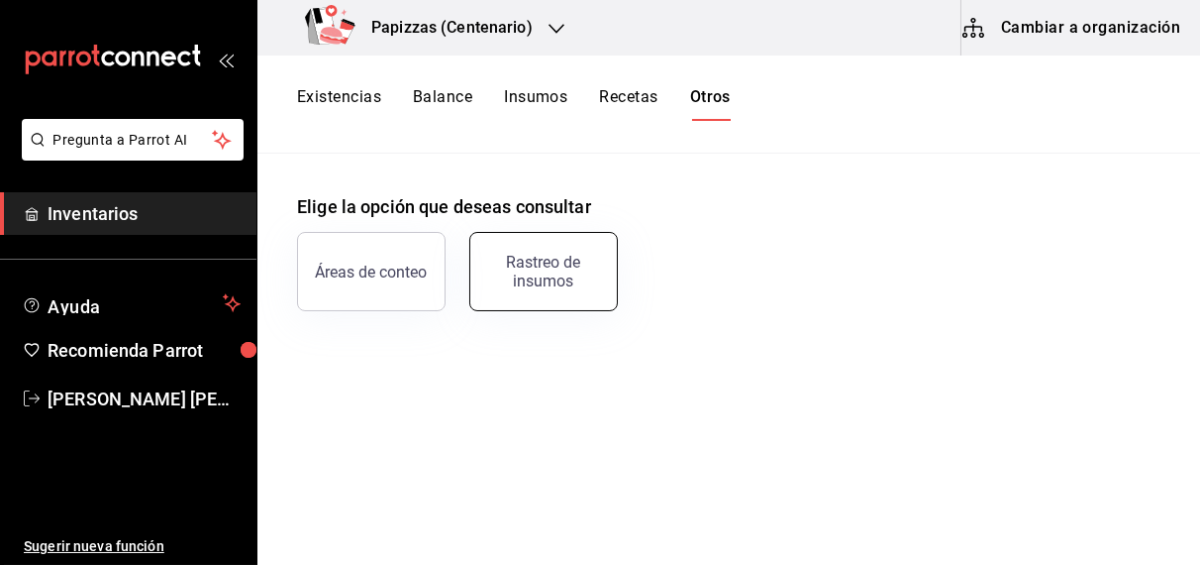
click at [553, 289] on button "Rastreo de insumos" at bounding box center [543, 271] width 149 height 79
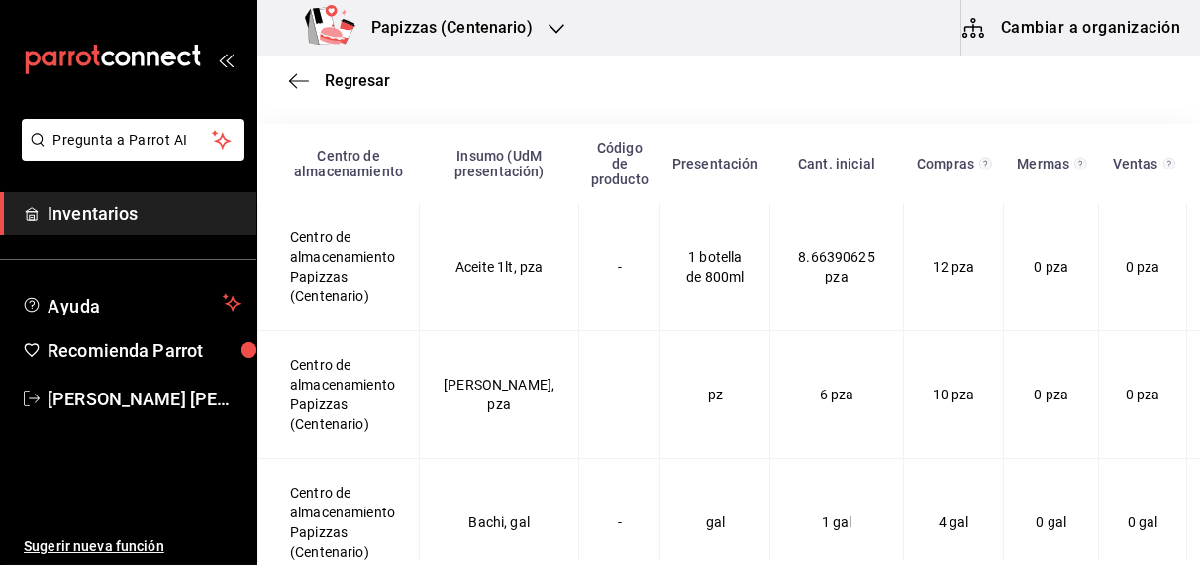
scroll to position [259, 0]
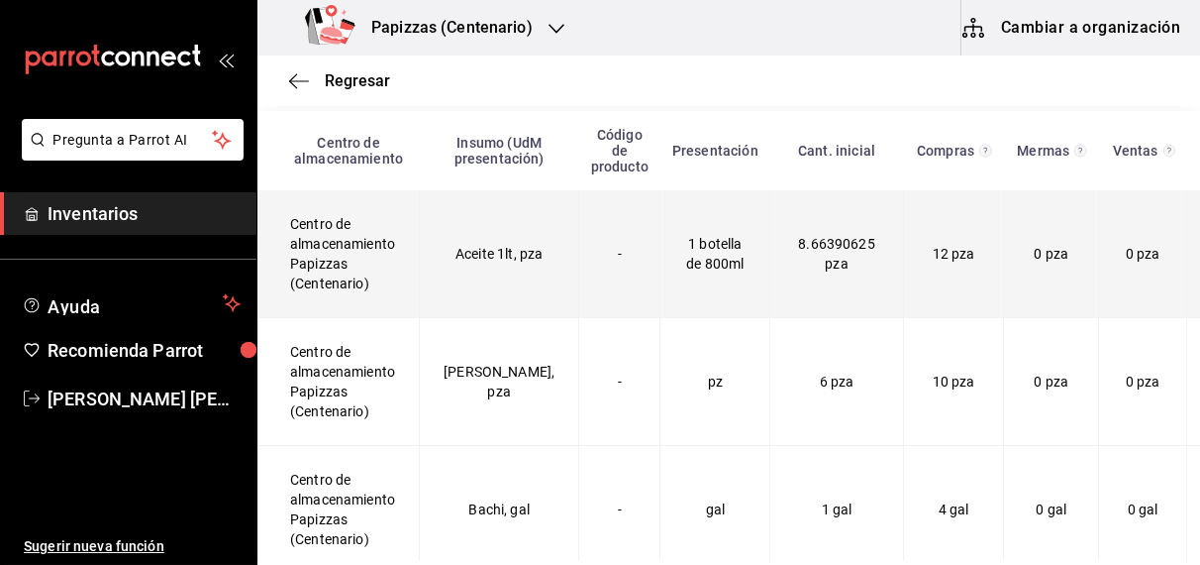
click at [823, 248] on span "8.66390625 pza" at bounding box center [836, 254] width 77 height 36
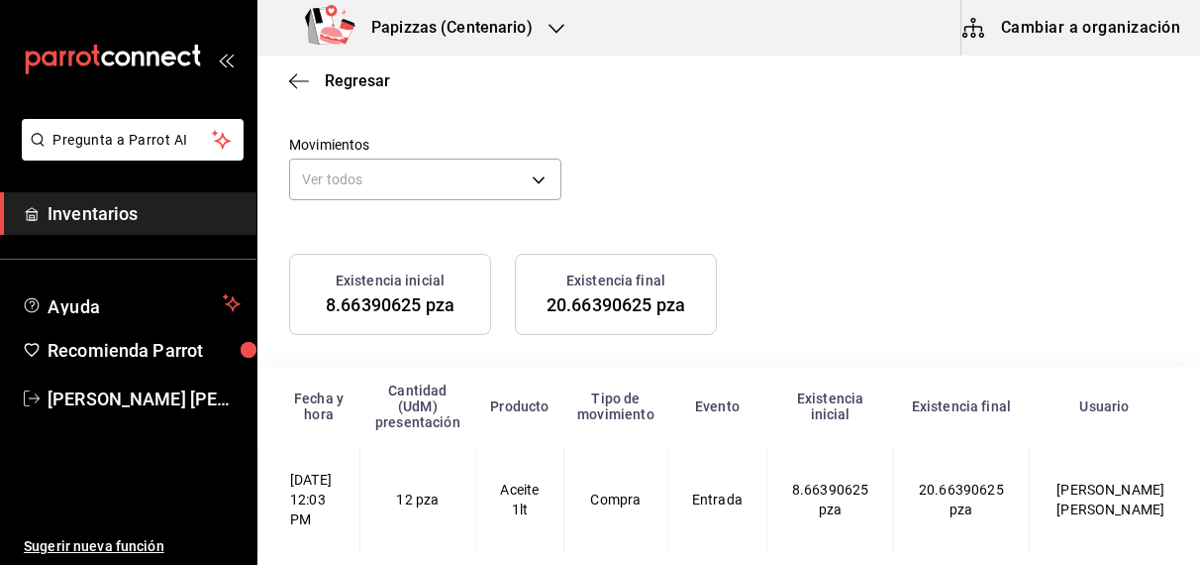
scroll to position [138, 0]
